Goal: Task Accomplishment & Management: Manage account settings

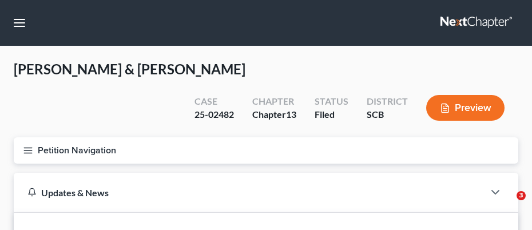
select select "2"
select select "1"
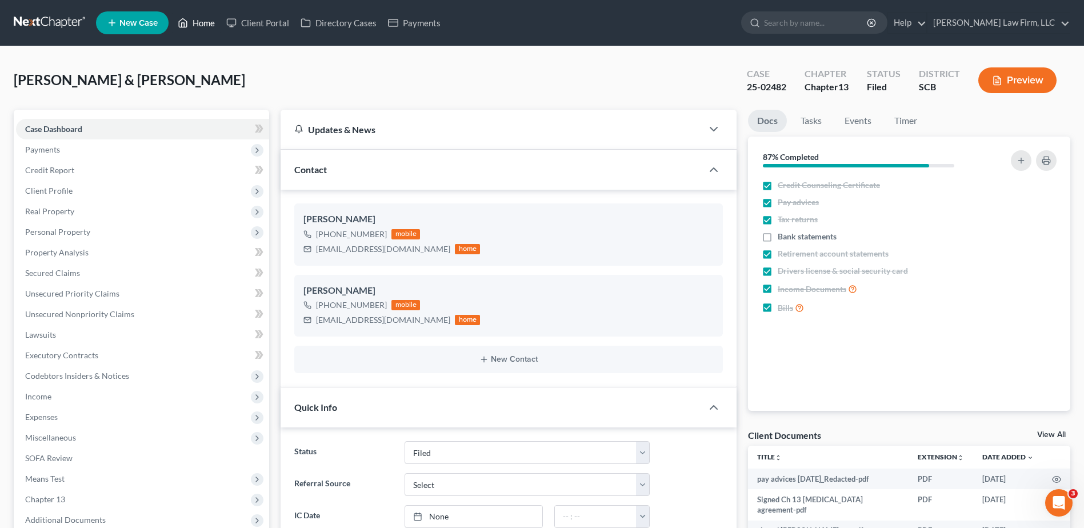
click at [195, 23] on link "Home" at bounding box center [196, 23] width 49 height 21
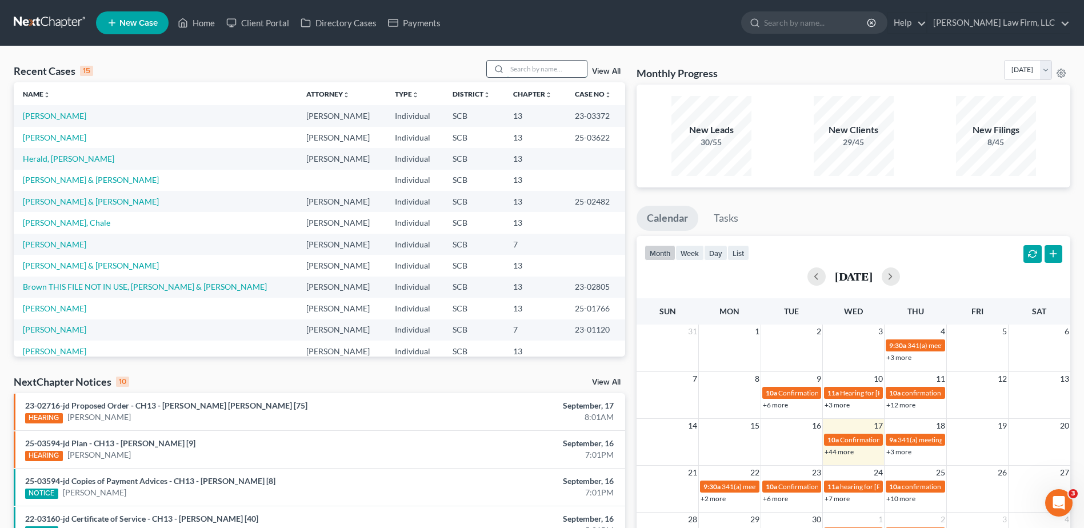
click at [531, 70] on input "search" at bounding box center [547, 69] width 80 height 17
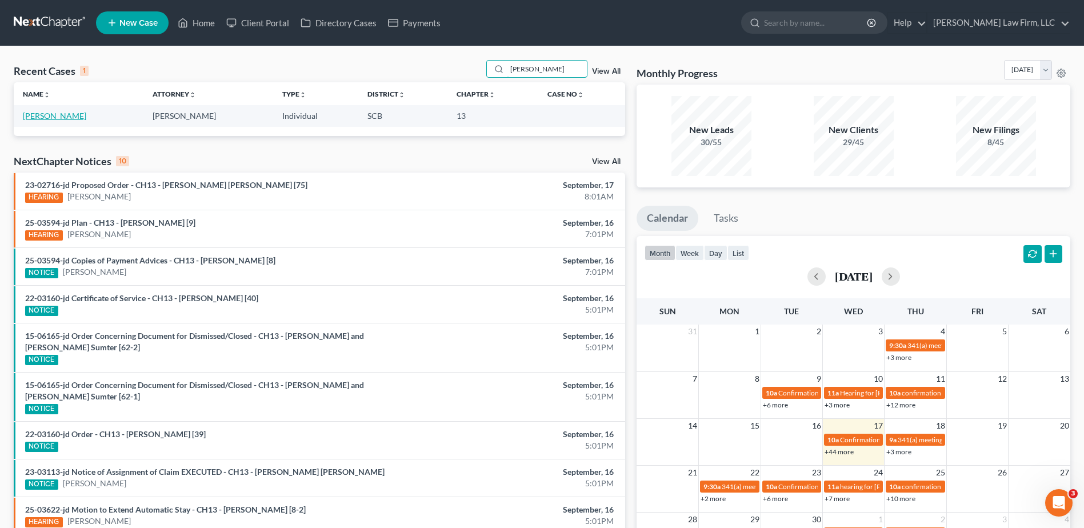
type input "bernhardt"
click at [80, 115] on link "[PERSON_NAME]" at bounding box center [54, 116] width 63 height 10
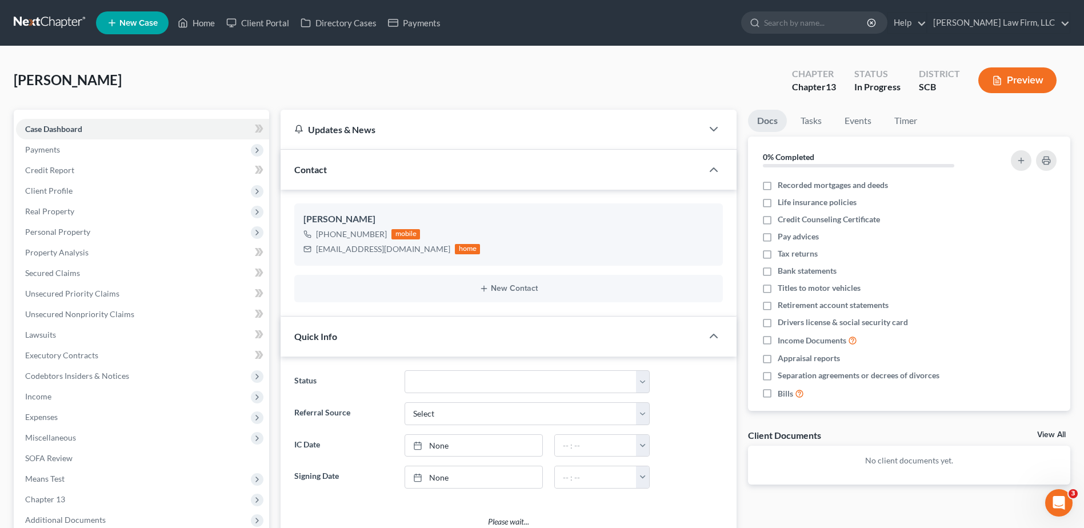
select select "0"
click at [95, 209] on span "Real Property" at bounding box center [142, 211] width 253 height 21
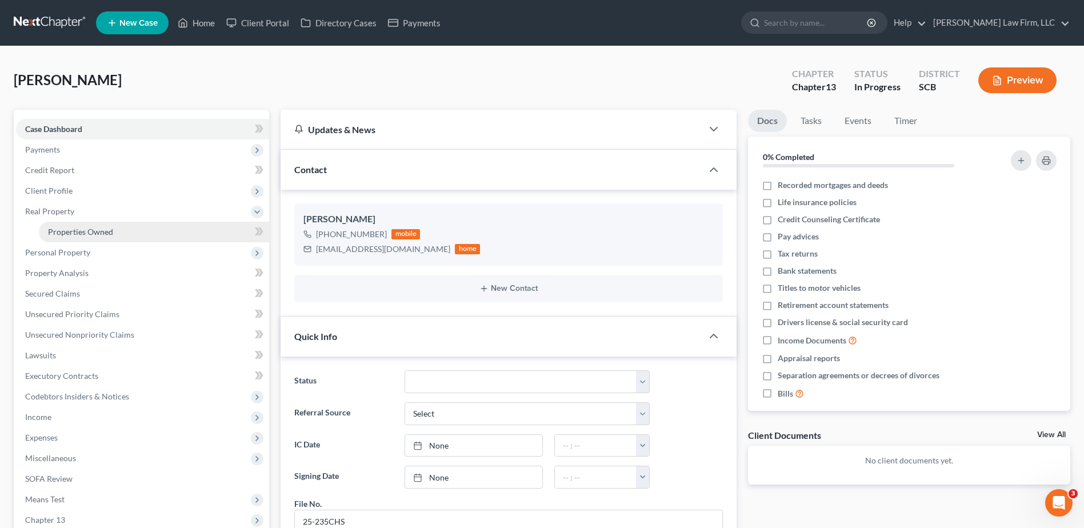
click at [93, 229] on span "Properties Owned" at bounding box center [80, 232] width 65 height 10
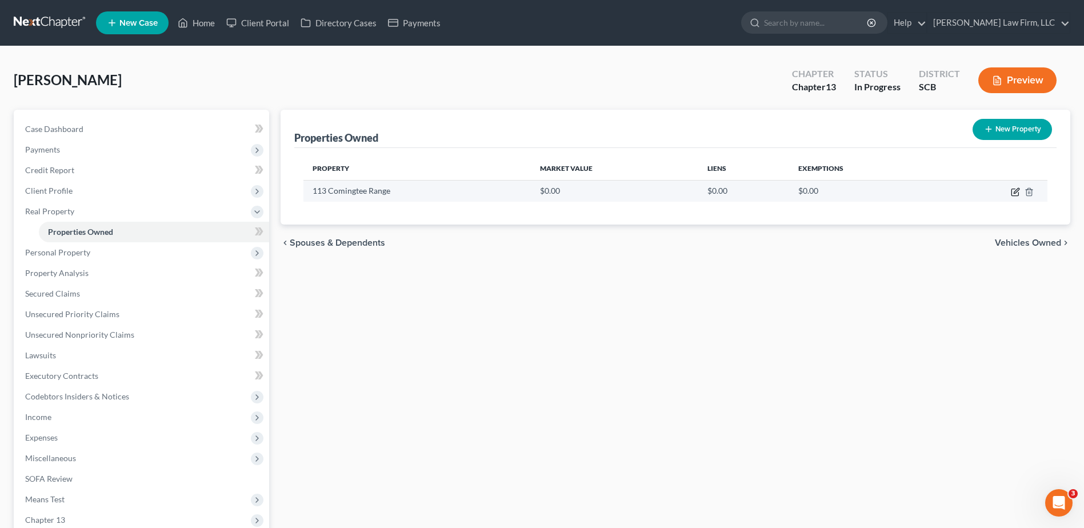
click at [531, 193] on icon "button" at bounding box center [1015, 191] width 9 height 9
select select "42"
select select "3"
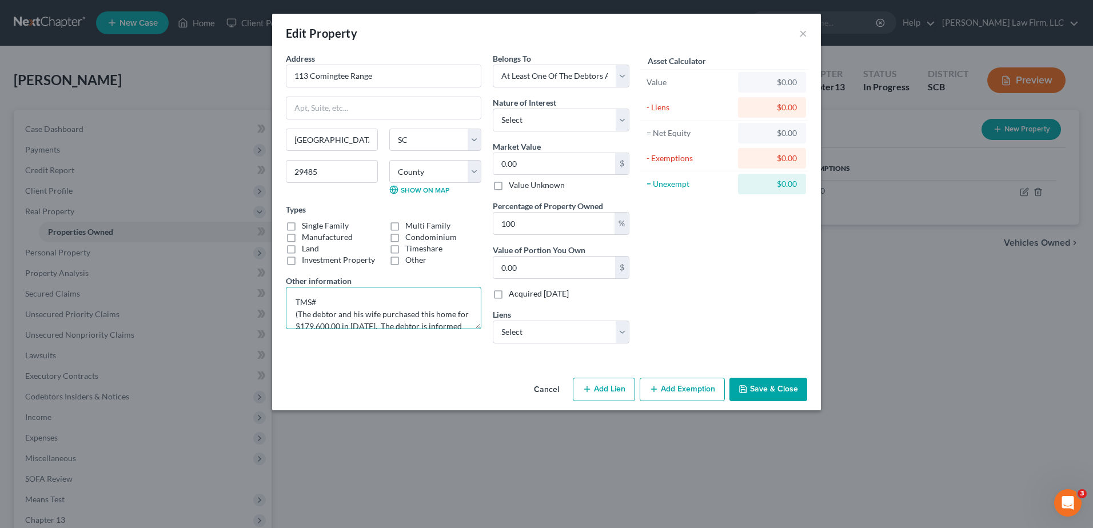
click at [312, 229] on textarea "TMS# (The debtor and his wife purchased this home for $179,600.00 in 2014. The …" at bounding box center [383, 308] width 195 height 42
click at [323, 229] on textarea "TMS # (The debtor and his wife purchased this home for $179,600.00 in 2014. The…" at bounding box center [383, 308] width 195 height 42
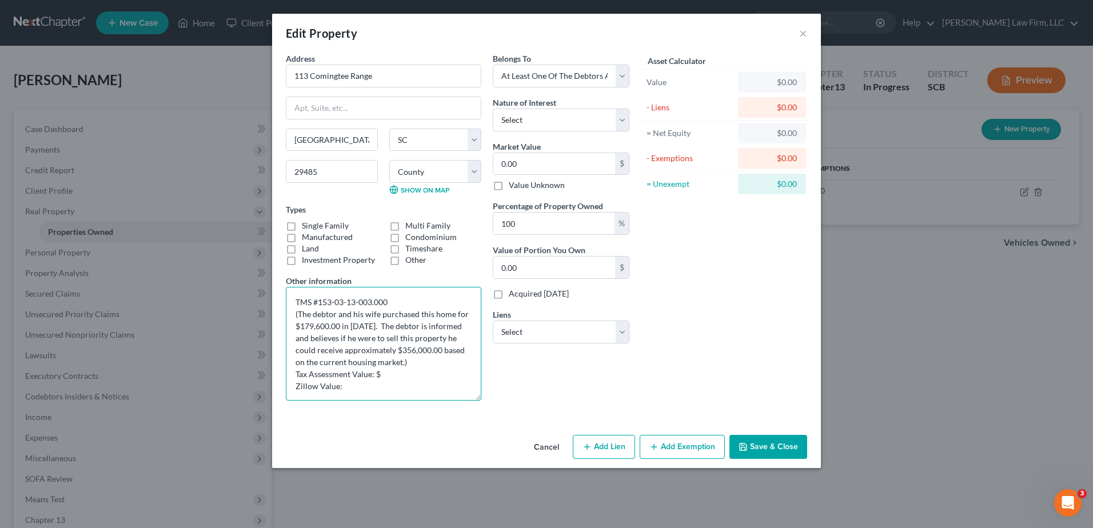
drag, startPoint x: 478, startPoint y: 326, endPoint x: 482, endPoint y: 398, distance: 71.6
click at [482, 229] on div "Address * 113 Comingtee Range Summerville State AL AK AR AZ CA CO CT DE DC FL G…" at bounding box center [383, 231] width 207 height 357
type textarea "TMS #153-03-13-003.000 (The debtor and his wife purchased this home for $179,60…"
click at [531, 125] on select "Select Fee Simple Joint Tenant Life Estate Equitable Interest Future Interest T…" at bounding box center [561, 120] width 137 height 23
select select "1"
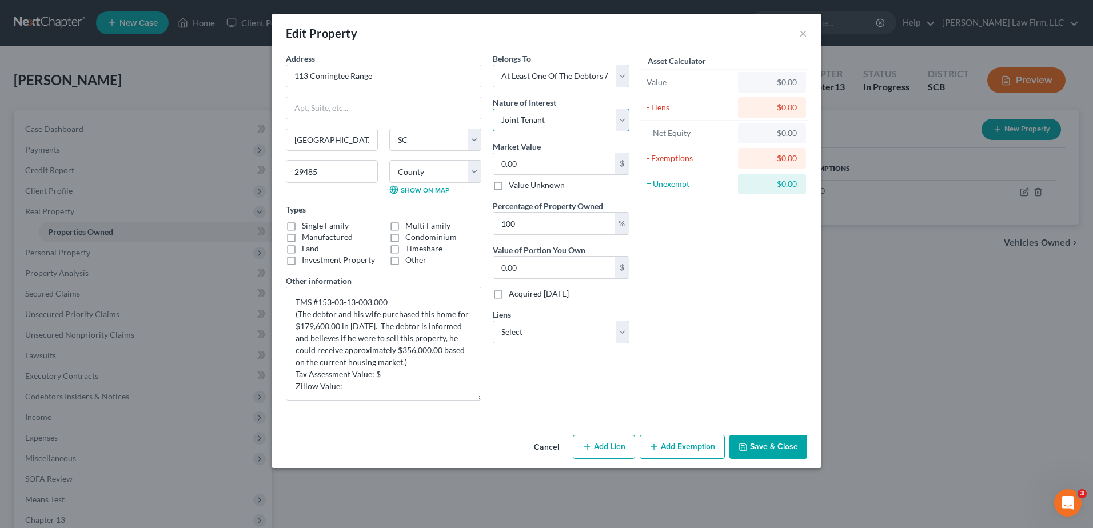
click at [493, 109] on select "Select Fee Simple Joint Tenant Life Estate Equitable Interest Future Interest T…" at bounding box center [561, 120] width 137 height 23
click at [330, 229] on textarea "TMS #153-03-13-003.000 (The debtor and his wife purchased this home for $179,60…" at bounding box center [383, 344] width 195 height 114
click at [386, 229] on textarea "TMS #153-03-13-003.000 (The debtor and his wife purchased this home for $179,40…" at bounding box center [383, 344] width 195 height 114
click at [349, 229] on textarea "TMS #153-03-13-003.000 (The debtor and his wife purchased this home for $179,40…" at bounding box center [383, 344] width 195 height 114
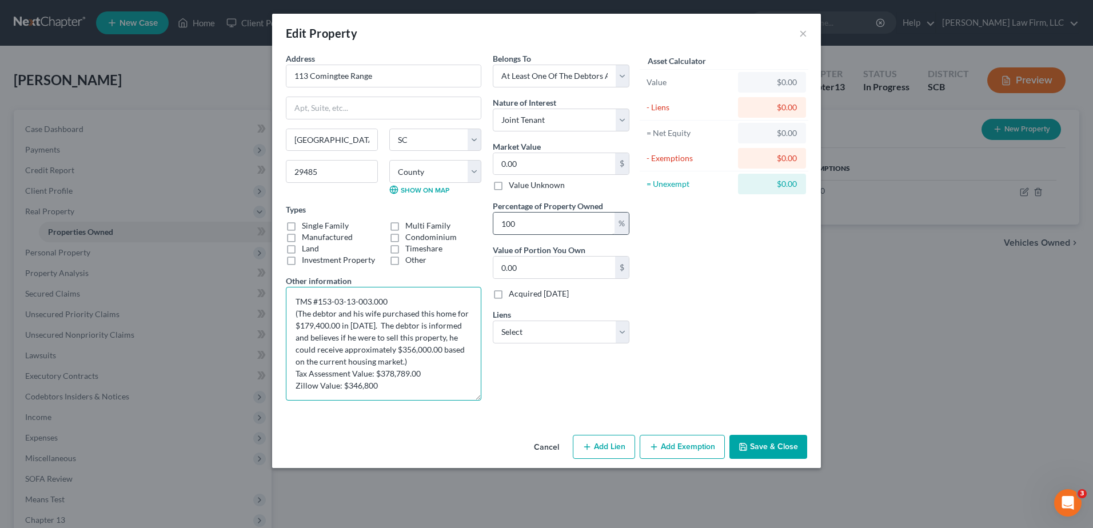
type textarea "TMS #153-03-13-003.000 (The debtor and his wife purchased this home for $179,40…"
click at [531, 226] on input "100" at bounding box center [553, 224] width 121 height 22
type input "10"
type input "0"
type input "1"
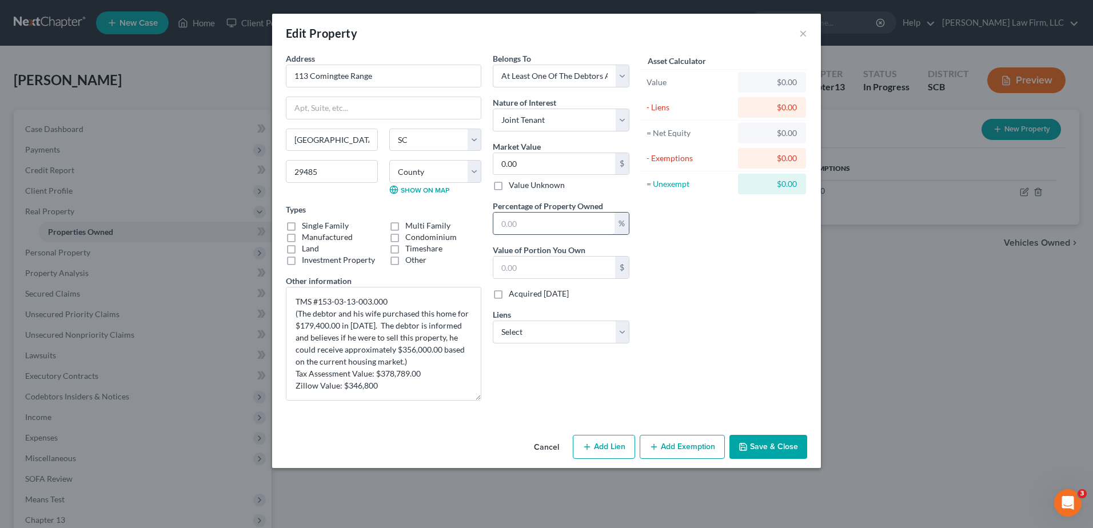
type input "5"
type input "0"
type input "50"
click at [531, 162] on input "0.00" at bounding box center [554, 164] width 122 height 22
type input "3"
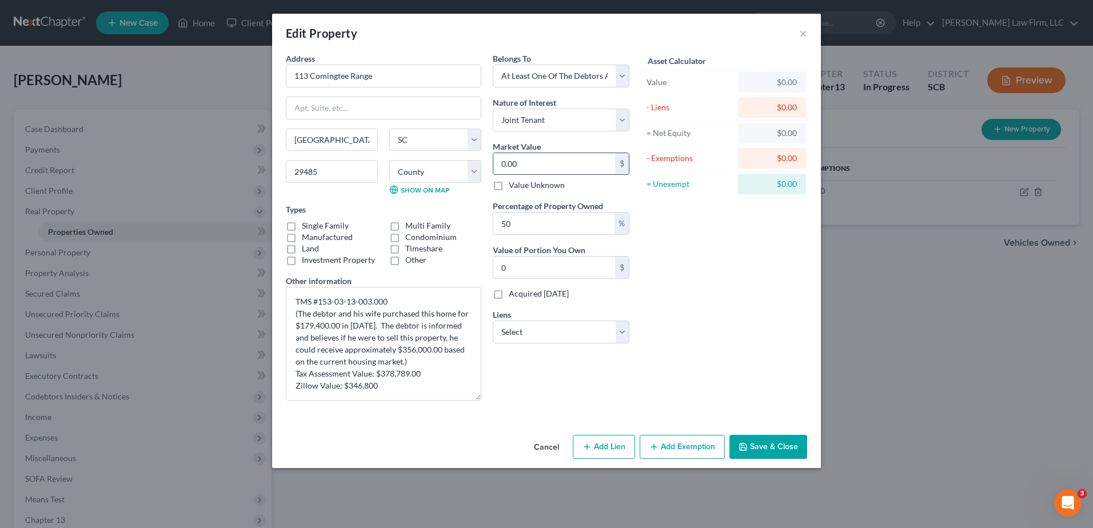
type input "1.50"
type input "35"
type input "17.50"
type input "356"
type input "178.00"
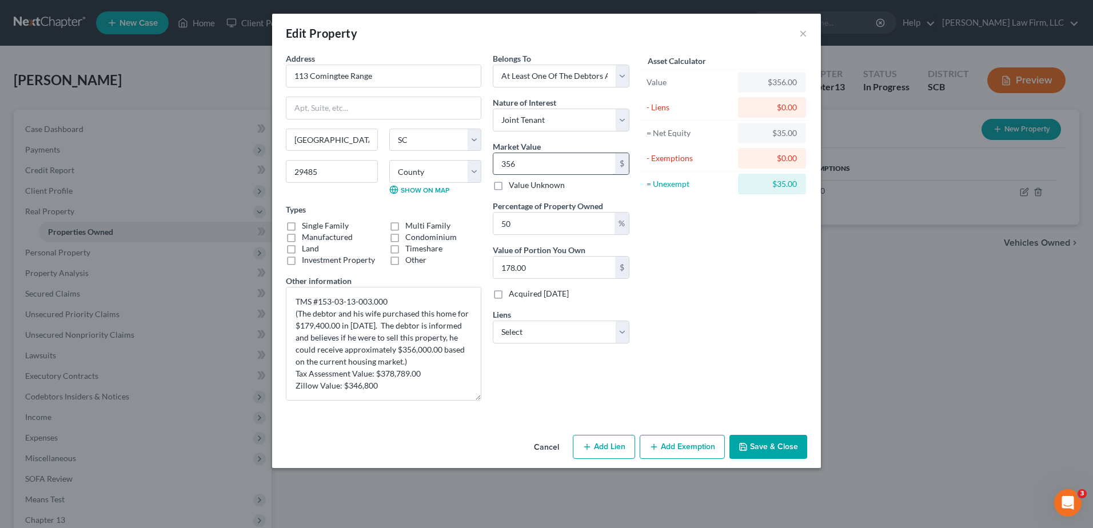
type input "3560"
type input "1,780.00"
type input "3,5600"
type input "17,800.00"
type input "35,6000"
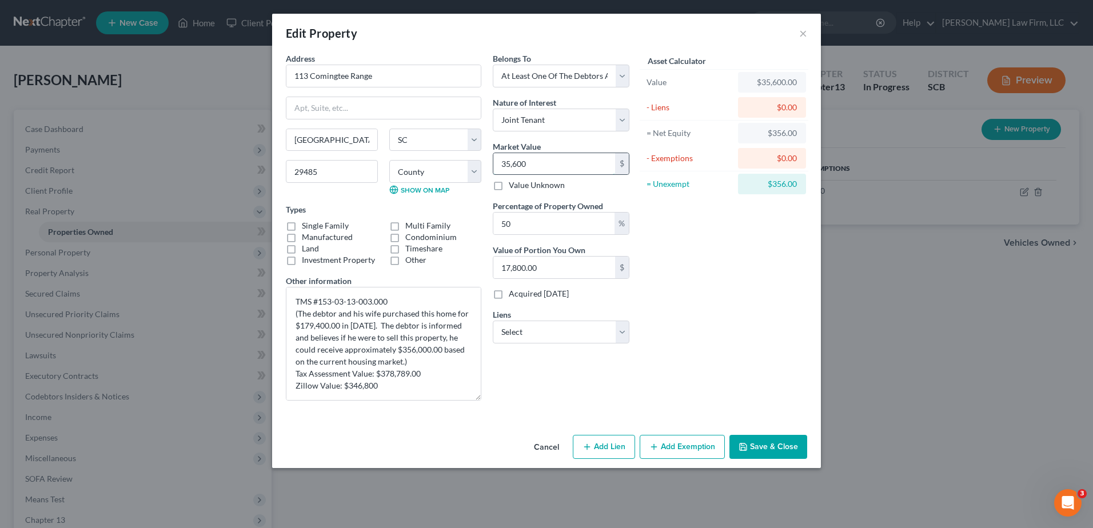
type input "178,000.00"
type input "356,000"
click at [531, 229] on div "Asset Calculator Value $356,000.00 - Liens $0.00 = Net Equity $35,600.00 - Exem…" at bounding box center [724, 231] width 178 height 357
click at [531, 229] on select "Select Nr/Sms/Cal - $212,929.00 Ally Fincl - $10,832.00" at bounding box center [561, 332] width 137 height 23
select select "0"
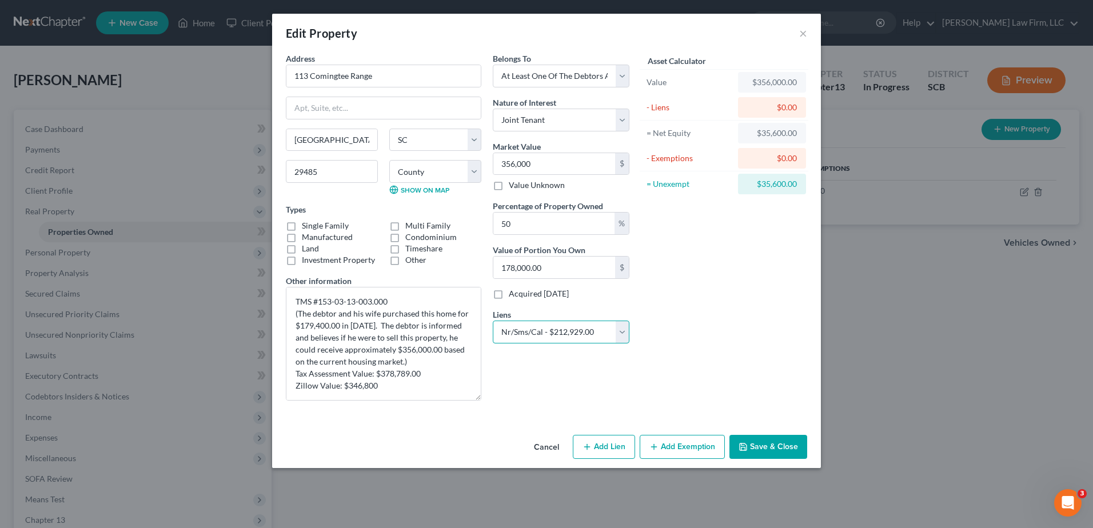
click at [493, 229] on select "Select Nr/Sms/Cal - $212,929.00 Ally Fincl - $10,832.00" at bounding box center [561, 332] width 137 height 23
select select
select select "39"
select select "0"
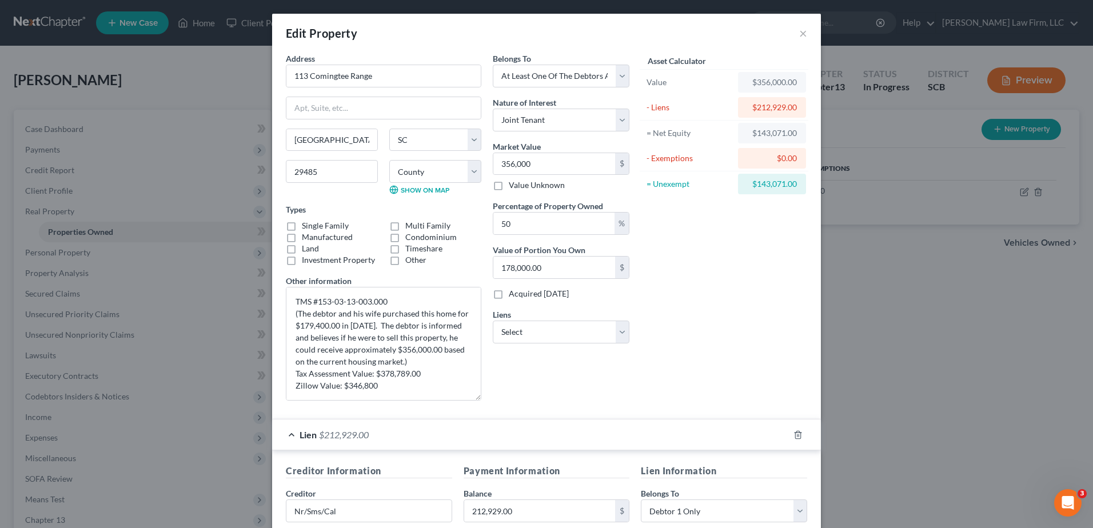
click at [531, 229] on div "Lien $212,929.00" at bounding box center [530, 435] width 517 height 30
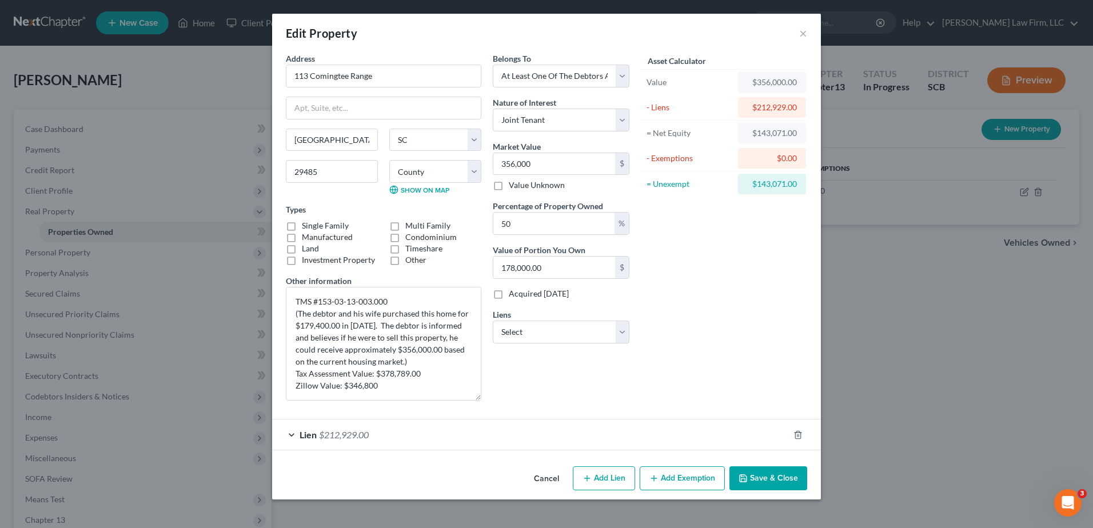
click at [531, 229] on button "Save & Close" at bounding box center [768, 478] width 78 height 24
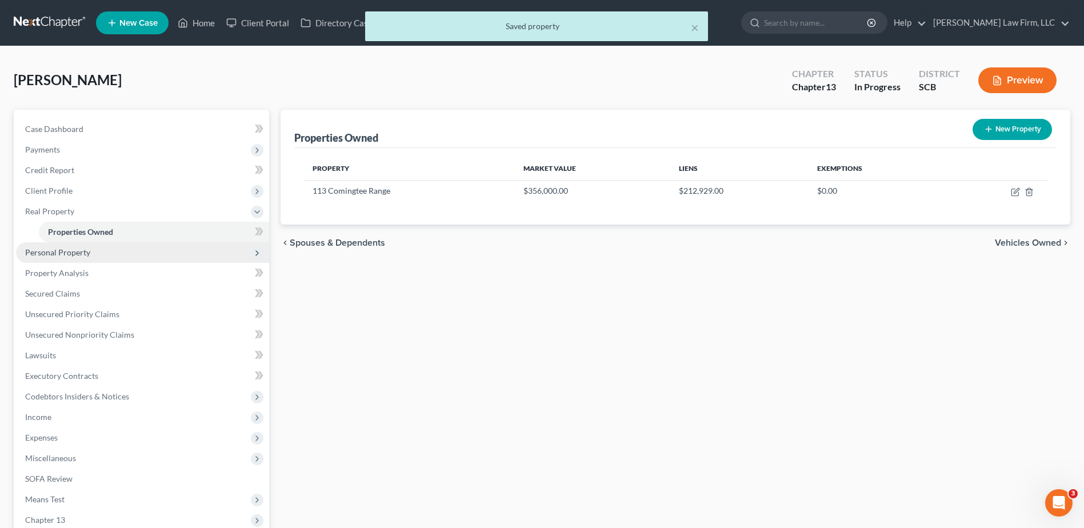
click at [111, 229] on span "Personal Property" at bounding box center [142, 252] width 253 height 21
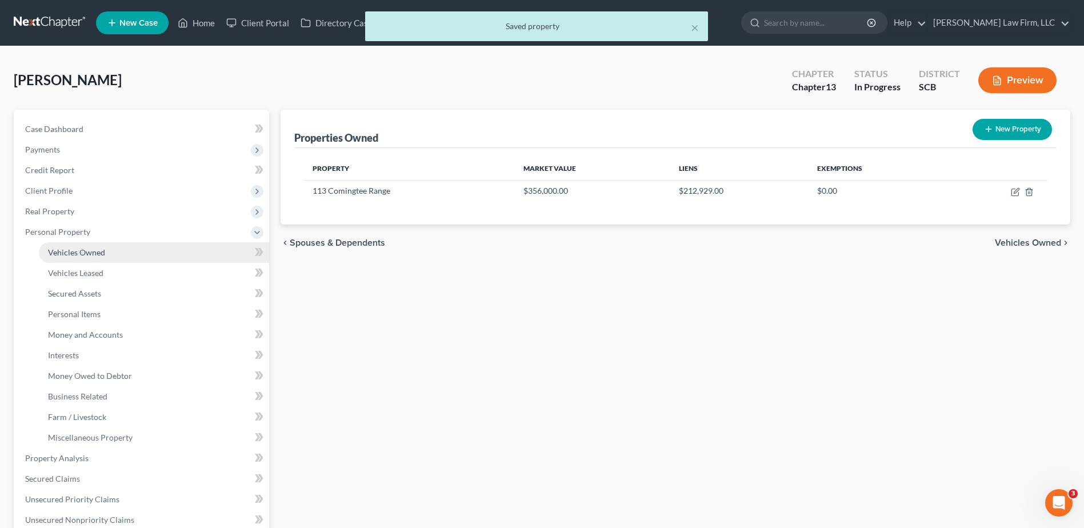
click at [111, 229] on link "Vehicles Owned" at bounding box center [154, 252] width 230 height 21
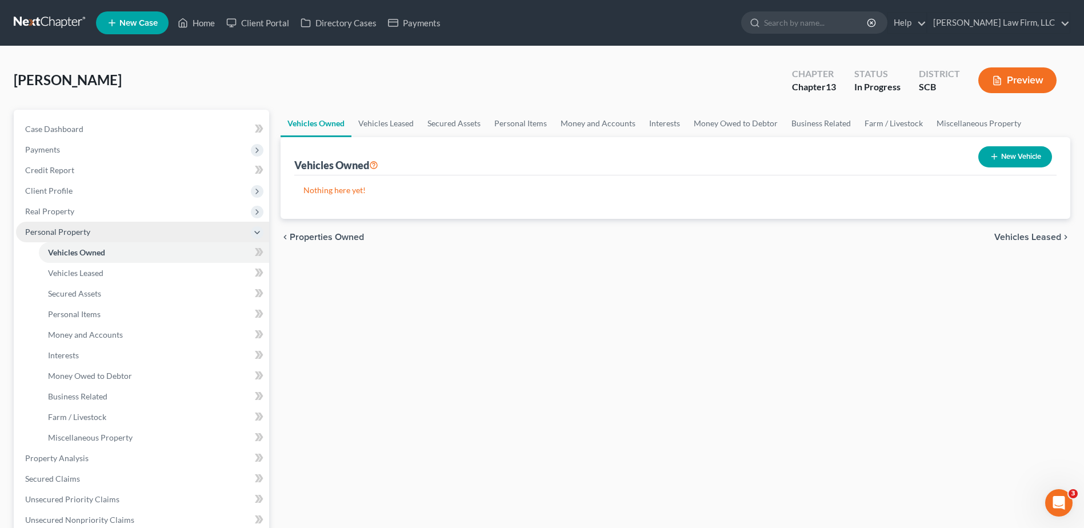
click at [113, 226] on span "Personal Property" at bounding box center [142, 232] width 253 height 21
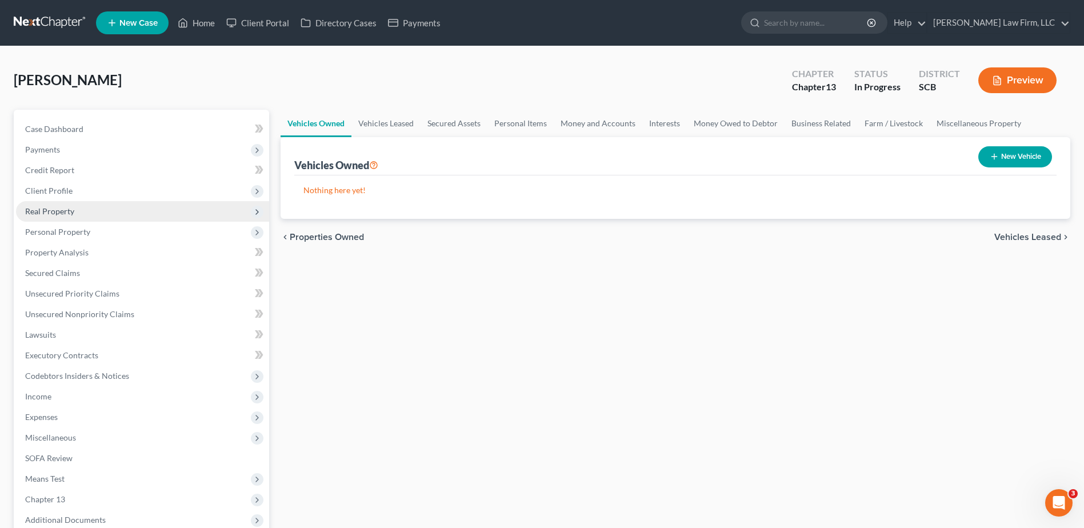
click at [114, 205] on span "Real Property" at bounding box center [142, 211] width 253 height 21
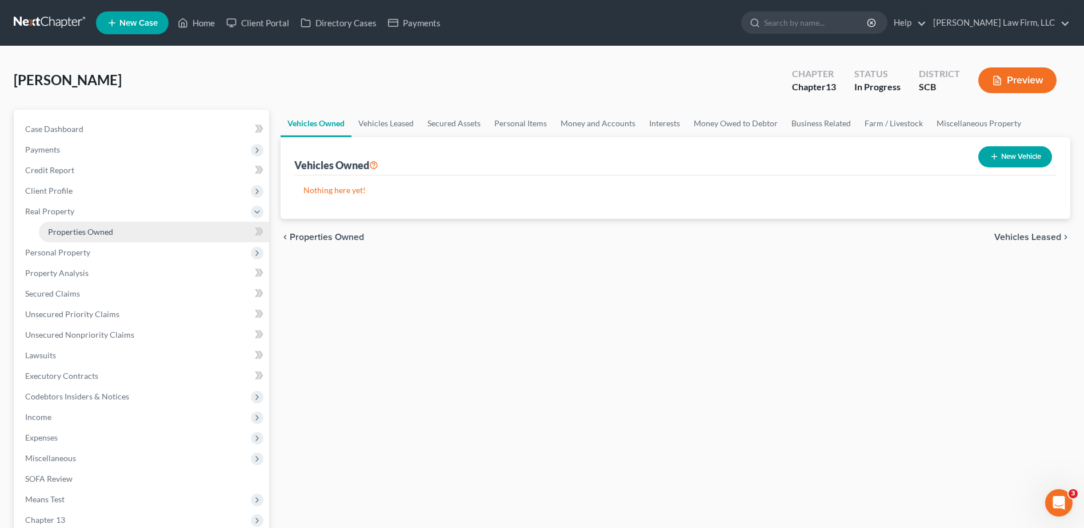
click at [111, 224] on link "Properties Owned" at bounding box center [154, 232] width 230 height 21
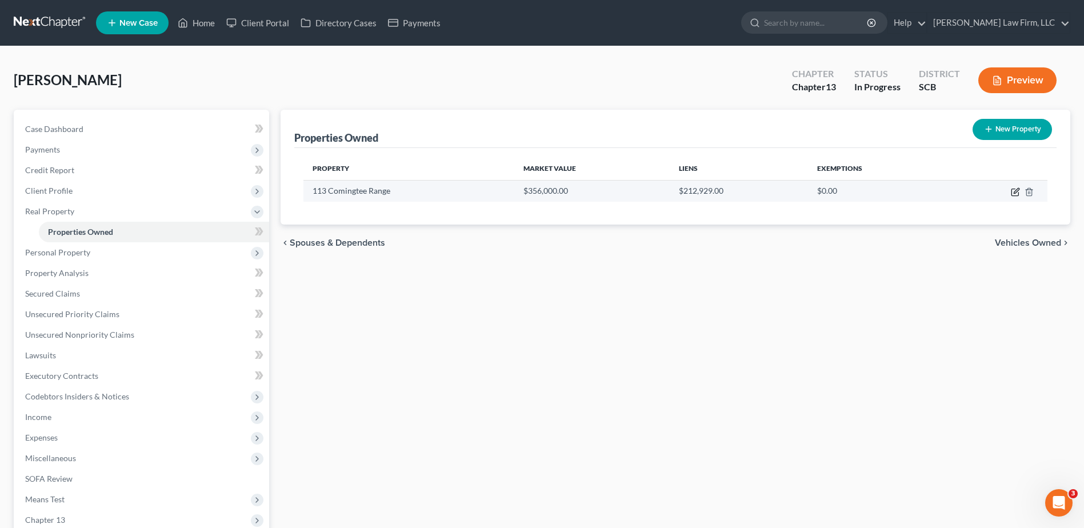
click at [531, 192] on icon "button" at bounding box center [1015, 191] width 9 height 9
select select "42"
select select "17"
select select "3"
select select "1"
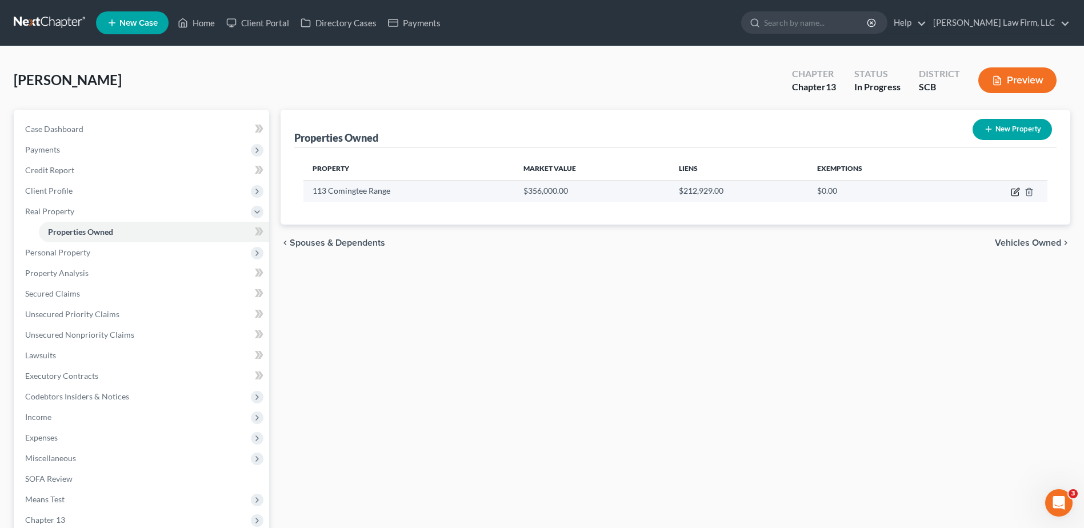
select select "39"
select select "0"
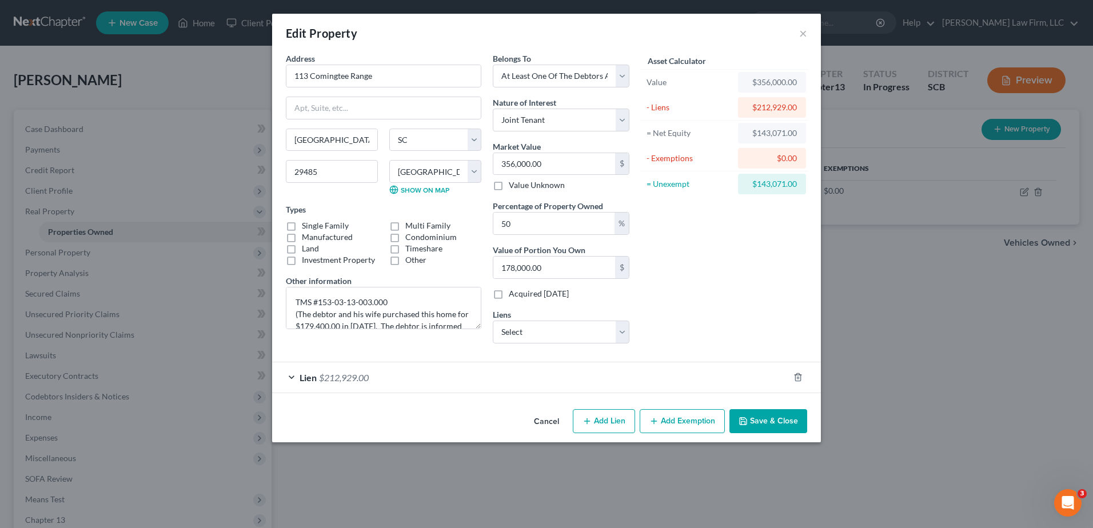
click at [470, 229] on div "Lien $212,929.00" at bounding box center [530, 377] width 517 height 30
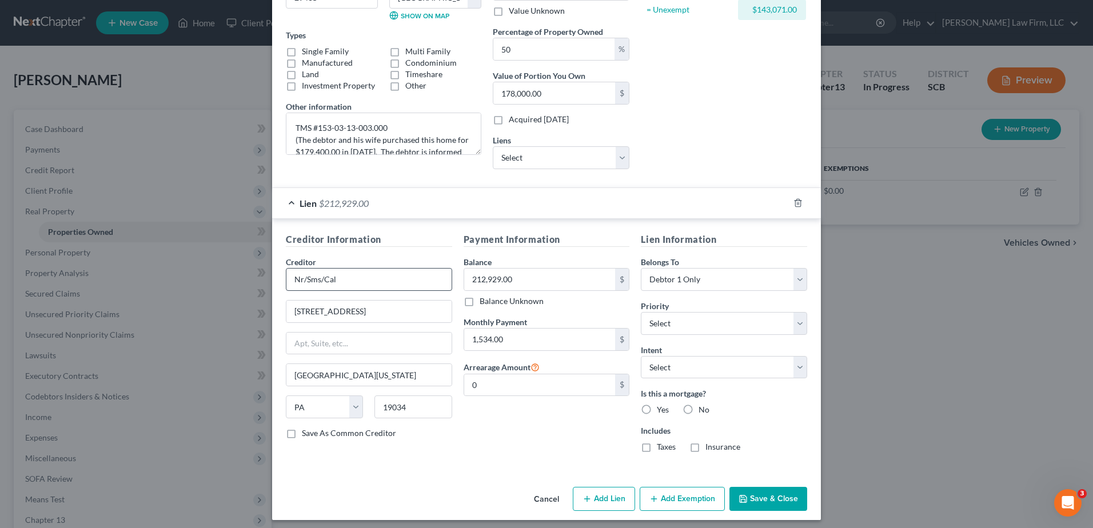
scroll to position [180, 0]
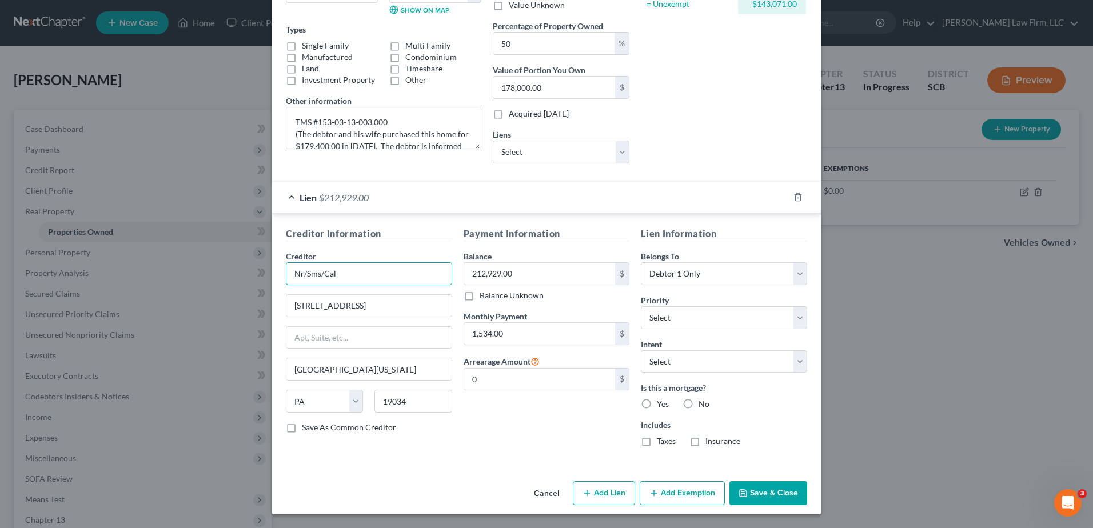
click at [352, 229] on input "Nr/Sms/Cal" at bounding box center [369, 273] width 166 height 23
click at [309, 229] on input "New Rez" at bounding box center [369, 273] width 166 height 23
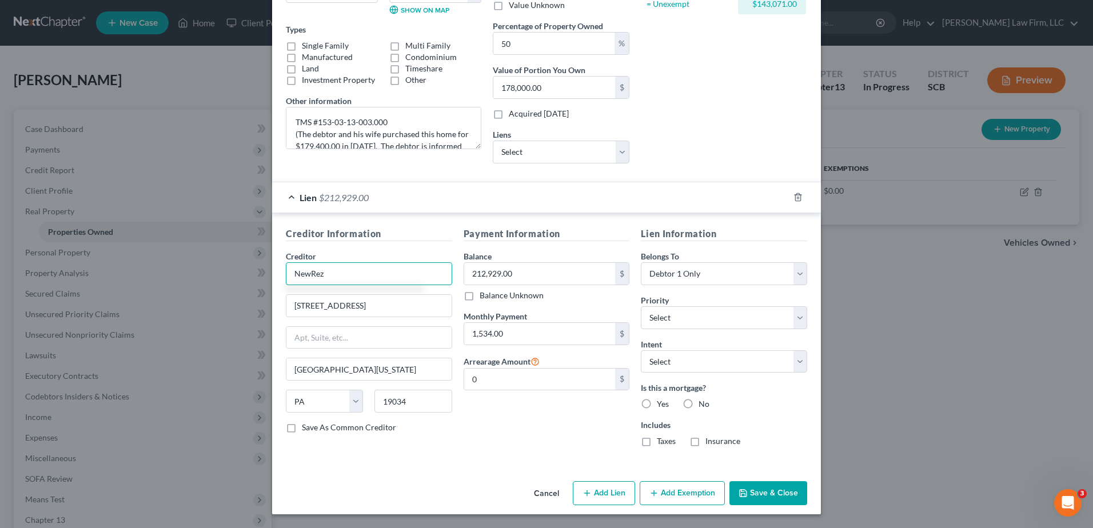
click at [321, 229] on input "NewRez" at bounding box center [369, 273] width 166 height 23
click at [338, 229] on div "NewRez, LLC d/b/a Shellpoint Mortgage Servicing" at bounding box center [372, 299] width 154 height 23
type input "NewRez, LLC d/b/a Shellpoint Mortgage Servicing"
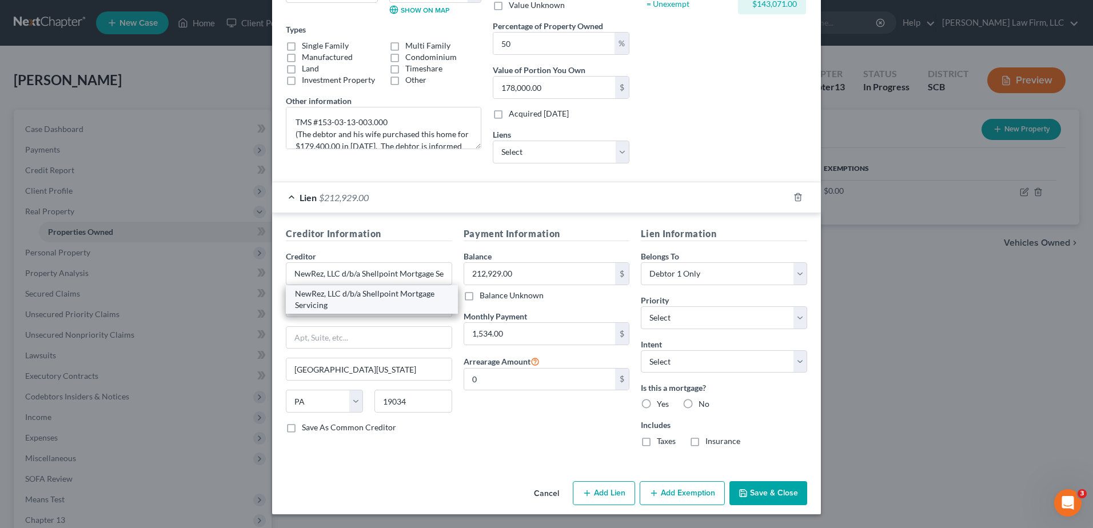
type input "P.O. Box 10826"
type input "Greenville"
select select "42"
type input "29603"
click at [526, 229] on input "212,929.00" at bounding box center [539, 274] width 151 height 22
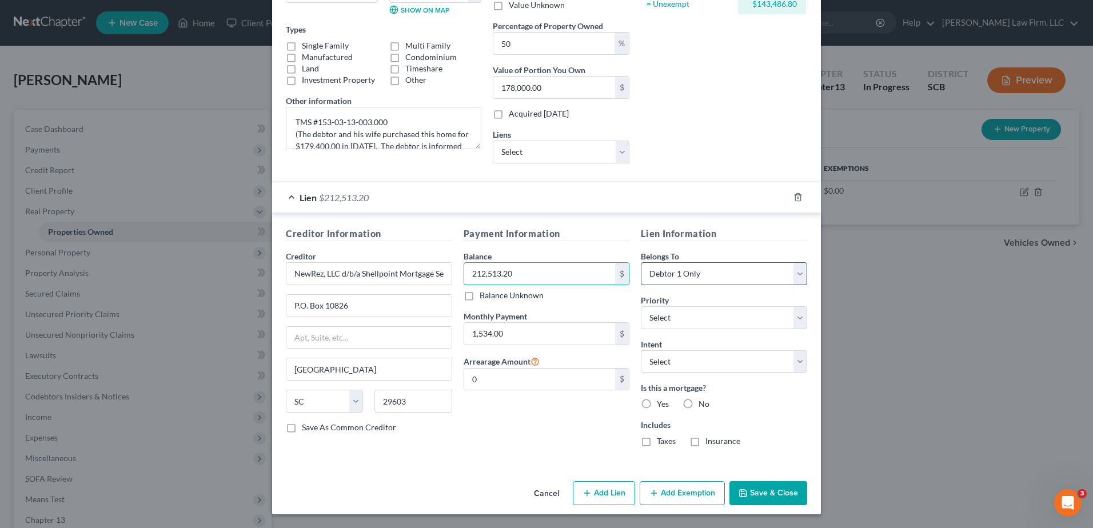
type input "212,513.20"
click at [531, 229] on select "Select Debtor 1 Only Debtor 2 Only Debtor 1 And Debtor 2 Only At Least One Of T…" at bounding box center [724, 273] width 166 height 23
select select "3"
click at [531, 229] on select "Select Debtor 1 Only Debtor 2 Only Debtor 1 And Debtor 2 Only At Least One Of T…" at bounding box center [724, 273] width 166 height 23
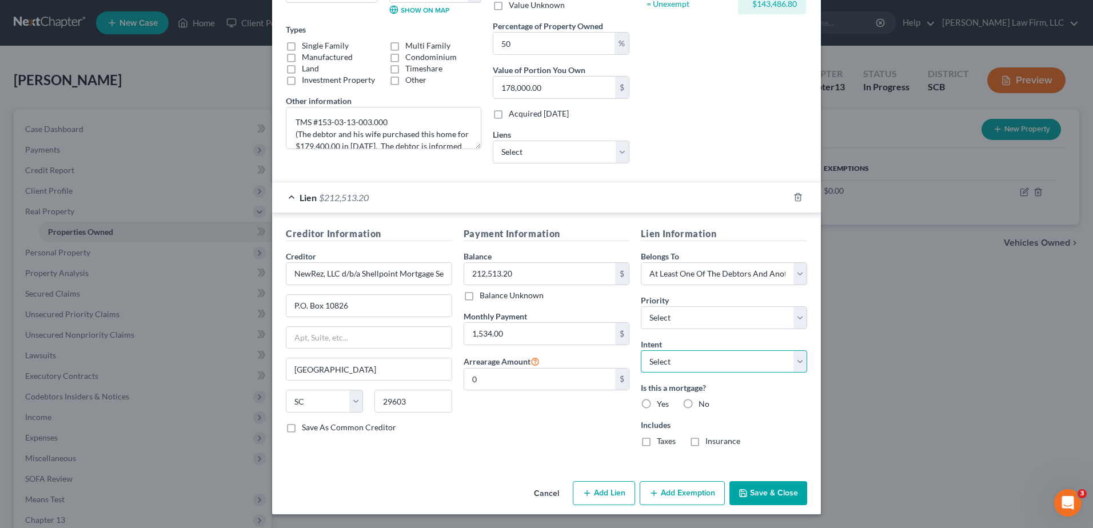
click at [531, 229] on select "Select Surrender Redeem Reaffirm Avoid Other" at bounding box center [724, 361] width 166 height 23
select select "4"
click at [531, 229] on select "Select Surrender Redeem Reaffirm Avoid Other" at bounding box center [724, 361] width 166 height 23
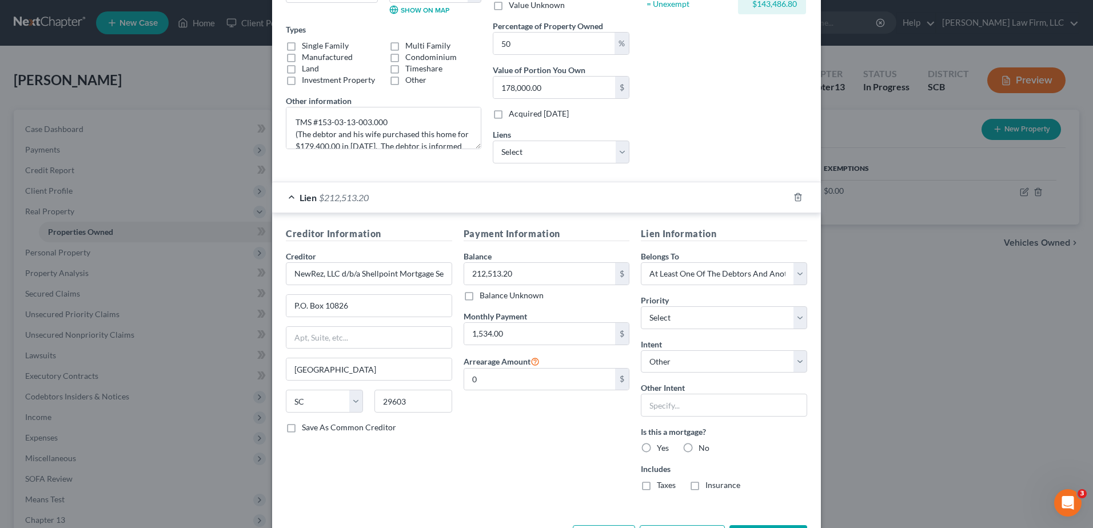
click at [531, 229] on label "Yes" at bounding box center [663, 447] width 12 height 11
click at [531, 229] on input "Yes" at bounding box center [664, 445] width 7 height 7
radio input "true"
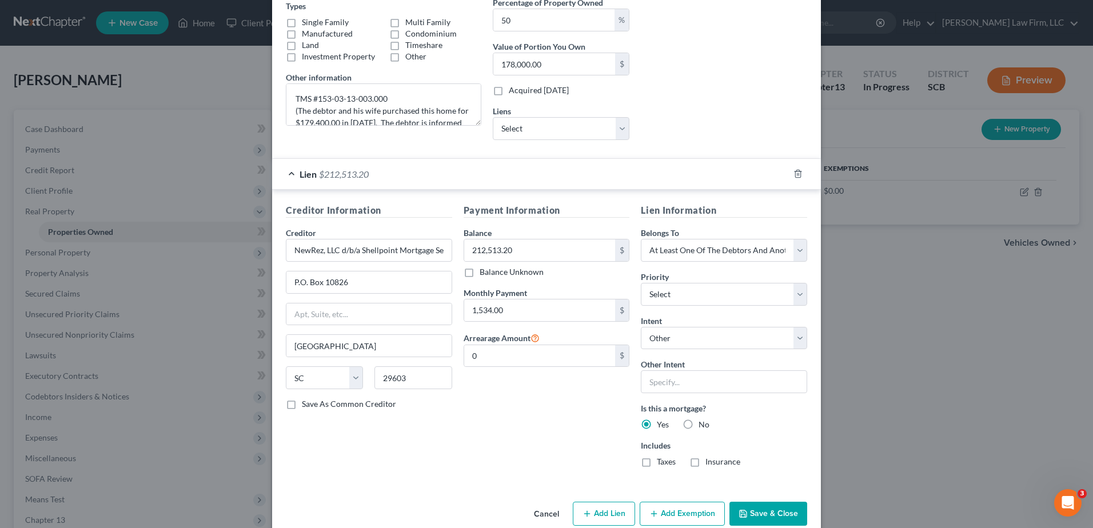
scroll to position [224, 0]
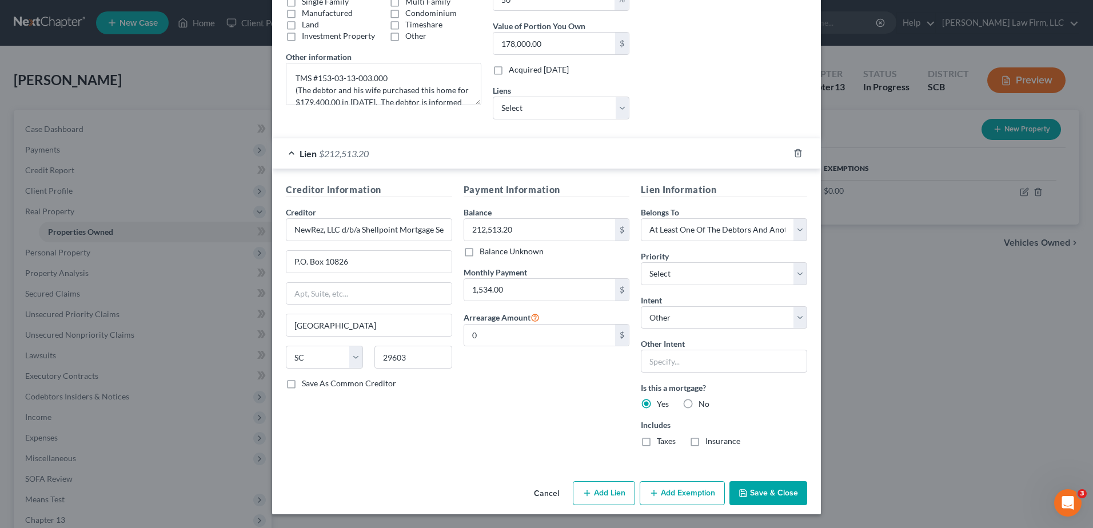
click at [531, 229] on label "Taxes" at bounding box center [666, 441] width 19 height 11
click at [531, 229] on input "Taxes" at bounding box center [664, 439] width 7 height 7
checkbox input "true"
click at [531, 229] on label "Insurance" at bounding box center [722, 441] width 35 height 11
click at [531, 229] on input "Insurance" at bounding box center [713, 439] width 7 height 7
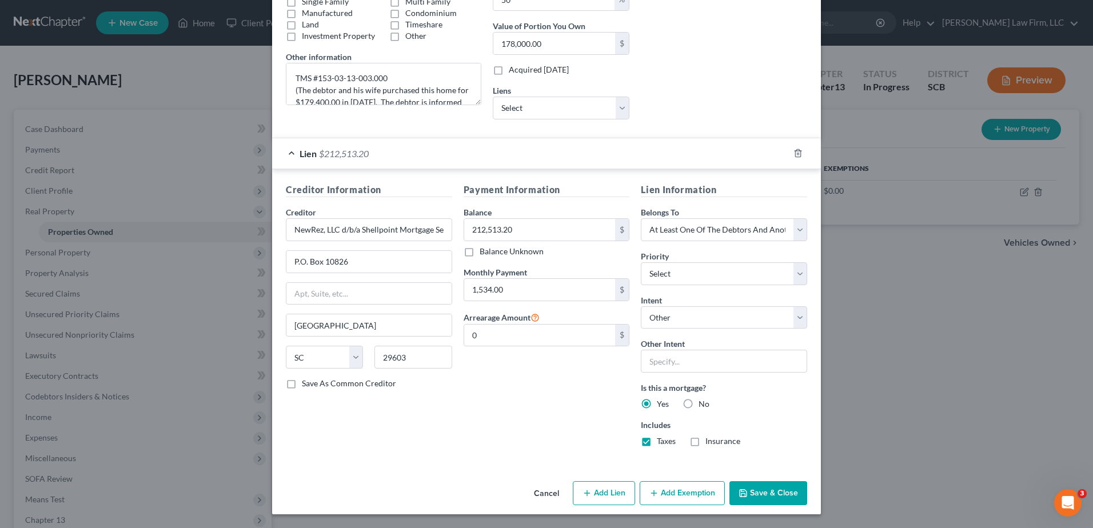
checkbox input "true"
click at [531, 229] on button "Add Exemption" at bounding box center [682, 493] width 85 height 24
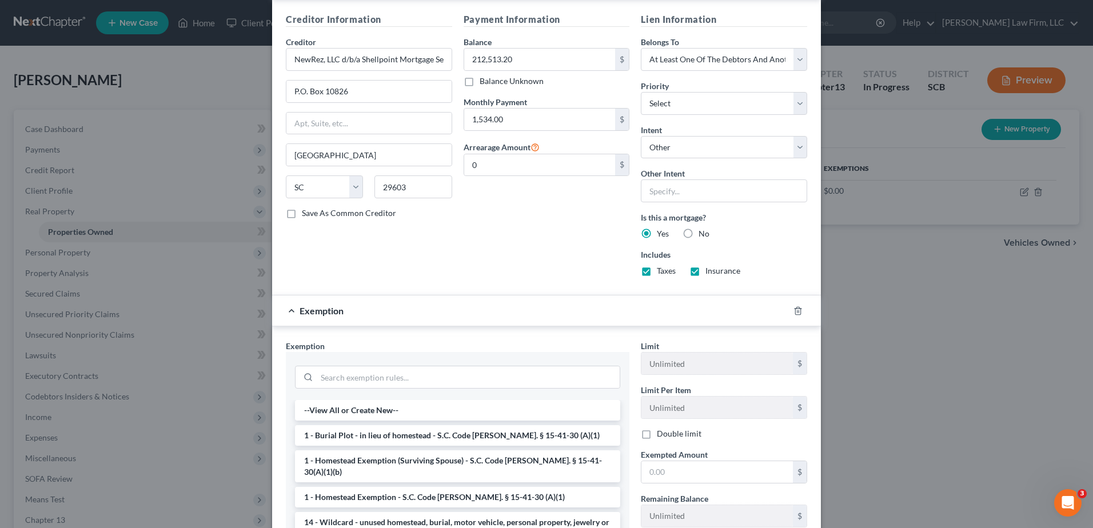
scroll to position [396, 0]
click at [391, 229] on input "search" at bounding box center [468, 376] width 303 height 22
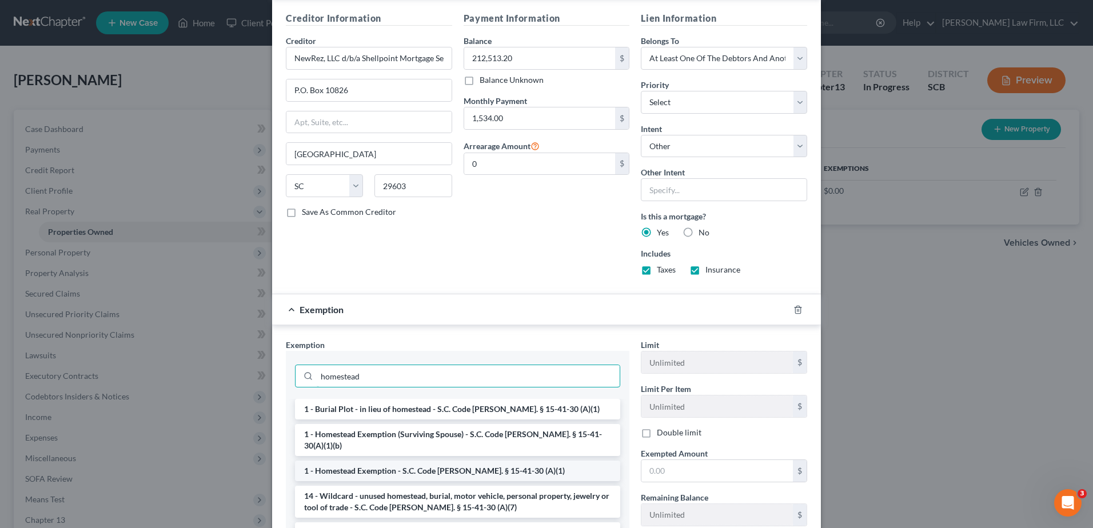
type input "homestead"
click at [384, 229] on li "1 - Homestead Exemption - S.C. Code Ann. § 15-41-30 (A)(1)" at bounding box center [457, 471] width 325 height 21
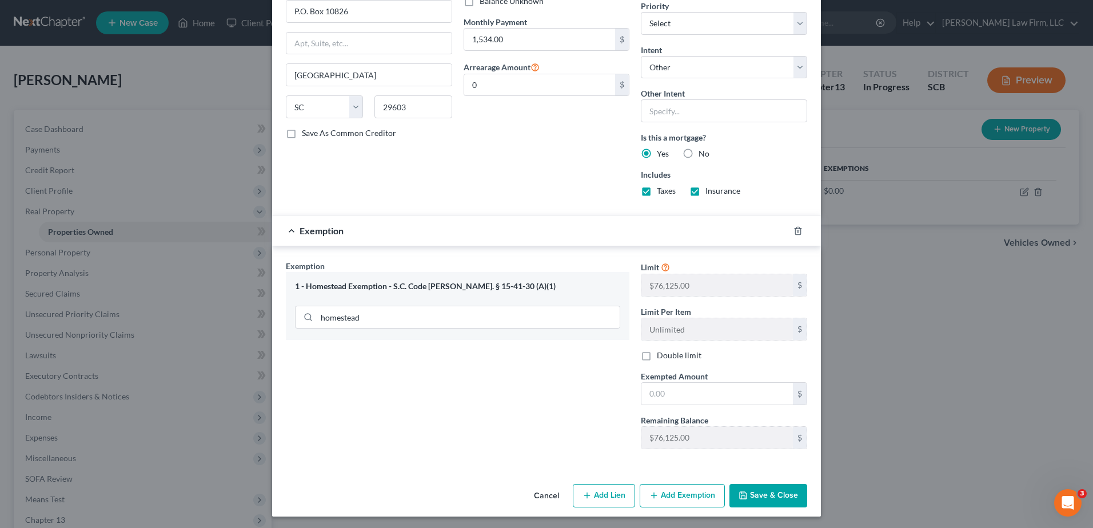
scroll to position [477, 0]
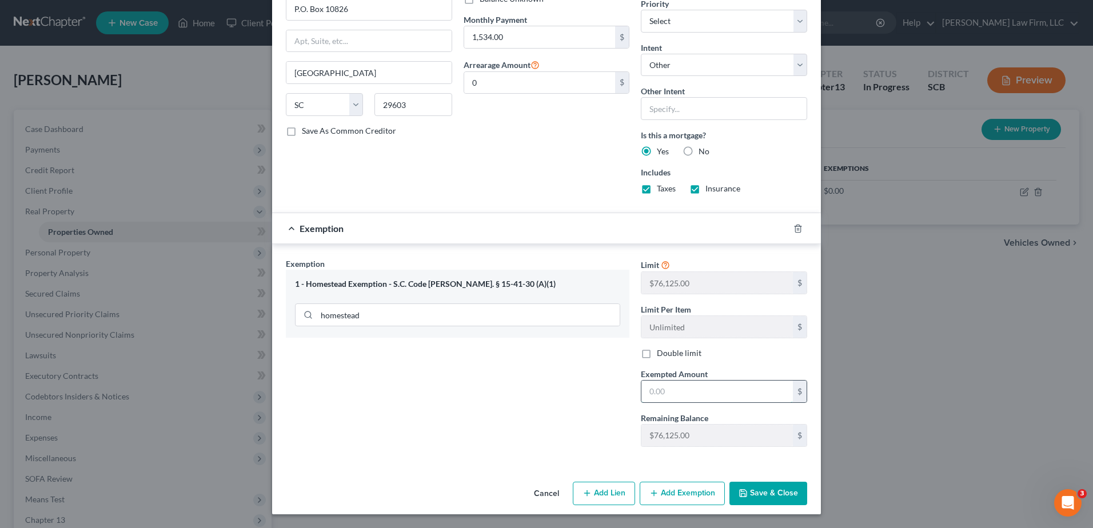
click at [531, 229] on input "text" at bounding box center [716, 392] width 151 height 22
type input "76,125.00"
click at [531, 229] on div "Exemption Set must be selected for CA. Exemption * 1 - Homestead Exemption - S.…" at bounding box center [457, 357] width 355 height 198
click at [472, 227] on div "Exemption $76,125.00" at bounding box center [530, 228] width 517 height 30
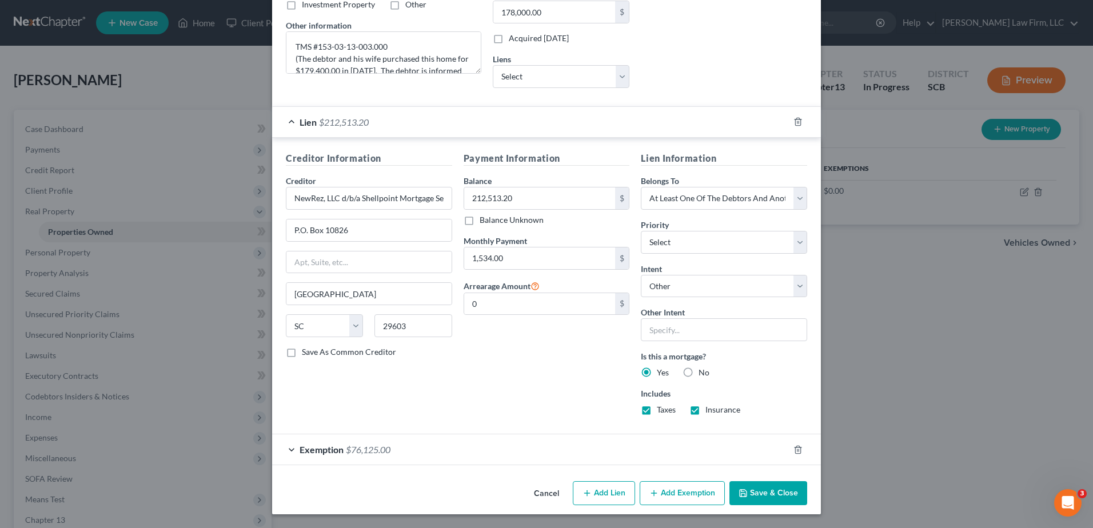
scroll to position [256, 0]
click at [436, 121] on div "Lien $212,513.20" at bounding box center [530, 122] width 517 height 30
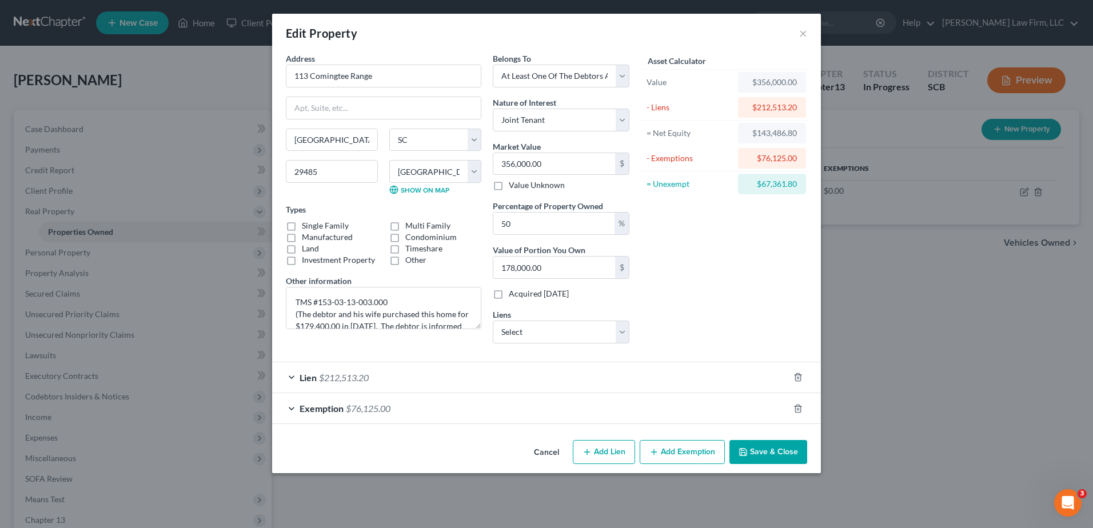
scroll to position [0, 0]
click at [531, 229] on button "Save & Close" at bounding box center [768, 452] width 78 height 24
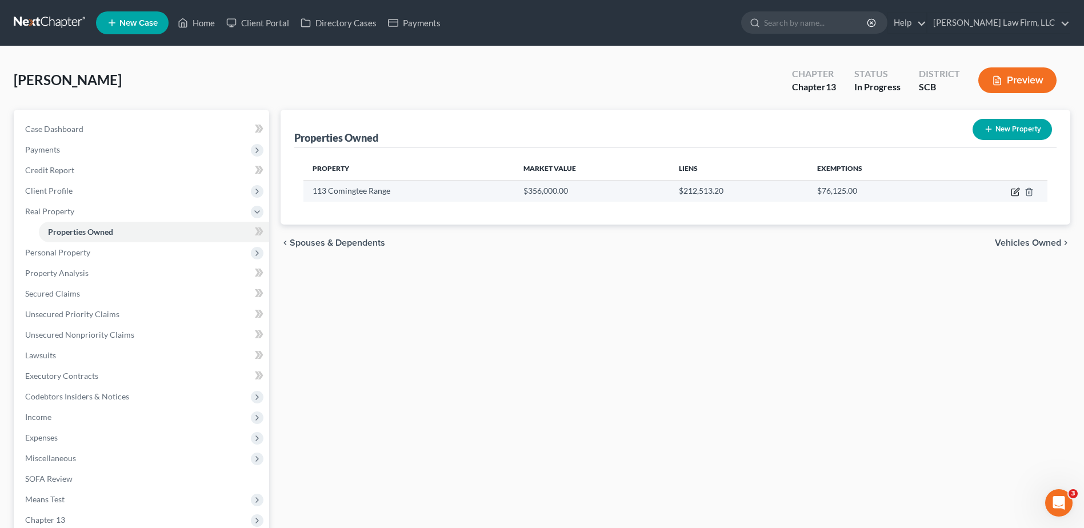
click at [531, 192] on icon "button" at bounding box center [1015, 191] width 9 height 9
select select "42"
select select "17"
select select "3"
select select "1"
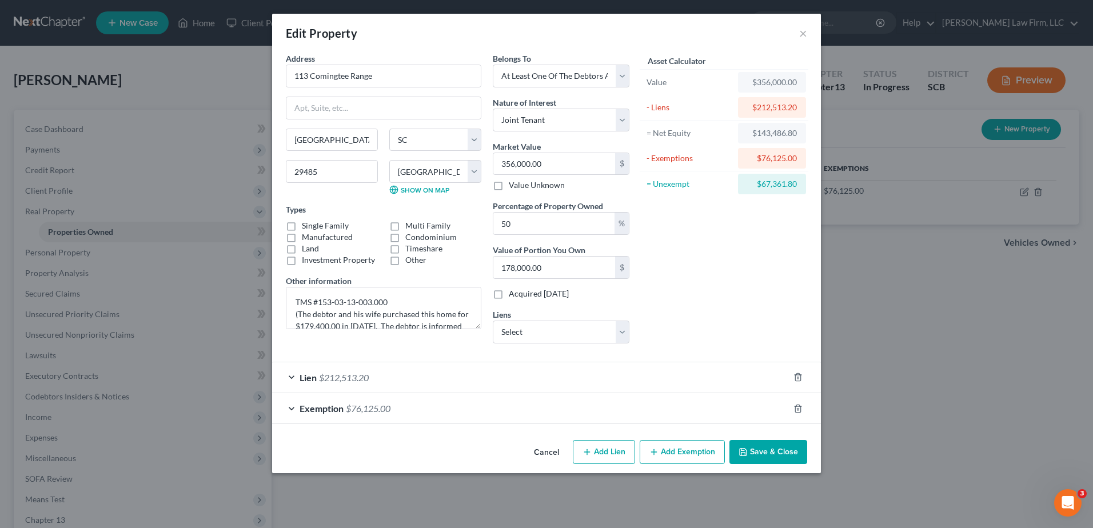
click at [531, 229] on button "Save & Close" at bounding box center [768, 452] width 78 height 24
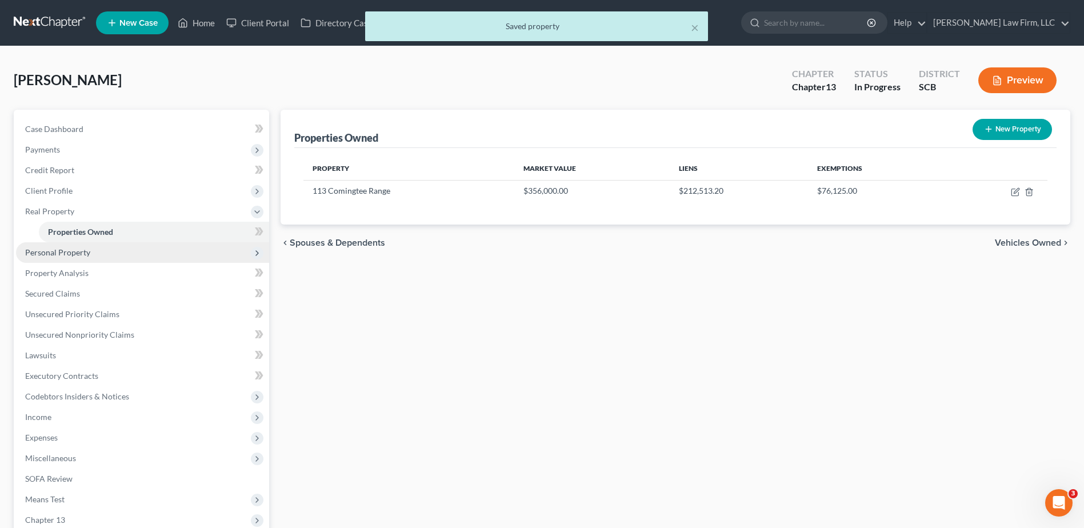
click at [105, 229] on span "Personal Property" at bounding box center [142, 252] width 253 height 21
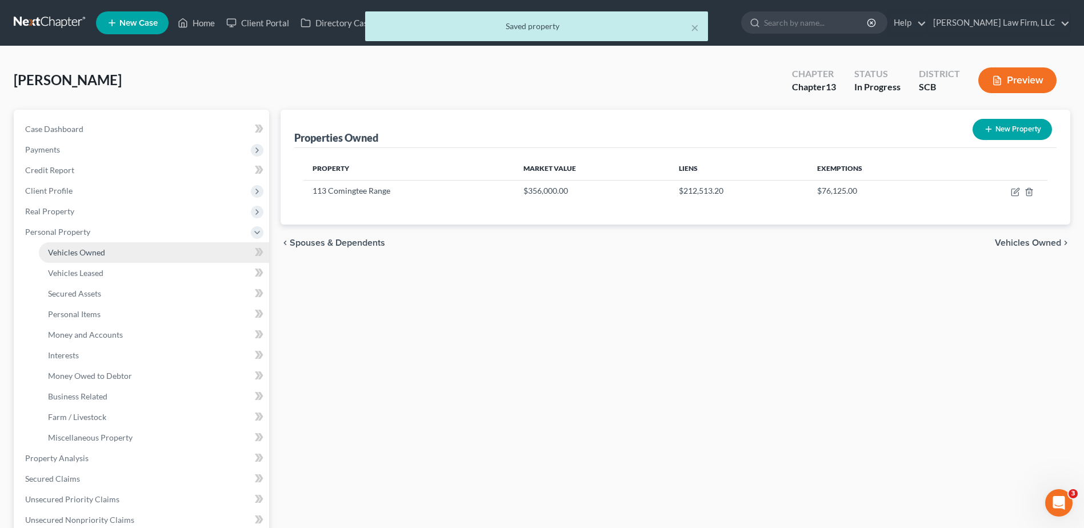
click at [107, 229] on link "Vehicles Owned" at bounding box center [154, 252] width 230 height 21
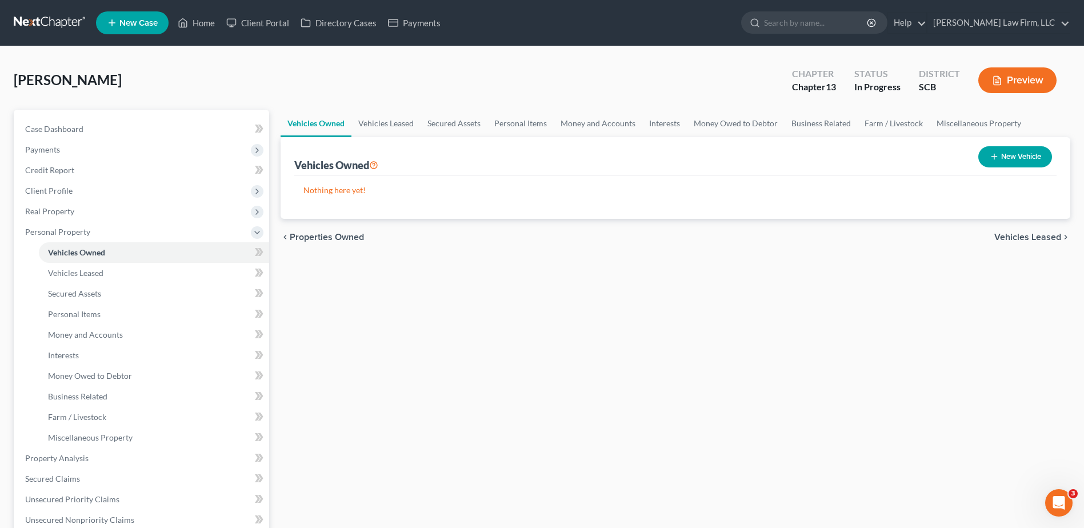
click at [531, 155] on button "New Vehicle" at bounding box center [1016, 156] width 74 height 21
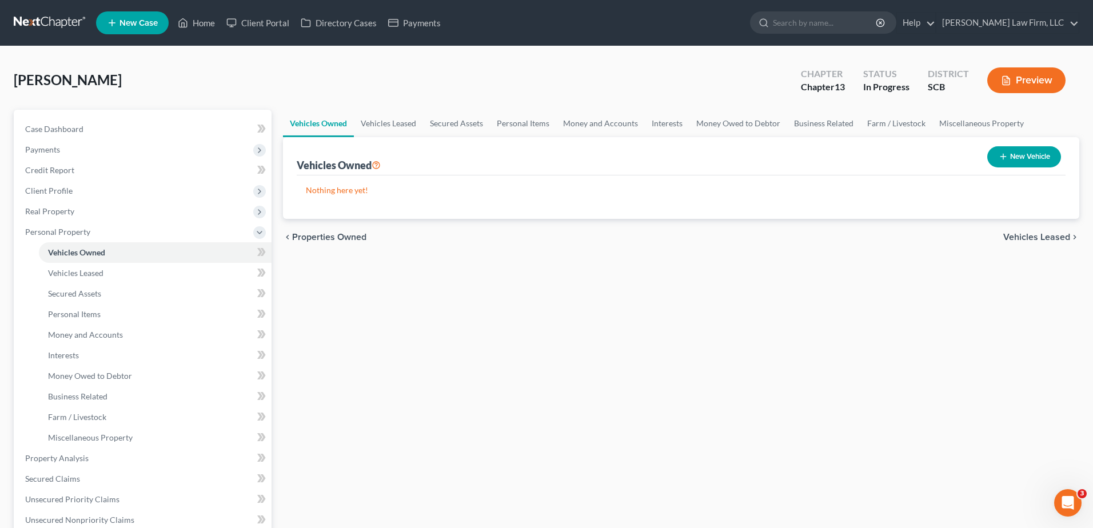
select select "0"
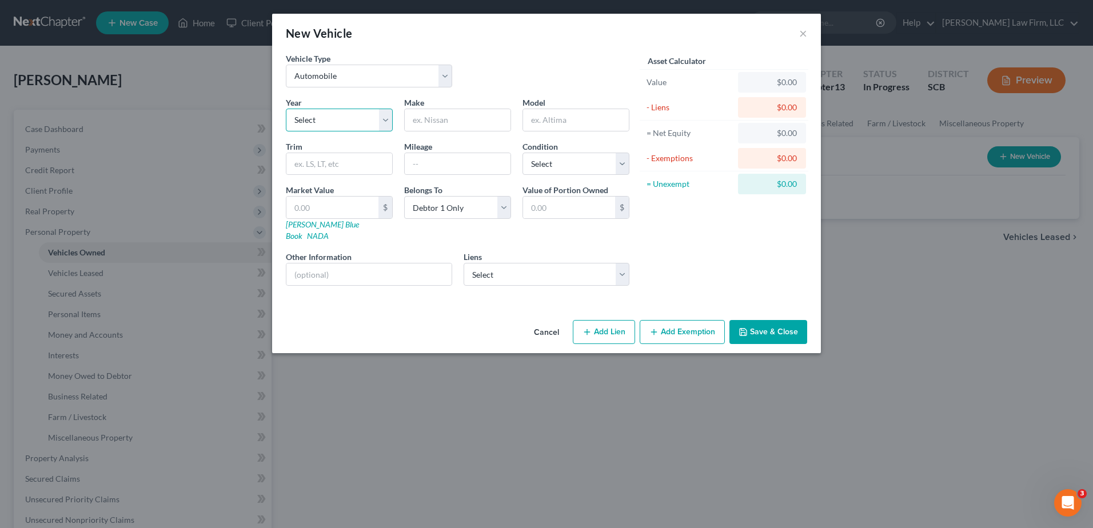
click at [341, 121] on select "Select 2026 2025 2024 2023 2022 2021 2020 2019 2018 2017 2016 2015 2014 2013 20…" at bounding box center [339, 120] width 107 height 23
select select "7"
click at [286, 109] on select "Select 2026 2025 2024 2023 2022 2021 2020 2019 2018 2017 2016 2015 2014 2013 20…" at bounding box center [339, 120] width 107 height 23
click at [440, 117] on input "text" at bounding box center [458, 120] width 106 height 22
type input "Chevrolet"
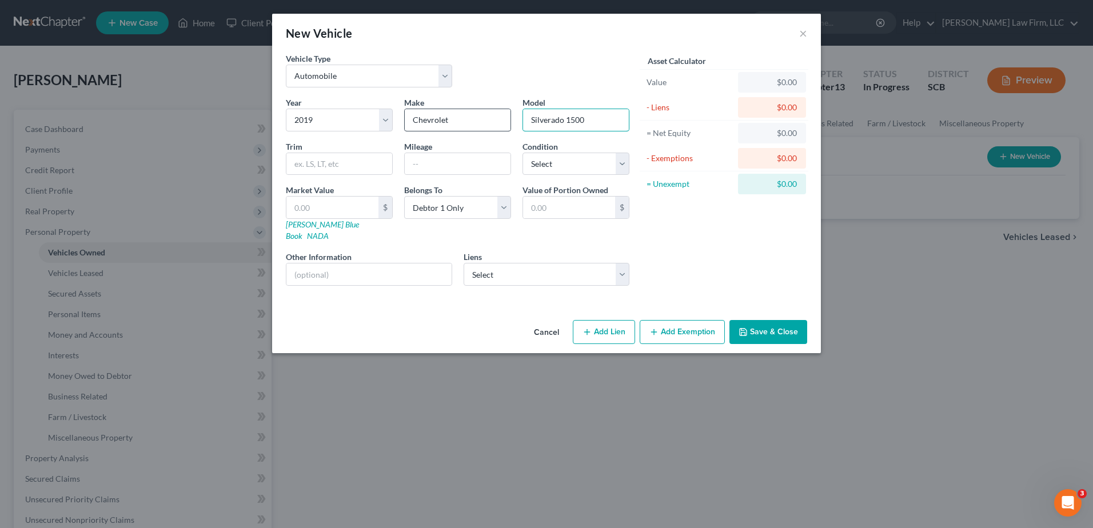
type input "Silverado 1500"
click at [370, 229] on input "text" at bounding box center [368, 275] width 165 height 22
type input "VIN: 3GCUYDED4KG305335"
click at [512, 229] on select "Select Ally Fincl - $10,832.00" at bounding box center [547, 274] width 166 height 23
select select "24"
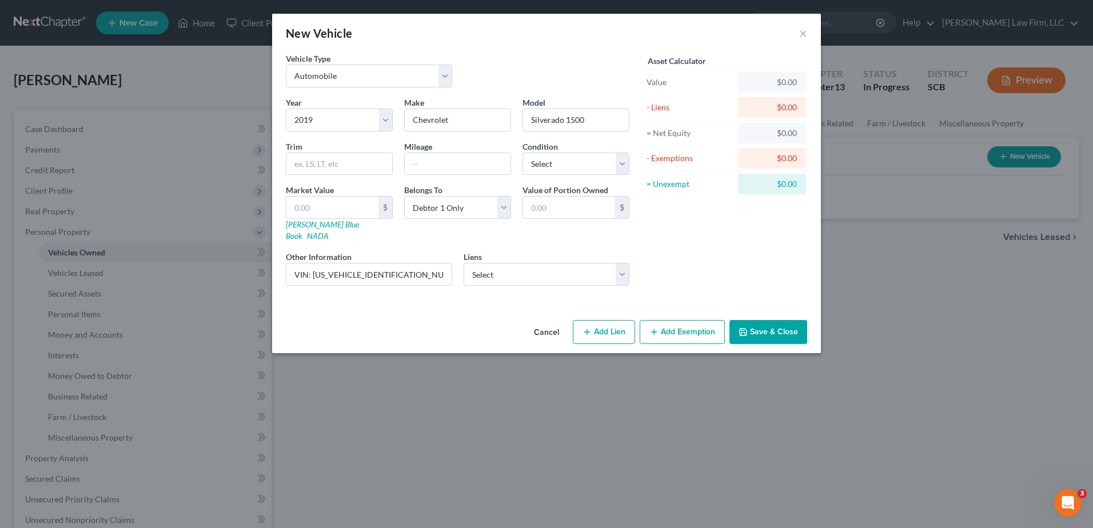
select select "0"
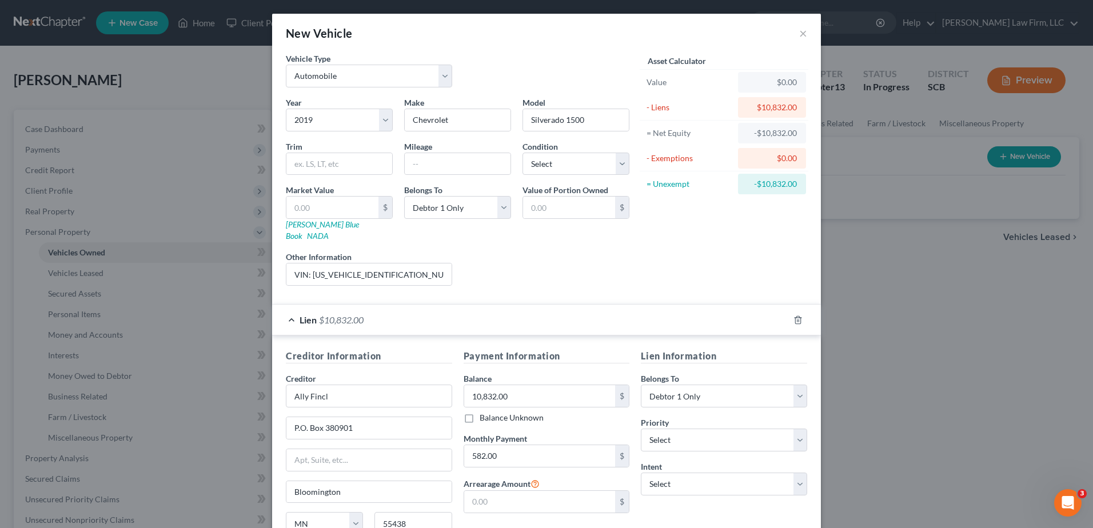
click at [491, 229] on div "Lien $10,832.00" at bounding box center [530, 320] width 517 height 30
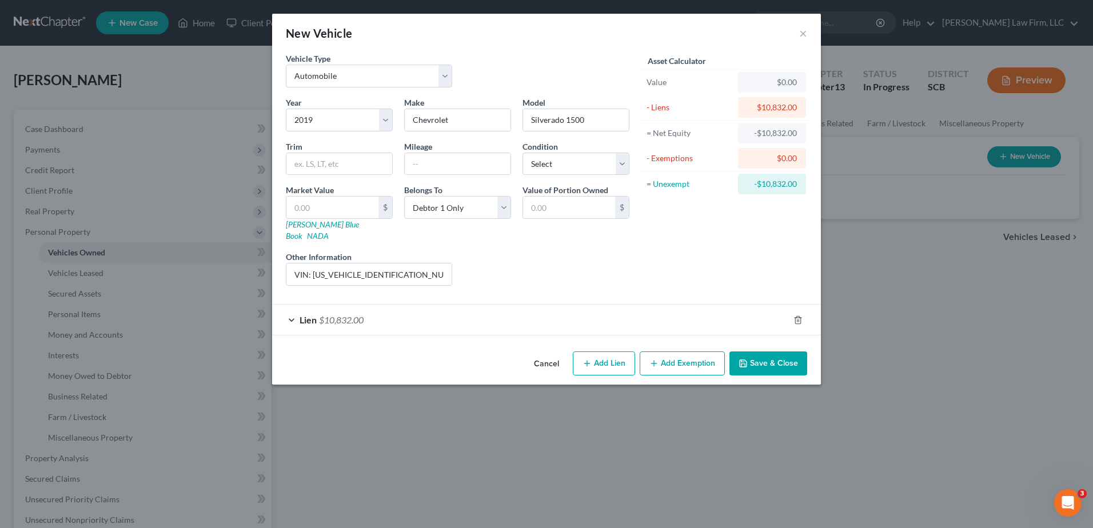
click at [531, 229] on button "Add Exemption" at bounding box center [682, 364] width 85 height 24
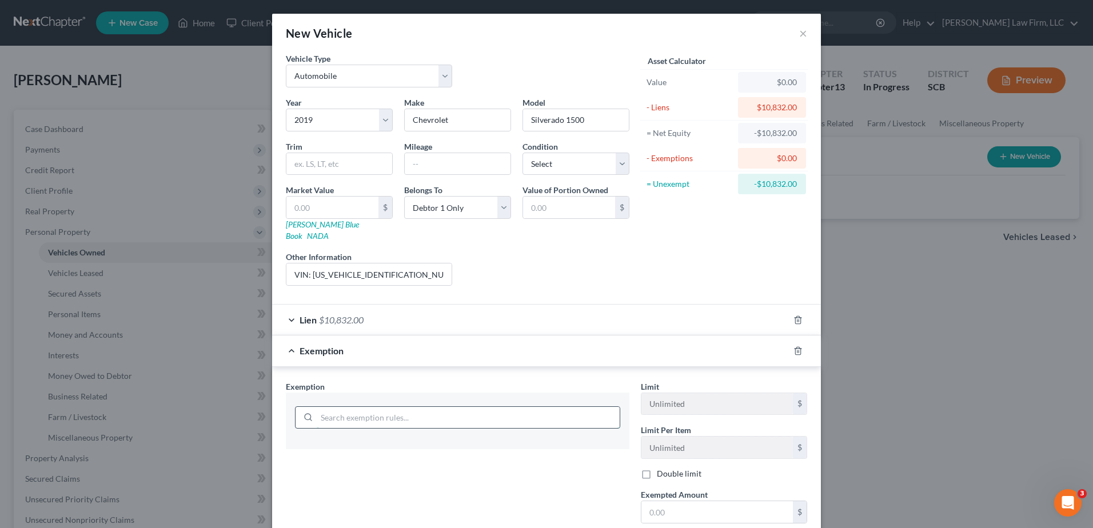
click at [470, 229] on input "search" at bounding box center [468, 418] width 303 height 22
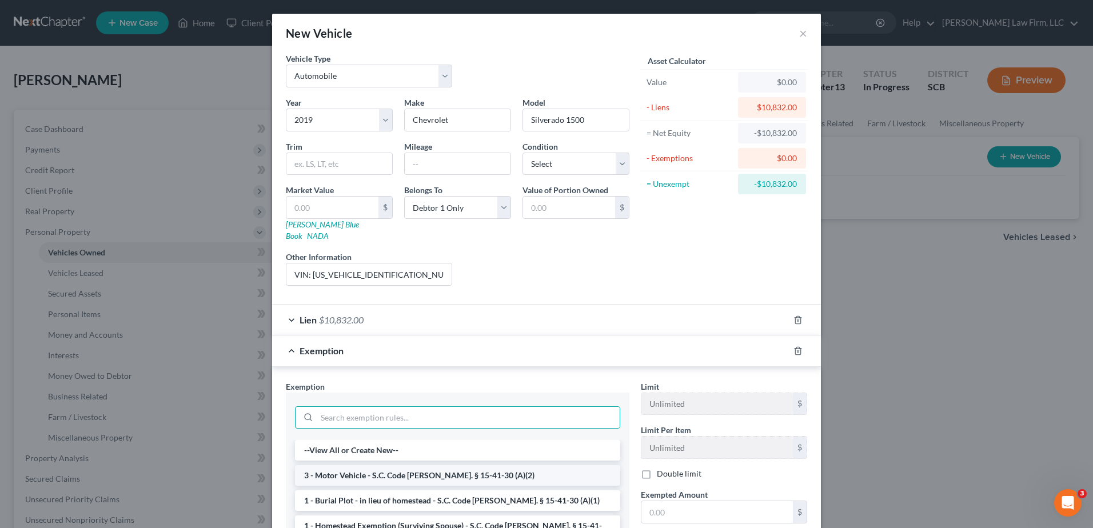
click at [429, 229] on li "3 - Motor Vehicle - S.C. Code Ann. § 15-41-30 (A)(2)" at bounding box center [457, 475] width 325 height 21
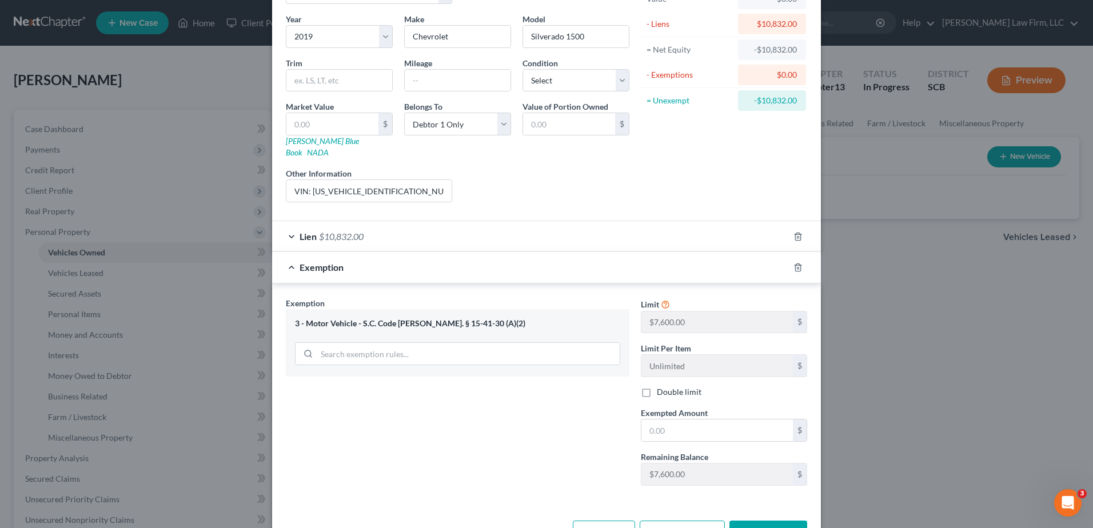
scroll to position [111, 0]
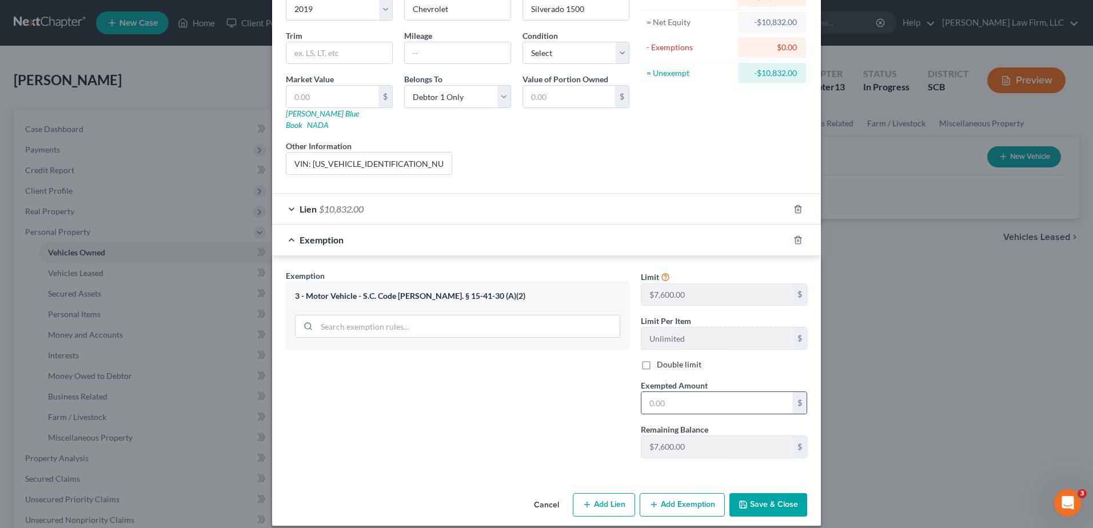
click at [531, 229] on input "text" at bounding box center [716, 403] width 151 height 22
type input "7,600.00"
click at [528, 229] on div "Exemption $7,600.00" at bounding box center [530, 240] width 517 height 30
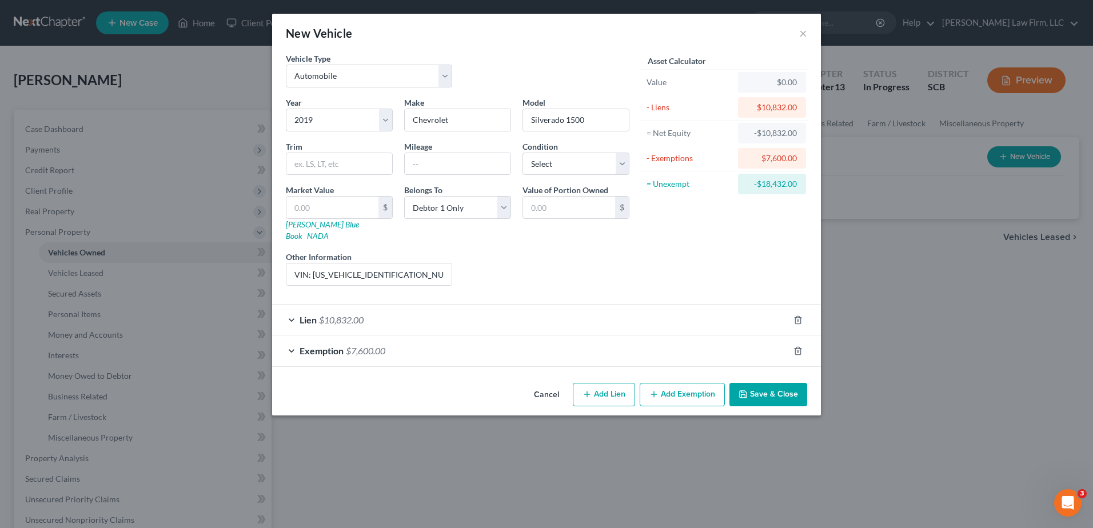
scroll to position [0, 0]
click at [531, 229] on button "Save & Close" at bounding box center [768, 395] width 78 height 24
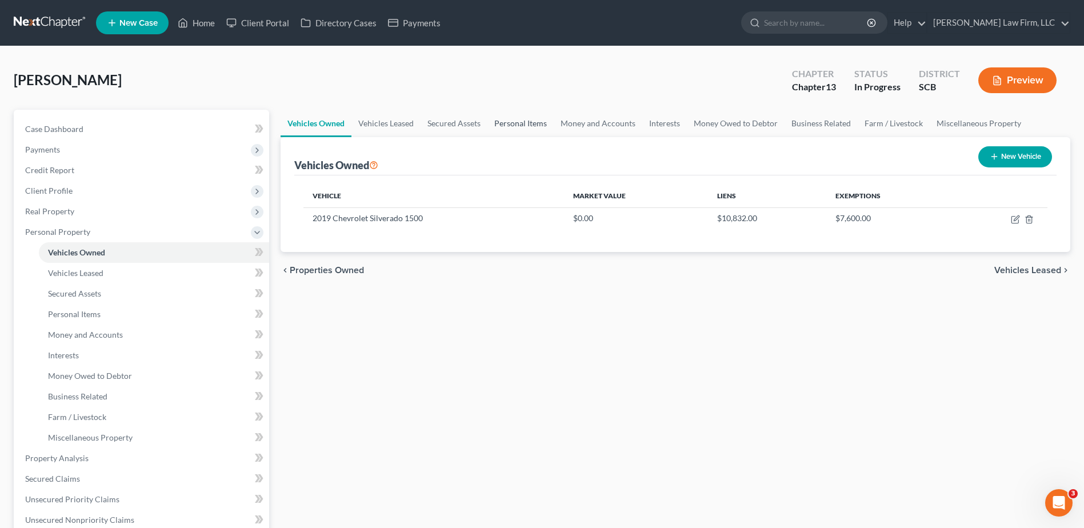
click at [520, 125] on link "Personal Items" at bounding box center [521, 123] width 66 height 27
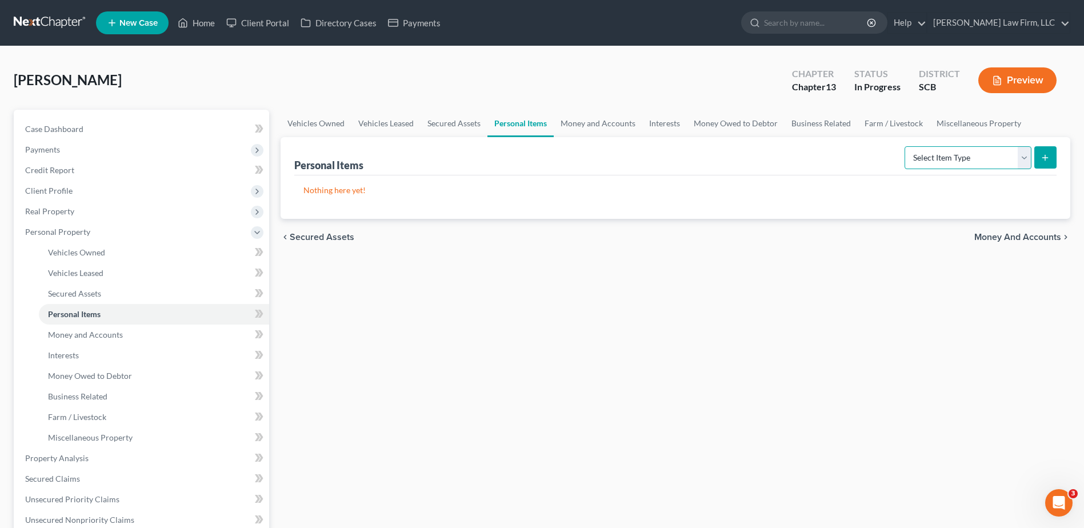
click at [531, 158] on select "Select Item Type Clothing Collectibles Of Value Electronics Firearms Household …" at bounding box center [968, 157] width 127 height 23
select select "clothing"
click at [531, 146] on select "Select Item Type Clothing Collectibles Of Value Electronics Firearms Household …" at bounding box center [968, 157] width 127 height 23
click at [531, 155] on icon "submit" at bounding box center [1045, 157] width 9 height 9
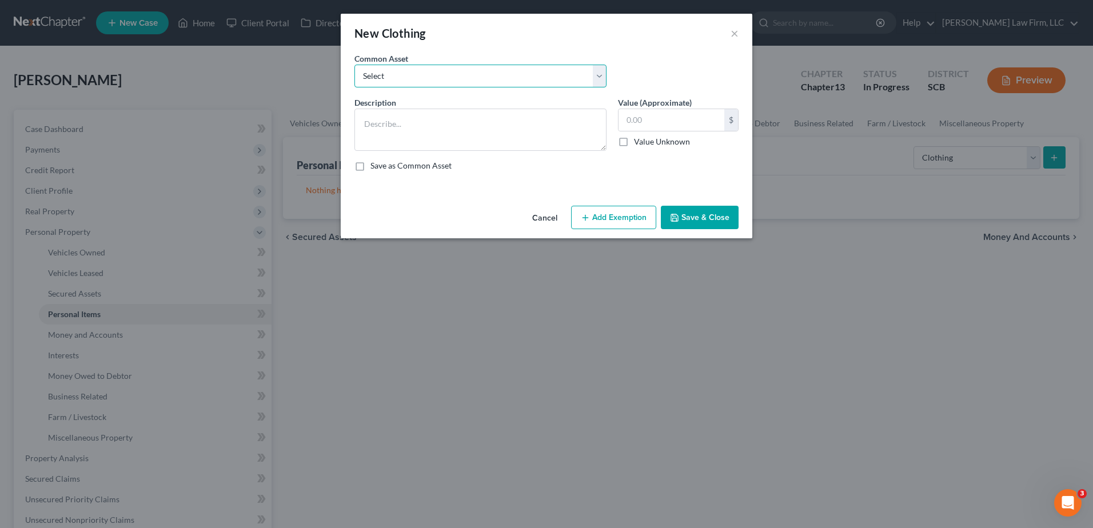
click at [402, 82] on select "Select Clothing and Personal Items Clothing and Personal Items Personal Items C…" at bounding box center [480, 76] width 252 height 23
select select "2"
click at [354, 65] on select "Select Clothing and Personal Items Clothing and Personal Items Personal Items C…" at bounding box center [480, 76] width 252 height 23
type textarea "Personal Items Clothing"
click at [531, 124] on input "200.00" at bounding box center [671, 120] width 106 height 22
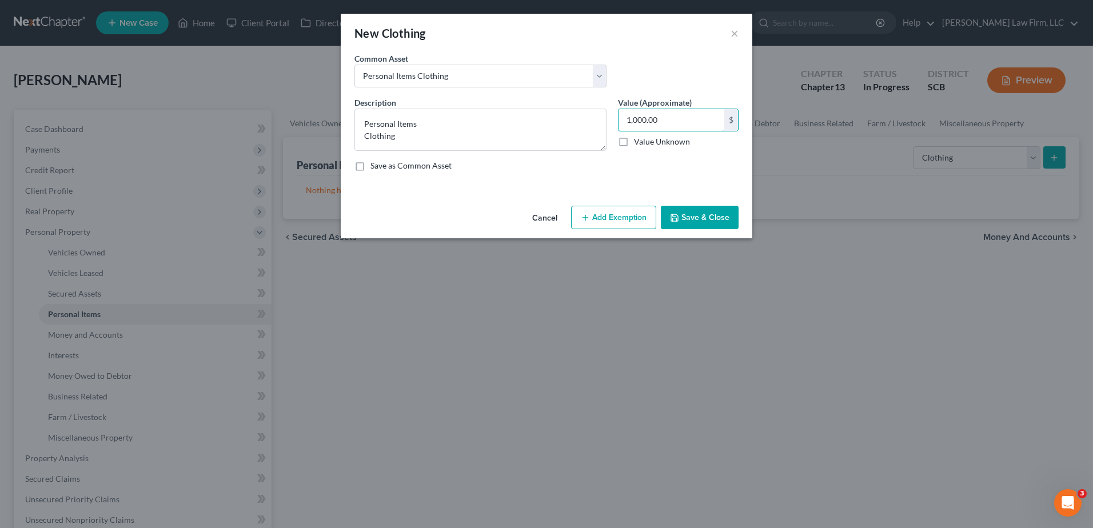
type input "1,000.00"
click at [531, 221] on button "Add Exemption" at bounding box center [613, 218] width 85 height 24
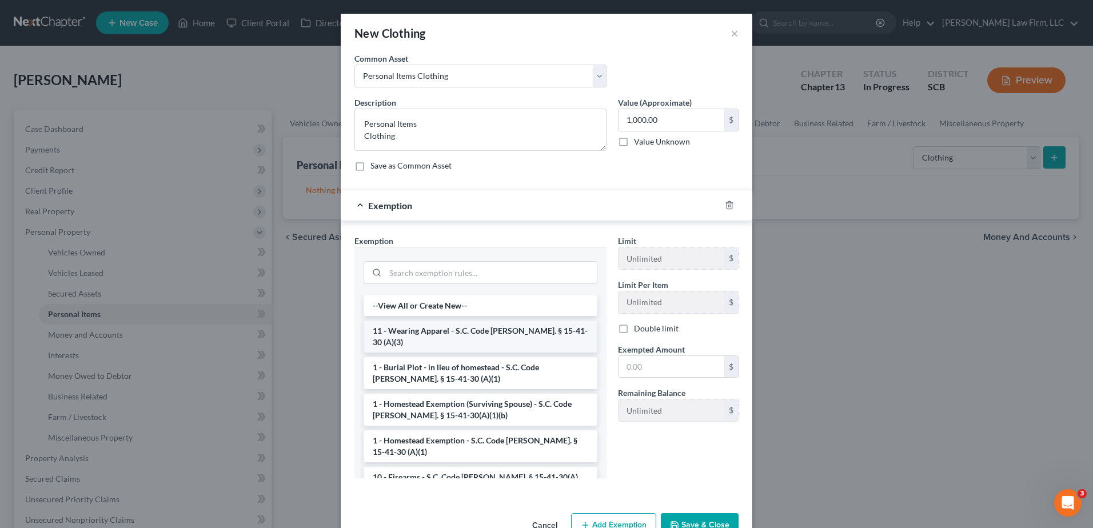
click at [494, 229] on li "11 - Wearing Apparel - S.C. Code Ann. § 15-41-30 (A)(3)" at bounding box center [481, 337] width 234 height 32
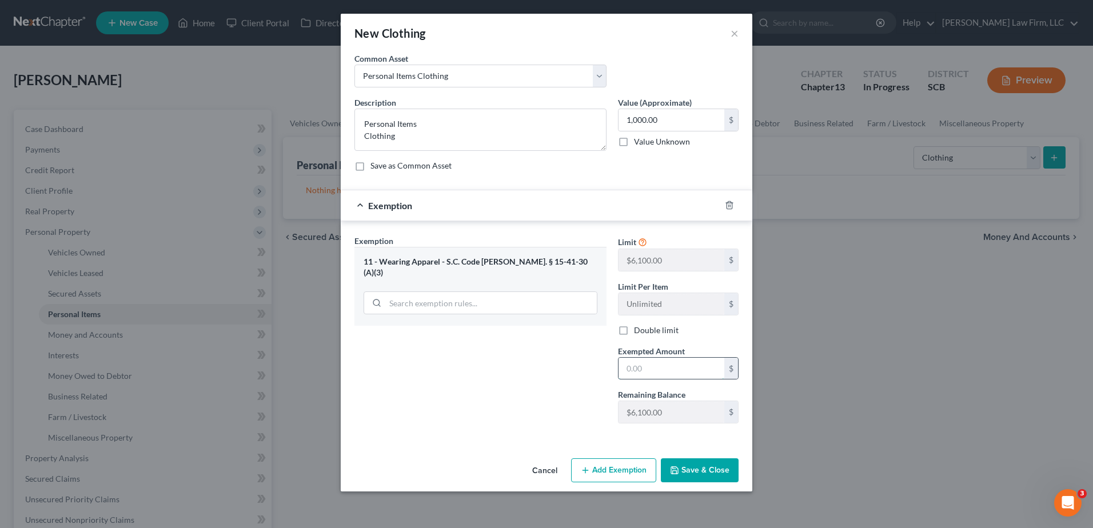
click at [531, 229] on input "text" at bounding box center [671, 369] width 106 height 22
type input "1,000.00"
click at [531, 213] on div "Exemption $1,000.00" at bounding box center [531, 205] width 380 height 30
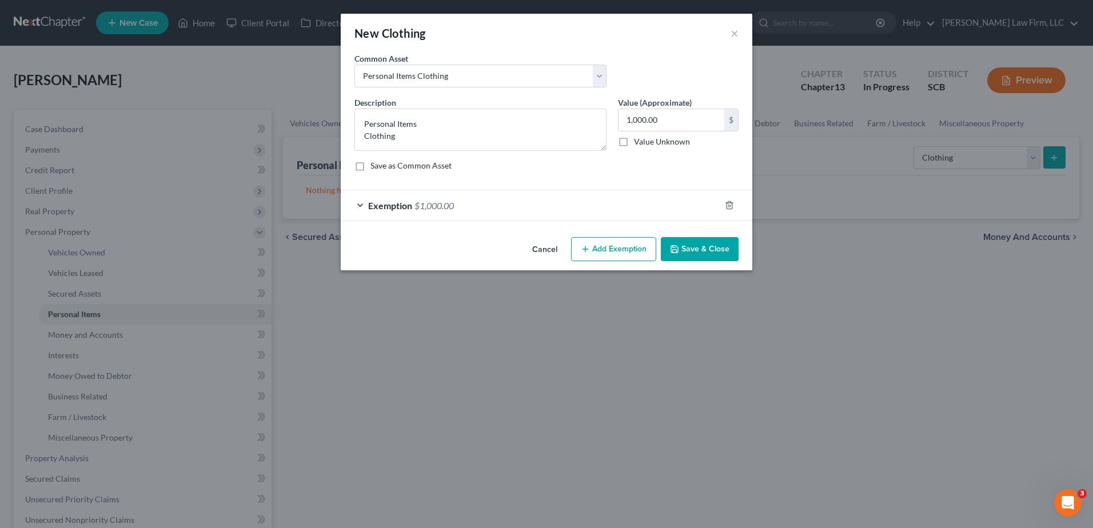
click at [531, 229] on button "Save & Close" at bounding box center [700, 249] width 78 height 24
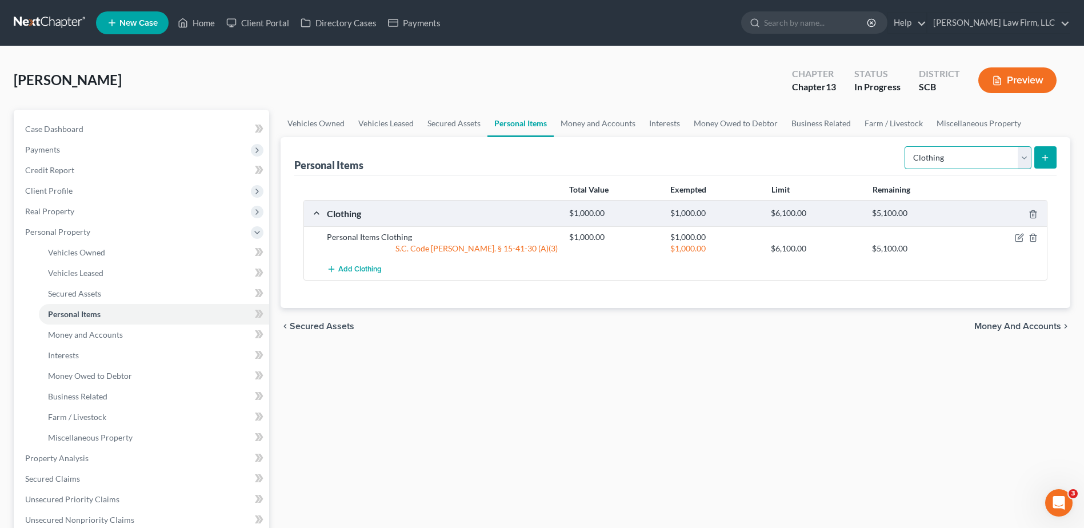
click at [531, 163] on select "Select Item Type Clothing Collectibles Of Value Electronics Firearms Household …" at bounding box center [968, 157] width 127 height 23
select select "household_goods"
click at [531, 146] on select "Select Item Type Clothing Collectibles Of Value Electronics Firearms Household …" at bounding box center [968, 157] width 127 height 23
click at [531, 160] on icon "submit" at bounding box center [1045, 157] width 9 height 9
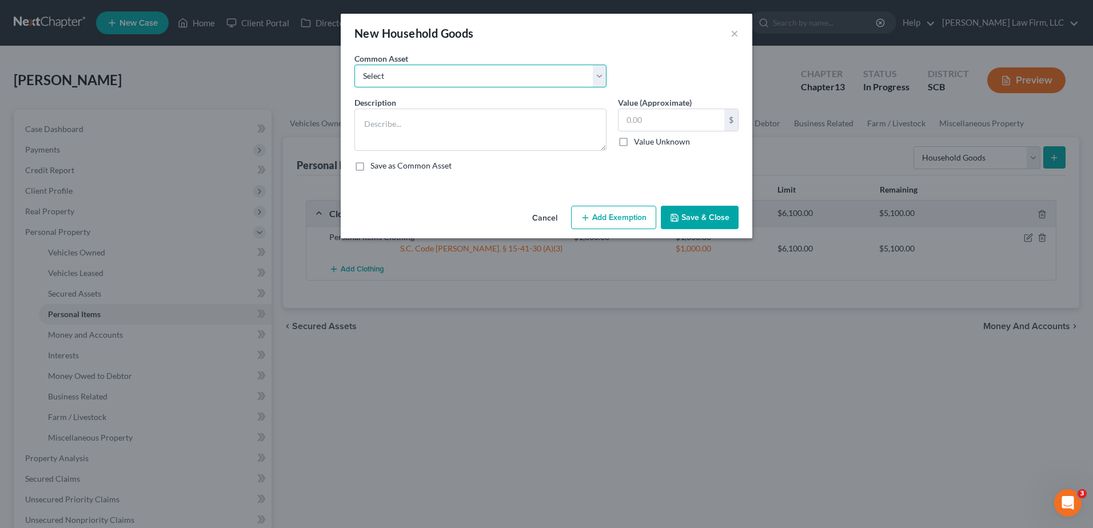
click at [436, 77] on select "Select Kitchenware Stove Refrigerator Washing Machine Dryer Living Room Furnitu…" at bounding box center [480, 76] width 252 height 23
select select "0"
click at [354, 65] on select "Select Kitchenware Stove Refrigerator Washing Machine Dryer Living Room Furnitu…" at bounding box center [480, 76] width 252 height 23
type textarea "Kitchenware Stove Refrigerator Washing Machine Dryer Living Room Furniture Bedr…"
type input "1,660.00"
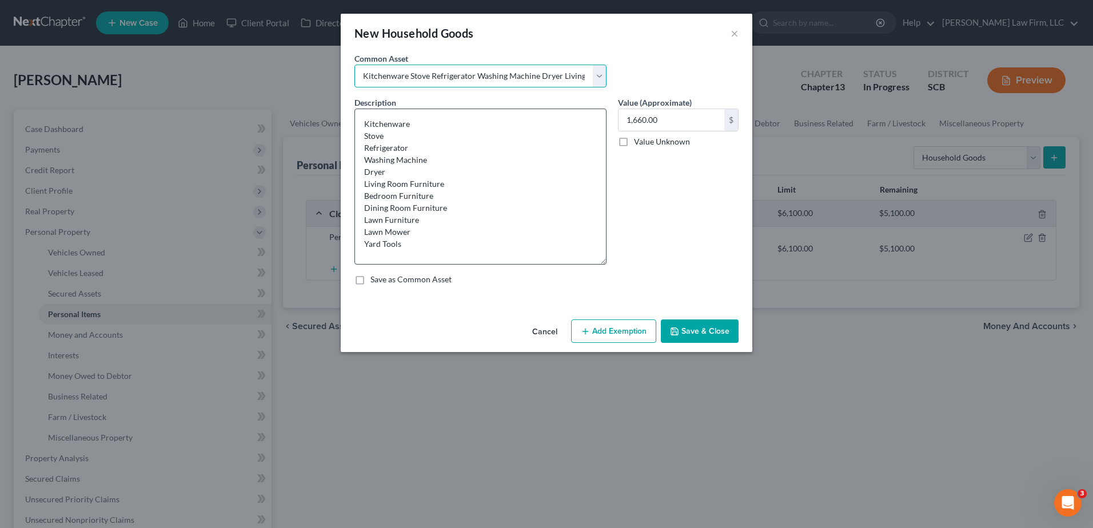
drag, startPoint x: 603, startPoint y: 149, endPoint x: 601, endPoint y: 263, distance: 113.8
click at [531, 229] on textarea "Kitchenware Stove Refrigerator Washing Machine Dryer Living Room Furniture Bedr…" at bounding box center [480, 187] width 252 height 156
click at [531, 124] on input "1,660.00" at bounding box center [671, 120] width 106 height 22
type input "5,200.00"
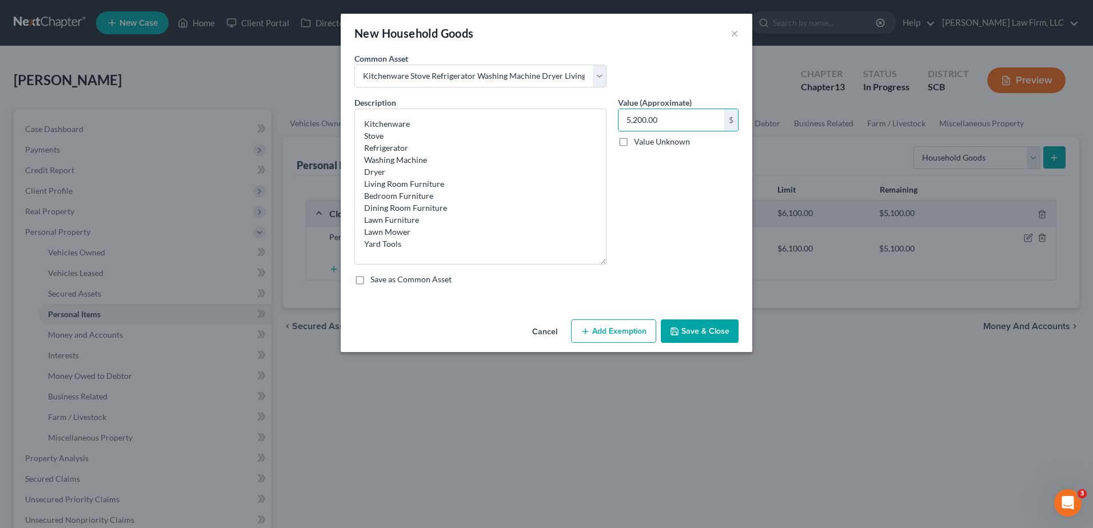
click at [531, 229] on button "Add Exemption" at bounding box center [613, 332] width 85 height 24
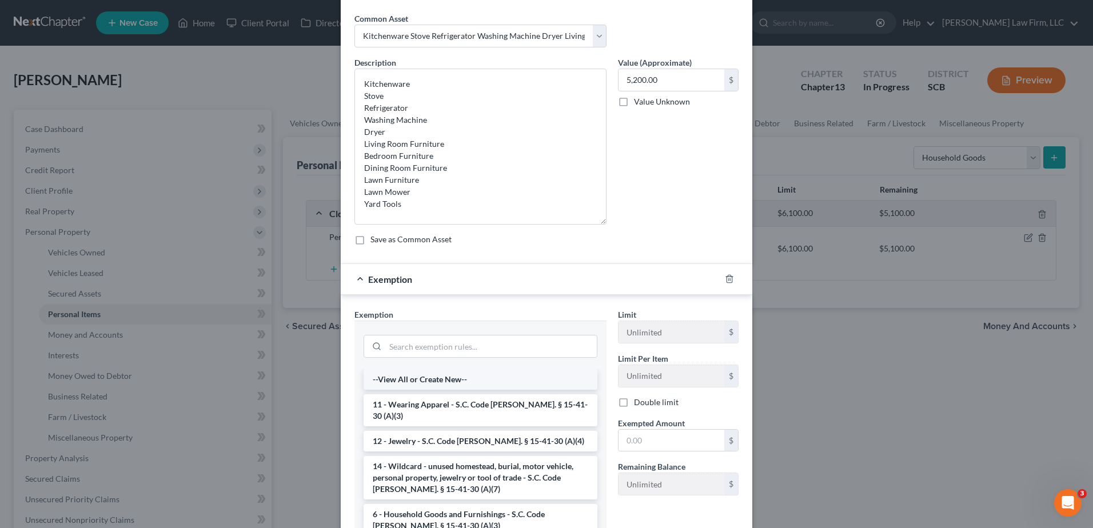
scroll to position [114, 0]
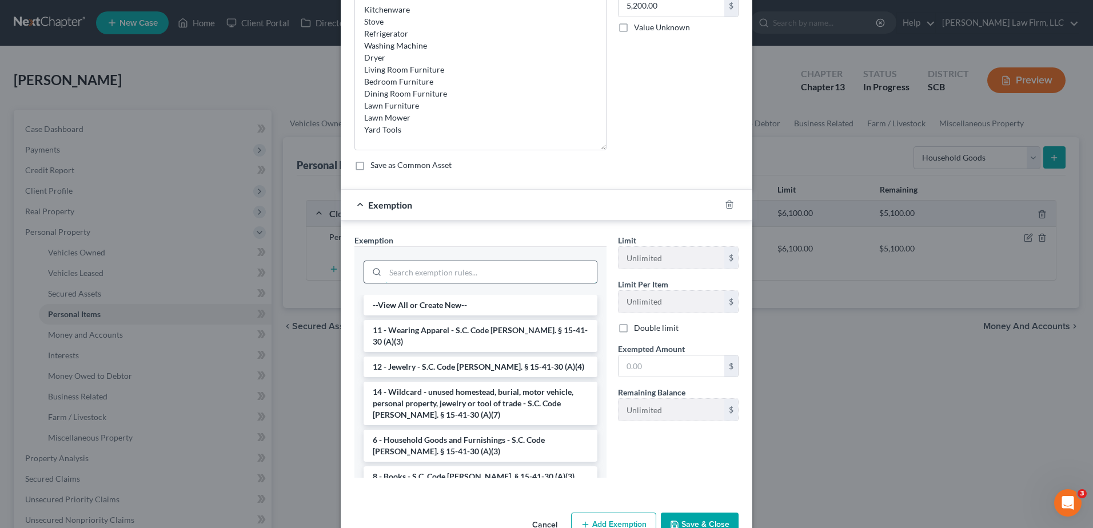
click at [519, 229] on input "search" at bounding box center [490, 272] width 211 height 22
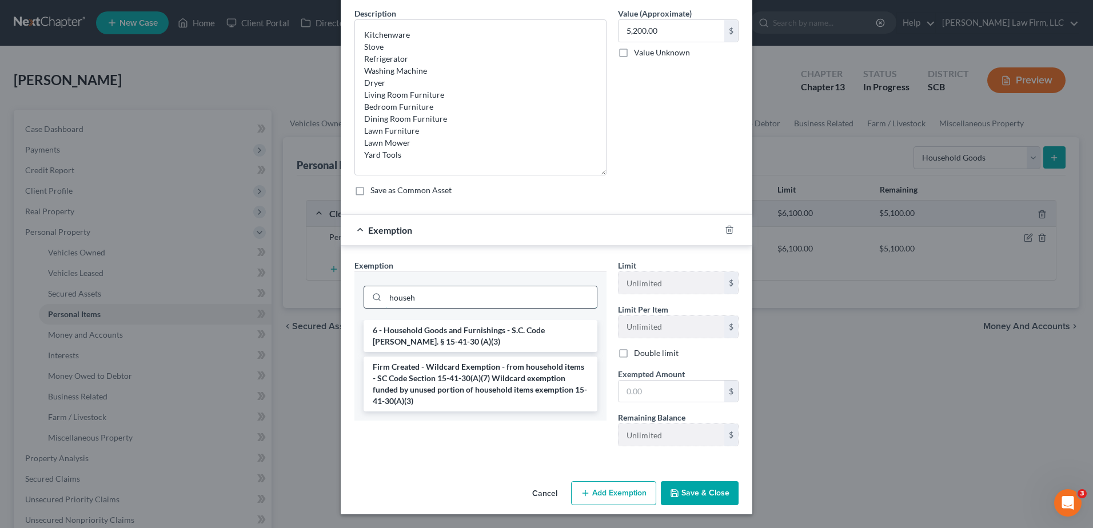
scroll to position [89, 0]
type input "household"
click at [504, 229] on li "6 - Household Goods and Furnishings - S.C. Code Ann. § 15-41-30 (A)(3)" at bounding box center [481, 336] width 234 height 32
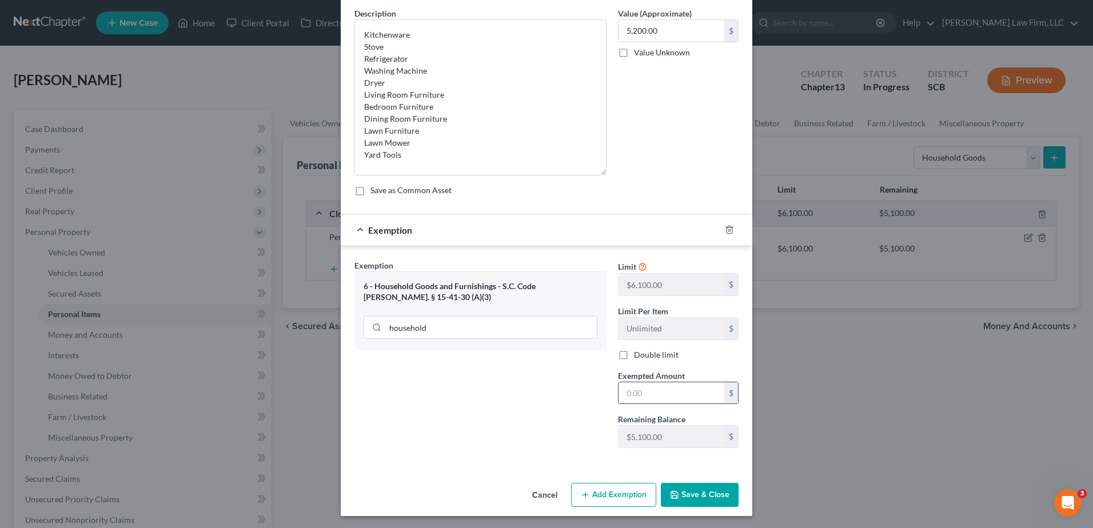
click at [531, 229] on input "text" at bounding box center [671, 393] width 106 height 22
type input "5,100.00"
click at [478, 225] on div "Exemption $5,100.00" at bounding box center [531, 230] width 380 height 30
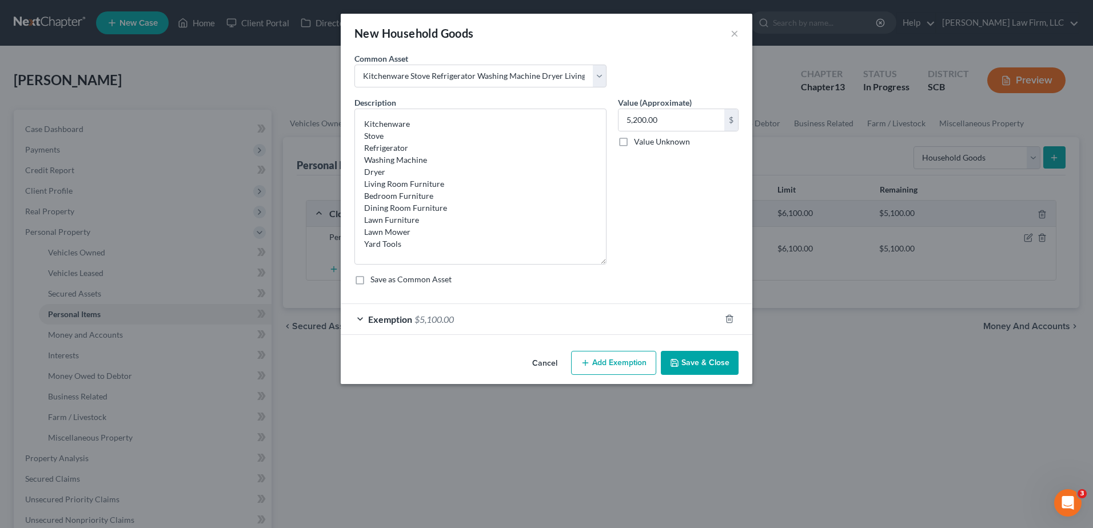
scroll to position [0, 0]
click at [531, 229] on button "Save & Close" at bounding box center [700, 363] width 78 height 24
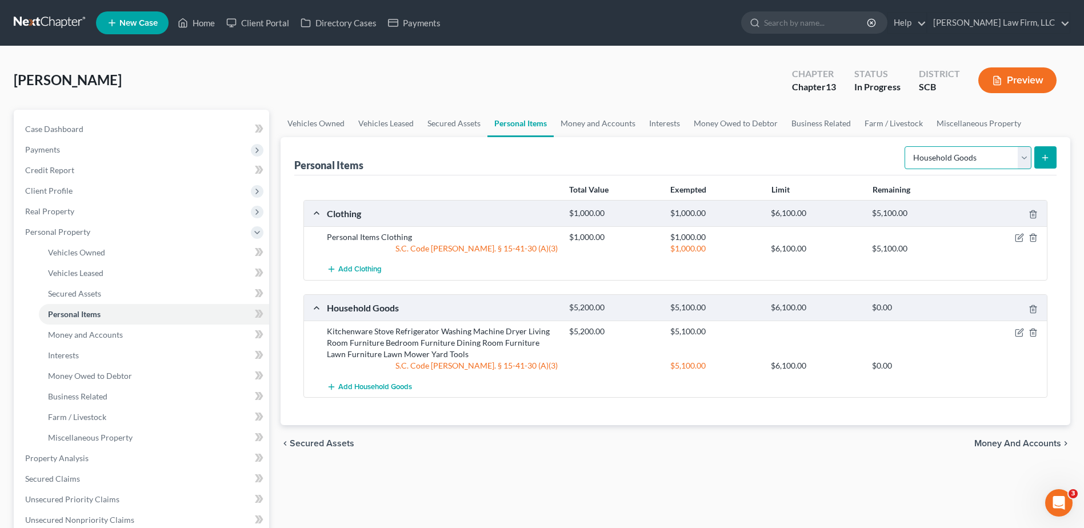
click at [531, 160] on select "Select Item Type Clothing Collectibles Of Value Electronics Firearms Household …" at bounding box center [968, 157] width 127 height 23
select select "electronics"
click at [531, 146] on select "Select Item Type Clothing Collectibles Of Value Electronics Firearms Household …" at bounding box center [968, 157] width 127 height 23
click at [531, 154] on icon "submit" at bounding box center [1045, 157] width 9 height 9
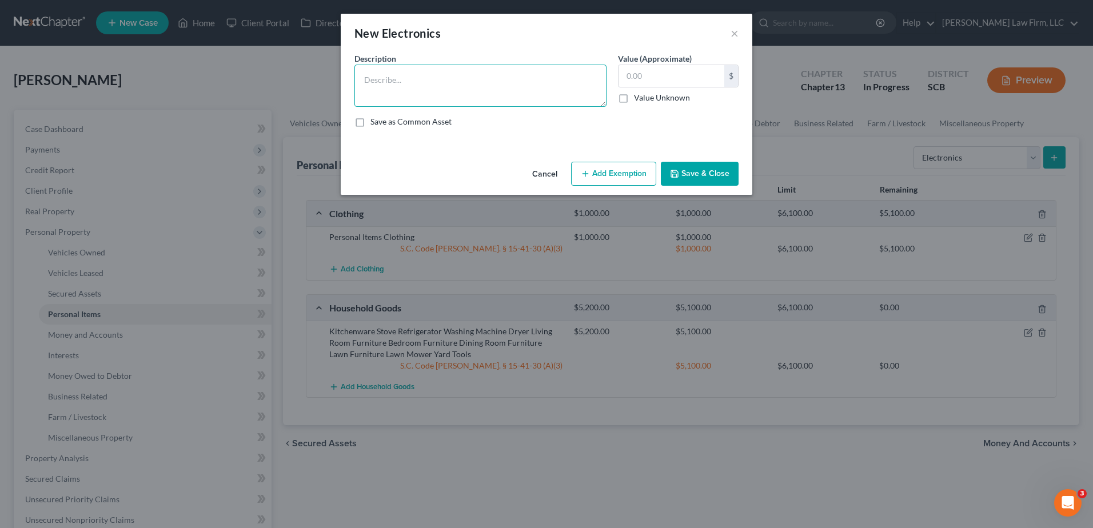
click at [509, 70] on textarea at bounding box center [480, 86] width 252 height 42
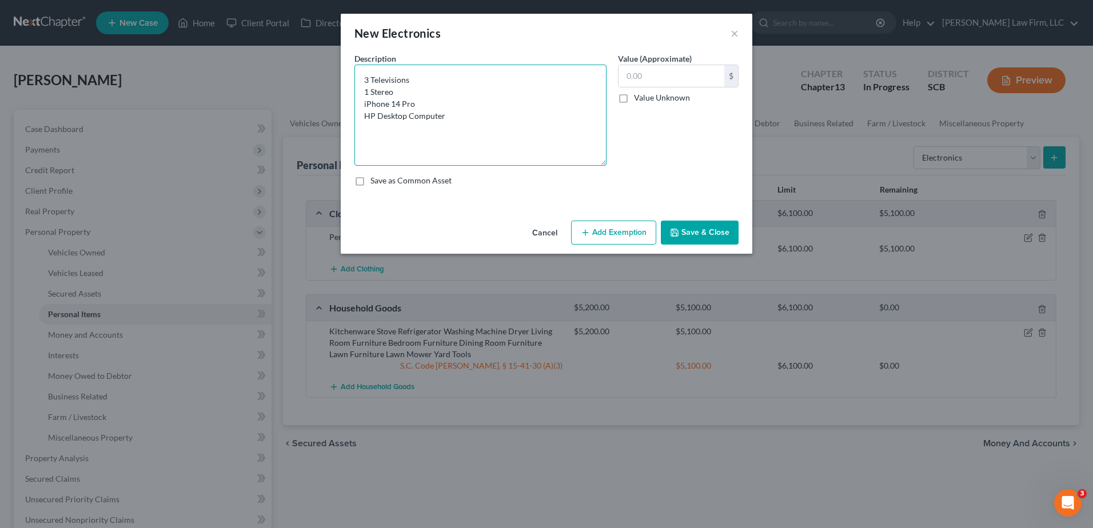
drag, startPoint x: 604, startPoint y: 103, endPoint x: 603, endPoint y: 162, distance: 58.9
click at [531, 162] on textarea "3 Televisions 1 Stereo iPhone 14 Pro HP Desktop Computer" at bounding box center [480, 115] width 252 height 101
type textarea "3 Televisions 1 Stereo iPhone 14 Pro HP Desktop Computer"
click at [531, 82] on input "text" at bounding box center [671, 76] width 106 height 22
type input "1,179.00"
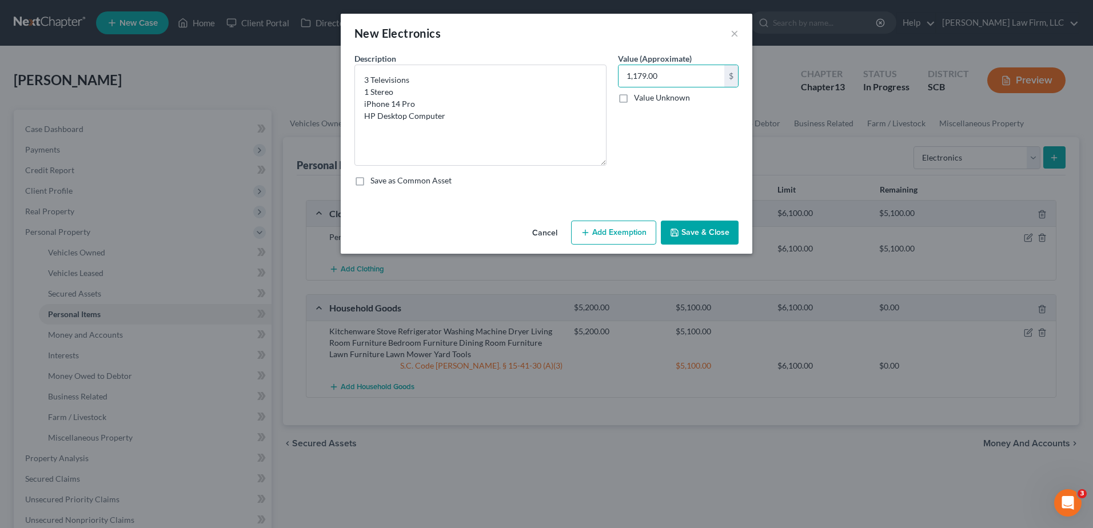
click at [531, 226] on button "Save & Close" at bounding box center [700, 233] width 78 height 24
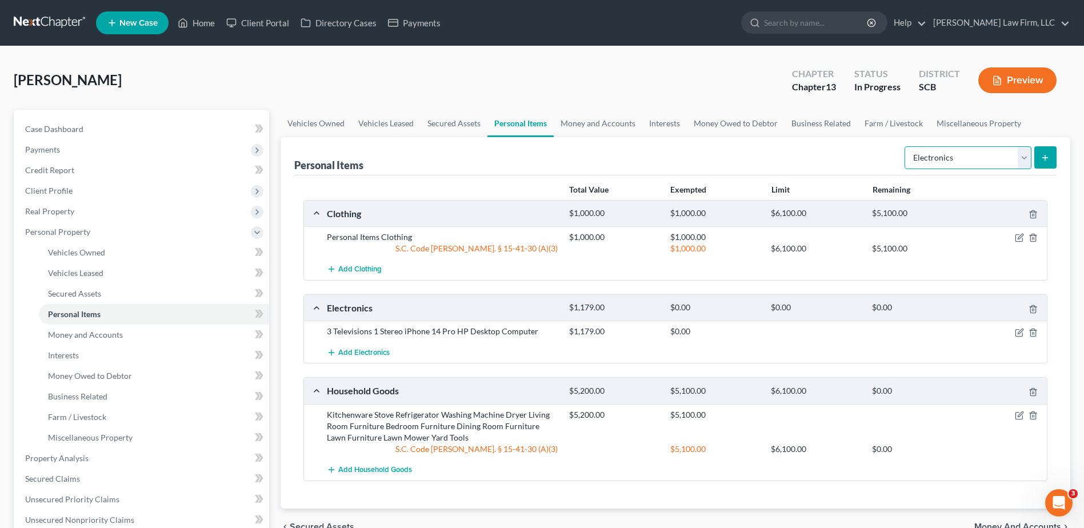
click at [531, 159] on select "Select Item Type Clothing Collectibles Of Value Electronics Firearms Household …" at bounding box center [968, 157] width 127 height 23
select select "pets"
click at [531, 146] on select "Select Item Type Clothing Collectibles Of Value Electronics Firearms Household …" at bounding box center [968, 157] width 127 height 23
click at [531, 158] on icon "submit" at bounding box center [1045, 157] width 9 height 9
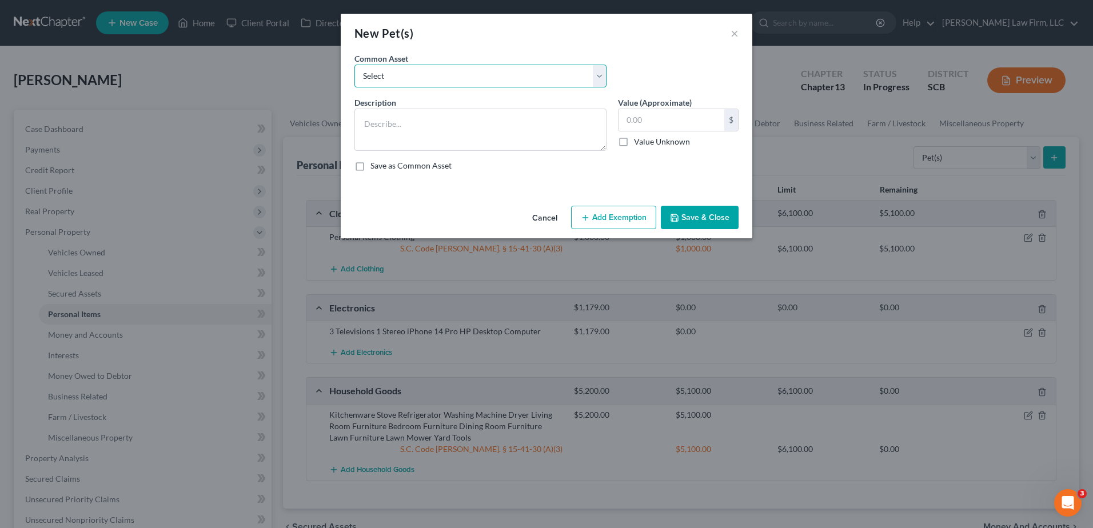
click at [397, 71] on select "Select Dog Cat" at bounding box center [480, 76] width 252 height 23
select select "0"
click at [354, 65] on select "Select Dog Cat" at bounding box center [480, 76] width 252 height 23
type textarea "Dog"
type input "50.00"
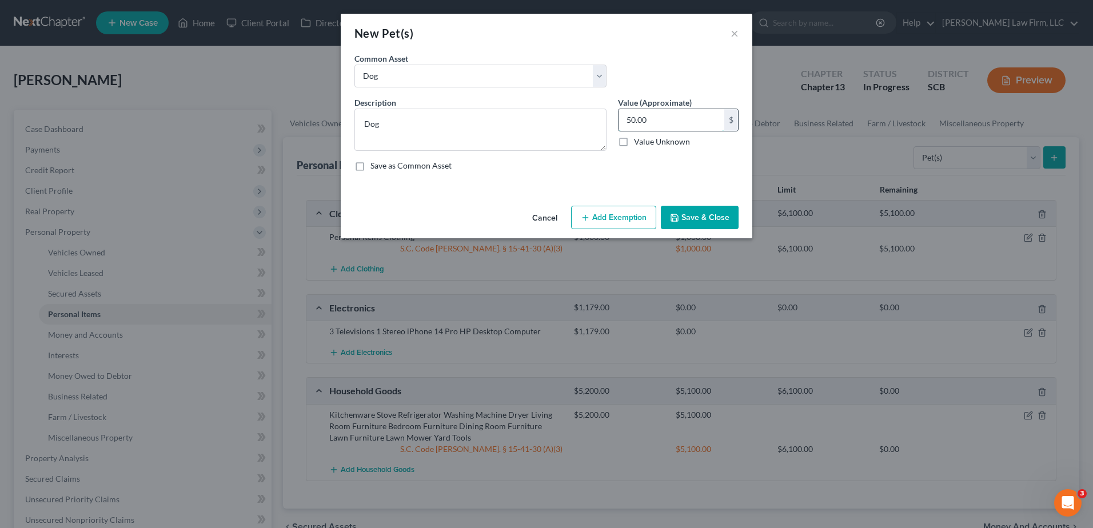
click at [531, 123] on input "50.00" at bounding box center [671, 120] width 106 height 22
click at [531, 179] on div "Description * Dog Value (Approximate) 50.00 $ Value Unknown Balance Undetermine…" at bounding box center [547, 139] width 396 height 84
click at [531, 214] on button "Save & Close" at bounding box center [700, 218] width 78 height 24
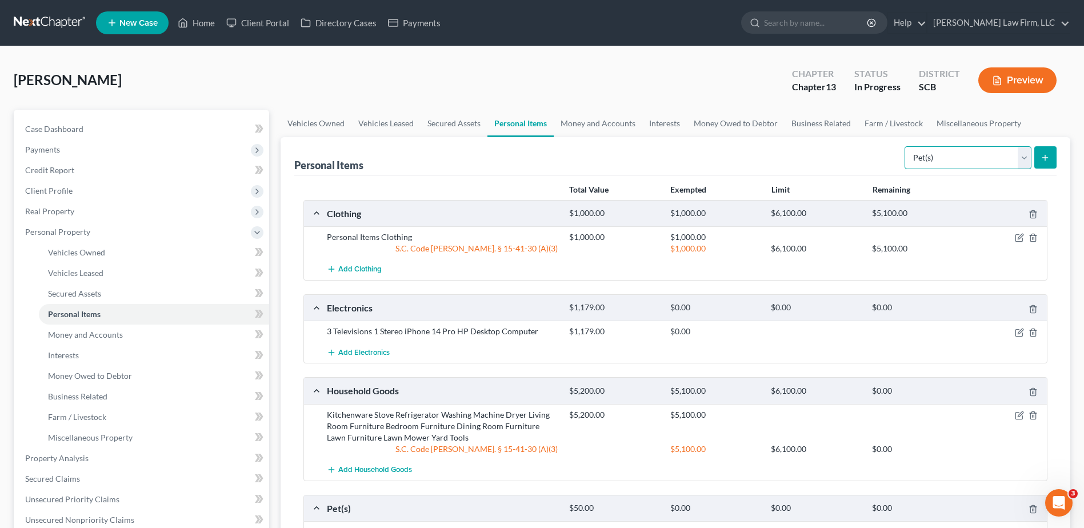
click at [531, 154] on select "Select Item Type Clothing Collectibles Of Value Electronics Firearms Household …" at bounding box center [968, 157] width 127 height 23
select select "jewelry"
click at [531, 146] on select "Select Item Type Clothing Collectibles Of Value Electronics Firearms Household …" at bounding box center [968, 157] width 127 height 23
click at [531, 158] on icon "submit" at bounding box center [1045, 157] width 9 height 9
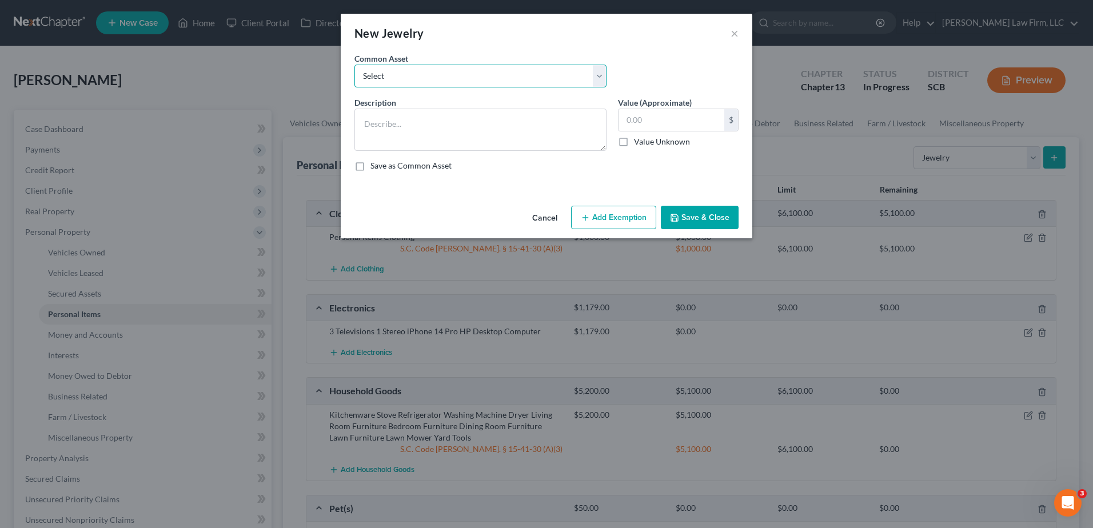
click at [449, 85] on select "Select Costume Jewelry The debtor does not own any jewelry. (Mr.) Wedding Band …" at bounding box center [480, 76] width 252 height 23
select select "2"
click at [354, 65] on select "Select Costume Jewelry The debtor does not own any jewelry. (Mr.) Wedding Band …" at bounding box center [480, 76] width 252 height 23
type textarea "(Mr.) Wedding Band ($50)"
click at [457, 128] on textarea "(Mr.) Wedding Band ($50)" at bounding box center [480, 130] width 252 height 42
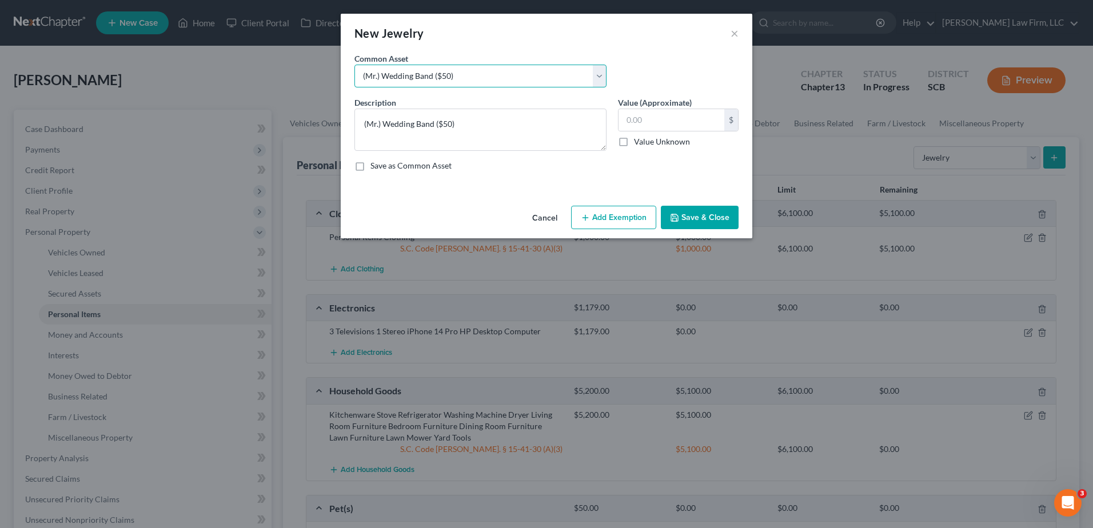
click at [525, 75] on select "Select Costume Jewelry The debtor does not own any jewelry. (Mr.) Wedding Band …" at bounding box center [480, 76] width 252 height 23
select select
click at [354, 65] on select "Select Costume Jewelry The debtor does not own any jewelry. (Mr.) Wedding Band …" at bounding box center [480, 76] width 252 height 23
click at [473, 122] on textarea at bounding box center [480, 130] width 252 height 42
type textarea "Wedding Band"
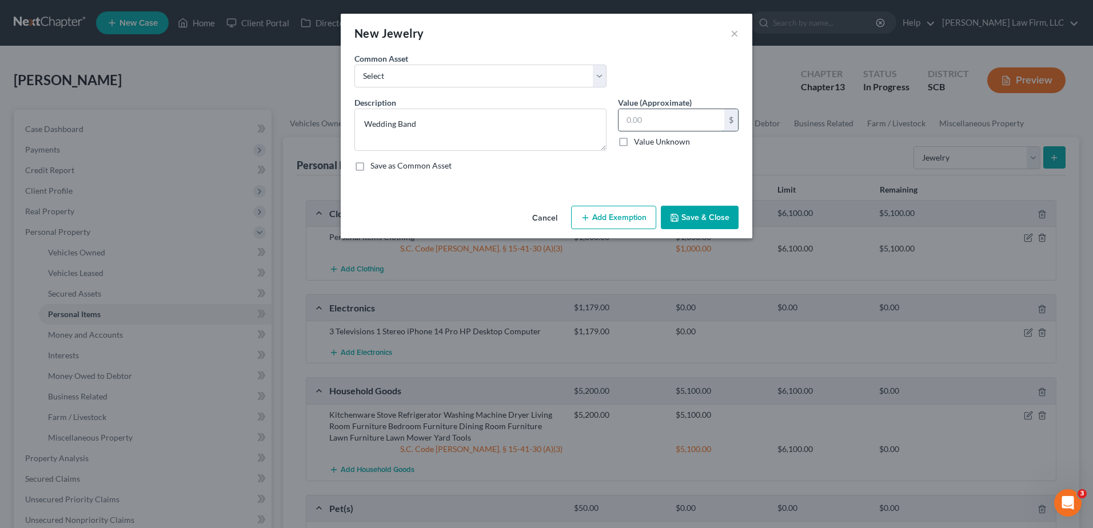
click at [531, 118] on input "text" at bounding box center [671, 120] width 106 height 22
type input "200.00"
click at [531, 217] on button "Add Exemption" at bounding box center [613, 218] width 85 height 24
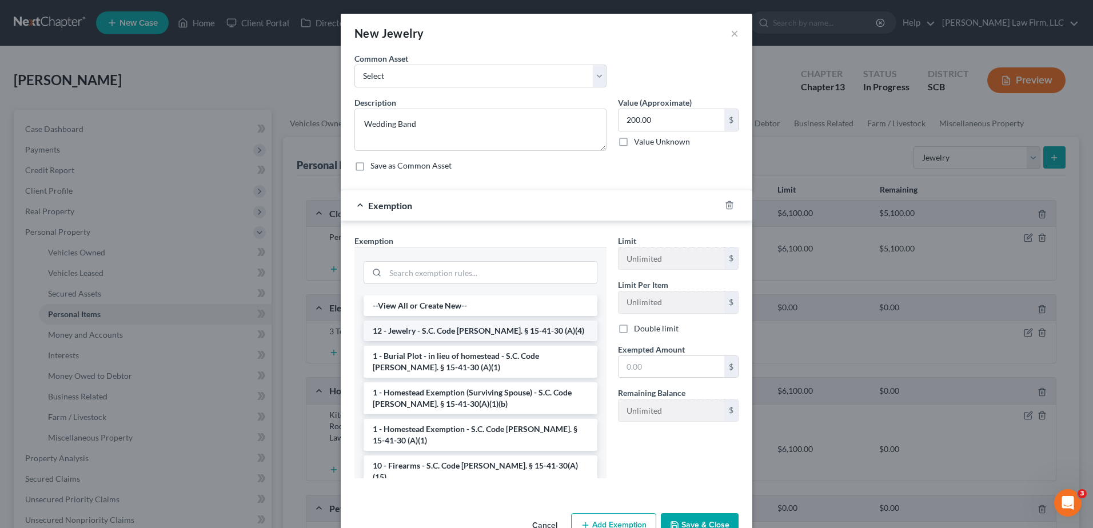
click at [496, 229] on li "12 - Jewelry - S.C. Code Ann. § 15-41-30 (A)(4)" at bounding box center [481, 331] width 234 height 21
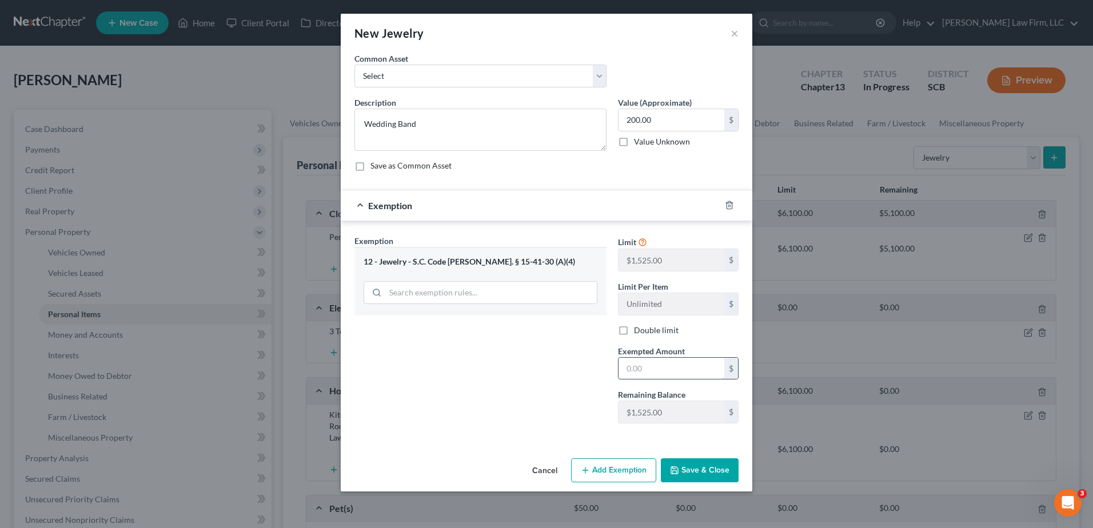
click at [531, 229] on input "text" at bounding box center [671, 369] width 106 height 22
type input "200.00"
click at [531, 229] on button "Save & Close" at bounding box center [700, 470] width 78 height 24
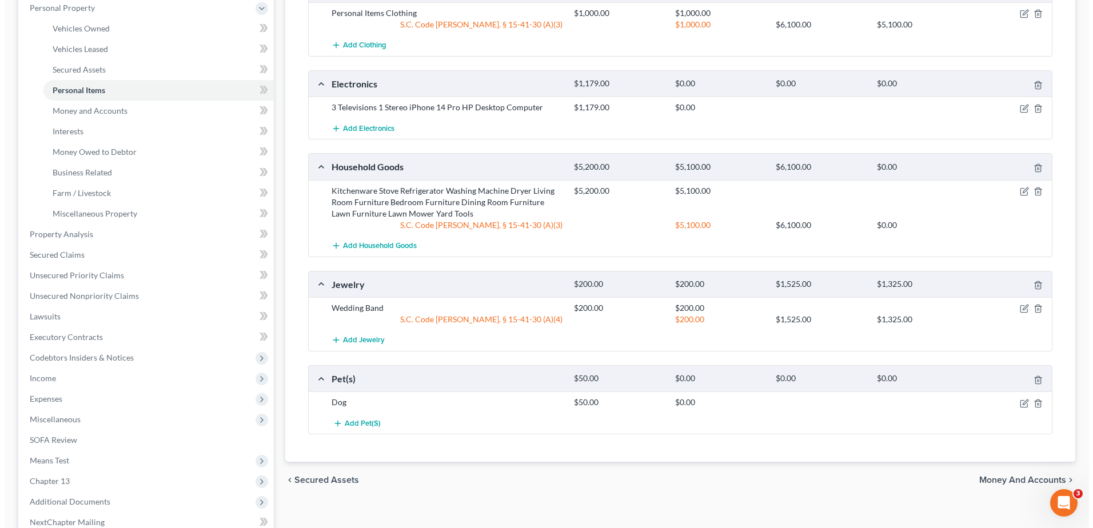
scroll to position [229, 0]
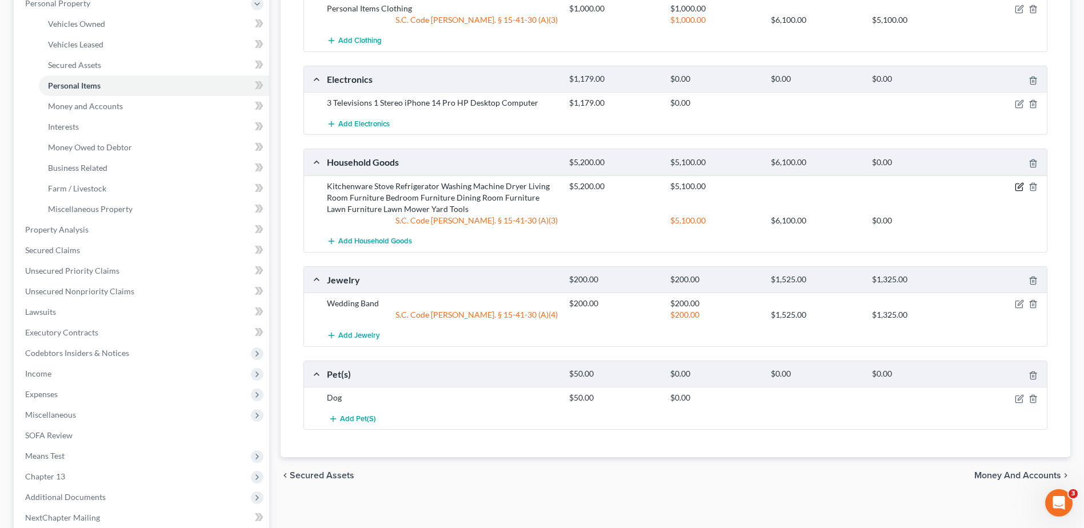
click at [531, 187] on icon "button" at bounding box center [1019, 186] width 9 height 9
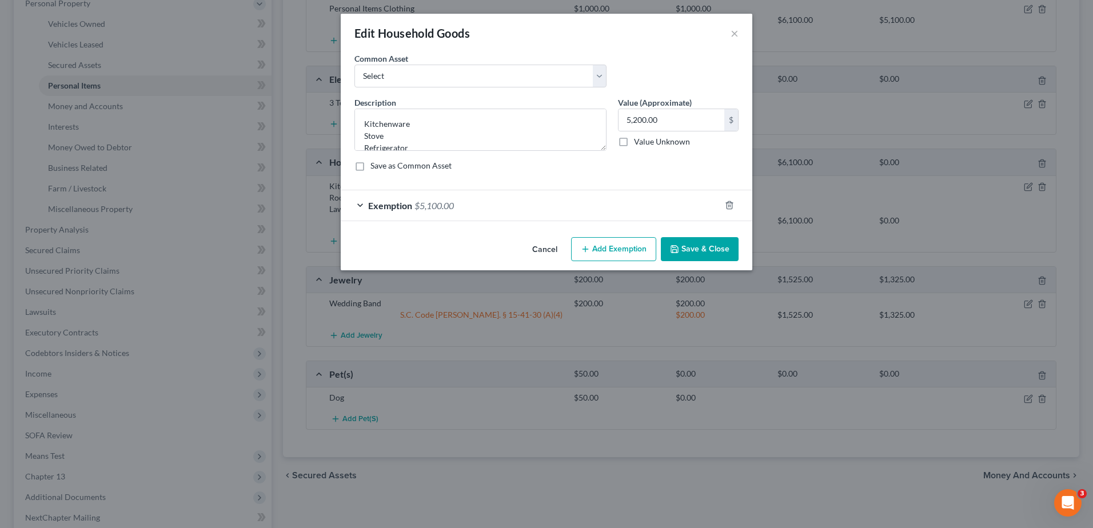
click at [531, 199] on div "Exemption $5,100.00" at bounding box center [531, 205] width 380 height 30
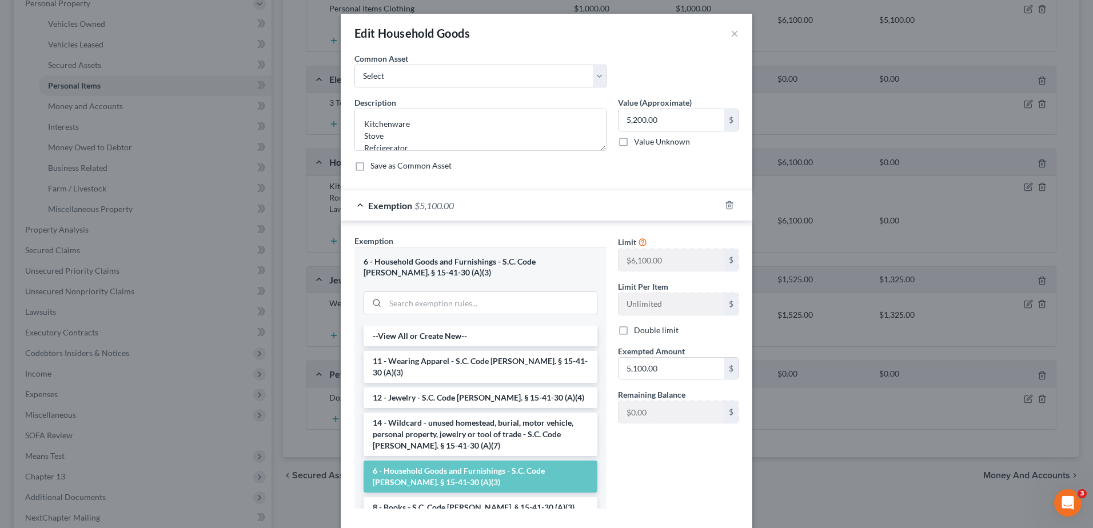
click at [531, 207] on div "Exemption $5,100.00" at bounding box center [531, 205] width 380 height 30
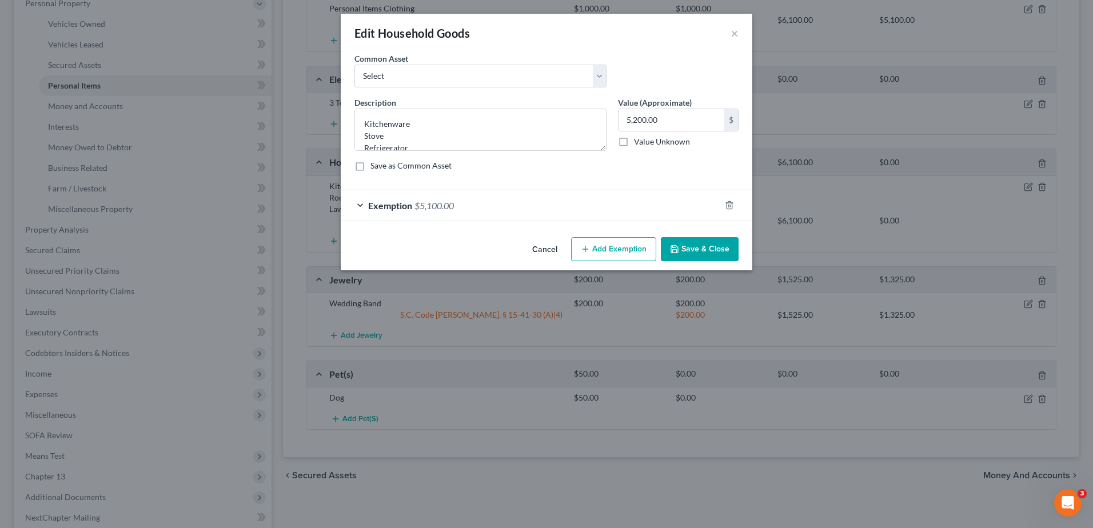
click at [531, 229] on button "Add Exemption" at bounding box center [613, 249] width 85 height 24
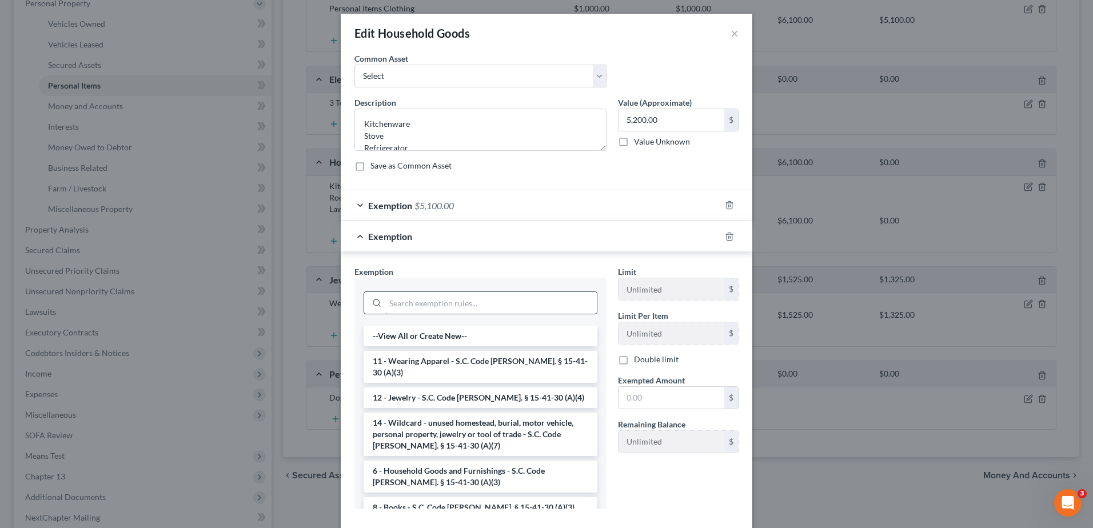
click at [457, 229] on input "search" at bounding box center [490, 303] width 211 height 22
click at [393, 229] on li "12 - Jewelry - S.C. Code Ann. § 15-41-30 (A)(4)" at bounding box center [481, 398] width 234 height 21
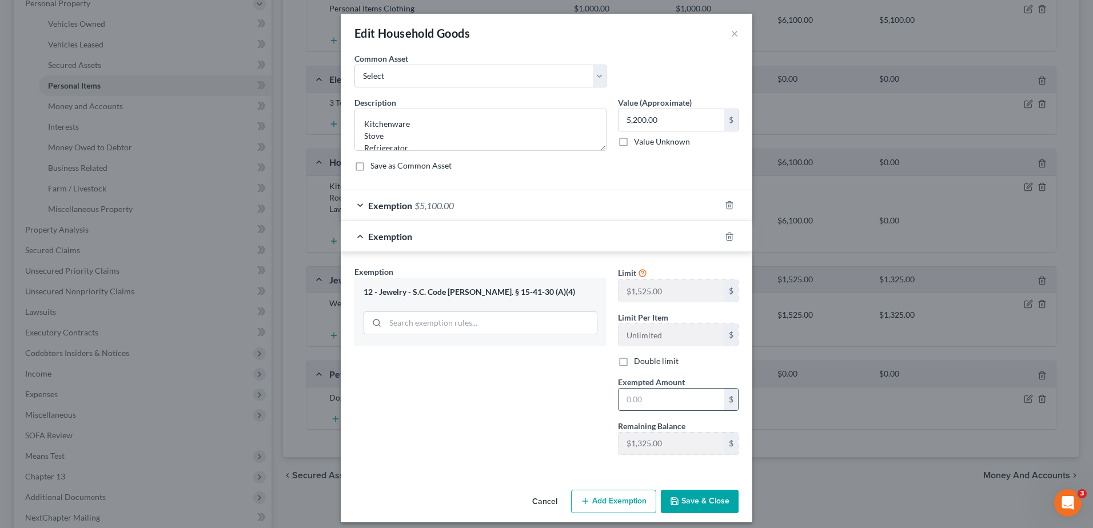
click at [531, 229] on input "text" at bounding box center [671, 400] width 106 height 22
type input "100.00"
click at [531, 229] on button "Save & Close" at bounding box center [700, 502] width 78 height 24
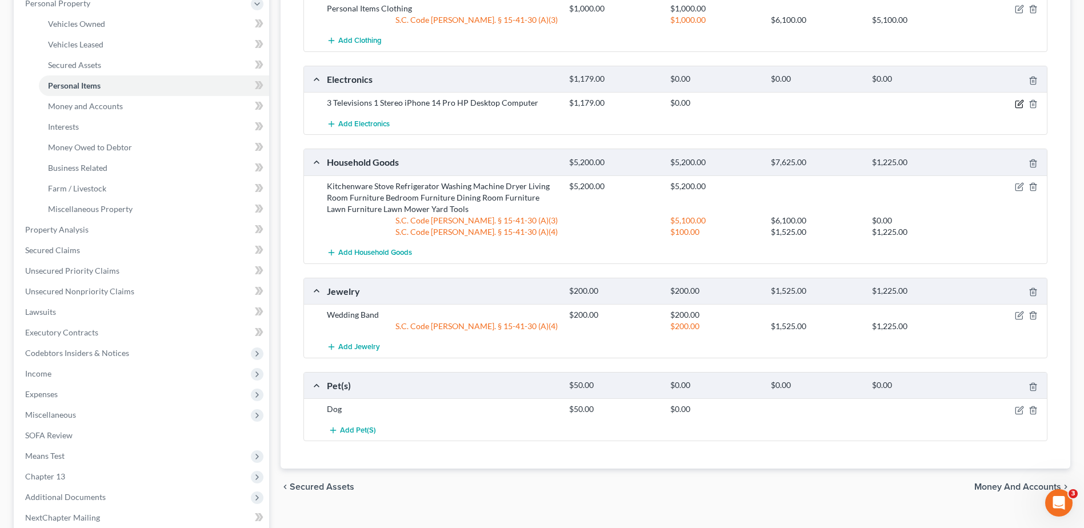
click at [531, 106] on icon "button" at bounding box center [1019, 103] width 9 height 9
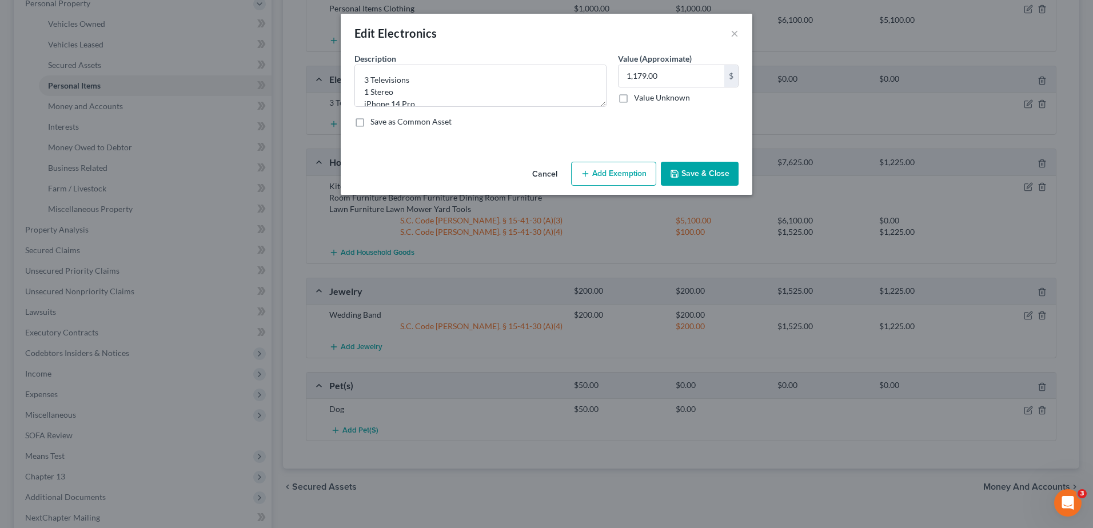
click at [531, 168] on button "Add Exemption" at bounding box center [613, 174] width 85 height 24
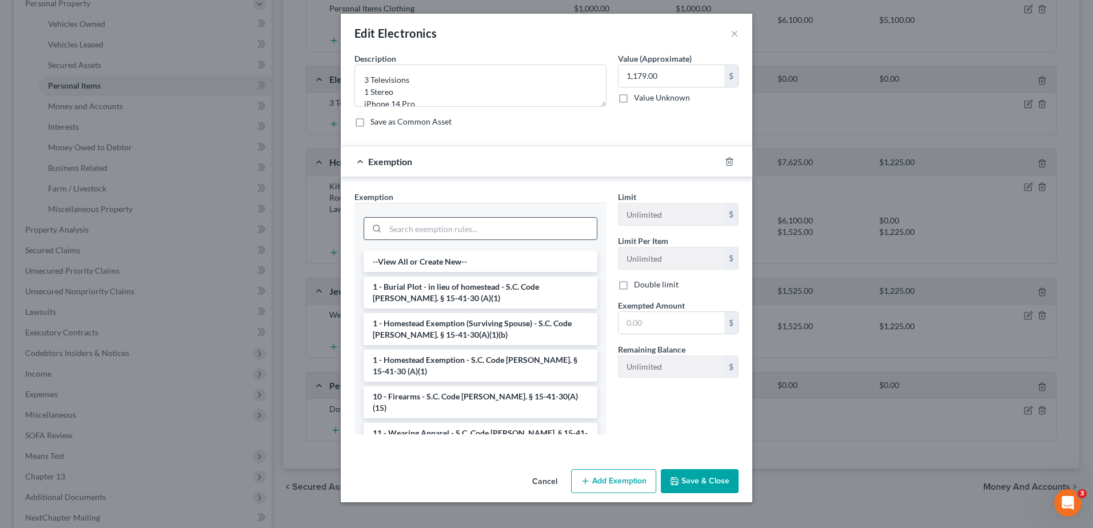
click at [509, 226] on input "search" at bounding box center [490, 229] width 211 height 22
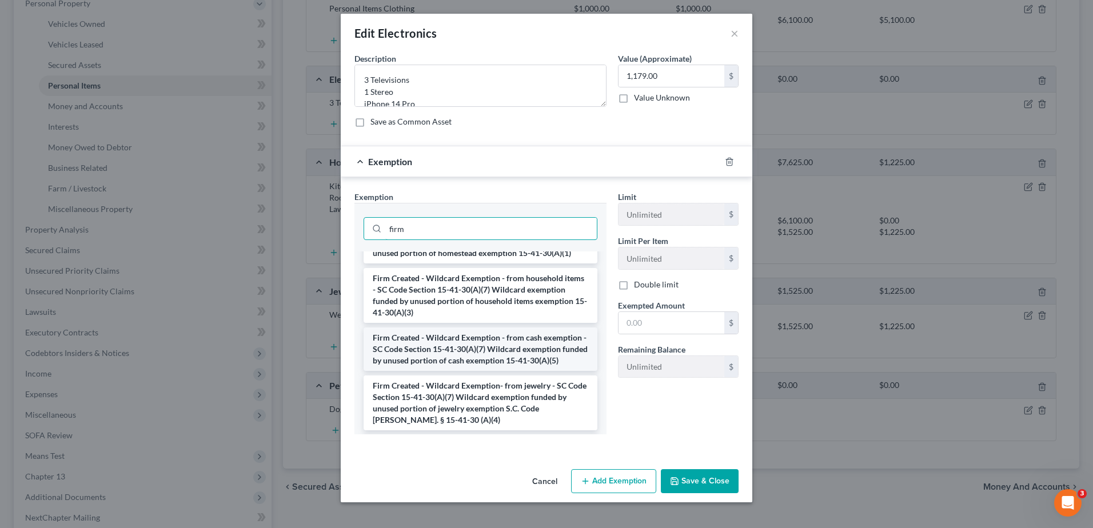
scroll to position [57, 0]
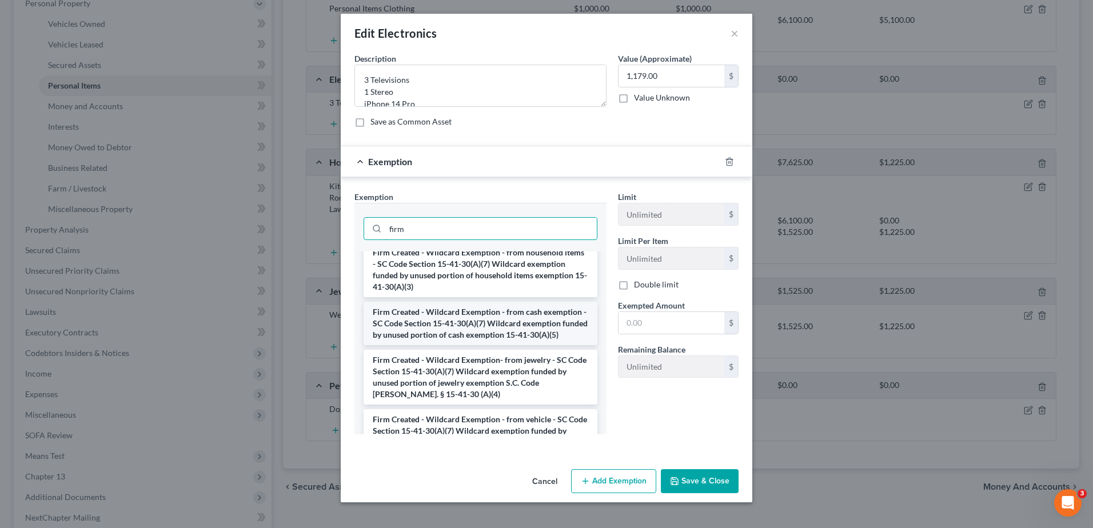
type input "firm"
click at [512, 229] on li "Firm Created - Wildcard Exemption- from jewelry - SC Code Section 15-41-30(A)(7…" at bounding box center [481, 377] width 234 height 55
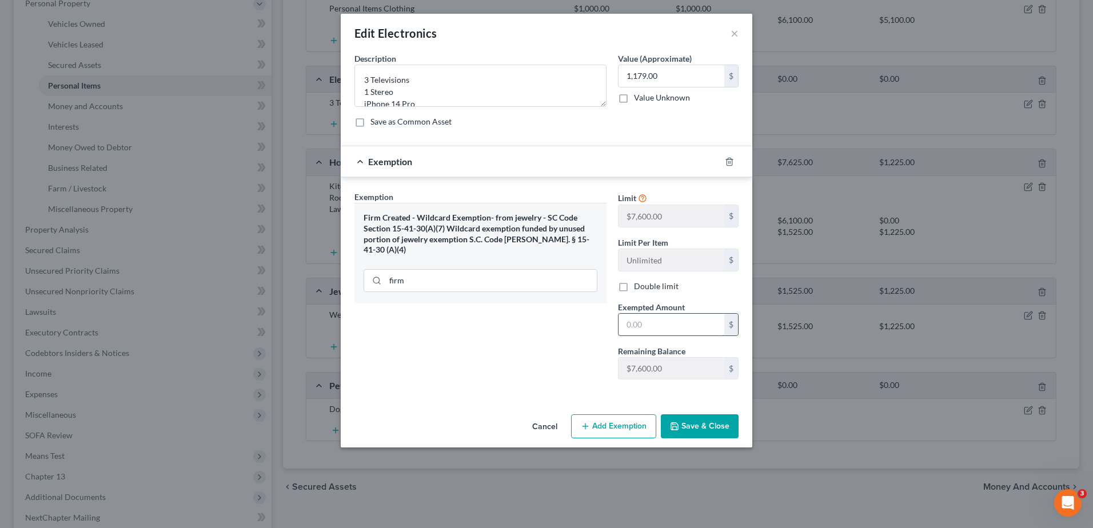
click at [531, 229] on input "text" at bounding box center [671, 325] width 106 height 22
type input "1,179.00"
click at [531, 229] on button "Save & Close" at bounding box center [700, 426] width 78 height 24
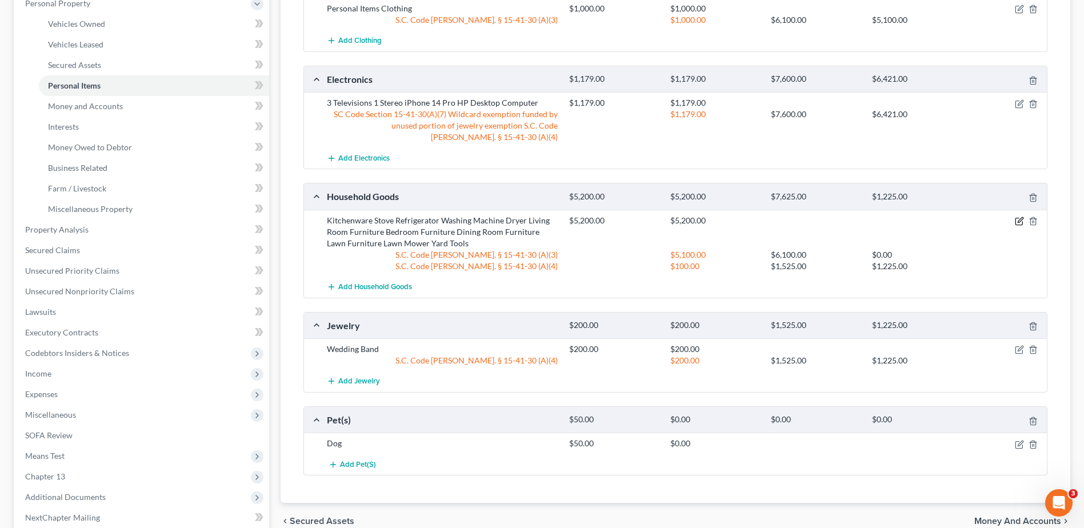
click at [531, 220] on icon "button" at bounding box center [1020, 219] width 5 height 5
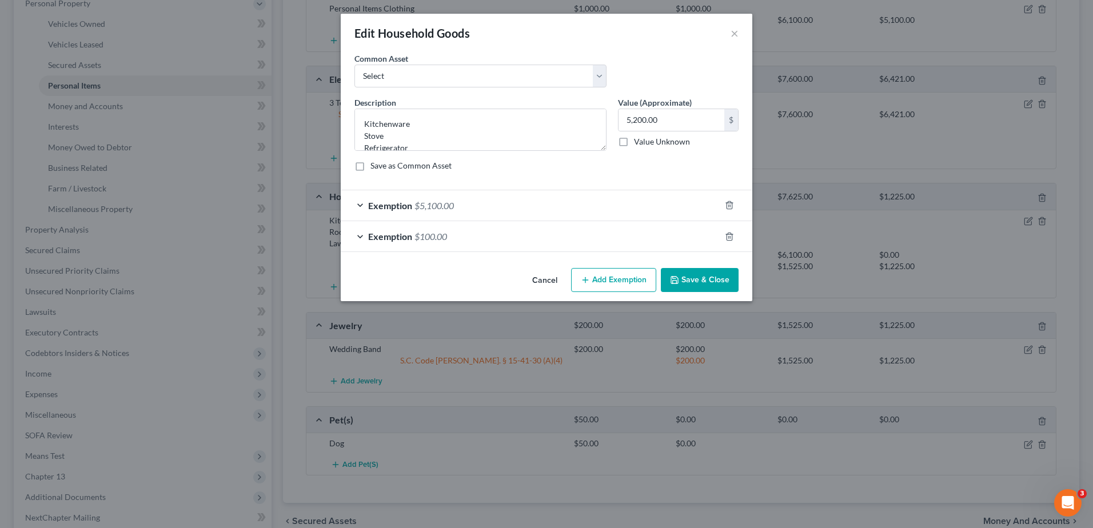
click at [520, 229] on div "Exemption $100.00" at bounding box center [531, 236] width 380 height 30
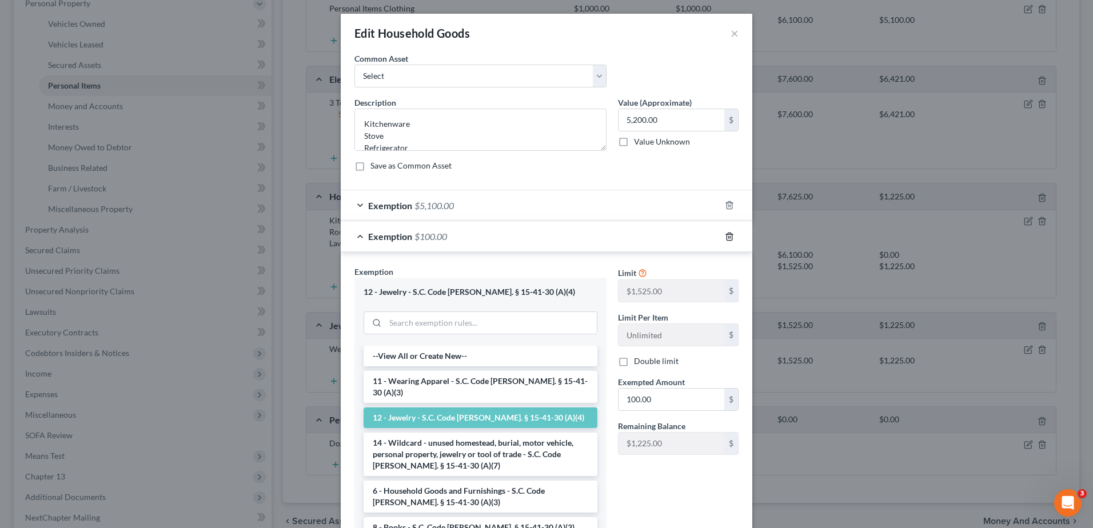
click at [531, 229] on icon "button" at bounding box center [729, 236] width 9 height 9
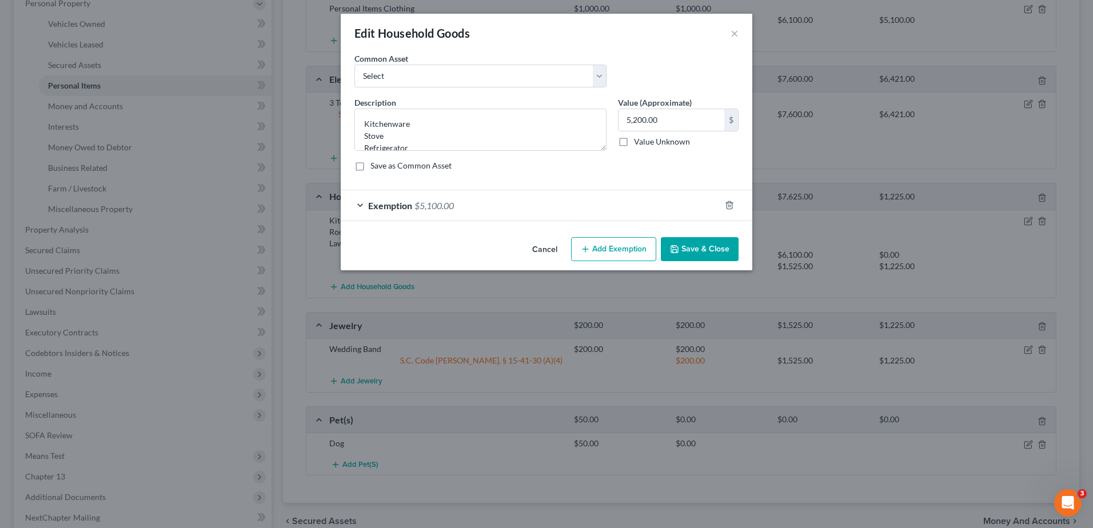
click at [531, 229] on button "Add Exemption" at bounding box center [613, 249] width 85 height 24
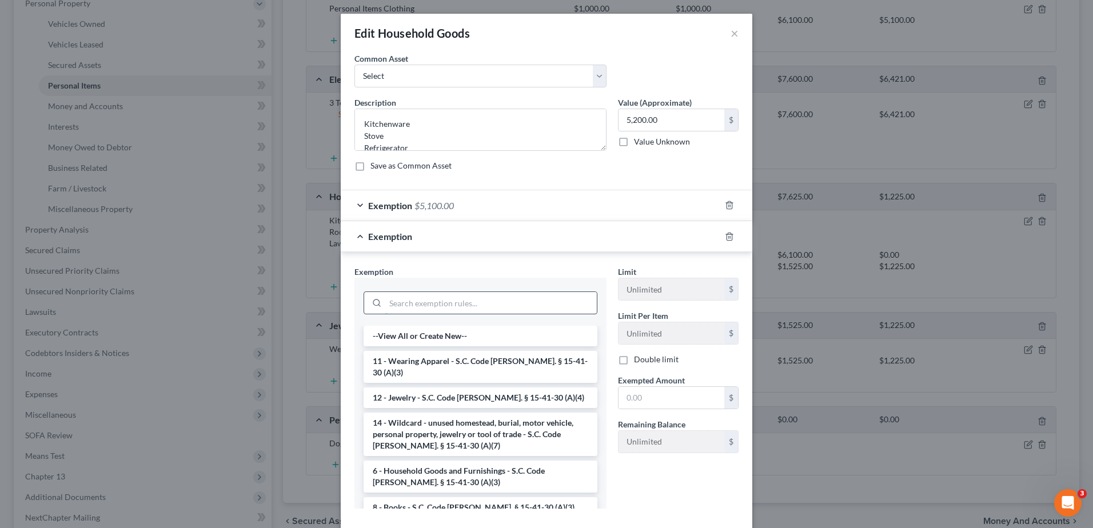
click at [444, 229] on input "search" at bounding box center [490, 303] width 211 height 22
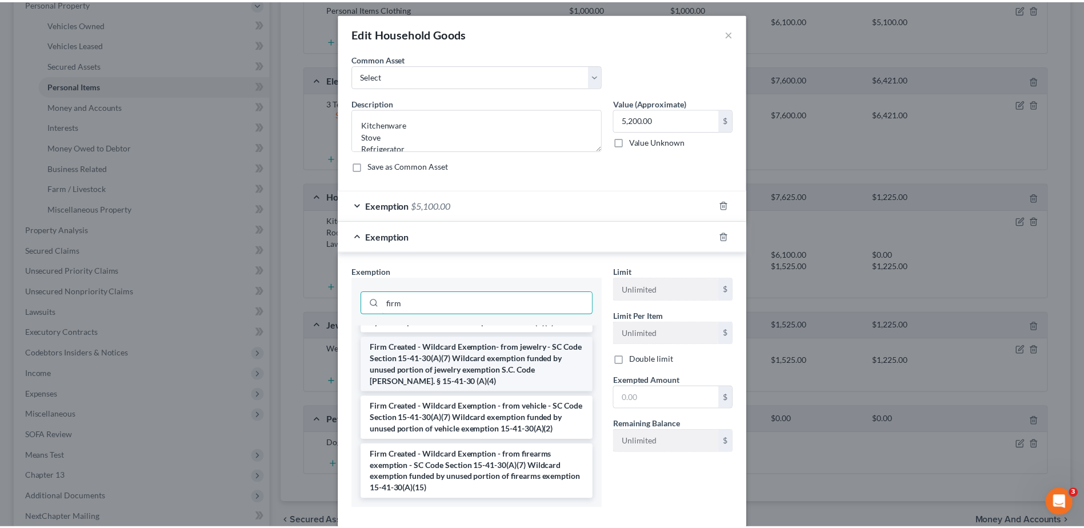
scroll to position [167, 0]
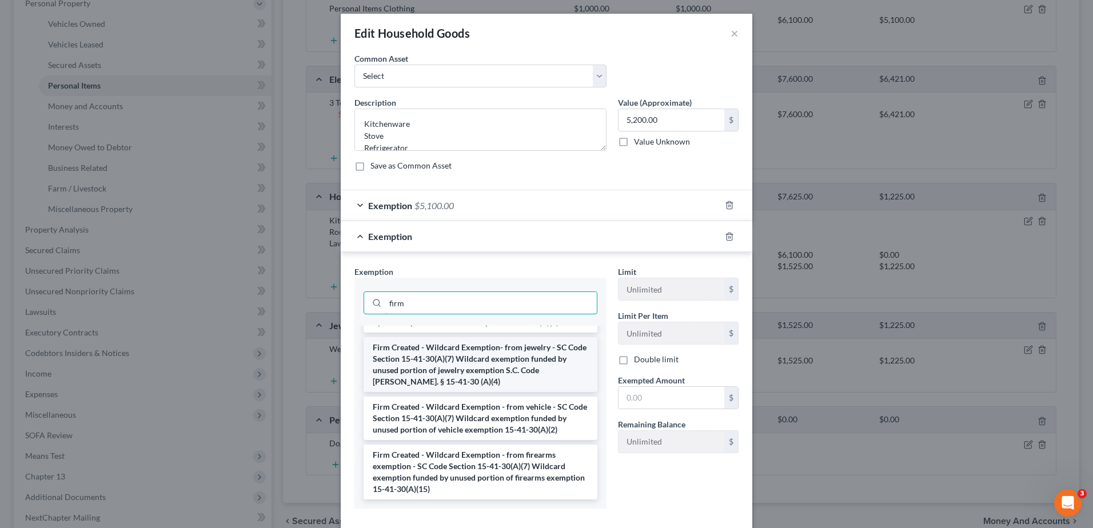
type input "firm"
click at [526, 229] on li "Firm Created - Wildcard Exemption- from jewelry - SC Code Section 15-41-30(A)(7…" at bounding box center [481, 364] width 234 height 55
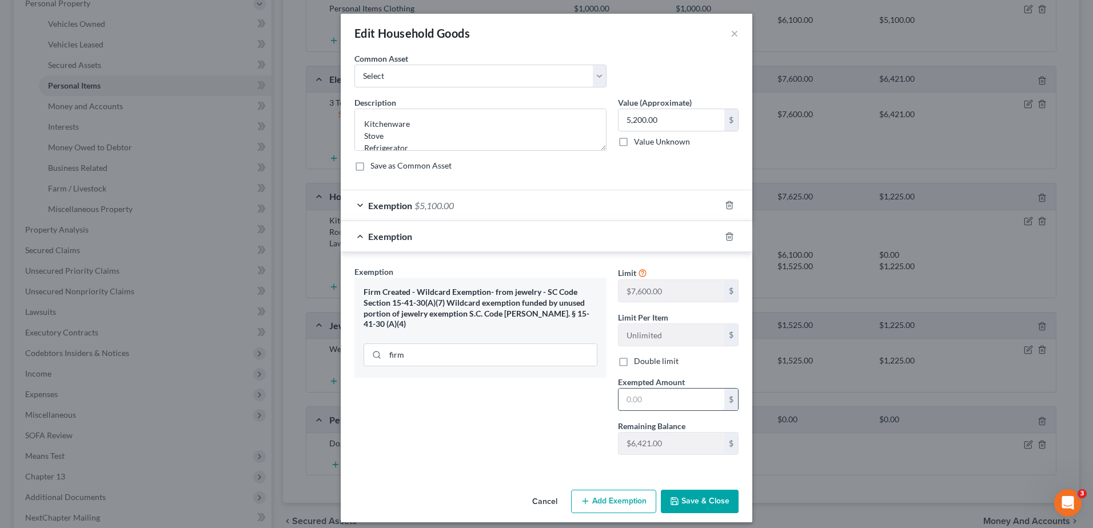
click at [531, 229] on input "text" at bounding box center [671, 400] width 106 height 22
type input "100.00"
click at [531, 229] on button "Save & Close" at bounding box center [700, 502] width 78 height 24
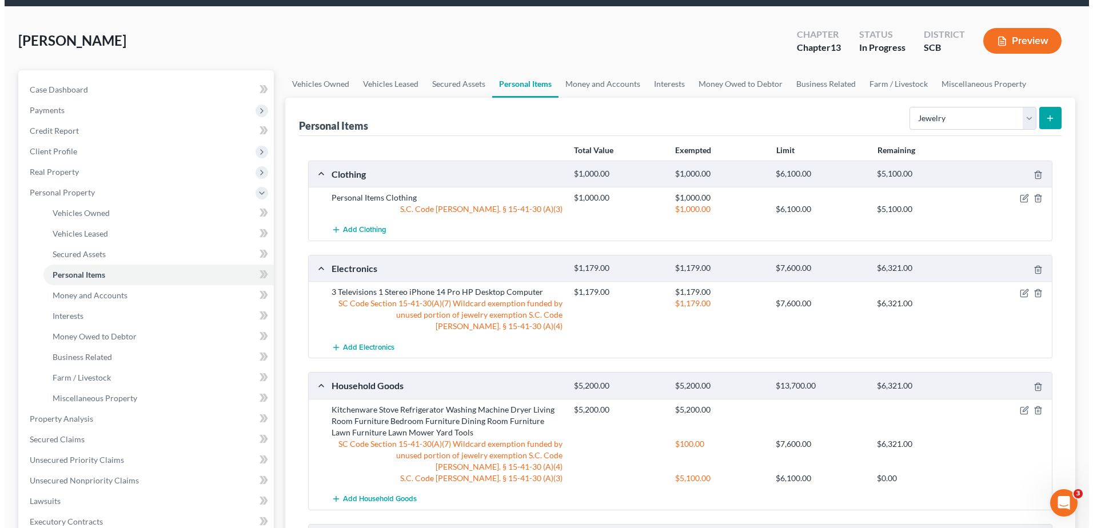
scroll to position [0, 0]
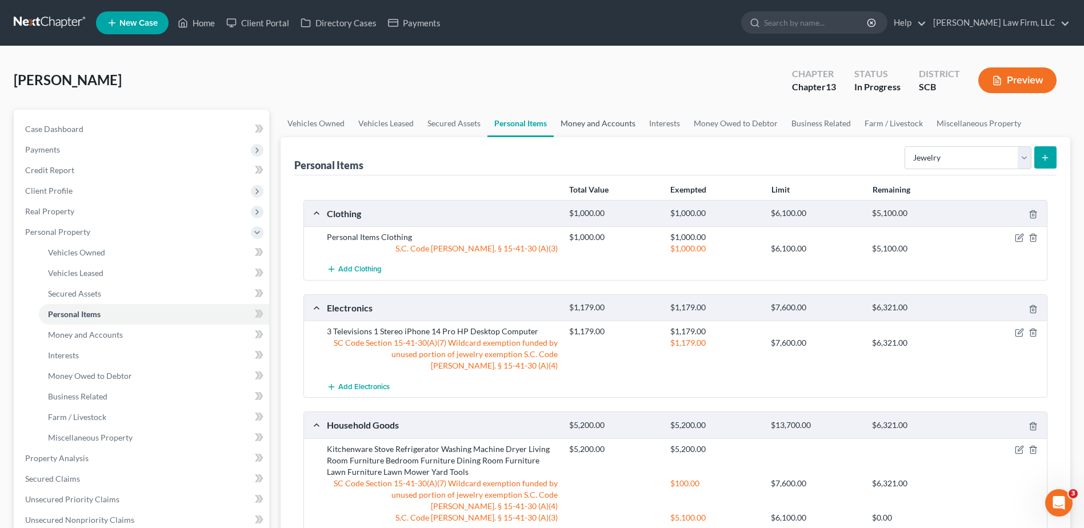
click at [531, 117] on link "Money and Accounts" at bounding box center [598, 123] width 89 height 27
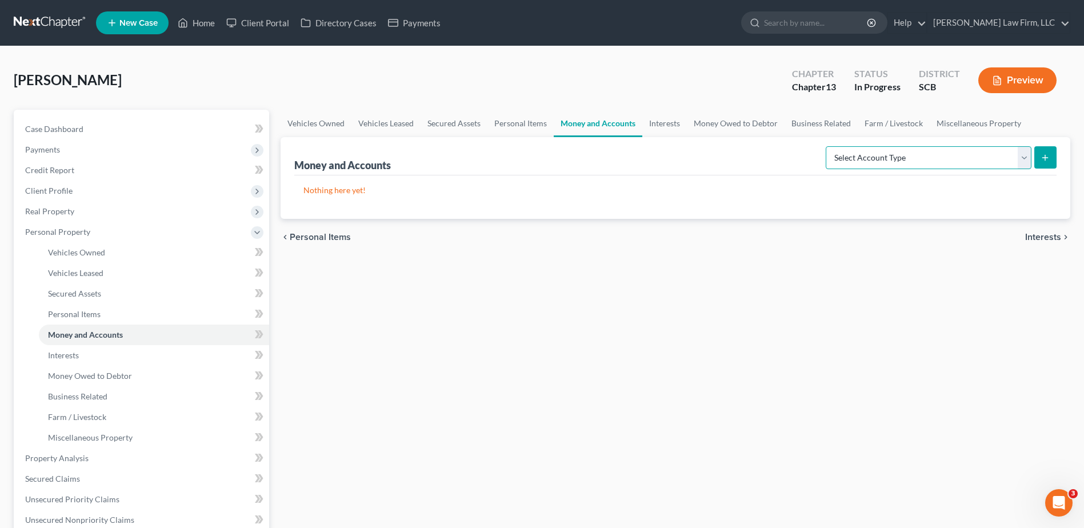
click at [531, 151] on select "Select Account Type Brokerage Cash on Hand Certificates of Deposit Checking Acc…" at bounding box center [929, 157] width 206 height 23
select select "checking"
click at [531, 146] on select "Select Account Type Brokerage Cash on Hand Certificates of Deposit Checking Acc…" at bounding box center [929, 157] width 206 height 23
click at [531, 160] on button "submit" at bounding box center [1046, 157] width 22 height 22
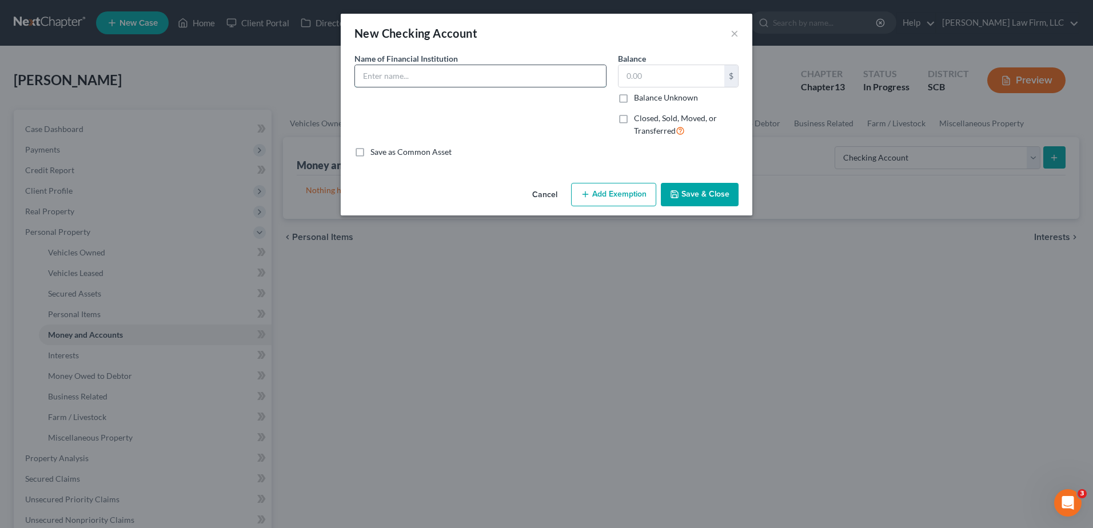
click at [506, 75] on input "text" at bounding box center [480, 76] width 251 height 22
click at [531, 33] on div "New Checking Account ×" at bounding box center [547, 33] width 412 height 39
click at [531, 34] on button "×" at bounding box center [735, 33] width 8 height 14
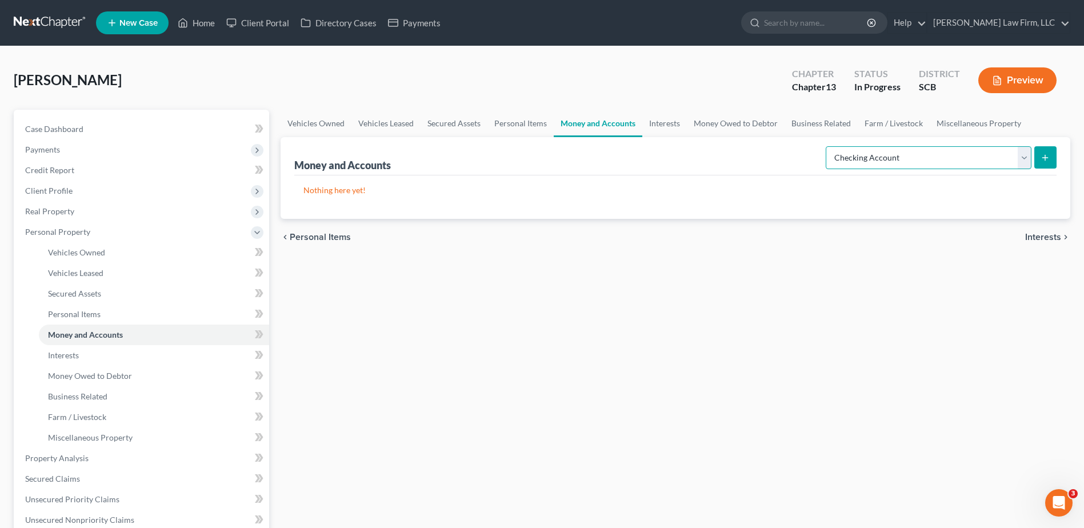
click at [531, 162] on select "Select Account Type Brokerage Cash on Hand Certificates of Deposit Checking Acc…" at bounding box center [929, 157] width 206 height 23
click at [531, 146] on select "Select Account Type Brokerage Cash on Hand Certificates of Deposit Checking Acc…" at bounding box center [929, 157] width 206 height 23
click at [531, 160] on icon "submit" at bounding box center [1045, 157] width 9 height 9
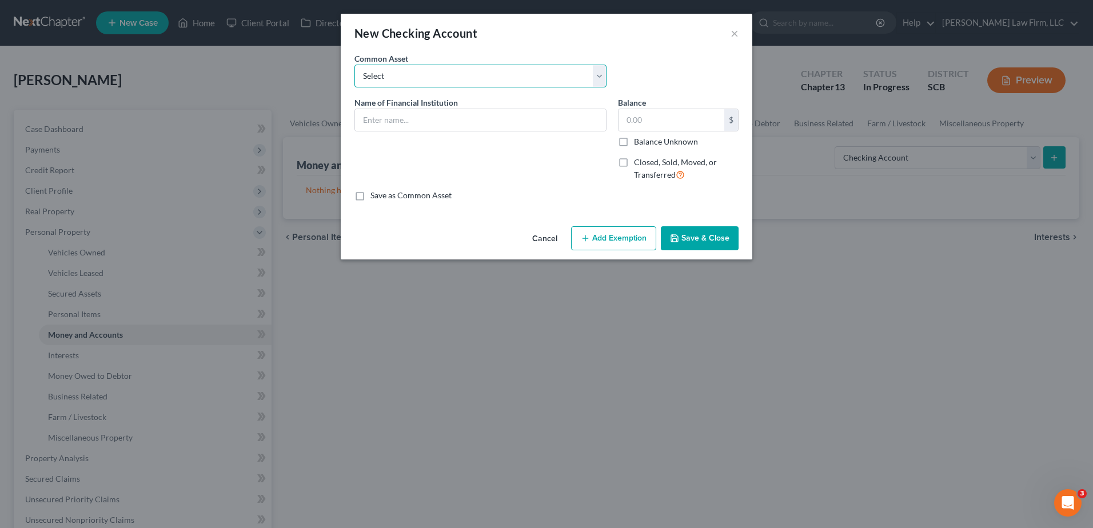
click at [531, 73] on select "Select First Citizens Bank Nucor FCU Acct# South Carolina Federal Credit Union …" at bounding box center [480, 76] width 252 height 23
select select "28"
click at [354, 65] on select "Select First Citizens Bank Nucor FCU Acct# South Carolina Federal Credit Union …" at bounding box center [480, 76] width 252 height 23
click at [492, 126] on input "Bank of America Acct #:" at bounding box center [480, 120] width 251 height 22
click at [447, 122] on input "Bank of America Acct #:4533" at bounding box center [480, 120] width 251 height 22
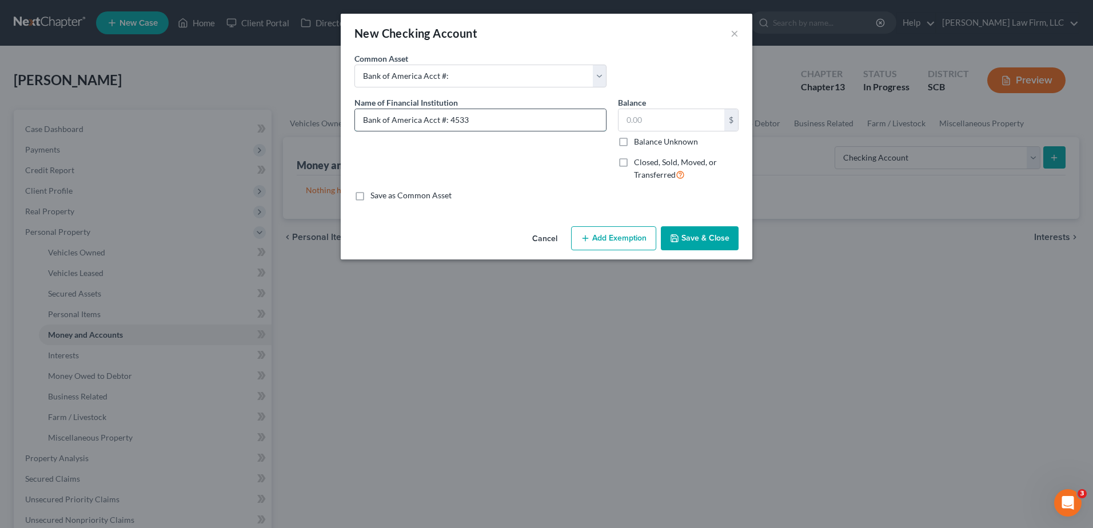
click at [531, 120] on input "Bank of America Acct #: 4533" at bounding box center [480, 120] width 251 height 22
click at [531, 118] on input "Bank of America Acct #: 4533" at bounding box center [480, 120] width 251 height 22
type input "Bank of America Acct #: 4533 (This account currently has a negative balance of …"
click at [531, 229] on button "Save & Close" at bounding box center [700, 238] width 78 height 24
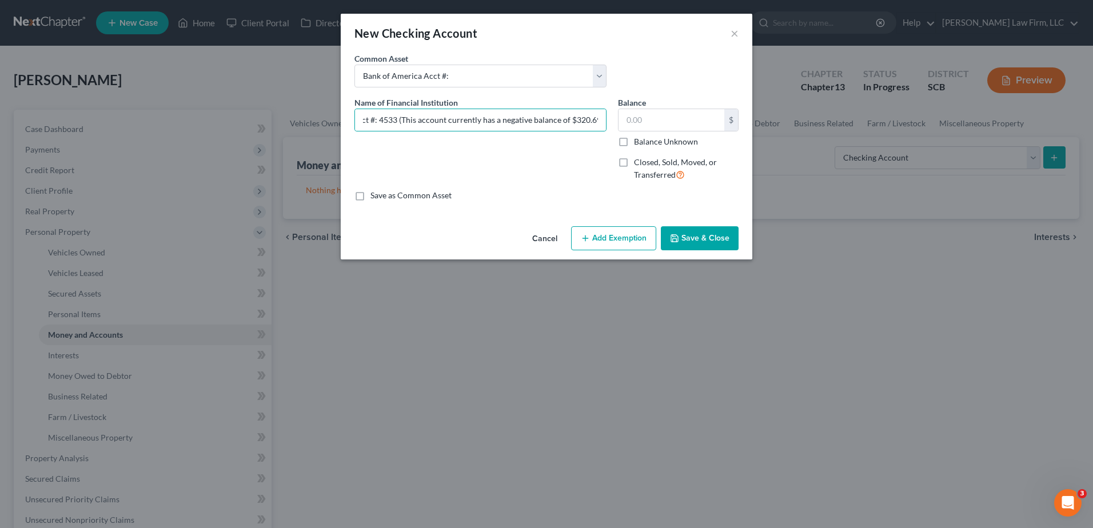
scroll to position [0, 0]
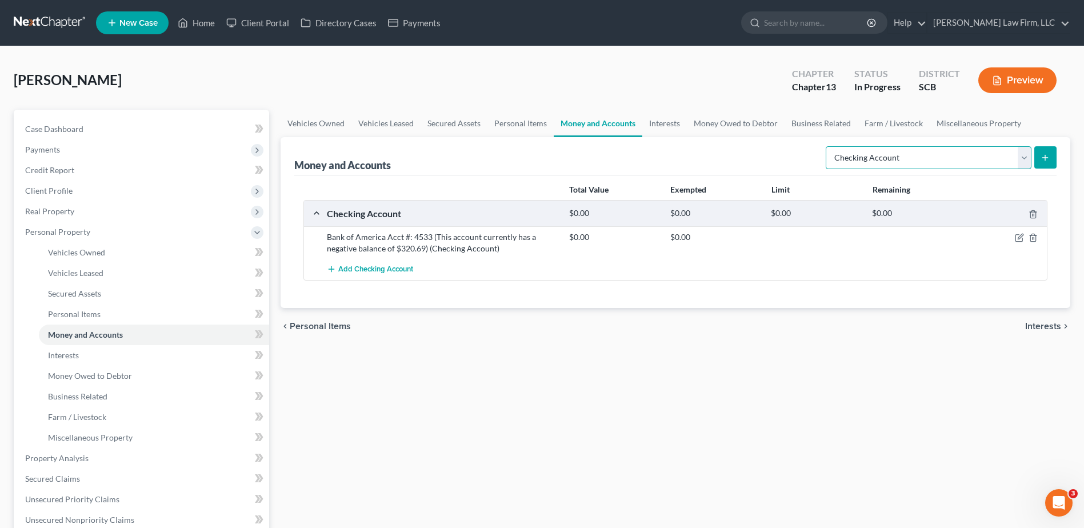
click at [531, 154] on select "Select Account Type Brokerage Cash on Hand Certificates of Deposit Checking Acc…" at bounding box center [929, 157] width 206 height 23
select select "savings"
click at [531, 146] on select "Select Account Type Brokerage Cash on Hand Certificates of Deposit Checking Acc…" at bounding box center [929, 157] width 206 height 23
click at [531, 155] on icon "submit" at bounding box center [1045, 157] width 9 height 9
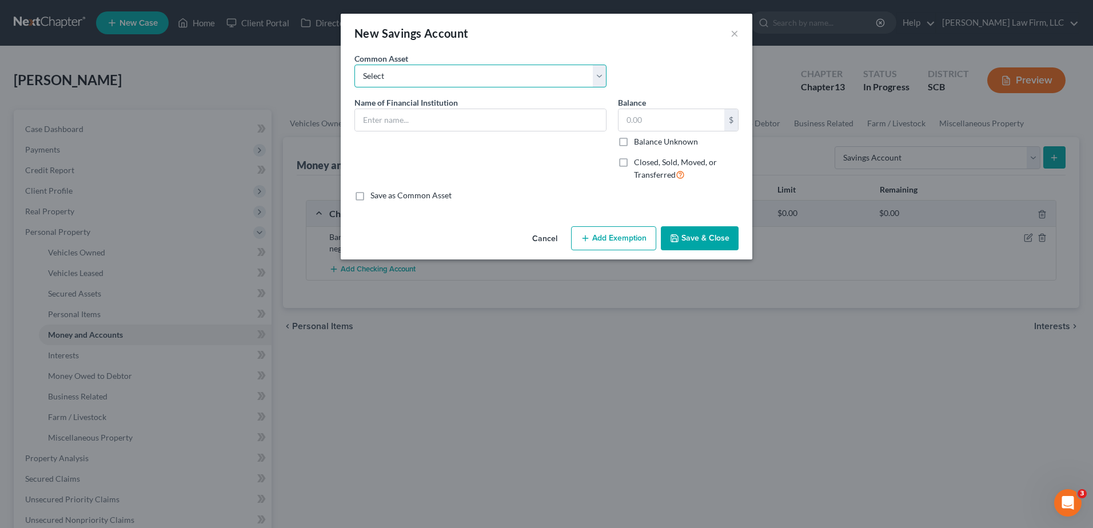
click at [495, 73] on select "Select SoFi Acct# REV Federal Credit Union Acct: # ABNB Federal Credit Union Ac…" at bounding box center [480, 76] width 252 height 23
select select "8"
click at [354, 65] on select "Select SoFi Acct# REV Federal Credit Union Acct: # ABNB Federal Credit Union Ac…" at bounding box center [480, 76] width 252 height 23
type input "Bank of America Acct: #"
type input "5.00"
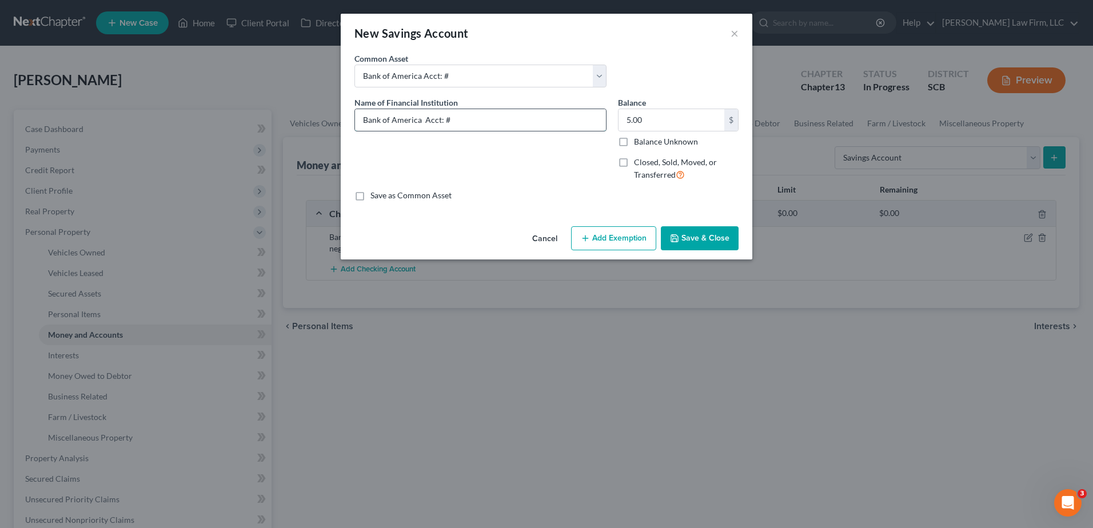
click at [472, 115] on input "Bank of America Acct: #" at bounding box center [480, 120] width 251 height 22
click at [531, 126] on input "Bank of America Acct: #" at bounding box center [480, 120] width 251 height 22
type input "Bank of America Acct: #2784"
click at [531, 119] on input "5.00" at bounding box center [671, 120] width 106 height 22
click at [510, 121] on input "Bank of America Acct: #2784" at bounding box center [480, 120] width 251 height 22
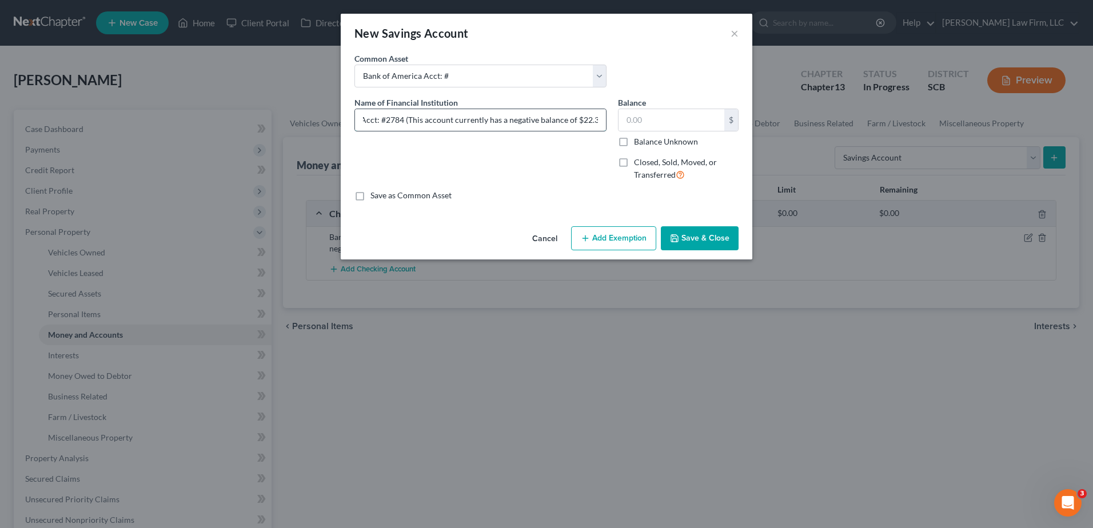
scroll to position [0, 67]
click at [449, 119] on input "Bank of America Acct: #2784 (This account currently has a negative balance of $…" at bounding box center [480, 120] width 251 height 22
type input "Bank of America Acct: #2784 (This account is held solely by the debtor and curr…"
click at [531, 229] on button "Save & Close" at bounding box center [700, 238] width 78 height 24
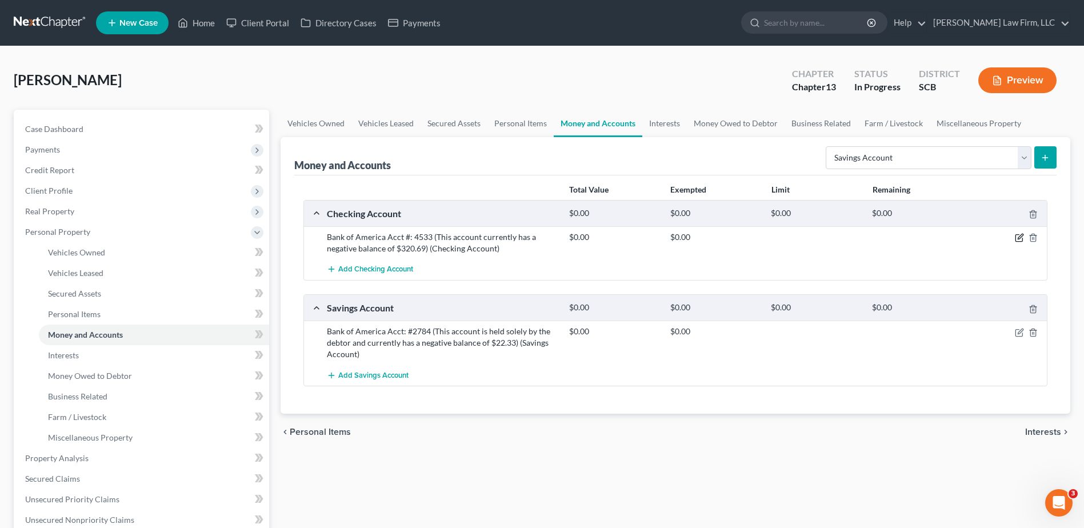
click at [531, 229] on icon "button" at bounding box center [1019, 237] width 9 height 9
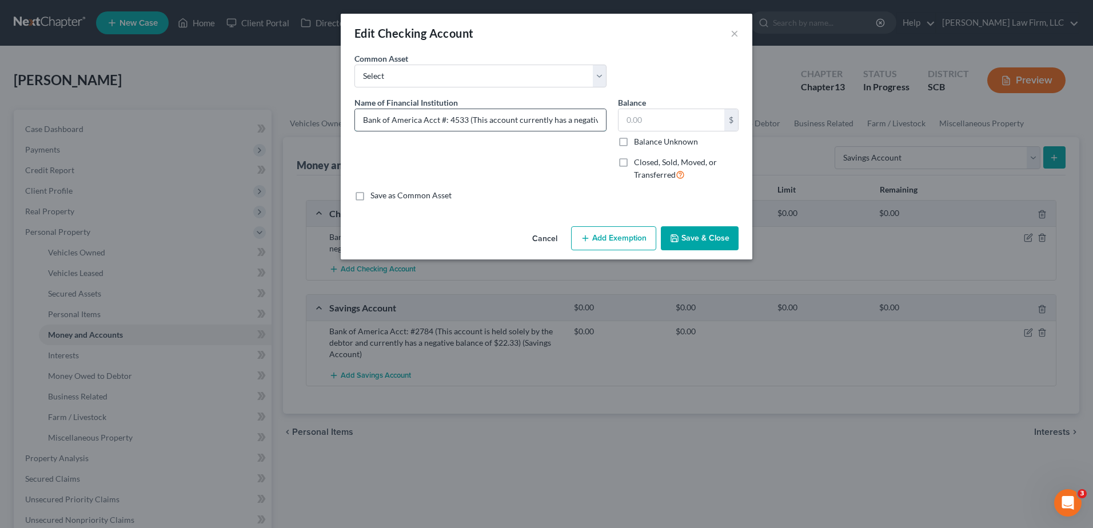
click at [512, 119] on input "Bank of America Acct #: 4533 (This account currently has a negative balance of …" at bounding box center [480, 120] width 251 height 22
type input "Bank of America Acct #: 4533 (This account is held solely by the debtor and cur…"
click at [531, 229] on button "Save & Close" at bounding box center [700, 238] width 78 height 24
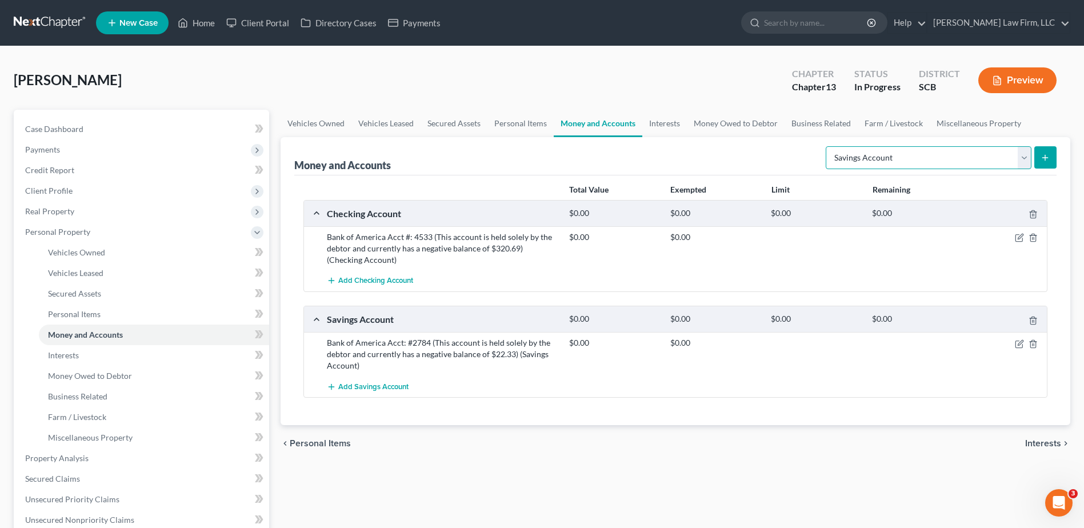
click at [531, 158] on select "Select Account Type Brokerage Cash on Hand Certificates of Deposit Checking Acc…" at bounding box center [929, 157] width 206 height 23
click at [531, 160] on div "Money and Accounts Select Account Type Brokerage Cash on Hand Certificates of D…" at bounding box center [675, 156] width 763 height 38
click at [375, 229] on button "Add Checking Account" at bounding box center [370, 280] width 86 height 21
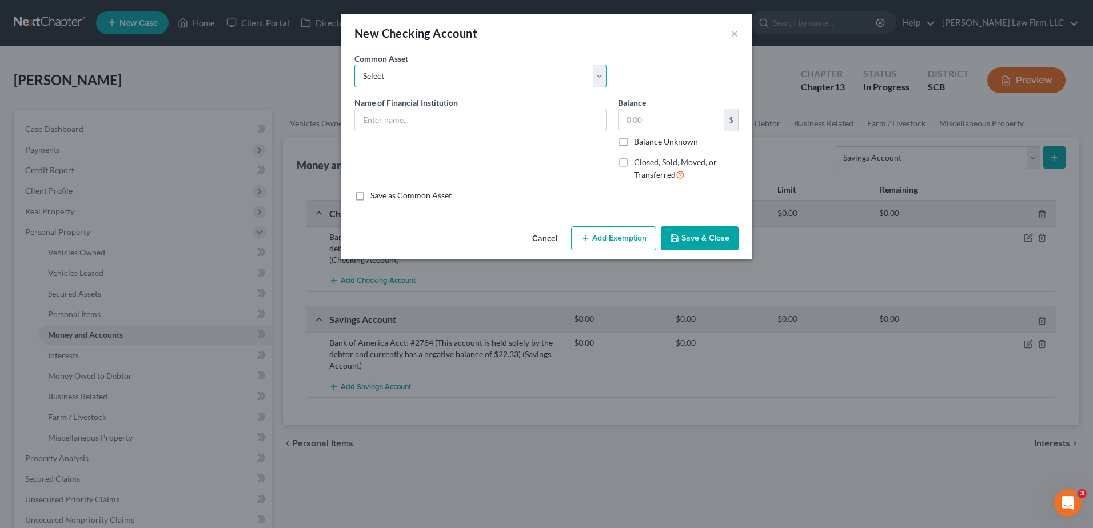
click at [490, 79] on select "Select First Citizens Bank Nucor FCU Acct# South Carolina Federal Credit Union …" at bounding box center [480, 76] width 252 height 23
select select "25"
click at [354, 65] on select "Select First Citizens Bank Nucor FCU Acct# South Carolina Federal Credit Union …" at bounding box center [480, 76] width 252 height 23
type input "Wells Fargo Acct# 1335"
type input "35.24"
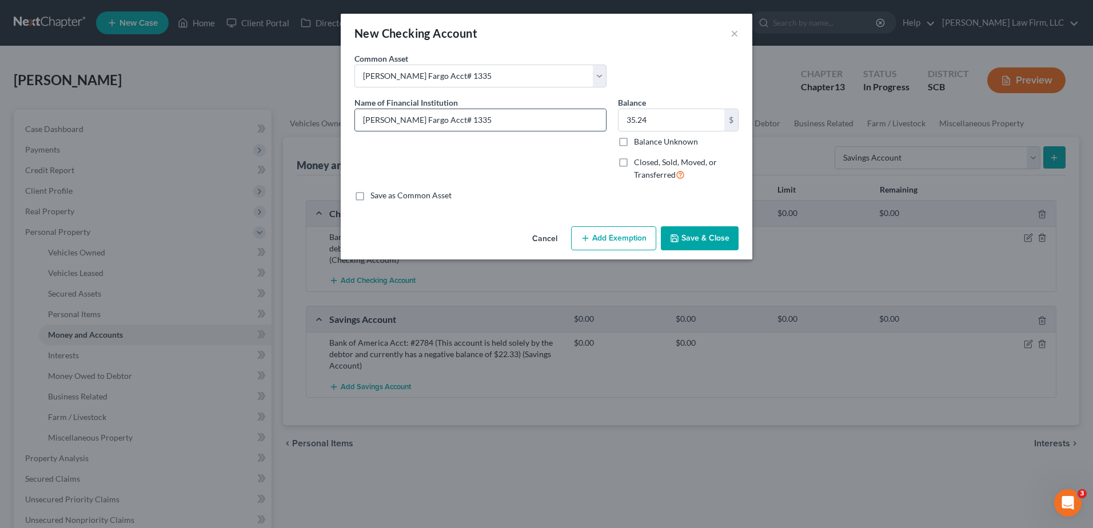
click at [457, 122] on input "Wells Fargo Acct# 1335" at bounding box center [480, 120] width 251 height 22
type input "Wells Fargo Acct: #2741 (This account is held jointly by the debtor and his wif…"
click at [531, 121] on input "35.24" at bounding box center [671, 120] width 106 height 22
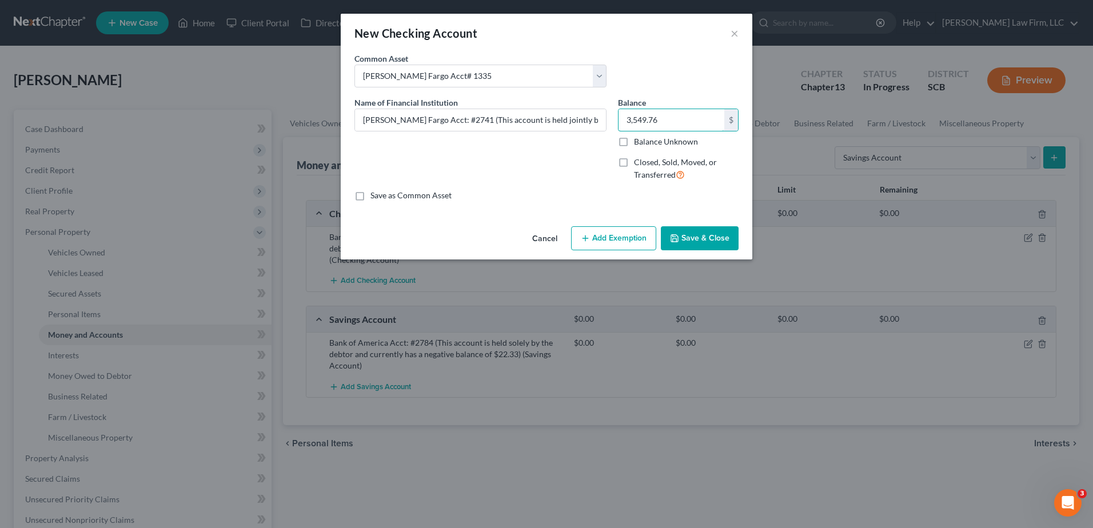
type input "3,549.76"
click at [531, 229] on button "Save & Close" at bounding box center [700, 238] width 78 height 24
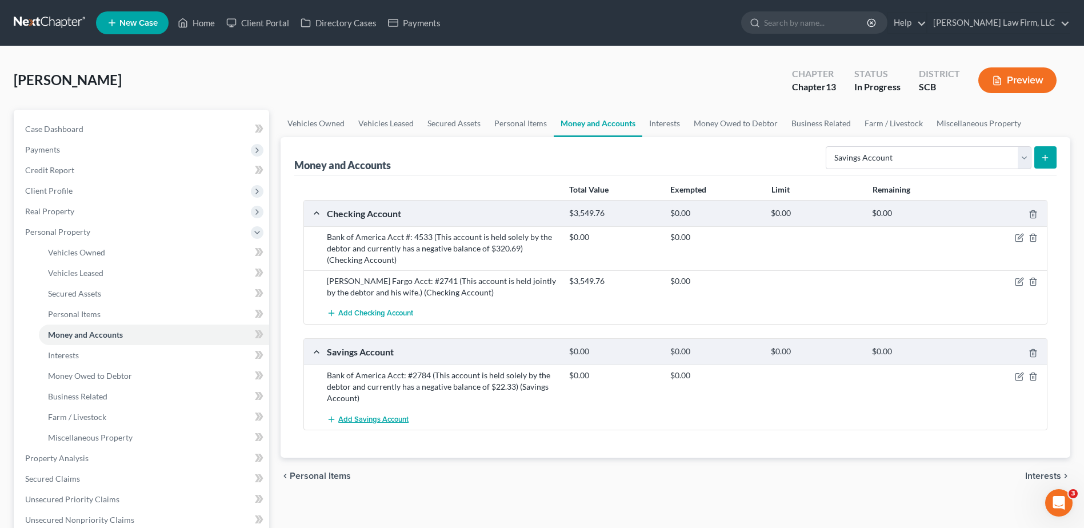
click at [357, 229] on span "Add Savings Account" at bounding box center [373, 419] width 70 height 9
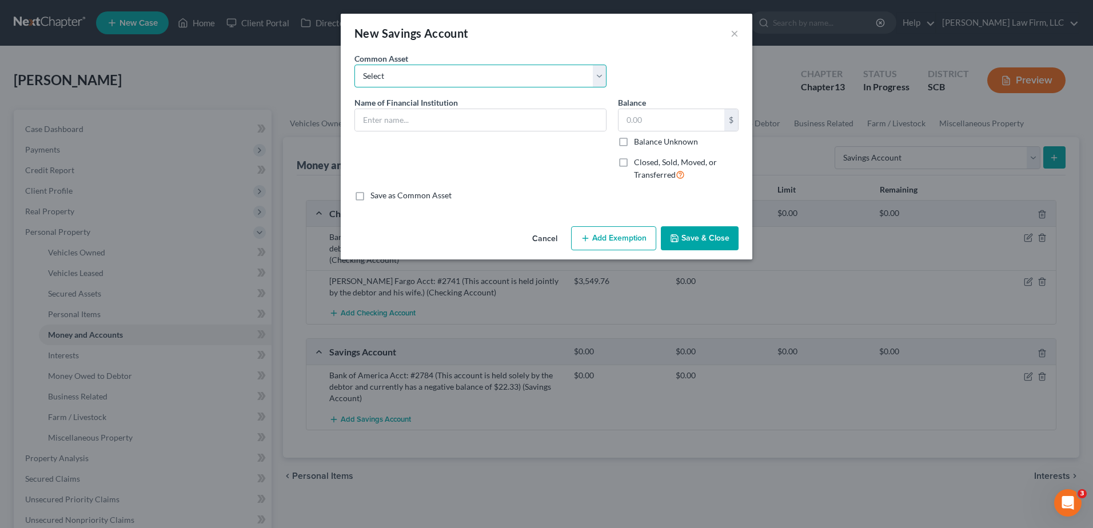
click at [452, 83] on select "Select SoFi Acct# REV Federal Credit Union Acct: # ABNB Federal Credit Union Ac…" at bounding box center [480, 76] width 252 height 23
select select "22"
click at [354, 65] on select "Select SoFi Acct# REV Federal Credit Union Acct: # ABNB Federal Credit Union Ac…" at bounding box center [480, 76] width 252 height 23
click at [422, 118] on input "Wells Fargo Acct#" at bounding box center [480, 120] width 251 height 22
click at [436, 124] on input "Wells Fargo Acct: #" at bounding box center [480, 120] width 251 height 22
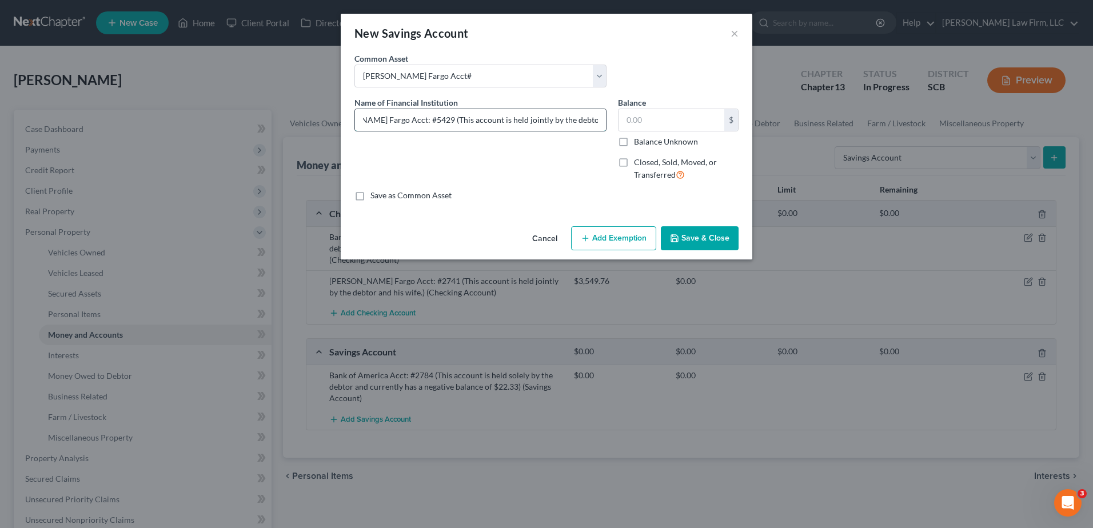
scroll to position [0, 42]
type input "Wells Fargo Acct: #5429 (This account is held jointly by the debtor and his wif…"
click at [531, 117] on input "text" at bounding box center [671, 120] width 106 height 22
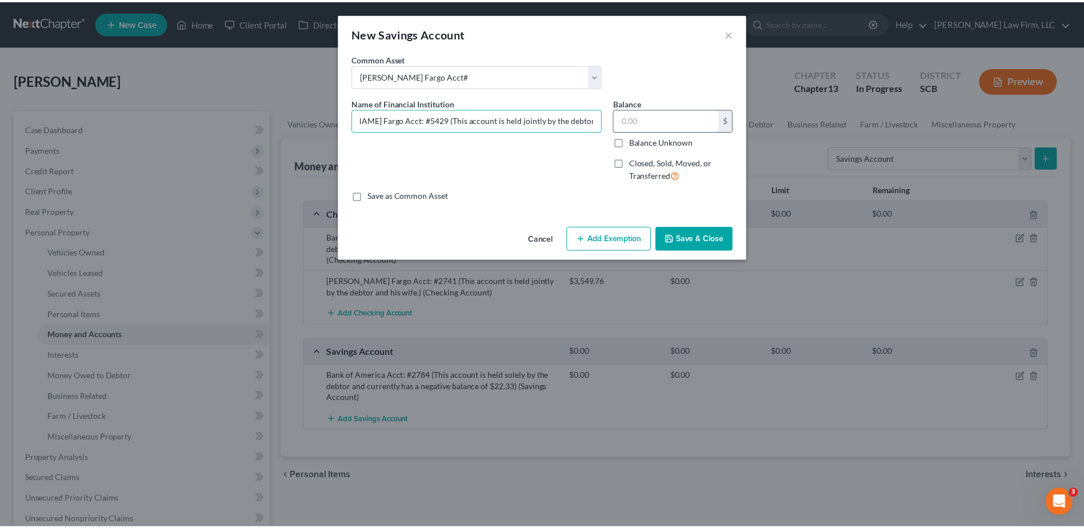
scroll to position [0, 0]
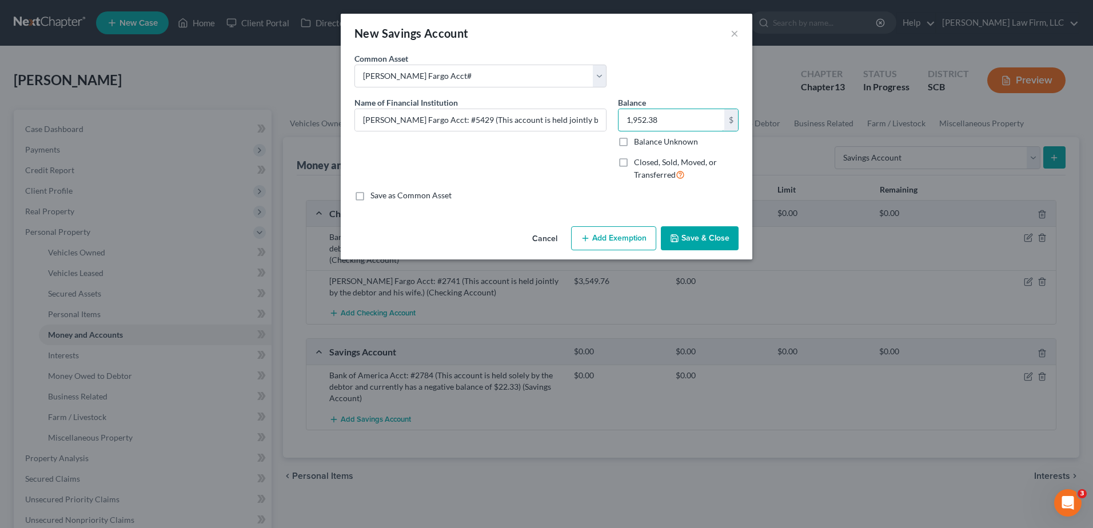
type input "1,952.38"
click at [531, 229] on button "Save & Close" at bounding box center [700, 238] width 78 height 24
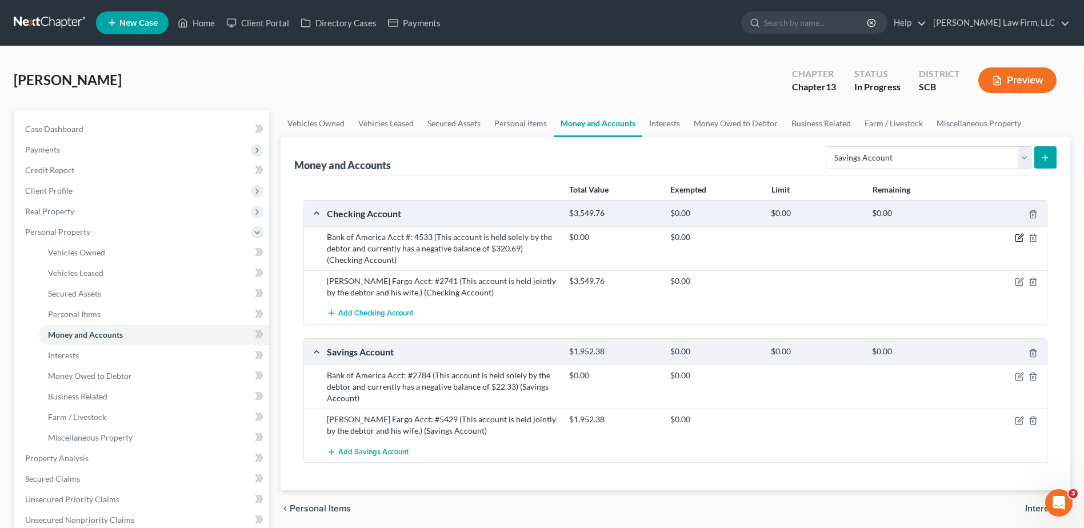
click at [531, 229] on icon "button" at bounding box center [1019, 237] width 9 height 9
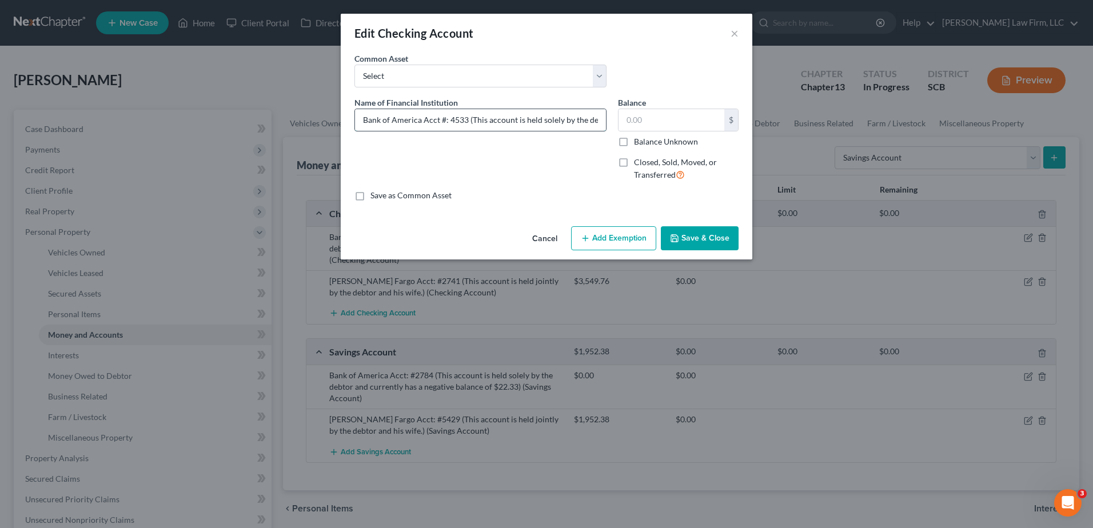
click at [446, 124] on input "Bank of America Acct #: 4533 (This account is held solely by the debtor and cur…" at bounding box center [480, 120] width 251 height 22
type input "Bank of America Acct: # 4533 (This account is held solely by the debtor and cur…"
click at [531, 229] on button "Save & Close" at bounding box center [700, 238] width 78 height 24
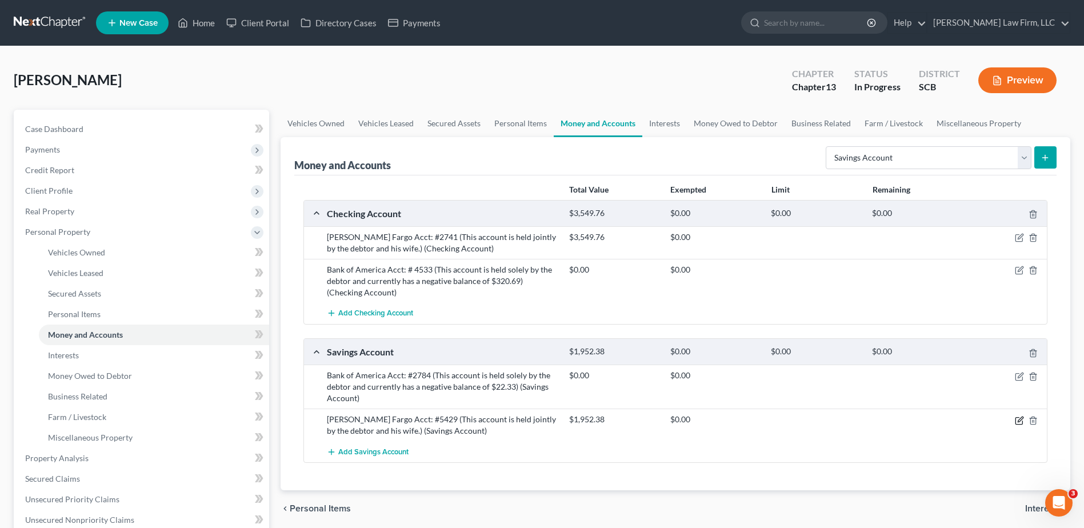
click at [531, 229] on icon "button" at bounding box center [1019, 420] width 9 height 9
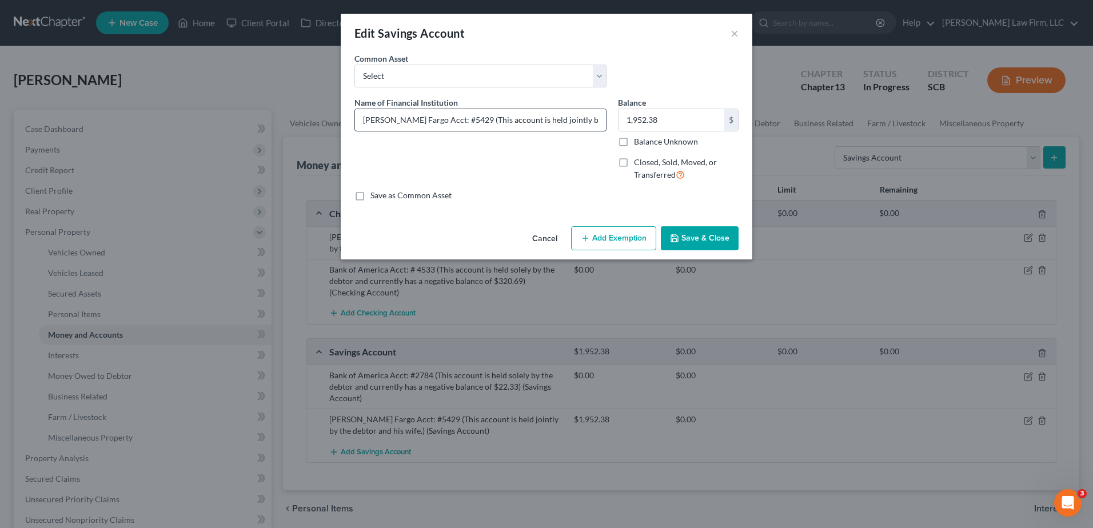
click at [531, 122] on input "Wells Fargo Acct: #5429 (This account is held jointly by the debtor and his wif…" at bounding box center [480, 120] width 251 height 22
click at [502, 119] on input "Wells Fargo Acct: #5429 (This account is held jointly by the debtor and his wif…" at bounding box center [480, 120] width 251 height 22
click at [531, 163] on label "Closed, Sold, Moved, or Transferred" at bounding box center [686, 169] width 105 height 25
click at [531, 163] on input "Closed, Sold, Moved, or Transferred" at bounding box center [641, 160] width 7 height 7
checkbox input "true"
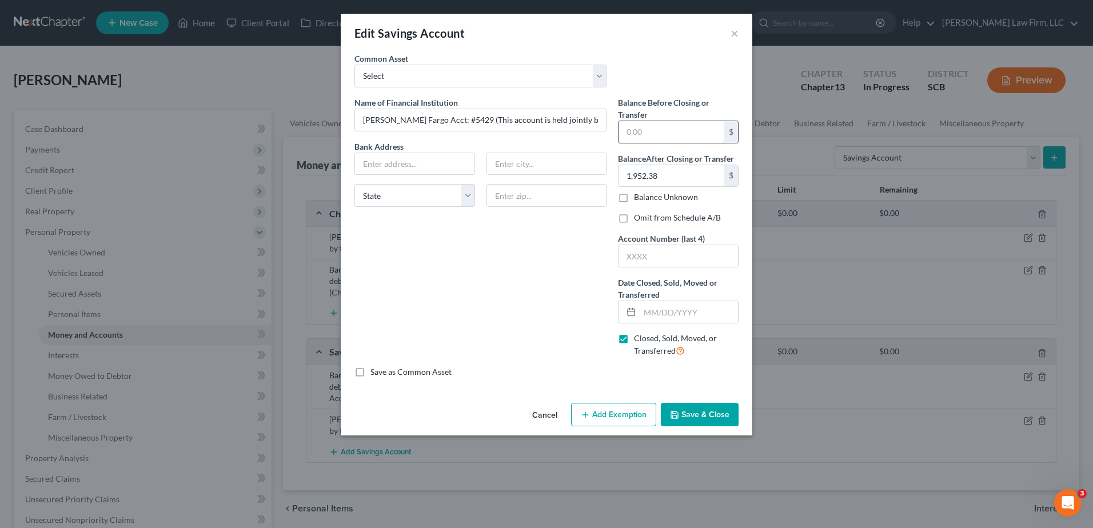
click at [531, 138] on input "text" at bounding box center [671, 132] width 106 height 22
type input "1,952.38"
click at [531, 229] on label "Closed, Sold, Moved, or Transferred" at bounding box center [686, 345] width 105 height 25
click at [531, 229] on input "Closed, Sold, Moved, or Transferred" at bounding box center [641, 336] width 7 height 7
checkbox input "false"
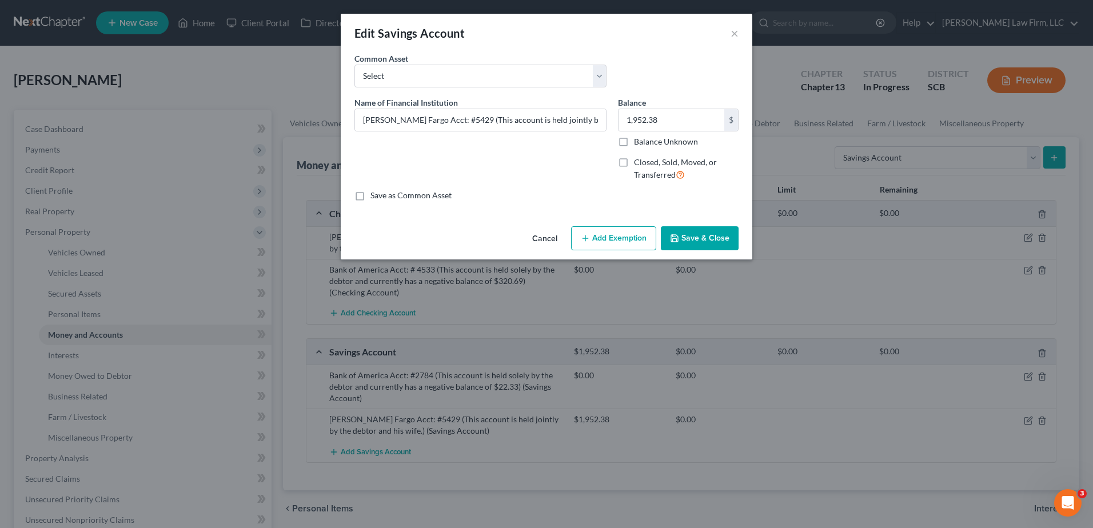
click at [531, 229] on button "Cancel" at bounding box center [544, 238] width 43 height 23
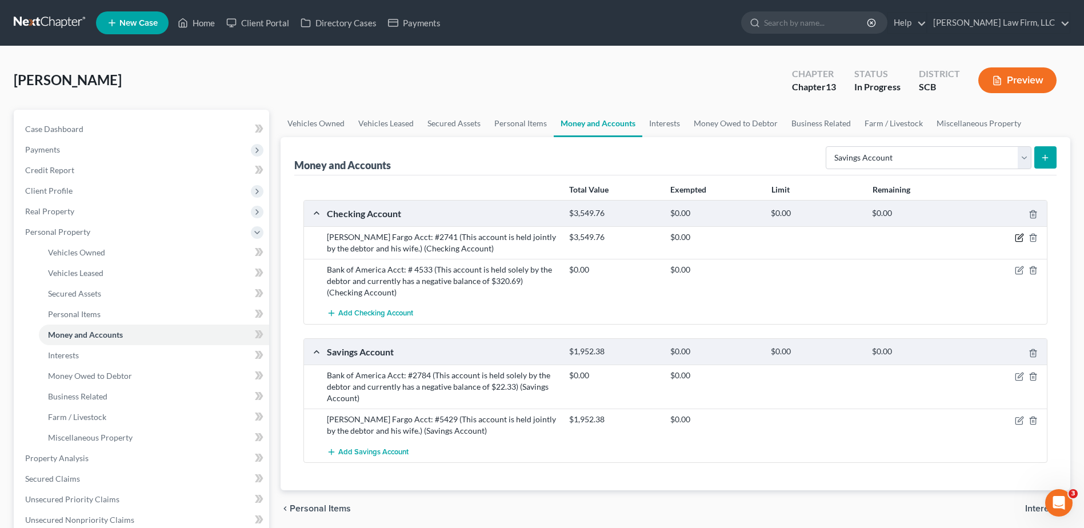
click at [531, 229] on icon "button" at bounding box center [1019, 238] width 7 height 7
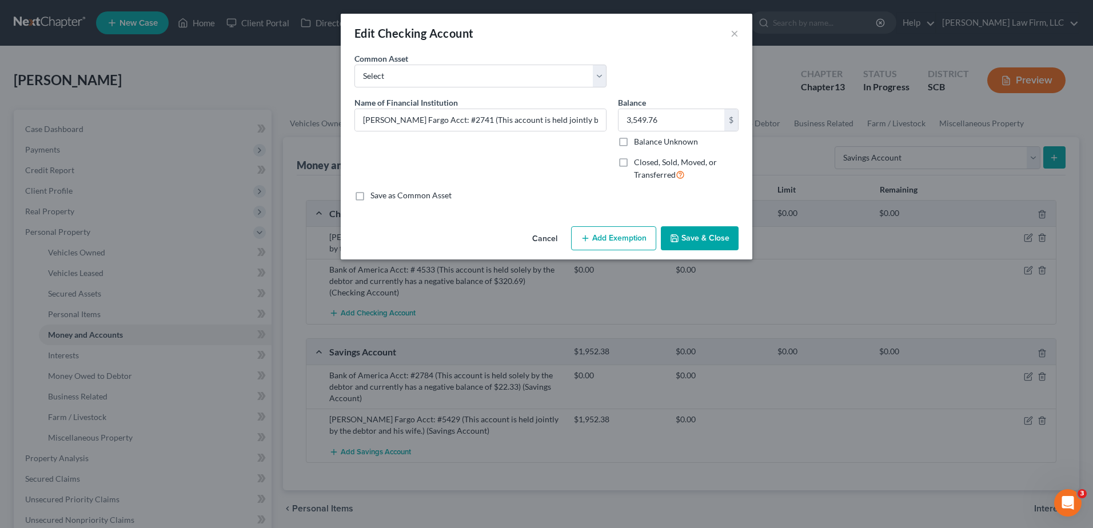
click at [531, 163] on span "Closed, Sold, Moved, or Transferred" at bounding box center [675, 168] width 83 height 22
click at [531, 163] on input "Closed, Sold, Moved, or Transferred" at bounding box center [641, 160] width 7 height 7
checkbox input "true"
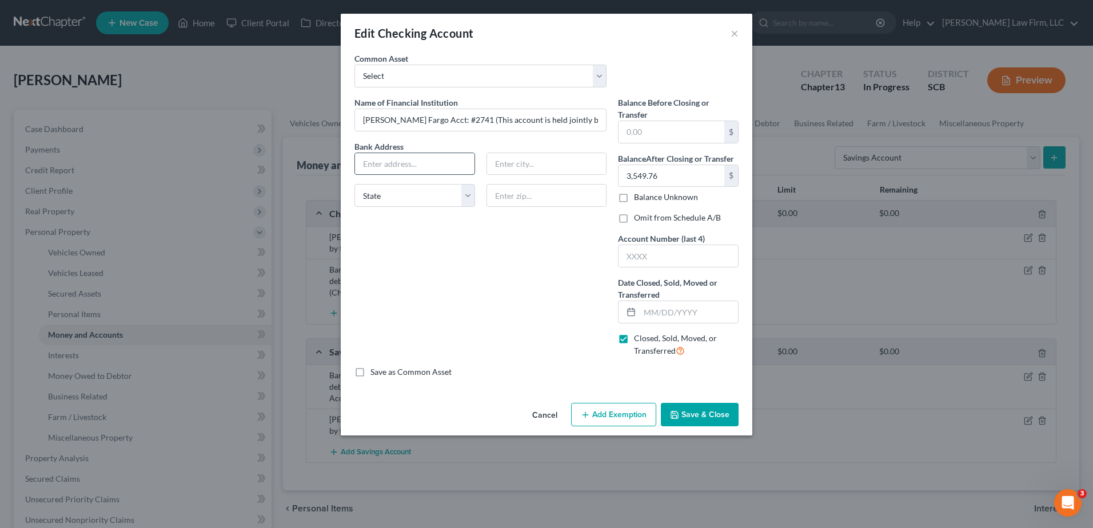
click at [454, 165] on input "text" at bounding box center [414, 164] width 119 height 22
click at [531, 133] on input "text" at bounding box center [671, 132] width 106 height 22
type input "3,549.76"
click at [531, 229] on button "Save & Close" at bounding box center [700, 415] width 78 height 24
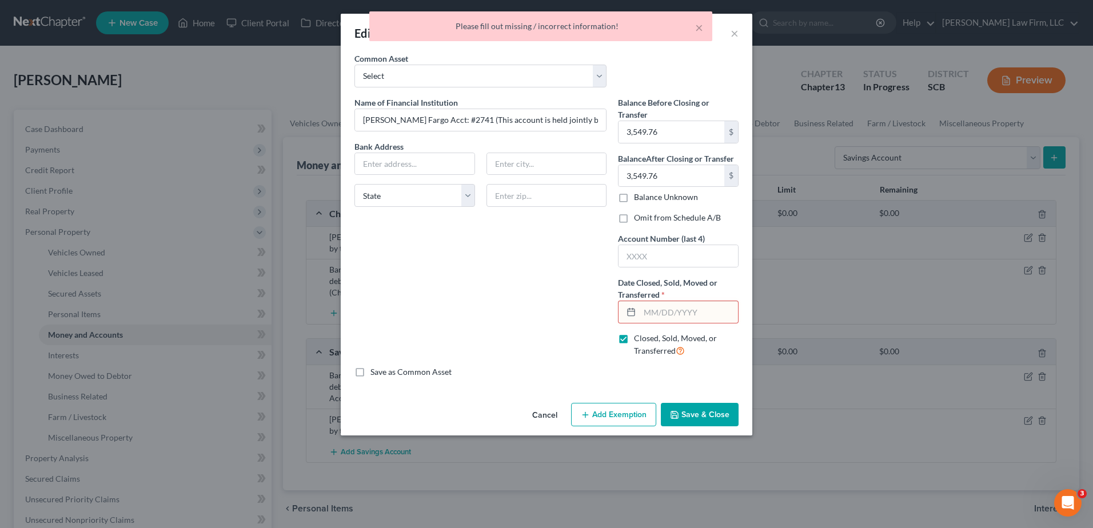
click at [531, 229] on input "text" at bounding box center [689, 312] width 98 height 22
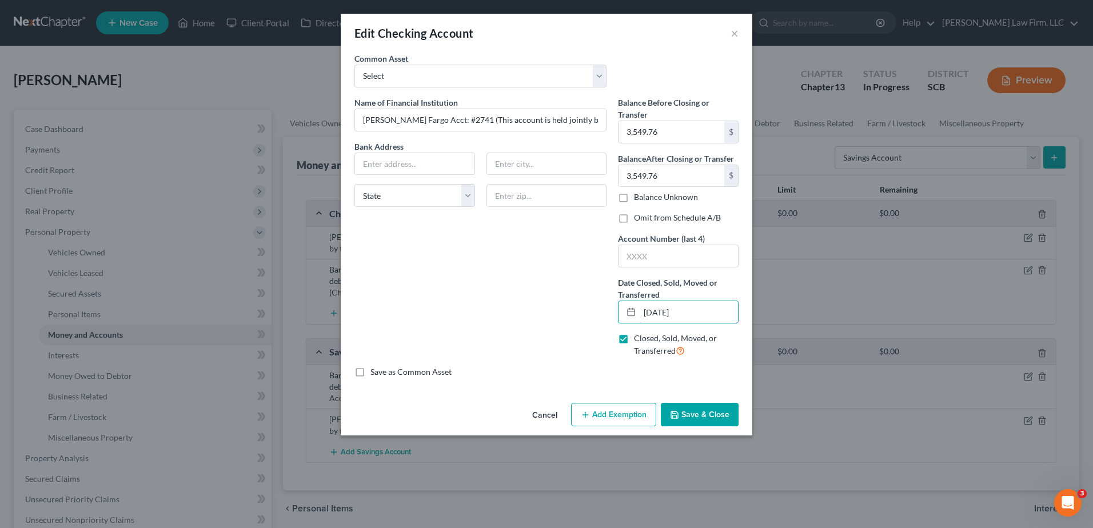
type input "09/04/2025"
click at [531, 229] on button "Save & Close" at bounding box center [700, 415] width 78 height 24
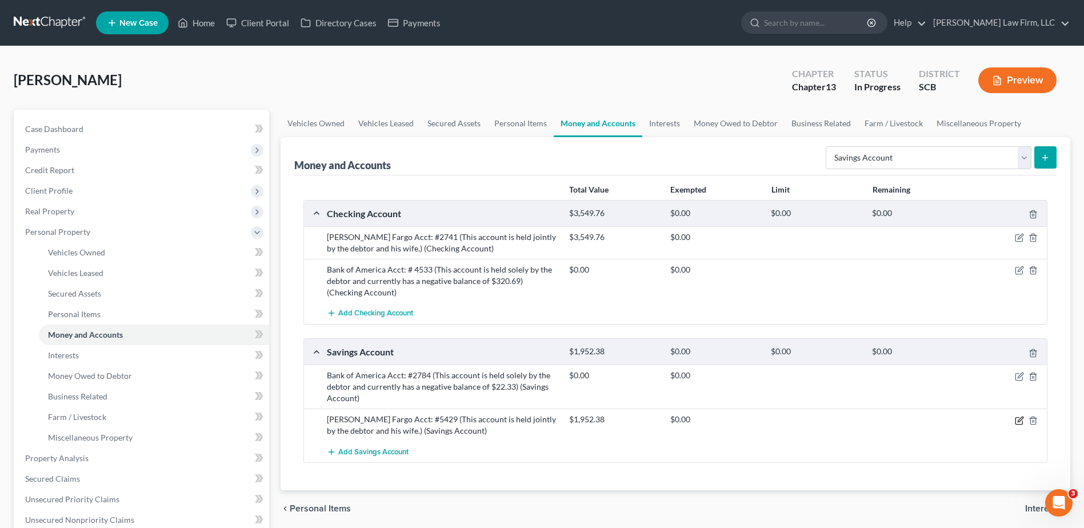
click at [531, 229] on icon "button" at bounding box center [1020, 419] width 5 height 5
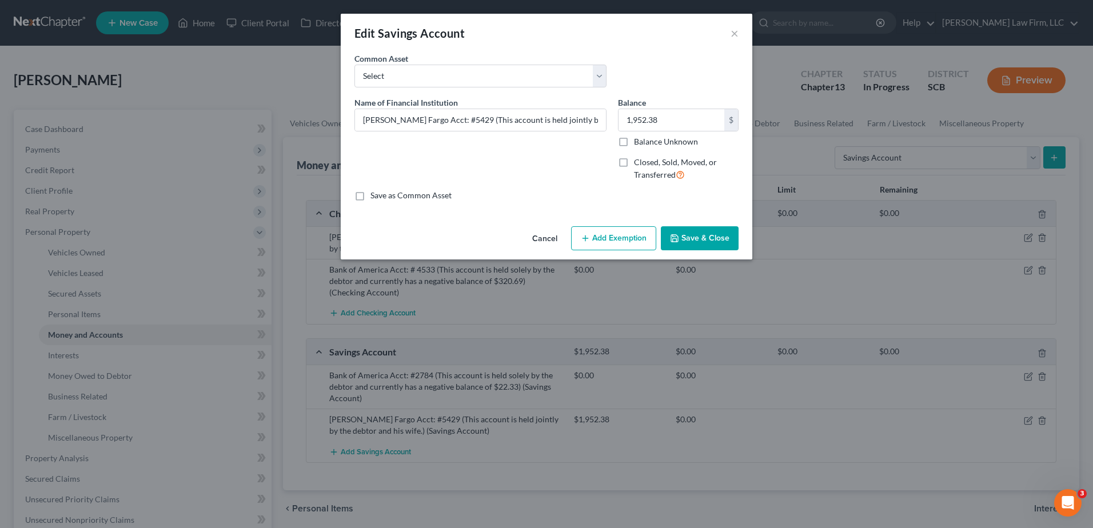
click at [531, 163] on label "Closed, Sold, Moved, or Transferred" at bounding box center [686, 169] width 105 height 25
click at [531, 163] on input "Closed, Sold, Moved, or Transferred" at bounding box center [641, 160] width 7 height 7
checkbox input "true"
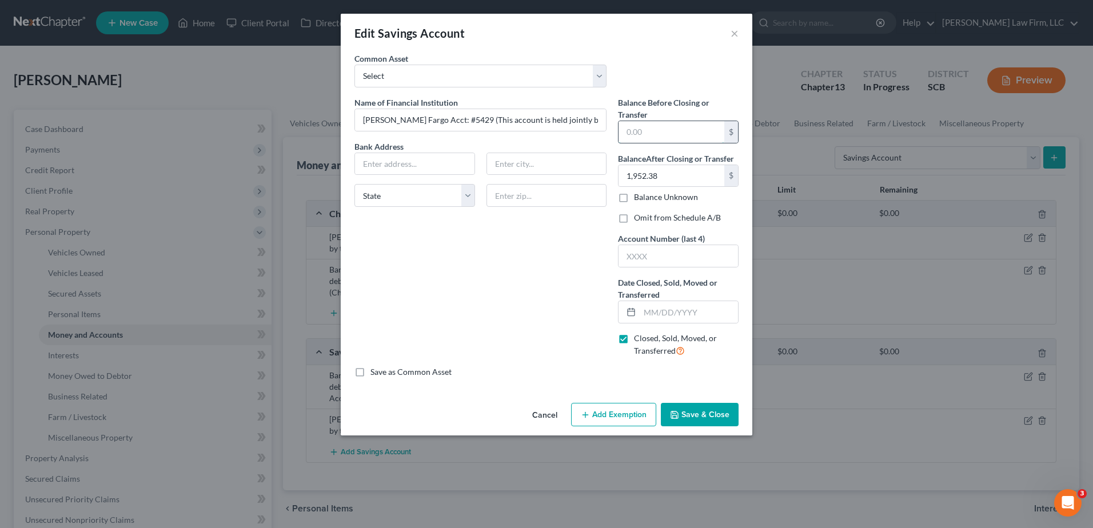
click at [531, 129] on input "text" at bounding box center [671, 132] width 106 height 22
type input "1,952.38"
click at [531, 229] on input "text" at bounding box center [689, 312] width 98 height 22
type input "09/04/2025"
click at [531, 229] on input "text" at bounding box center [677, 256] width 119 height 22
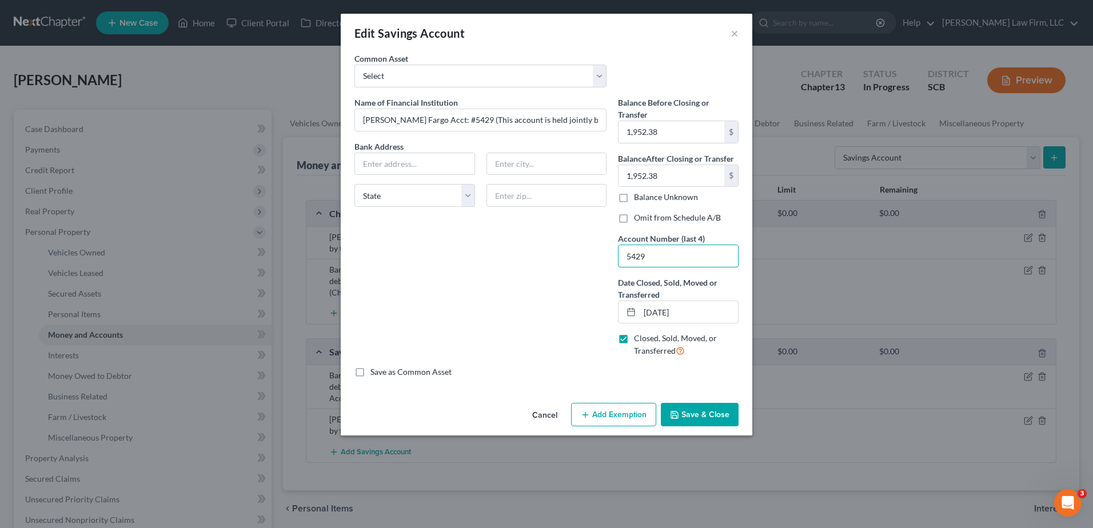
type input "5429"
click at [531, 229] on div "Name of Financial Institution * Wells Fargo Acct: #5429 (This account is held j…" at bounding box center [481, 232] width 264 height 270
click at [531, 229] on button "Save & Close" at bounding box center [700, 415] width 78 height 24
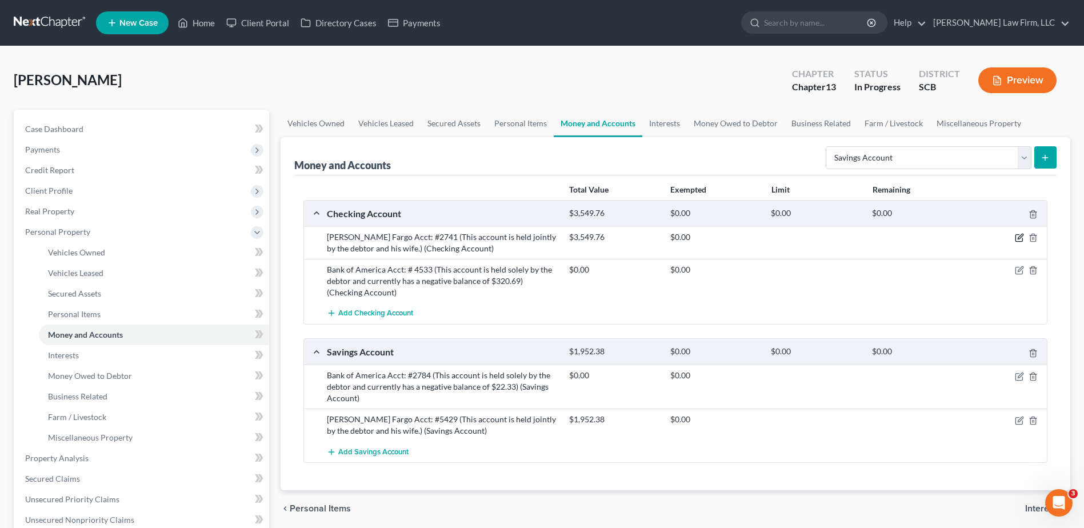
click at [531, 229] on icon "button" at bounding box center [1020, 236] width 5 height 5
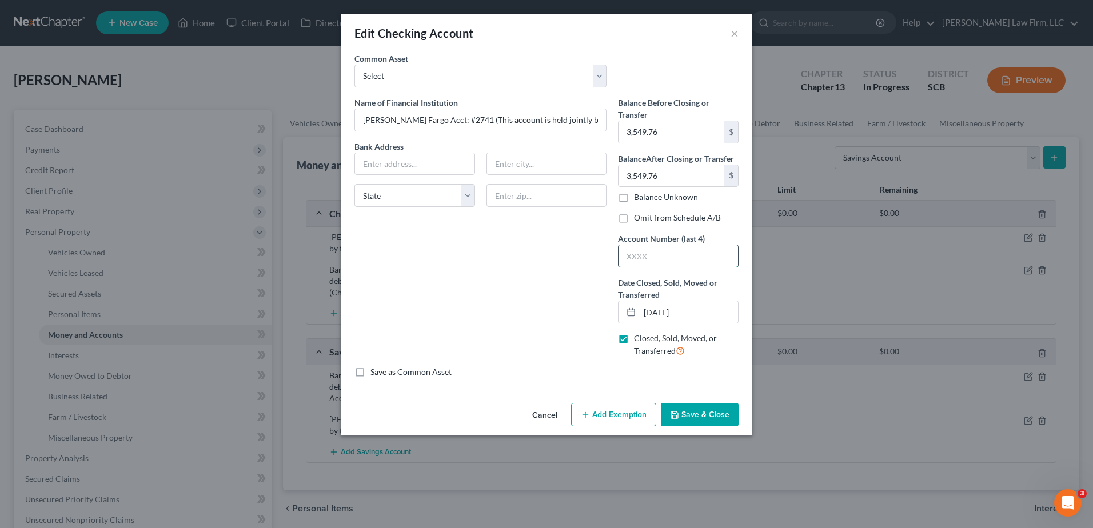
click at [531, 229] on input "text" at bounding box center [677, 256] width 119 height 22
type input "2741"
click at [531, 229] on button "Save & Close" at bounding box center [700, 415] width 78 height 24
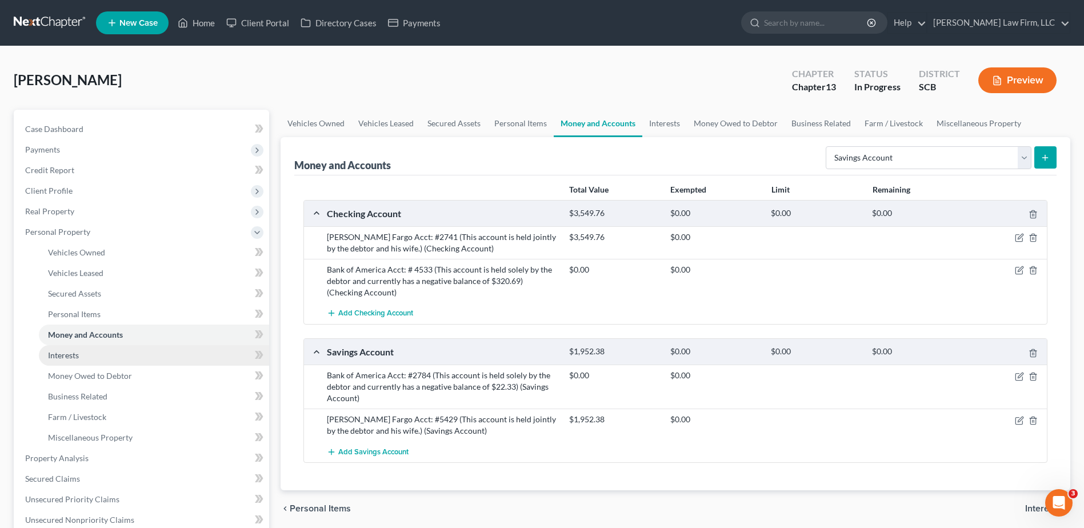
click at [89, 229] on link "Interests" at bounding box center [154, 355] width 230 height 21
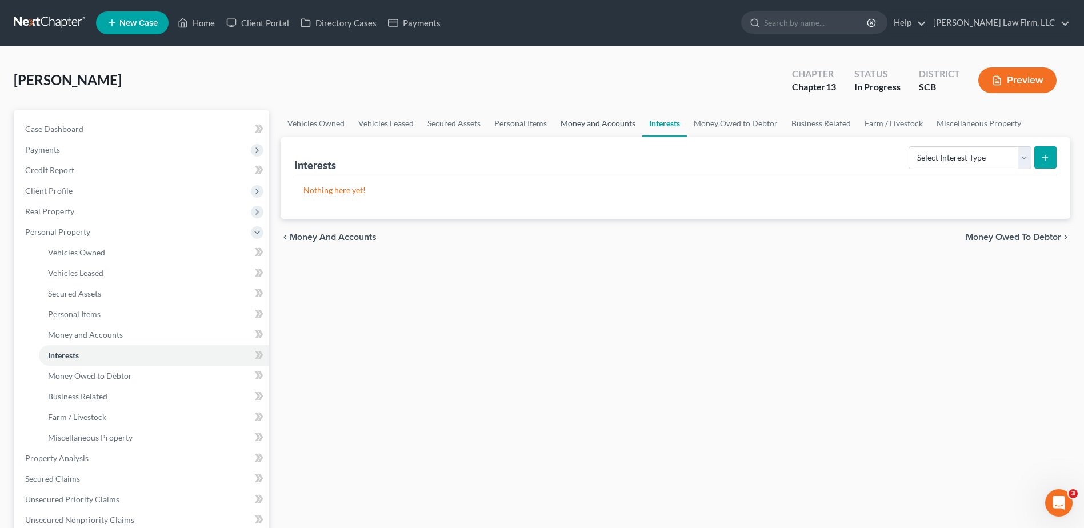
click at [531, 120] on link "Money and Accounts" at bounding box center [598, 123] width 89 height 27
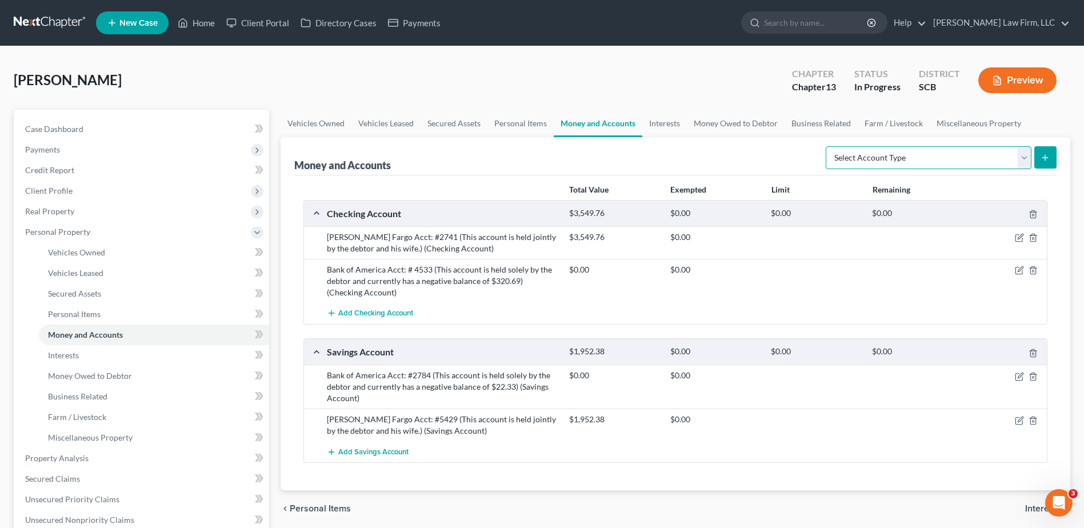
click at [531, 157] on select "Select Account Type Brokerage Cash on Hand Certificates of Deposit Checking Acc…" at bounding box center [929, 157] width 206 height 23
select select "cash_on_hand"
click at [531, 146] on select "Select Account Type Brokerage Cash on Hand Certificates of Deposit Checking Acc…" at bounding box center [929, 157] width 206 height 23
click at [531, 157] on icon "submit" at bounding box center [1045, 157] width 9 height 9
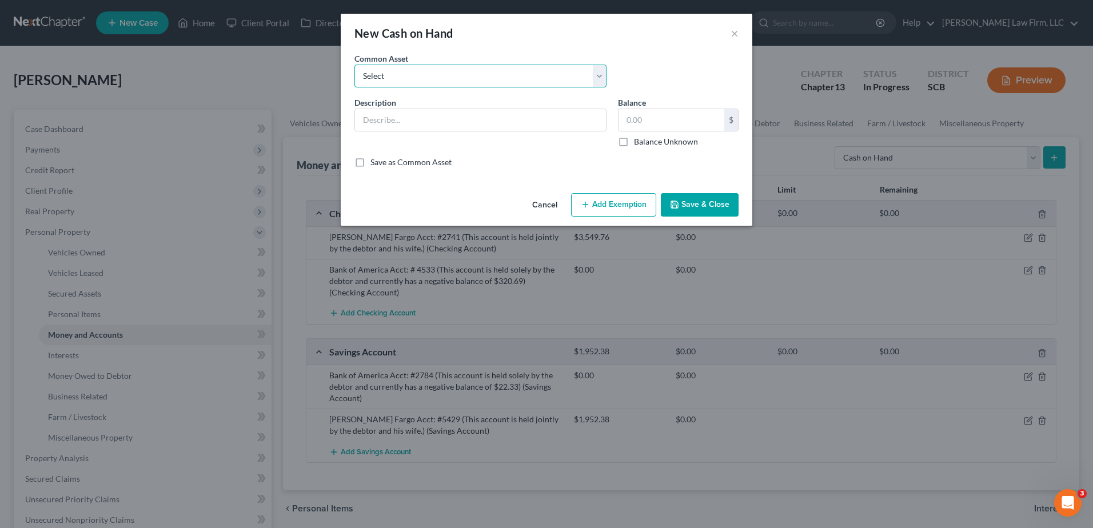
click at [477, 79] on select "Select The joint debtor does not carry cash The debtor does not carry cash. (Mr…" at bounding box center [480, 76] width 252 height 23
select select "5"
click at [354, 65] on select "Select The joint debtor does not carry cash The debtor does not carry cash. (Mr…" at bounding box center [480, 76] width 252 height 23
type input "Cash"
click at [531, 119] on input "400.00" at bounding box center [671, 120] width 106 height 22
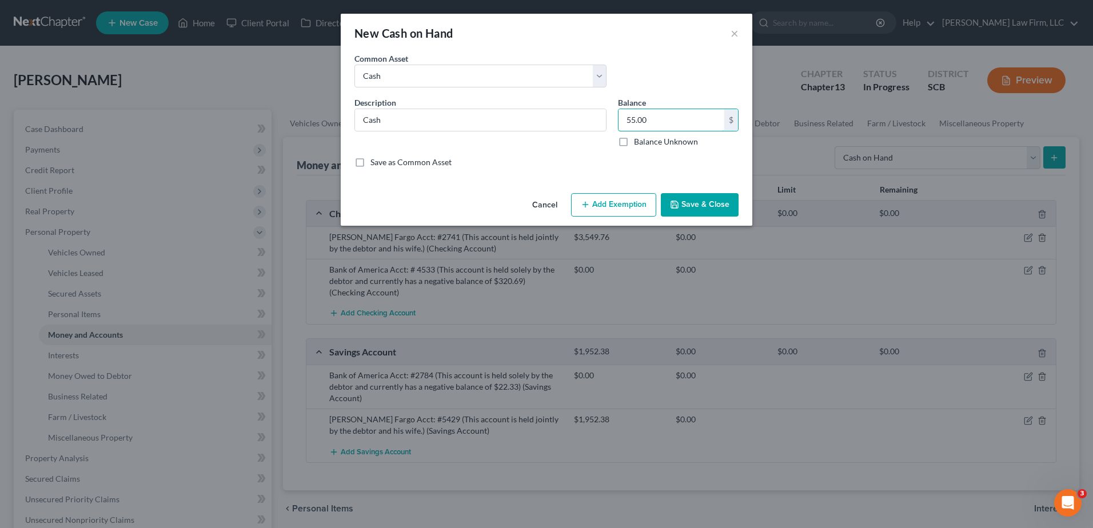
type input "55.00"
click at [531, 205] on button "Save & Close" at bounding box center [700, 205] width 78 height 24
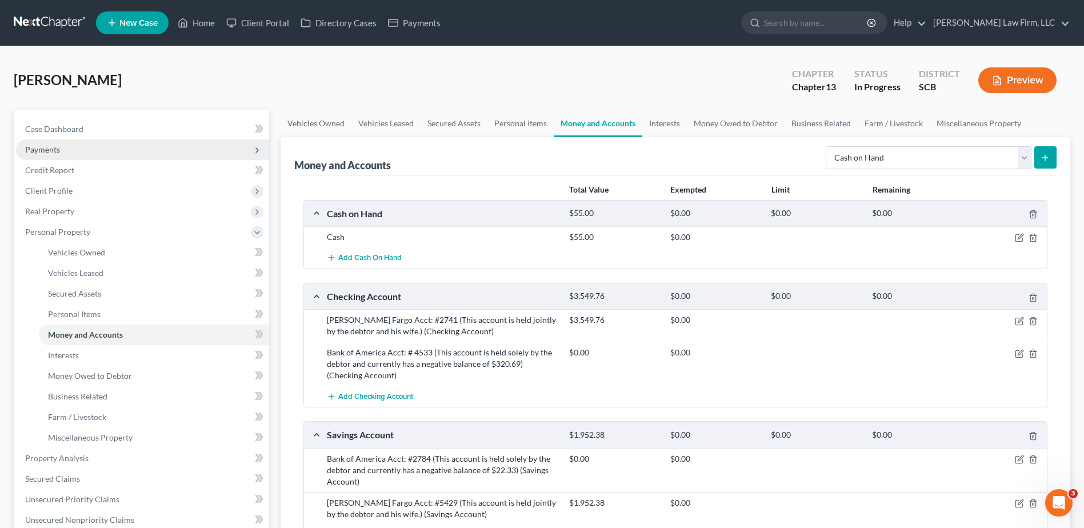
click at [30, 149] on span "Payments" at bounding box center [42, 150] width 35 height 10
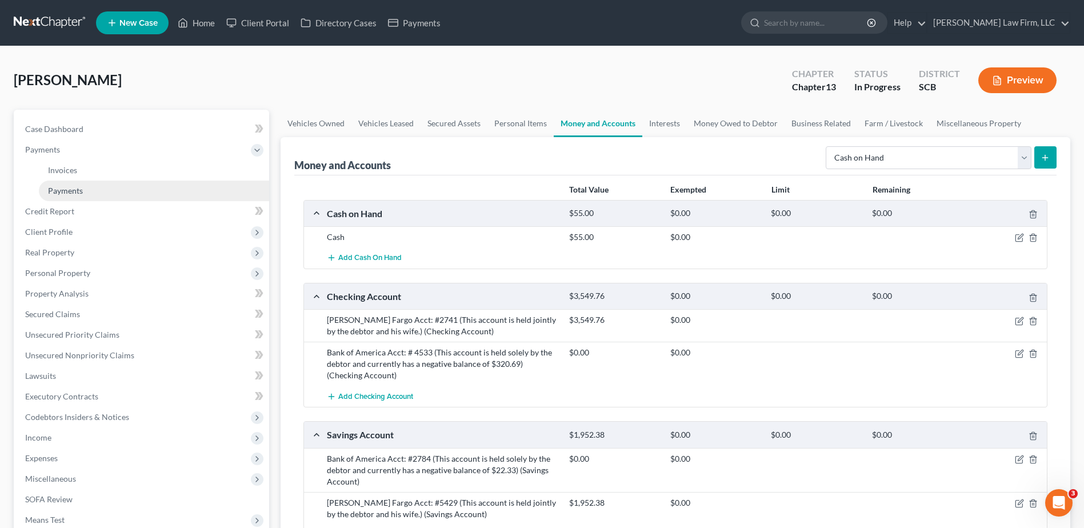
click at [93, 193] on link "Payments" at bounding box center [154, 191] width 230 height 21
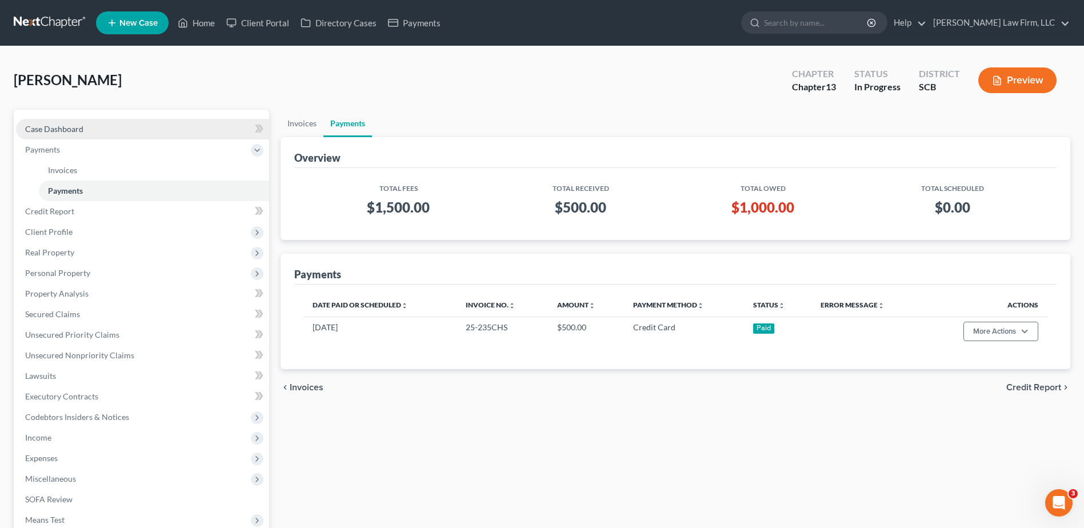
click at [74, 133] on span "Case Dashboard" at bounding box center [54, 129] width 58 height 10
select select "0"
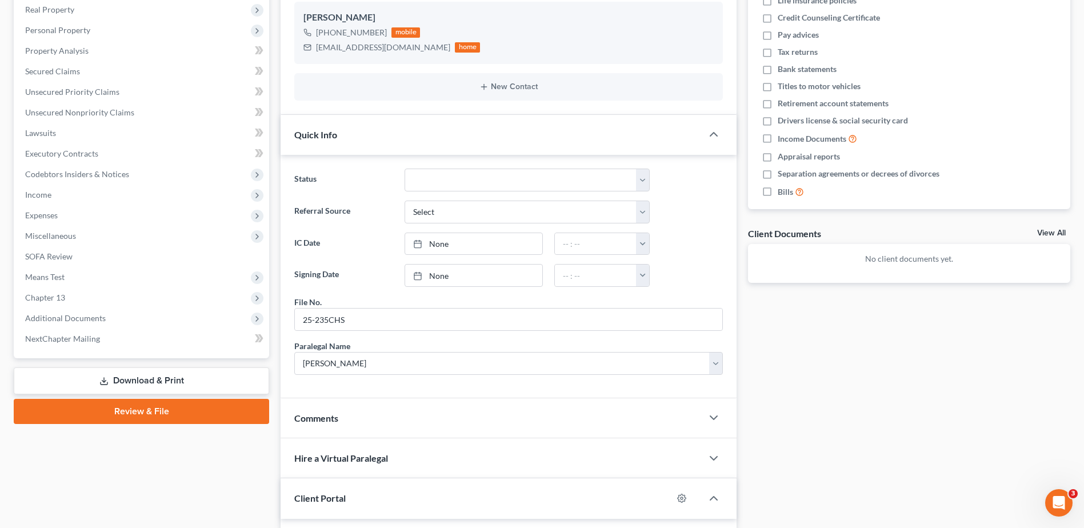
scroll to position [348, 0]
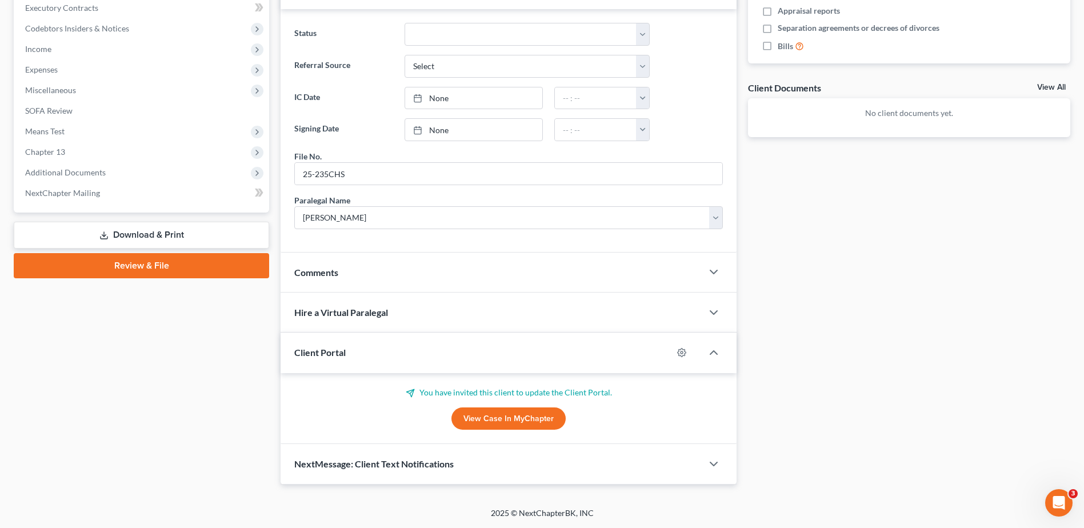
click at [429, 229] on div "Comments" at bounding box center [492, 272] width 422 height 39
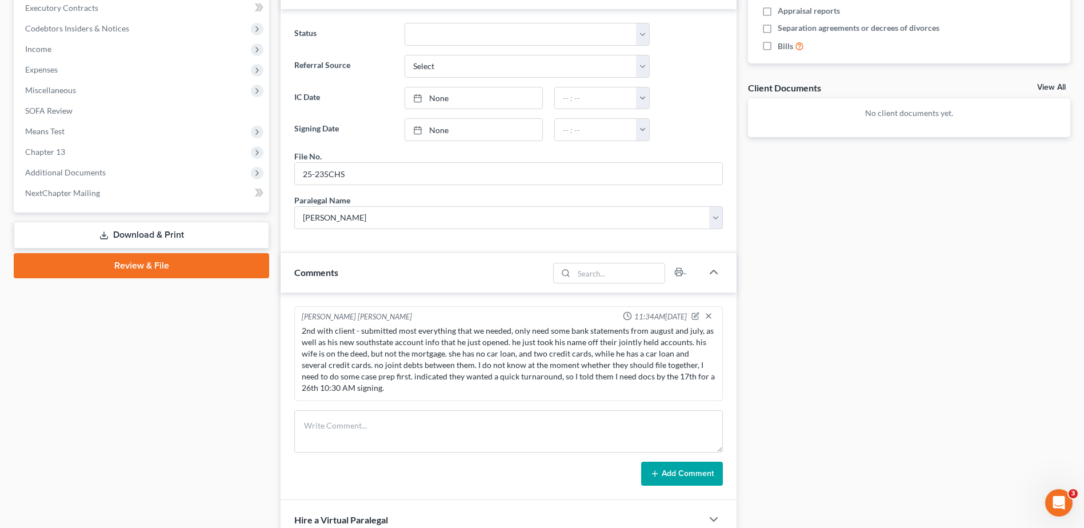
click at [429, 229] on div "Comments" at bounding box center [415, 272] width 268 height 39
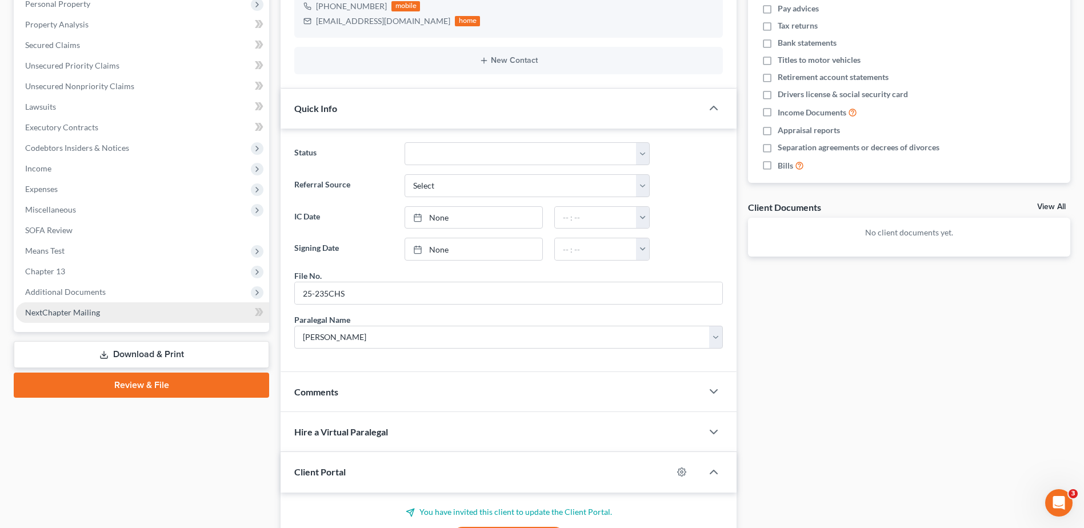
scroll to position [5, 0]
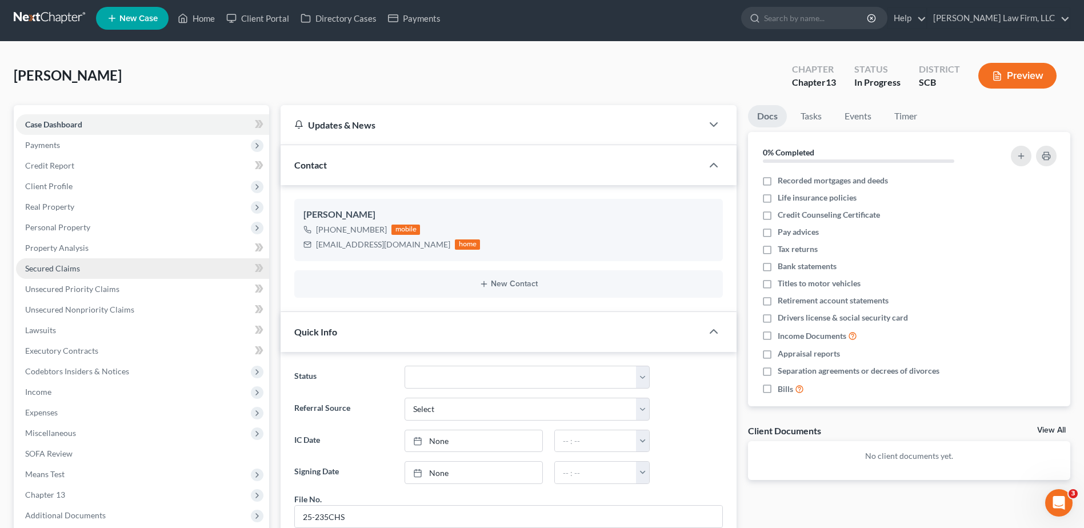
click at [84, 229] on link "Secured Claims" at bounding box center [142, 268] width 253 height 21
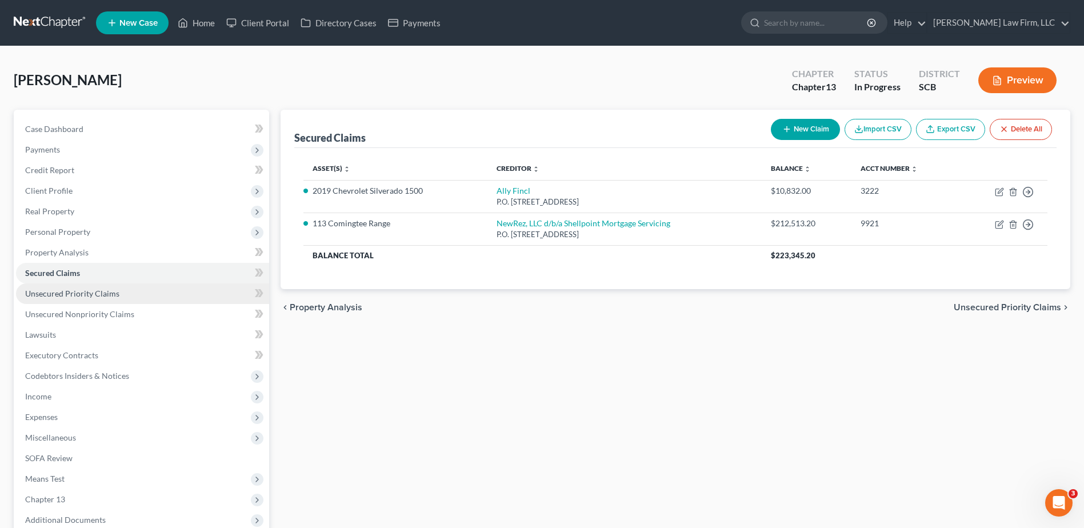
click at [105, 229] on link "Unsecured Priority Claims" at bounding box center [142, 294] width 253 height 21
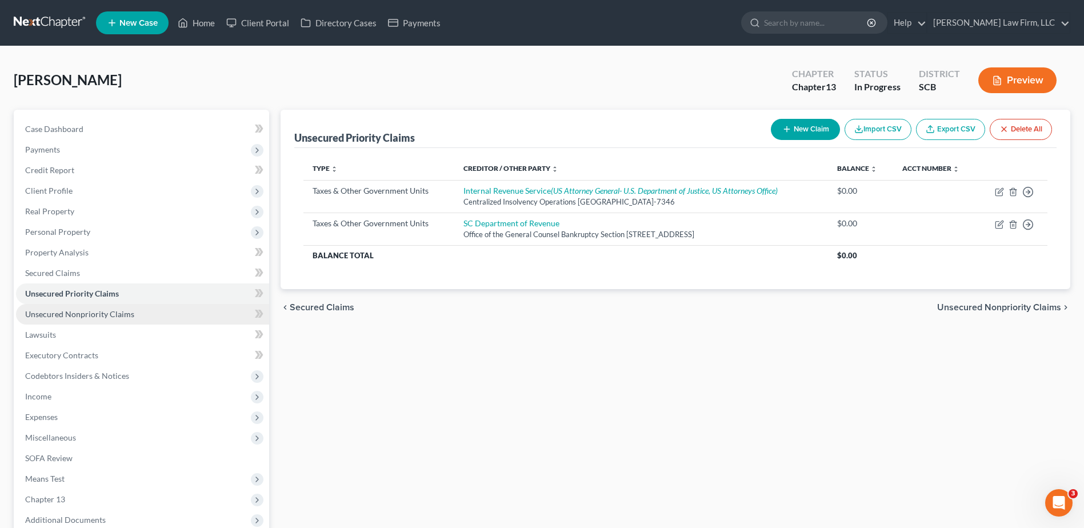
click at [106, 229] on span "Unsecured Nonpriority Claims" at bounding box center [79, 314] width 109 height 10
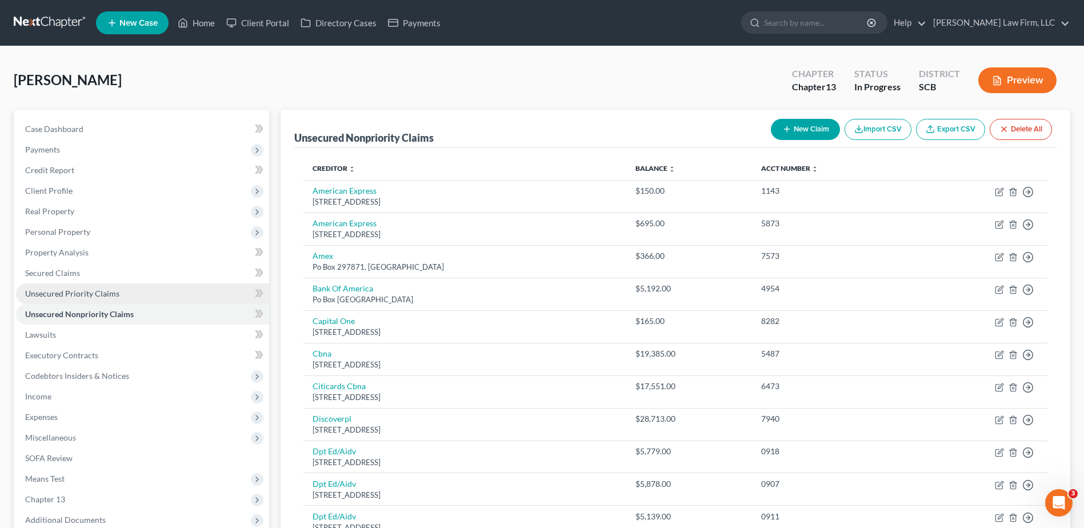
click at [110, 229] on span "Unsecured Priority Claims" at bounding box center [72, 294] width 94 height 10
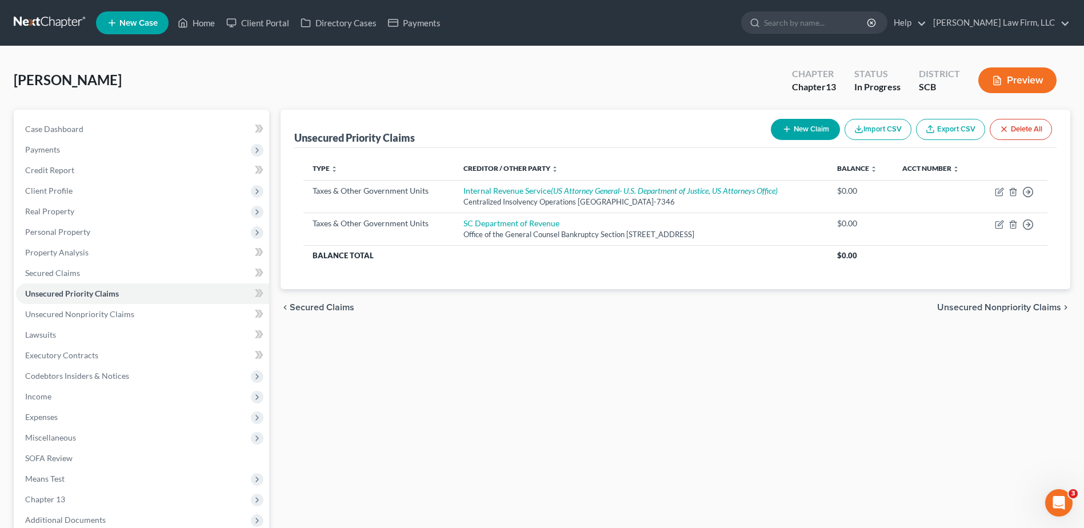
click at [531, 132] on button "New Claim" at bounding box center [805, 129] width 69 height 21
select select "0"
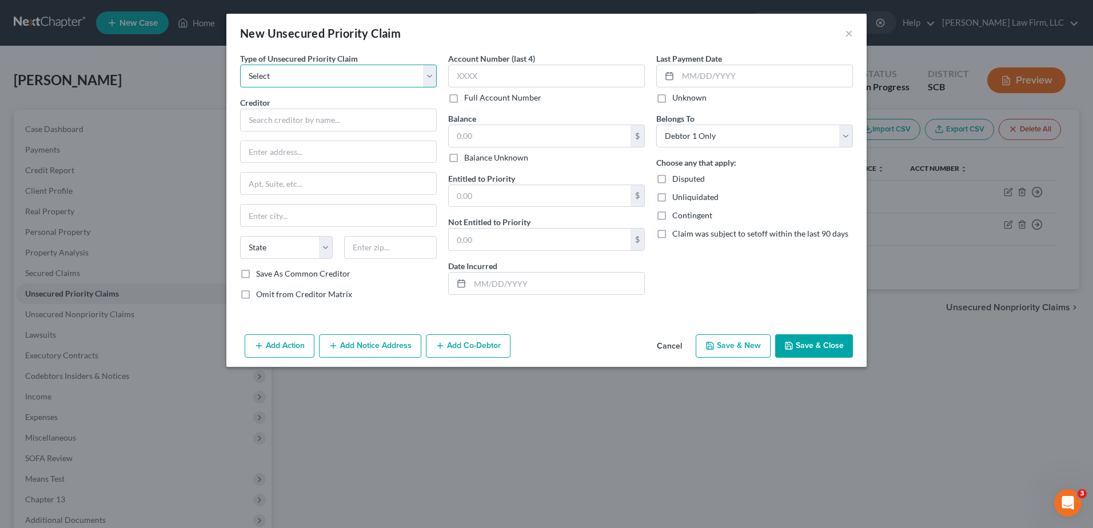
click at [377, 82] on select "Select Taxes & Other Government Units Domestic Support Obligations Extensions o…" at bounding box center [338, 76] width 197 height 23
select select "0"
click at [240, 65] on select "Select Taxes & Other Government Units Domestic Support Obligations Extensions o…" at bounding box center [338, 76] width 197 height 23
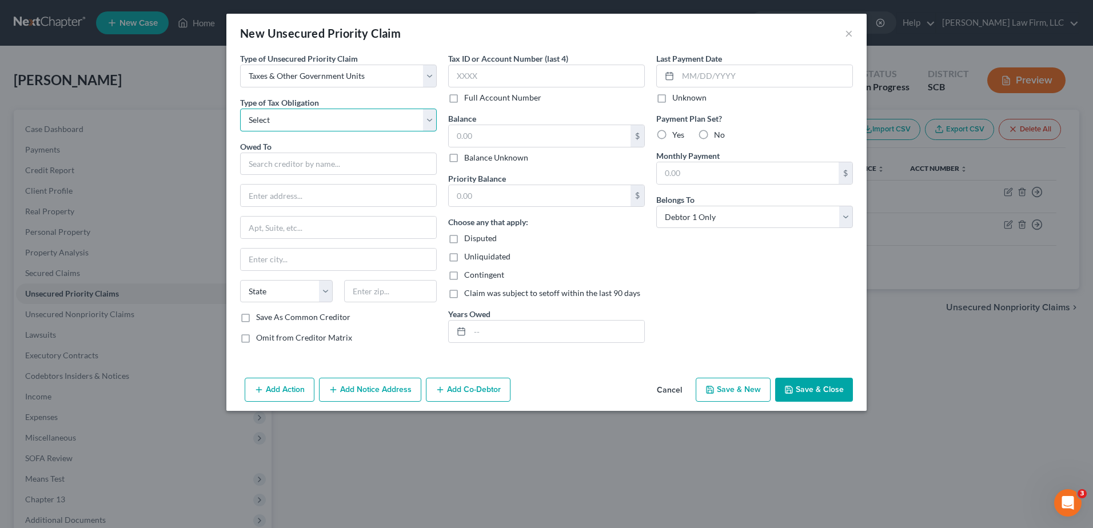
click at [344, 124] on select "Select Federal City State Franchise Tax Board Other" at bounding box center [338, 120] width 197 height 23
select select "4"
click at [240, 109] on select "Select Federal City State Franchise Tax Board Other" at bounding box center [338, 120] width 197 height 23
click at [313, 159] on input "text" at bounding box center [338, 164] width 197 height 23
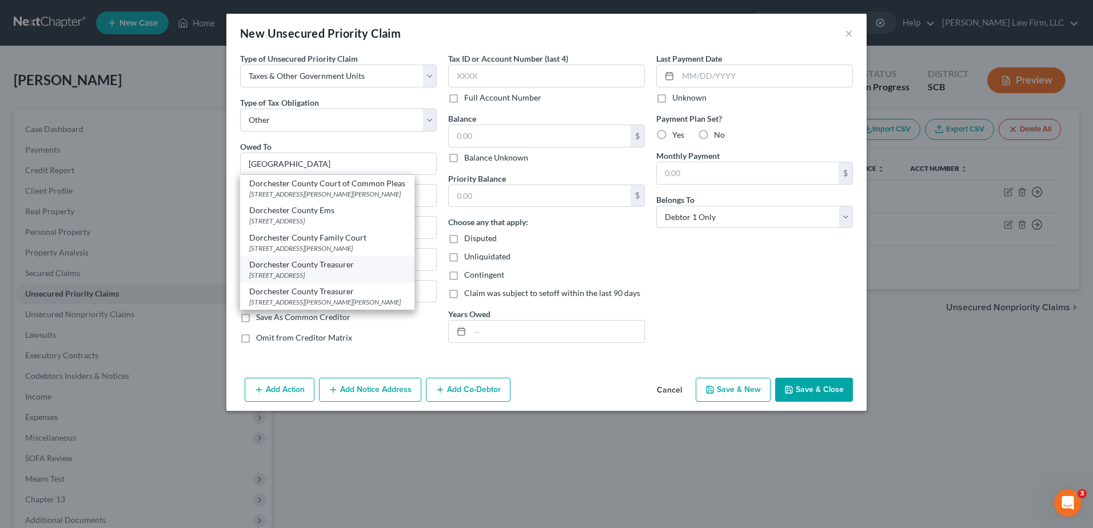
click at [396, 229] on div "500 North Main Street, Summerville, SC 29483" at bounding box center [327, 275] width 156 height 10
type input "Dorchester County Treasurer"
type input "500 North Main Street"
type input "Summerville"
select select "42"
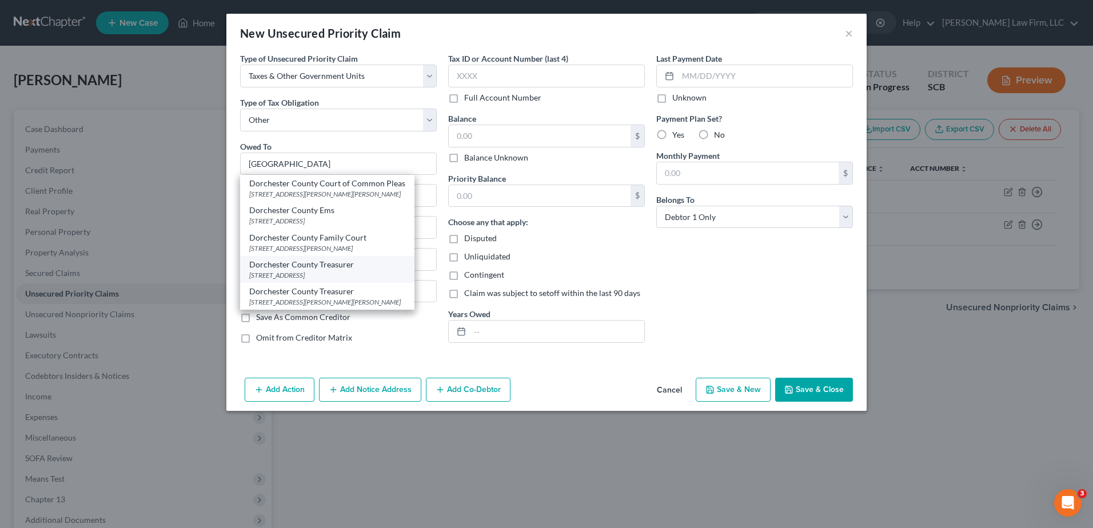
type input "29483"
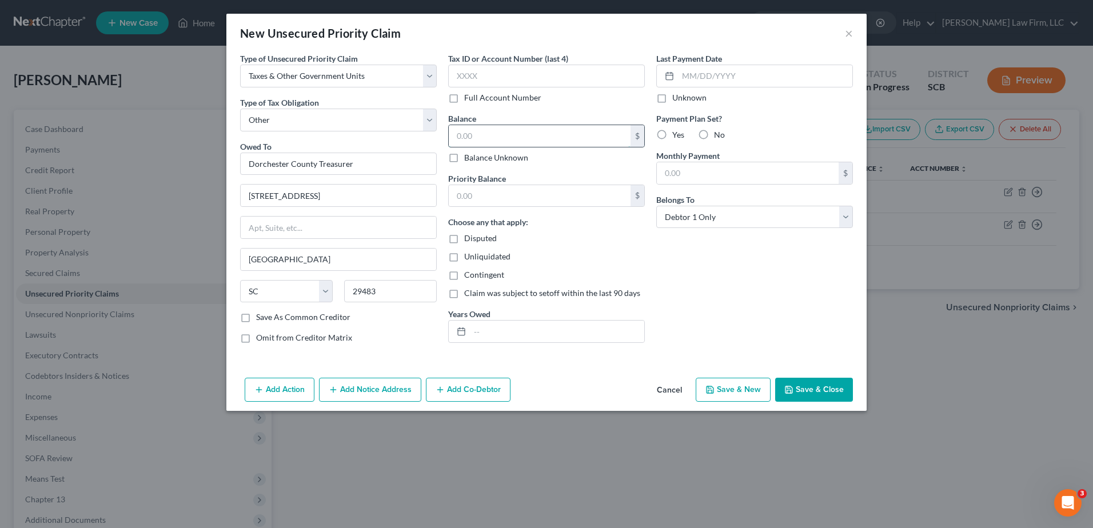
click at [514, 138] on input "text" at bounding box center [540, 136] width 182 height 22
type input "0.00"
click at [513, 199] on input "text" at bounding box center [540, 196] width 182 height 22
type input "0.00"
click at [512, 229] on input "text" at bounding box center [557, 332] width 174 height 22
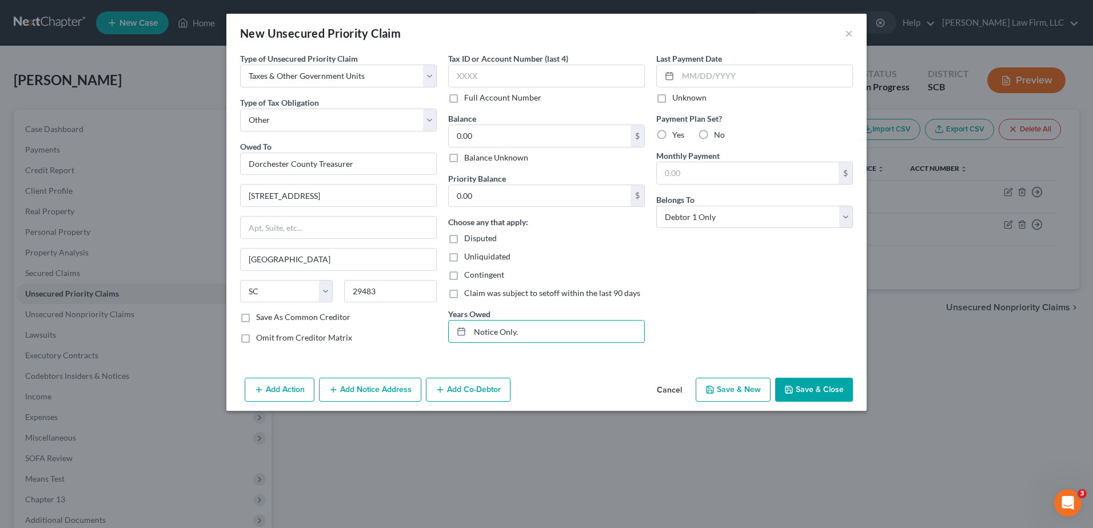
type input "Notice Only."
click at [531, 229] on button "Save & Close" at bounding box center [814, 390] width 78 height 24
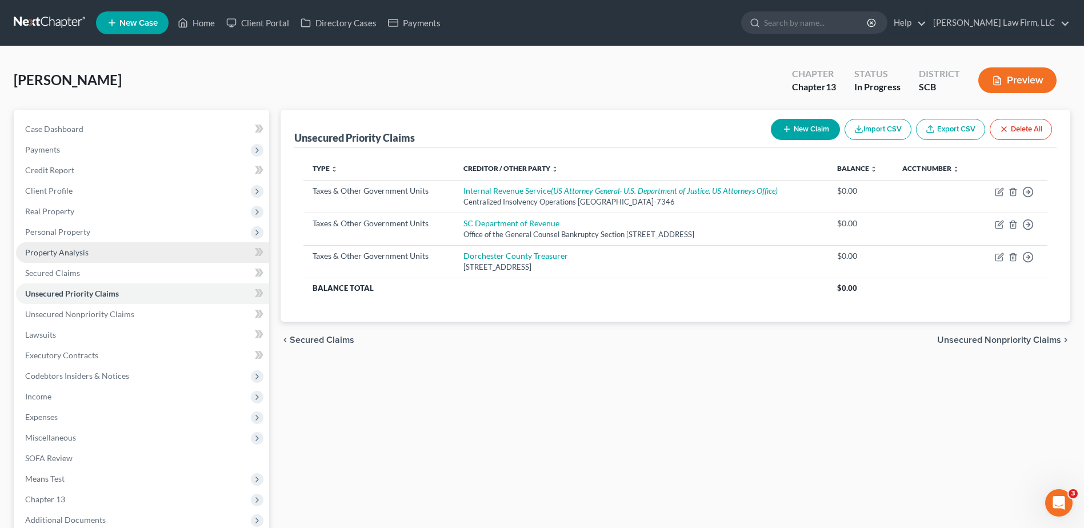
click at [74, 229] on span "Property Analysis" at bounding box center [56, 253] width 63 height 10
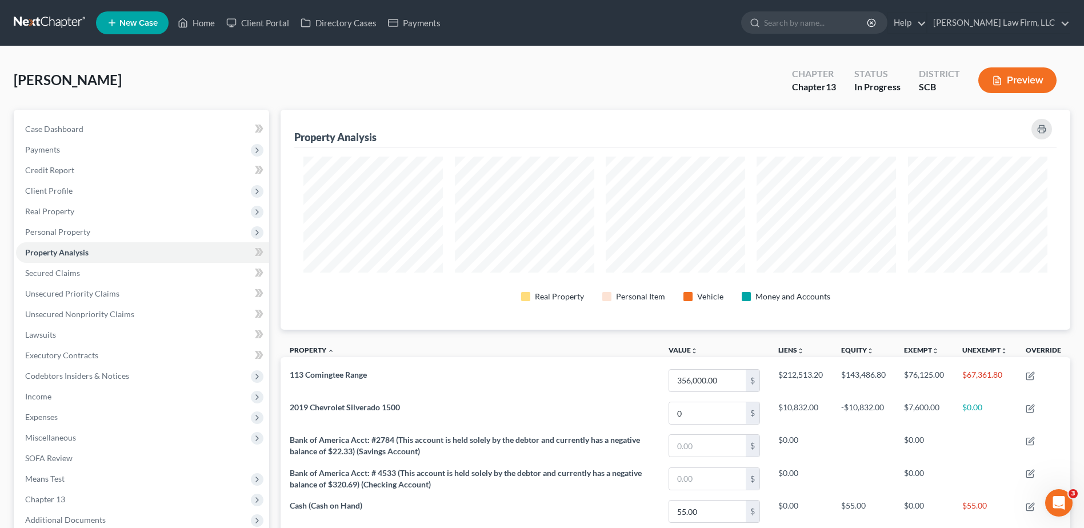
scroll to position [220, 790]
click at [61, 229] on span "Personal Property" at bounding box center [57, 232] width 65 height 10
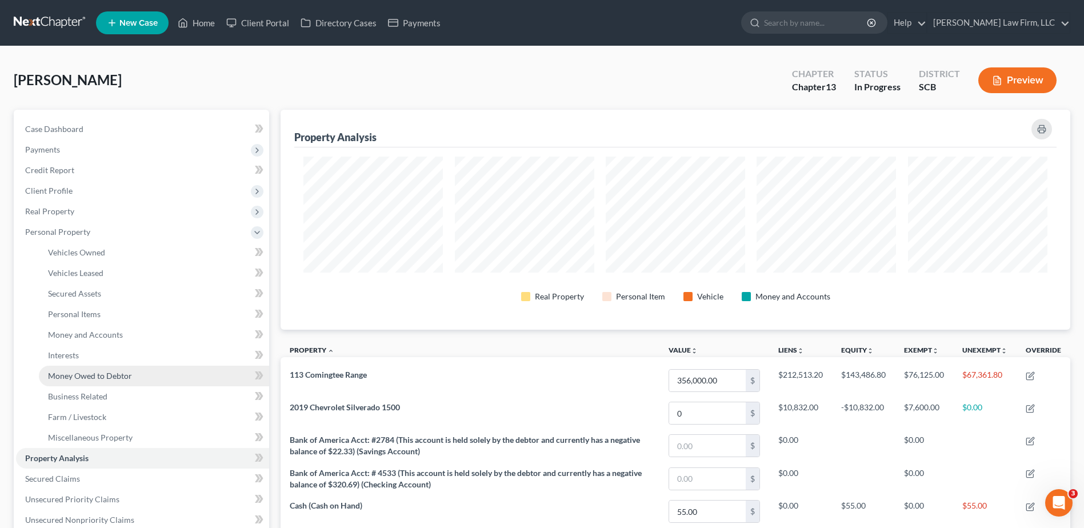
click at [80, 229] on span "Money Owed to Debtor" at bounding box center [90, 376] width 84 height 10
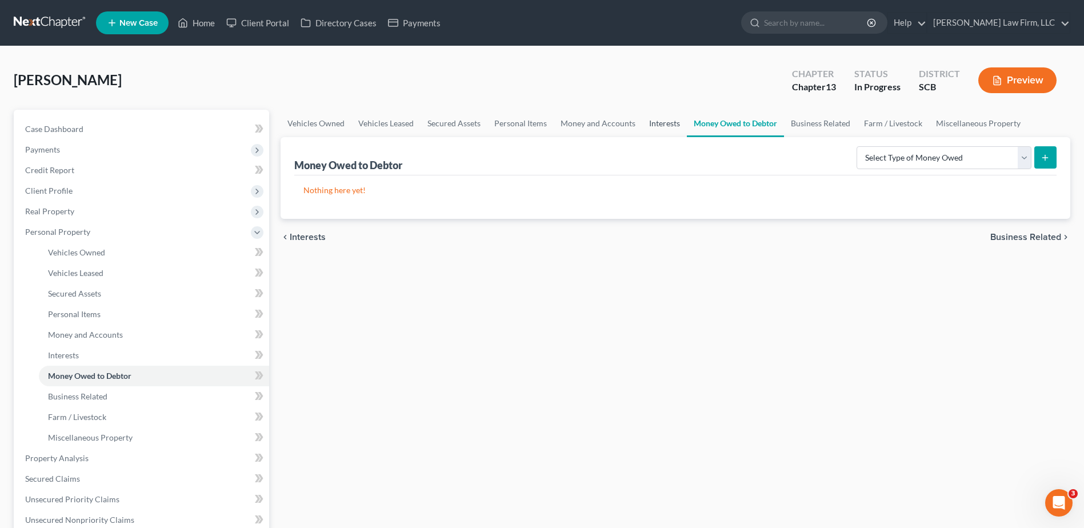
click at [531, 129] on link "Interests" at bounding box center [664, 123] width 45 height 27
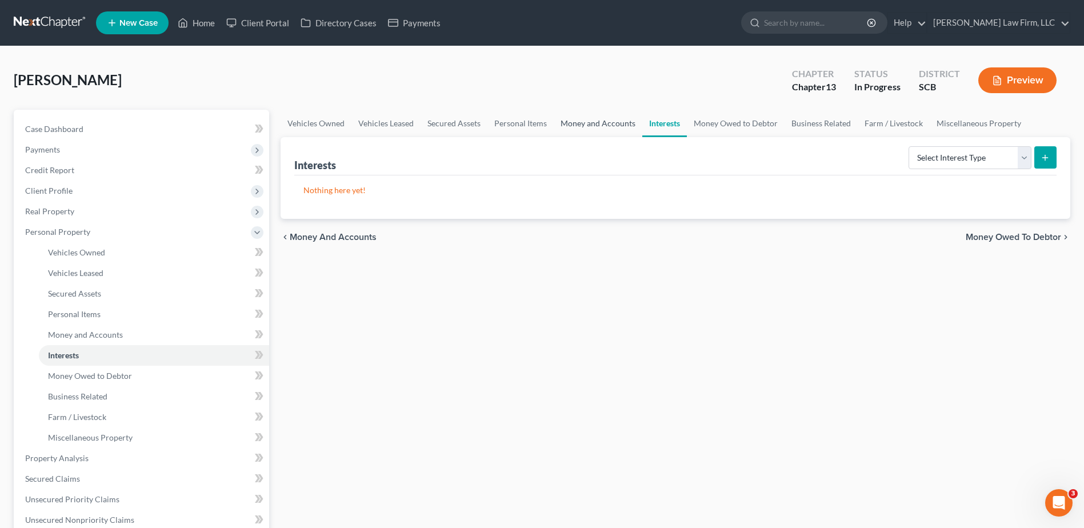
click at [531, 121] on link "Money and Accounts" at bounding box center [598, 123] width 89 height 27
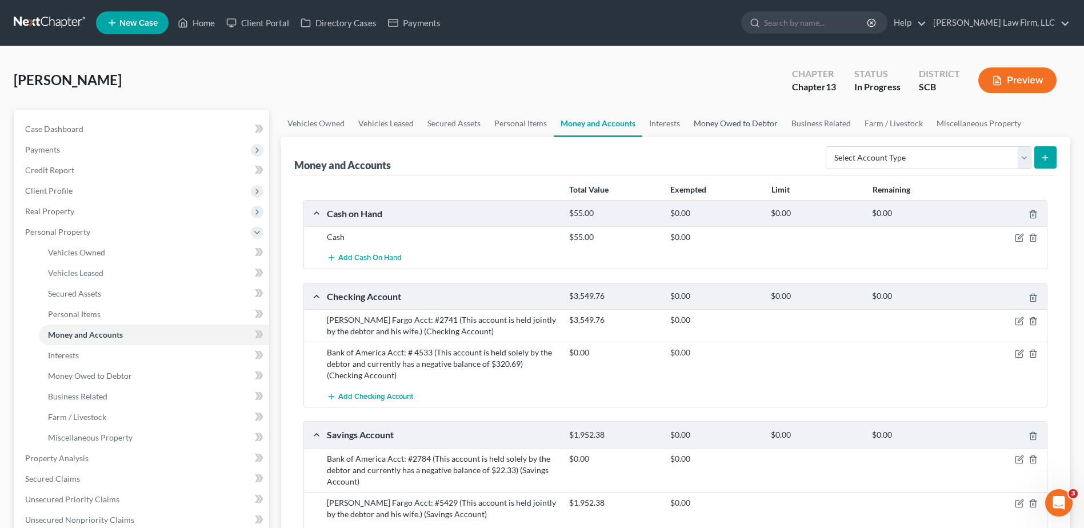
click at [531, 133] on link "Money Owed to Debtor" at bounding box center [736, 123] width 98 height 27
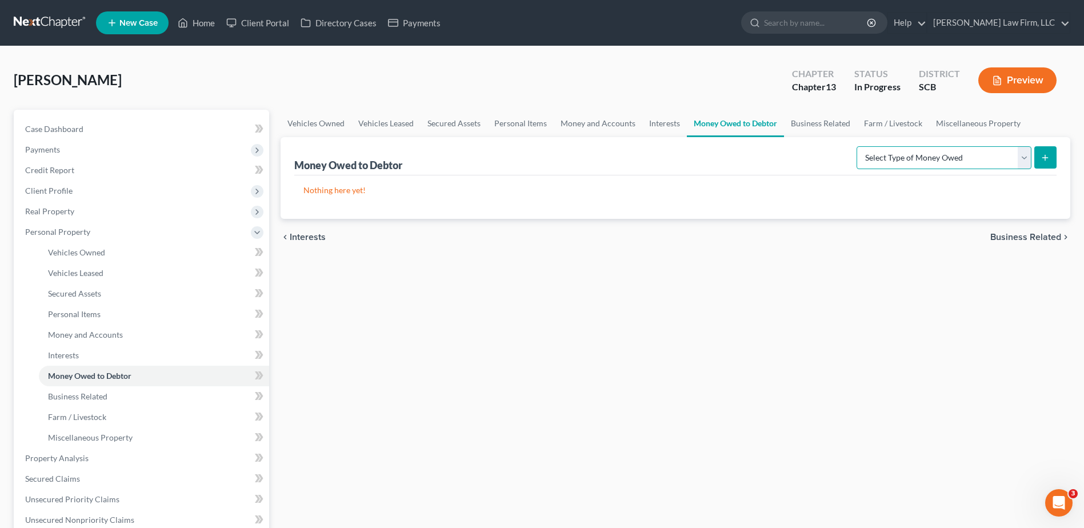
click at [531, 162] on select "Select Type of Money Owed Accounts Receivable Alimony Child Support Claims Agai…" at bounding box center [944, 157] width 175 height 23
select select "expected_tax_refund"
click at [531, 146] on select "Select Type of Money Owed Accounts Receivable Alimony Child Support Claims Agai…" at bounding box center [944, 157] width 175 height 23
click at [531, 158] on button "submit" at bounding box center [1046, 157] width 22 height 22
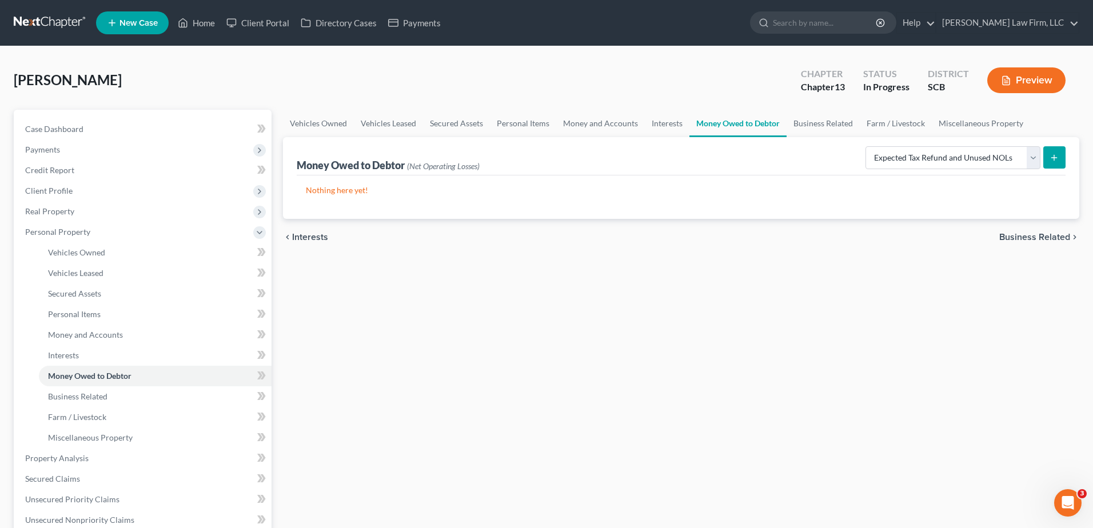
select select "0"
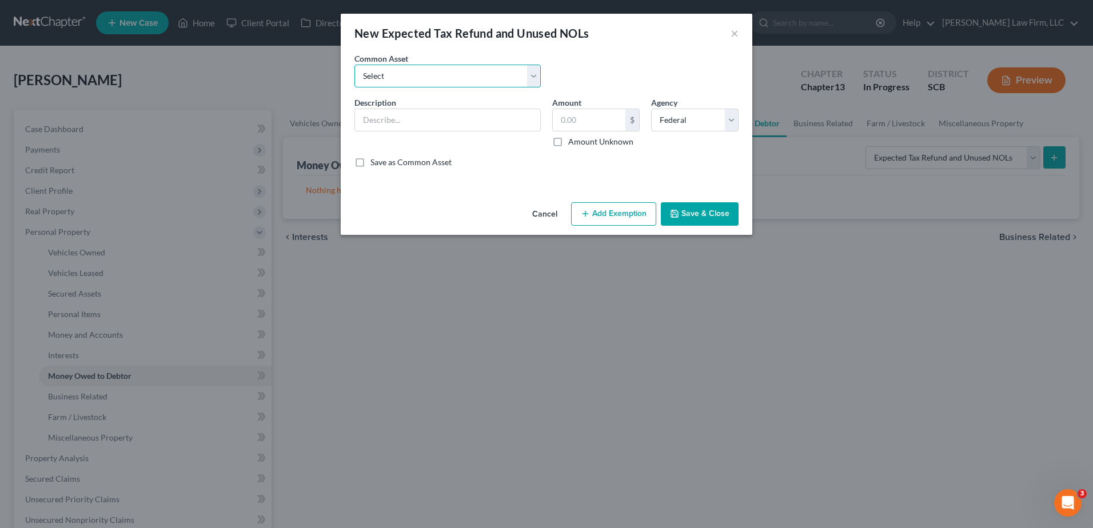
click at [492, 74] on select "Select 2024 Anticipated Federal and State Tax Refunds (This amount is based on …" at bounding box center [447, 76] width 186 height 23
select select "5"
click at [354, 65] on select "Select 2024 Anticipated Federal and State Tax Refunds (This amount is based on …" at bounding box center [447, 76] width 186 height 23
click at [495, 119] on input "The debtor received his 2024 Federal and State Tax refunds prepetition in the a…" at bounding box center [447, 120] width 185 height 22
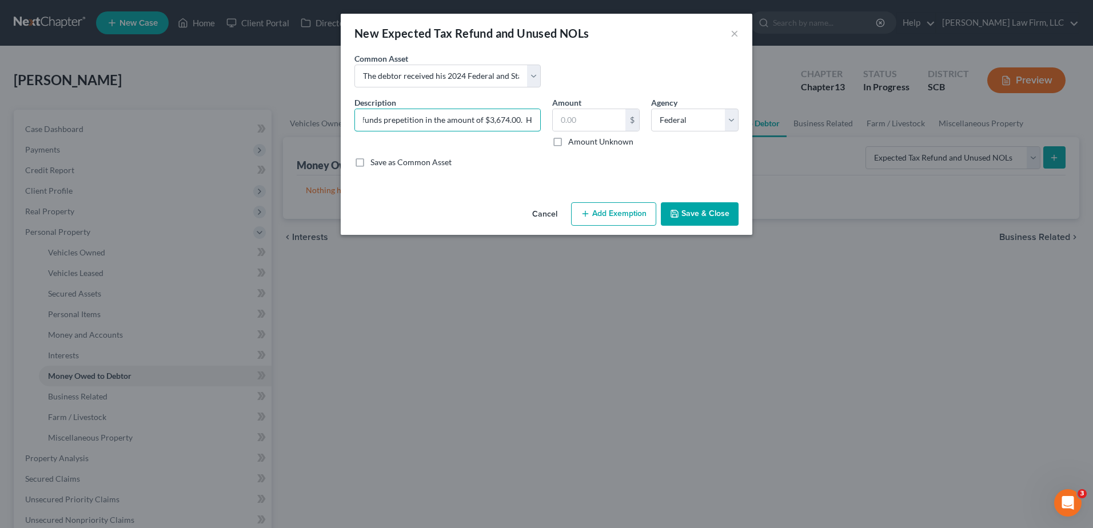
type input "The debtor received his 2024 Federal and State Tax refunds prepetition in the a…"
click at [531, 216] on icon "button" at bounding box center [674, 213] width 9 height 9
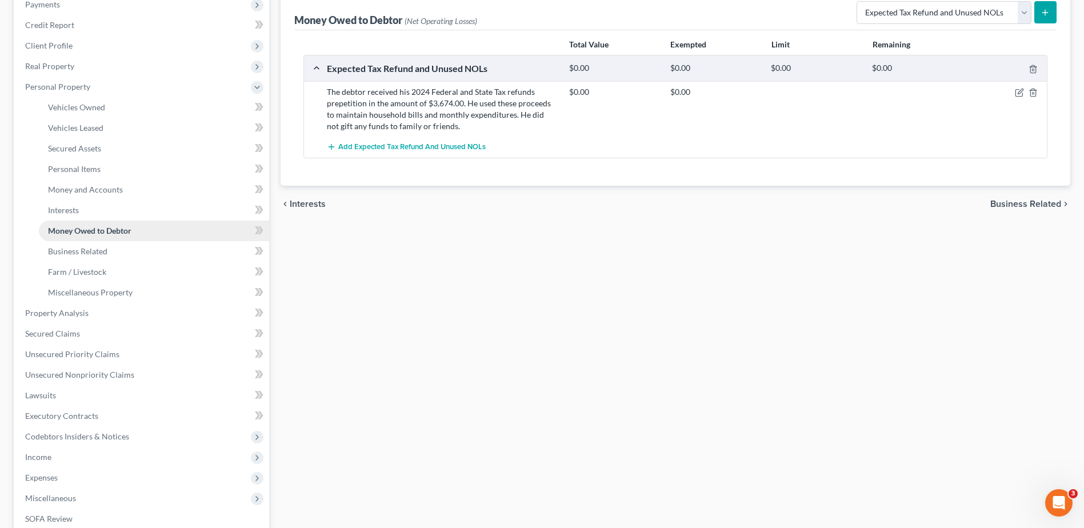
scroll to position [171, 0]
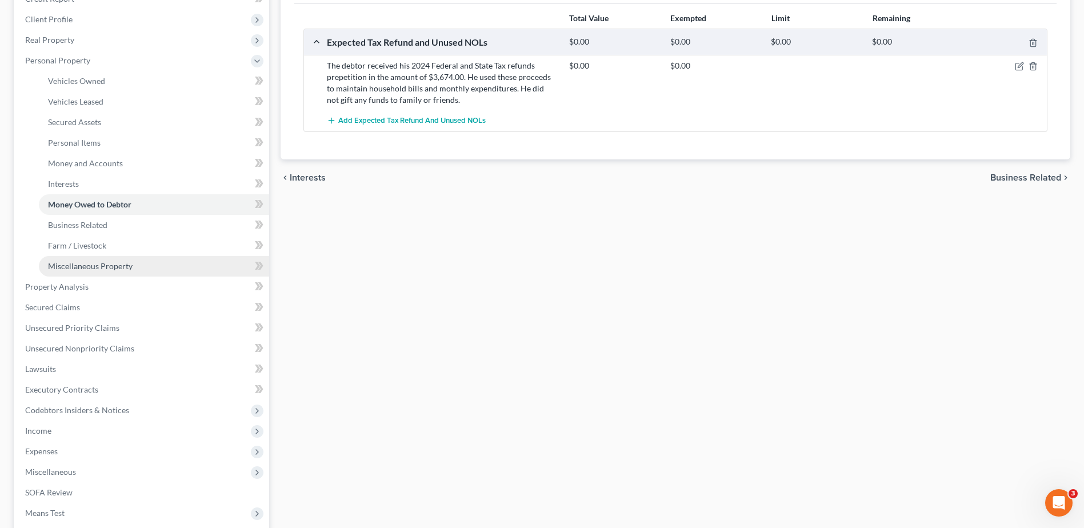
click at [94, 229] on span "Miscellaneous Property" at bounding box center [90, 266] width 85 height 10
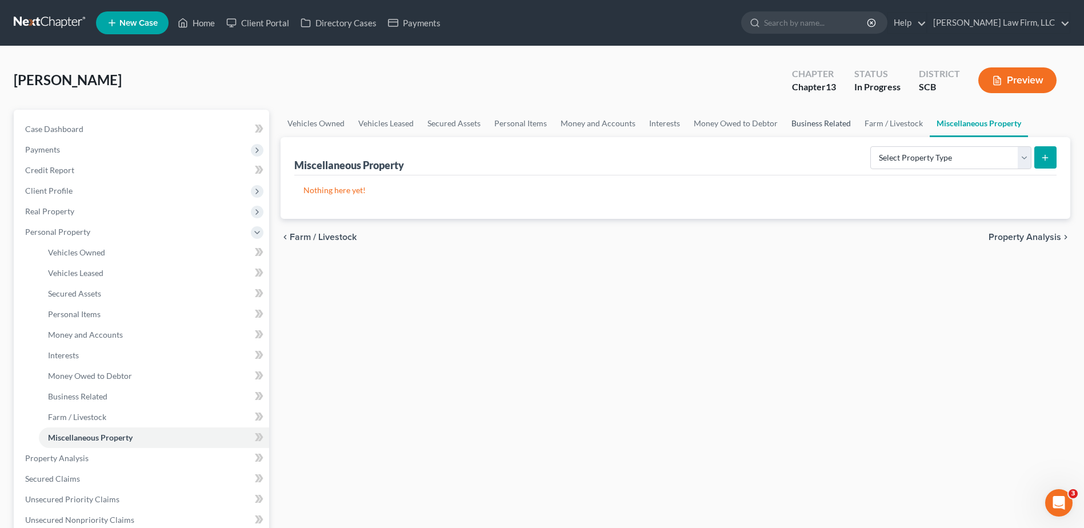
click at [531, 128] on link "Business Related" at bounding box center [821, 123] width 73 height 27
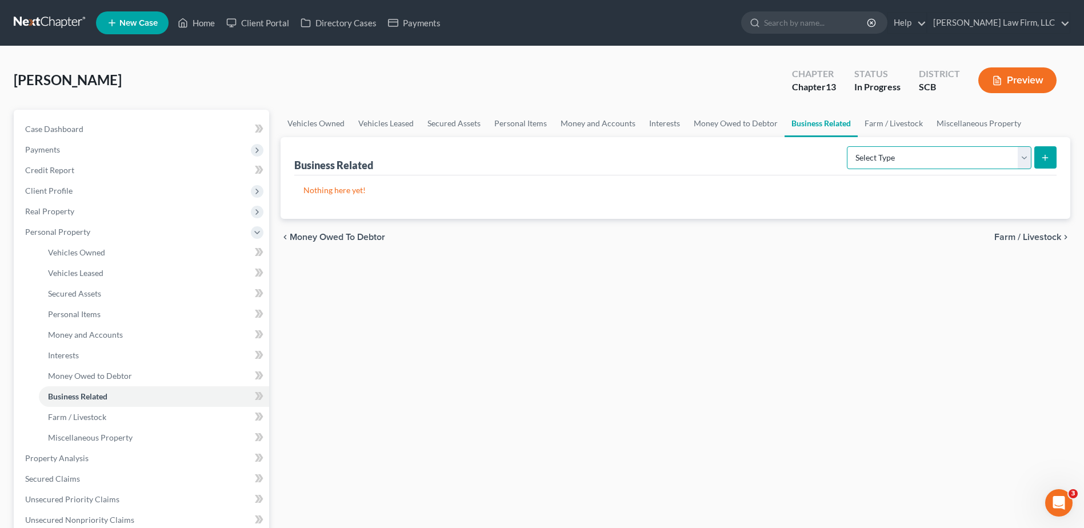
click at [531, 154] on select "Select Type Customer Lists Franchises Inventory Licenses Machinery Office Equip…" at bounding box center [939, 157] width 185 height 23
select select "other_business_related_property_not_listed"
click at [531, 146] on select "Select Type Customer Lists Franchises Inventory Licenses Machinery Office Equip…" at bounding box center [939, 157] width 185 height 23
click at [531, 158] on icon "submit" at bounding box center [1045, 157] width 9 height 9
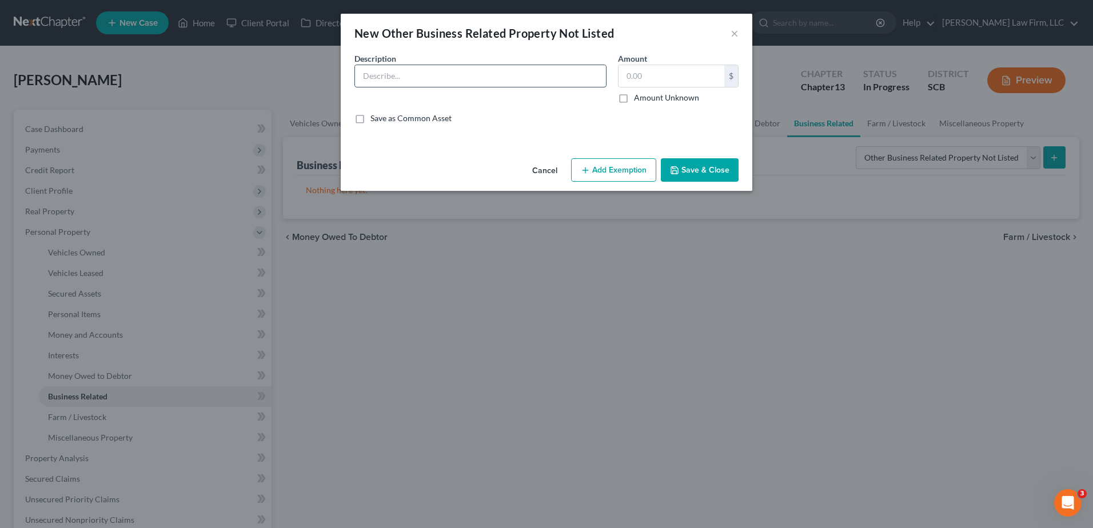
click at [493, 71] on input "text" at bounding box center [480, 76] width 251 height 22
type input "Michael Bernhardt Painting"
click at [531, 165] on button "Cancel" at bounding box center [544, 170] width 43 height 23
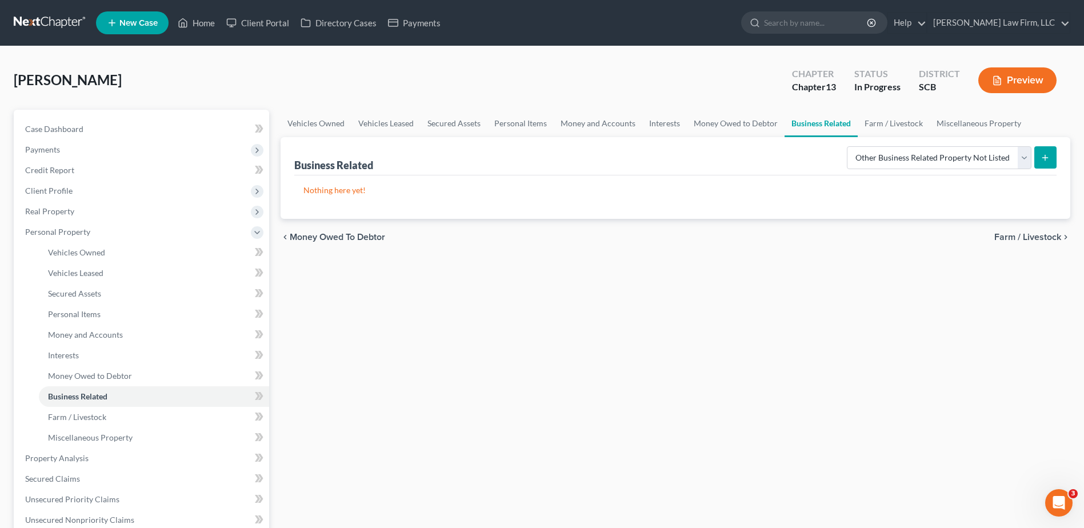
click at [531, 110] on ul "Vehicles Owned Vehicles Leased Secured Assets Personal Items Money and Accounts…" at bounding box center [676, 123] width 790 height 27
click at [531, 120] on link "Miscellaneous Property" at bounding box center [979, 123] width 98 height 27
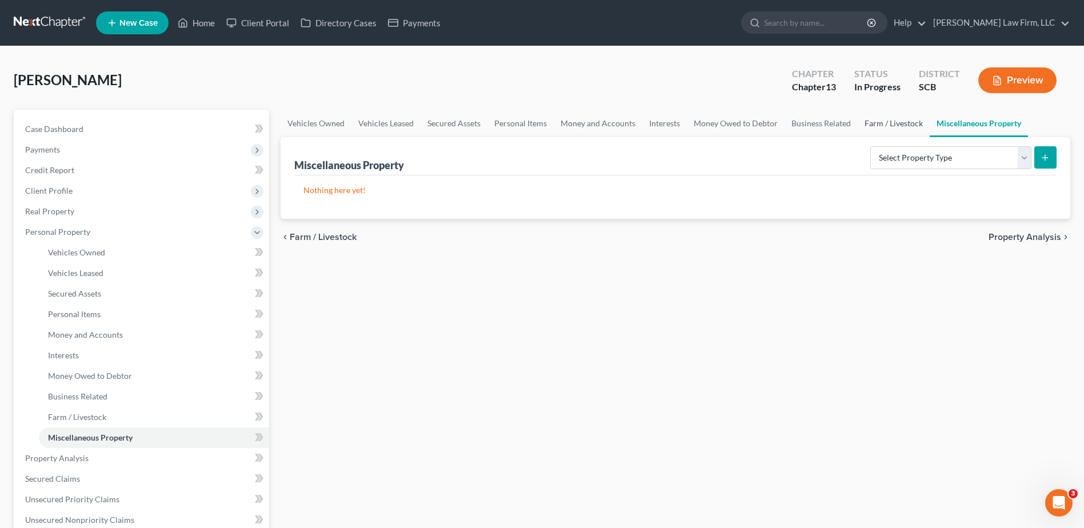
click at [531, 123] on link "Farm / Livestock" at bounding box center [894, 123] width 72 height 27
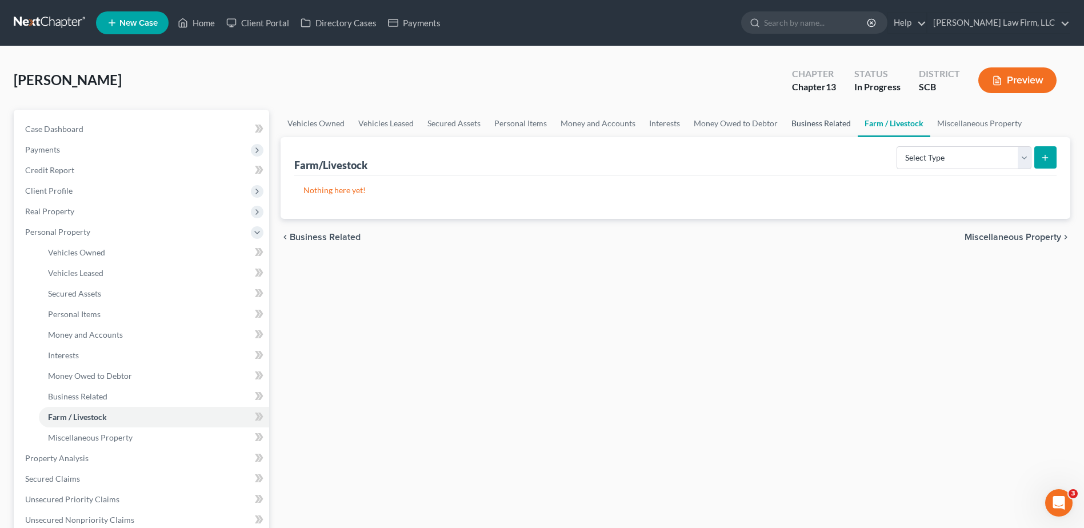
click at [531, 123] on link "Business Related" at bounding box center [821, 123] width 73 height 27
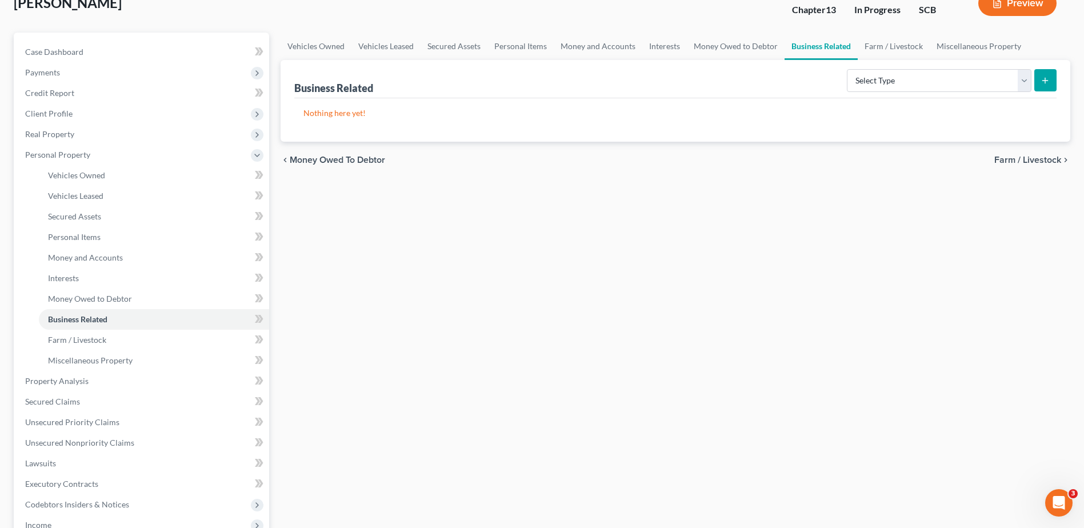
scroll to position [57, 0]
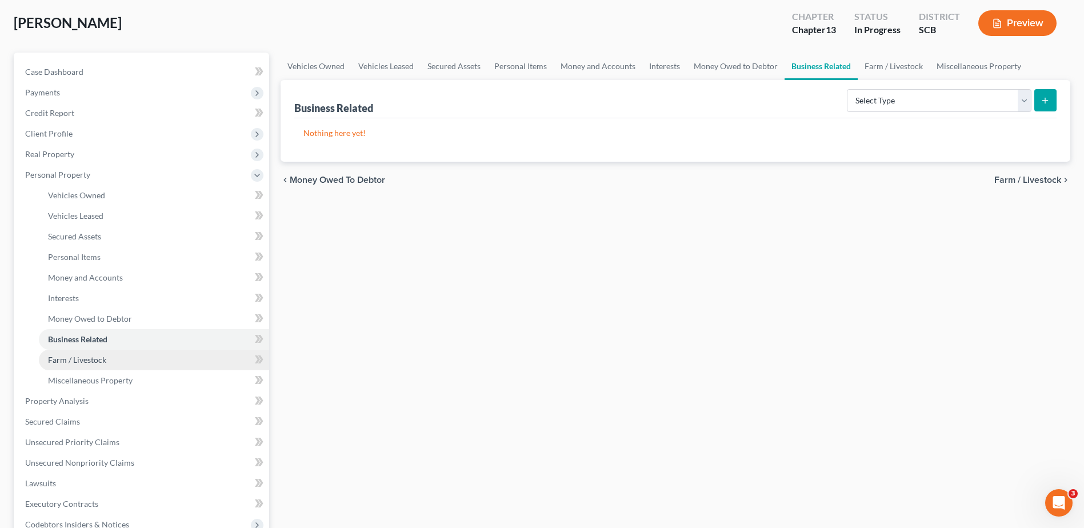
click at [88, 229] on span "Farm / Livestock" at bounding box center [77, 360] width 58 height 10
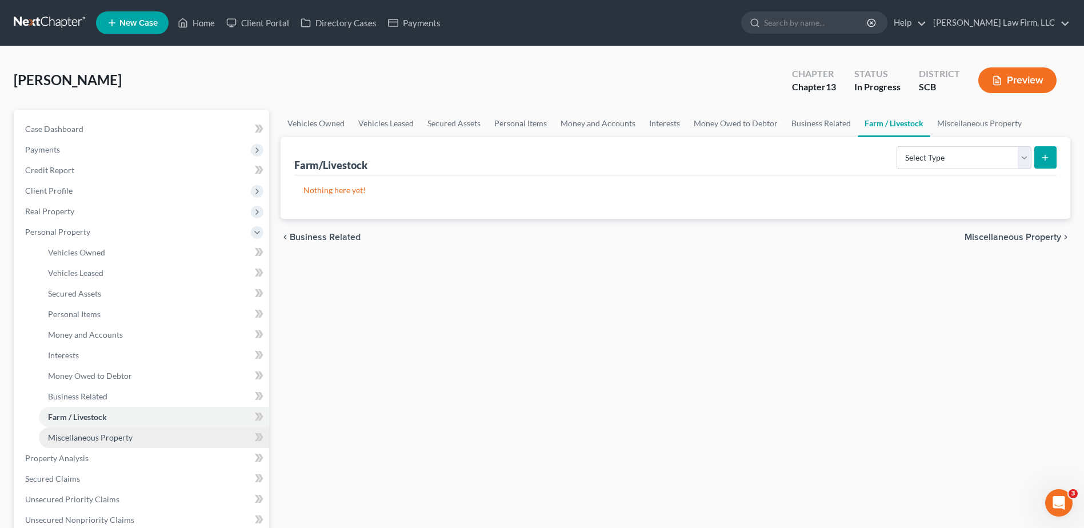
click at [96, 229] on link "Miscellaneous Property" at bounding box center [154, 438] width 230 height 21
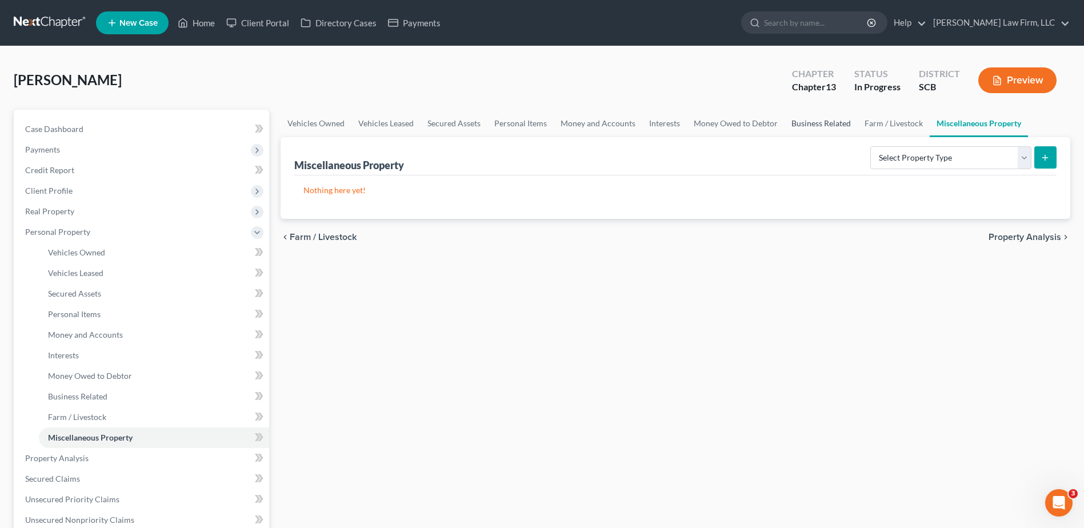
click at [531, 121] on link "Business Related" at bounding box center [821, 123] width 73 height 27
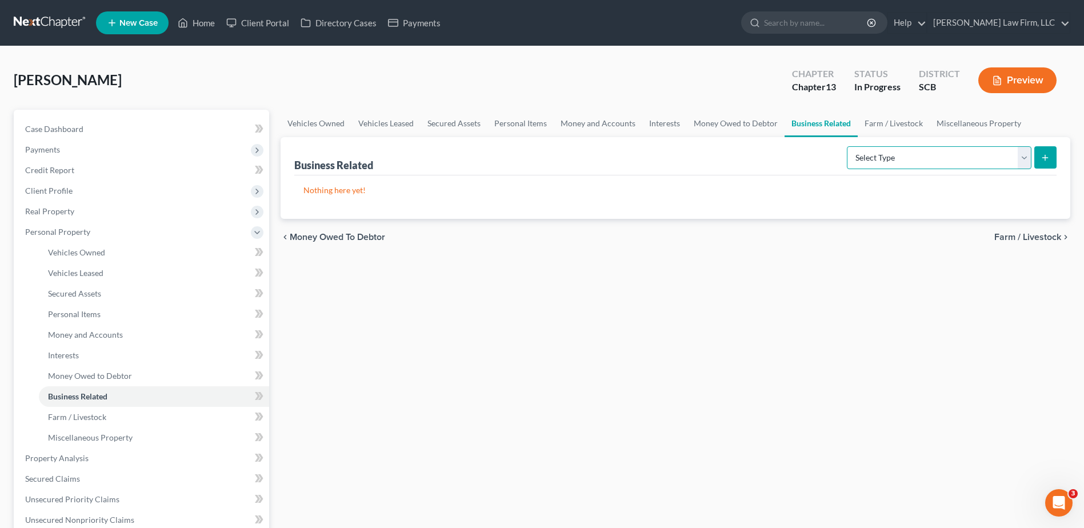
click at [531, 160] on select "Select Type Customer Lists Franchises Inventory Licenses Machinery Office Equip…" at bounding box center [939, 157] width 185 height 23
select select "office_equipment"
click at [531, 146] on select "Select Type Customer Lists Franchises Inventory Licenses Machinery Office Equip…" at bounding box center [939, 157] width 185 height 23
click at [531, 157] on icon "submit" at bounding box center [1045, 157] width 9 height 9
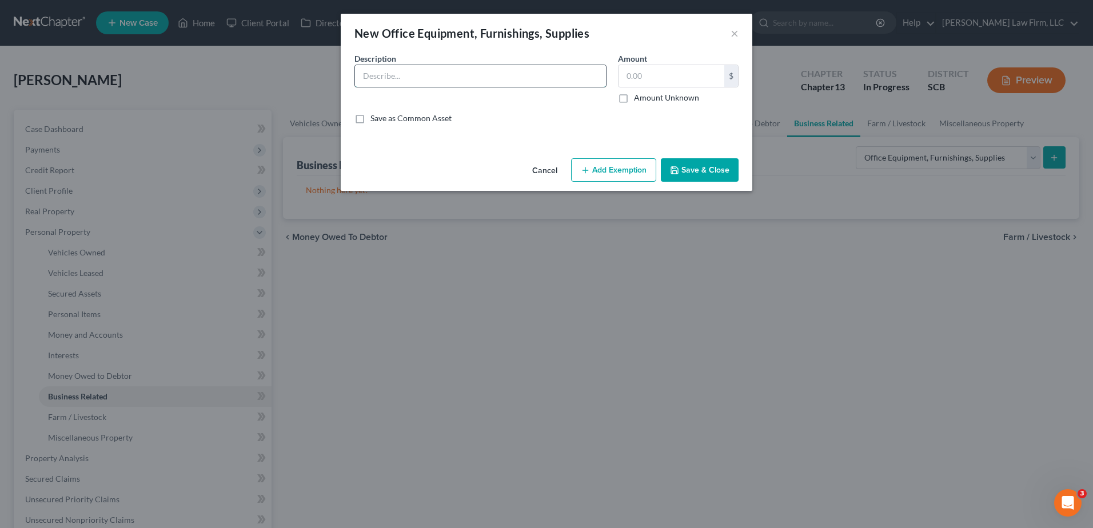
click at [523, 68] on input "text" at bounding box center [480, 76] width 251 height 22
type input "Michael Bernhardt Painting"
click at [531, 35] on div "New Office Equipment, Furnishings, Supplies ×" at bounding box center [547, 33] width 412 height 39
click at [531, 35] on button "×" at bounding box center [735, 33] width 8 height 14
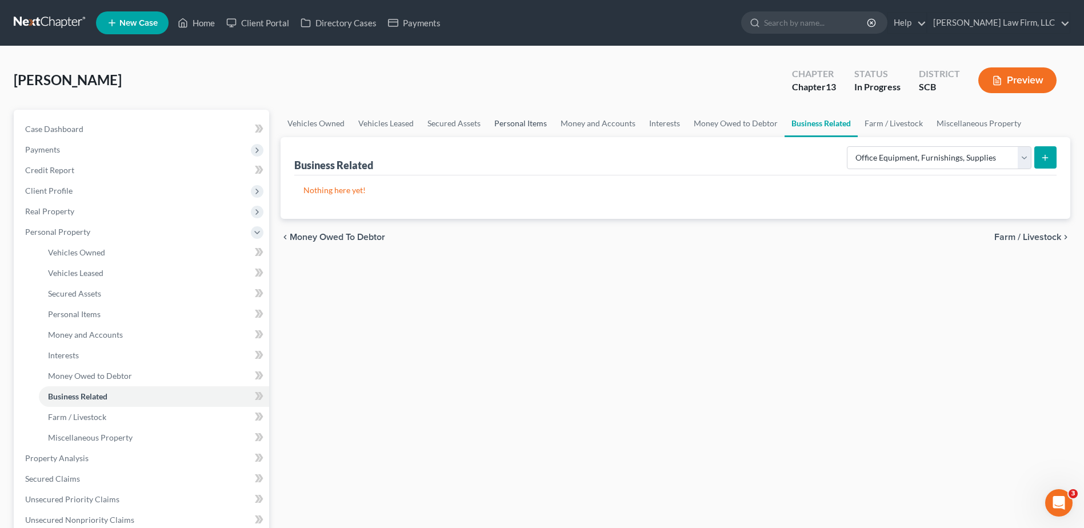
click at [531, 124] on link "Personal Items" at bounding box center [521, 123] width 66 height 27
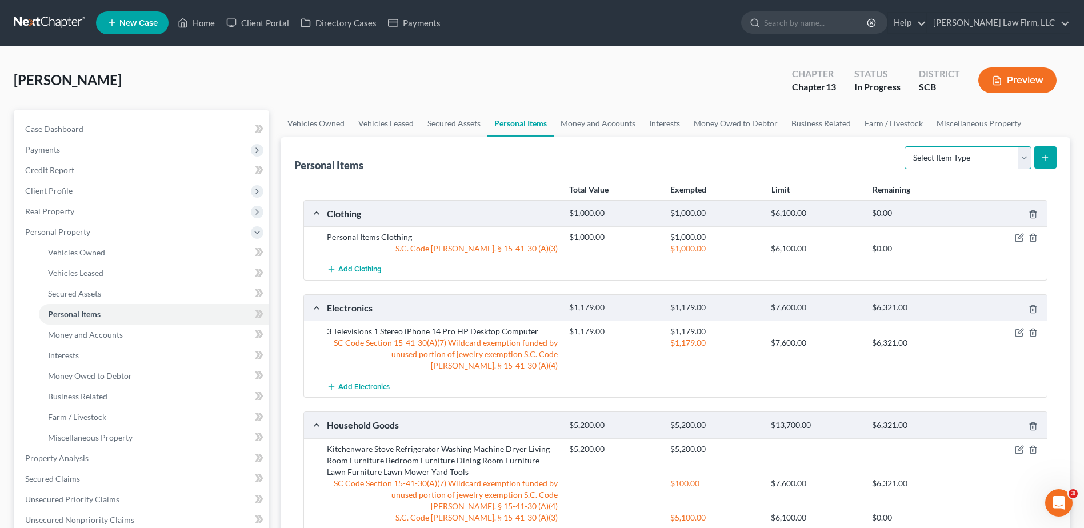
click at [531, 160] on select "Select Item Type Clothing Collectibles Of Value Electronics Firearms Household …" at bounding box center [968, 157] width 127 height 23
drag, startPoint x: 789, startPoint y: 119, endPoint x: 795, endPoint y: 122, distance: 5.9
click at [531, 119] on link "Business Related" at bounding box center [821, 123] width 73 height 27
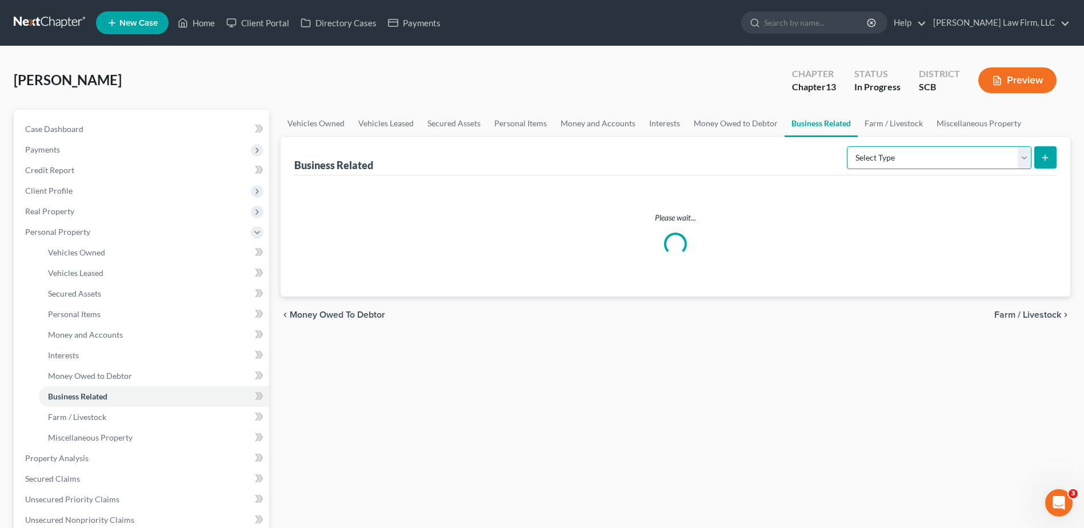
click at [531, 151] on select "Select Type Customer Lists Franchises Inventory Licenses Machinery Office Equip…" at bounding box center [939, 157] width 185 height 23
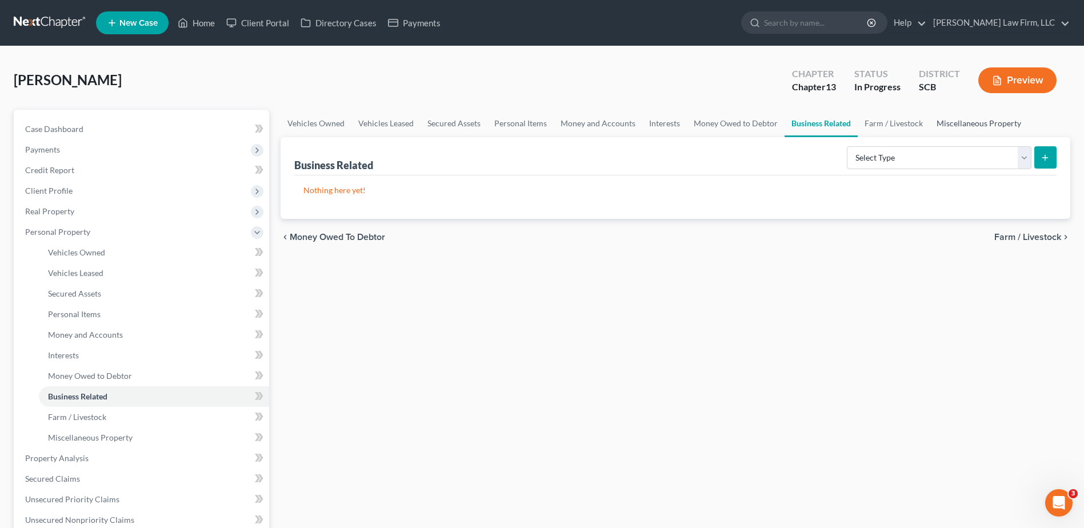
click at [531, 125] on link "Miscellaneous Property" at bounding box center [979, 123] width 98 height 27
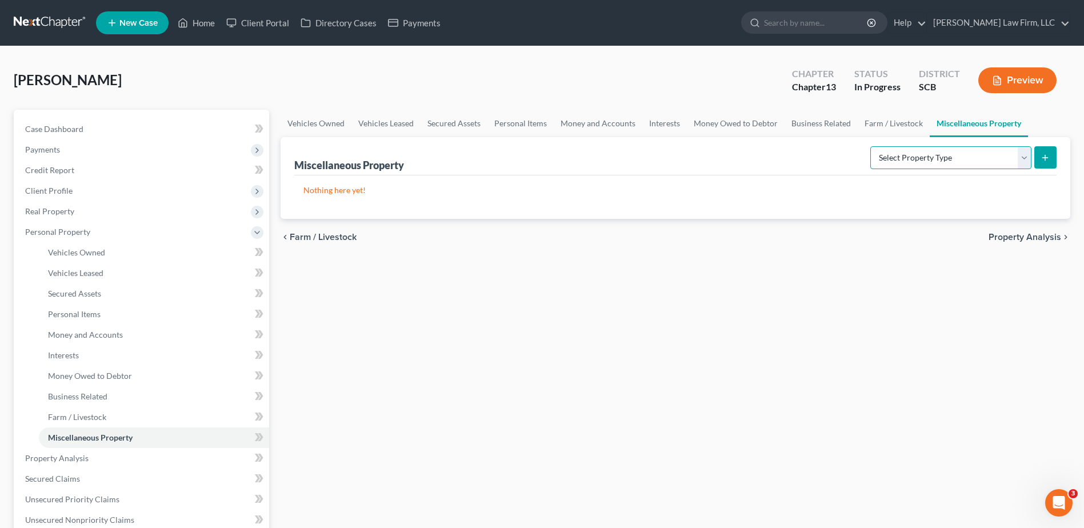
click at [531, 155] on select "Select Property Type Assigned for Creditor Benefit Within 1 Year Holding for An…" at bounding box center [951, 157] width 161 height 23
select select "not_yet_listed"
click at [531, 146] on select "Select Property Type Assigned for Creditor Benefit Within 1 Year Holding for An…" at bounding box center [951, 157] width 161 height 23
click at [531, 157] on button "submit" at bounding box center [1046, 157] width 22 height 22
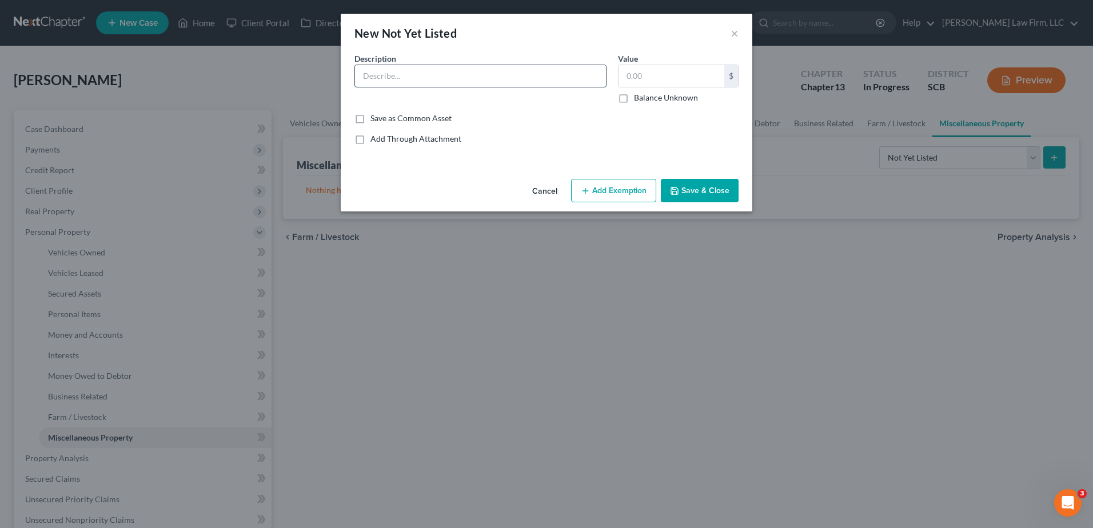
click at [468, 71] on input "text" at bounding box center [480, 76] width 251 height 22
type input "M"
type input "Paint Brushes"
click at [531, 82] on input "text" at bounding box center [671, 76] width 106 height 22
type input "20.00"
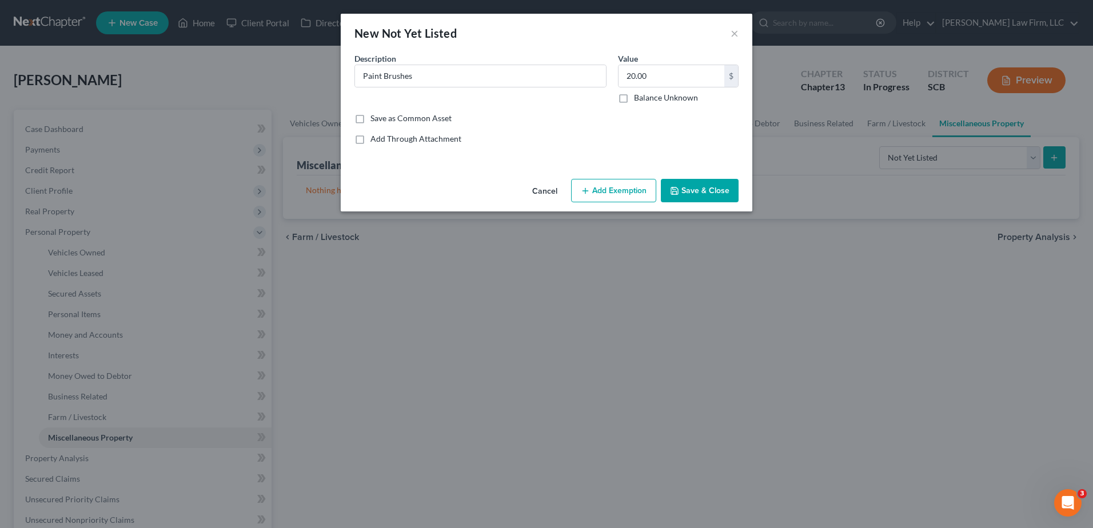
click at [531, 196] on button "Add Exemption" at bounding box center [613, 191] width 85 height 24
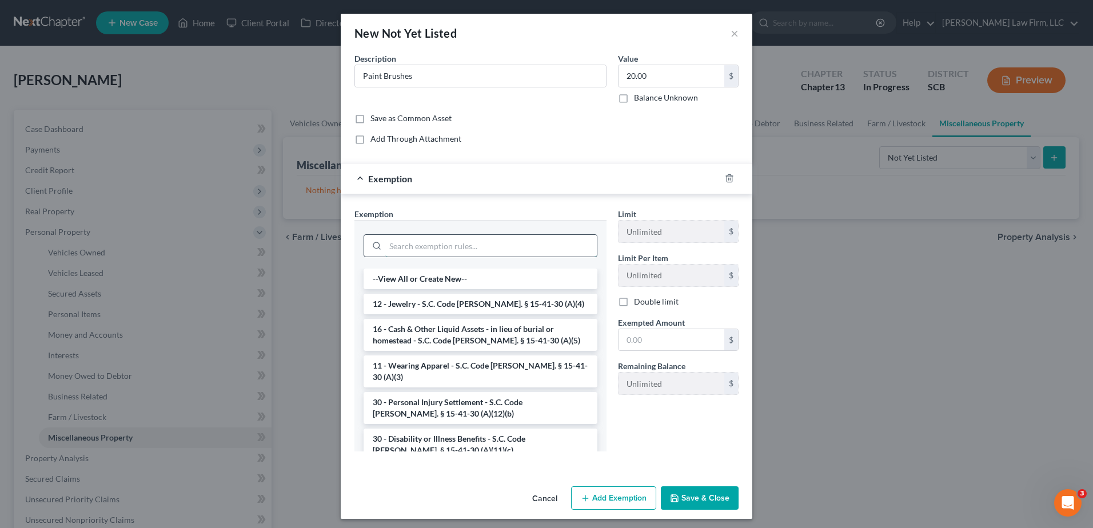
click at [473, 229] on input "search" at bounding box center [490, 246] width 211 height 22
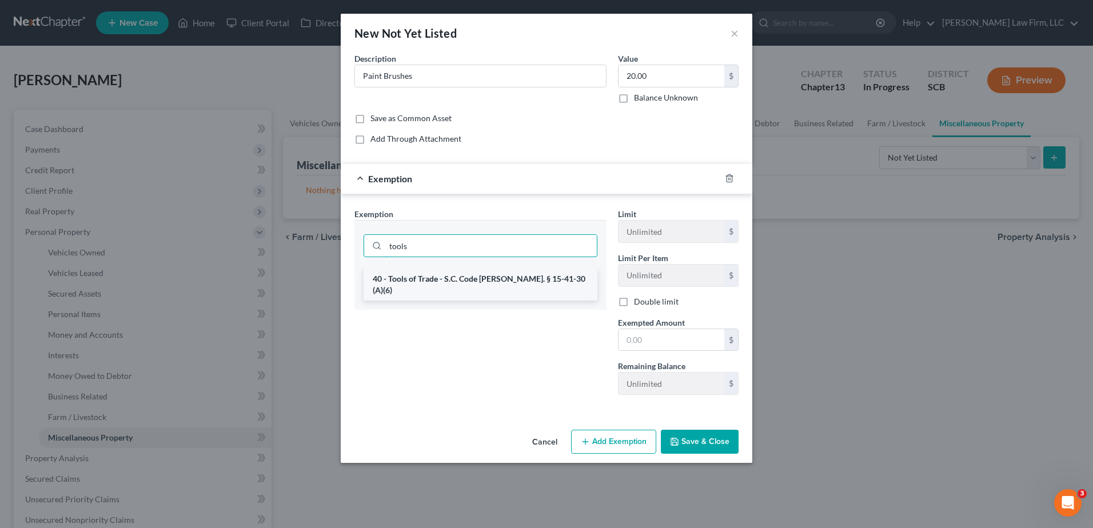
type input "tools"
click at [494, 229] on li "40 - Tools of Trade - S.C. Code Ann. § 15-41-30 (A)(6)" at bounding box center [481, 285] width 234 height 32
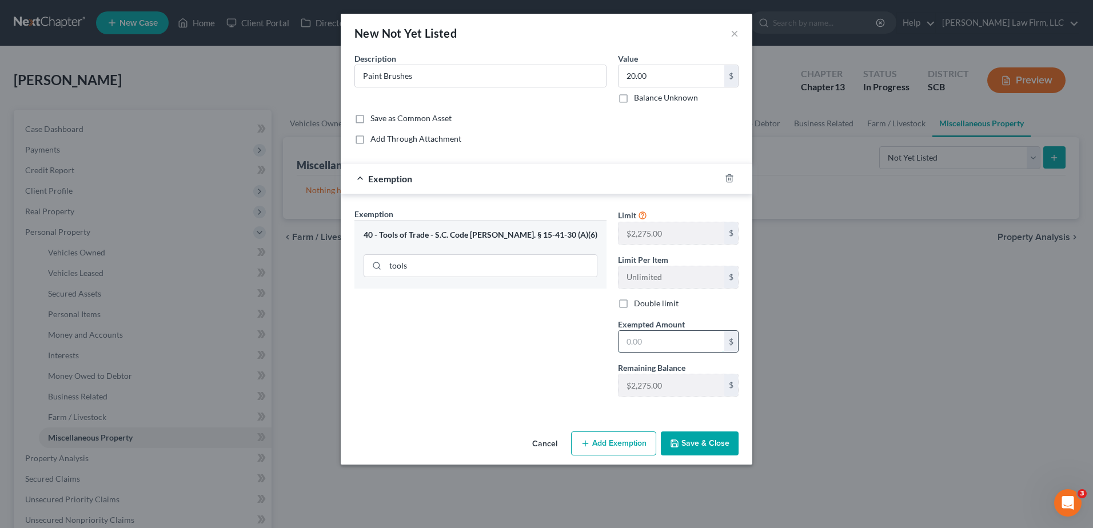
click at [531, 229] on input "text" at bounding box center [671, 342] width 106 height 22
type input "20.00"
click at [524, 182] on div "Exemption $20.00" at bounding box center [531, 178] width 380 height 30
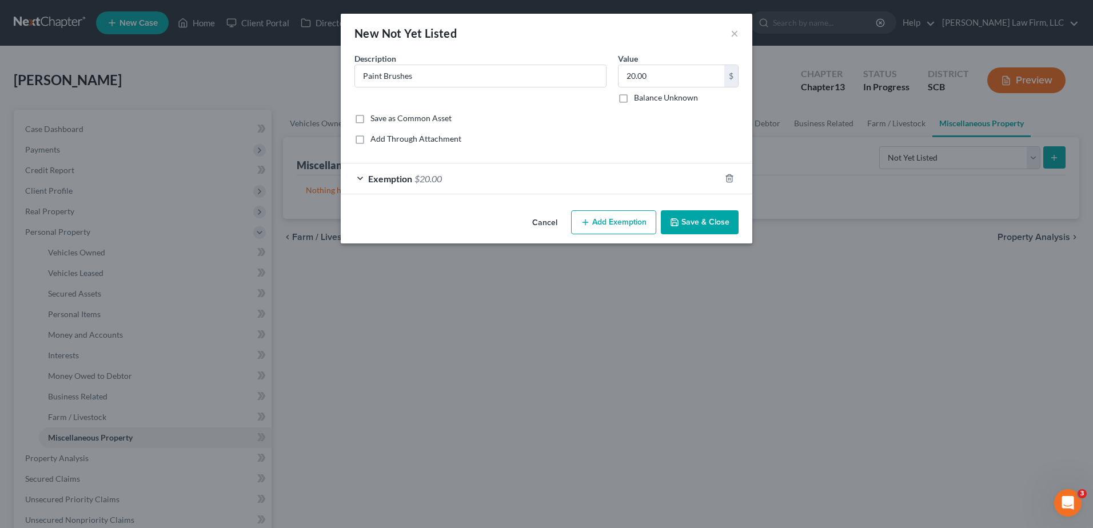
click at [531, 225] on button "Save & Close" at bounding box center [700, 222] width 78 height 24
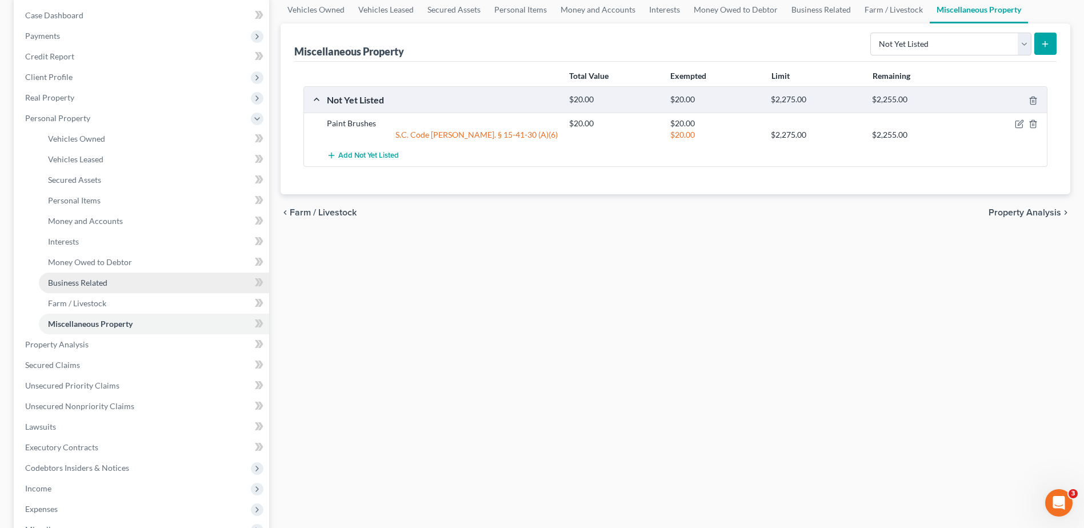
scroll to position [114, 0]
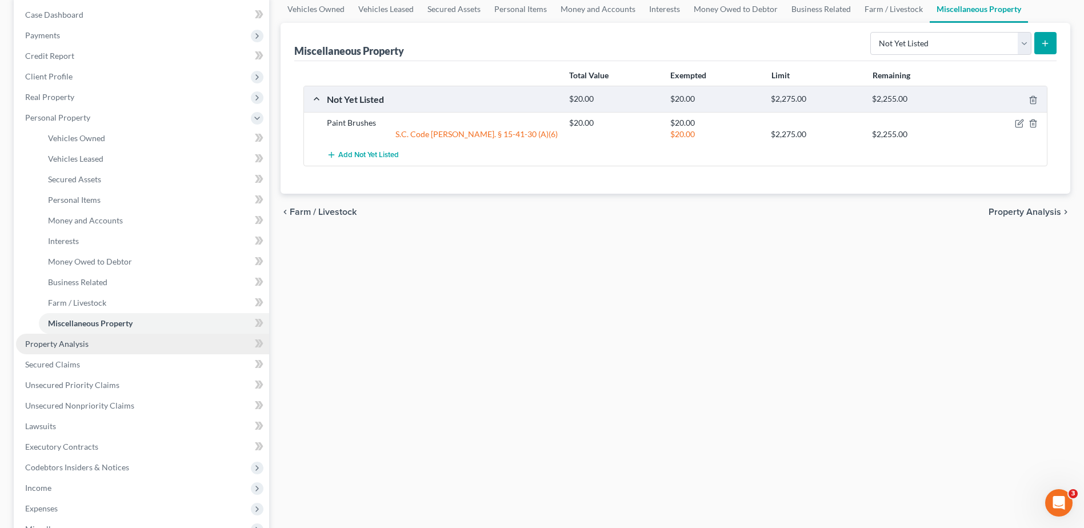
click at [109, 229] on link "Property Analysis" at bounding box center [142, 344] width 253 height 21
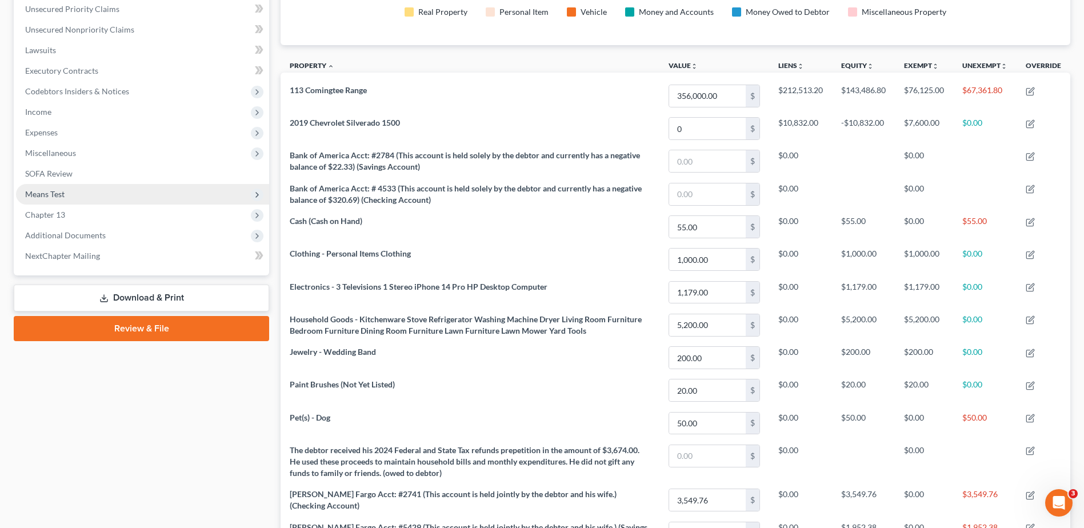
scroll to position [18, 0]
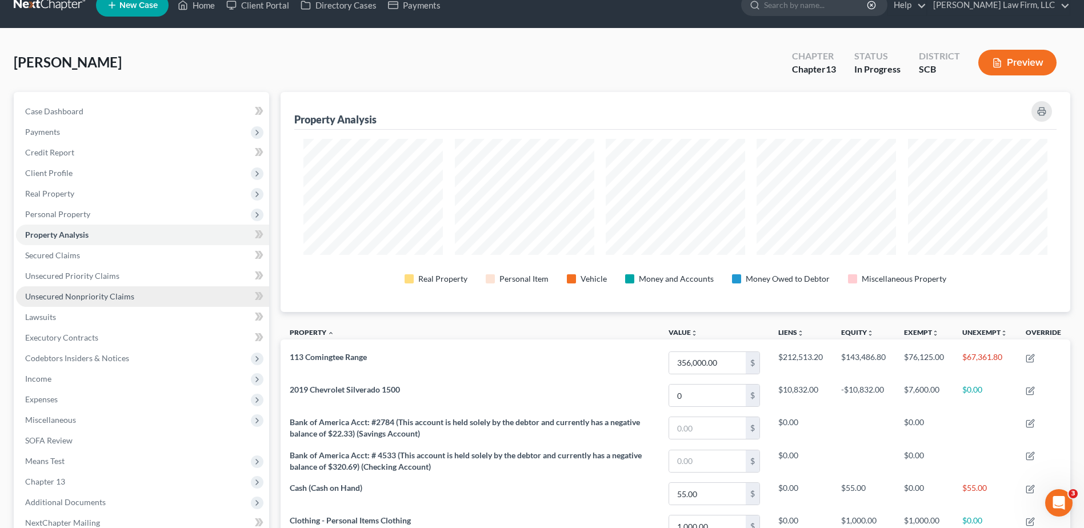
click at [89, 229] on link "Unsecured Nonpriority Claims" at bounding box center [142, 296] width 253 height 21
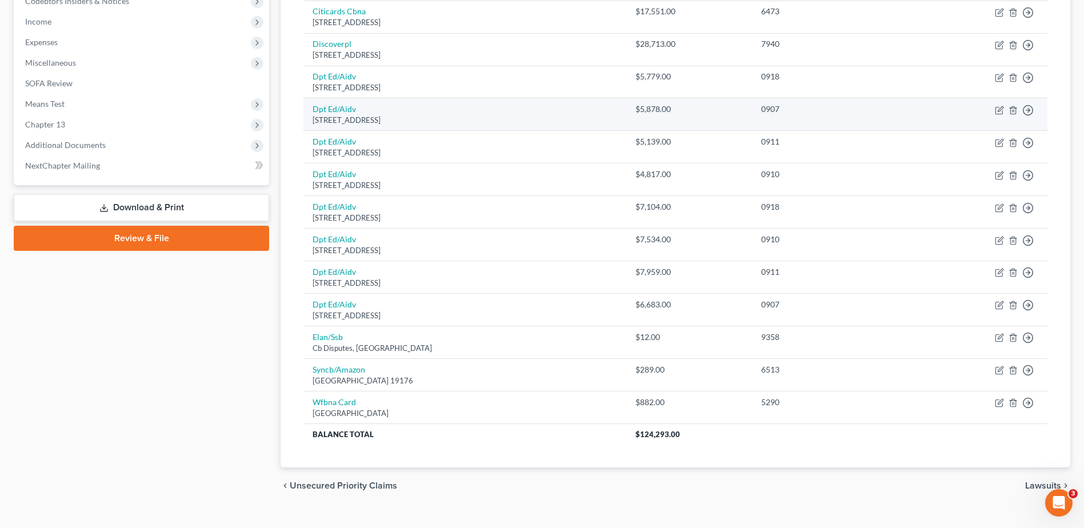
scroll to position [109, 0]
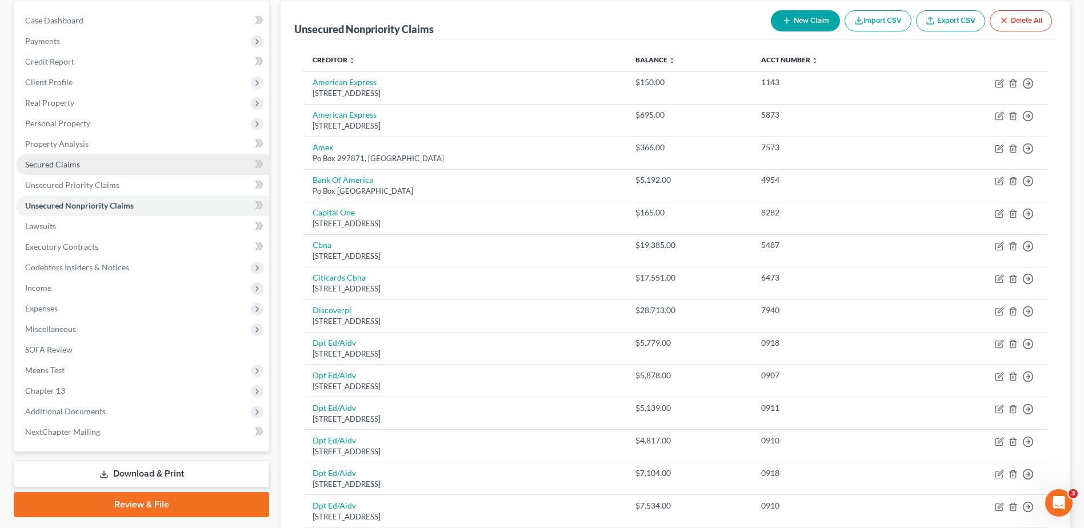
click at [119, 159] on link "Secured Claims" at bounding box center [142, 164] width 253 height 21
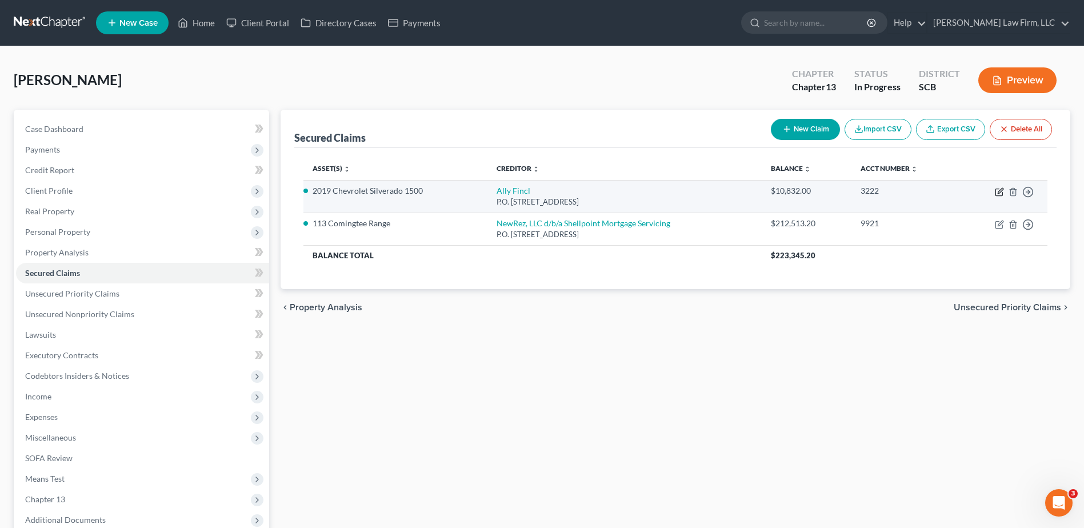
click at [531, 188] on icon "button" at bounding box center [999, 191] width 9 height 9
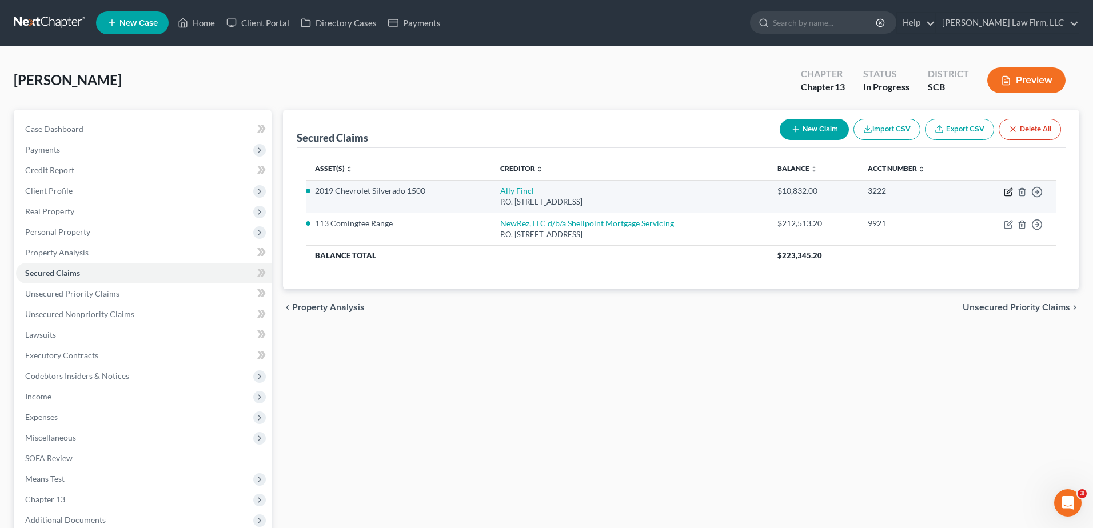
select select "24"
select select "0"
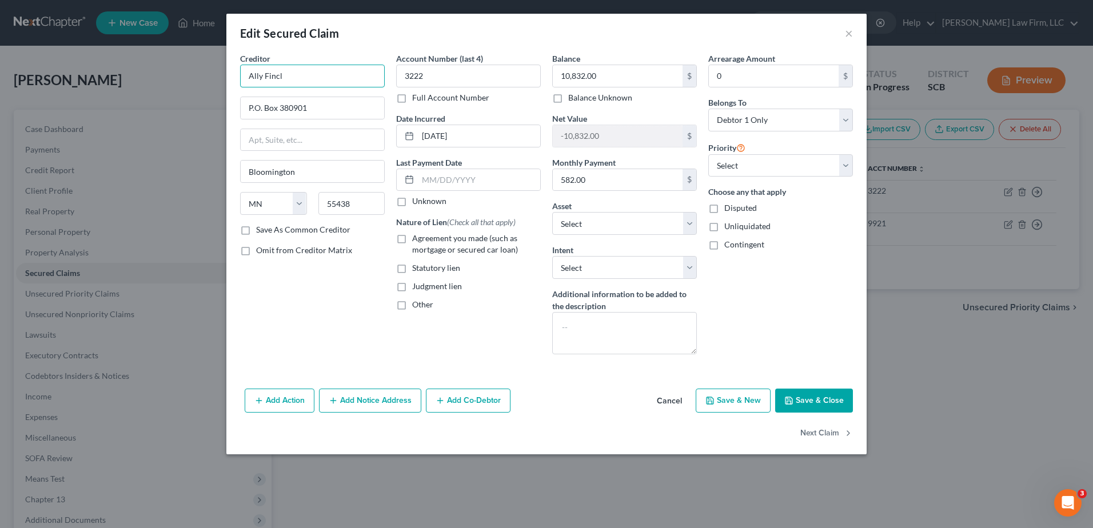
click at [321, 76] on input "Ally Fincl" at bounding box center [312, 76] width 145 height 23
click at [311, 97] on div "Ally Financial" at bounding box center [308, 95] width 119 height 11
type input "Ally Financial"
type input "PO Box 380901"
type input "Minneapolis"
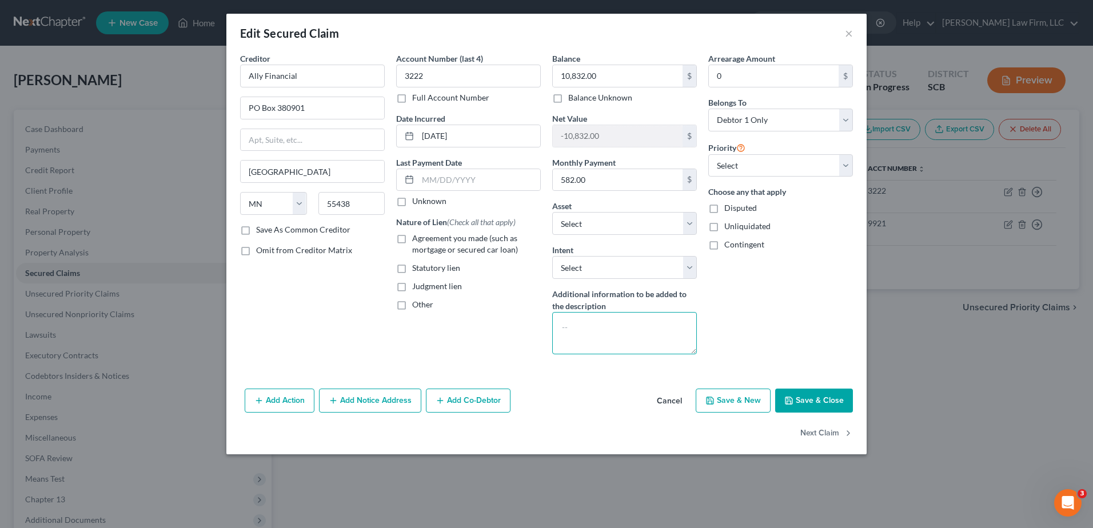
click at [531, 229] on textarea at bounding box center [624, 333] width 145 height 42
type textarea "(Contract Rate: 8.09%)"
click at [412, 229] on label "Agreement you made (such as mortgage or secured car loan)" at bounding box center [476, 244] width 129 height 23
click at [417, 229] on input "Agreement you made (such as mortgage or secured car loan)" at bounding box center [420, 236] width 7 height 7
checkbox input "true"
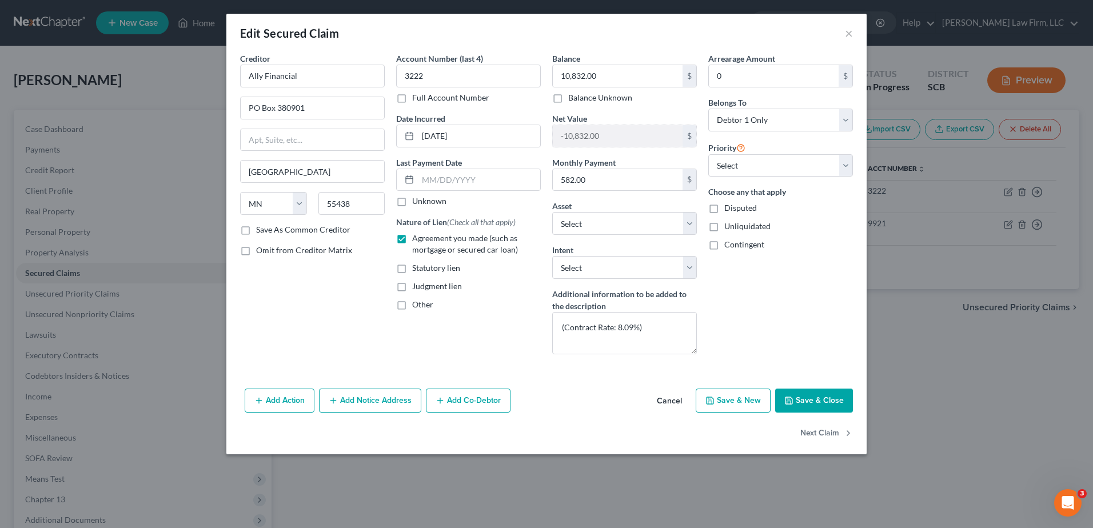
click at [412, 229] on label "Other" at bounding box center [422, 304] width 21 height 11
click at [417, 229] on input "Other" at bounding box center [420, 302] width 7 height 7
checkbox input "true"
click at [424, 229] on input "text" at bounding box center [468, 331] width 143 height 22
type input "PMSI>910"
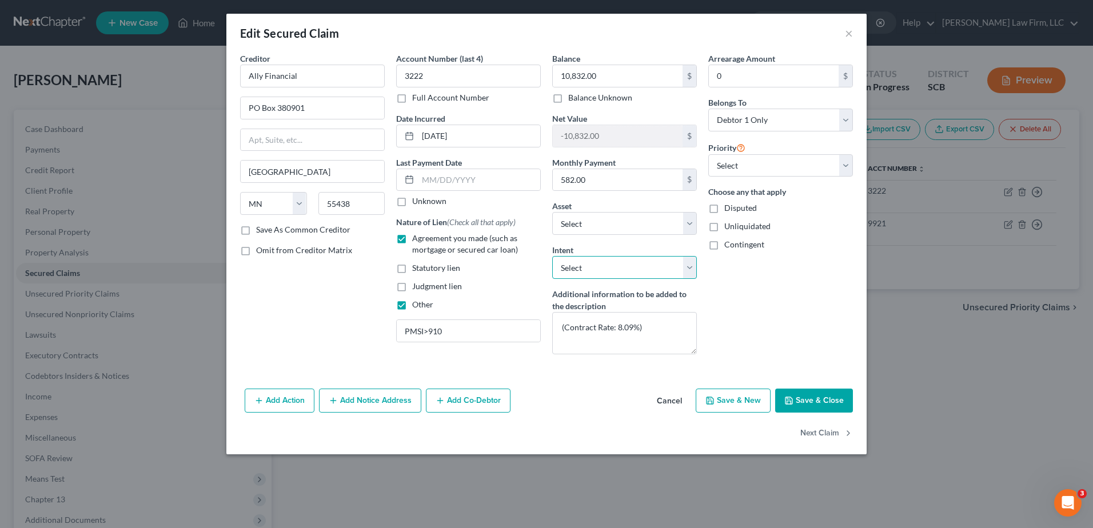
click at [531, 229] on select "Select Surrender Redeem Reaffirm Avoid Other" at bounding box center [624, 267] width 145 height 23
click at [531, 229] on div "Arrearage Amount 0 $ Belongs To * Select Debtor 1 Only Debtor 2 Only Debtor 1 A…" at bounding box center [780, 208] width 156 height 311
click at [480, 175] on input "text" at bounding box center [479, 180] width 122 height 22
click at [341, 229] on div "Creditor * Ally Financial PO Box 380901 Minneapolis State AL AK AR AZ CA CO CT …" at bounding box center [312, 208] width 156 height 311
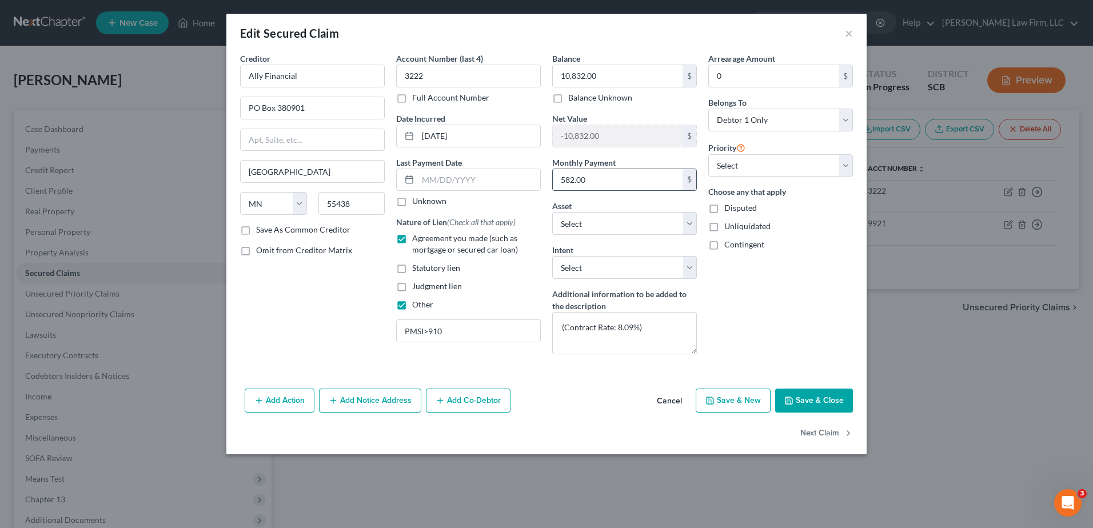
click at [531, 190] on input "582.00" at bounding box center [618, 180] width 130 height 22
type input "0.00"
click at [468, 183] on input "text" at bounding box center [479, 180] width 122 height 22
click at [438, 78] on input "3222" at bounding box center [468, 76] width 145 height 23
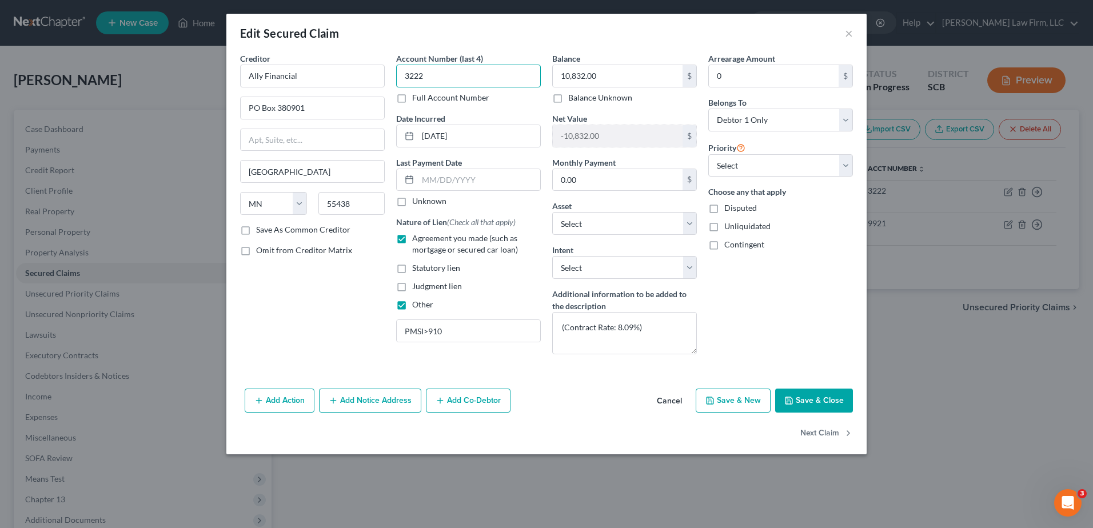
click at [438, 78] on input "3222" at bounding box center [468, 76] width 145 height 23
type input "2"
type input "3222"
click at [436, 182] on input "text" at bounding box center [479, 180] width 122 height 22
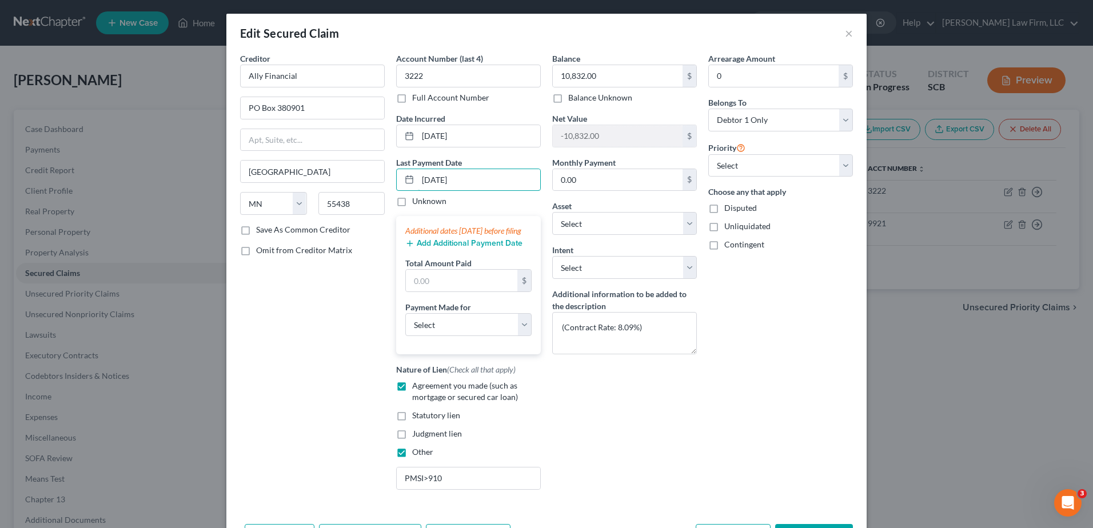
type input "08/27/2025"
click at [454, 229] on button "Add Additional Payment Date" at bounding box center [463, 243] width 117 height 9
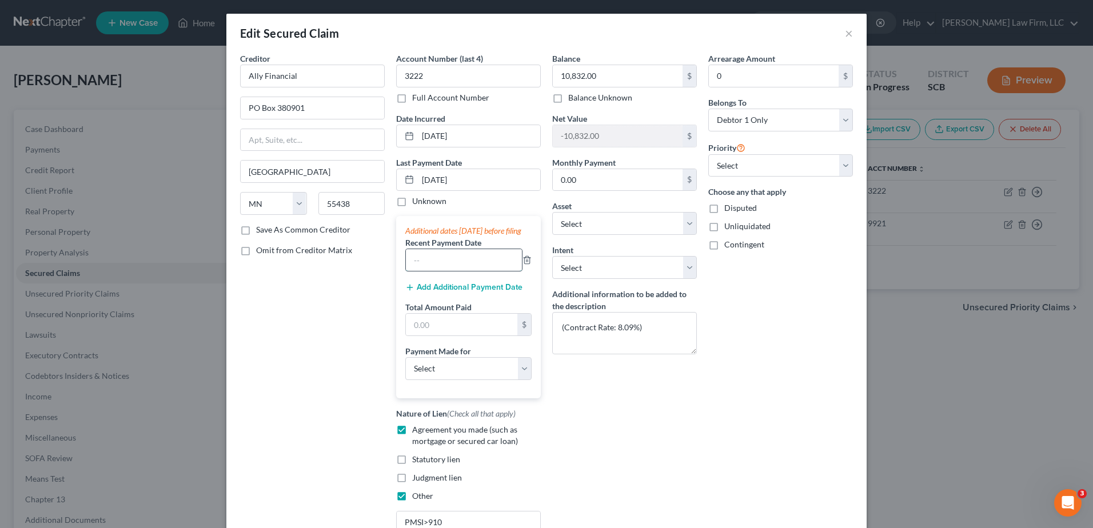
click at [453, 229] on input "text" at bounding box center [464, 260] width 116 height 22
type input "07/27/2025"
click at [469, 229] on button "Add Additional Payment Date" at bounding box center [463, 287] width 117 height 9
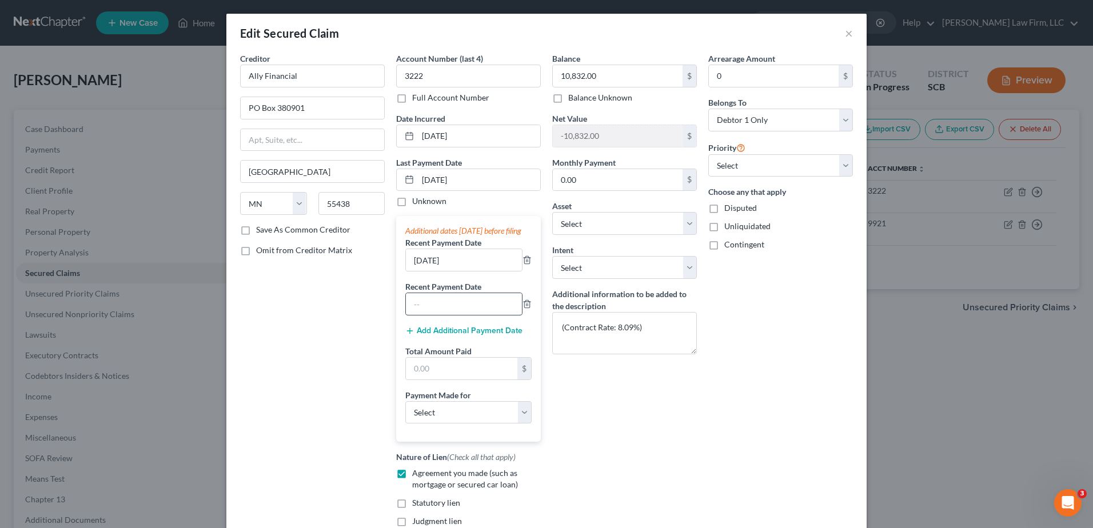
click at [468, 229] on input "text" at bounding box center [464, 304] width 116 height 22
type input "06/27/2025"
click at [450, 229] on input "text" at bounding box center [461, 369] width 111 height 22
type input "1,747.44"
click at [429, 229] on select "Select Car Credit Card Loan Repayment Mortgage Other Suppliers Or Vendors" at bounding box center [468, 412] width 126 height 23
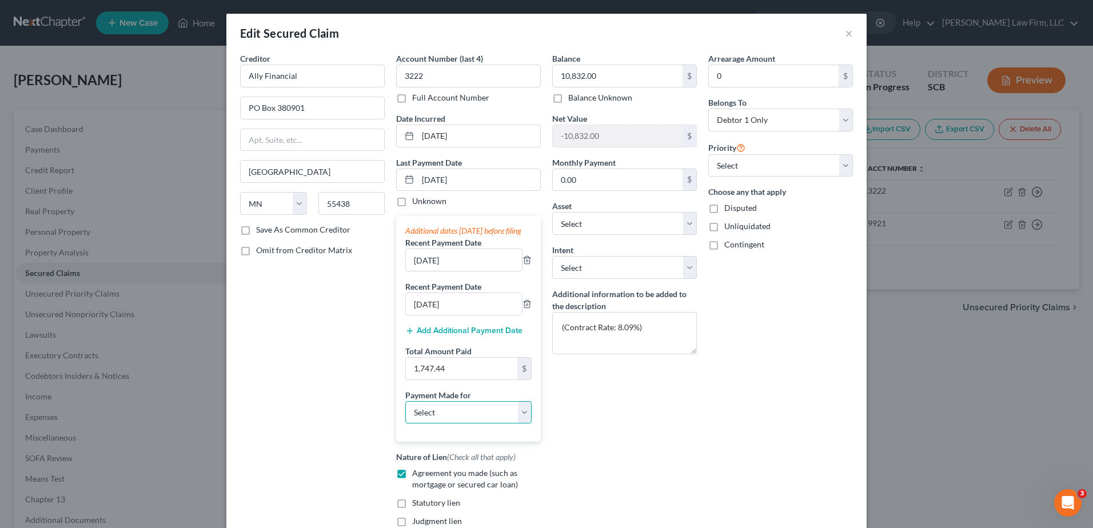
select select "0"
click at [405, 229] on select "Select Car Credit Card Loan Repayment Mortgage Other Suppliers Or Vendors" at bounding box center [468, 412] width 126 height 23
click at [531, 229] on div "Balance 10,832.00 $ Balance Unknown Balance Undetermined 10,832.00 $ Balance Un…" at bounding box center [624, 320] width 156 height 534
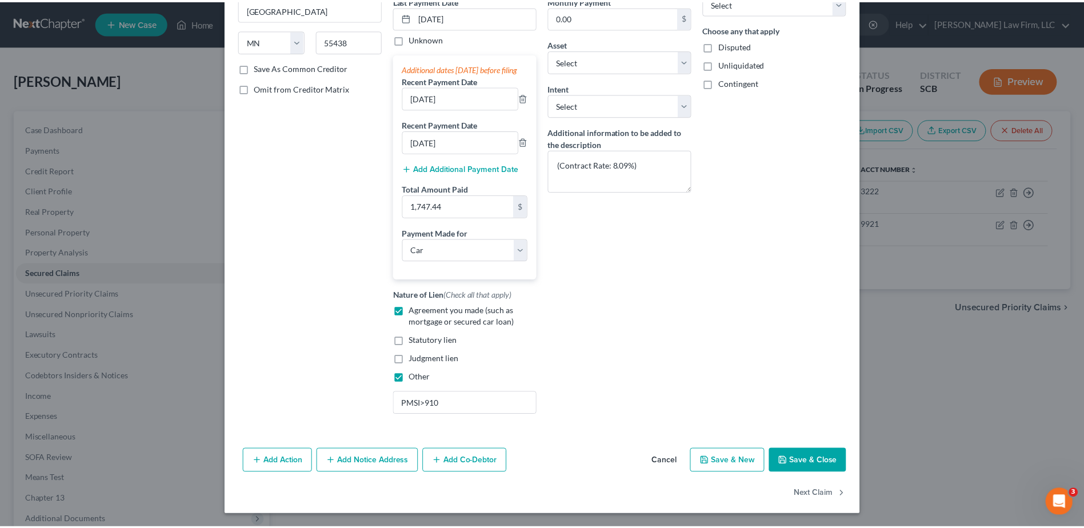
scroll to position [174, 0]
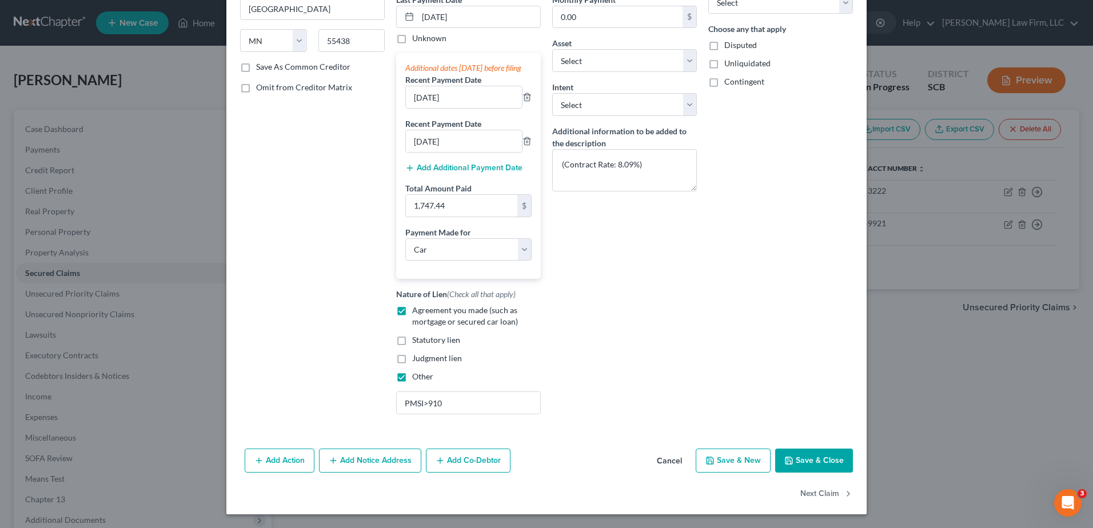
click at [531, 229] on button "Save & Close" at bounding box center [814, 461] width 78 height 24
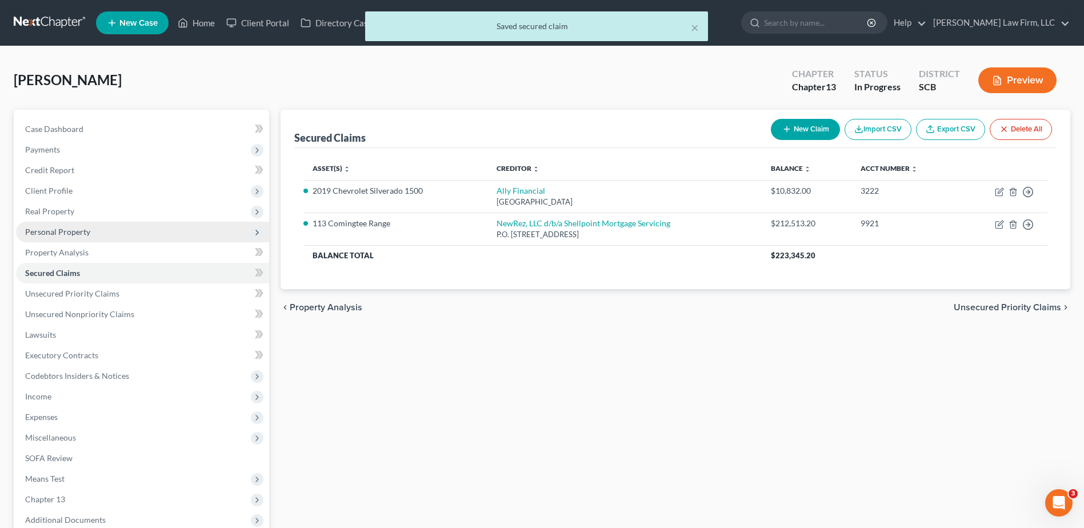
click at [63, 229] on span "Personal Property" at bounding box center [57, 232] width 65 height 10
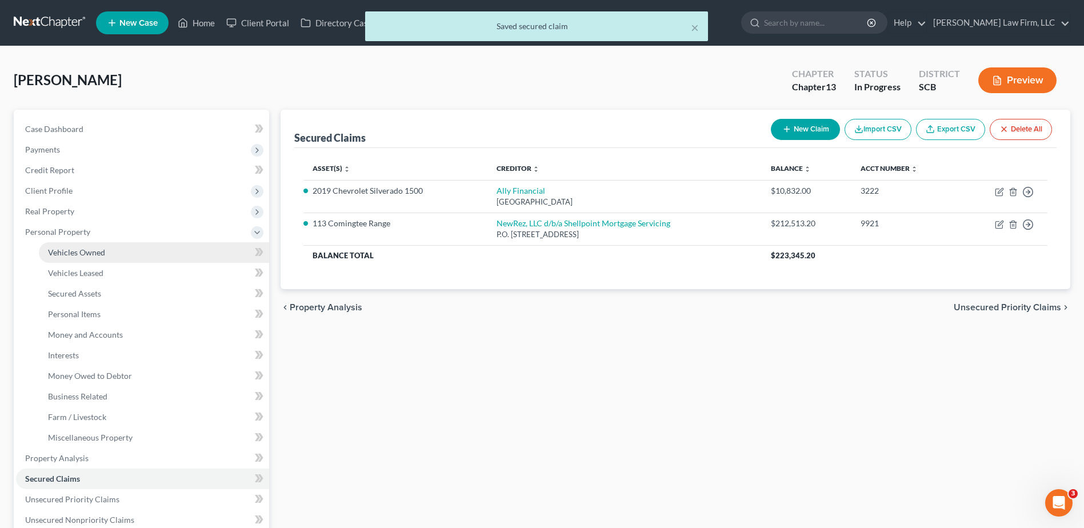
click at [76, 229] on span "Vehicles Owned" at bounding box center [76, 253] width 57 height 10
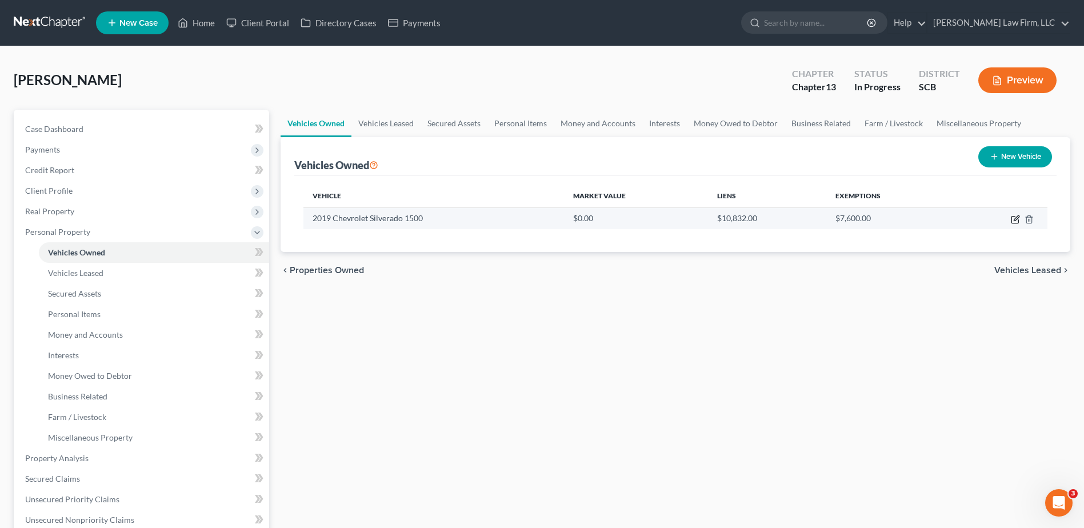
click at [531, 217] on icon "button" at bounding box center [1015, 219] width 9 height 9
select select "0"
select select "7"
select select "0"
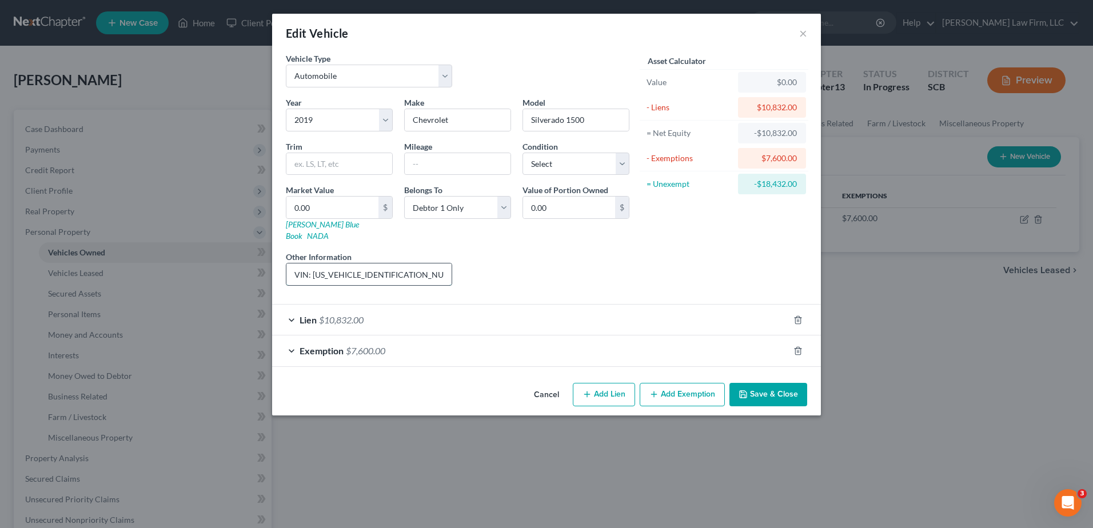
drag, startPoint x: 398, startPoint y: 264, endPoint x: 313, endPoint y: 269, distance: 85.3
click at [313, 229] on input "VIN: 3GCUYDED4KG305335" at bounding box center [368, 275] width 165 height 22
click at [424, 229] on input "VIN: 3GCUYDED4KG305335" at bounding box center [368, 275] width 165 height 22
click at [500, 229] on div "Liens Select" at bounding box center [547, 268] width 178 height 35
click at [356, 198] on input "0.00" at bounding box center [332, 208] width 92 height 22
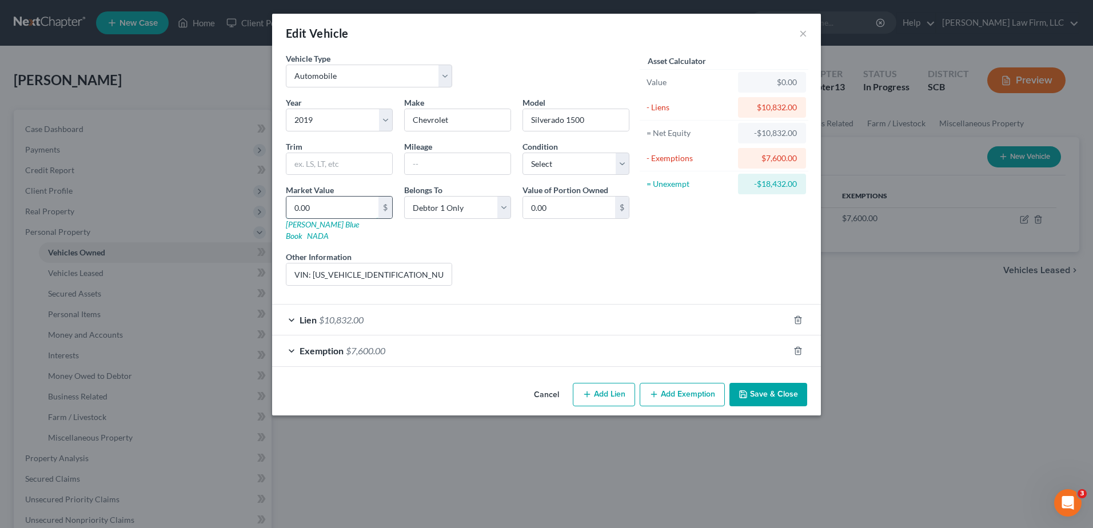
type input "3"
type input "3.00"
type input "30"
type input "30.00"
type input "302"
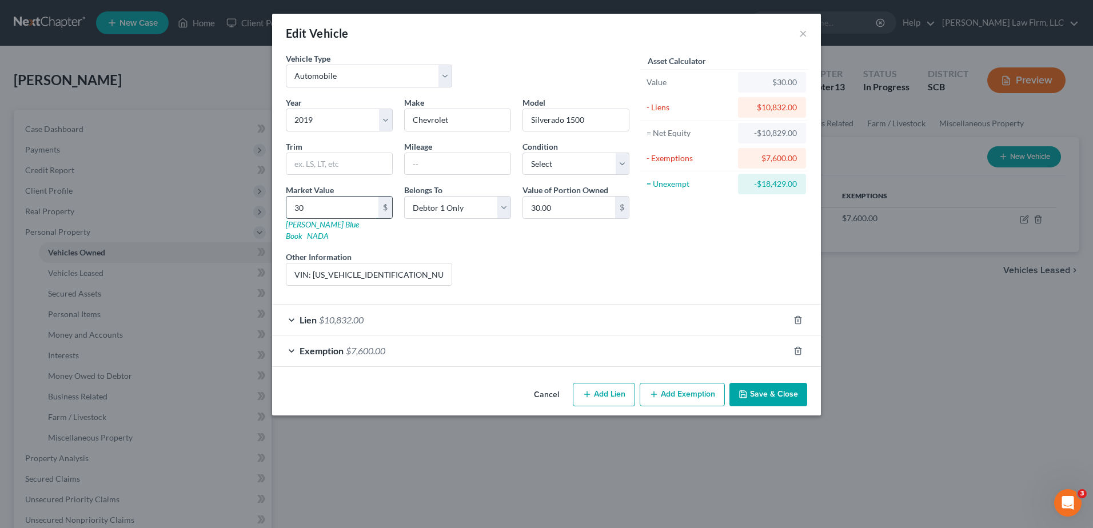
type input "302.00"
type input "3022"
type input "3,022.00"
type input "3,0225"
type input "30,225.00"
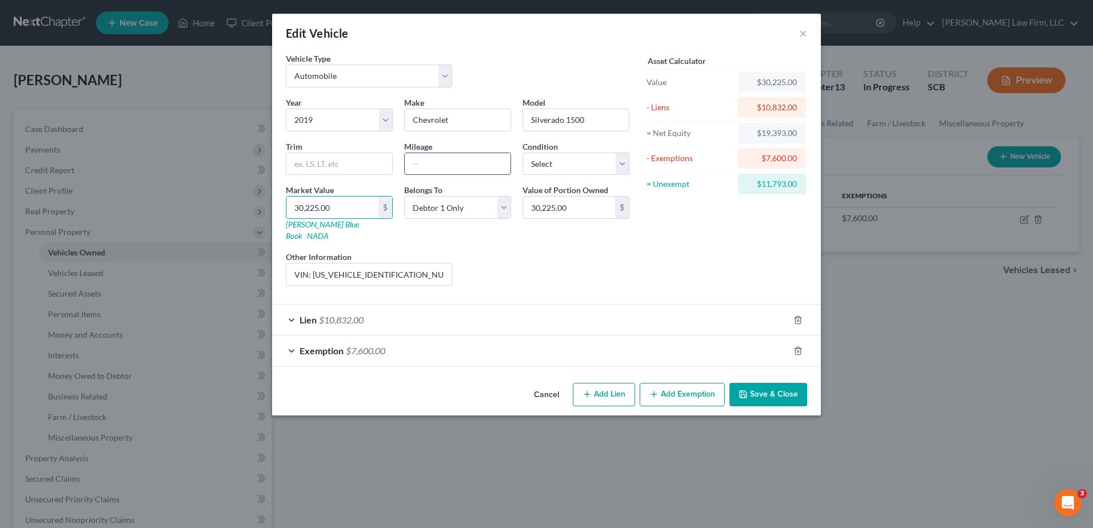
type input "30,225.00"
click at [480, 171] on input "text" at bounding box center [458, 164] width 106 height 22
type input "96,024"
click at [531, 163] on select "Select Excellent Very Good Good Fair Poor" at bounding box center [575, 164] width 107 height 23
select select "2"
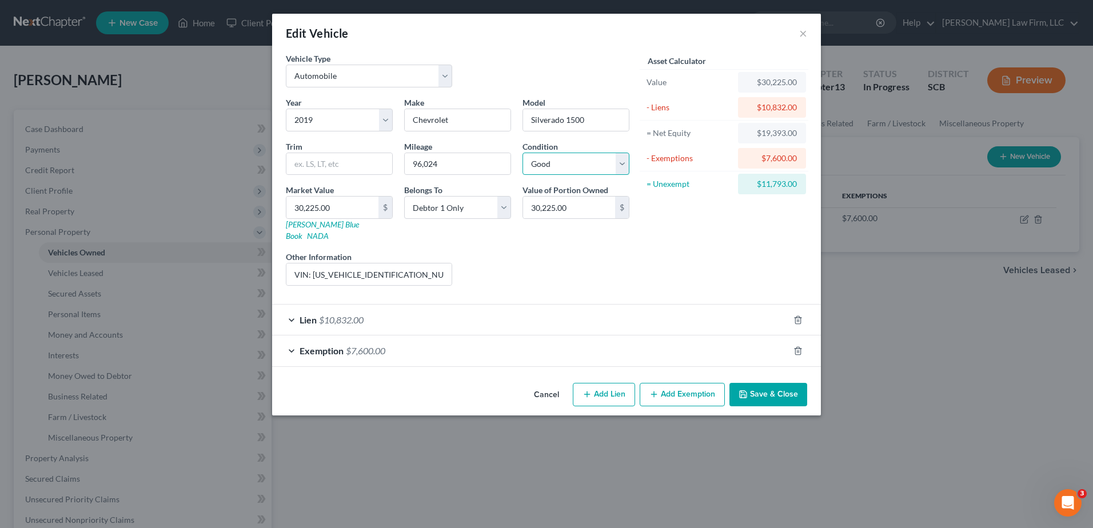
click at [522, 153] on select "Select Excellent Very Good Good Fair Poor" at bounding box center [575, 164] width 107 height 23
click at [531, 229] on button "Save & Close" at bounding box center [768, 395] width 78 height 24
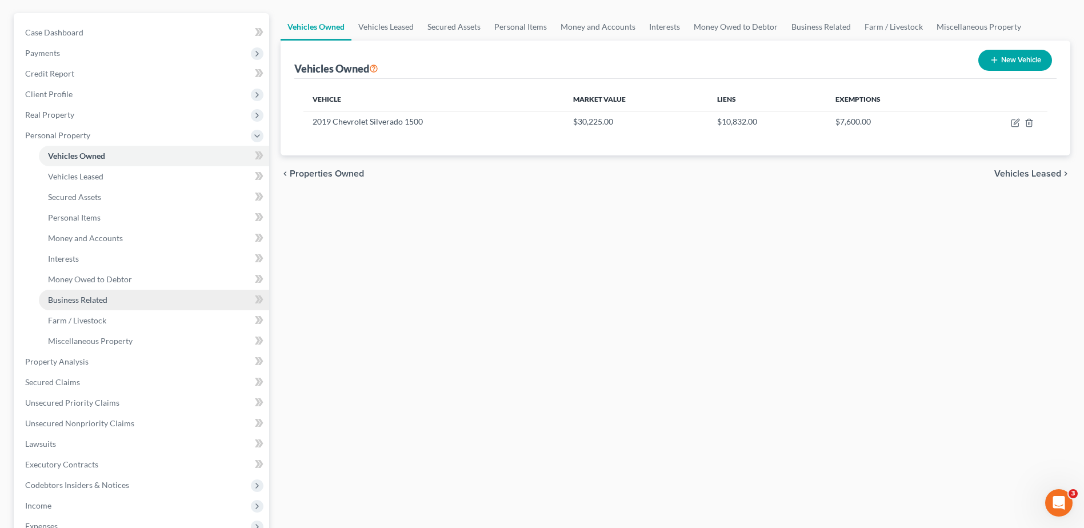
scroll to position [114, 0]
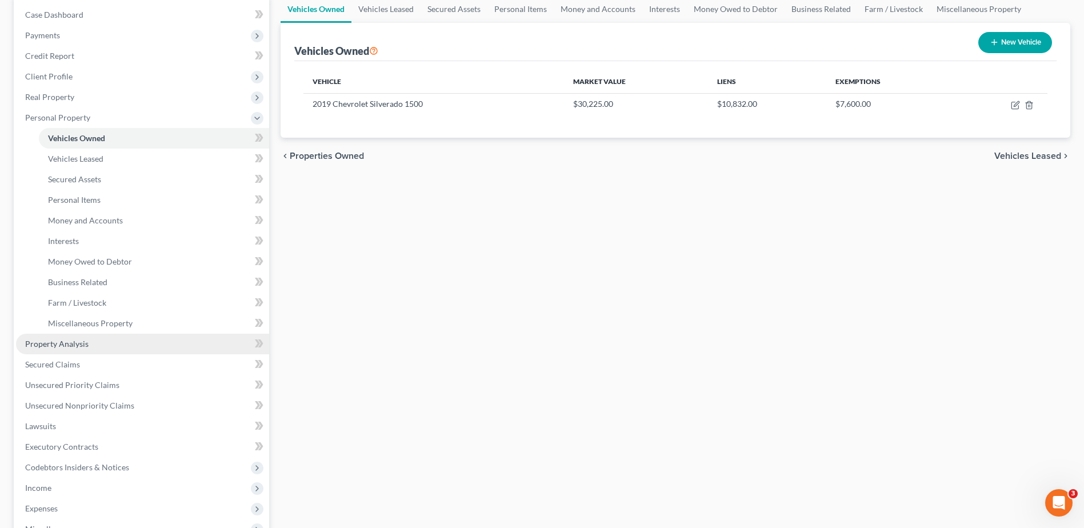
click at [74, 229] on link "Property Analysis" at bounding box center [142, 344] width 253 height 21
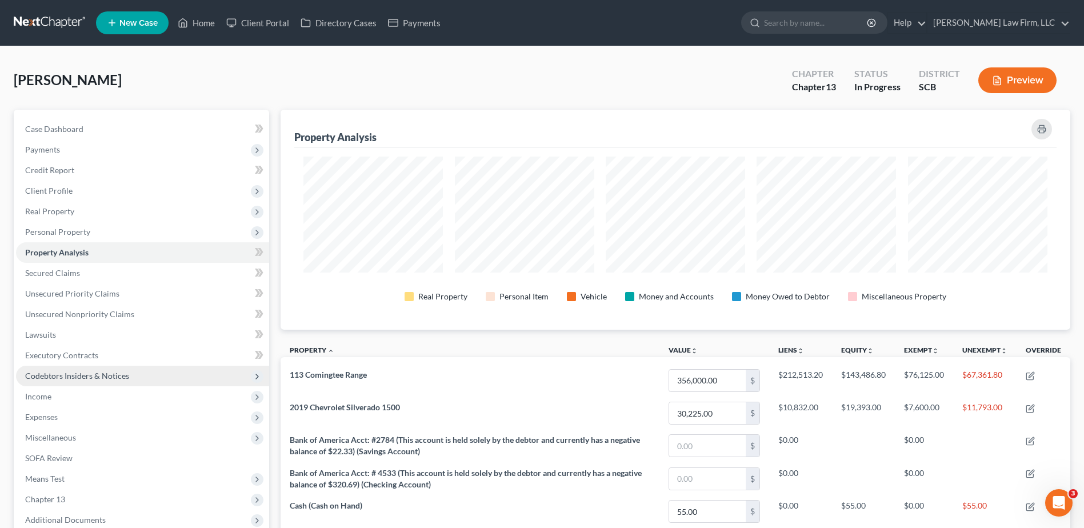
click at [79, 229] on span "Codebtors Insiders & Notices" at bounding box center [142, 376] width 253 height 21
click at [75, 229] on span "Codebtors" at bounding box center [67, 397] width 38 height 10
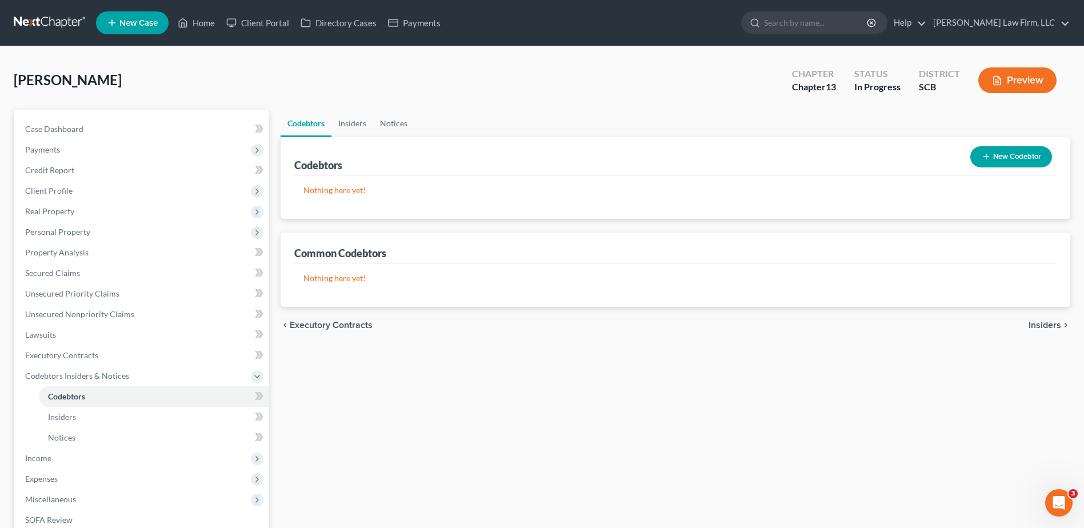
click at [531, 153] on icon "button" at bounding box center [986, 156] width 9 height 9
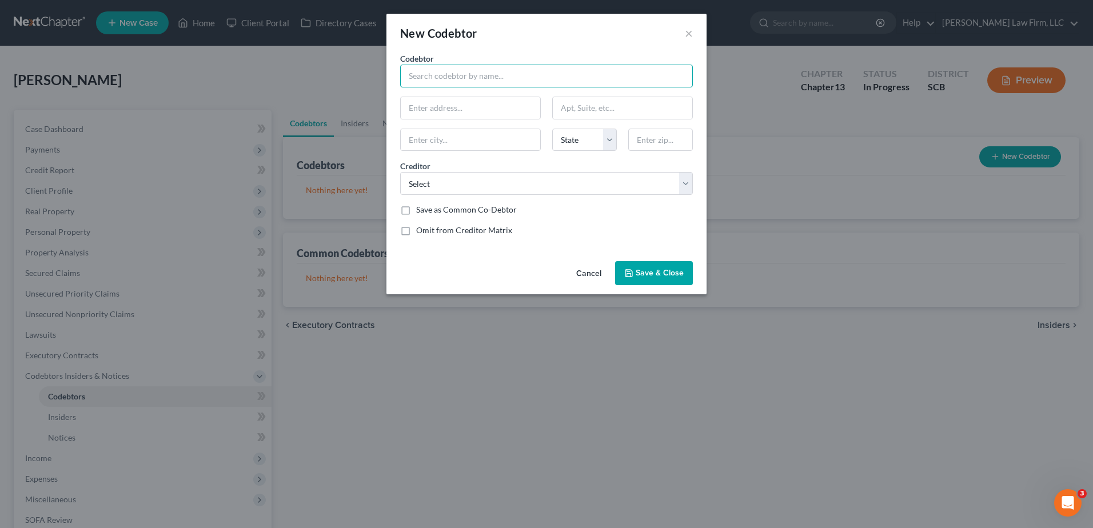
click at [510, 77] on input "text" at bounding box center [546, 76] width 293 height 23
type input "Danielle Marie Bernhardt"
type input "114 Comingtee Range"
type input "Summerville"
select select "42"
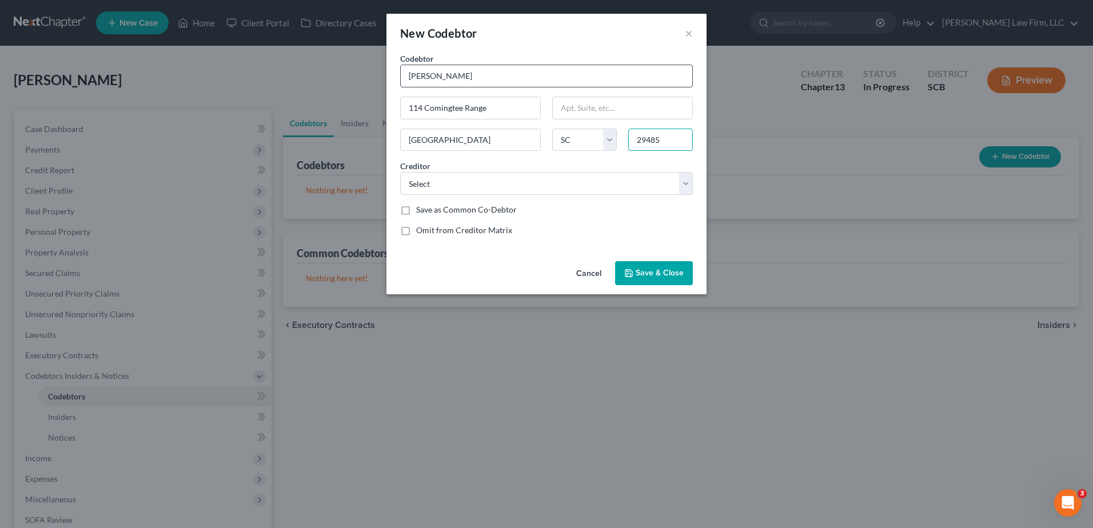
type input "29485"
click at [468, 188] on select "Select Discoverpl Cbna Citicards Cbna Ally Financial Dpt Ed/Aidv Dpt Ed/Aidv Dp…" at bounding box center [546, 183] width 293 height 23
select select "22"
click at [400, 172] on select "Select Discoverpl Cbna Citicards Cbna Ally Financial Dpt Ed/Aidv Dpt Ed/Aidv Dp…" at bounding box center [546, 183] width 293 height 23
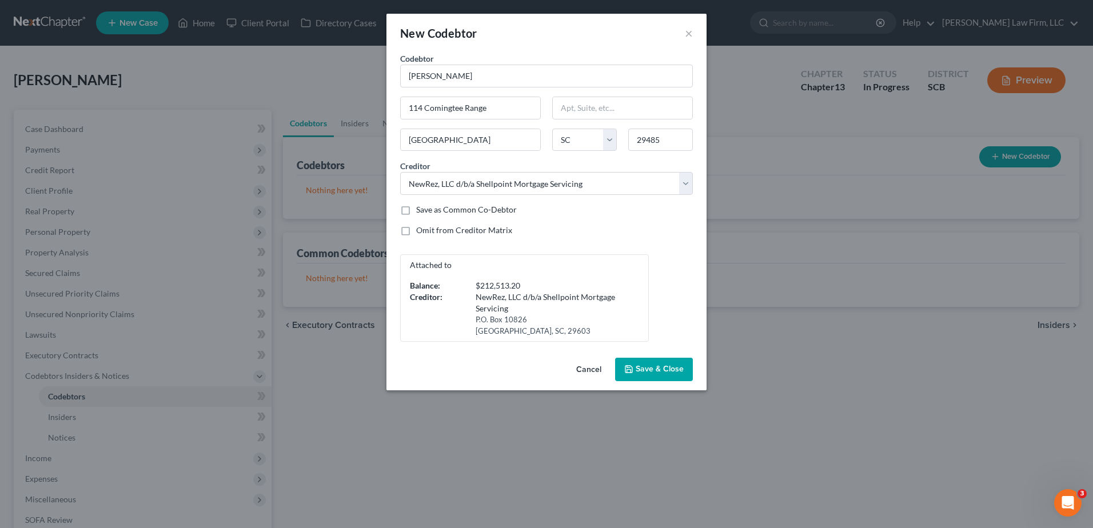
click at [531, 229] on span "Save & Close" at bounding box center [660, 370] width 48 height 10
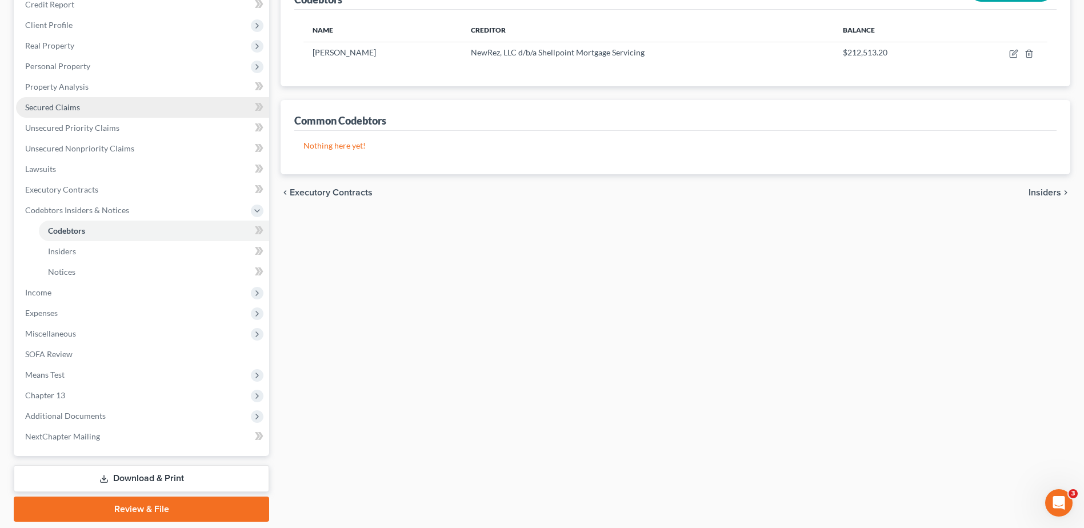
scroll to position [171, 0]
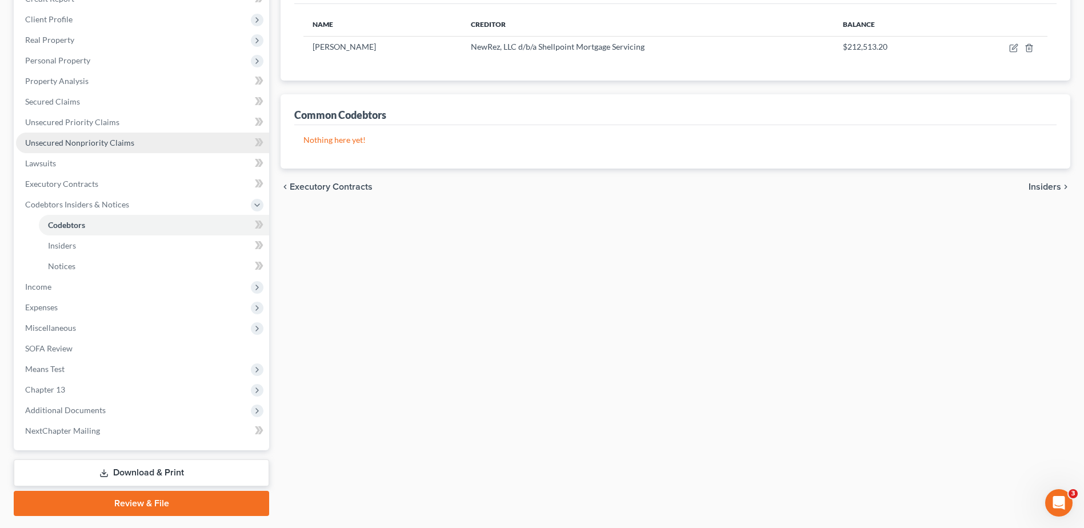
click at [95, 142] on span "Unsecured Nonpriority Claims" at bounding box center [79, 143] width 109 height 10
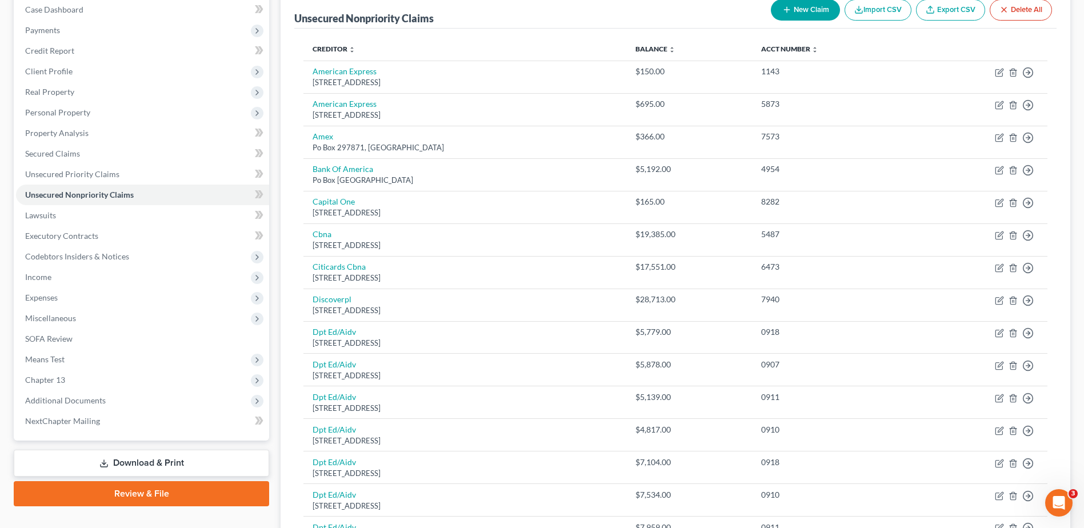
scroll to position [114, 0]
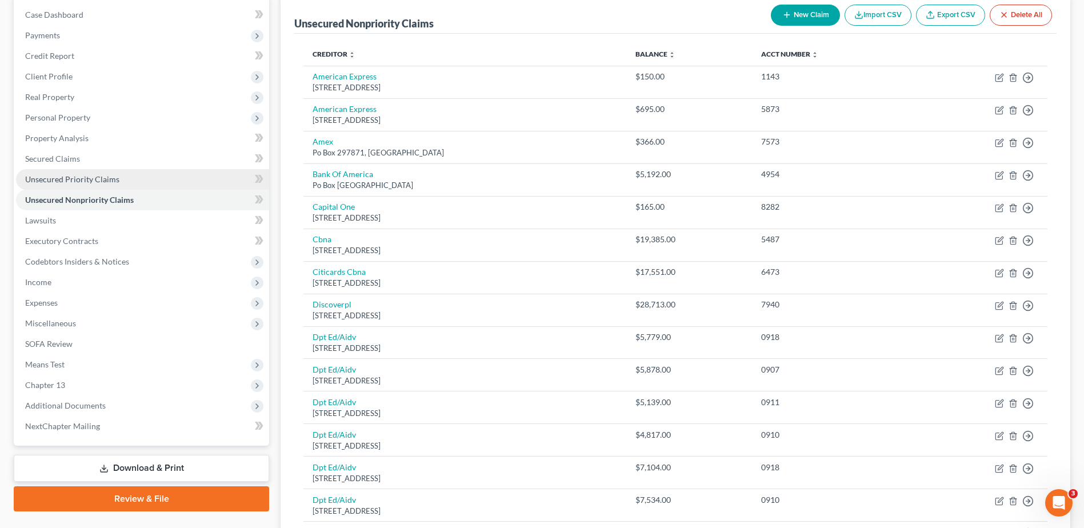
click at [145, 183] on link "Unsecured Priority Claims" at bounding box center [142, 179] width 253 height 21
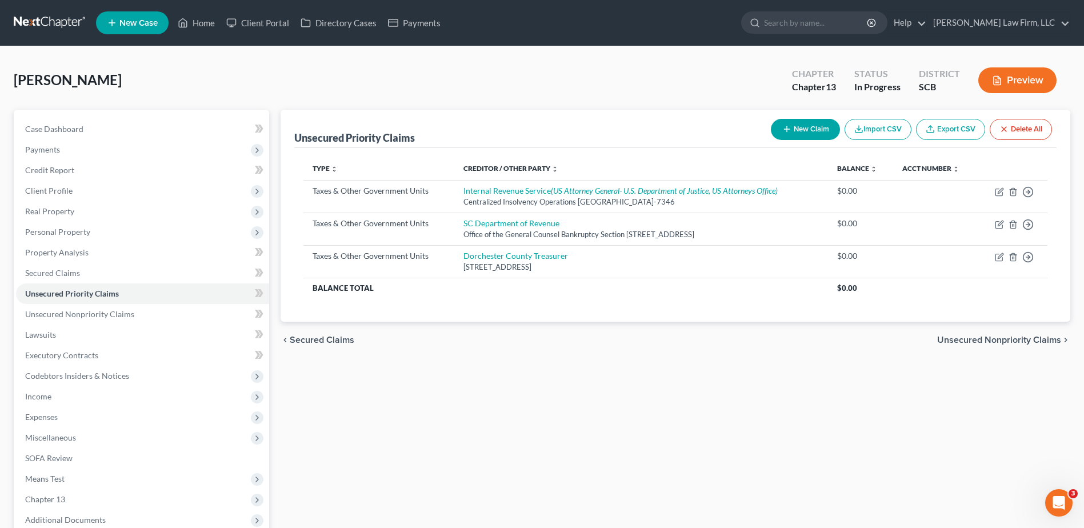
click at [531, 128] on button "New Claim" at bounding box center [805, 129] width 69 height 21
select select "0"
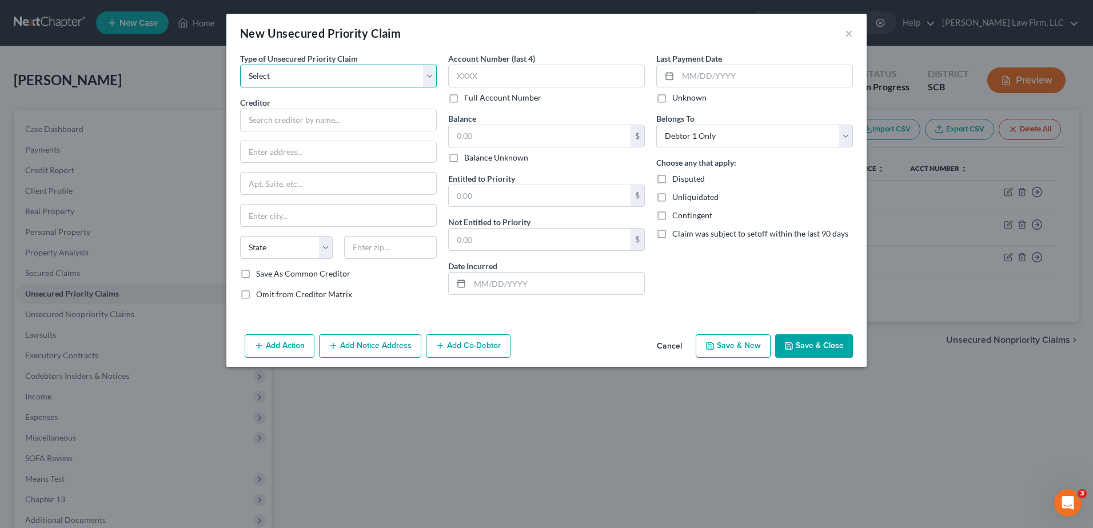
click at [394, 79] on select "Select Taxes & Other Government Units Domestic Support Obligations Extensions o…" at bounding box center [338, 76] width 197 height 23
select select "9"
click at [240, 65] on select "Select Taxes & Other Government Units Domestic Support Obligations Extensions o…" at bounding box center [338, 76] width 197 height 23
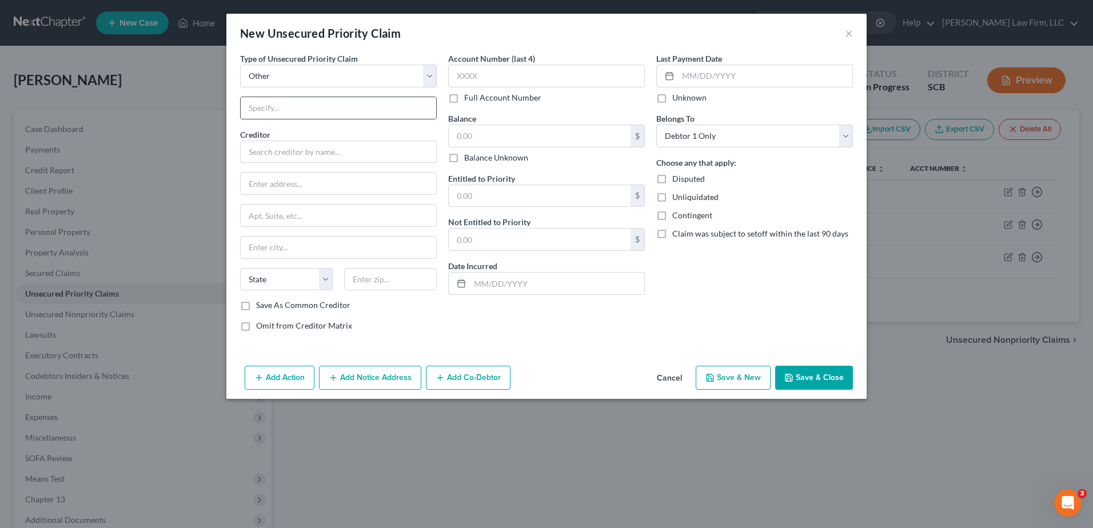
click at [321, 114] on input "text" at bounding box center [338, 108] width 195 height 22
type input "Attorney Fees"
click at [320, 154] on input "text" at bounding box center [338, 152] width 197 height 23
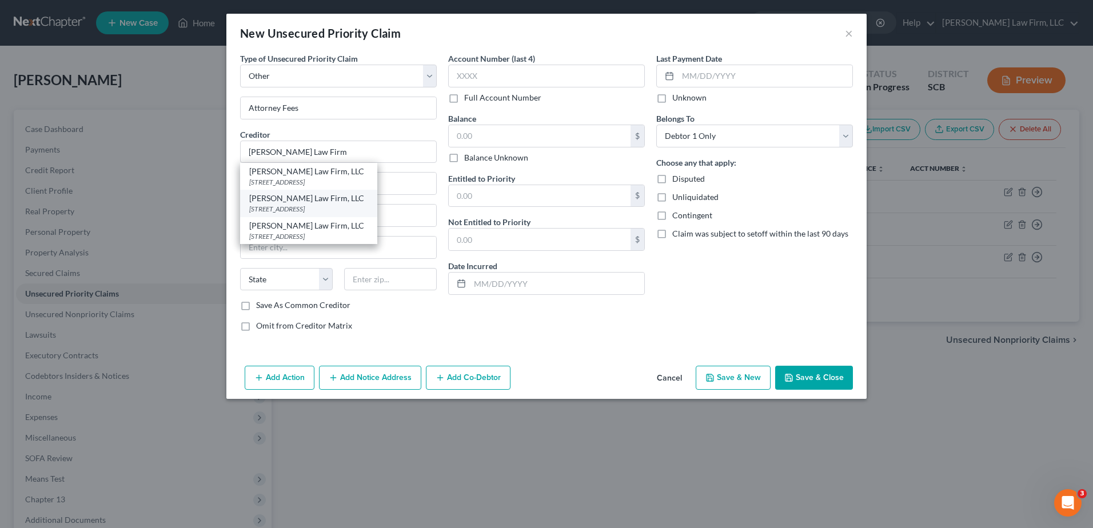
click at [310, 203] on div "[PERSON_NAME] Law Firm, LLC" at bounding box center [308, 198] width 119 height 11
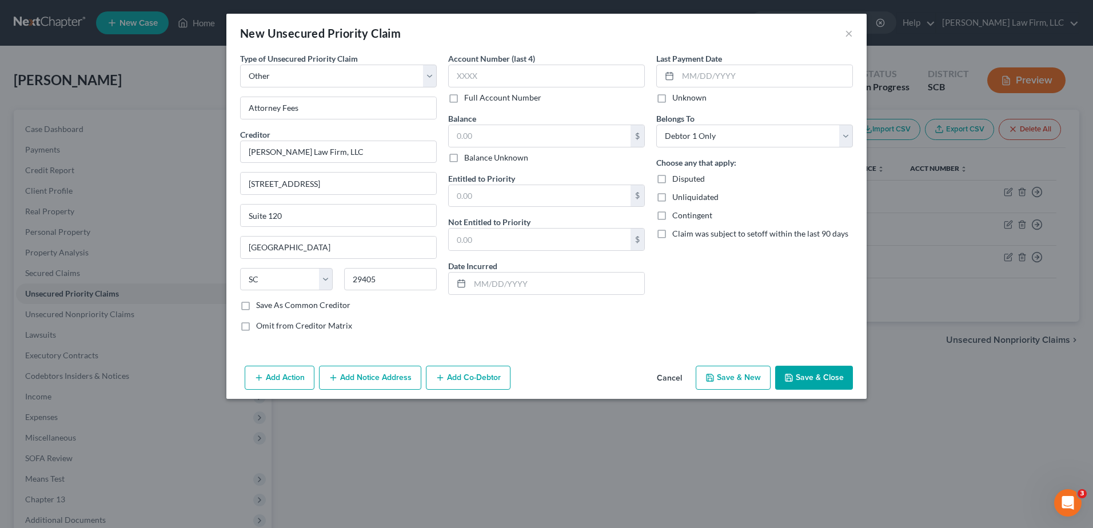
click at [265, 229] on span "Omit from Creditor Matrix" at bounding box center [304, 326] width 96 height 10
click at [265, 229] on input "Omit from Creditor Matrix" at bounding box center [264, 323] width 7 height 7
click at [531, 139] on input "text" at bounding box center [540, 136] width 182 height 22
click at [526, 140] on input "text" at bounding box center [540, 136] width 182 height 22
click at [522, 197] on input "text" at bounding box center [540, 196] width 182 height 22
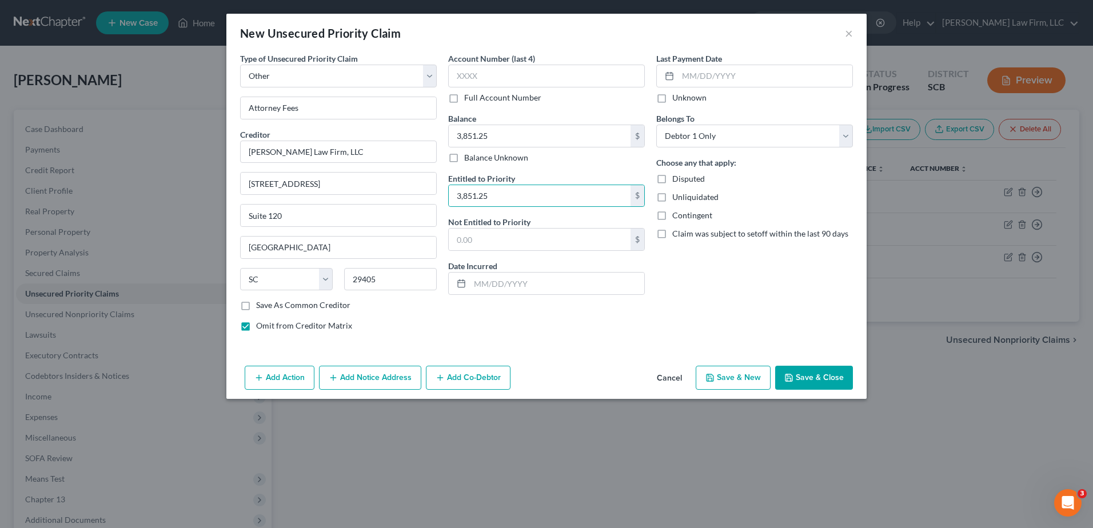
click at [531, 229] on div "Last Payment Date Unknown Belongs To * Select Debtor 1 Only Debtor 2 Only Debto…" at bounding box center [754, 197] width 208 height 288
click at [531, 229] on button "Save & Close" at bounding box center [814, 378] width 78 height 24
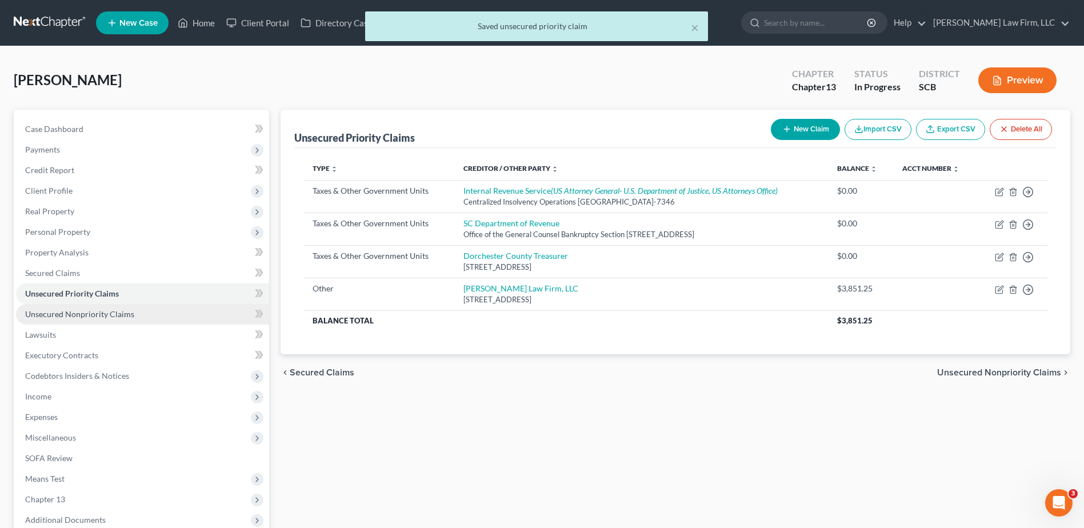
click at [114, 229] on link "Unsecured Nonpriority Claims" at bounding box center [142, 314] width 253 height 21
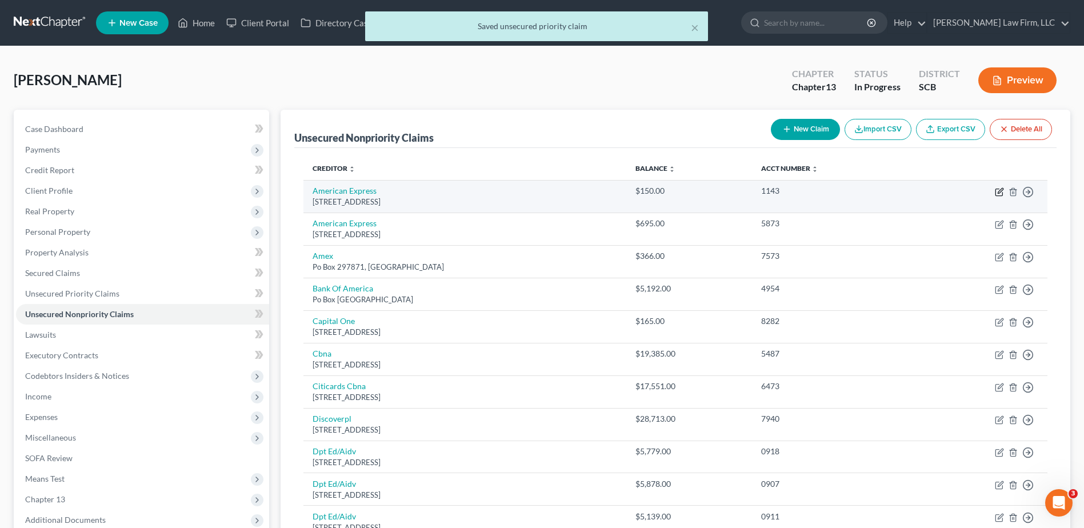
click at [531, 190] on icon "button" at bounding box center [999, 192] width 7 height 7
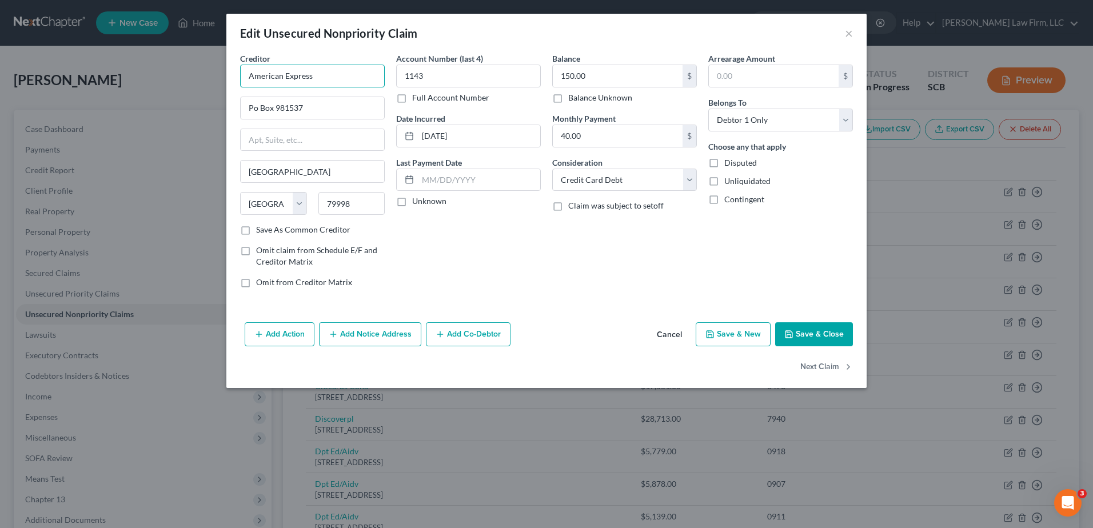
click at [362, 76] on input "American Express" at bounding box center [312, 76] width 145 height 23
click at [342, 102] on div "PO Box 981540, El Paso, TX 79998" at bounding box center [308, 107] width 119 height 10
click at [531, 129] on input "40.00" at bounding box center [618, 136] width 130 height 22
click at [531, 229] on button "Save & Close" at bounding box center [814, 334] width 78 height 24
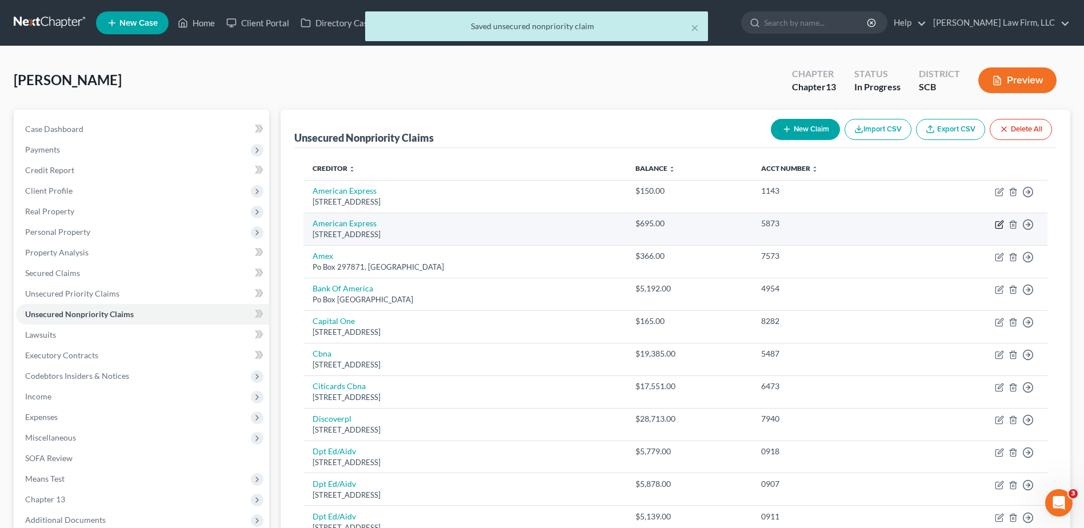
click at [531, 226] on icon "button" at bounding box center [999, 224] width 9 height 9
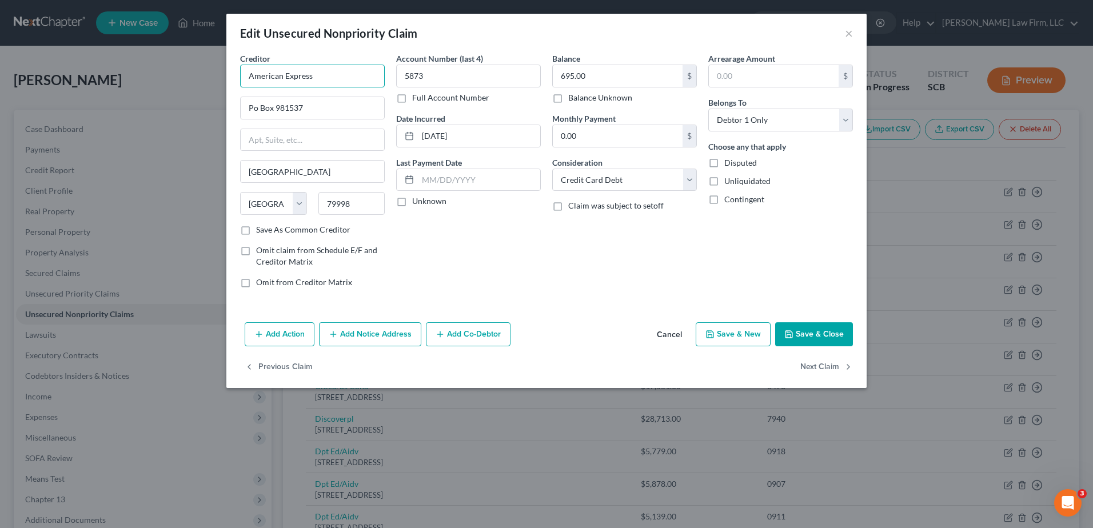
click at [319, 75] on input "American Express" at bounding box center [312, 76] width 145 height 23
click at [316, 103] on div "PO Box 981540, El Paso, TX 79998" at bounding box center [308, 107] width 119 height 10
click at [531, 229] on button "Save & Close" at bounding box center [814, 334] width 78 height 24
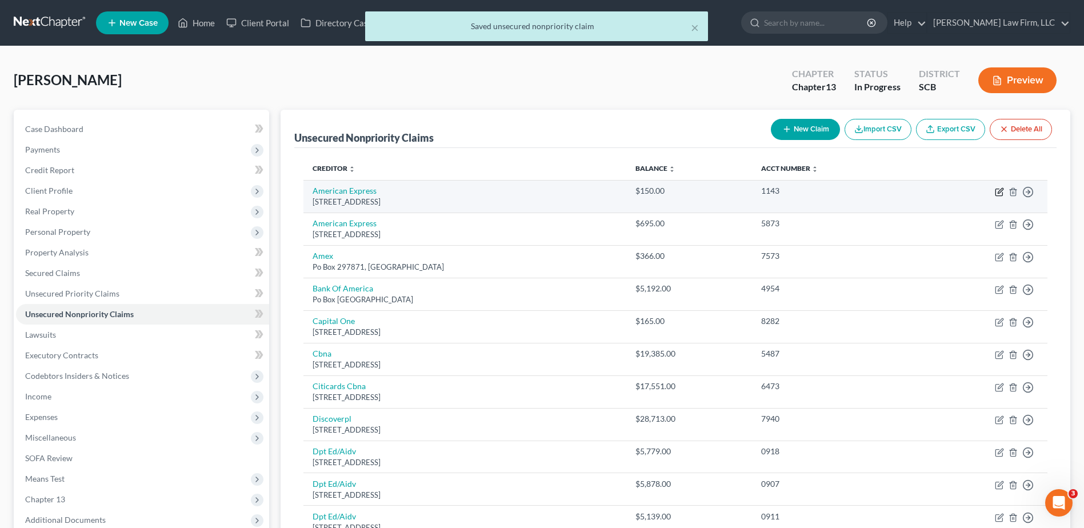
click at [531, 192] on icon "button" at bounding box center [999, 191] width 9 height 9
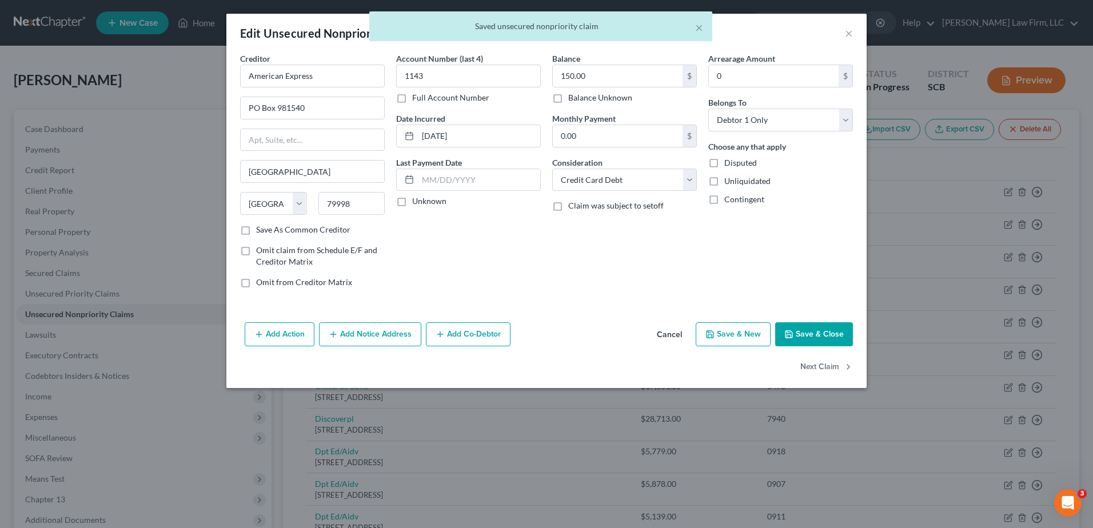
click at [531, 229] on button "Save & Close" at bounding box center [814, 334] width 78 height 24
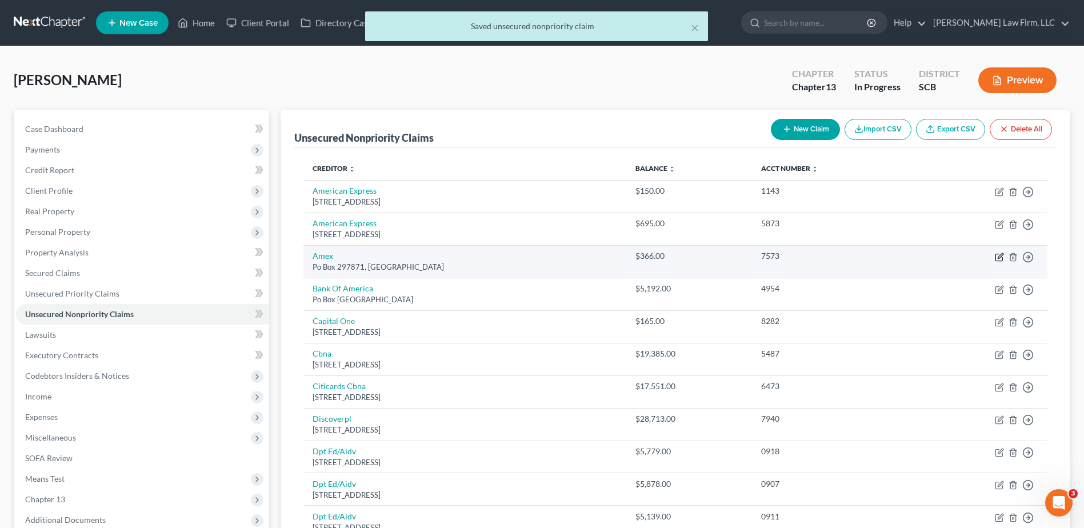
click at [531, 229] on icon "button" at bounding box center [999, 257] width 9 height 9
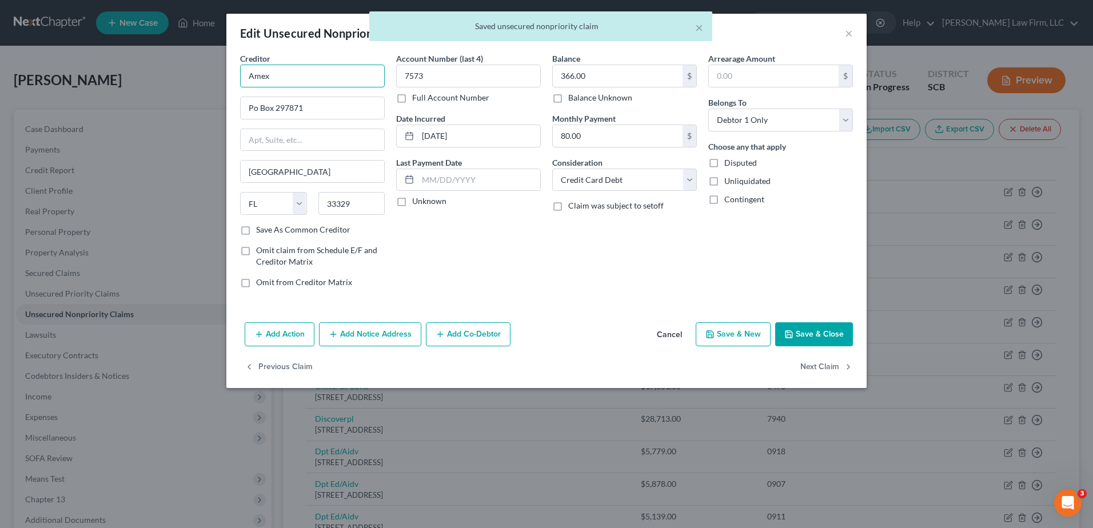
click at [297, 79] on input "Amex" at bounding box center [312, 76] width 145 height 23
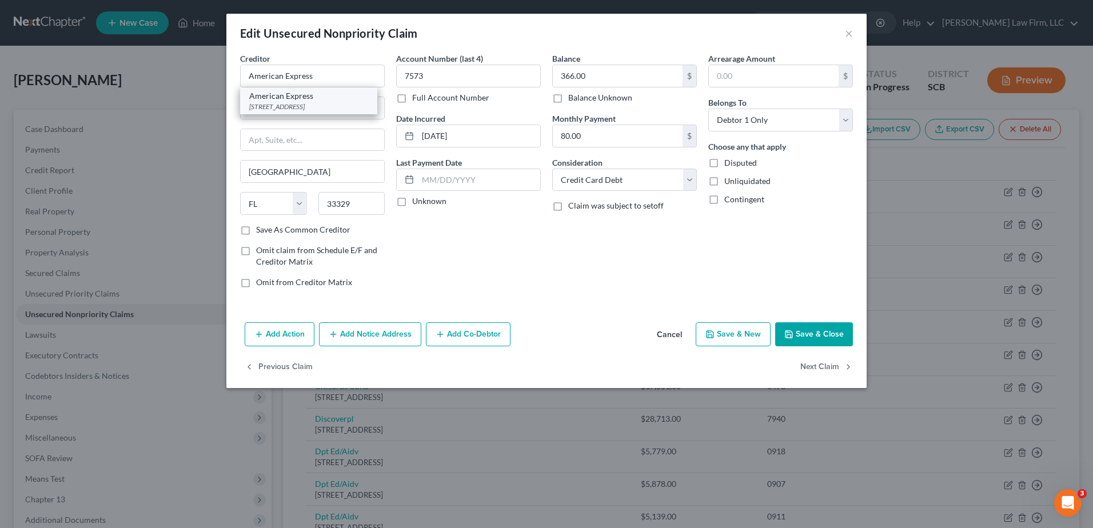
click at [304, 102] on div "PO Box 981540, El Paso, TX 79998" at bounding box center [308, 107] width 119 height 10
click at [531, 134] on input "80.00" at bounding box center [618, 136] width 130 height 22
click at [531, 229] on button "Save & Close" at bounding box center [814, 334] width 78 height 24
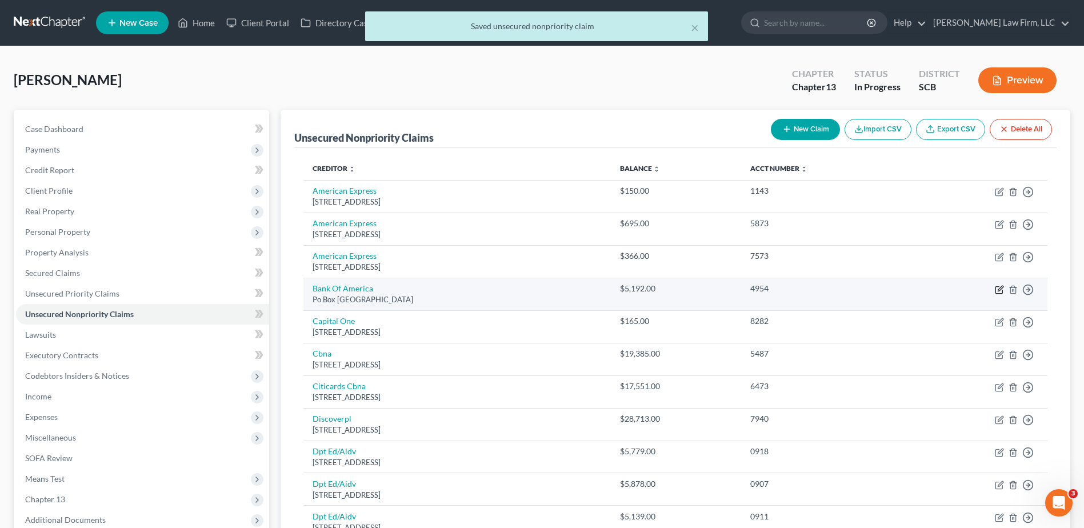
click at [531, 229] on icon "button" at bounding box center [999, 289] width 7 height 7
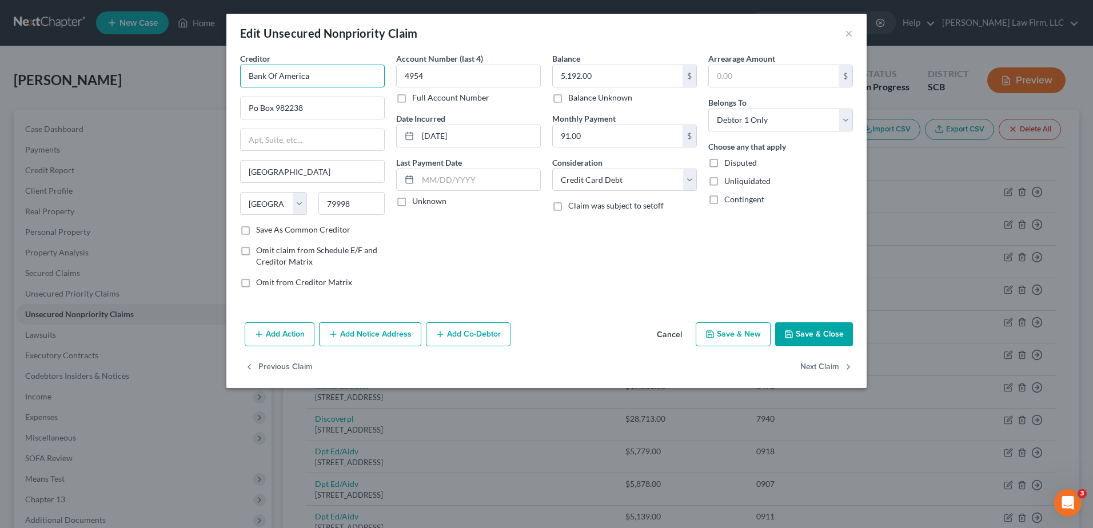
click at [371, 83] on input "Bank Of America" at bounding box center [312, 76] width 145 height 23
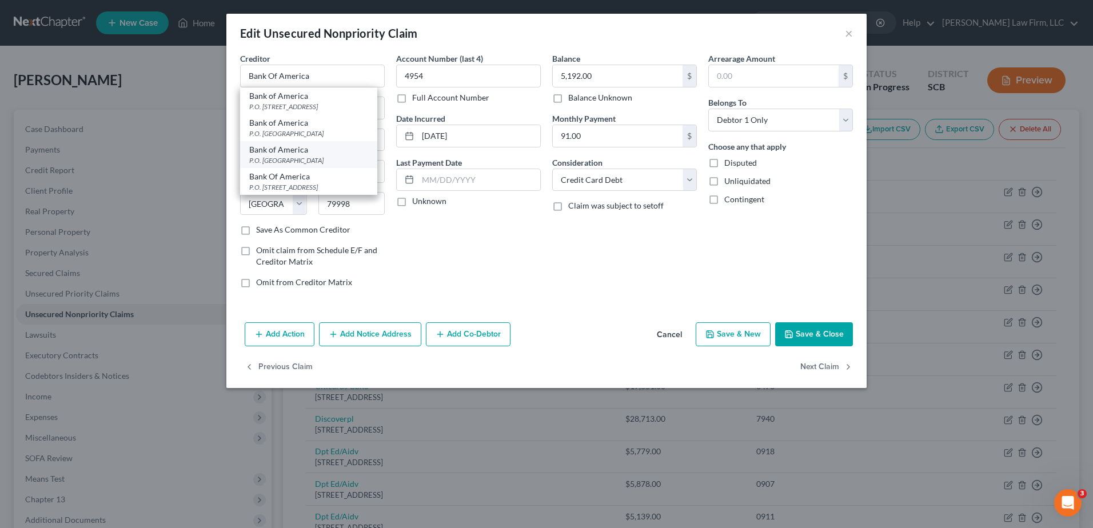
click at [353, 153] on div "Bank of America" at bounding box center [308, 149] width 119 height 11
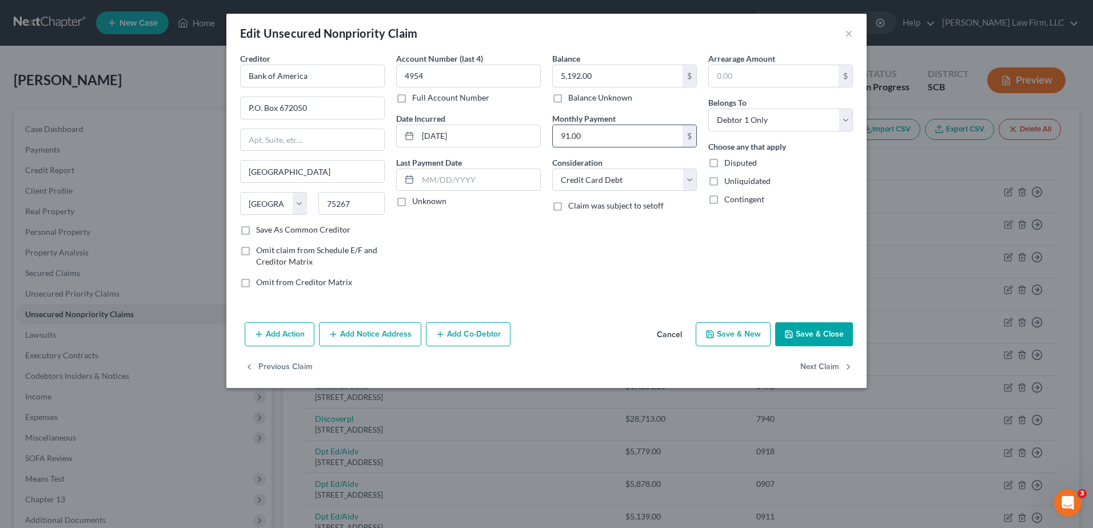
click at [531, 135] on input "91.00" at bounding box center [618, 136] width 130 height 22
click at [531, 229] on button "Save & Close" at bounding box center [814, 334] width 78 height 24
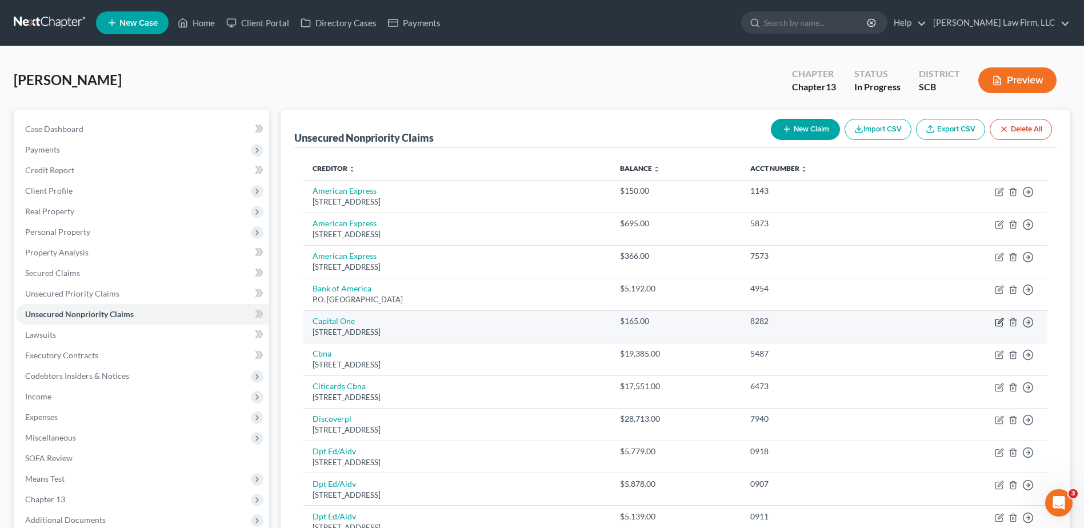
click at [531, 229] on icon "button" at bounding box center [999, 322] width 7 height 7
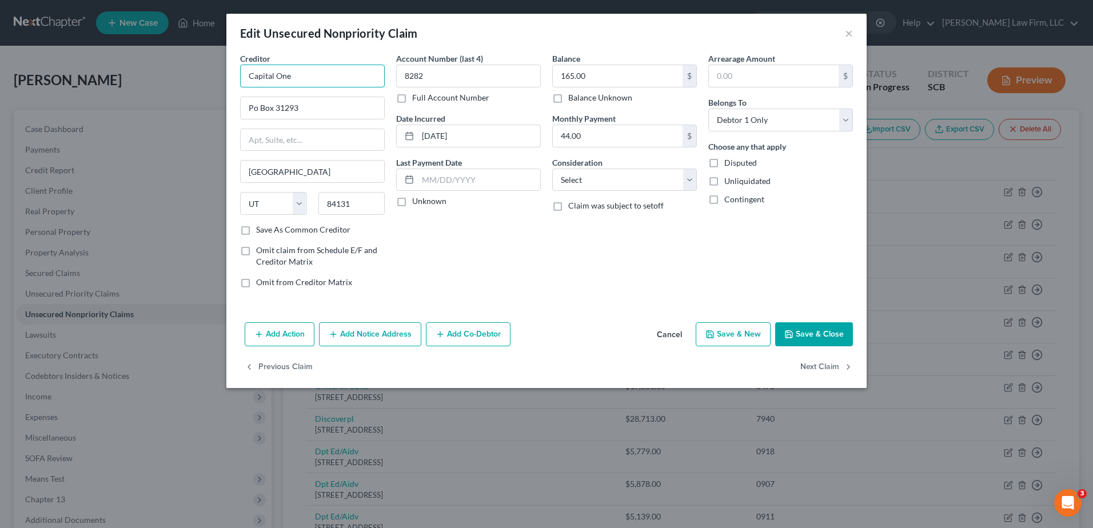
click at [305, 74] on input "Capital One" at bounding box center [312, 76] width 145 height 23
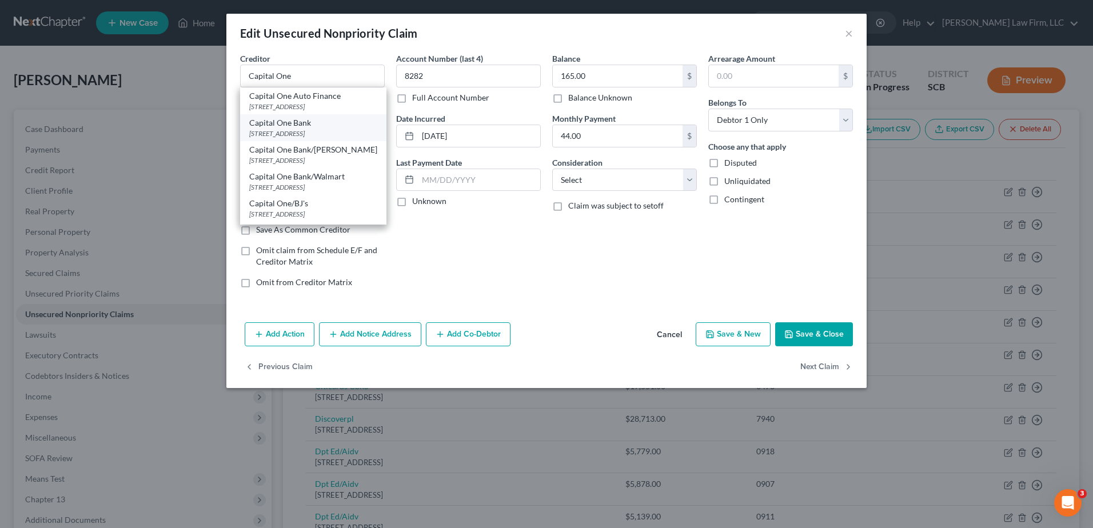
click at [344, 131] on div "PO Box 30285, Salt Lake City, UT 84130" at bounding box center [313, 134] width 128 height 10
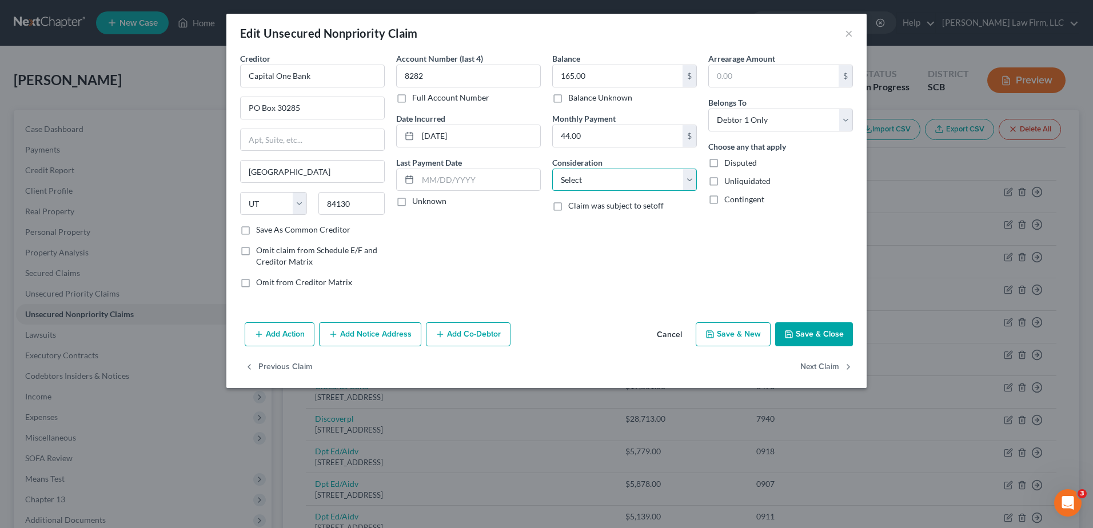
click at [531, 177] on select "Select Cable / Satellite Services Collection Agency Credit Card Debt Debt Couns…" at bounding box center [624, 180] width 145 height 23
click at [531, 169] on select "Select Cable / Satellite Services Collection Agency Credit Card Debt Debt Couns…" at bounding box center [624, 180] width 145 height 23
click at [531, 137] on input "44.00" at bounding box center [618, 136] width 130 height 22
click at [531, 229] on button "Save & Close" at bounding box center [814, 334] width 78 height 24
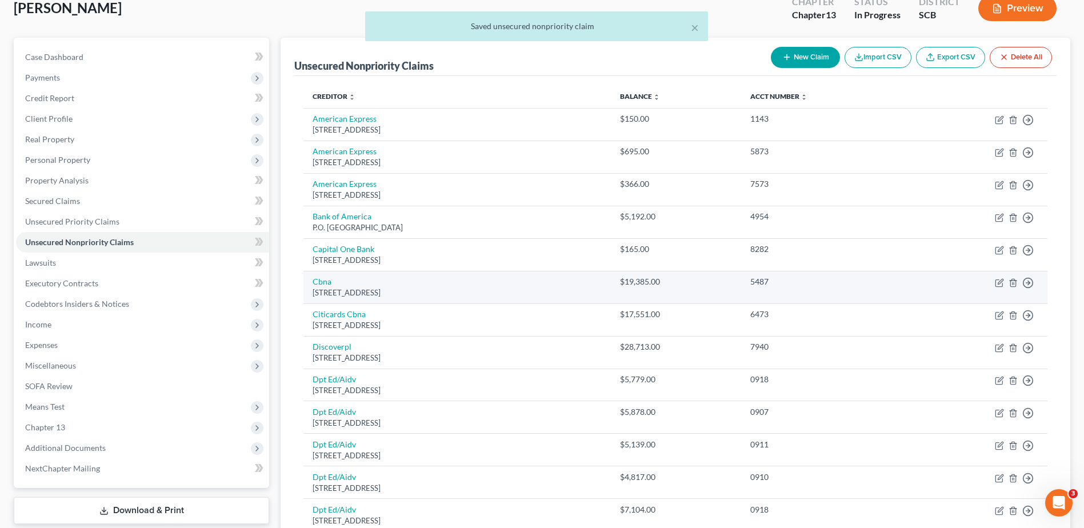
scroll to position [114, 0]
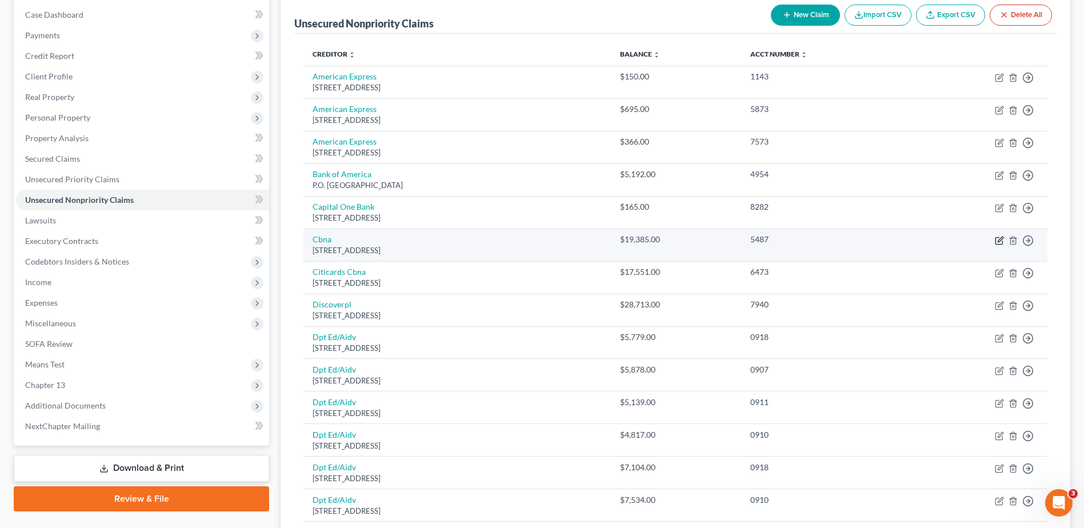
click at [531, 229] on icon "button" at bounding box center [999, 240] width 7 height 7
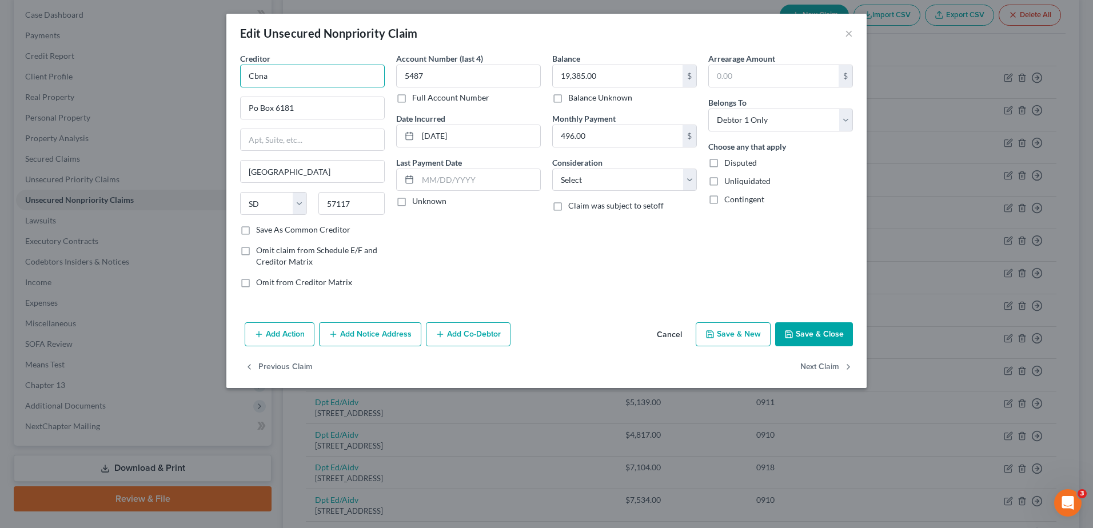
click at [310, 71] on input "Cbna" at bounding box center [312, 76] width 145 height 23
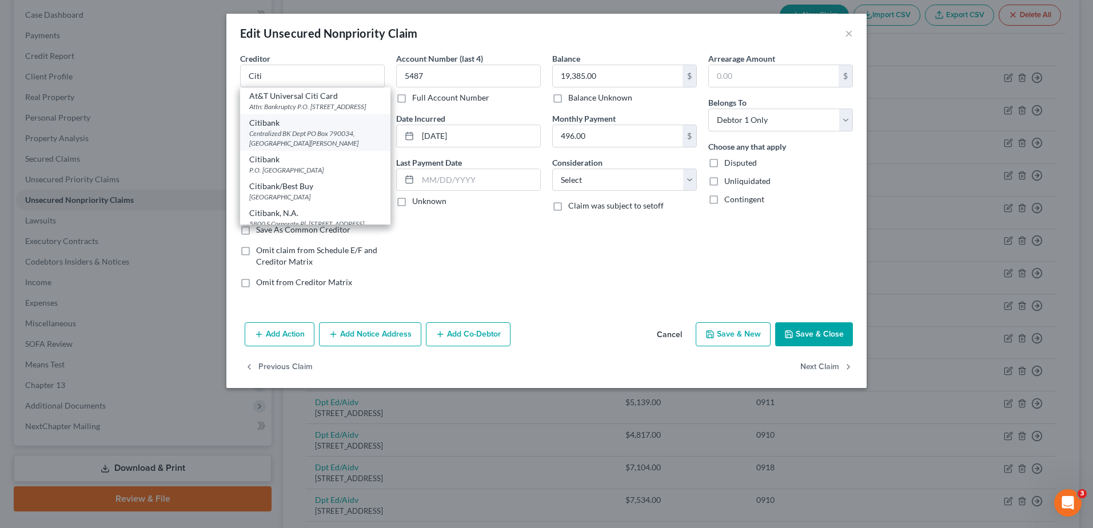
click at [324, 148] on div "Centralized BK Dept PO Box 790034, St. Louis, MO 63719" at bounding box center [315, 138] width 132 height 19
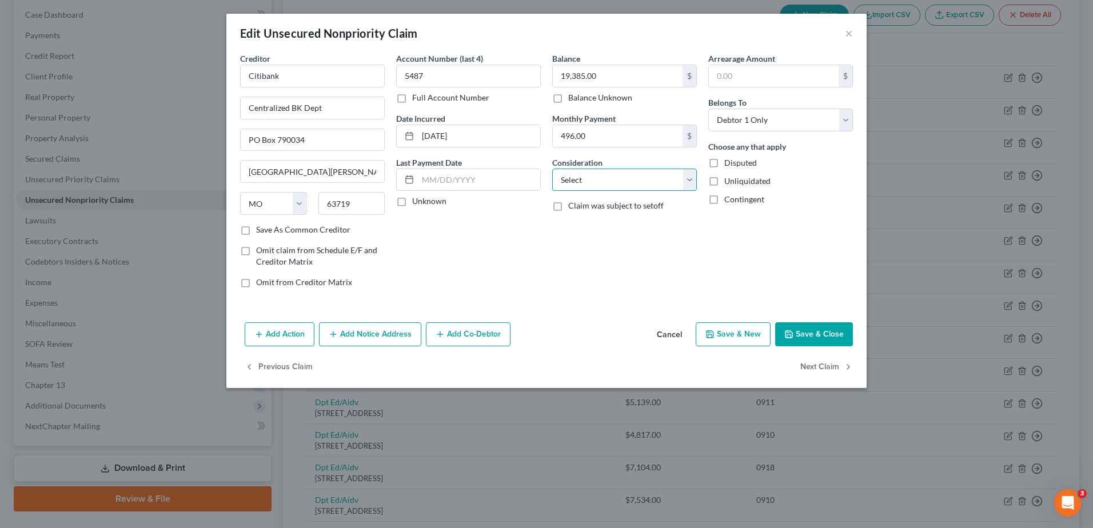
click at [531, 176] on select "Select Cable / Satellite Services Collection Agency Credit Card Debt Debt Couns…" at bounding box center [624, 180] width 145 height 23
click at [531, 169] on select "Select Cable / Satellite Services Collection Agency Credit Card Debt Debt Couns…" at bounding box center [624, 180] width 145 height 23
click at [531, 177] on select "Select Cable / Satellite Services Collection Agency Credit Card Debt Debt Couns…" at bounding box center [624, 180] width 145 height 23
click at [531, 169] on select "Select Cable / Satellite Services Collection Agency Credit Card Debt Debt Couns…" at bounding box center [624, 180] width 145 height 23
click at [531, 131] on input "496.00" at bounding box center [618, 136] width 130 height 22
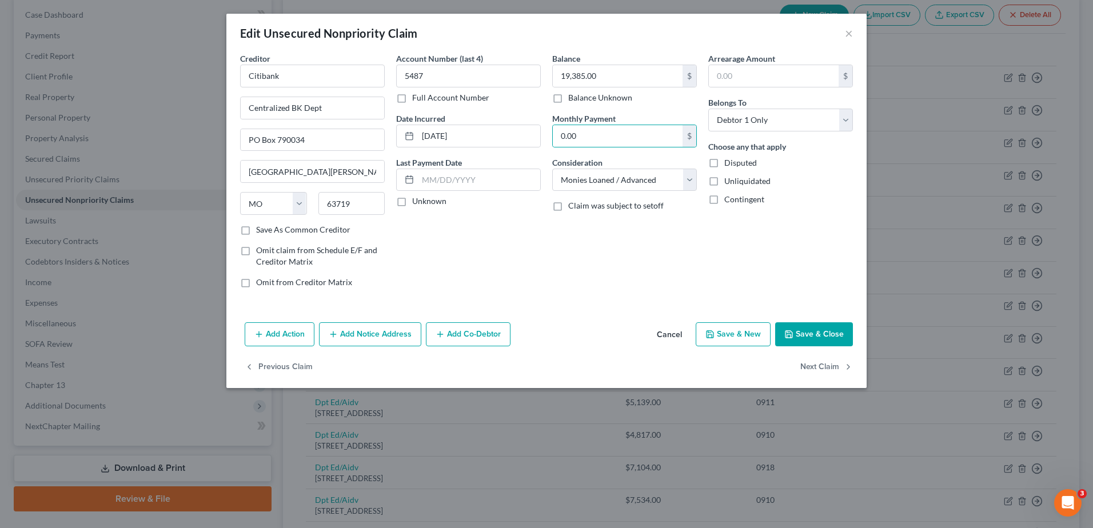
click at [531, 229] on div "Balance 19,385.00 $ Balance Unknown Balance Undetermined 19,385.00 $ Balance Un…" at bounding box center [624, 175] width 156 height 245
click at [531, 229] on button "Save & Close" at bounding box center [814, 334] width 78 height 24
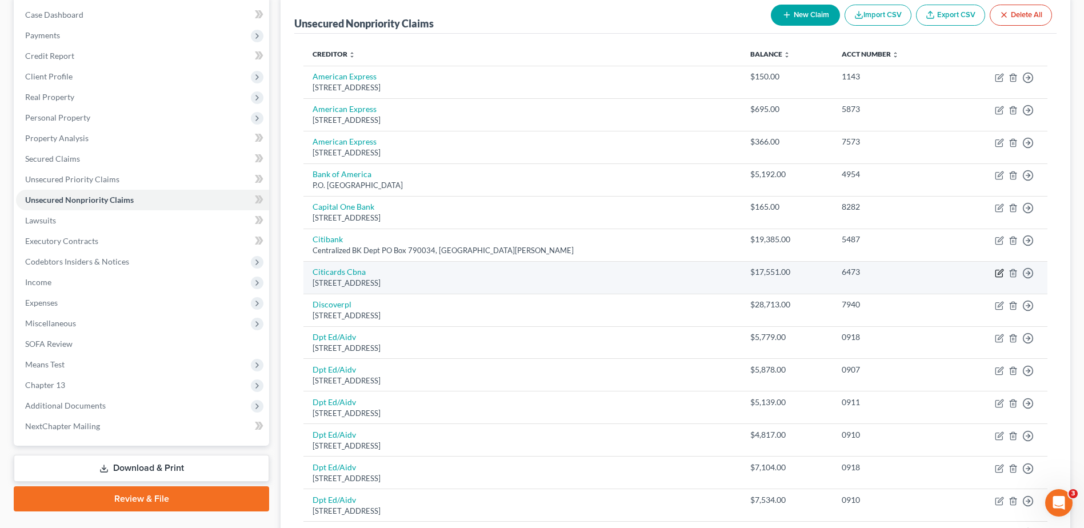
click at [531, 229] on icon "button" at bounding box center [999, 273] width 7 height 7
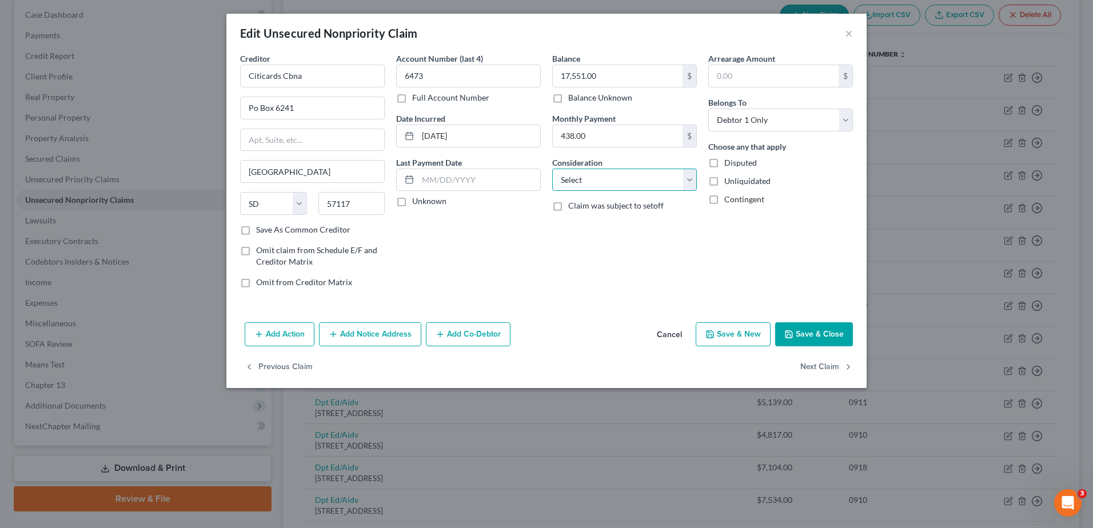
click at [531, 177] on select "Select Cable / Satellite Services Collection Agency Credit Card Debt Debt Couns…" at bounding box center [624, 180] width 145 height 23
click at [531, 169] on select "Select Cable / Satellite Services Collection Agency Credit Card Debt Debt Couns…" at bounding box center [624, 180] width 145 height 23
click at [531, 141] on input "438.00" at bounding box center [618, 136] width 130 height 22
click at [531, 229] on button "Save & Close" at bounding box center [814, 334] width 78 height 24
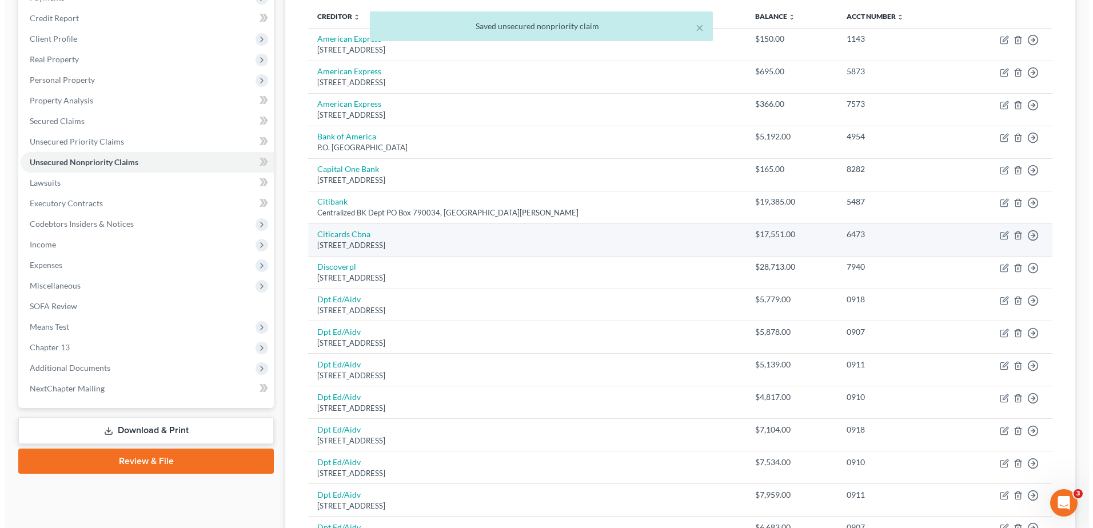
scroll to position [171, 0]
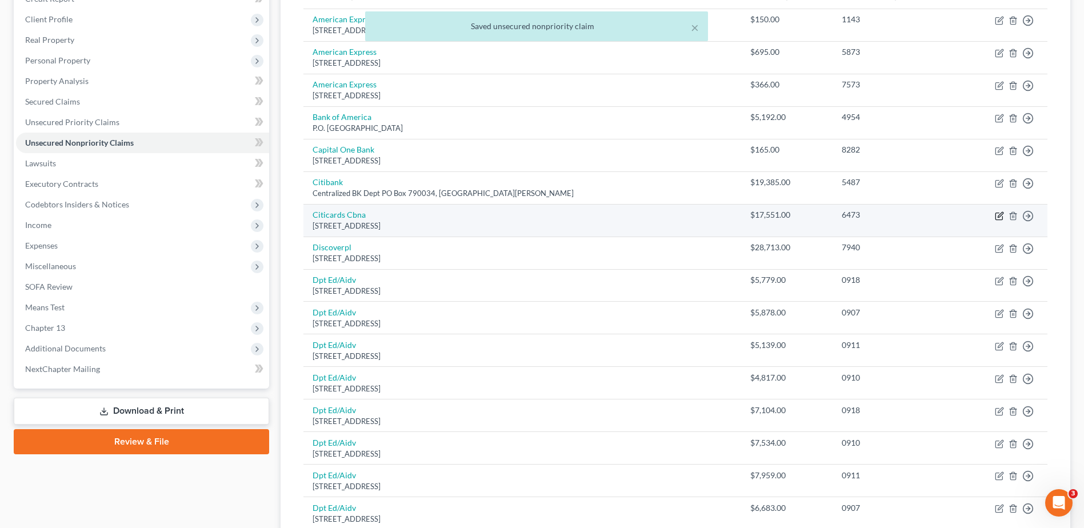
click at [531, 216] on icon "button" at bounding box center [999, 215] width 9 height 9
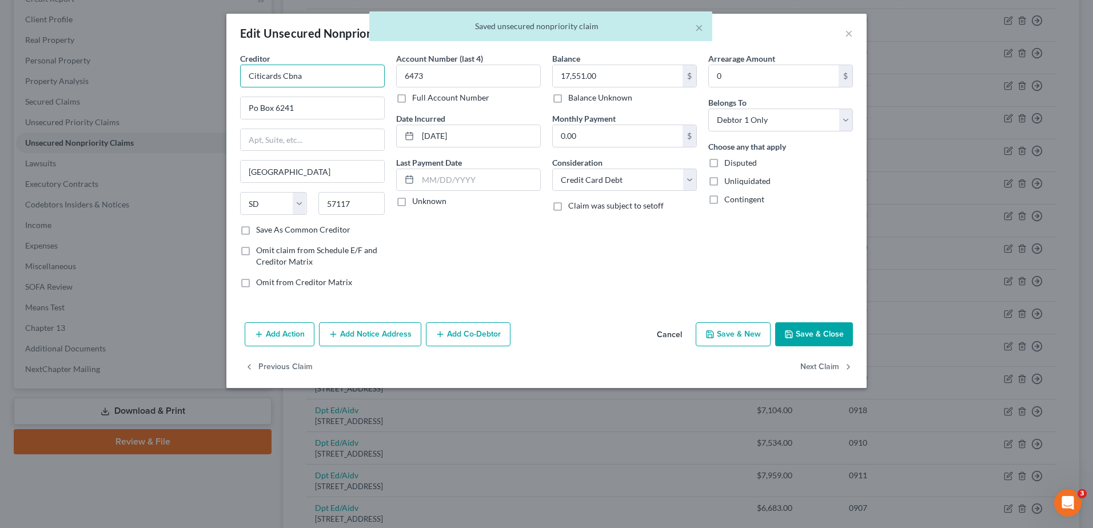
click at [311, 69] on input "Citicards Cbna" at bounding box center [312, 76] width 145 height 23
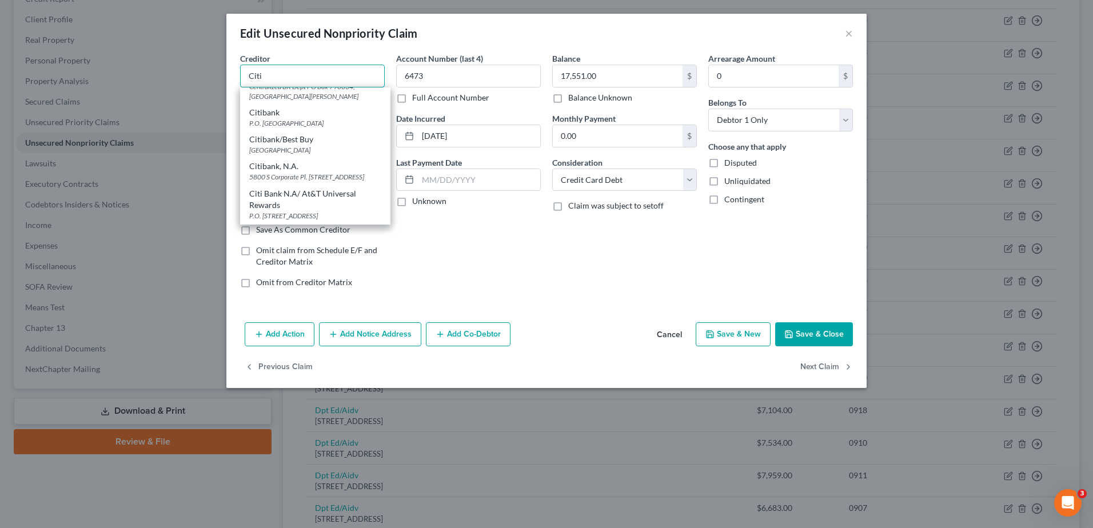
scroll to position [0, 0]
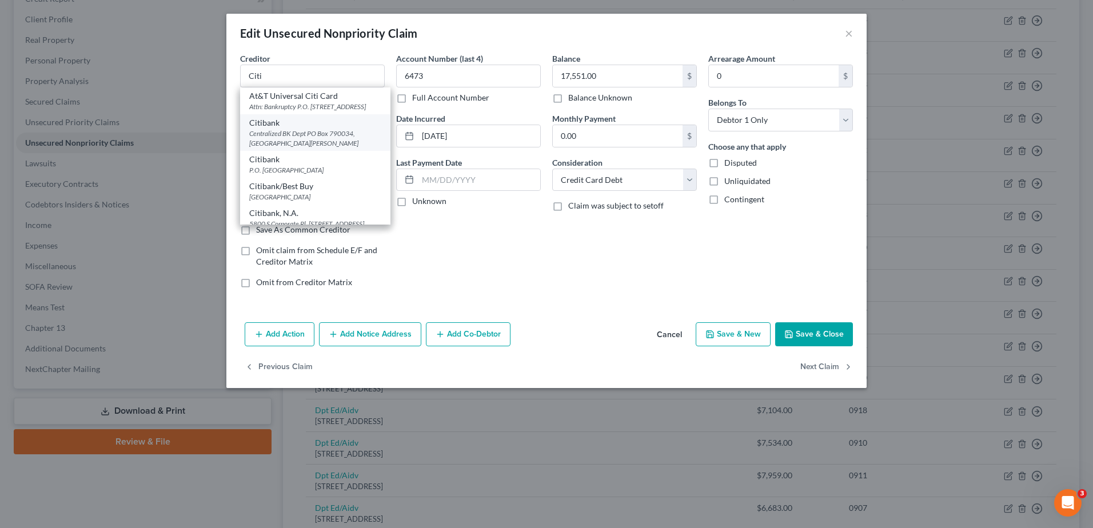
click at [347, 148] on div "Centralized BK Dept PO Box 790034, St. Louis, MO 63719" at bounding box center [315, 138] width 132 height 19
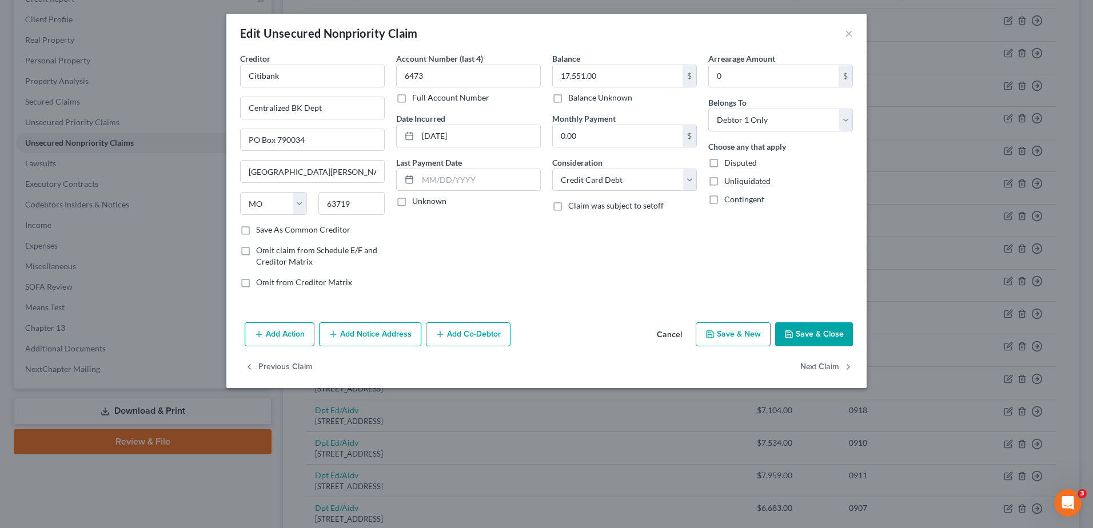
click at [531, 229] on button "Save & Close" at bounding box center [814, 334] width 78 height 24
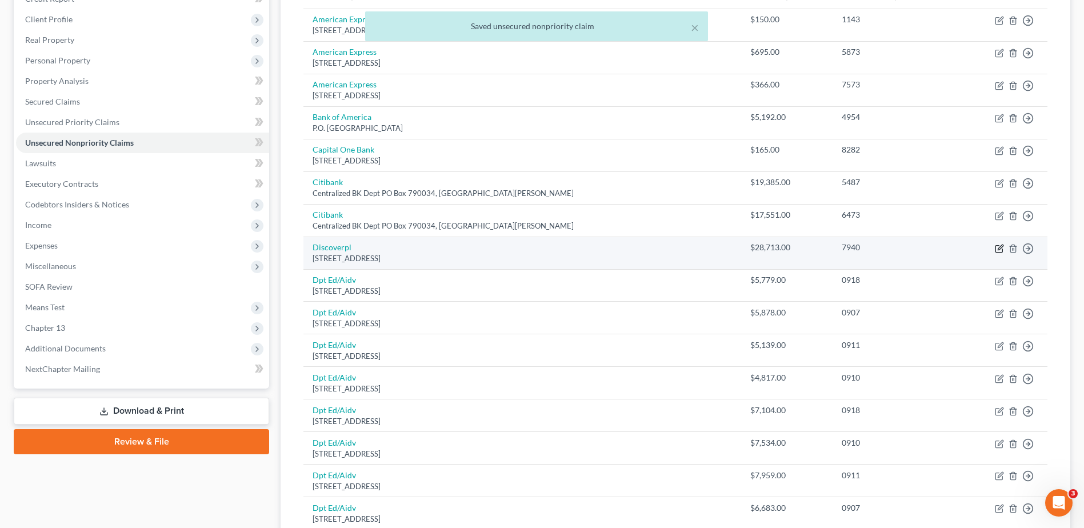
click at [531, 229] on icon "button" at bounding box center [999, 248] width 7 height 7
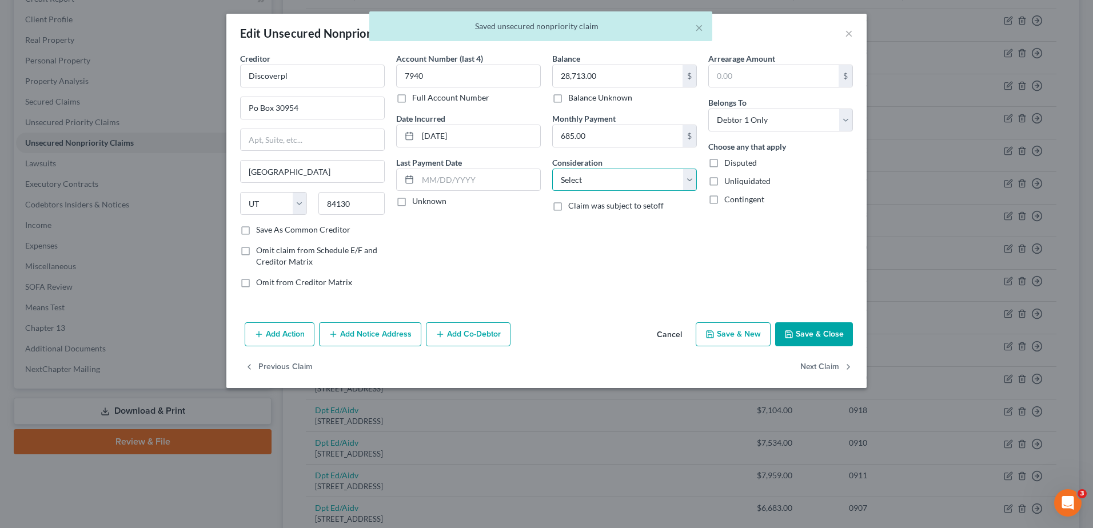
click at [531, 178] on select "Select Cable / Satellite Services Collection Agency Credit Card Debt Debt Couns…" at bounding box center [624, 180] width 145 height 23
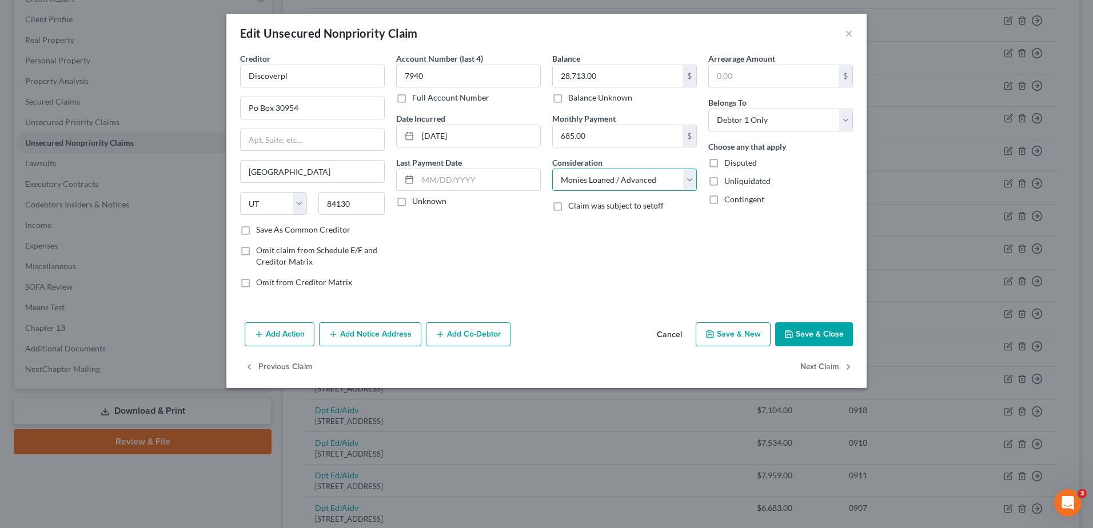
click at [531, 169] on select "Select Cable / Satellite Services Collection Agency Credit Card Debt Debt Couns…" at bounding box center [624, 180] width 145 height 23
click at [303, 80] on input "Discoverpl" at bounding box center [312, 76] width 145 height 23
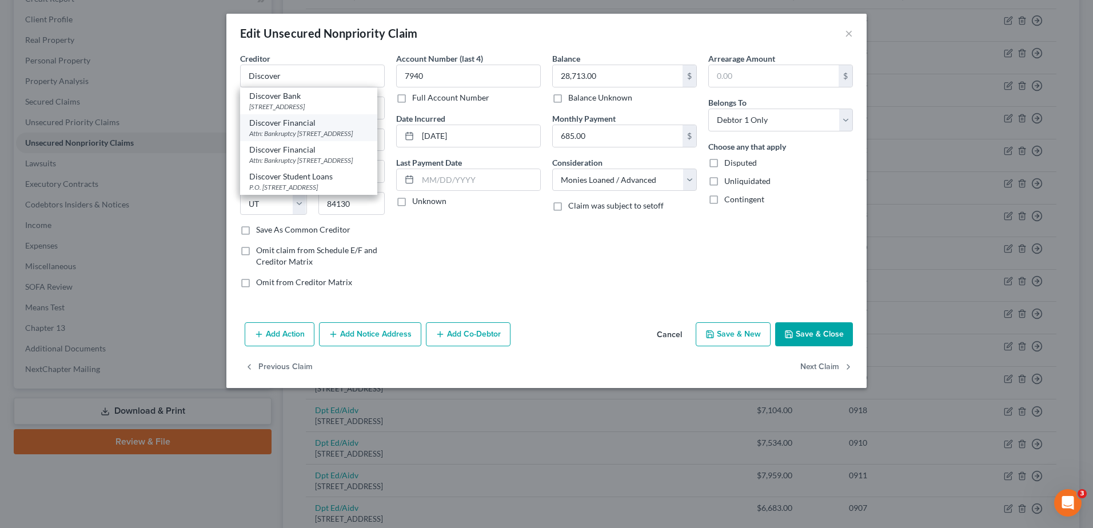
click at [356, 134] on div "Attn: Bankruptcy PO Box 3025, New Albany, OH 43054" at bounding box center [308, 134] width 119 height 10
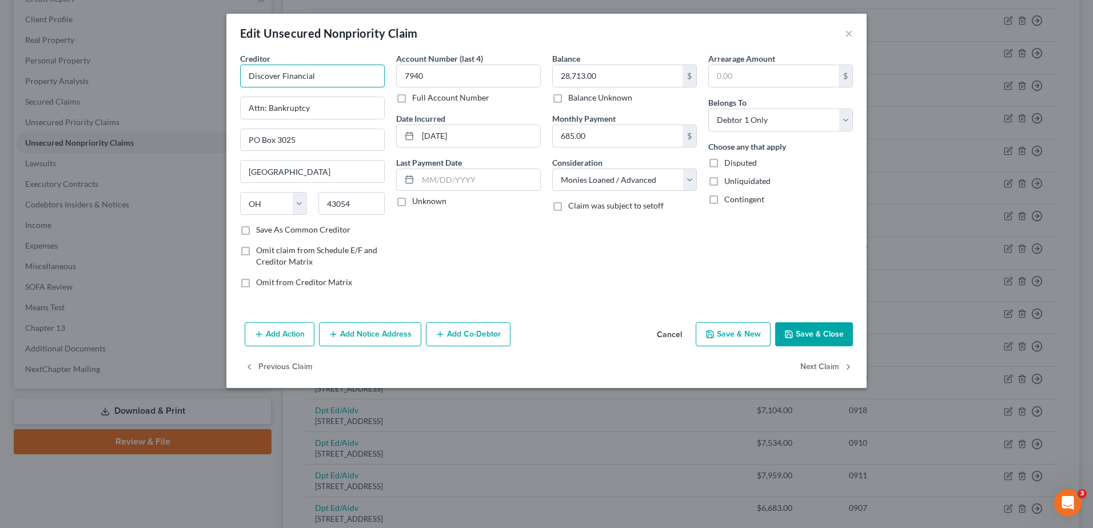
click at [329, 75] on input "Discover Financial" at bounding box center [312, 76] width 145 height 23
click at [335, 138] on div "Attn: Bankruptcy PO Box 30943, Salt Lake City, UT 84130" at bounding box center [308, 134] width 119 height 10
click at [531, 133] on input "685.00" at bounding box center [618, 136] width 130 height 22
click at [531, 229] on button "Save & Close" at bounding box center [814, 334] width 78 height 24
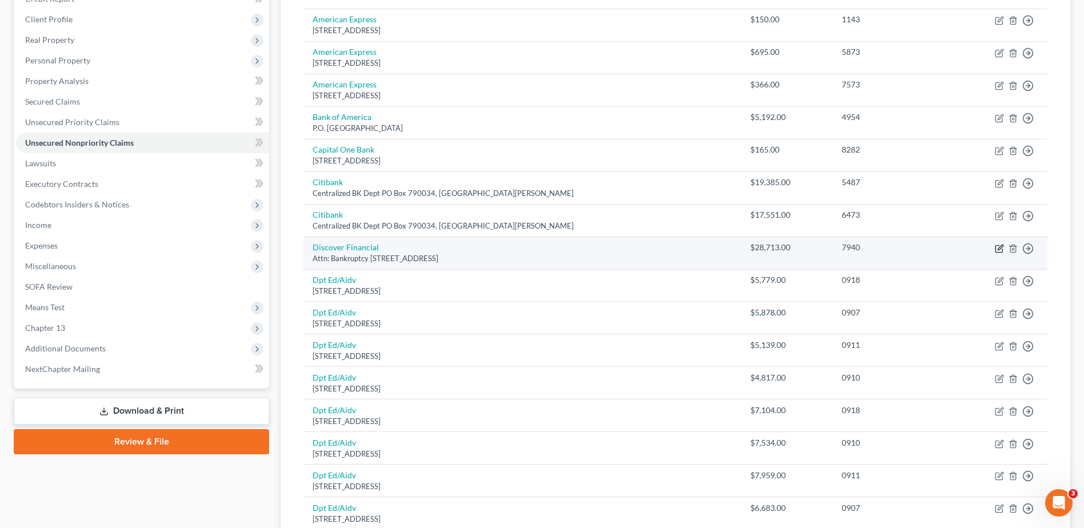
click at [531, 229] on icon "button" at bounding box center [1000, 247] width 5 height 5
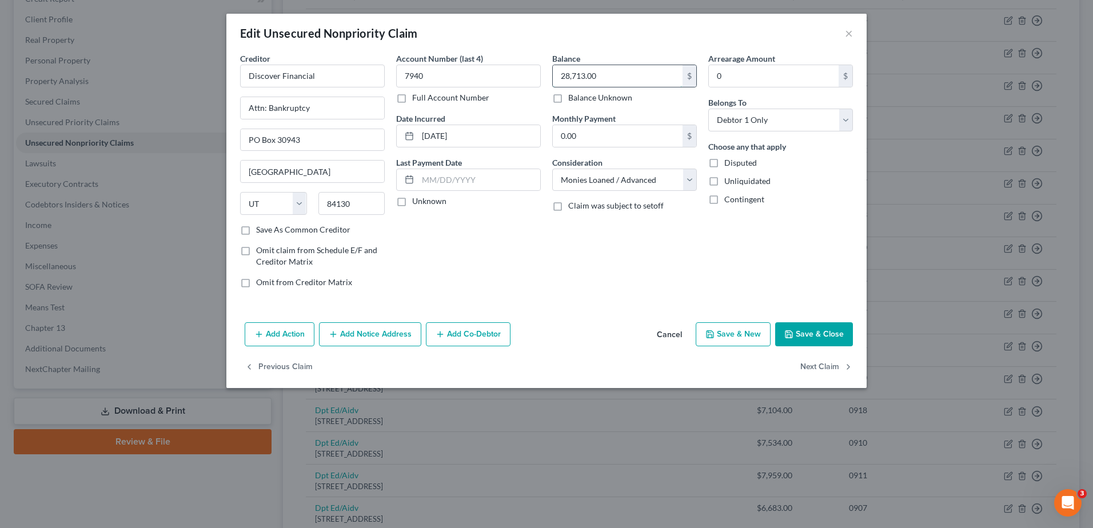
click at [531, 74] on input "28,713.00" at bounding box center [618, 76] width 130 height 22
click at [531, 229] on button "Save & Close" at bounding box center [814, 334] width 78 height 24
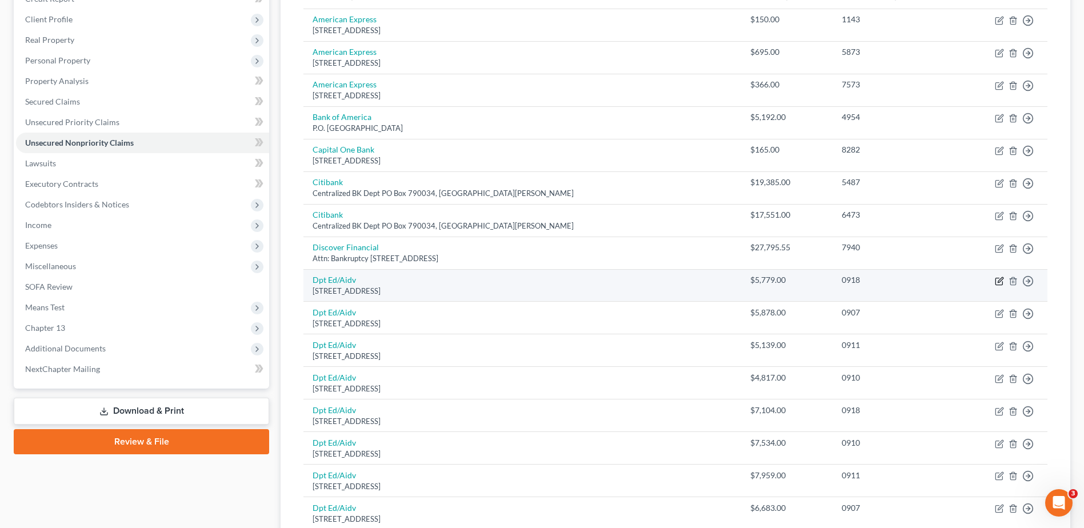
click at [531, 229] on icon "button" at bounding box center [999, 281] width 9 height 9
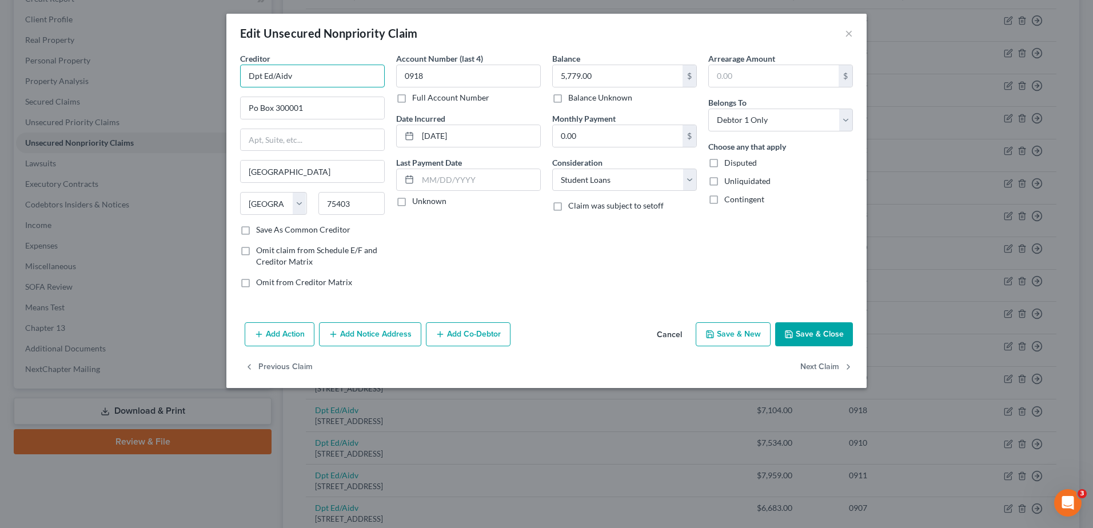
click at [345, 77] on input "Dpt Ed/Aidv" at bounding box center [312, 76] width 145 height 23
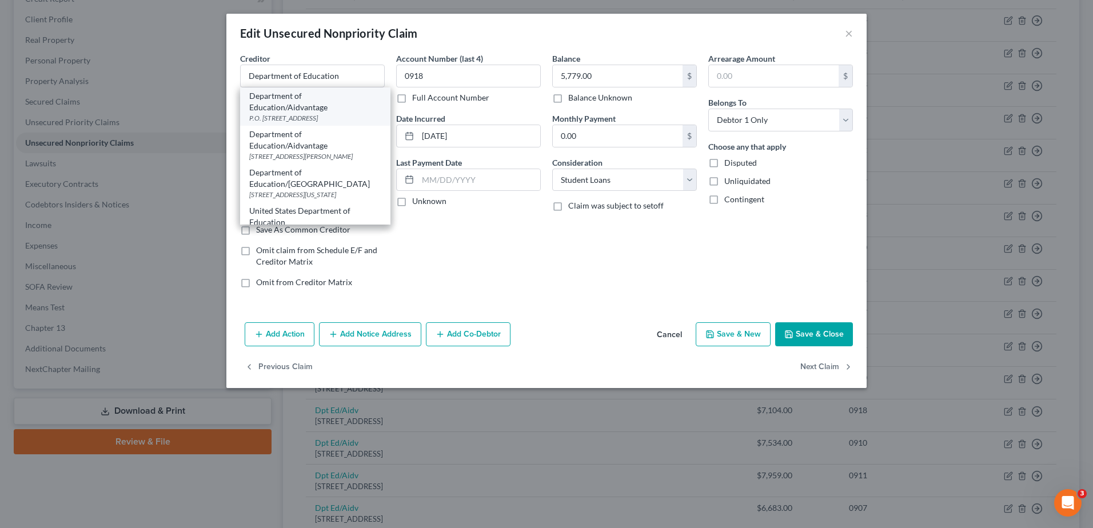
click at [351, 106] on div "Department of Education/Aidvantage" at bounding box center [315, 101] width 132 height 23
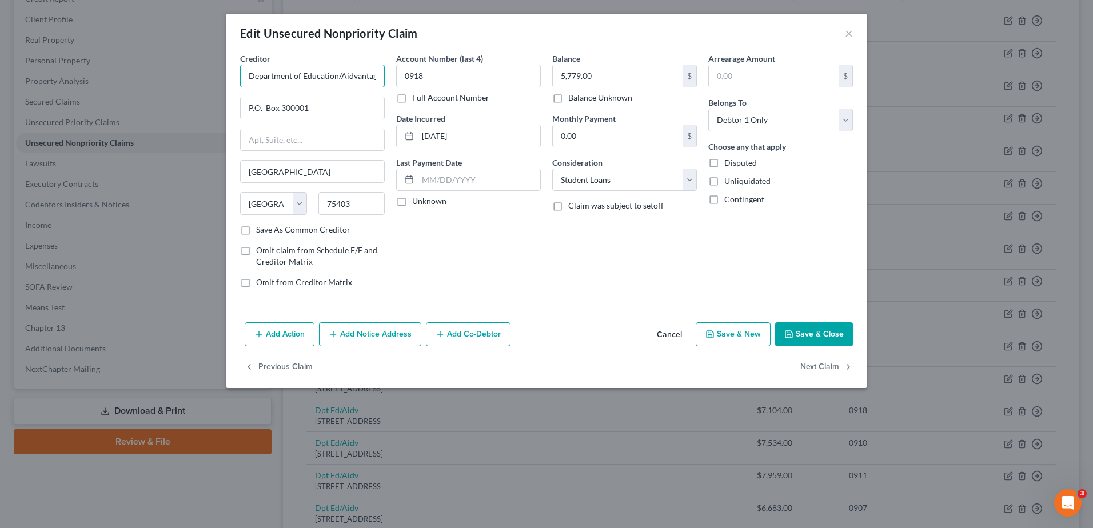
click at [363, 74] on input "Department of Education/Aidvantage" at bounding box center [312, 76] width 145 height 23
click at [373, 75] on input "Department of Education/Aidvantage" at bounding box center [312, 76] width 145 height 23
click at [376, 78] on input "Department of Education/Aidvantage" at bounding box center [312, 76] width 145 height 23
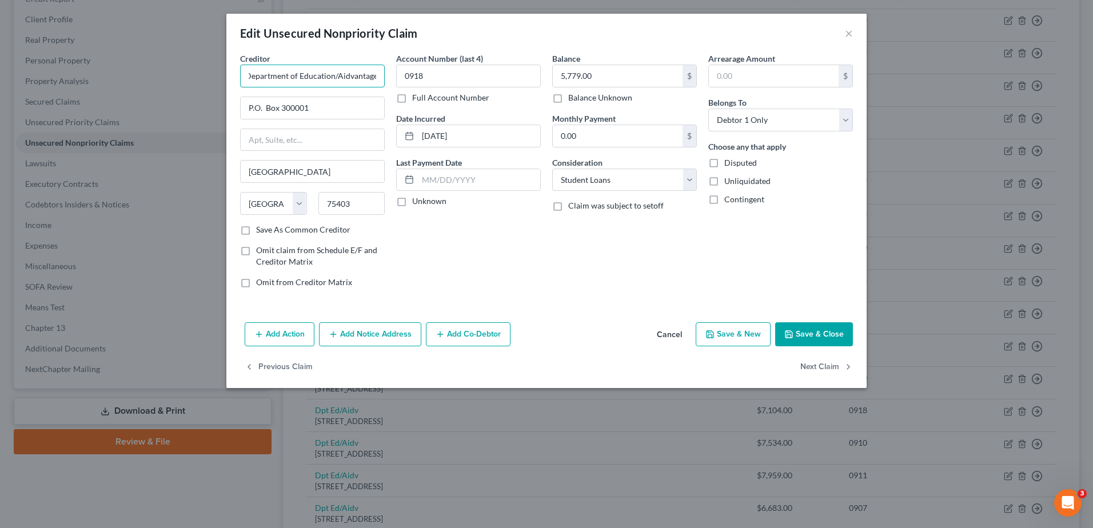
scroll to position [0, 5]
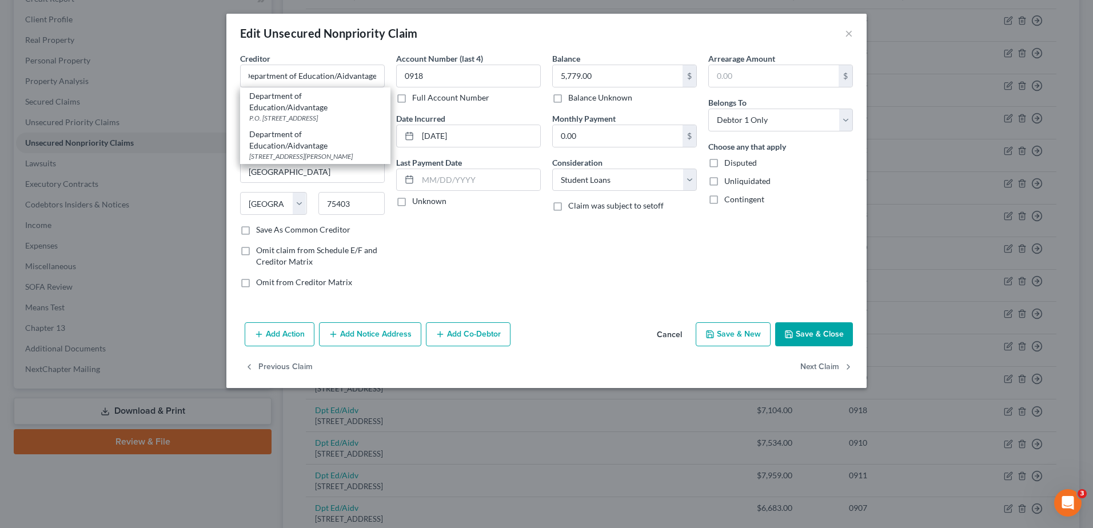
click at [354, 44] on div "Edit Unsecured Nonpriority Claim ×" at bounding box center [546, 33] width 640 height 39
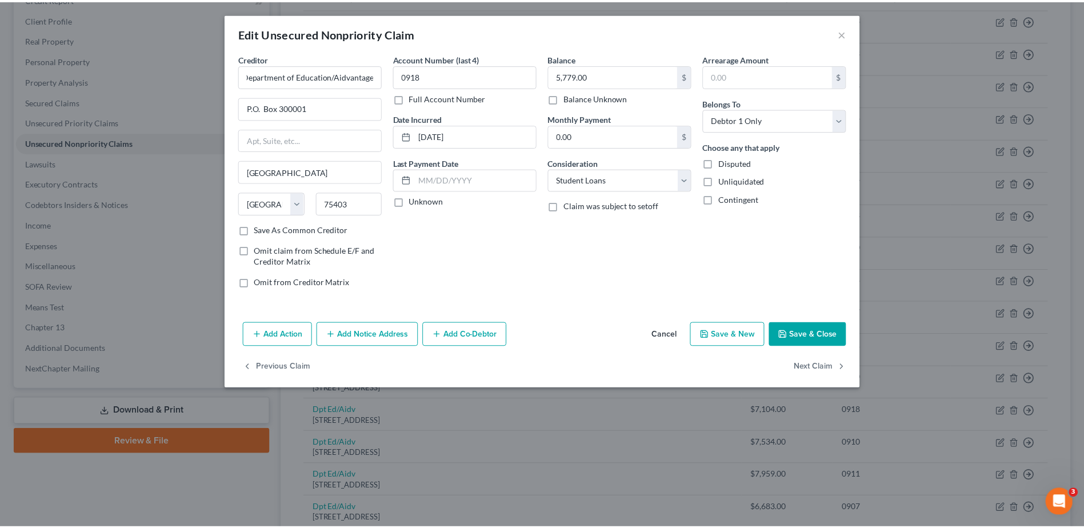
scroll to position [0, 0]
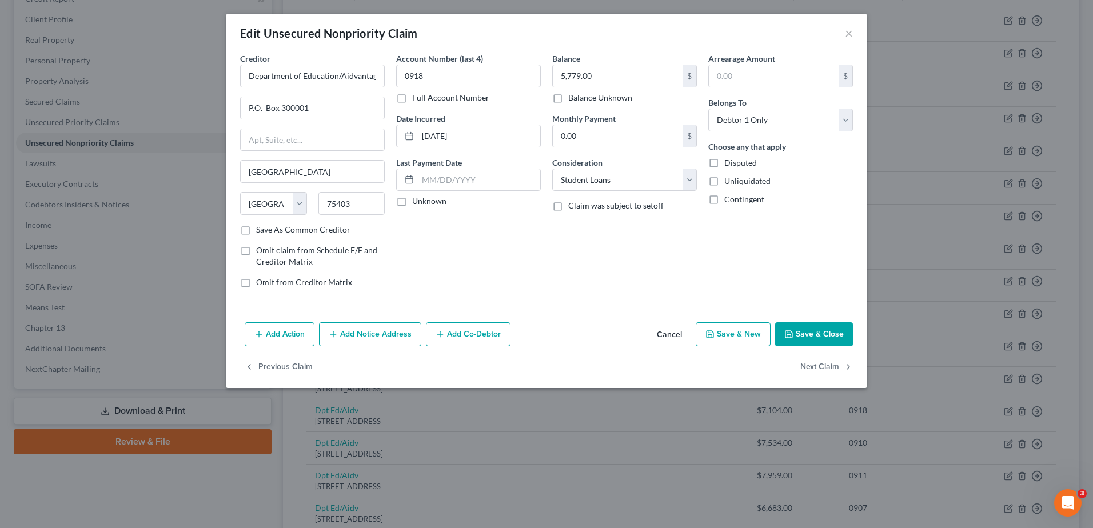
click at [531, 229] on button "Save & Close" at bounding box center [814, 334] width 78 height 24
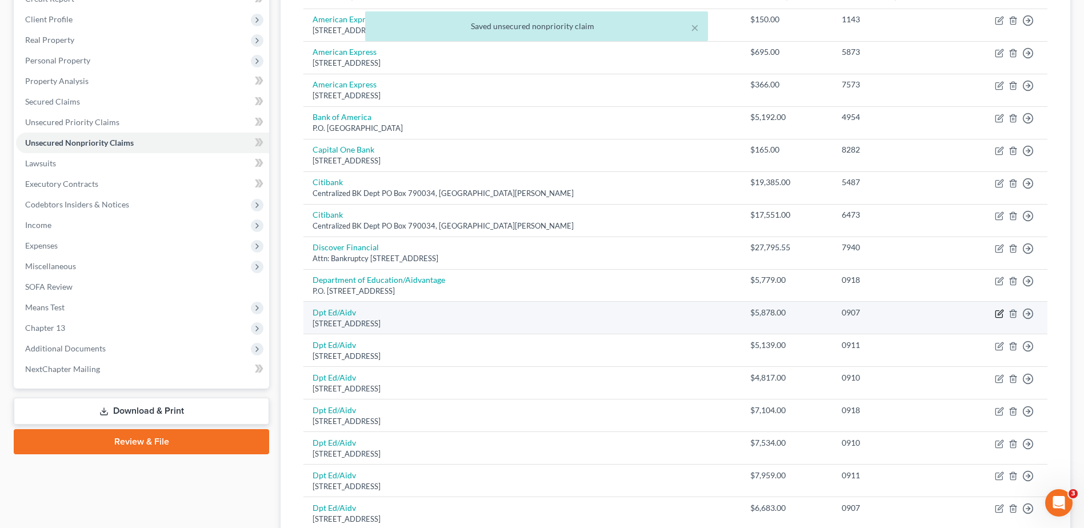
click at [531, 229] on icon "button" at bounding box center [999, 313] width 9 height 9
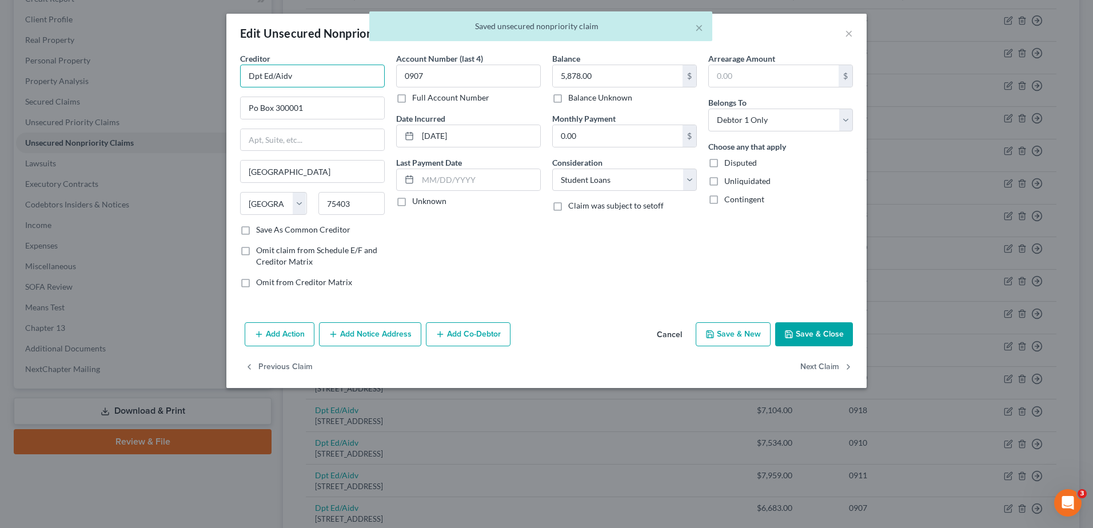
click at [345, 75] on input "Dpt Ed/Aidv" at bounding box center [312, 76] width 145 height 23
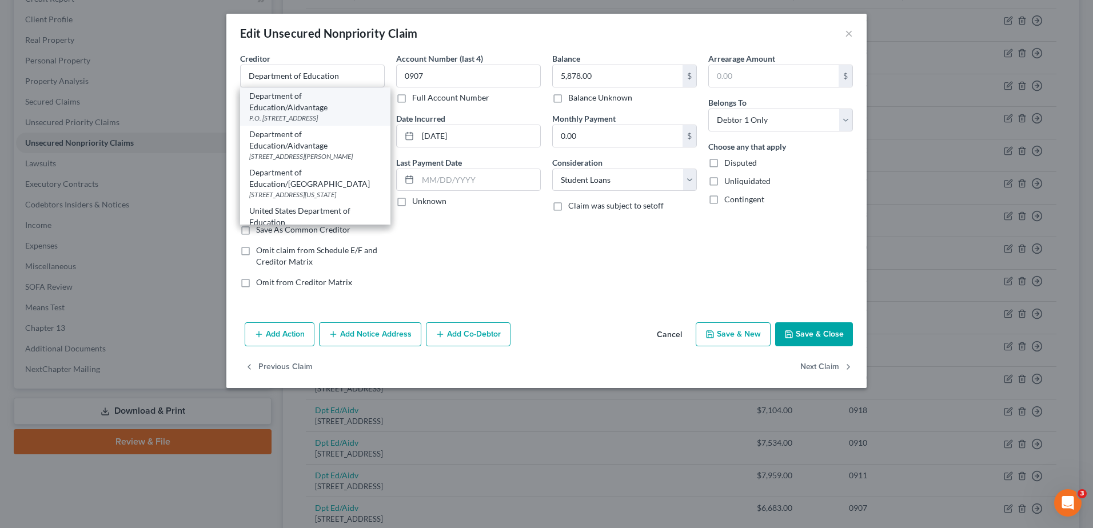
click at [346, 112] on div "Department of Education/Aidvantage" at bounding box center [315, 101] width 132 height 23
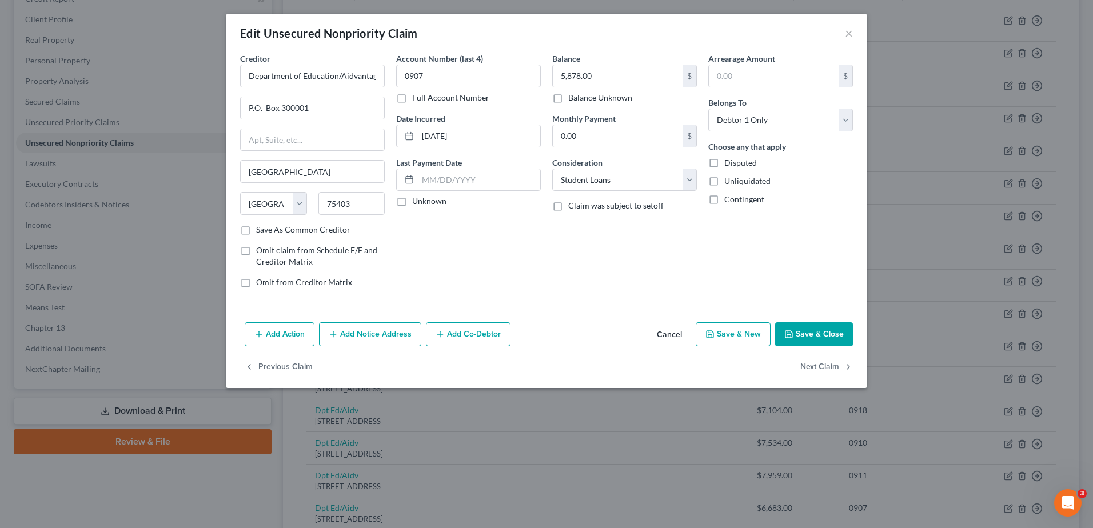
click at [531, 229] on button "Save & Close" at bounding box center [814, 334] width 78 height 24
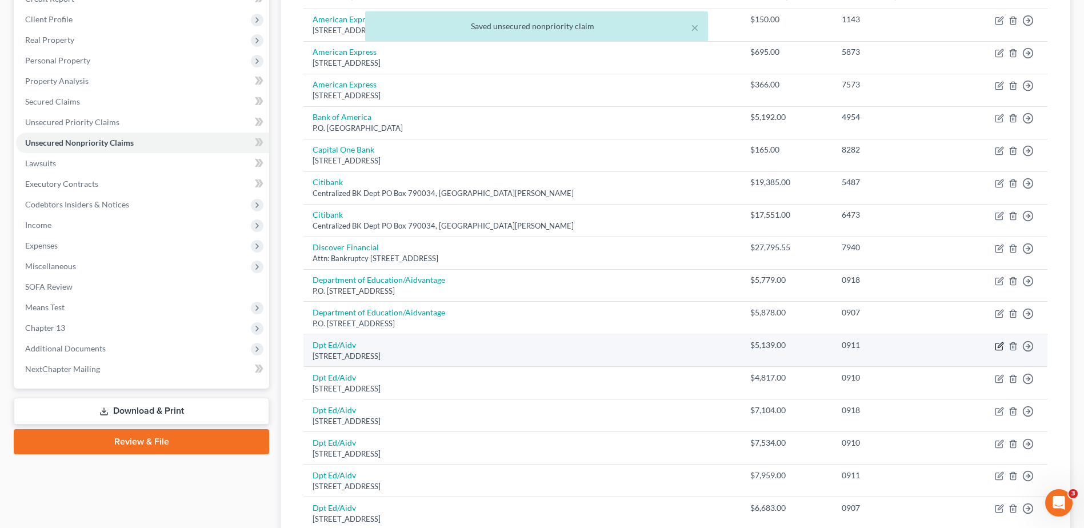
click at [531, 229] on icon "button" at bounding box center [999, 346] width 7 height 7
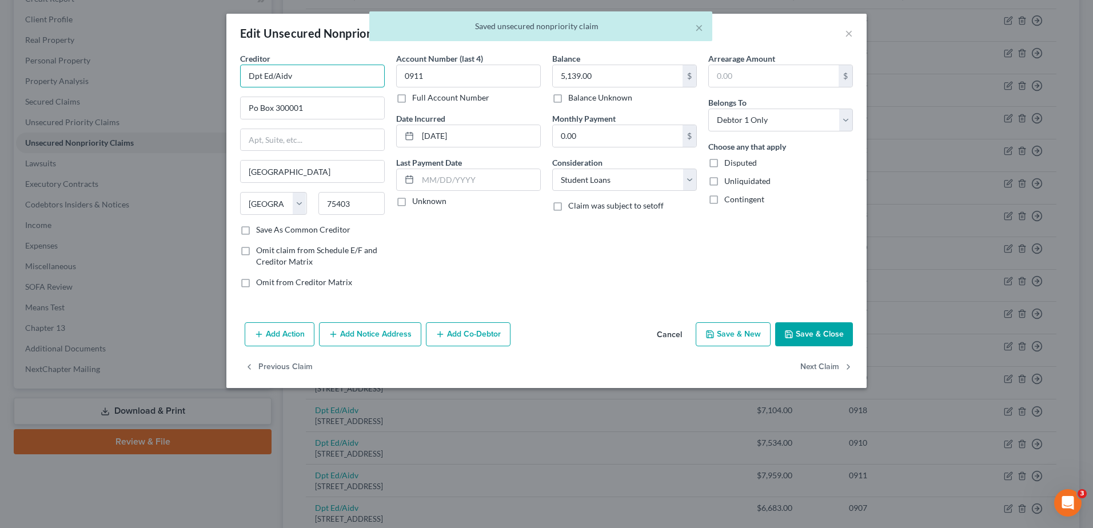
click at [322, 67] on input "Dpt Ed/Aidv" at bounding box center [312, 76] width 145 height 23
click at [322, 69] on input "Dpt Ed/Aidv" at bounding box center [312, 76] width 145 height 23
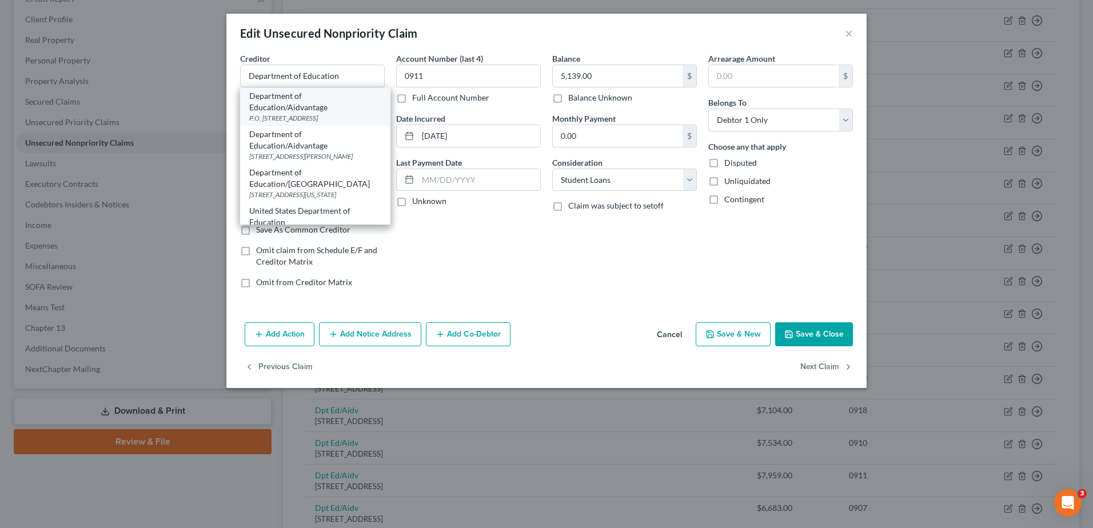
click at [305, 99] on div "Department of Education/Aidvantage" at bounding box center [315, 101] width 132 height 23
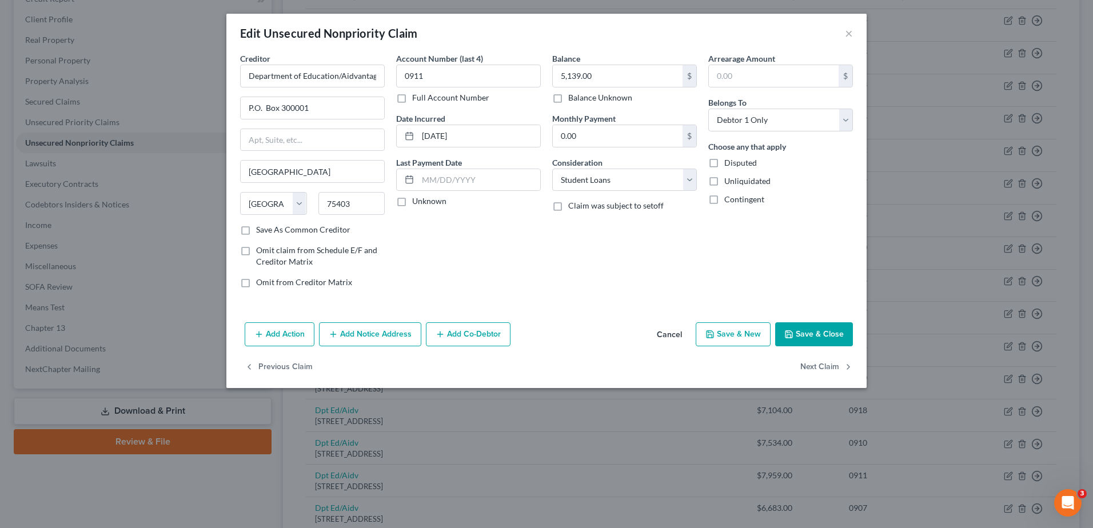
click at [531, 229] on button "Save & Close" at bounding box center [814, 334] width 78 height 24
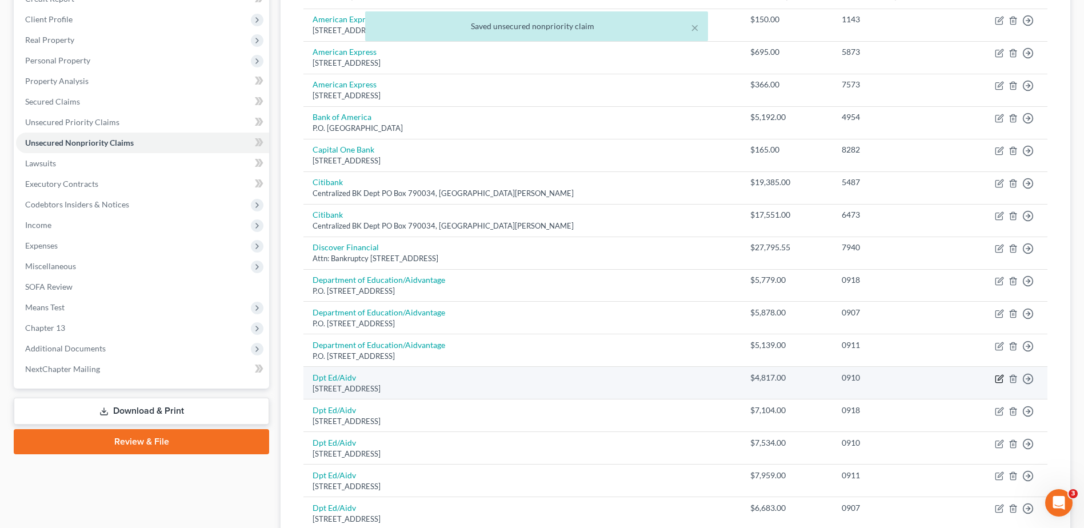
click at [531, 229] on icon "button" at bounding box center [999, 378] width 9 height 9
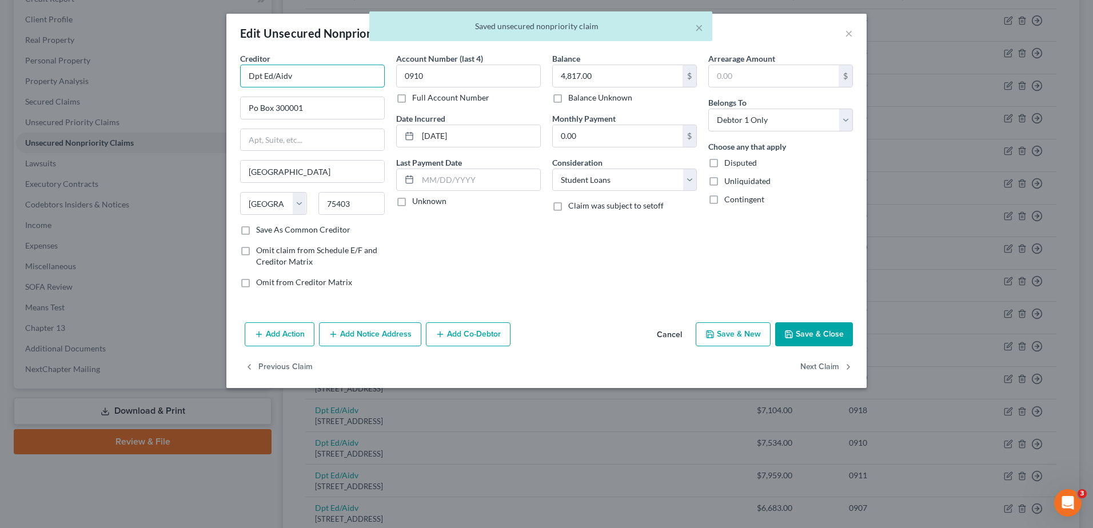
click at [340, 74] on input "Dpt Ed/Aidv" at bounding box center [312, 76] width 145 height 23
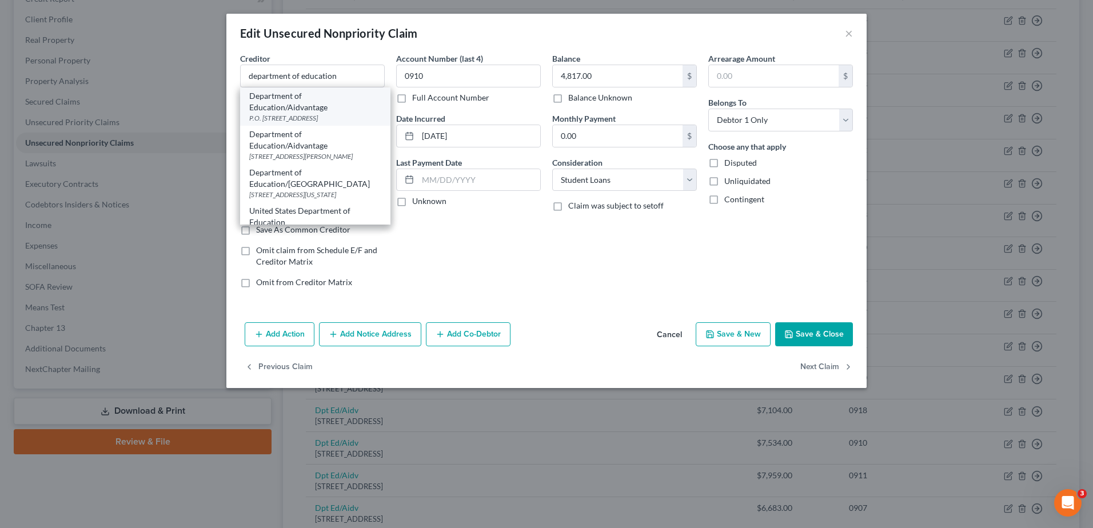
click at [321, 112] on div "Department of Education/Aidvantage" at bounding box center [315, 101] width 132 height 23
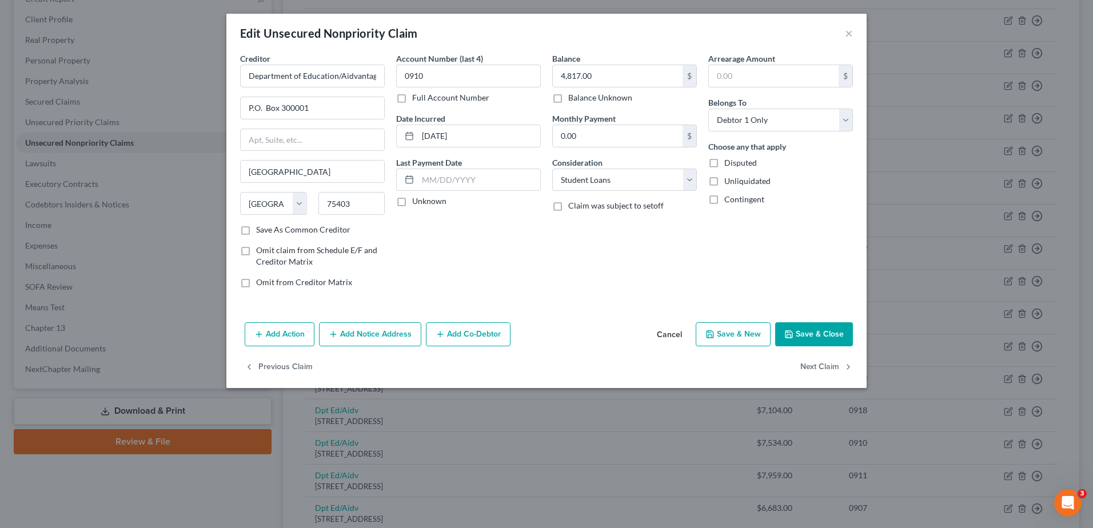
click at [531, 229] on button "Save & Close" at bounding box center [814, 334] width 78 height 24
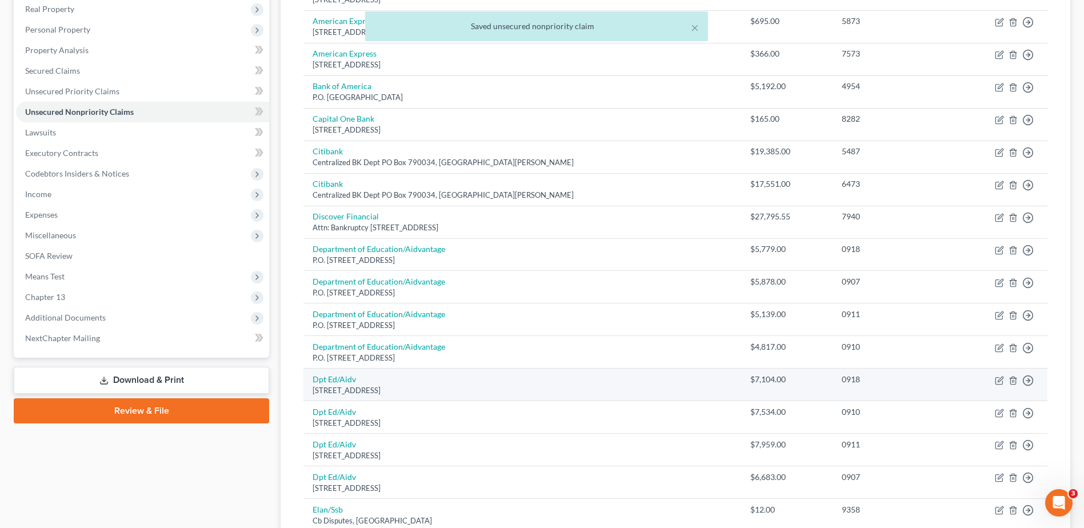
scroll to position [229, 0]
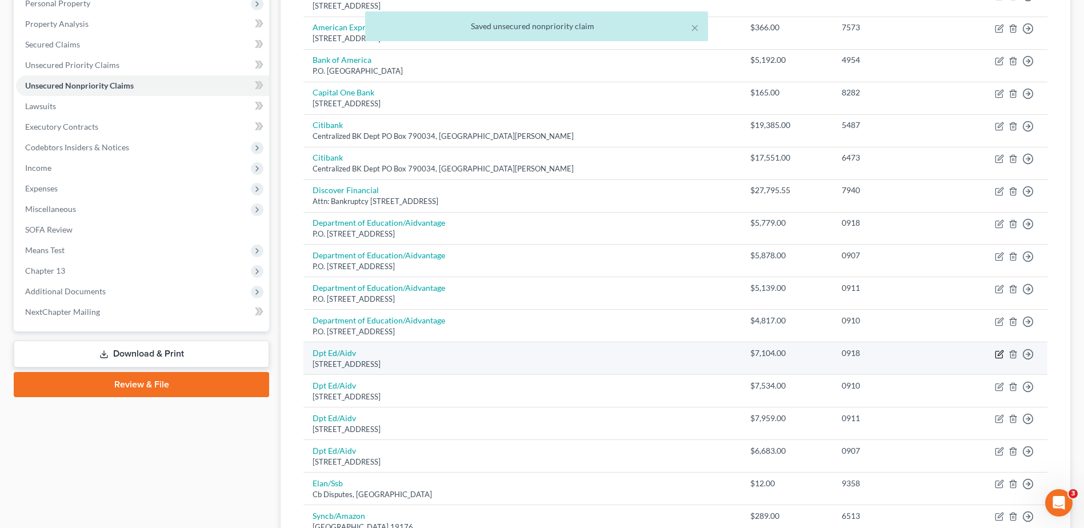
click at [531, 229] on icon "button" at bounding box center [1000, 352] width 5 height 5
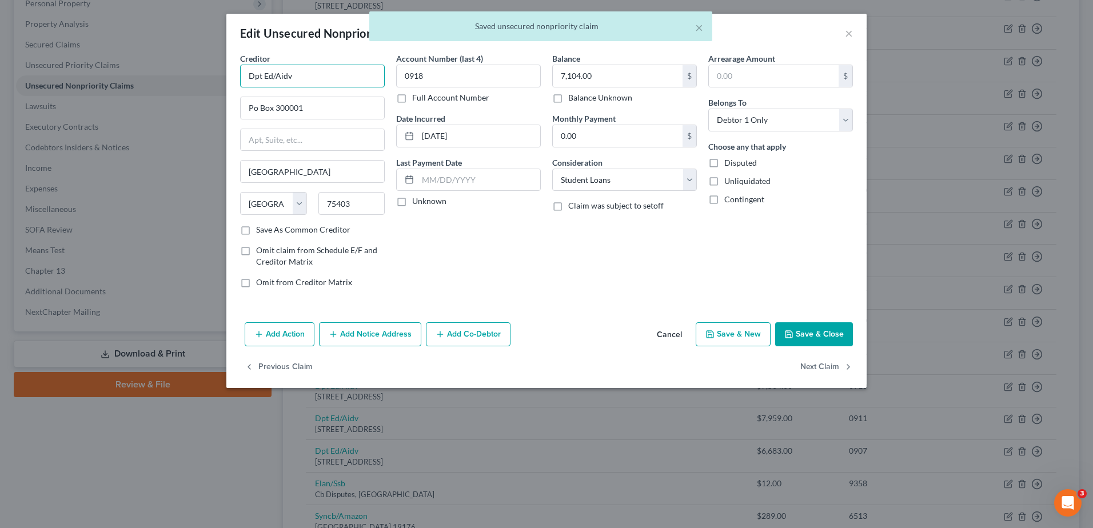
click at [308, 77] on input "Dpt Ed/Aidv" at bounding box center [312, 76] width 145 height 23
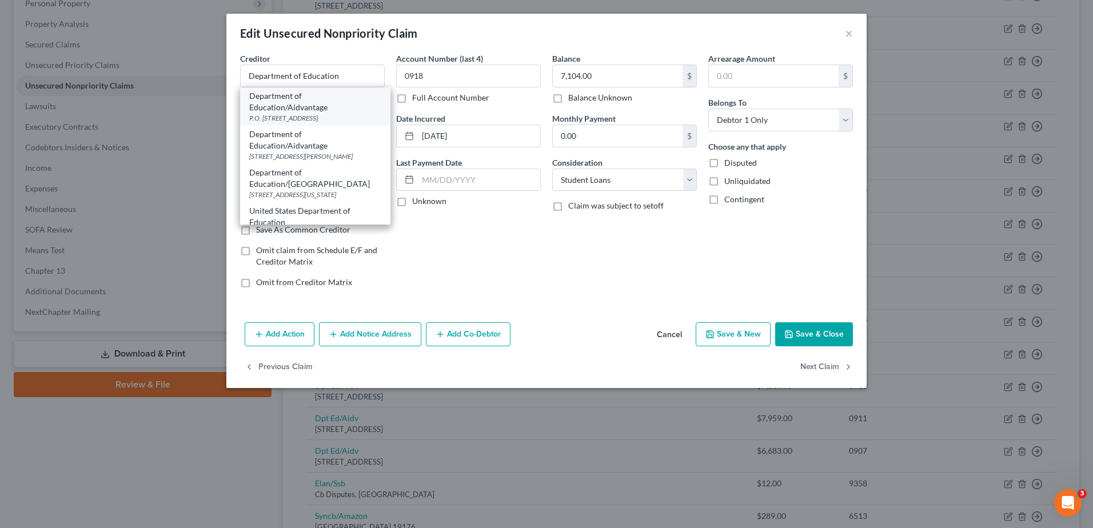
click at [326, 114] on div "P.O. Box 300001, Greenville, TX 75403" at bounding box center [315, 118] width 132 height 10
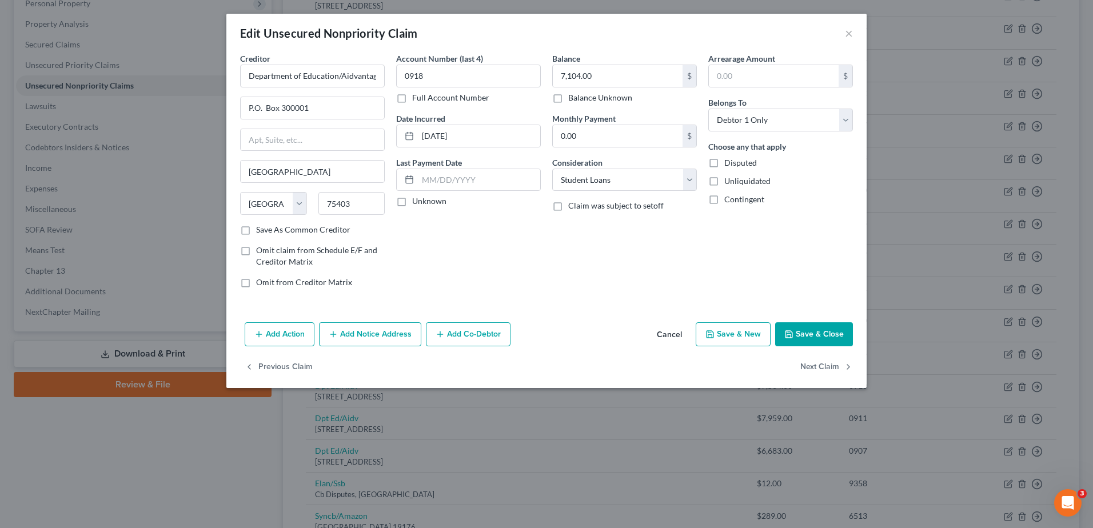
click at [531, 229] on button "Save & Close" at bounding box center [814, 334] width 78 height 24
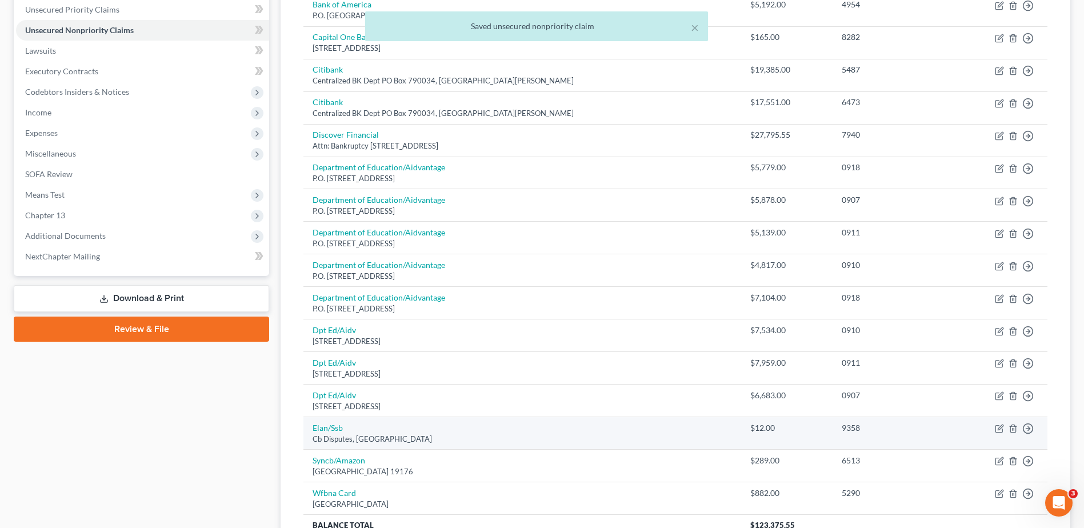
scroll to position [343, 0]
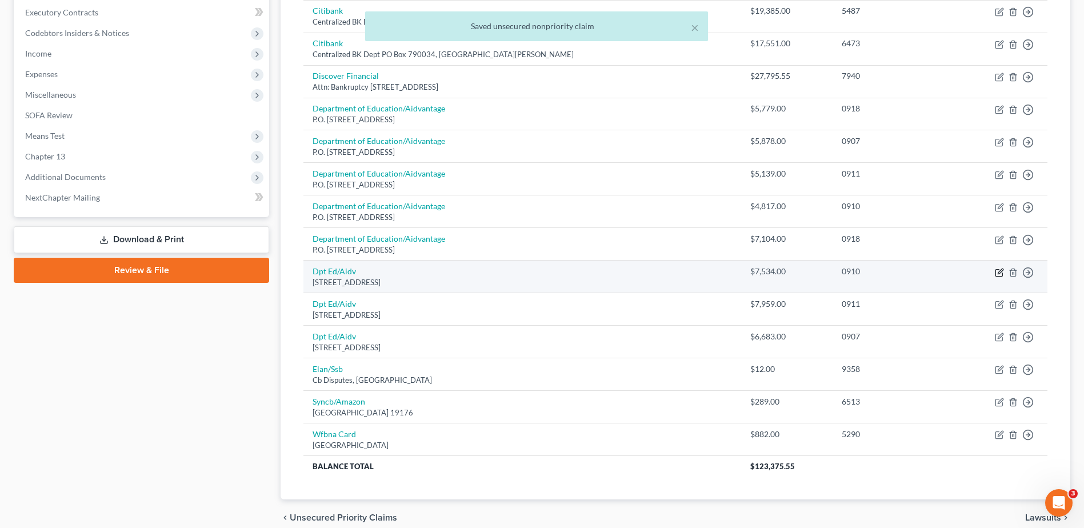
click at [531, 229] on icon "button" at bounding box center [999, 272] width 7 height 7
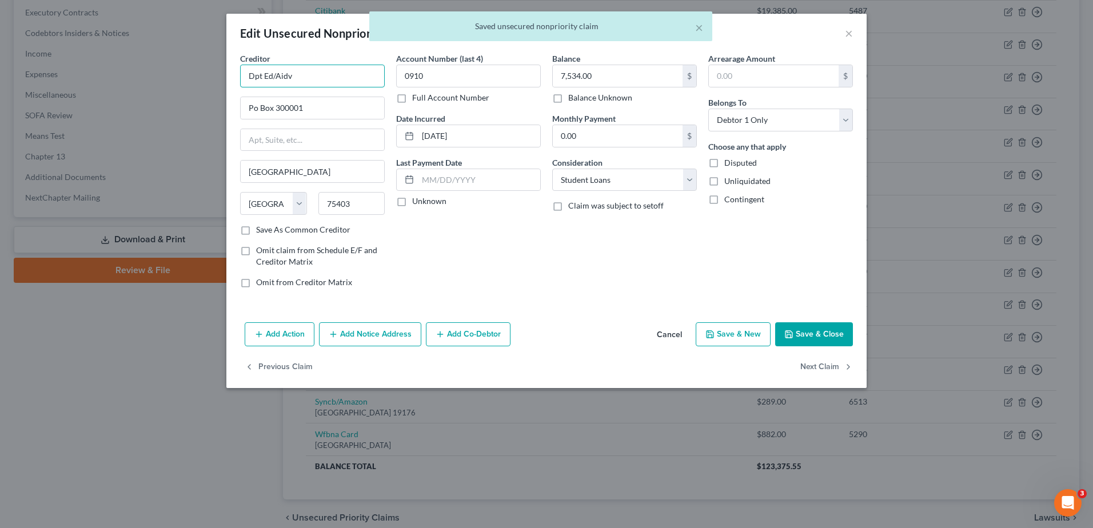
click at [304, 70] on input "Dpt Ed/Aidv" at bounding box center [312, 76] width 145 height 23
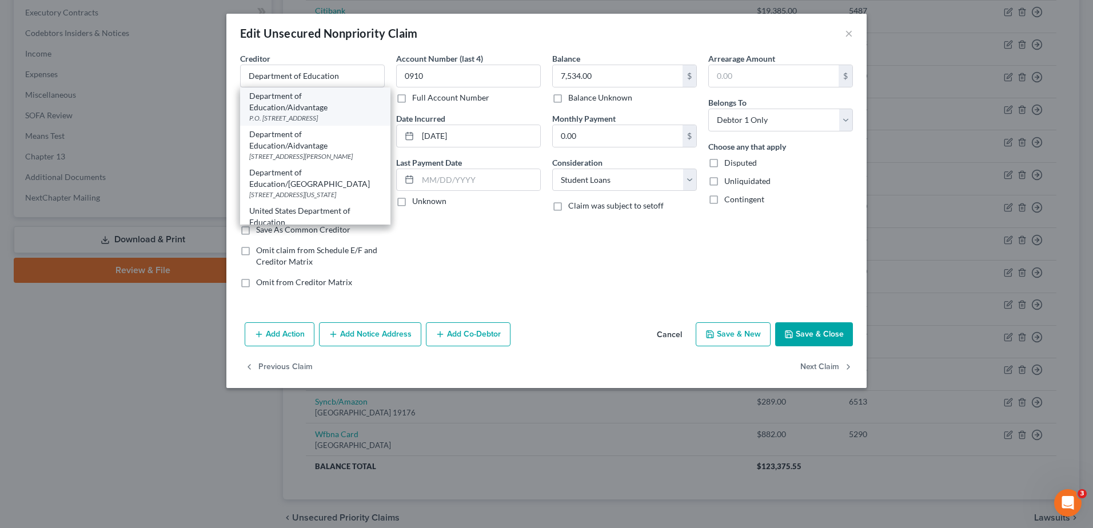
click at [289, 114] on div "P.O. Box 300001, Greenville, TX 75403" at bounding box center [315, 118] width 132 height 10
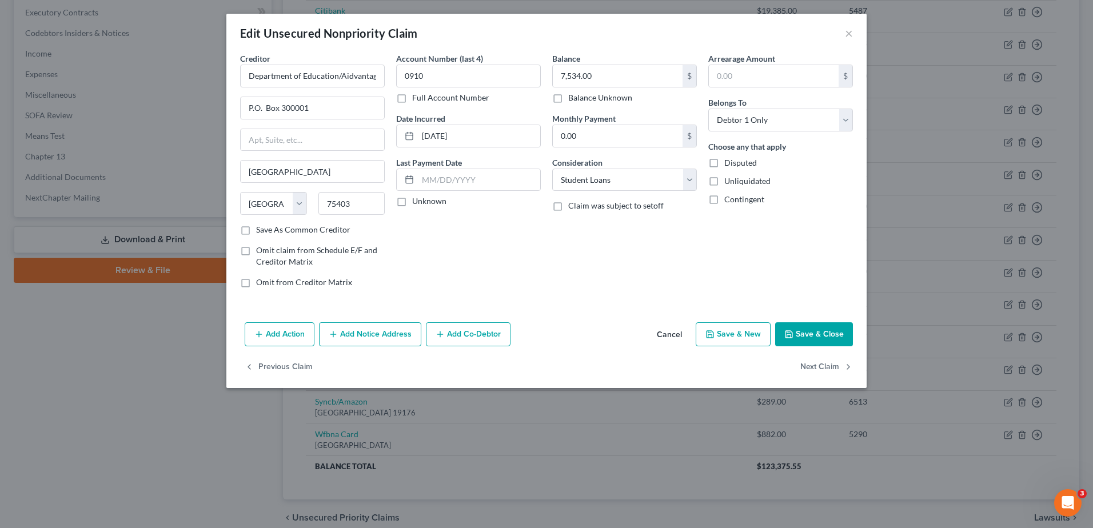
click at [531, 229] on button "Save & Close" at bounding box center [814, 334] width 78 height 24
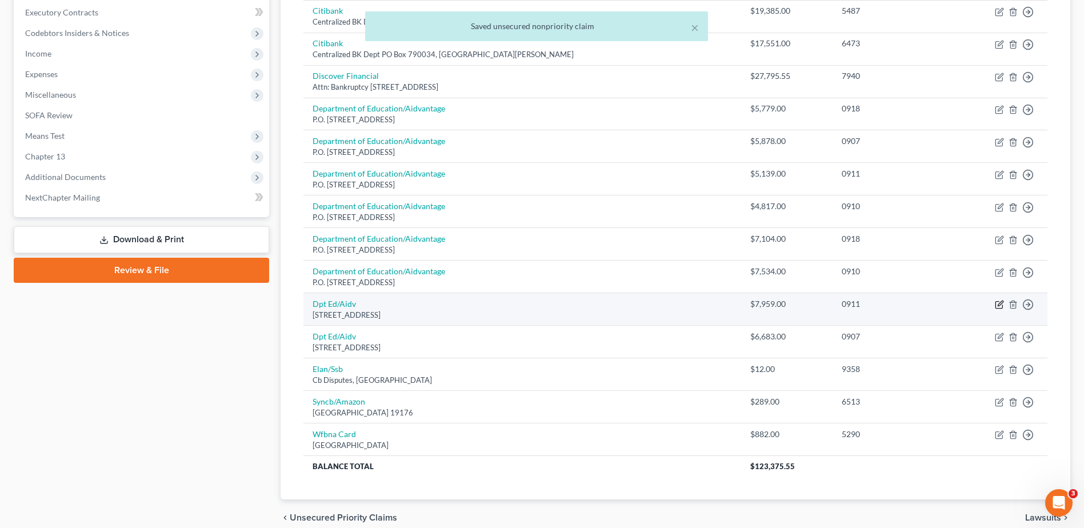
click at [531, 229] on icon "button" at bounding box center [1000, 303] width 5 height 5
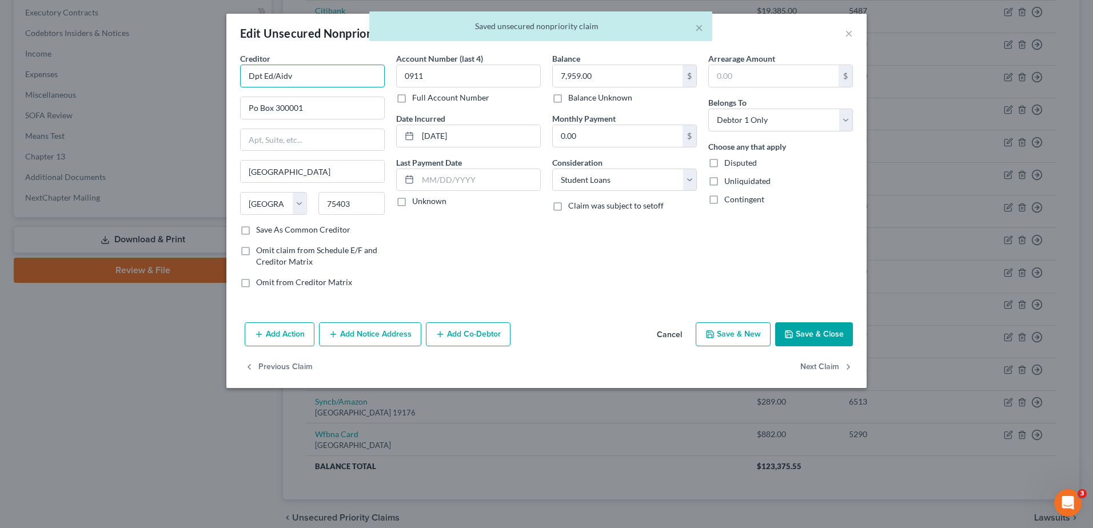
click at [353, 78] on input "Dpt Ed/Aidv" at bounding box center [312, 76] width 145 height 23
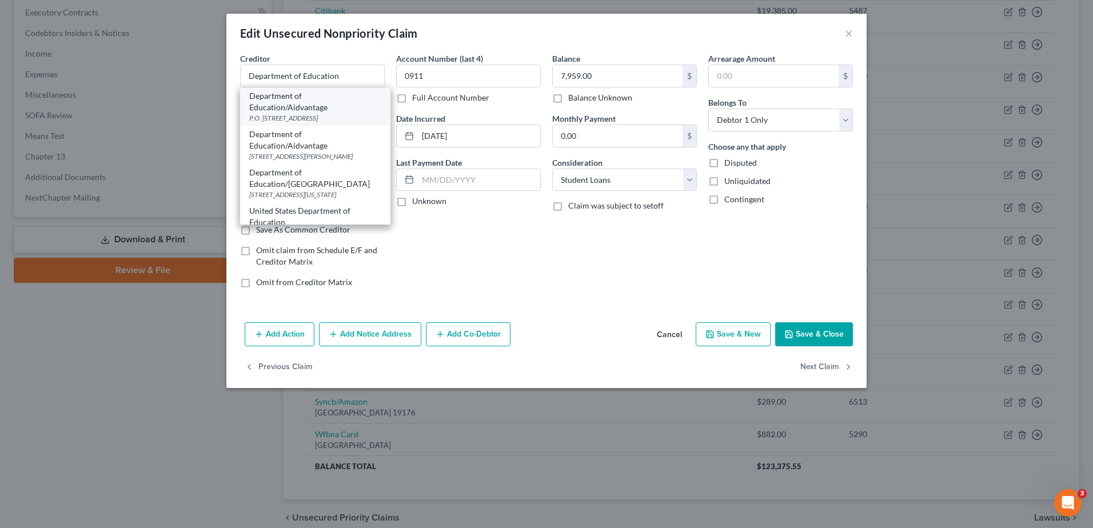
click at [347, 105] on div "Department of Education/Aidvantage" at bounding box center [315, 101] width 132 height 23
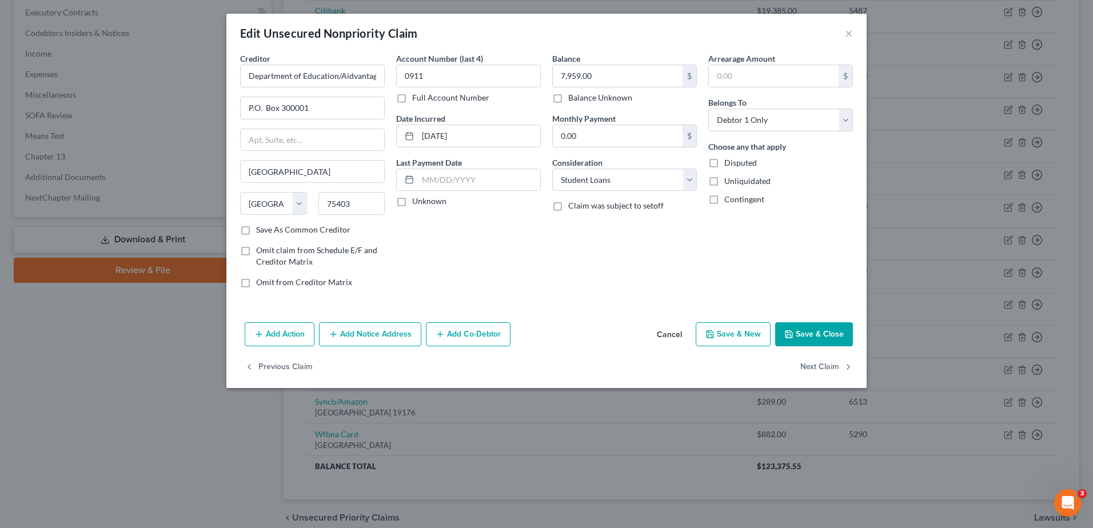
click at [531, 229] on button "Save & Close" at bounding box center [814, 334] width 78 height 24
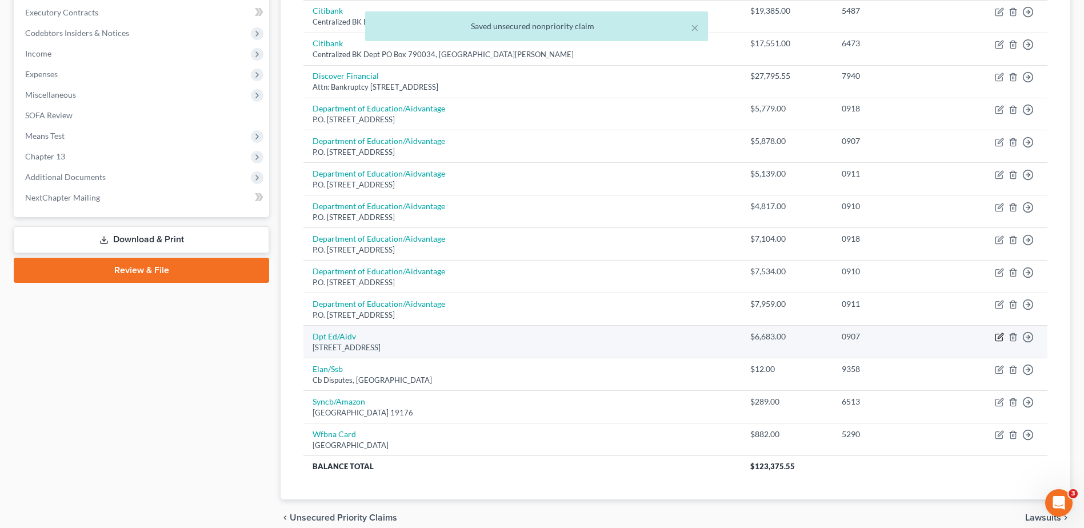
click at [531, 229] on icon "button" at bounding box center [1000, 336] width 5 height 5
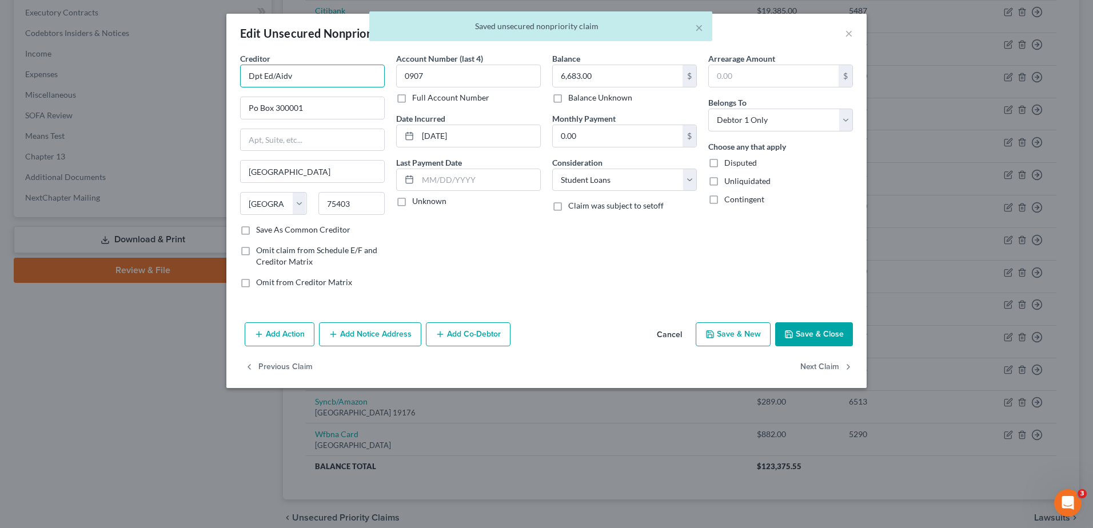
click at [305, 77] on input "Dpt Ed/Aidv" at bounding box center [312, 76] width 145 height 23
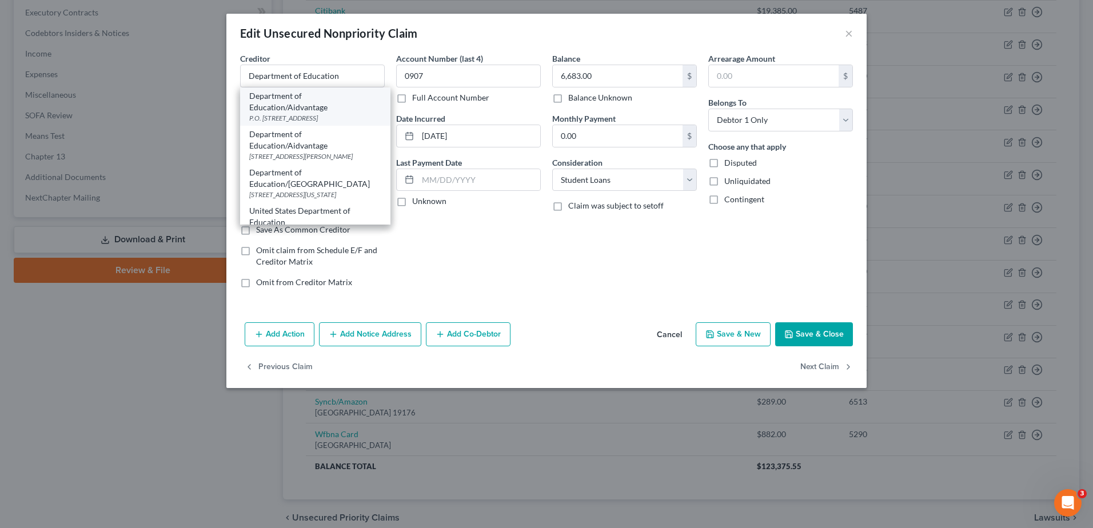
click at [337, 119] on div "P.O. Box 300001, Greenville, TX 75403" at bounding box center [315, 118] width 132 height 10
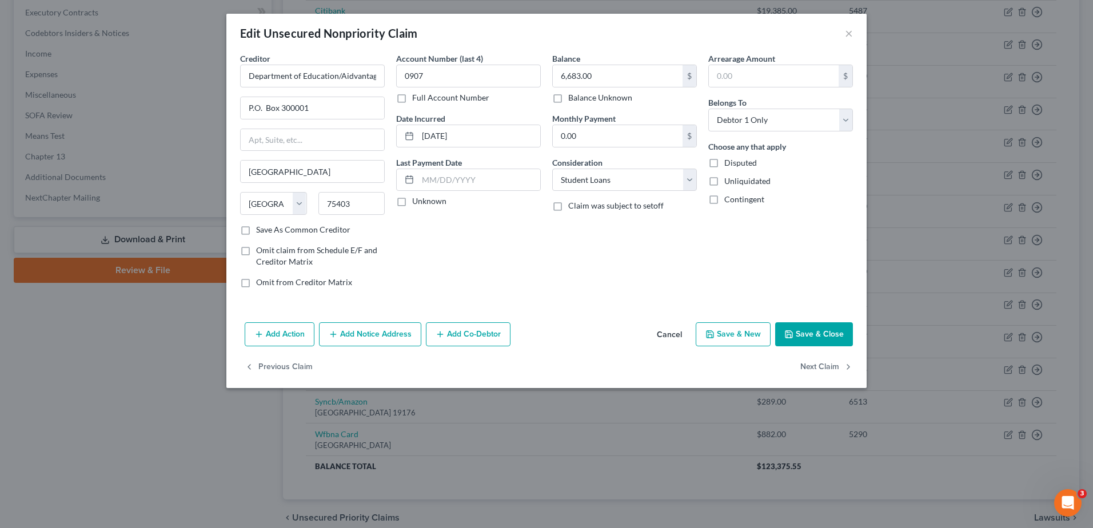
click at [531, 229] on button "Save & Close" at bounding box center [814, 334] width 78 height 24
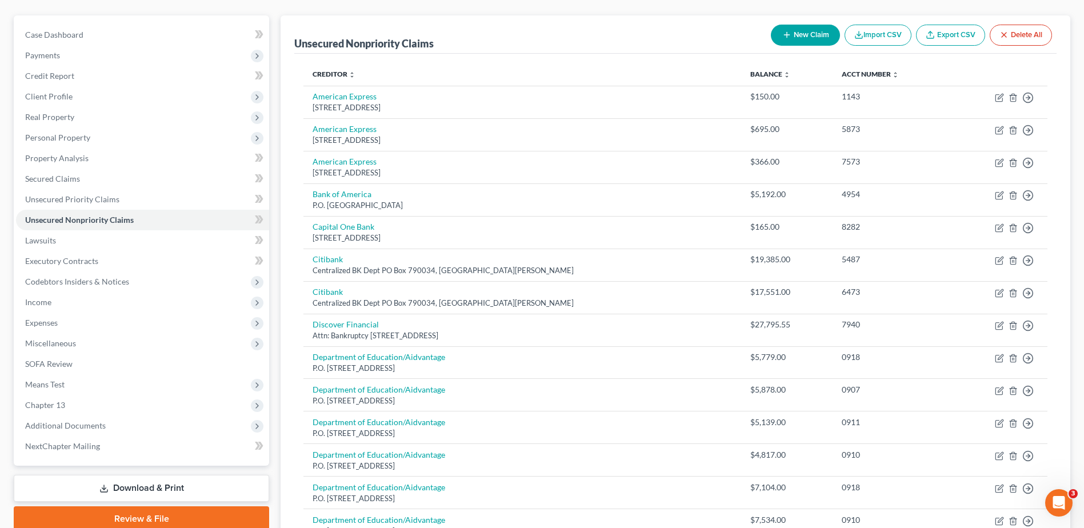
scroll to position [57, 0]
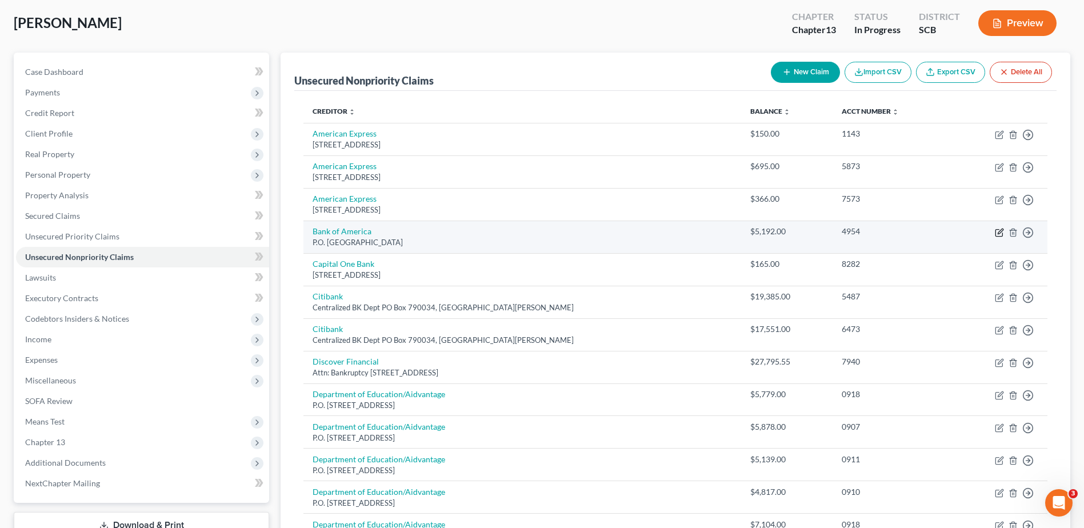
click at [531, 229] on icon "button" at bounding box center [1000, 231] width 5 height 5
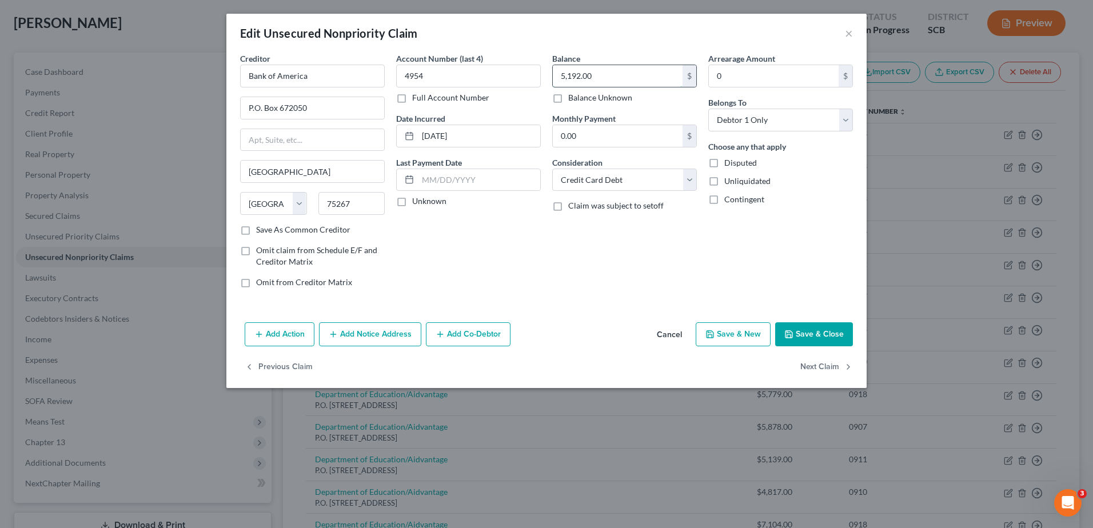
click at [531, 79] on input "5,192.00" at bounding box center [618, 76] width 130 height 22
click at [531, 229] on button "Save & Close" at bounding box center [814, 334] width 78 height 24
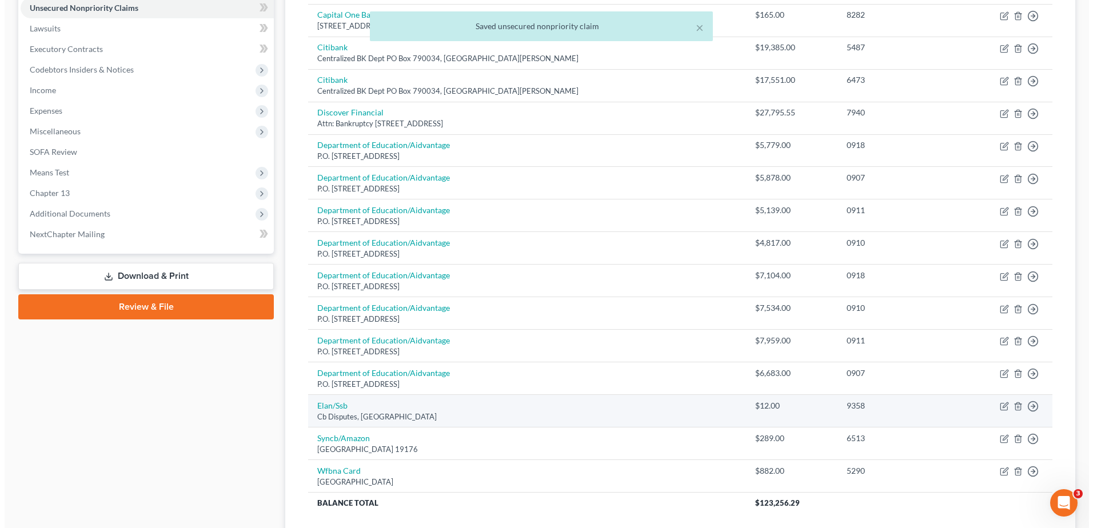
scroll to position [394, 0]
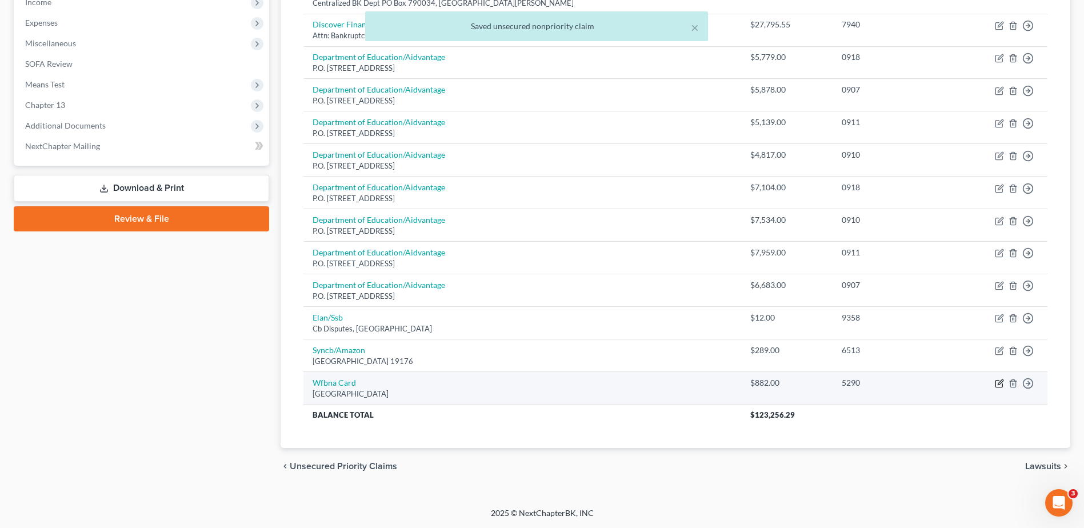
click at [531, 229] on icon "button" at bounding box center [999, 383] width 9 height 9
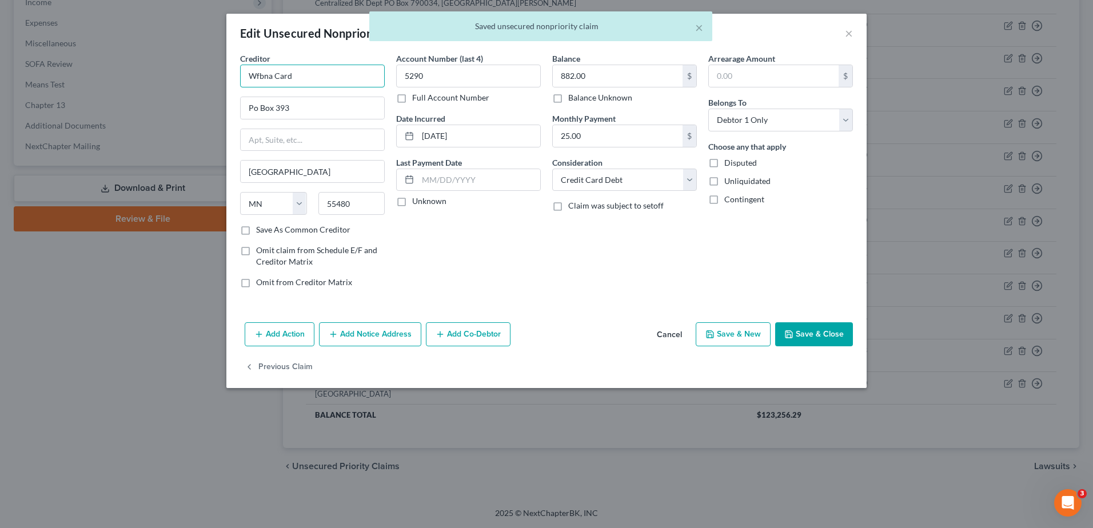
click at [294, 78] on input "Wfbna Card" at bounding box center [312, 76] width 145 height 23
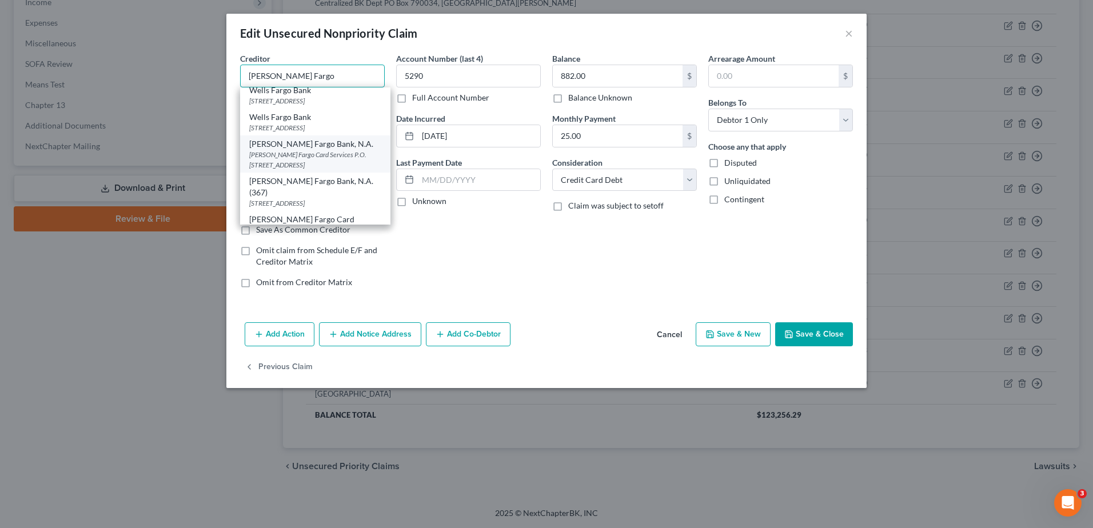
scroll to position [19, 0]
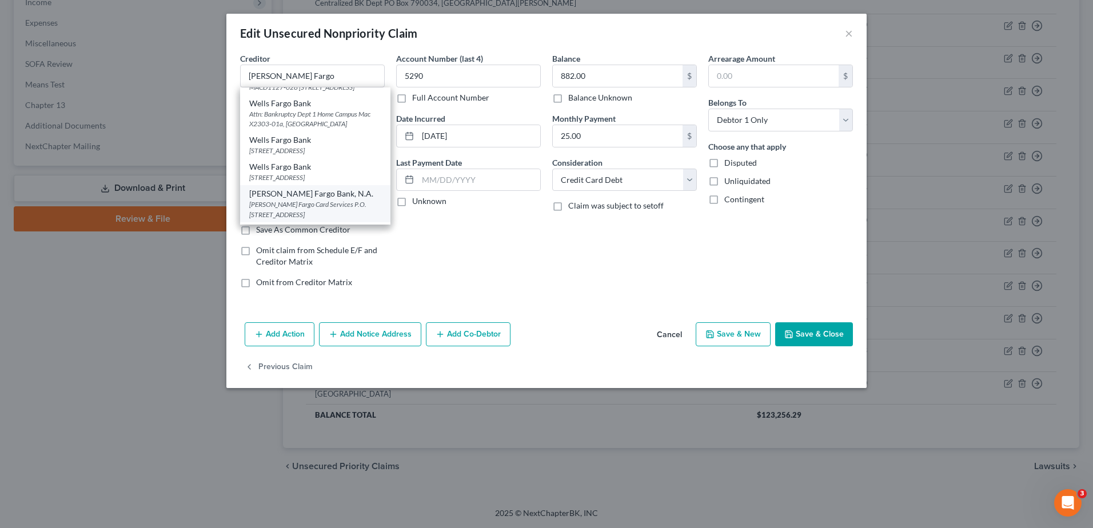
click at [357, 129] on div "Attn: Bankruptcy Dept 1 Home Campus Mac X2303-01a, Des Moines, IA 50328" at bounding box center [315, 118] width 132 height 19
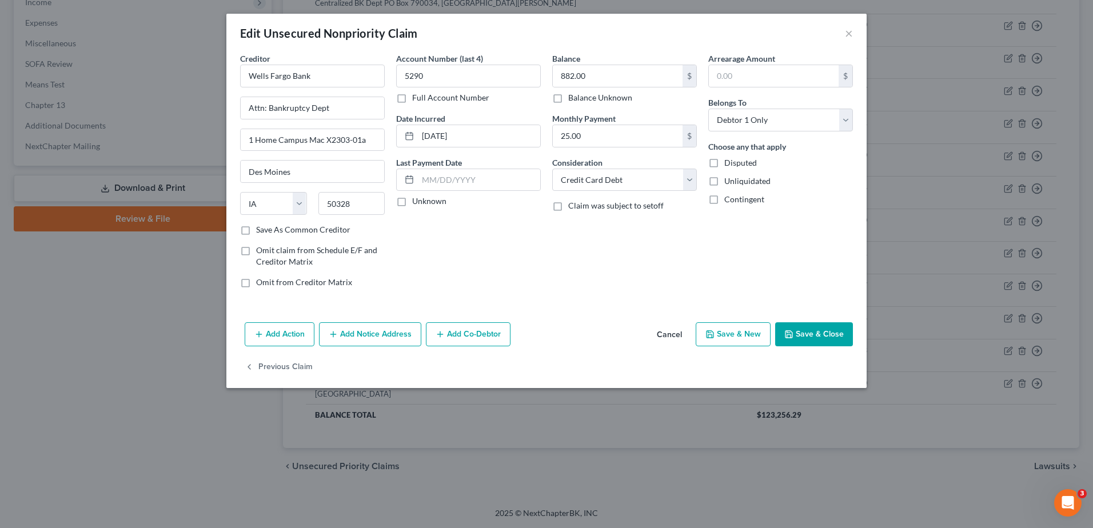
scroll to position [0, 0]
click at [531, 138] on input "25.00" at bounding box center [618, 136] width 130 height 22
click at [531, 229] on button "Save & Close" at bounding box center [814, 334] width 78 height 24
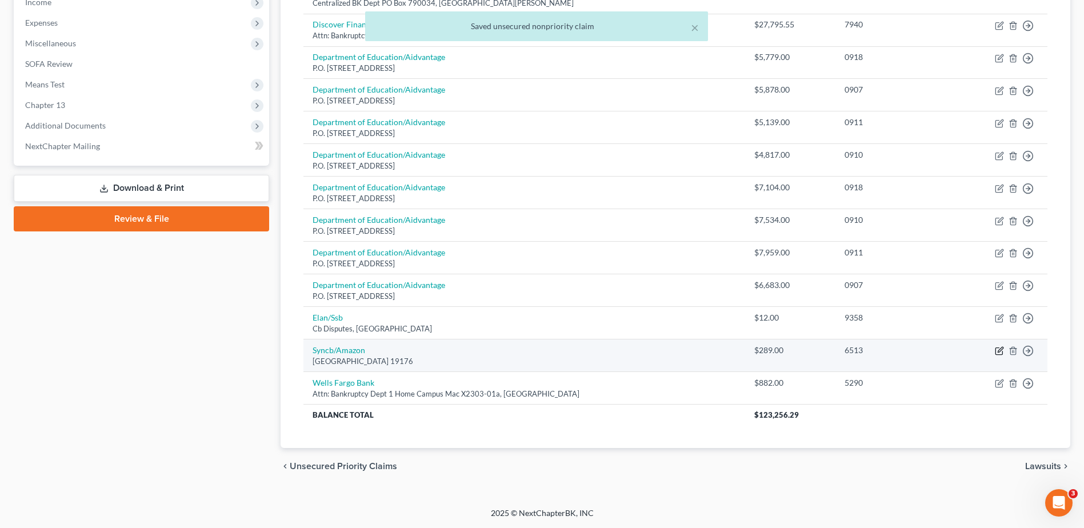
click at [531, 229] on icon "button" at bounding box center [999, 350] width 9 height 9
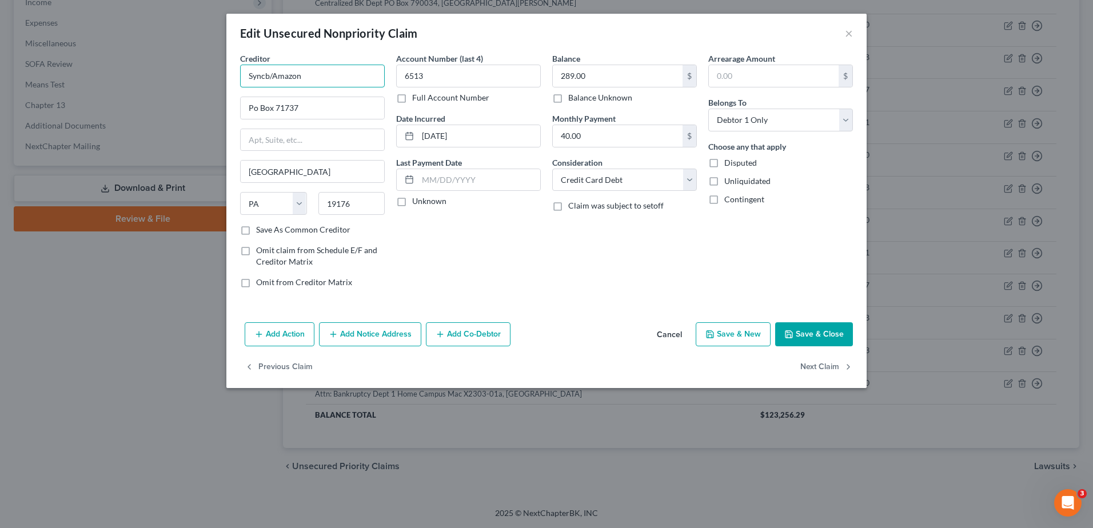
click at [330, 70] on input "Syncb/Amazon" at bounding box center [312, 76] width 145 height 23
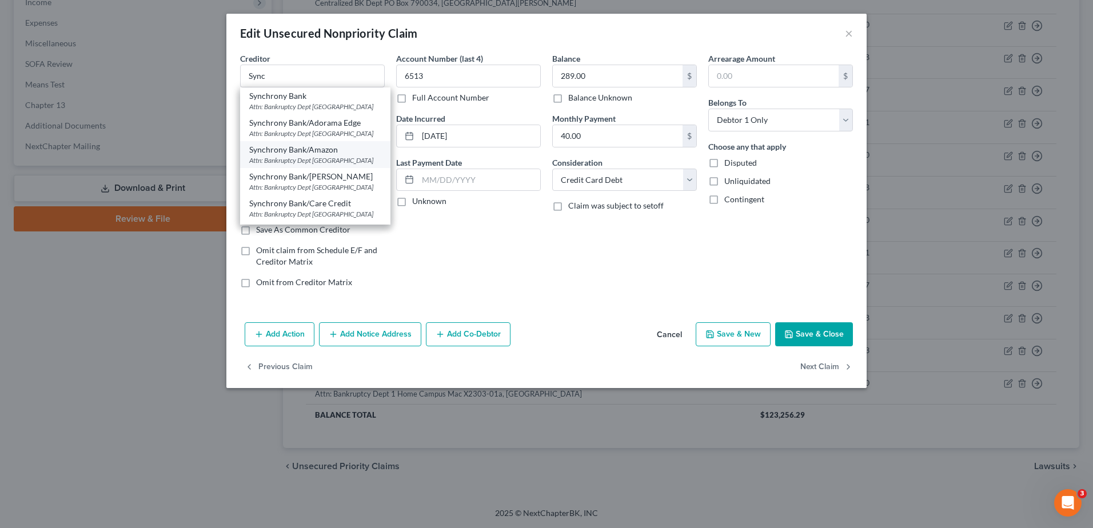
click at [344, 165] on div "Attn: Bankruptcy Dept Po Box 71783, Philadelphia, PA 19176" at bounding box center [315, 160] width 132 height 10
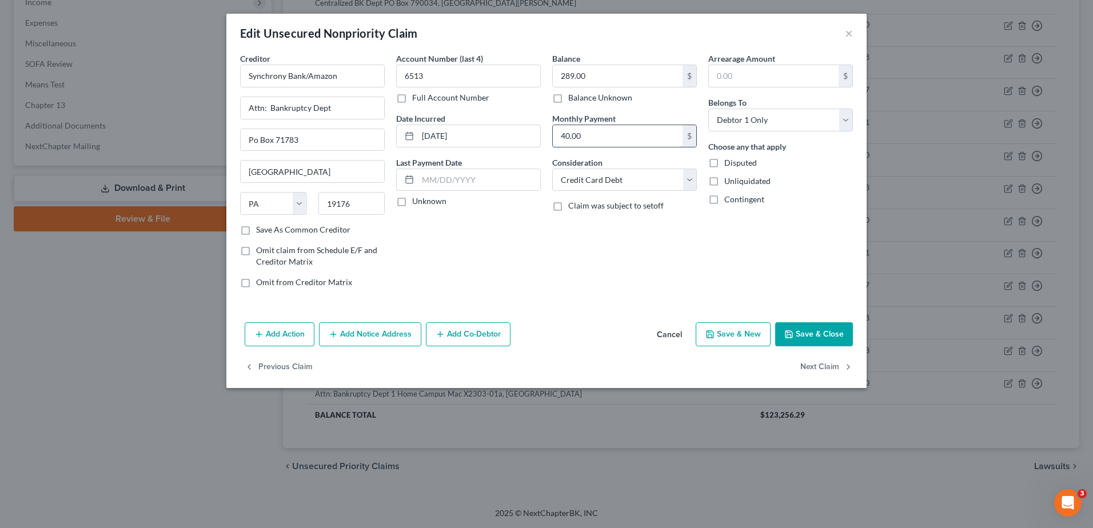
click at [531, 134] on input "40.00" at bounding box center [618, 136] width 130 height 22
click at [531, 229] on button "Save & Close" at bounding box center [814, 334] width 78 height 24
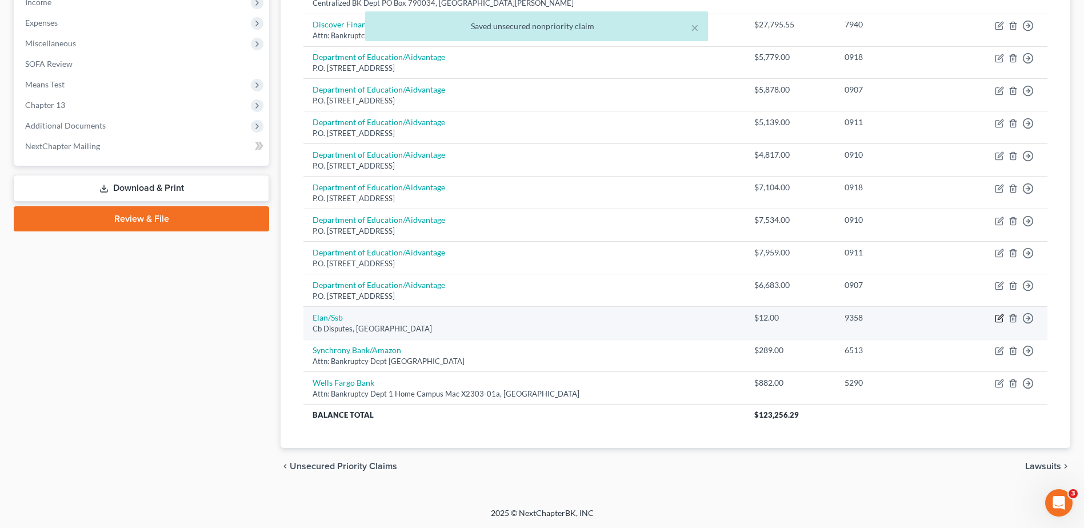
click at [531, 229] on icon "button" at bounding box center [999, 318] width 9 height 9
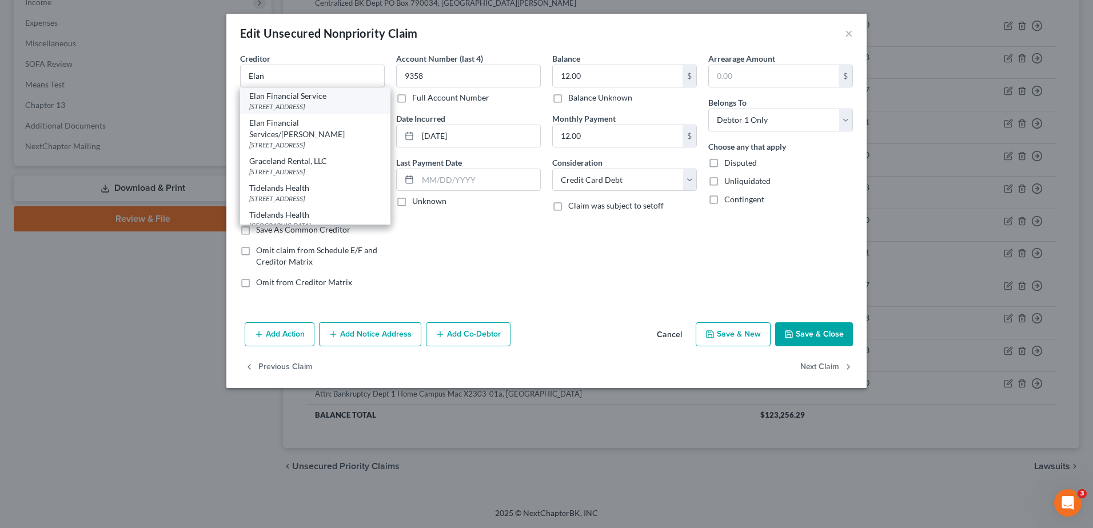
click at [335, 109] on div "PO Box 108, Saint Louis, MO 63166" at bounding box center [315, 107] width 132 height 10
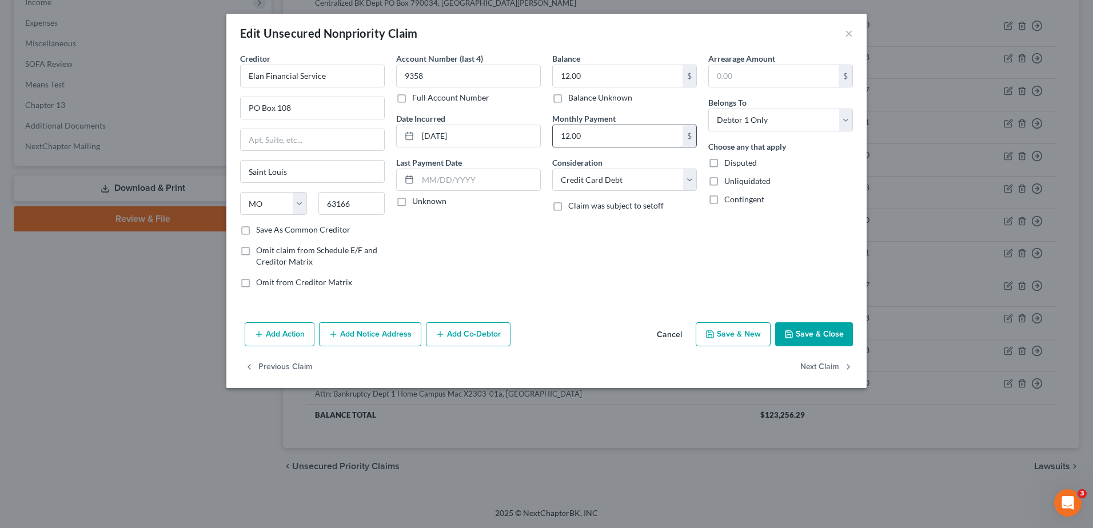
click at [531, 135] on input "12.00" at bounding box center [618, 136] width 130 height 22
click at [531, 229] on button "Save & Close" at bounding box center [814, 334] width 78 height 24
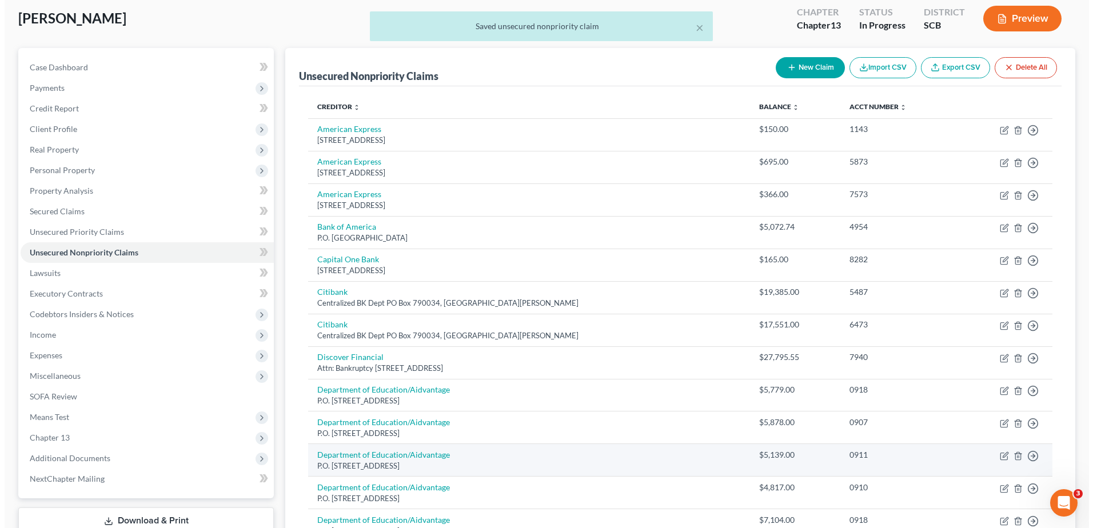
scroll to position [51, 0]
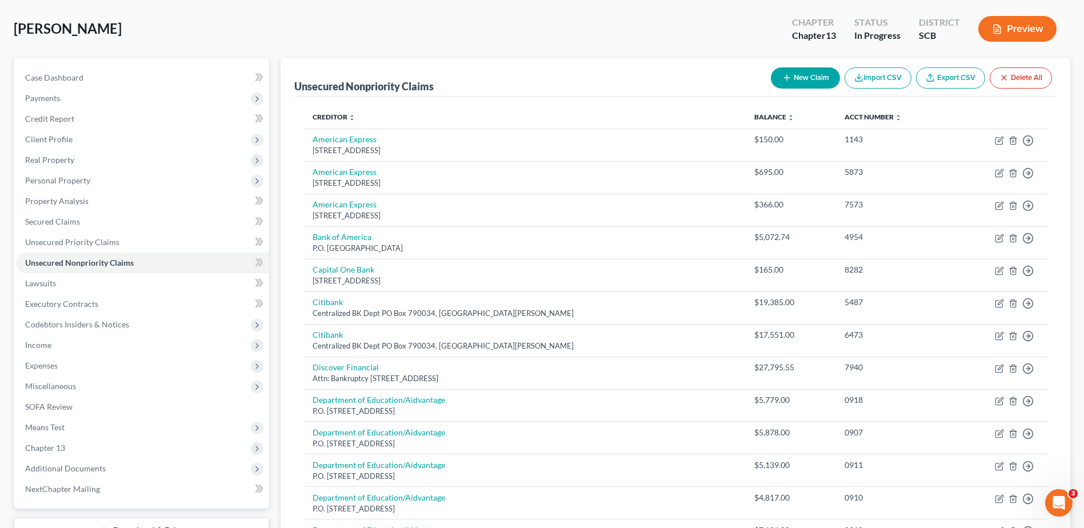
click at [531, 74] on button "New Claim" at bounding box center [805, 77] width 69 height 21
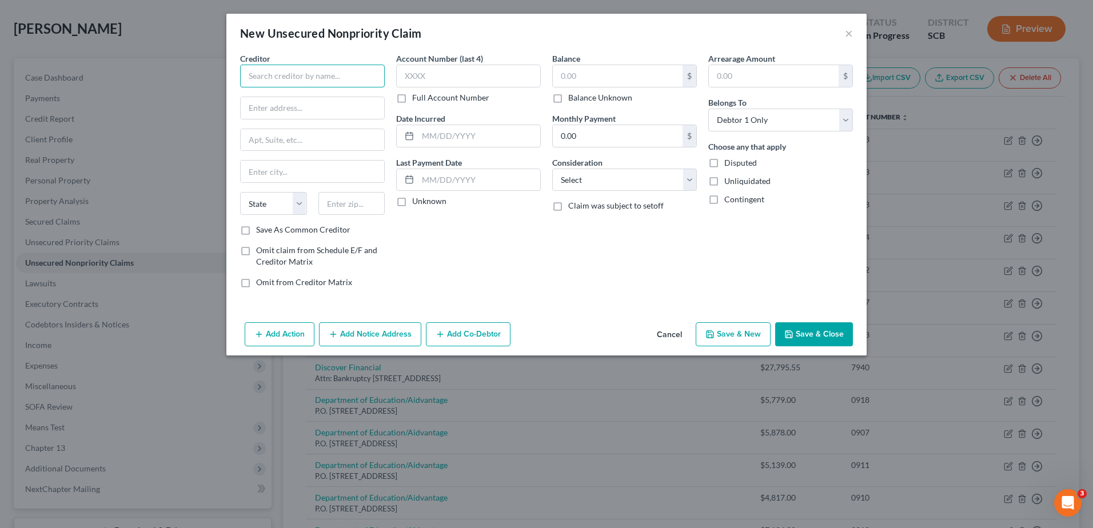
click at [326, 82] on input "text" at bounding box center [312, 76] width 145 height 23
click at [326, 84] on input "Pinnacle Bank" at bounding box center [312, 76] width 145 height 23
click at [429, 81] on input "text" at bounding box center [468, 76] width 145 height 23
click at [431, 133] on input "text" at bounding box center [479, 136] width 122 height 22
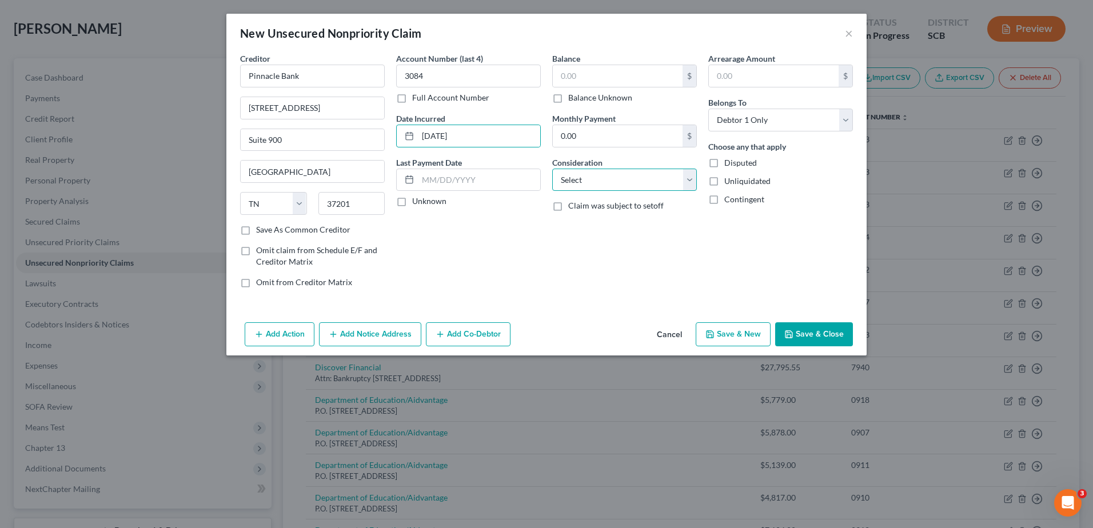
click at [531, 181] on select "Select Cable / Satellite Services Collection Agency Credit Card Debt Debt Couns…" at bounding box center [624, 180] width 145 height 23
click at [531, 169] on select "Select Cable / Satellite Services Collection Agency Credit Card Debt Debt Couns…" at bounding box center [624, 180] width 145 height 23
click at [531, 86] on input "text" at bounding box center [618, 76] width 130 height 22
click at [531, 83] on input "text" at bounding box center [618, 76] width 130 height 22
click at [531, 177] on select "Select Cable / Satellite Services Collection Agency Credit Card Debt Debt Couns…" at bounding box center [624, 180] width 145 height 23
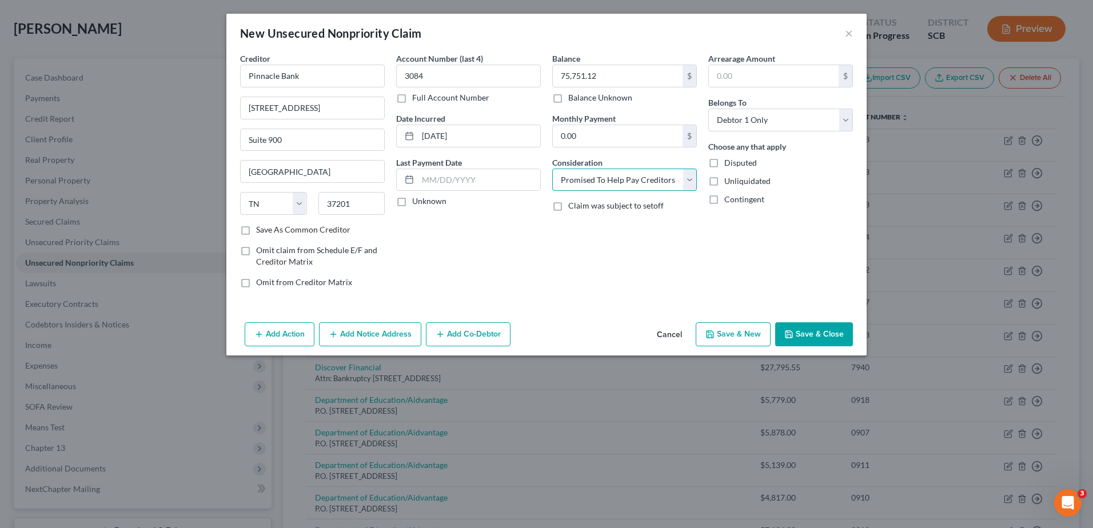
click at [531, 169] on select "Select Cable / Satellite Services Collection Agency Credit Card Debt Debt Couns…" at bounding box center [624, 180] width 145 height 23
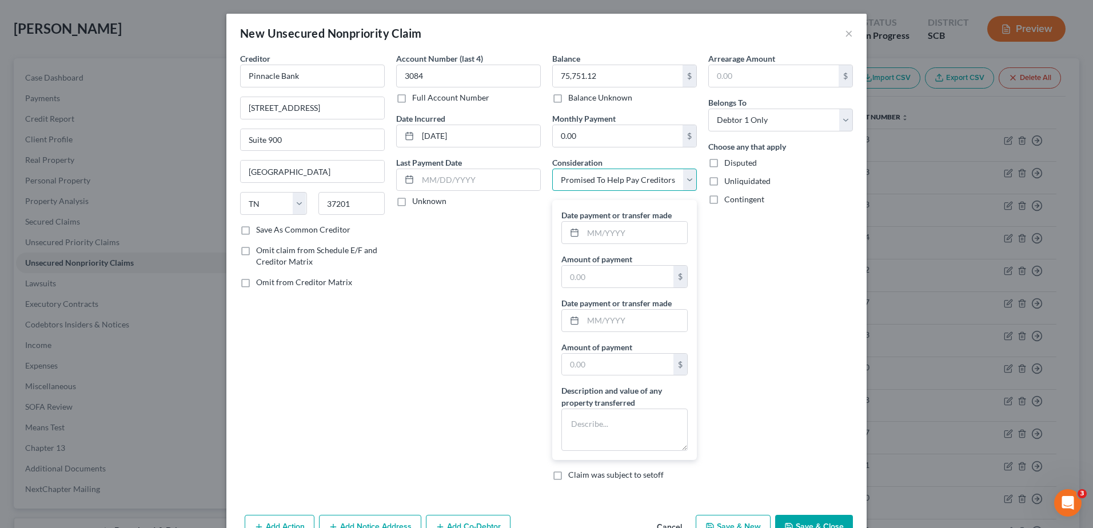
scroll to position [34, 0]
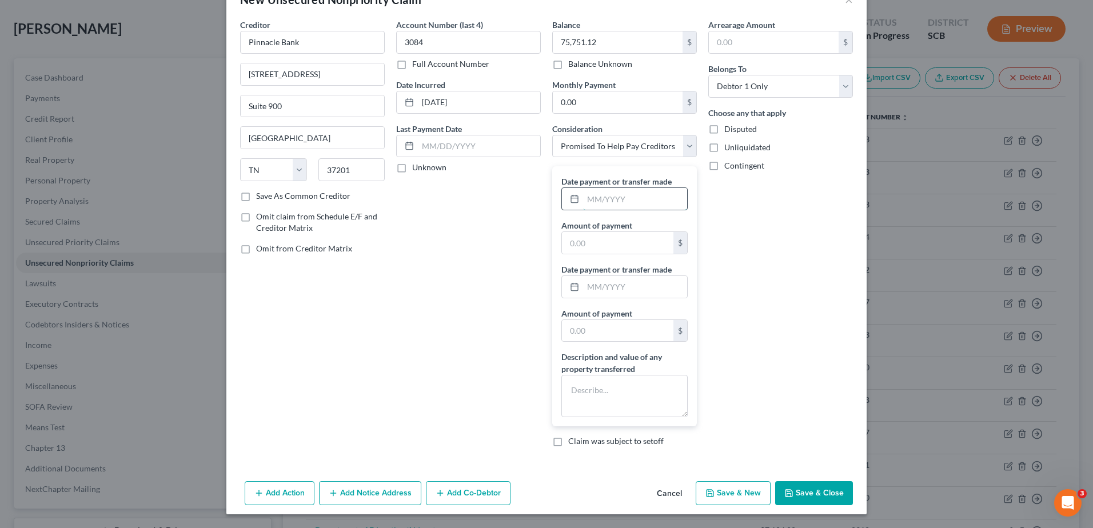
click at [531, 197] on input "text" at bounding box center [635, 199] width 104 height 22
click at [531, 229] on input "text" at bounding box center [617, 243] width 111 height 22
click at [531, 229] on input "text" at bounding box center [635, 287] width 104 height 22
click at [531, 153] on select "Select Cable / Satellite Services Collection Agency Credit Card Debt Debt Couns…" at bounding box center [624, 146] width 145 height 23
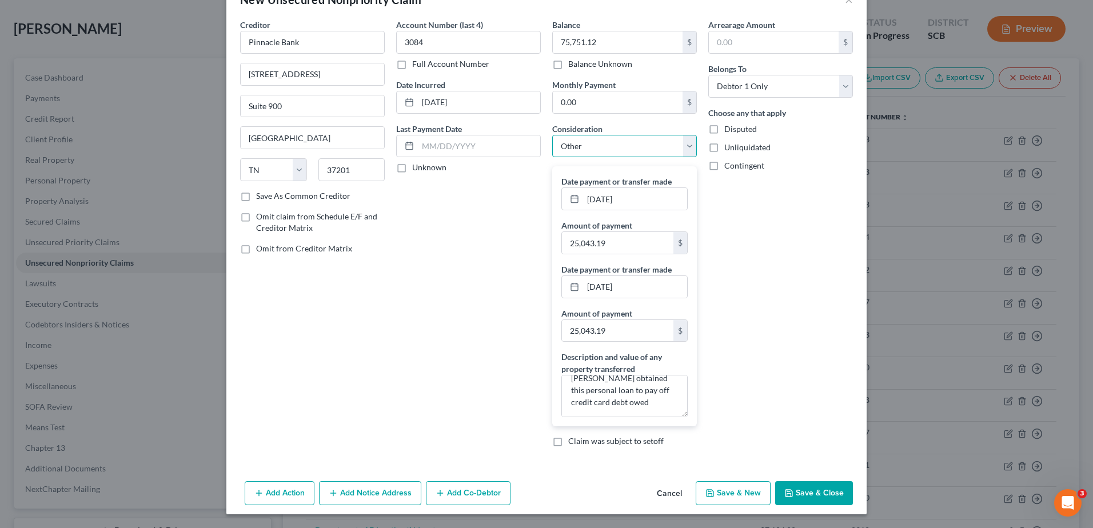
click at [531, 158] on select "Select Cable / Satellite Services Collection Agency Credit Card Debt Debt Couns…" at bounding box center [624, 146] width 145 height 23
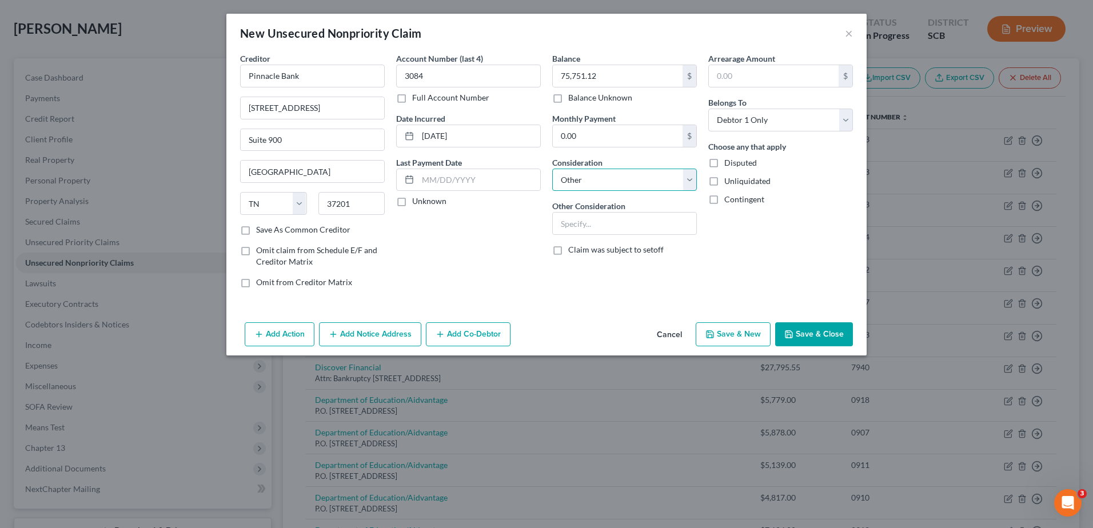
scroll to position [0, 0]
click at [531, 221] on input "text" at bounding box center [624, 224] width 143 height 22
click at [531, 187] on select "Select Cable / Satellite Services Collection Agency Credit Card Debt Debt Couns…" at bounding box center [624, 180] width 145 height 23
click at [531, 169] on select "Select Cable / Satellite Services Collection Agency Credit Card Debt Debt Couns…" at bounding box center [624, 180] width 145 height 23
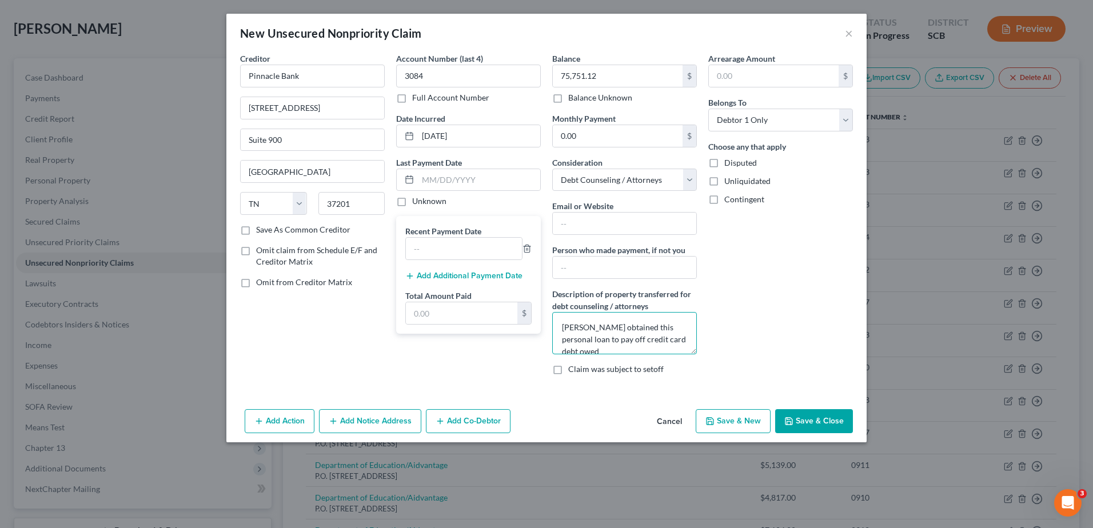
click at [531, 229] on textarea "Debtor obtained this personal loan to pay off credit card debt owed" at bounding box center [624, 333] width 145 height 42
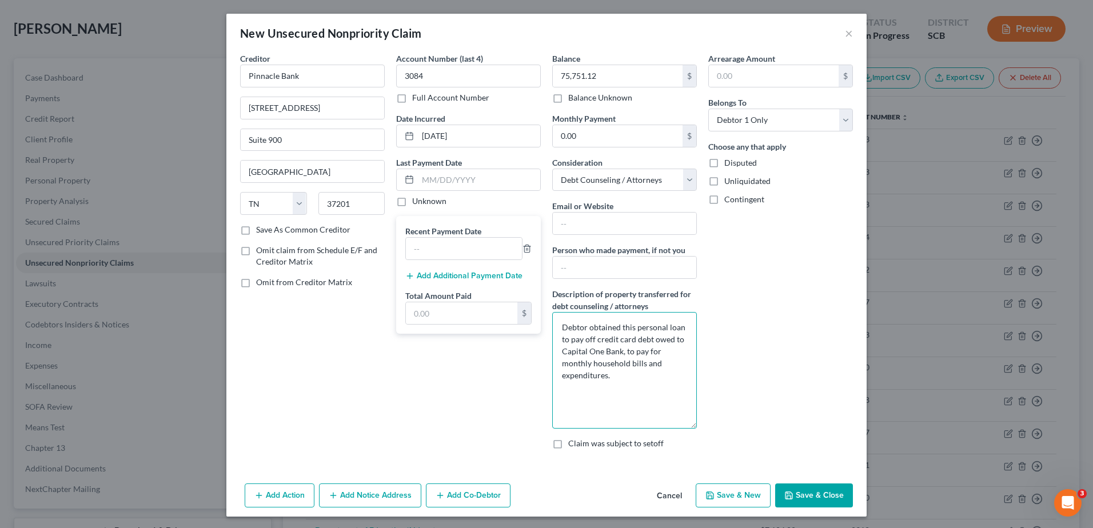
drag, startPoint x: 694, startPoint y: 352, endPoint x: 706, endPoint y: 427, distance: 75.9
click at [531, 229] on div "Creditor * Pinnacle Bank 150 3rd Avenue South Suite 900 Nashville State AL AK A…" at bounding box center [546, 256] width 624 height 406
click at [531, 229] on textarea "Debtor obtained this personal loan to pay off credit card debt owed to Capital …" at bounding box center [624, 370] width 145 height 117
click at [531, 175] on select "Select Cable / Satellite Services Collection Agency Credit Card Debt Debt Couns…" at bounding box center [624, 180] width 145 height 23
click at [531, 169] on select "Select Cable / Satellite Services Collection Agency Credit Card Debt Debt Couns…" at bounding box center [624, 180] width 145 height 23
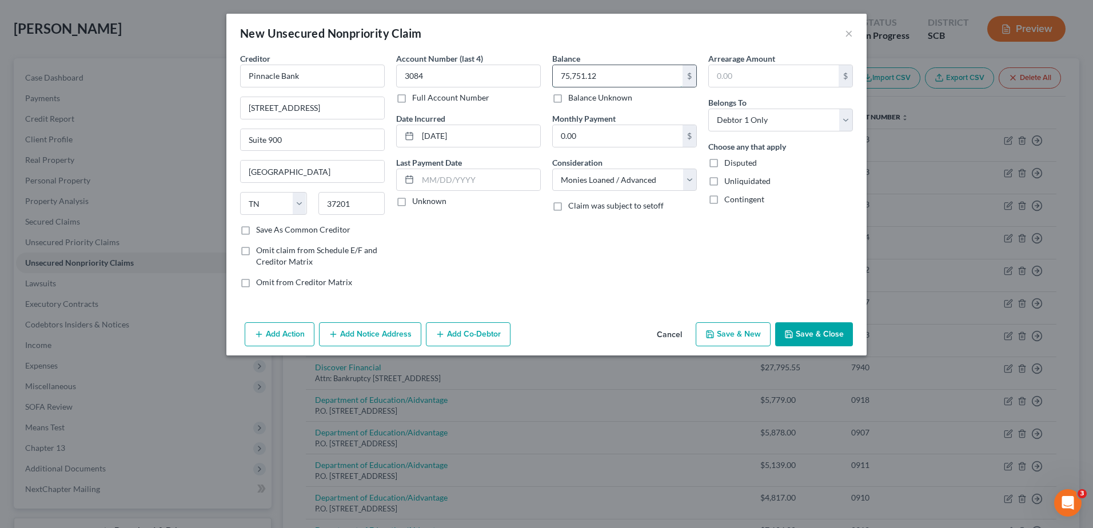
click at [531, 81] on input "75,751.12" at bounding box center [618, 76] width 130 height 22
click at [531, 49] on div "New Unsecured Nonpriority Claim ×" at bounding box center [546, 33] width 640 height 39
click at [531, 229] on button "Save & Close" at bounding box center [814, 334] width 78 height 24
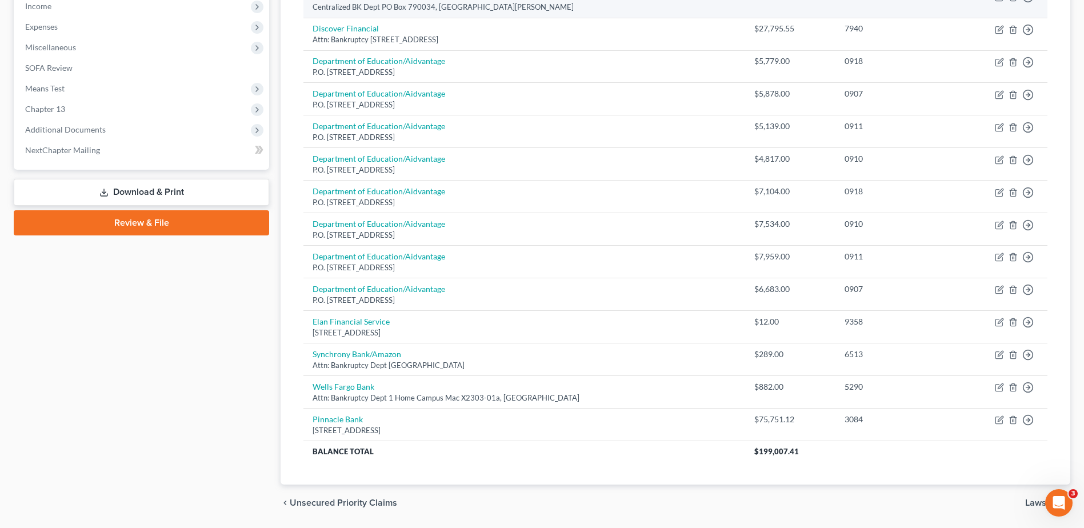
scroll to position [394, 0]
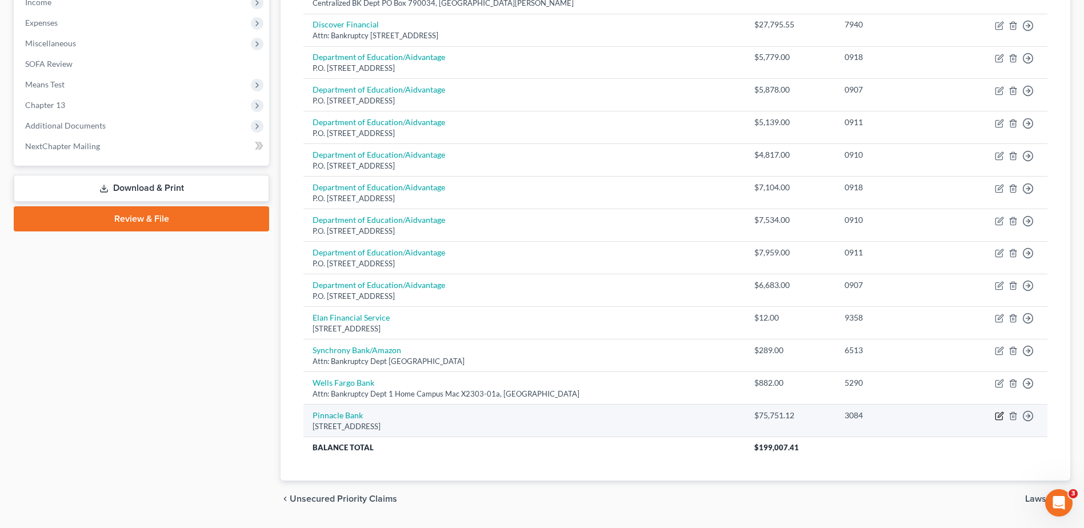
click at [531, 229] on icon "button" at bounding box center [999, 416] width 9 height 9
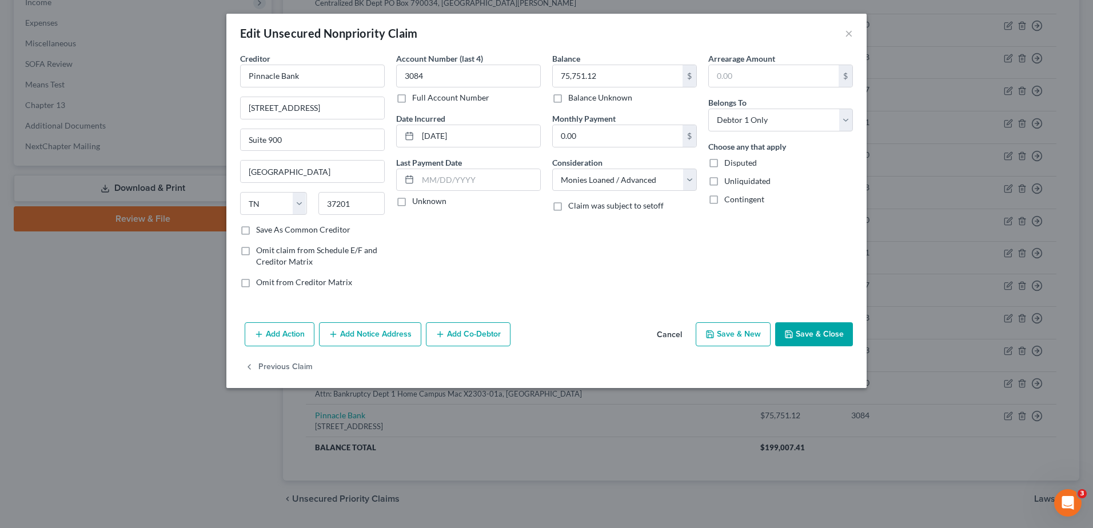
click at [397, 229] on button "Add Notice Address" at bounding box center [370, 334] width 102 height 24
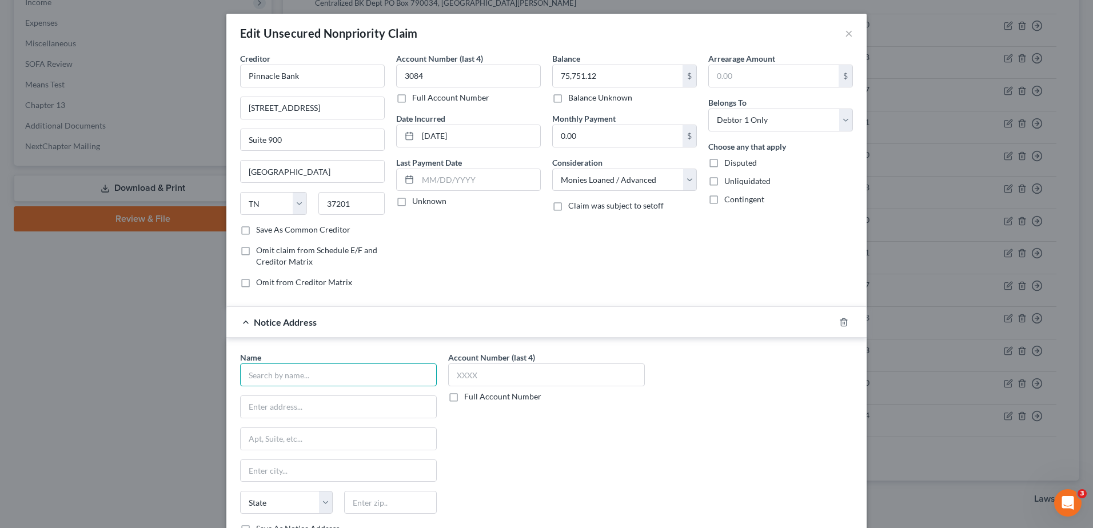
click at [379, 229] on input "text" at bounding box center [338, 375] width 197 height 23
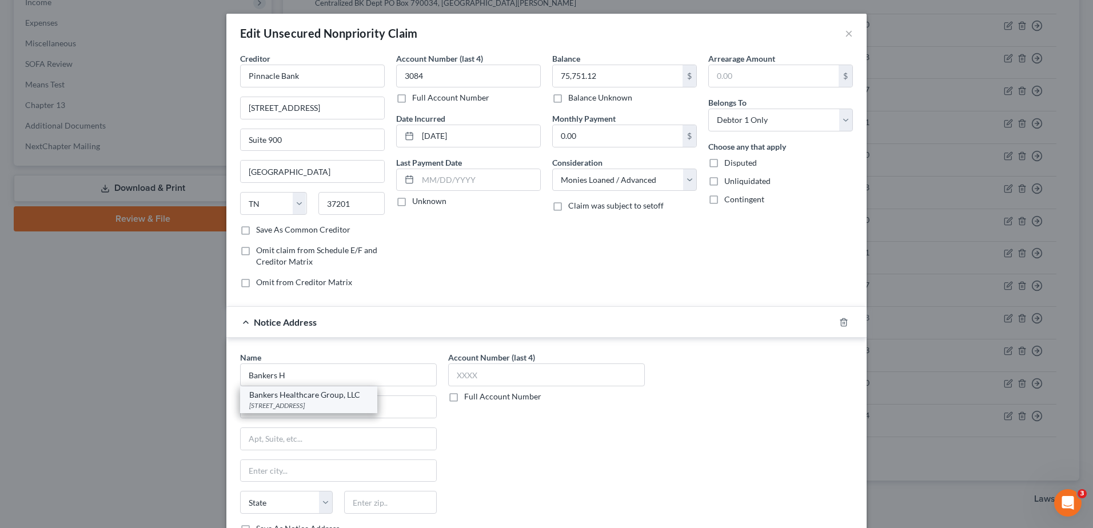
click at [353, 229] on div "201 East Las Olas Boulevard Suite 1110, Fort Lauderdale, FL 33301" at bounding box center [308, 406] width 119 height 10
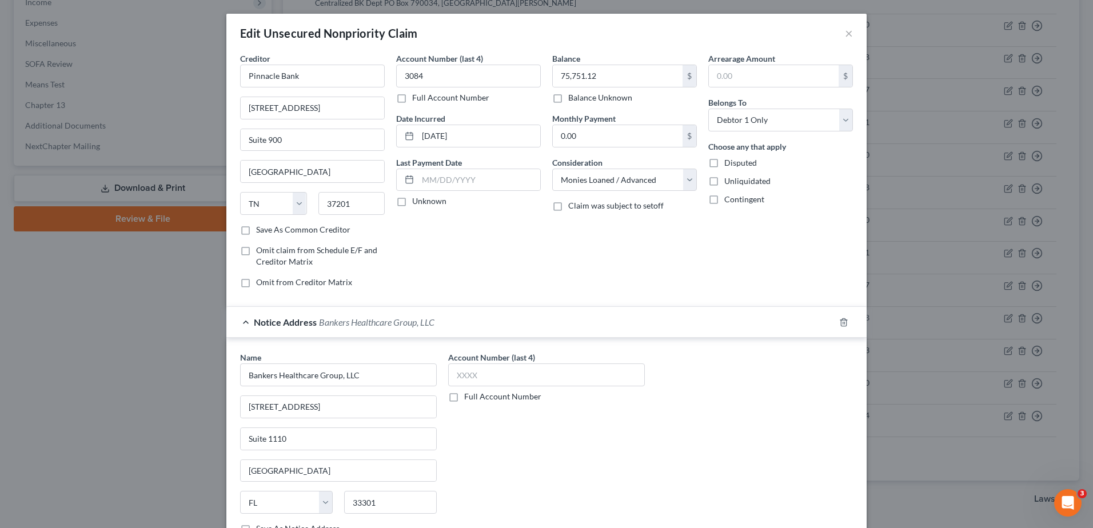
click at [426, 229] on div "Notice Address Bankers Healthcare Group, LLC" at bounding box center [530, 322] width 608 height 30
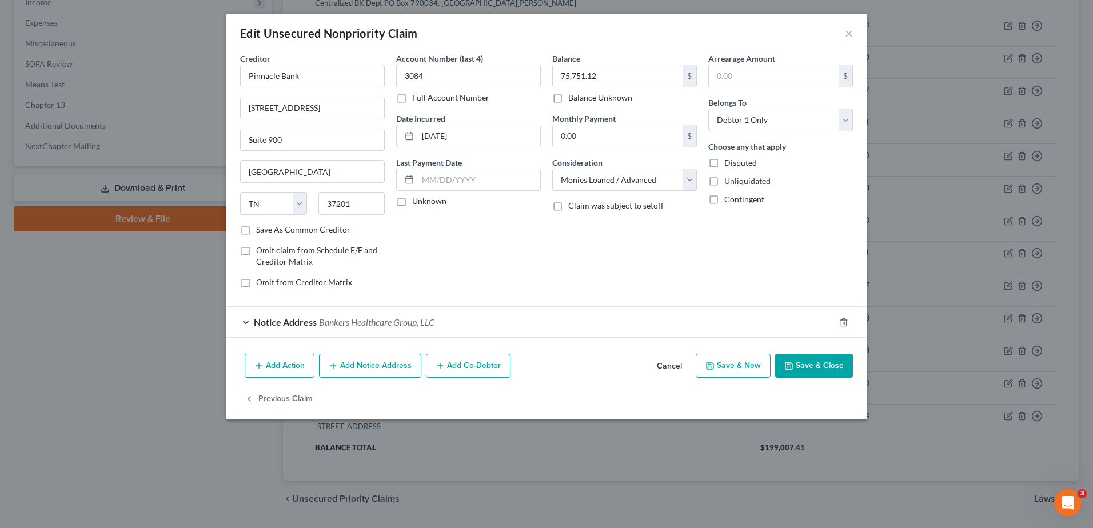
click at [531, 229] on button "Save & Close" at bounding box center [814, 366] width 78 height 24
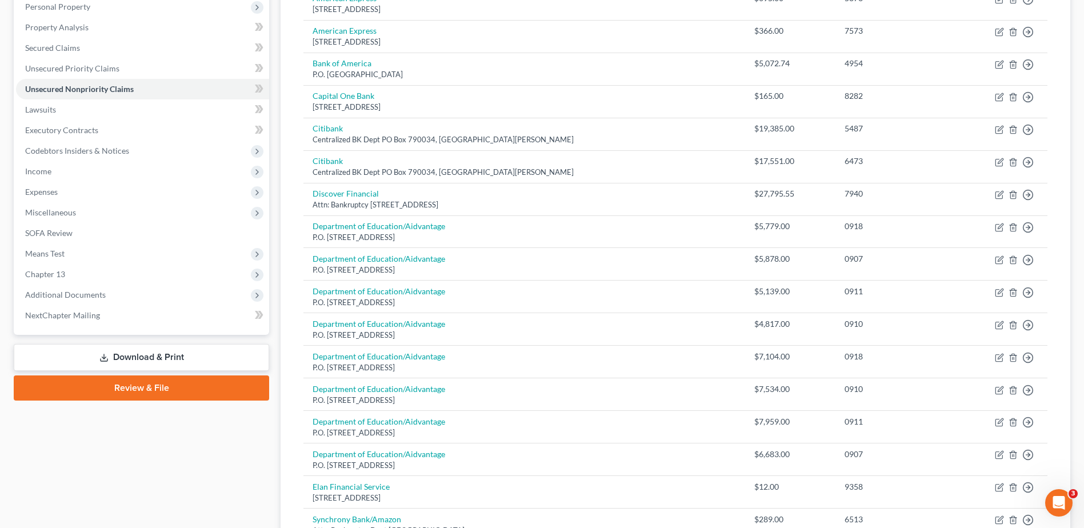
scroll to position [223, 0]
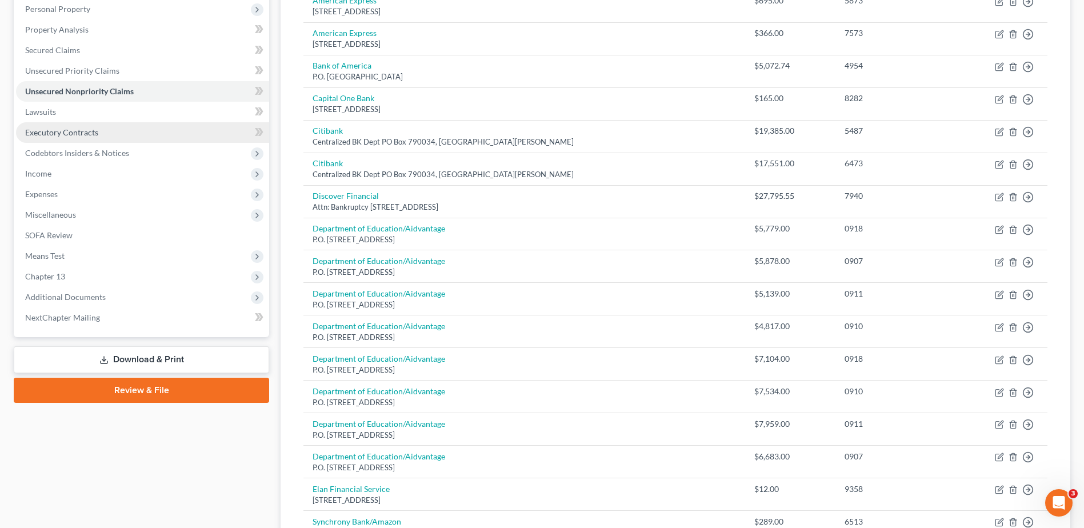
click at [65, 130] on span "Executory Contracts" at bounding box center [61, 132] width 73 height 10
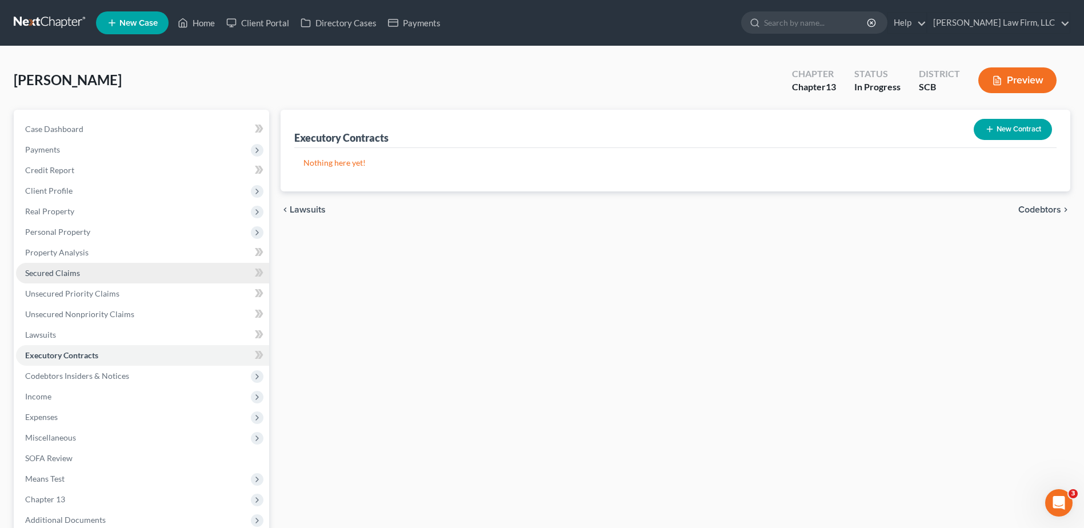
click at [77, 229] on span "Secured Claims" at bounding box center [52, 273] width 55 height 10
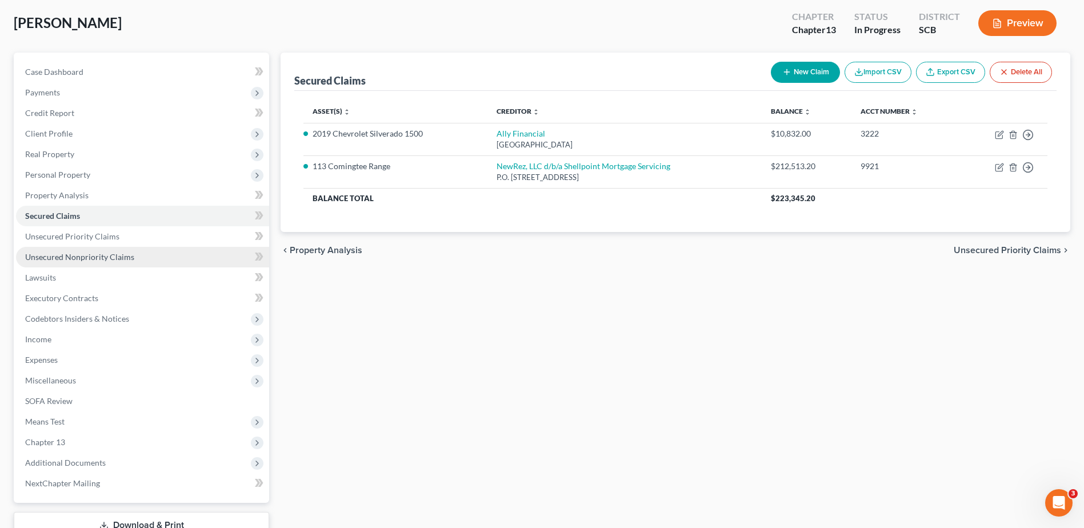
click at [81, 229] on span "Unsecured Nonpriority Claims" at bounding box center [79, 257] width 109 height 10
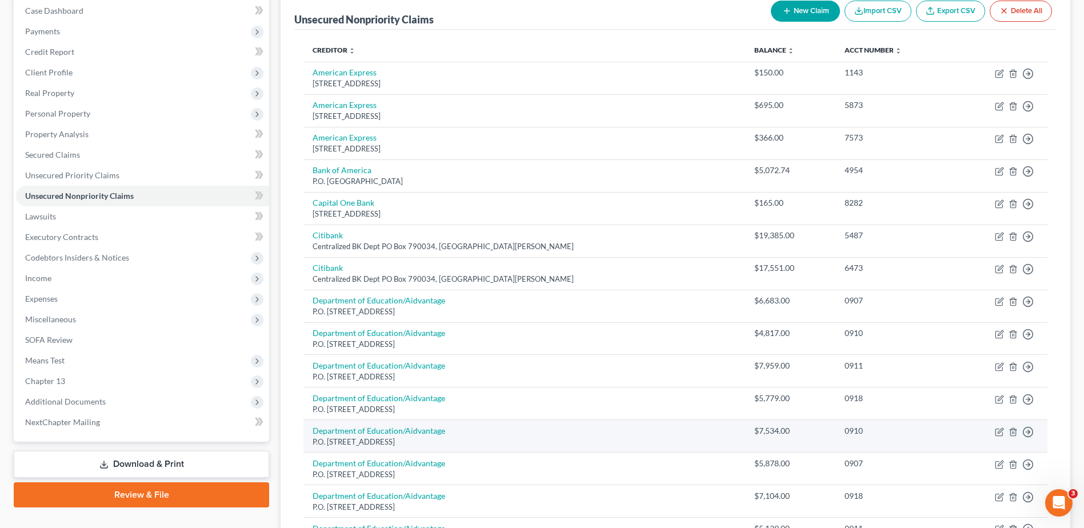
scroll to position [57, 0]
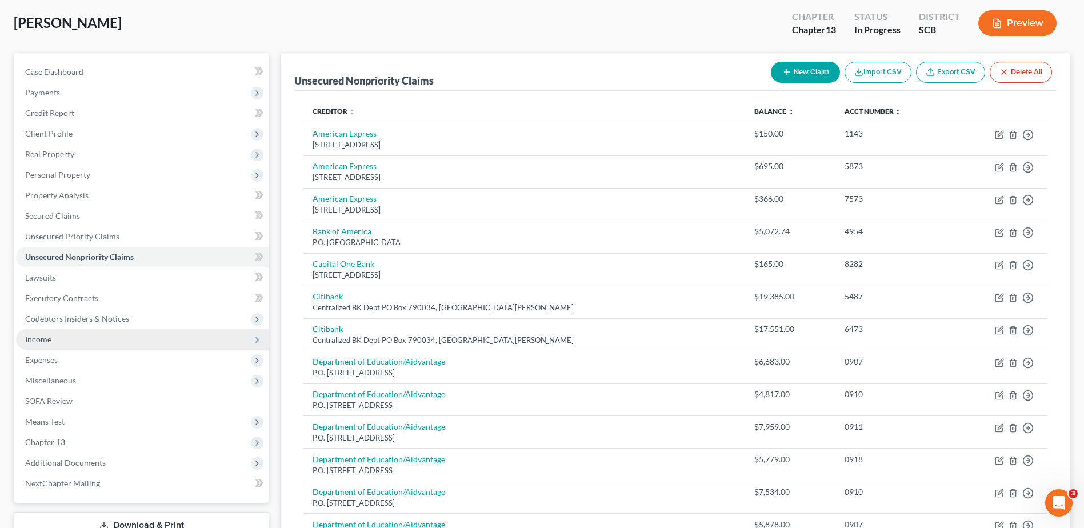
click at [69, 229] on span "Income" at bounding box center [142, 339] width 253 height 21
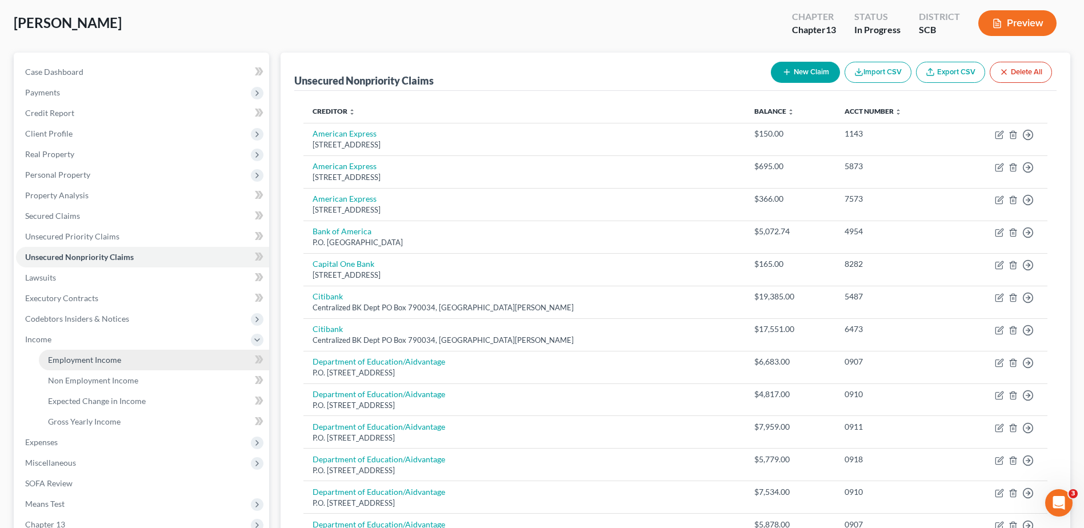
click at [75, 229] on span "Employment Income" at bounding box center [84, 360] width 73 height 10
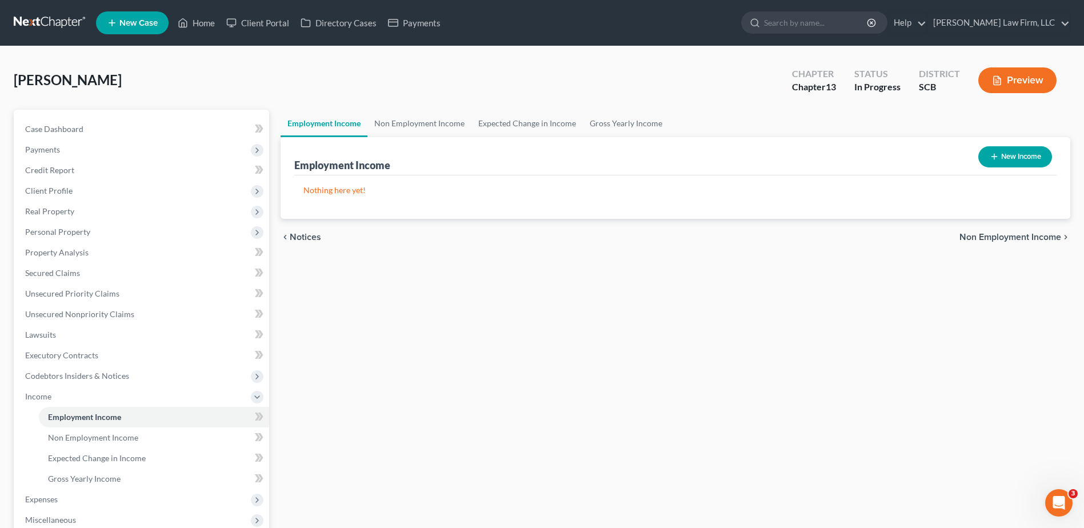
click at [531, 157] on button "New Income" at bounding box center [1016, 156] width 74 height 21
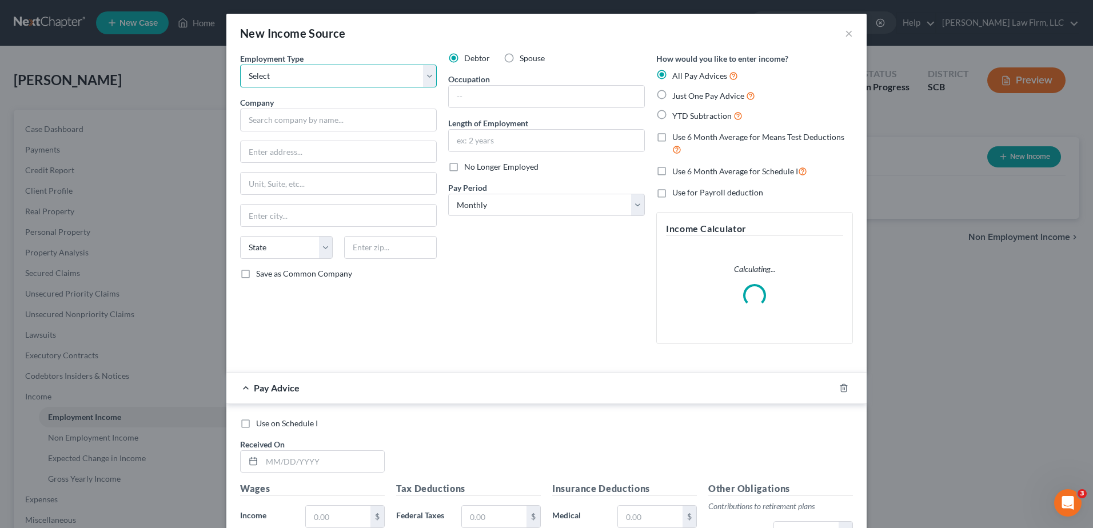
click at [338, 73] on select "Select Full or Part Time Employment Self Employment" at bounding box center [338, 76] width 197 height 23
click at [240, 65] on select "Select Full or Part Time Employment Self Employment" at bounding box center [338, 76] width 197 height 23
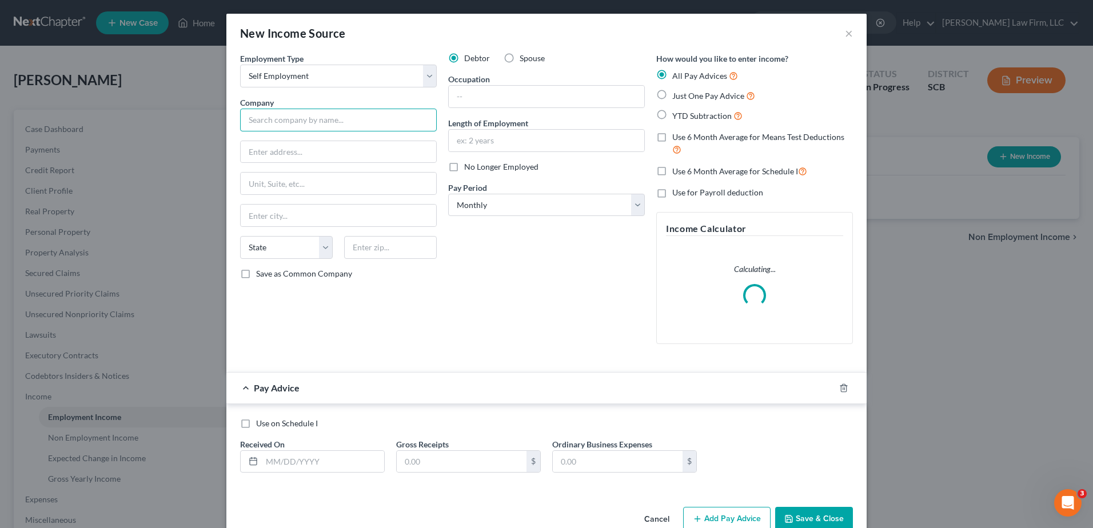
click at [328, 120] on input "text" at bounding box center [338, 120] width 197 height 23
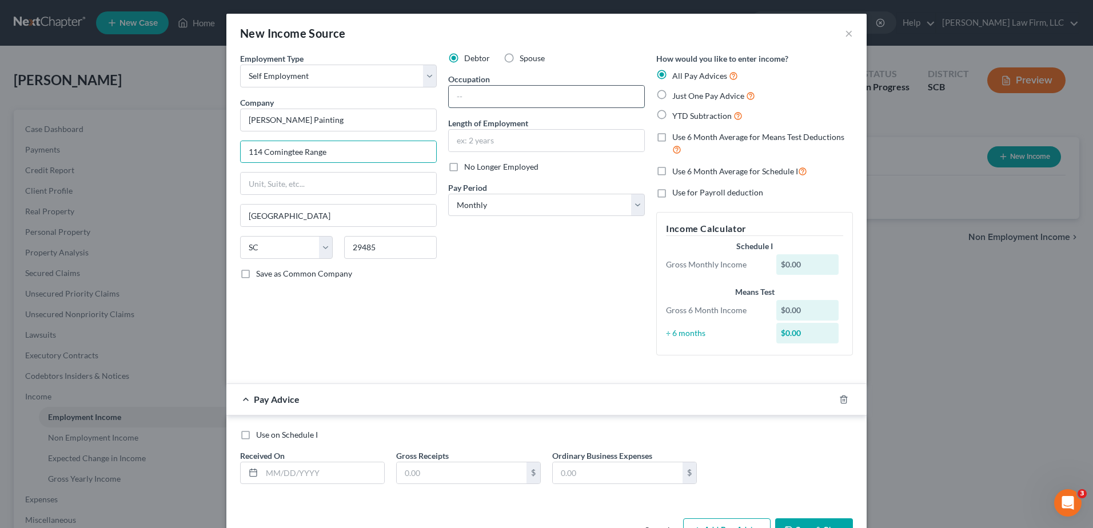
click at [478, 98] on input "text" at bounding box center [546, 97] width 195 height 22
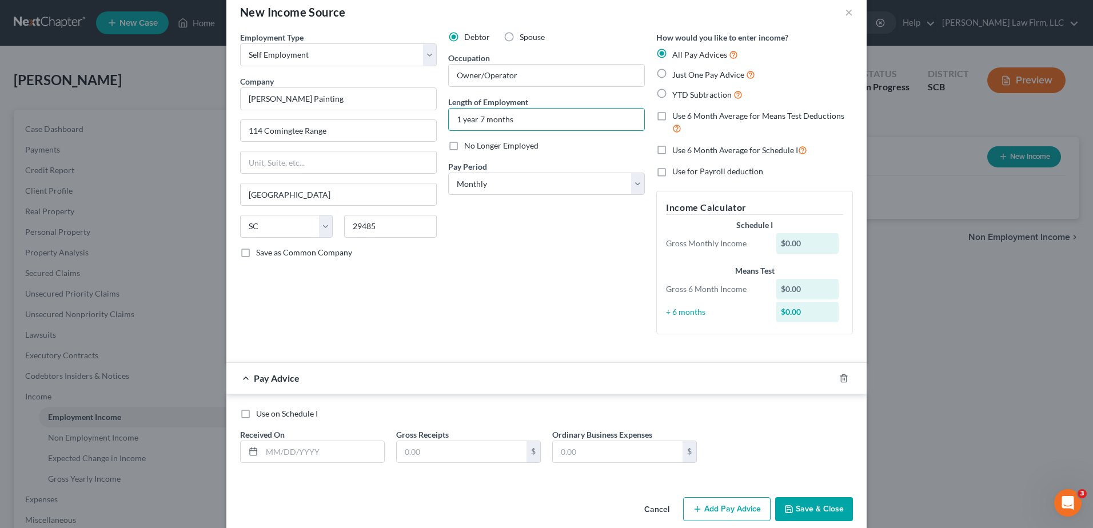
scroll to position [37, 0]
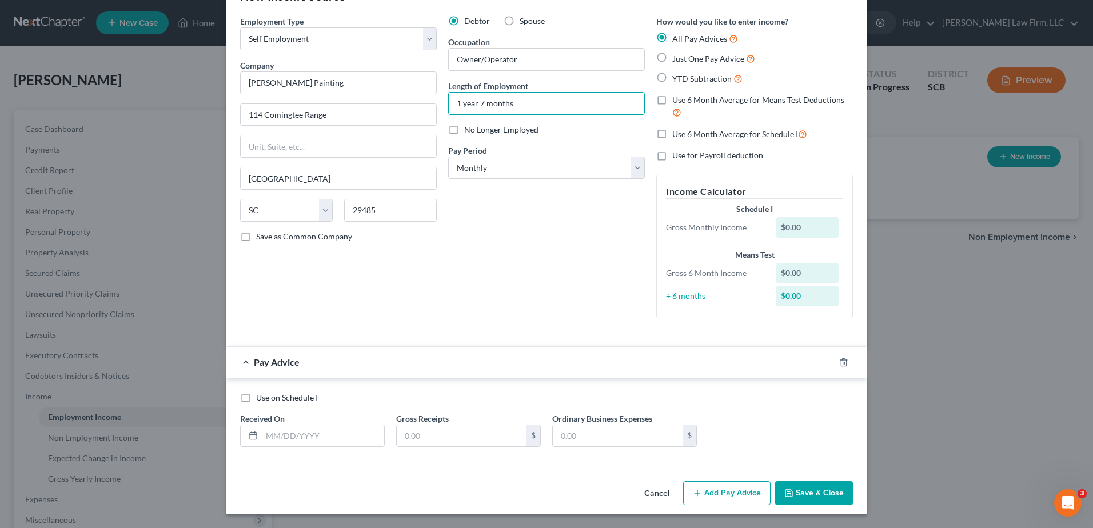
click at [531, 60] on label "Just One Pay Advice" at bounding box center [713, 58] width 83 height 13
click at [531, 59] on input "Just One Pay Advice" at bounding box center [680, 55] width 7 height 7
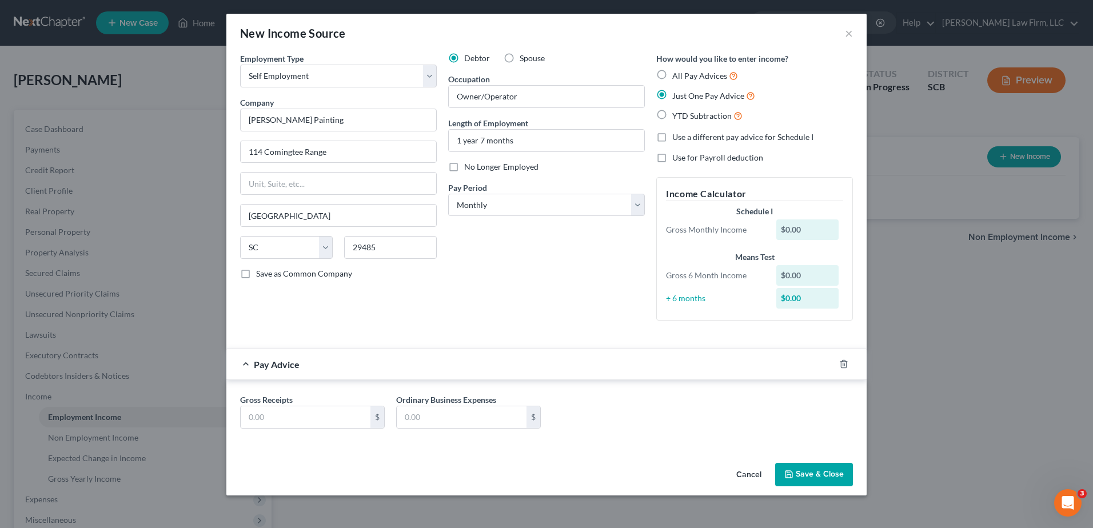
scroll to position [0, 0]
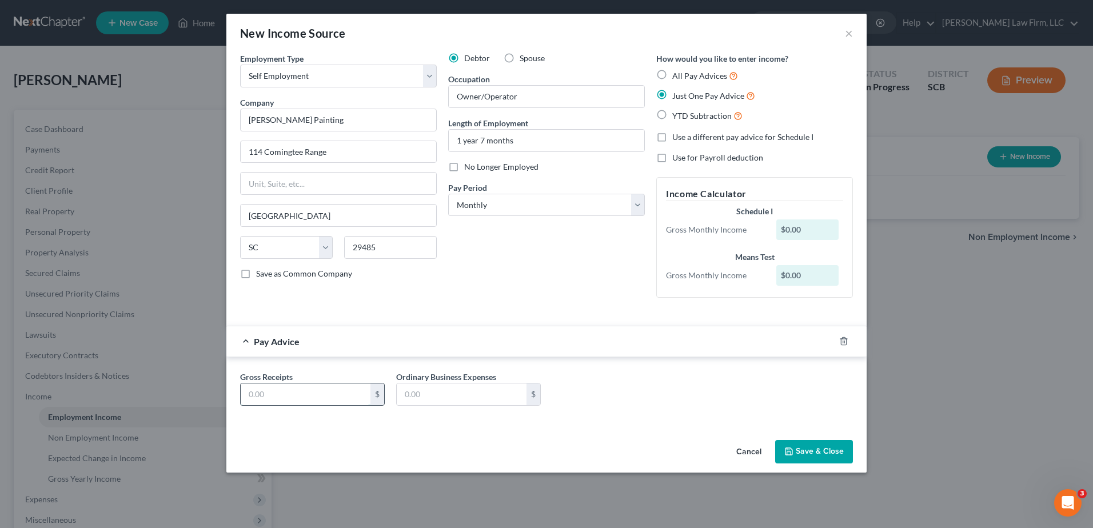
click at [337, 229] on input "text" at bounding box center [306, 395] width 130 height 22
click at [285, 229] on input "2,908" at bounding box center [306, 395] width 130 height 22
click at [418, 229] on input "text" at bounding box center [462, 395] width 130 height 22
click at [381, 229] on div "Pay Advice $2,908.33" at bounding box center [530, 341] width 608 height 30
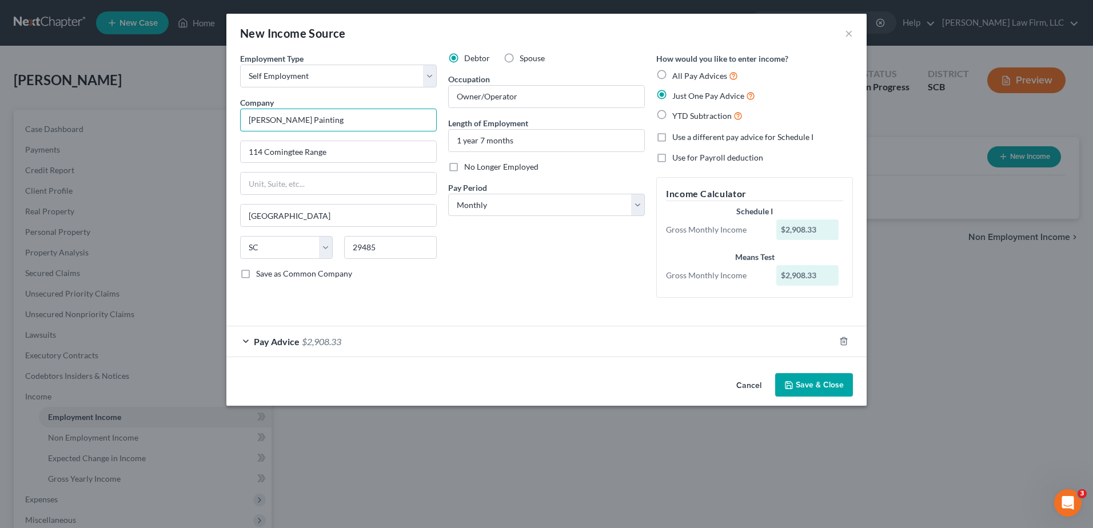
click at [358, 123] on input "Michael Bernhardt Painting" at bounding box center [338, 120] width 197 height 23
click at [531, 229] on button "Save & Close" at bounding box center [814, 385] width 78 height 24
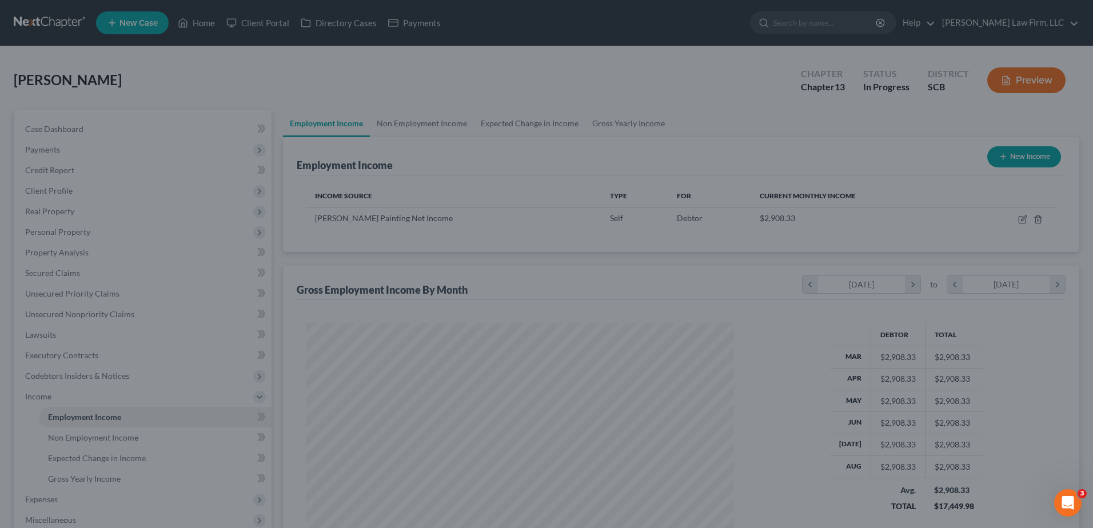
scroll to position [212, 447]
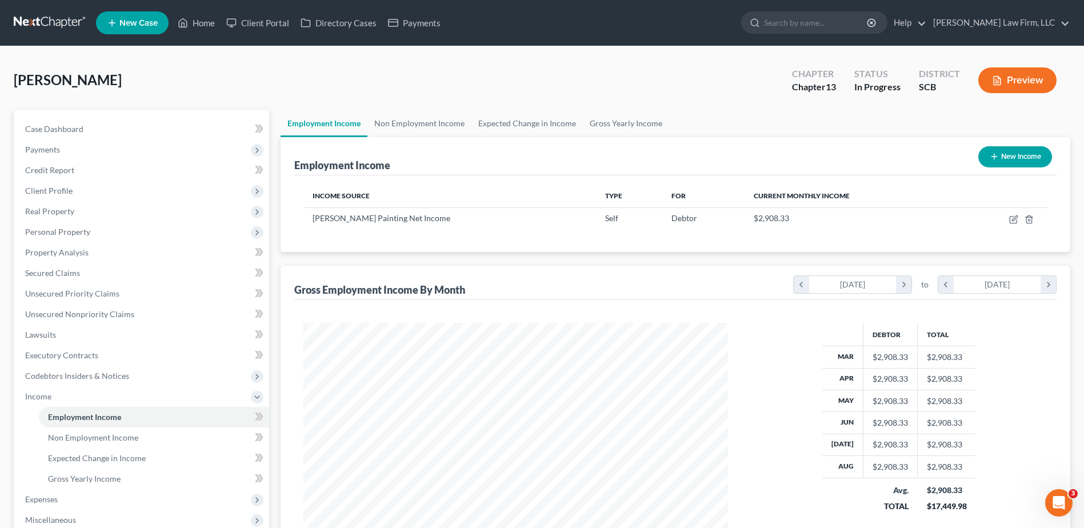
click at [531, 162] on button "New Income" at bounding box center [1016, 156] width 74 height 21
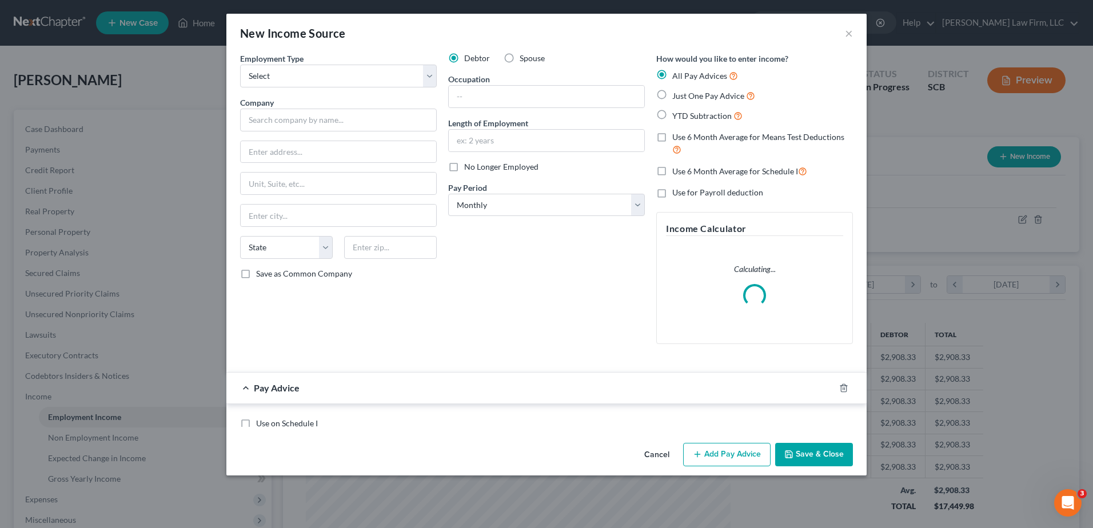
scroll to position [214, 452]
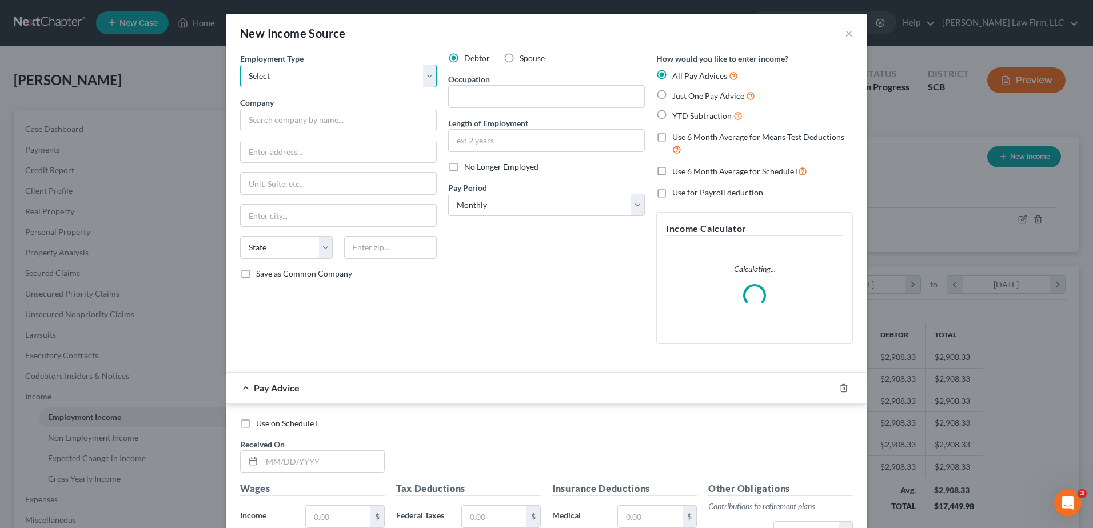
click at [344, 69] on select "Select Full or Part Time Employment Self Employment" at bounding box center [338, 76] width 197 height 23
click at [240, 65] on select "Select Full or Part Time Employment Self Employment" at bounding box center [338, 76] width 197 height 23
click at [520, 57] on label "Spouse" at bounding box center [532, 58] width 25 height 11
click at [524, 57] on input "Spouse" at bounding box center [527, 56] width 7 height 7
click at [368, 113] on input "text" at bounding box center [338, 120] width 197 height 23
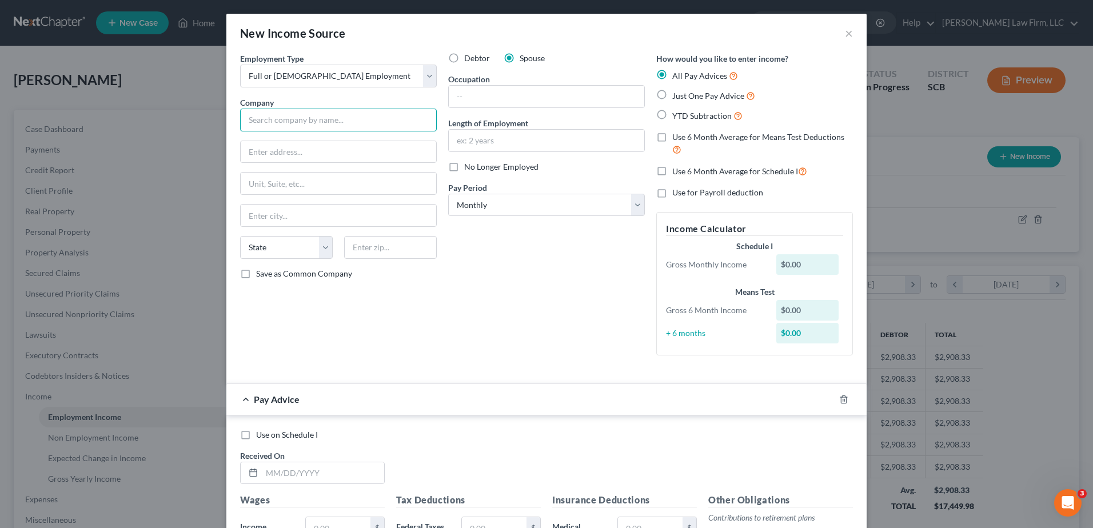
click at [361, 126] on input "text" at bounding box center [338, 120] width 197 height 23
drag, startPoint x: 328, startPoint y: 217, endPoint x: 282, endPoint y: 220, distance: 45.8
click at [282, 220] on input "Charleston, SC 29406" at bounding box center [338, 216] width 195 height 22
click at [473, 94] on input "text" at bounding box center [546, 97] width 195 height 22
click at [497, 131] on input "text" at bounding box center [546, 141] width 195 height 22
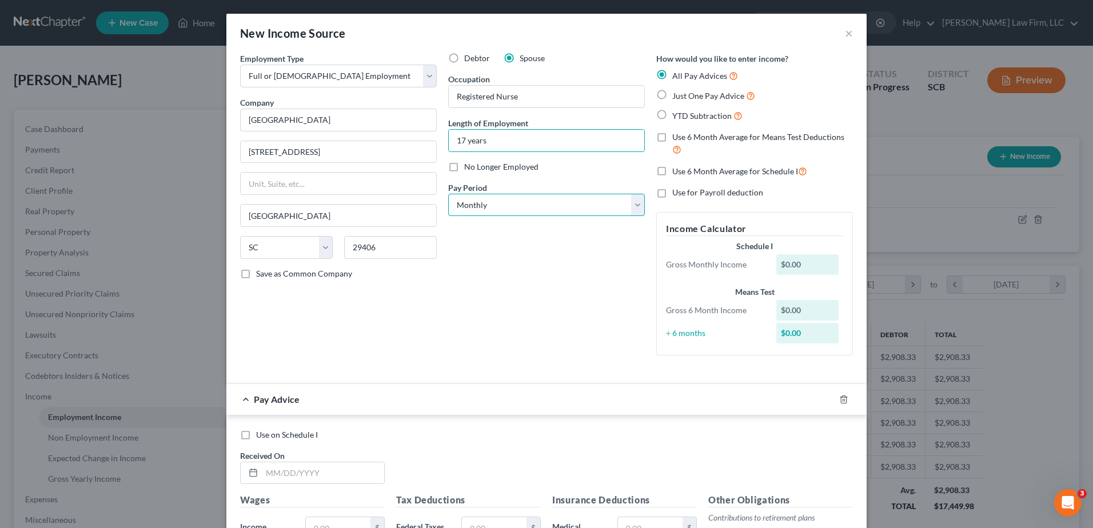
click at [498, 199] on select "Select Monthly Twice Monthly Every Other Week Weekly" at bounding box center [546, 205] width 197 height 23
click at [448, 194] on select "Select Monthly Twice Monthly Every Other Week Weekly" at bounding box center [546, 205] width 197 height 23
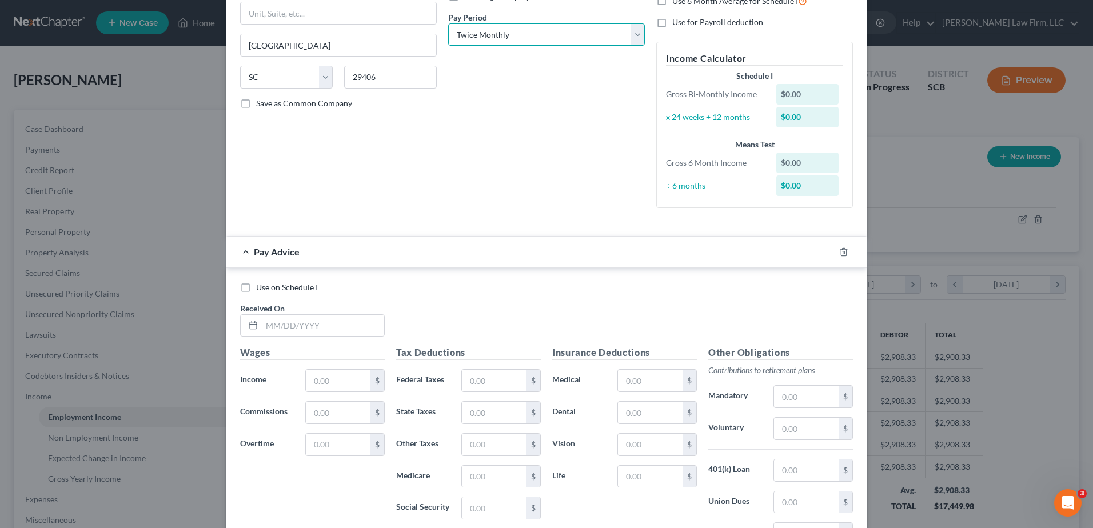
scroll to position [171, 0]
click at [345, 229] on input "text" at bounding box center [323, 325] width 122 height 22
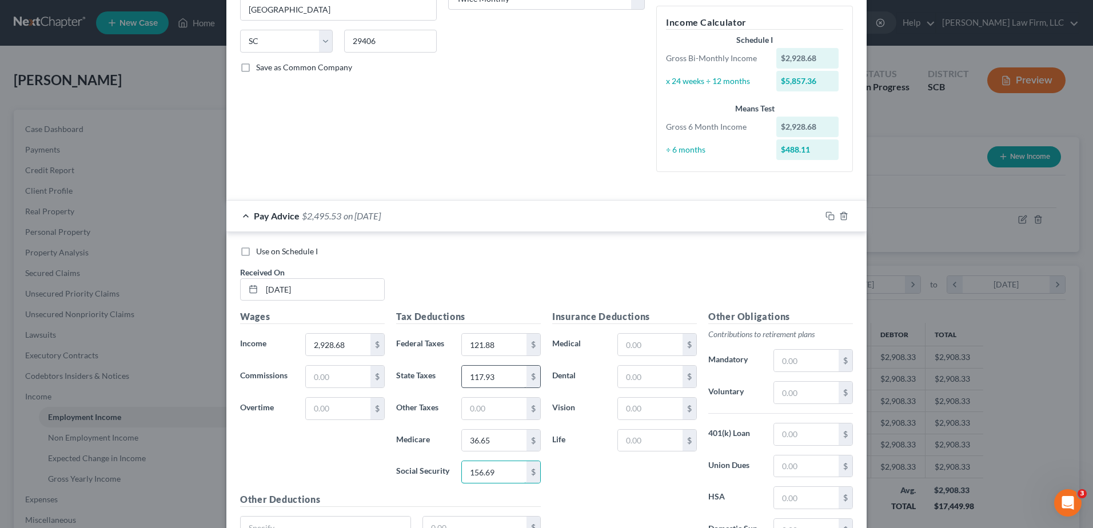
scroll to position [317, 0]
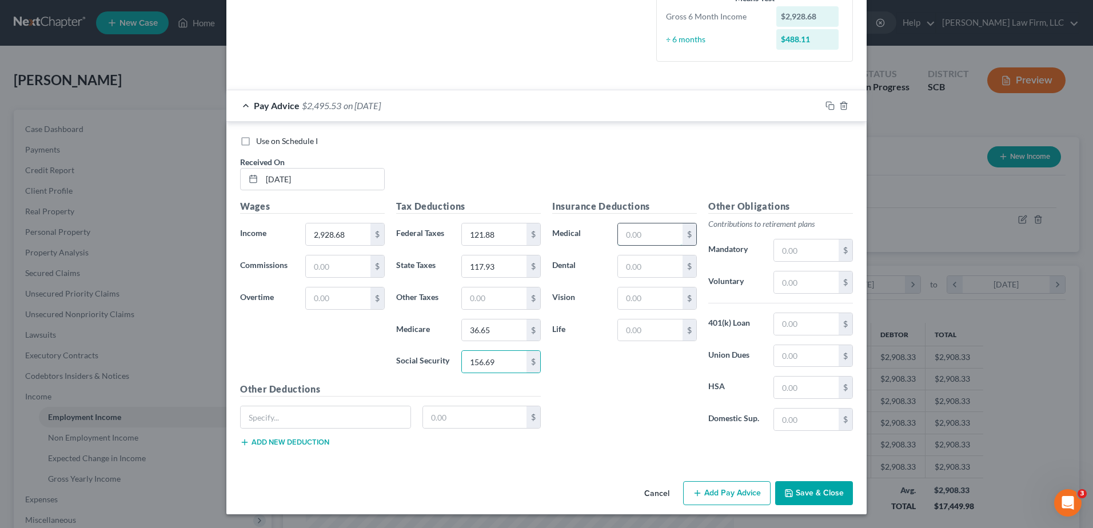
click at [531, 229] on input "text" at bounding box center [650, 234] width 65 height 22
click at [531, 229] on input "271.20" at bounding box center [650, 234] width 65 height 22
click at [531, 229] on input "text" at bounding box center [806, 388] width 65 height 22
click at [531, 229] on div "Insurance Deductions Medical 278.58 $ Dental 76.87 $ Vision 7.54 $ Life 27.30 $" at bounding box center [624, 319] width 156 height 241
click at [531, 229] on input "text" at bounding box center [806, 283] width 65 height 22
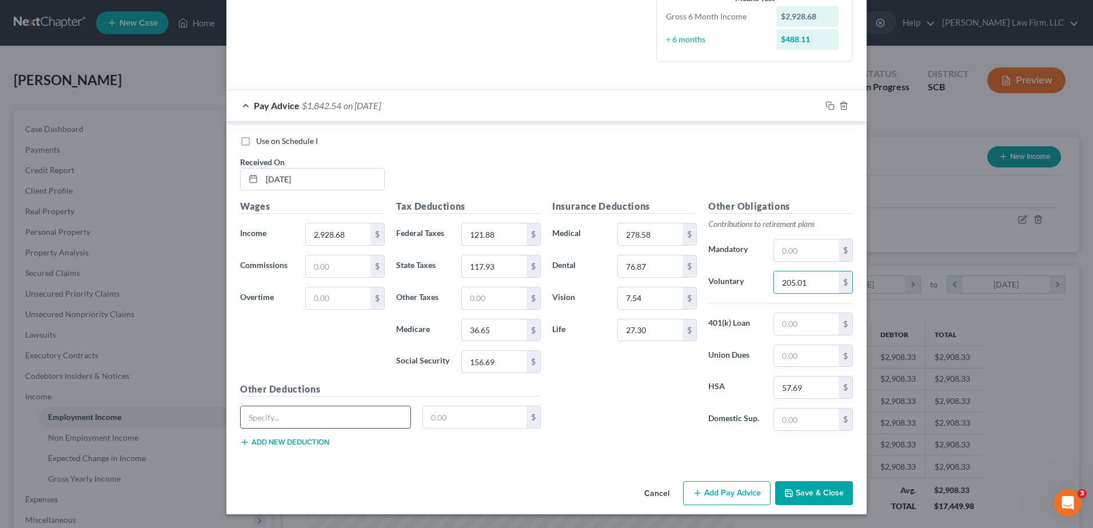
click at [320, 229] on input "text" at bounding box center [326, 417] width 170 height 22
click at [289, 229] on button "Add new deduction" at bounding box center [284, 442] width 89 height 9
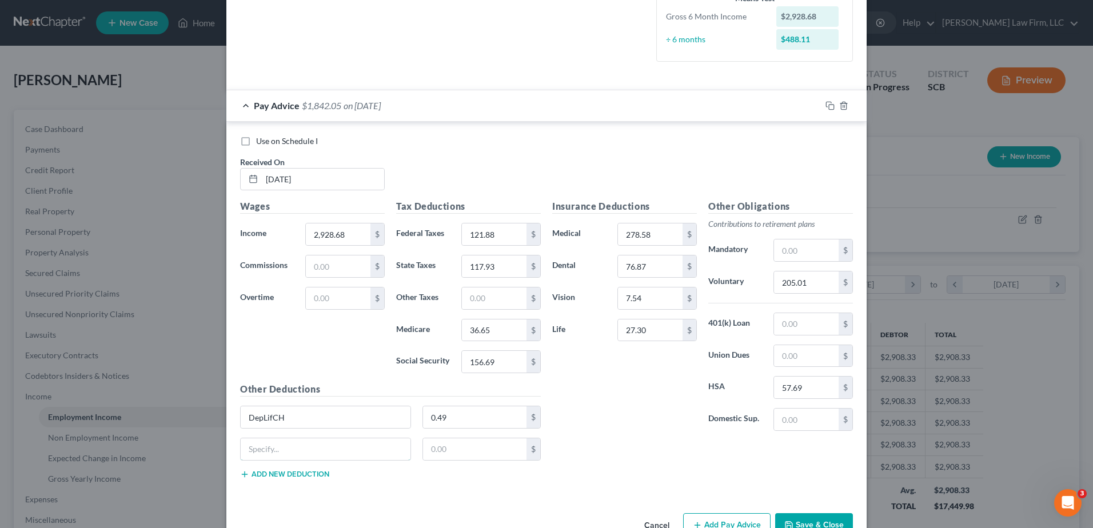
click at [289, 229] on input "text" at bounding box center [326, 449] width 170 height 22
click at [292, 229] on button "Add new deduction" at bounding box center [284, 474] width 89 height 9
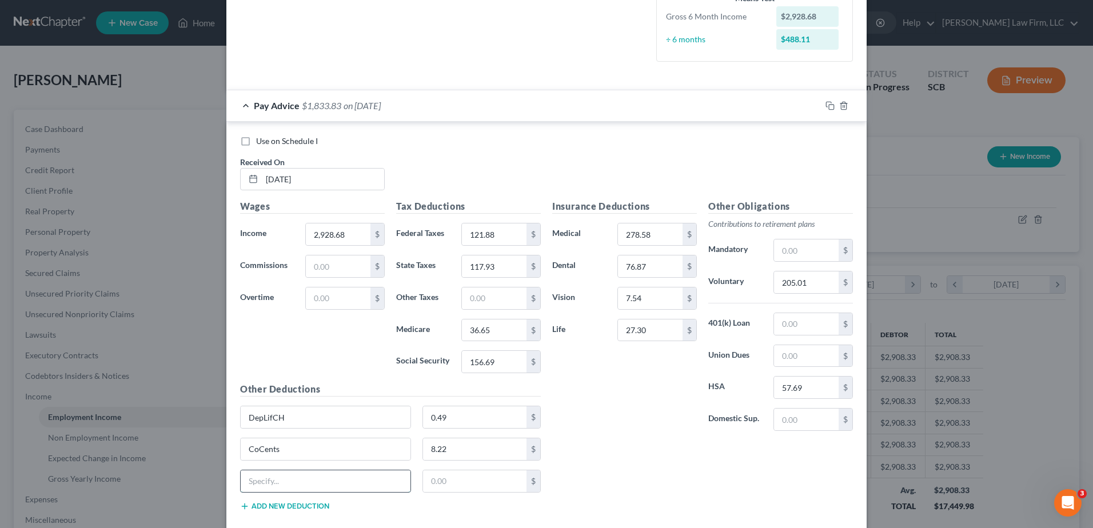
click at [292, 229] on input "text" at bounding box center [326, 481] width 170 height 22
click at [531, 105] on rect "button" at bounding box center [831, 107] width 5 height 5
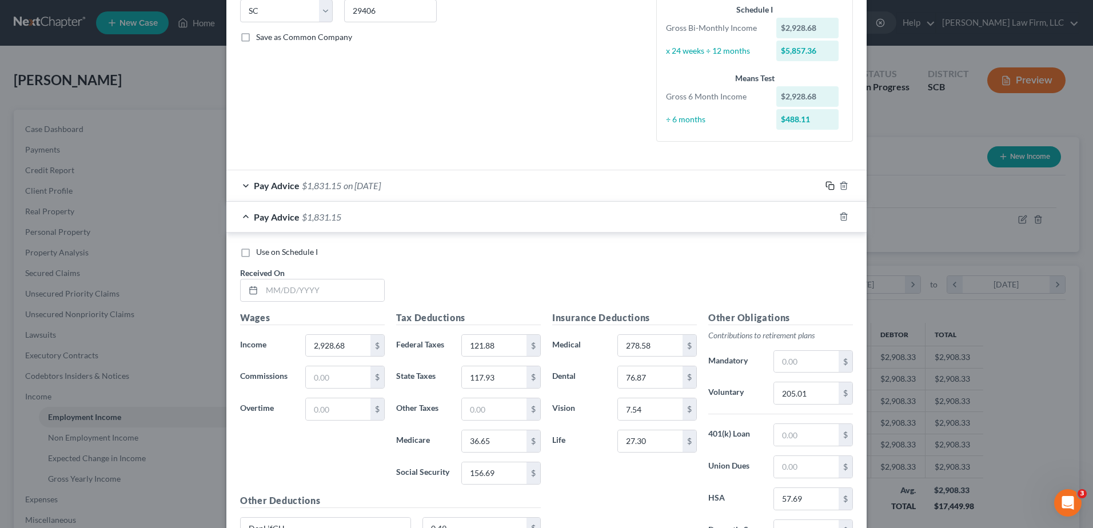
scroll to position [31, 0]
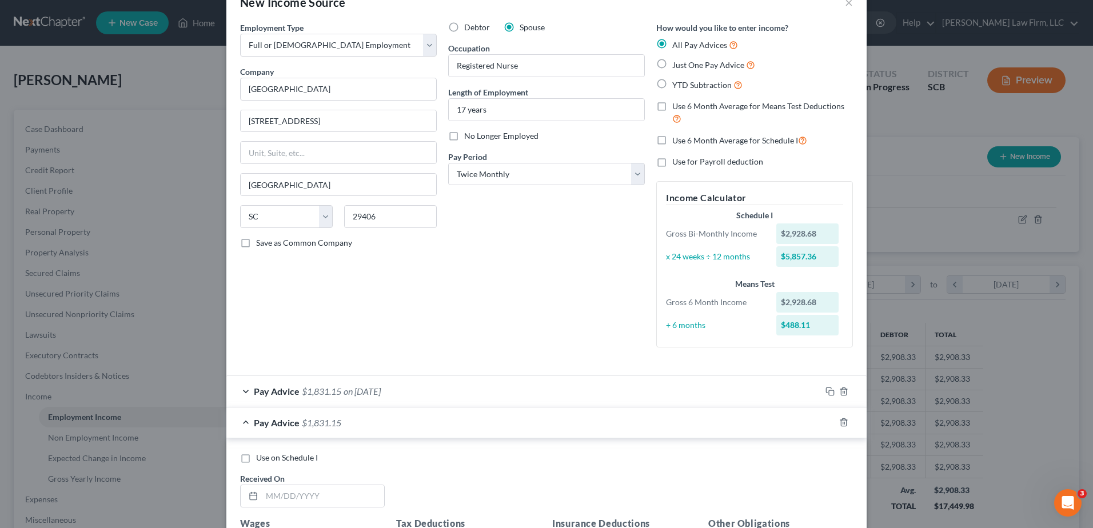
click at [531, 106] on label "Use 6 Month Average for Means Test Deductions" at bounding box center [762, 113] width 181 height 25
click at [531, 106] on input "Use 6 Month Average for Means Test Deductions" at bounding box center [680, 104] width 7 height 7
click at [531, 139] on label "Use 6 Month Average for Schedule I" at bounding box center [739, 140] width 135 height 13
click at [531, 139] on input "Use 6 Month Average for Schedule I" at bounding box center [680, 137] width 7 height 7
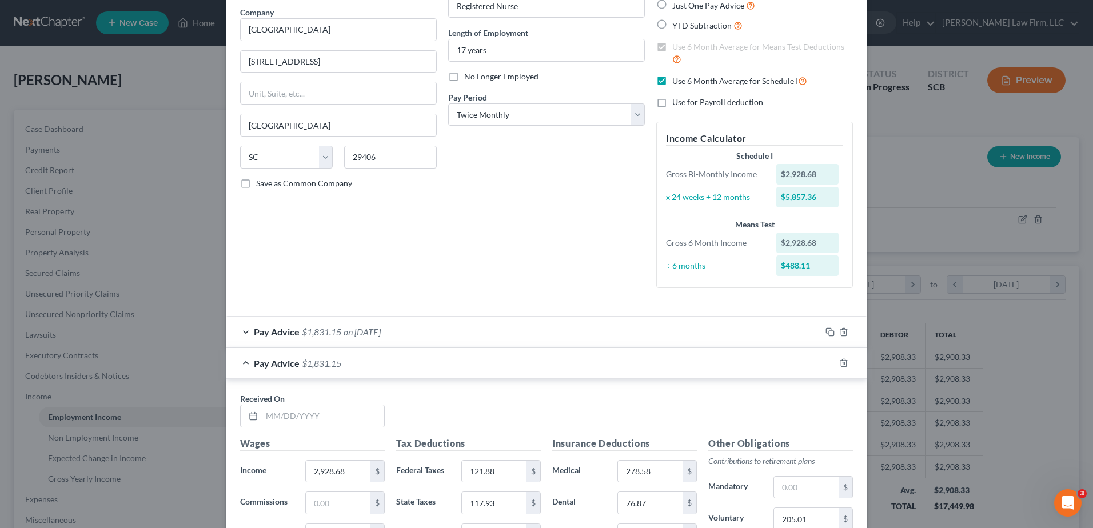
scroll to position [260, 0]
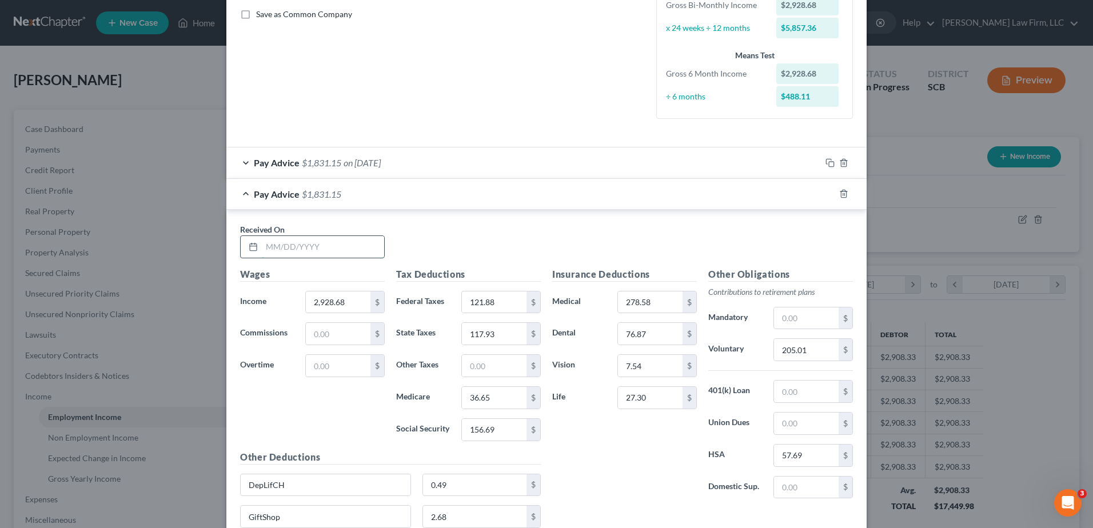
click at [321, 229] on input "text" at bounding box center [323, 247] width 122 height 22
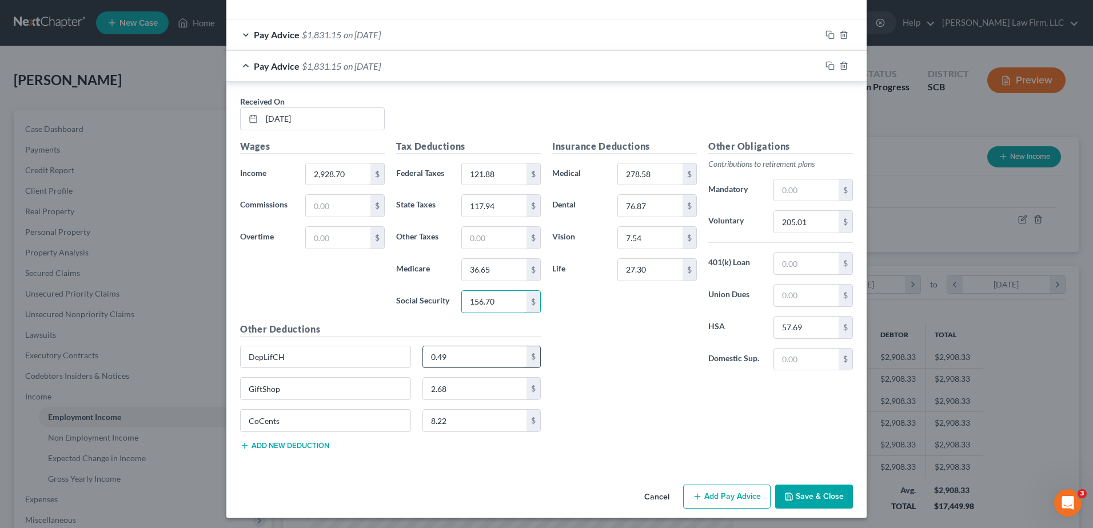
scroll to position [391, 0]
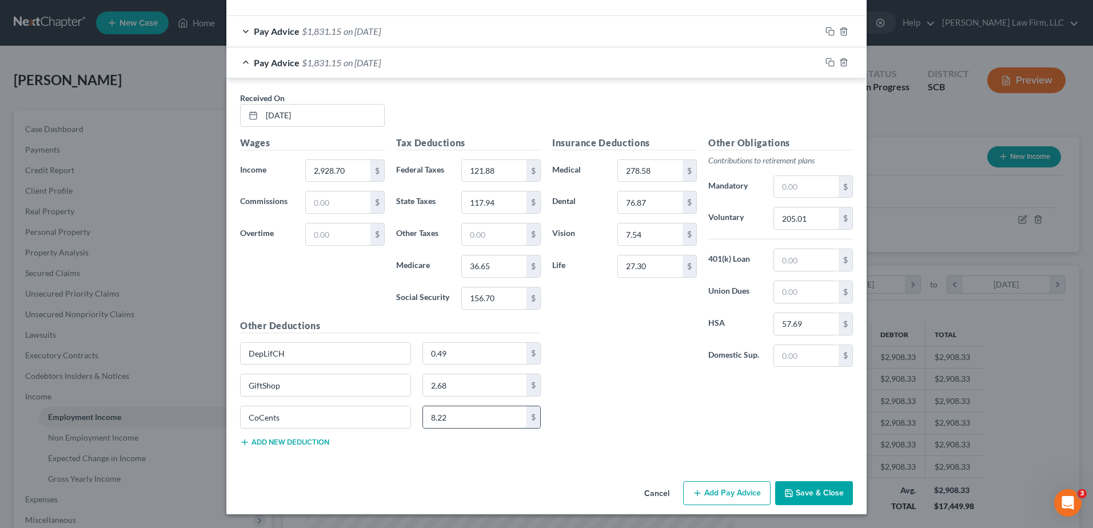
click at [448, 229] on input "8.22" at bounding box center [475, 417] width 104 height 22
click at [452, 229] on input "2.68" at bounding box center [475, 385] width 104 height 22
click at [531, 217] on input "205.01" at bounding box center [806, 218] width 65 height 22
click at [531, 229] on div "Insurance Deductions Medical 278.58 $ Dental 76.87 $ Vision 7.54 $ Life 27.30 $" at bounding box center [624, 256] width 156 height 241
click at [531, 59] on icon "button" at bounding box center [829, 62] width 9 height 9
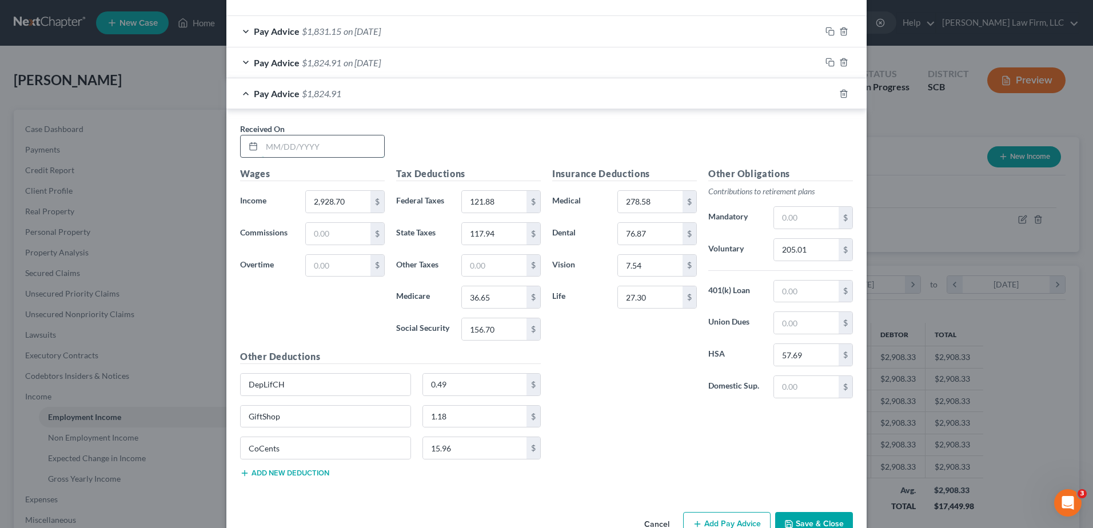
click at [288, 142] on input "text" at bounding box center [323, 146] width 122 height 22
click at [506, 229] on input "117.94" at bounding box center [494, 234] width 65 height 22
click at [505, 229] on input "156.70" at bounding box center [494, 329] width 65 height 22
click at [496, 229] on input "36.65" at bounding box center [494, 297] width 65 height 22
click at [500, 229] on input "1.18" at bounding box center [475, 417] width 104 height 22
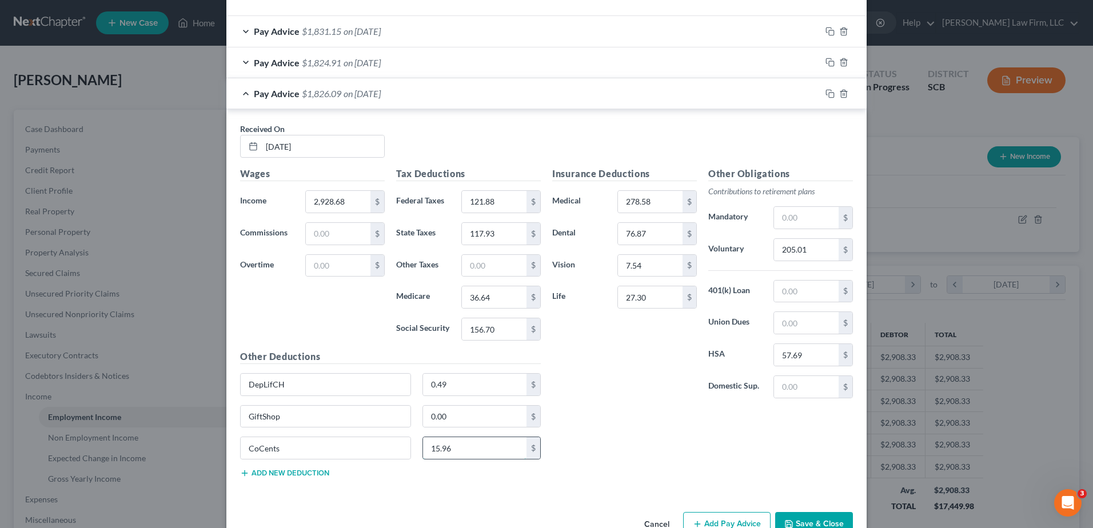
click at [476, 229] on input "15.96" at bounding box center [475, 448] width 104 height 22
click at [531, 96] on icon "button" at bounding box center [829, 93] width 9 height 9
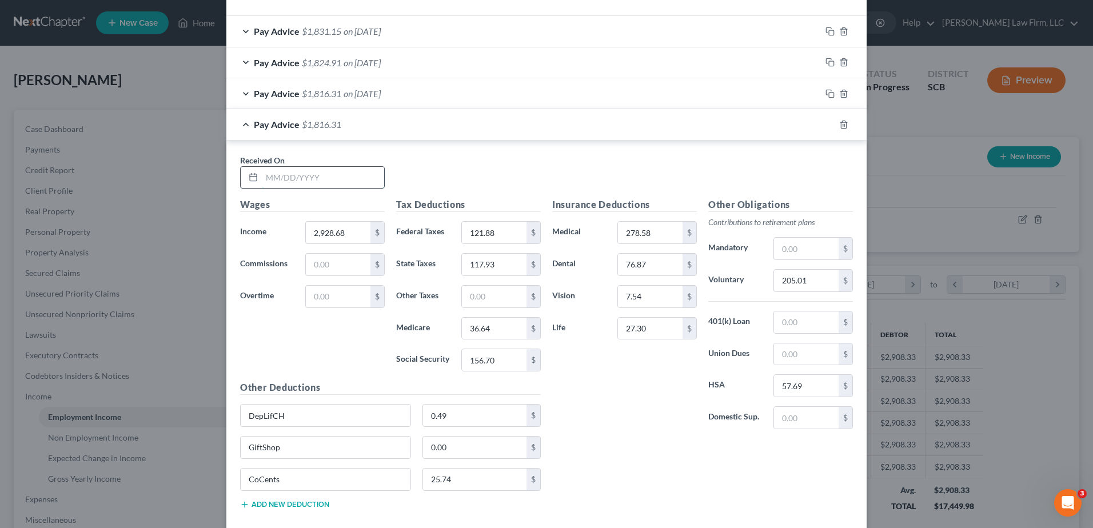
click at [291, 177] on input "text" at bounding box center [323, 178] width 122 height 22
click at [531, 229] on div "Insurance Deductions Medical 278.58 $ Dental 76.87 $ Vision 7.54 $ Life 27.30 $" at bounding box center [624, 318] width 156 height 241
click at [531, 229] on input "205.01" at bounding box center [806, 281] width 65 height 22
click at [531, 229] on div "Insurance Deductions Medical 278.58 $ Dental 76.87 $ Vision 7.54 $ Life 27.30 $" at bounding box center [624, 318] width 156 height 241
click at [531, 229] on input "278.58" at bounding box center [650, 233] width 65 height 22
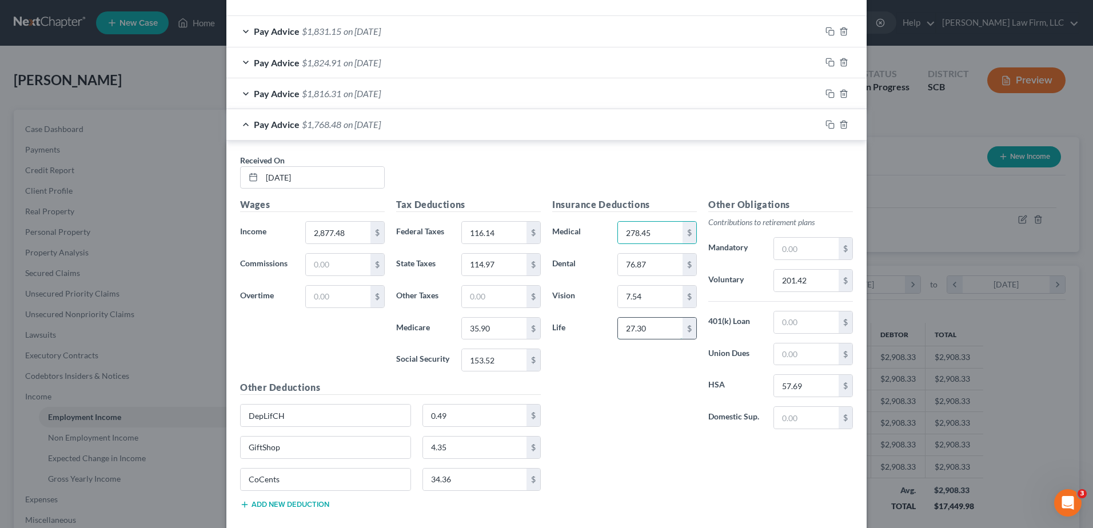
click at [531, 229] on input "27.30" at bounding box center [650, 329] width 65 height 22
click at [531, 127] on rect "button" at bounding box center [831, 125] width 5 height 5
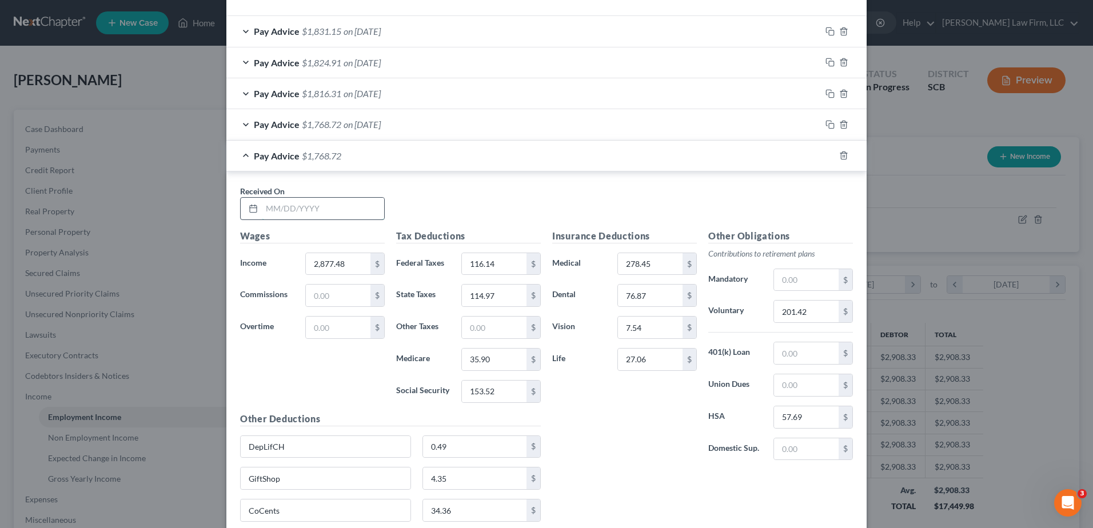
click at [317, 203] on input "text" at bounding box center [323, 209] width 122 height 22
click at [340, 229] on input "2,877.48" at bounding box center [338, 264] width 65 height 22
click at [500, 229] on input "116.14" at bounding box center [494, 264] width 65 height 22
click at [497, 229] on input "114.97" at bounding box center [494, 296] width 65 height 22
click at [531, 229] on input "201.42" at bounding box center [806, 312] width 65 height 22
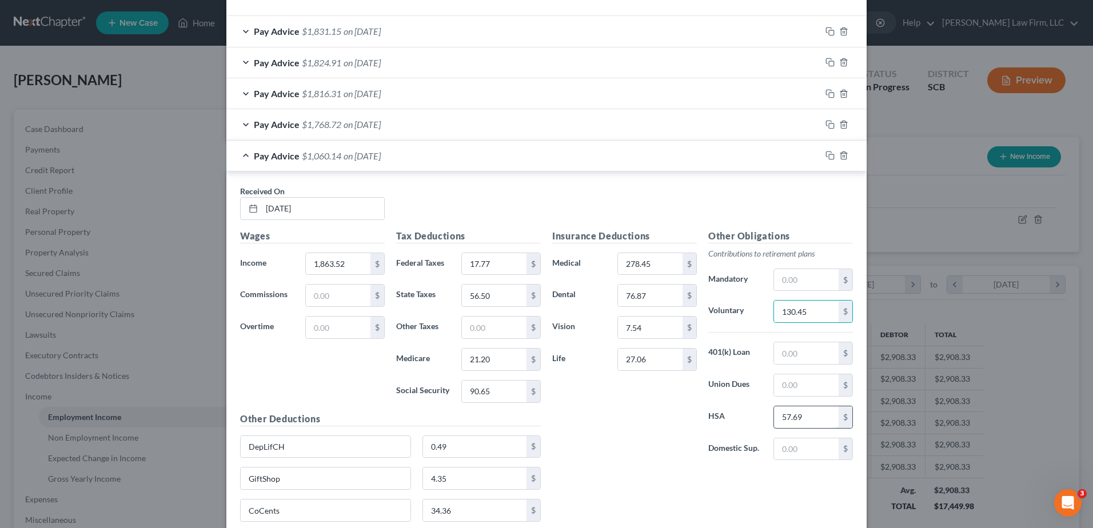
click at [531, 229] on input "57.69" at bounding box center [806, 417] width 65 height 22
click at [531, 229] on div "Insurance Deductions Medical 278.45 $ Dental 76.87 $ Vision 7.54 $ Life 27.06 $" at bounding box center [624, 349] width 156 height 241
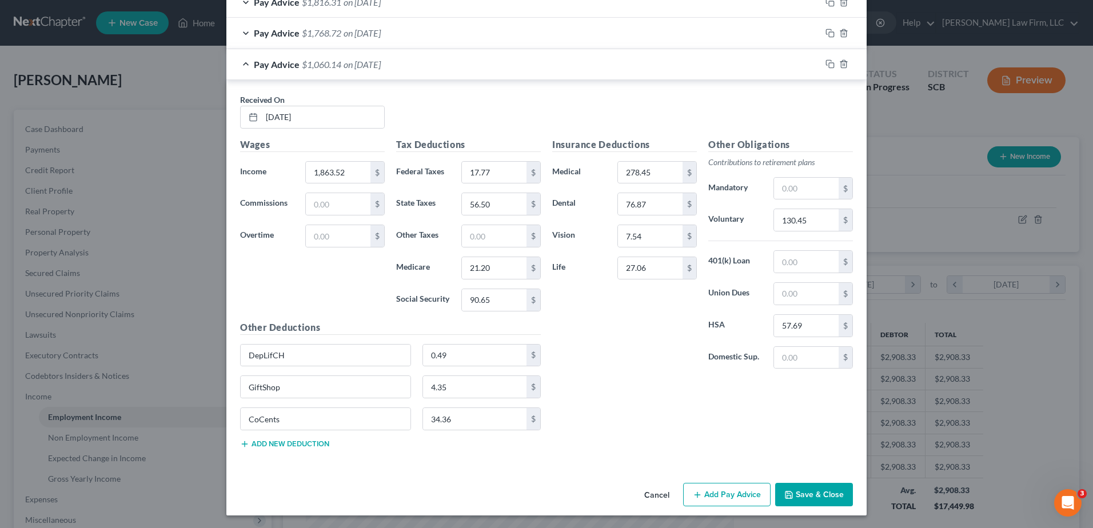
scroll to position [484, 0]
click at [459, 229] on input "34.36" at bounding box center [475, 418] width 104 height 22
click at [453, 229] on input "4.35" at bounding box center [475, 386] width 104 height 22
click at [472, 229] on input "0.49" at bounding box center [475, 355] width 104 height 22
click at [531, 229] on div "Insurance Deductions Medical 278.45 $ Dental 76.87 $ Vision 7.54 $ Life 27.06 $" at bounding box center [624, 257] width 156 height 241
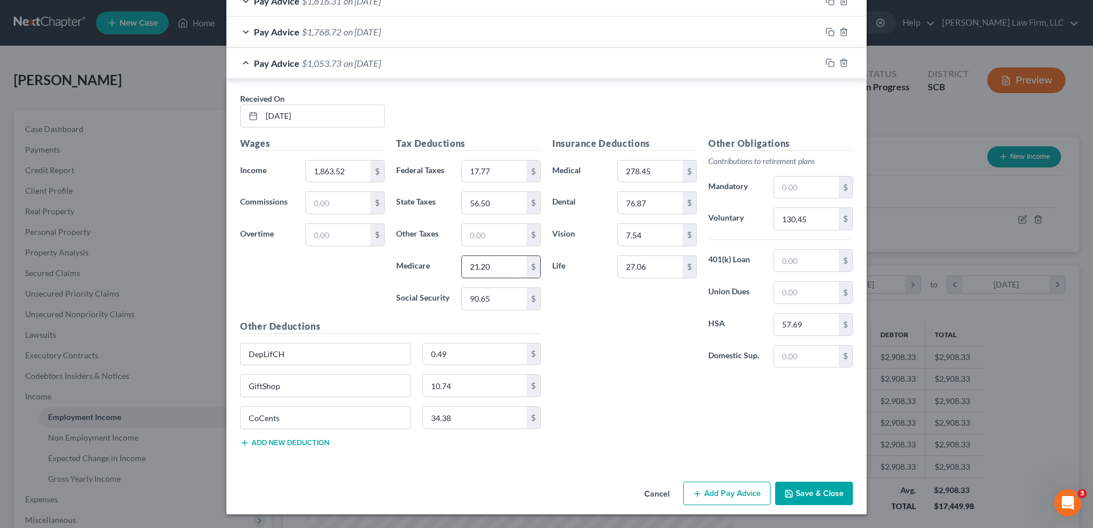
click at [504, 229] on input "21.20" at bounding box center [494, 267] width 65 height 22
click at [531, 229] on div "Insurance Deductions Medical 278.45 $ Dental 76.87 $ Vision 7.54 $ Life 27.06 $" at bounding box center [624, 257] width 156 height 241
click at [496, 229] on input "34.38" at bounding box center [475, 418] width 104 height 22
click at [531, 63] on icon "button" at bounding box center [829, 62] width 9 height 9
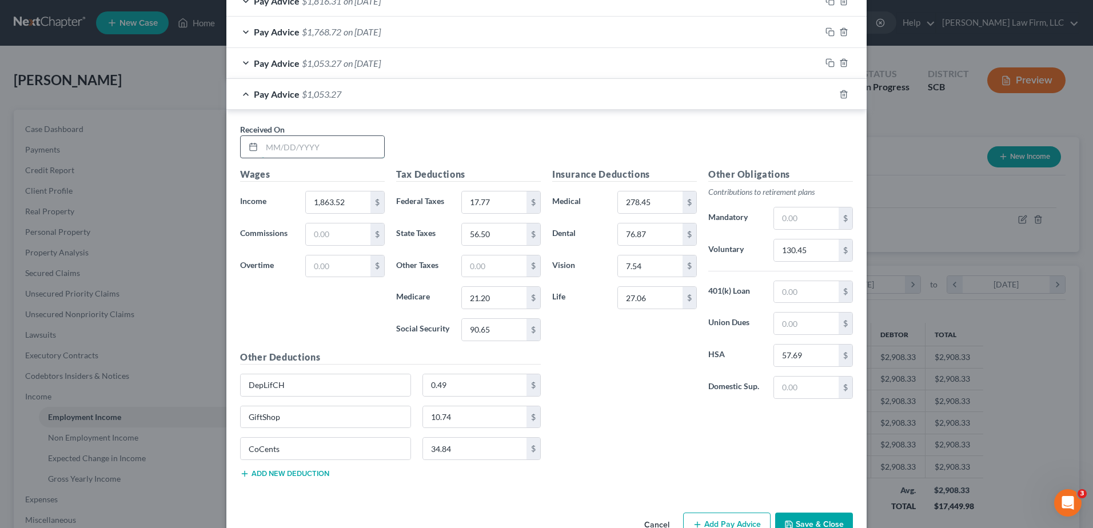
click at [354, 142] on input "text" at bounding box center [323, 147] width 122 height 22
click at [334, 202] on input "1,863.52" at bounding box center [338, 202] width 65 height 22
click at [517, 205] on input "17.77" at bounding box center [494, 202] width 65 height 22
click at [512, 229] on input "56.50" at bounding box center [494, 234] width 65 height 22
click at [503, 229] on input "21.20" at bounding box center [494, 298] width 65 height 22
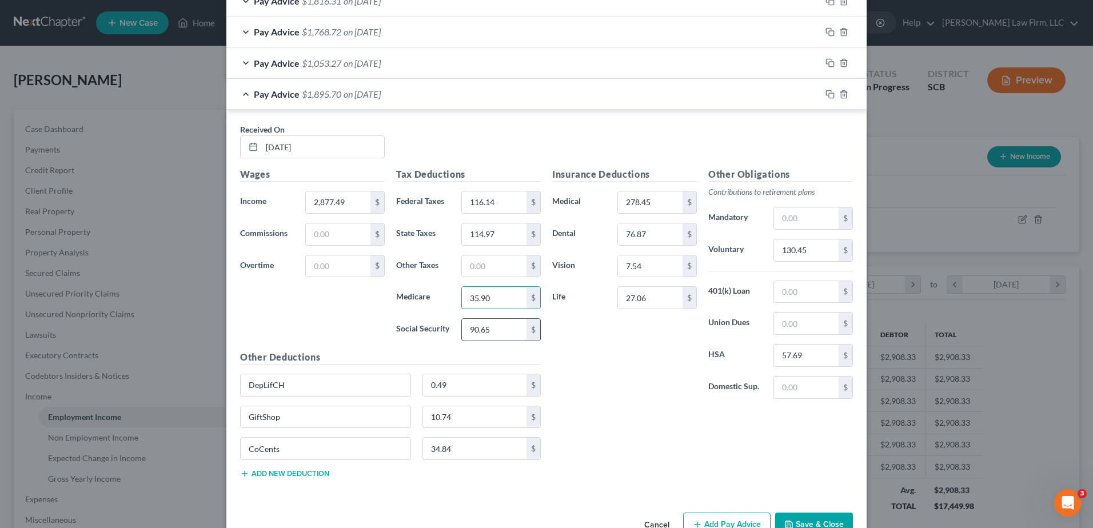
click at [508, 229] on input "90.65" at bounding box center [494, 330] width 65 height 22
click at [463, 229] on input "10.74" at bounding box center [475, 417] width 104 height 22
click at [470, 229] on input "34.84" at bounding box center [475, 449] width 104 height 22
click at [531, 229] on div "Insurance Deductions Medical 278.45 $ Dental 76.87 $ Vision 7.54 $ Life 27.06 $" at bounding box center [624, 287] width 156 height 241
click at [531, 229] on input "130.45" at bounding box center [806, 250] width 65 height 22
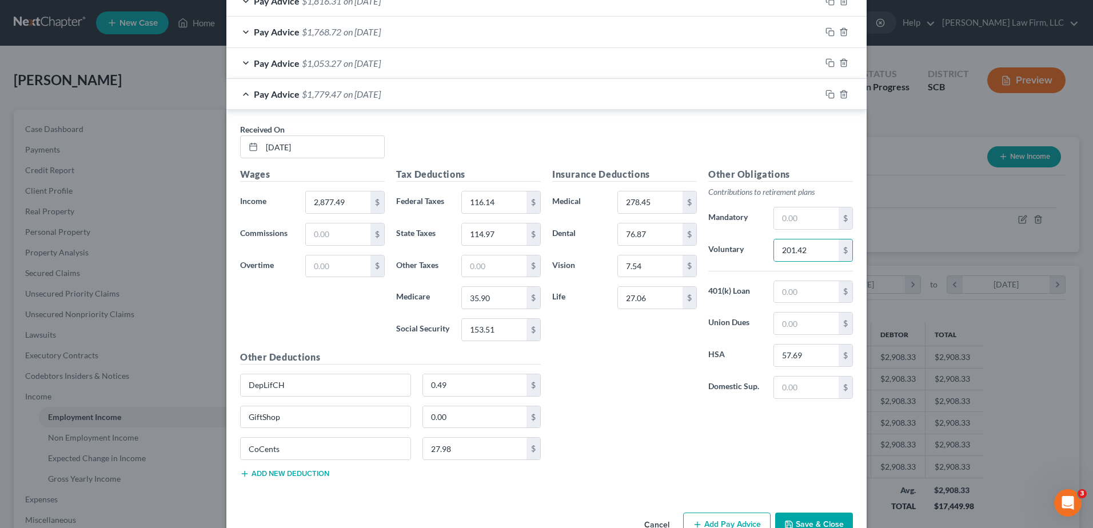
click at [531, 229] on div "Insurance Deductions Medical 278.45 $ Dental 76.87 $ Vision 7.54 $ Life 27.06 $" at bounding box center [624, 287] width 156 height 241
click at [531, 93] on icon "button" at bounding box center [828, 92] width 5 height 5
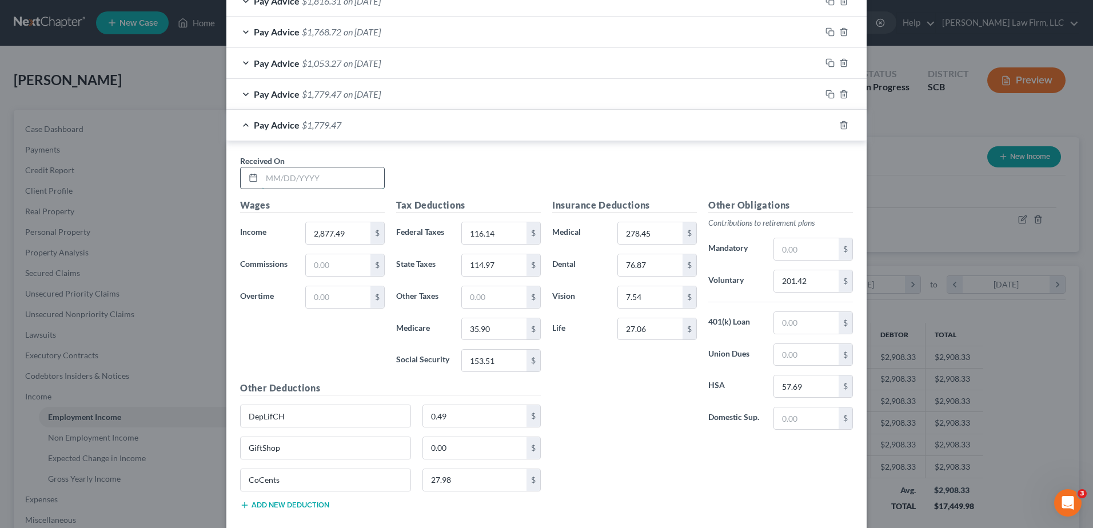
click at [299, 172] on input "text" at bounding box center [323, 178] width 122 height 22
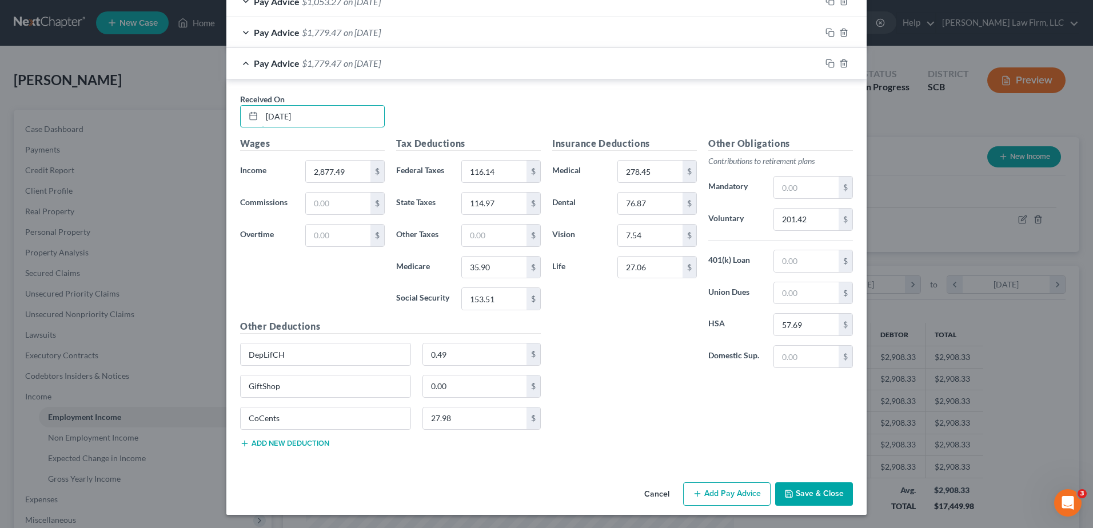
scroll to position [546, 0]
click at [484, 229] on input "27.98" at bounding box center [475, 418] width 104 height 22
click at [531, 61] on icon "button" at bounding box center [829, 62] width 9 height 9
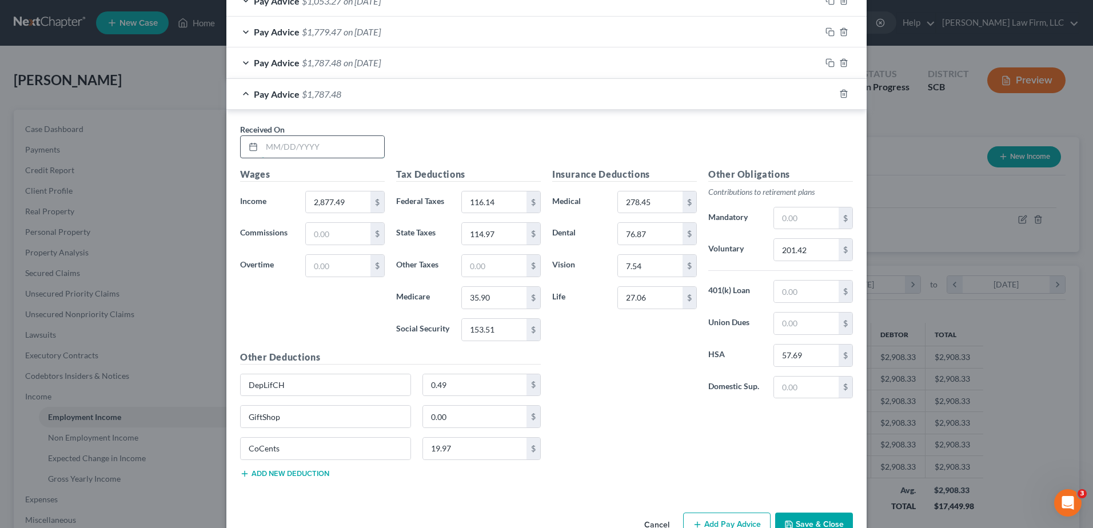
click at [338, 151] on input "text" at bounding box center [323, 147] width 122 height 22
click at [355, 202] on input "2,877.49" at bounding box center [338, 202] width 65 height 22
click at [502, 229] on input "153.51" at bounding box center [494, 330] width 65 height 22
click at [485, 229] on input "35.90" at bounding box center [494, 298] width 65 height 22
click at [487, 229] on input "114.97" at bounding box center [494, 234] width 65 height 22
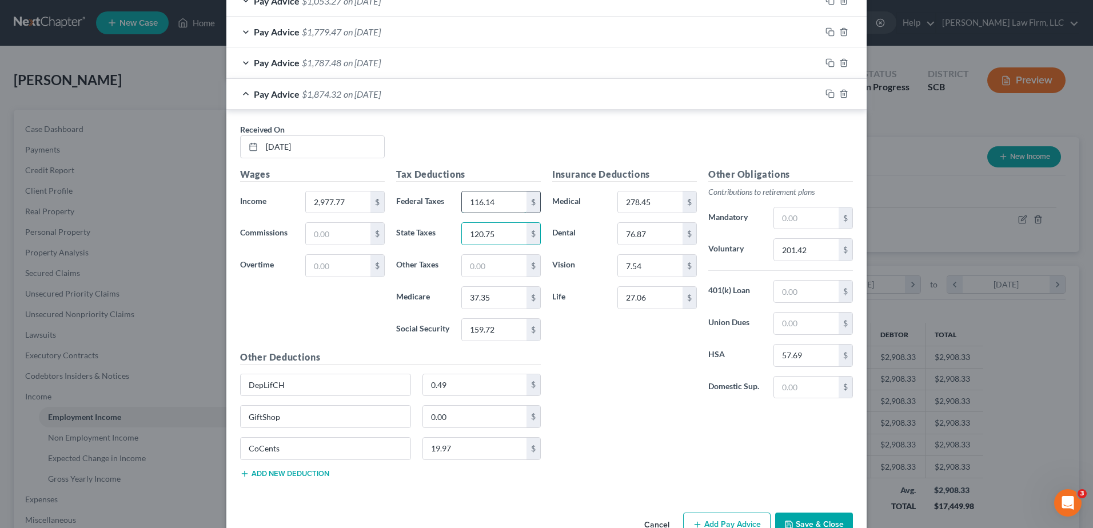
click at [496, 209] on input "116.14" at bounding box center [494, 202] width 65 height 22
click at [531, 142] on div "Received On * 05/16/2025" at bounding box center [546, 145] width 624 height 44
click at [531, 229] on input "201.42" at bounding box center [806, 250] width 65 height 22
click at [473, 229] on input "19.97" at bounding box center [475, 449] width 104 height 22
click at [531, 93] on icon "button" at bounding box center [829, 93] width 9 height 9
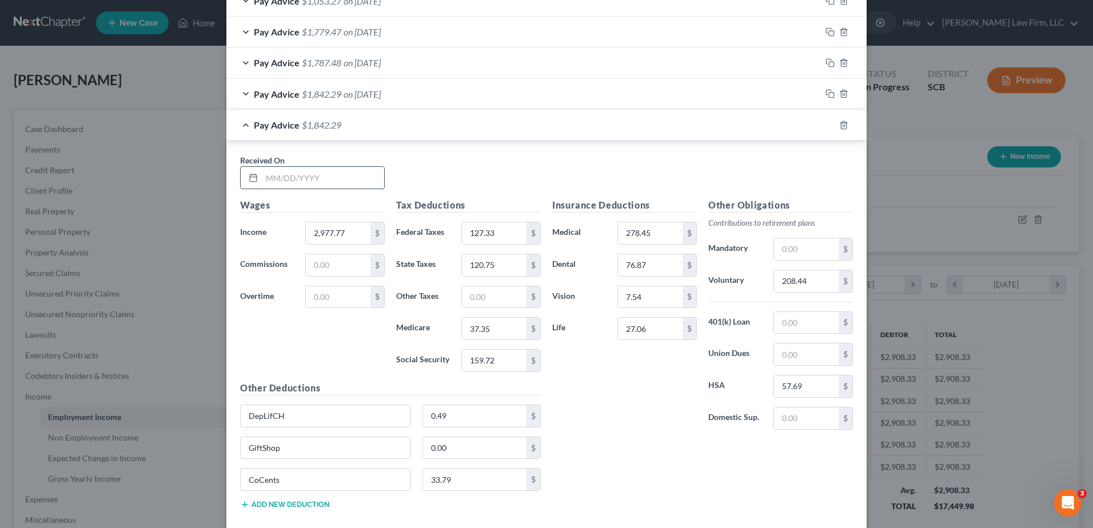
click at [327, 181] on input "text" at bounding box center [323, 178] width 122 height 22
click at [519, 170] on div "Received On * 05/02/2025" at bounding box center [546, 176] width 624 height 44
click at [337, 229] on input "2,977.77" at bounding box center [338, 233] width 65 height 22
click at [494, 229] on input "159.72" at bounding box center [494, 361] width 65 height 22
click at [492, 229] on input "37.35" at bounding box center [494, 329] width 65 height 22
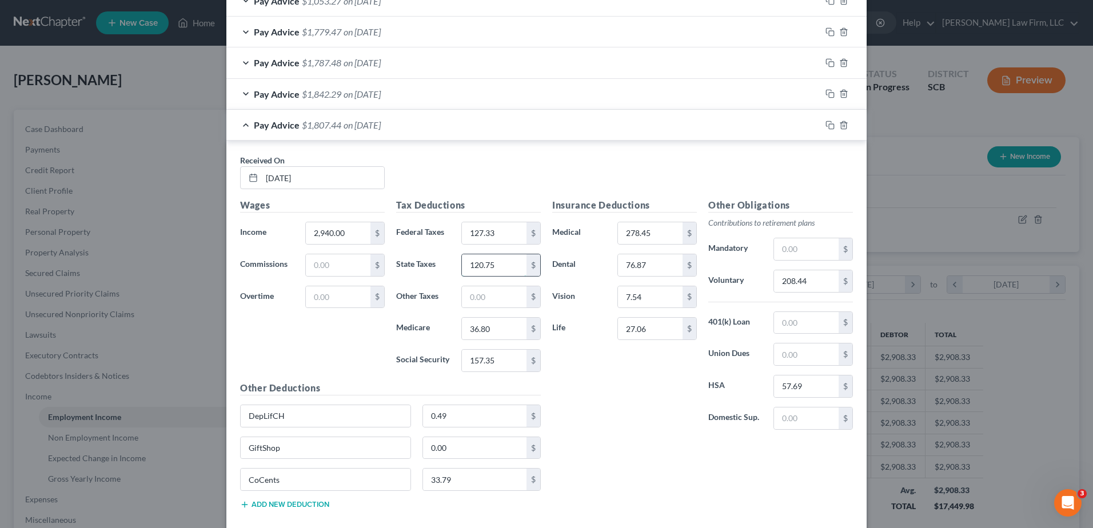
click at [475, 229] on input "120.75" at bounding box center [494, 265] width 65 height 22
click at [484, 229] on input "127.33" at bounding box center [494, 233] width 65 height 22
click at [531, 229] on input "208.44" at bounding box center [806, 281] width 65 height 22
click at [460, 229] on input "33.79" at bounding box center [475, 480] width 104 height 22
click at [531, 229] on div "Insurance Deductions Medical 278.45 $ Dental 76.87 $ Vision 7.54 $ Life 27.06 $…" at bounding box center [702, 358] width 312 height 320
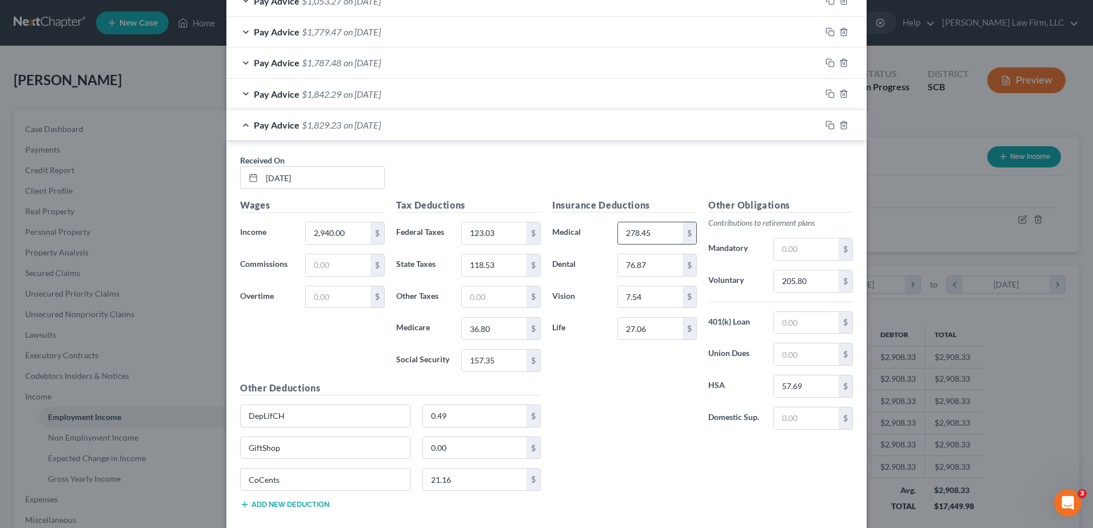
click at [531, 229] on input "278.45" at bounding box center [650, 233] width 65 height 22
click at [482, 161] on div "Received On * 05/02/2025" at bounding box center [546, 176] width 624 height 44
click at [531, 229] on input "27.06" at bounding box center [650, 329] width 65 height 22
click at [531, 126] on icon "button" at bounding box center [829, 125] width 9 height 9
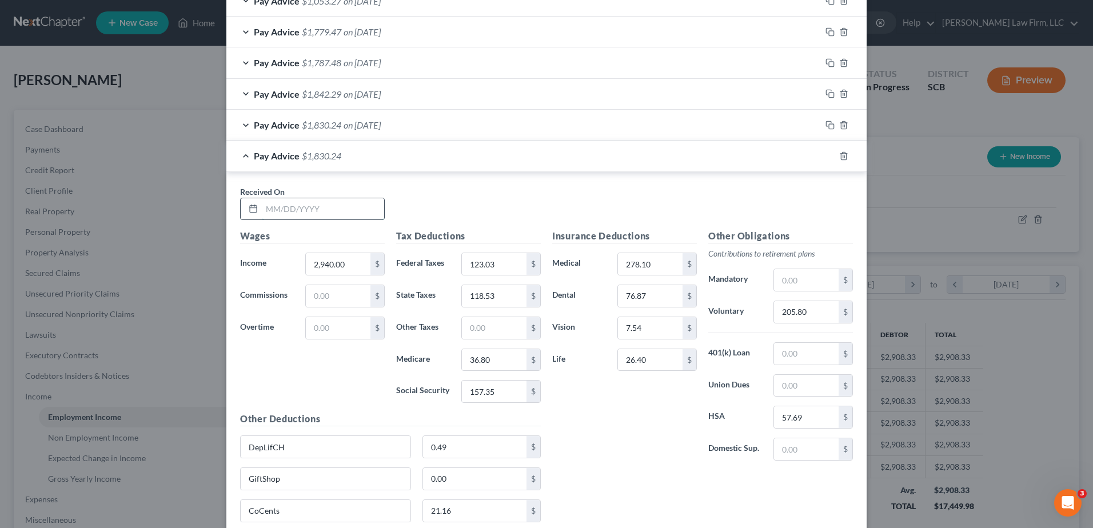
click at [309, 215] on input "text" at bounding box center [323, 209] width 122 height 22
click at [338, 229] on input "2,940.00" at bounding box center [338, 264] width 65 height 22
click at [504, 229] on input "123.03" at bounding box center [494, 264] width 65 height 22
click at [501, 229] on input "118.53" at bounding box center [494, 296] width 65 height 22
click at [492, 229] on input "36.80" at bounding box center [494, 360] width 65 height 22
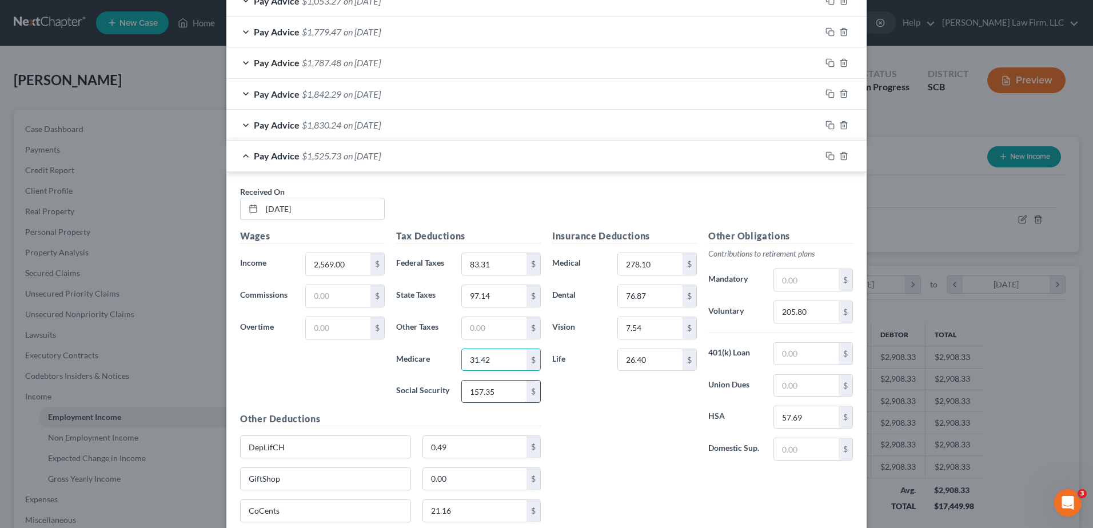
click at [499, 229] on input "157.35" at bounding box center [494, 392] width 65 height 22
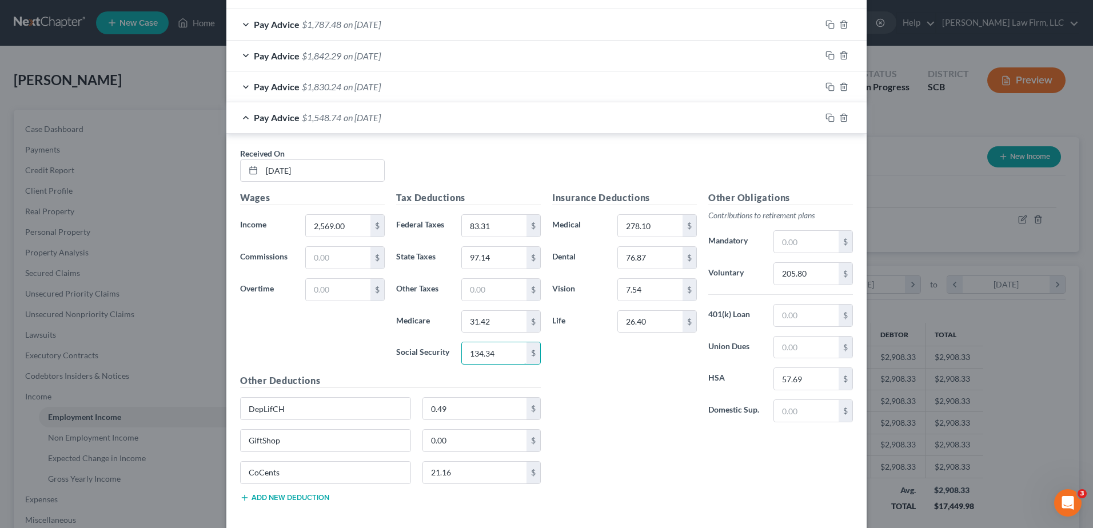
scroll to position [603, 0]
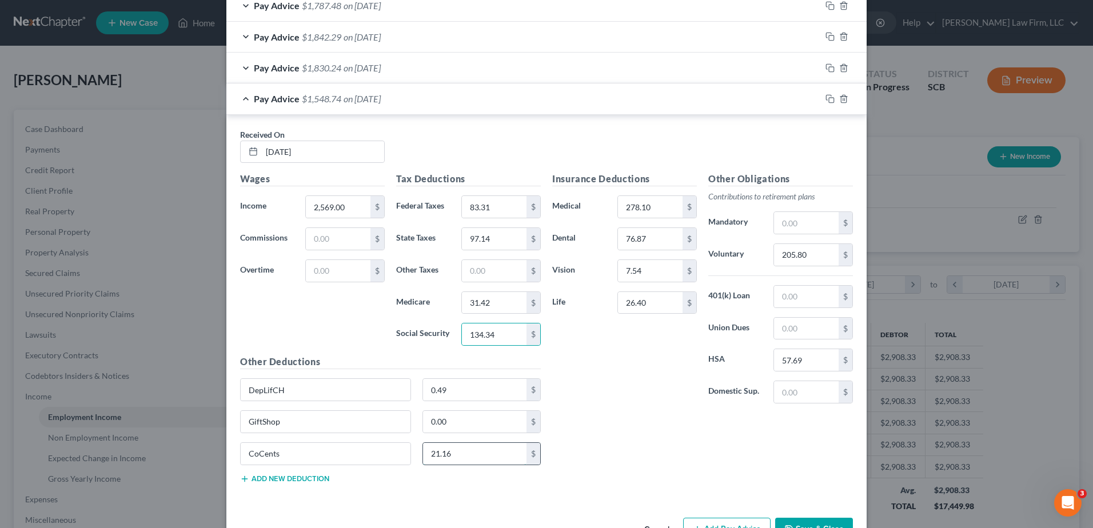
click at [469, 229] on input "21.16" at bounding box center [475, 454] width 104 height 22
click at [467, 229] on input "0.00" at bounding box center [475, 422] width 104 height 22
click at [531, 229] on input "205.80" at bounding box center [806, 255] width 65 height 22
click at [531, 229] on div "Insurance Deductions Medical 278.10 $ Dental 76.87 $ Vision 7.54 $ Life 26.40 $" at bounding box center [624, 292] width 156 height 241
click at [531, 98] on icon "button" at bounding box center [829, 98] width 9 height 9
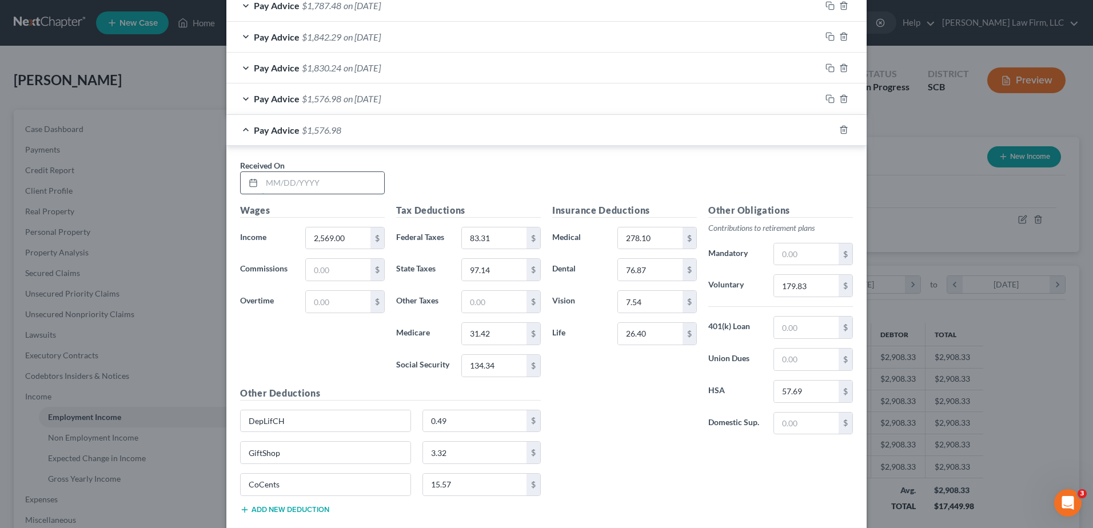
click at [328, 185] on input "text" at bounding box center [323, 183] width 122 height 22
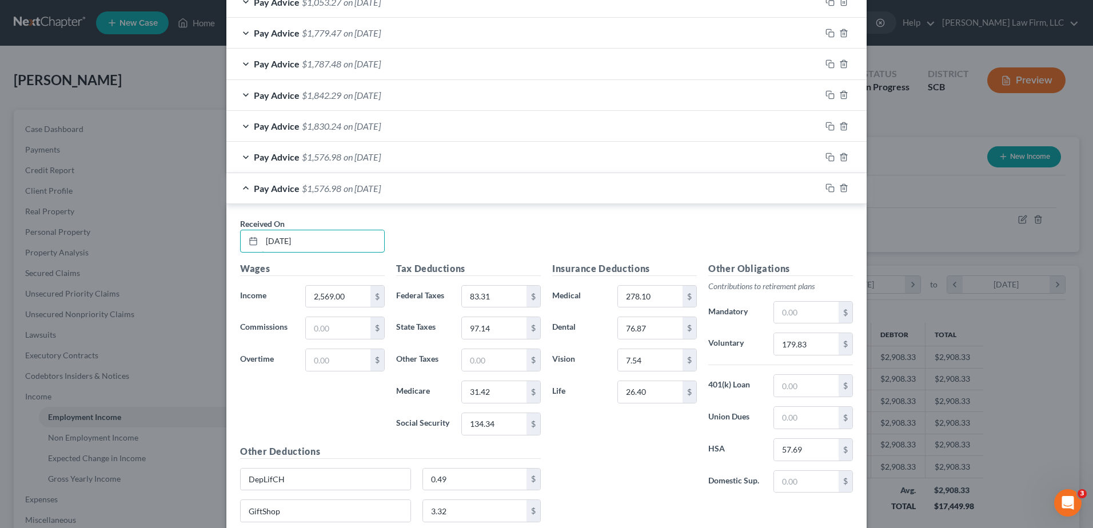
scroll to position [546, 0]
click at [357, 229] on input "2,569.00" at bounding box center [338, 296] width 65 height 22
click at [486, 229] on input "83.31" at bounding box center [494, 296] width 65 height 22
click at [493, 229] on input "97.14" at bounding box center [494, 327] width 65 height 22
click at [488, 229] on input "31.42" at bounding box center [494, 391] width 65 height 22
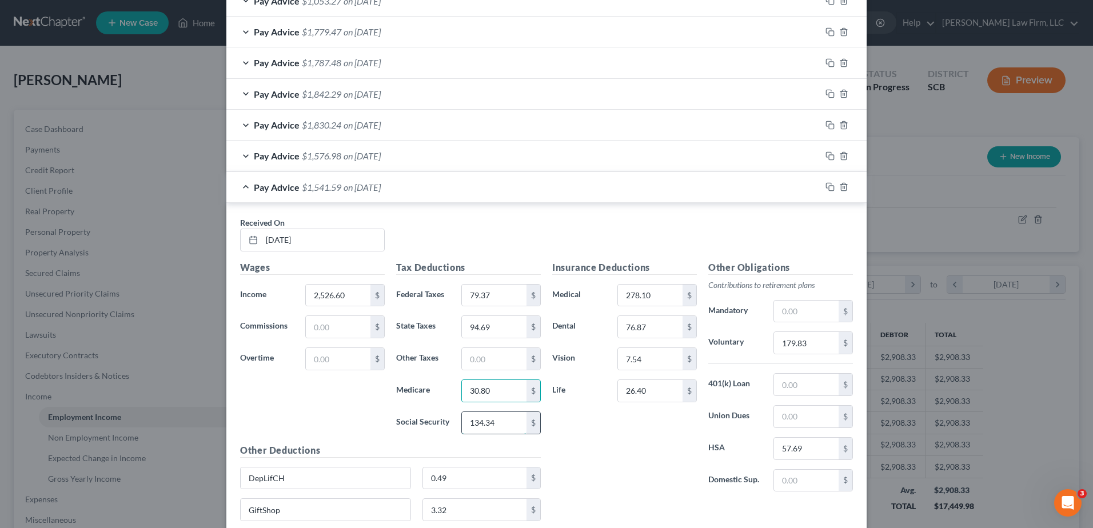
click at [505, 229] on input "134.34" at bounding box center [494, 423] width 65 height 22
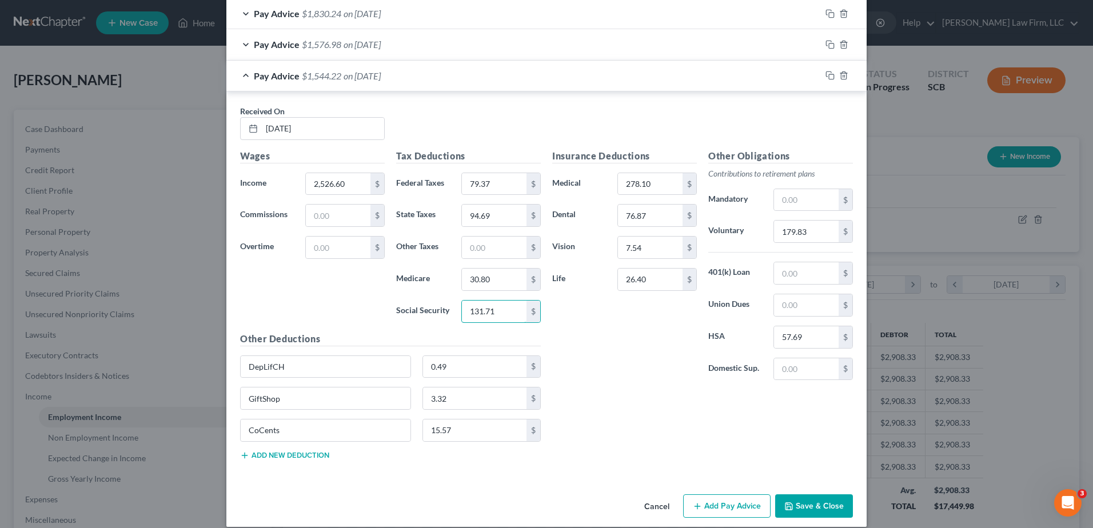
scroll to position [660, 0]
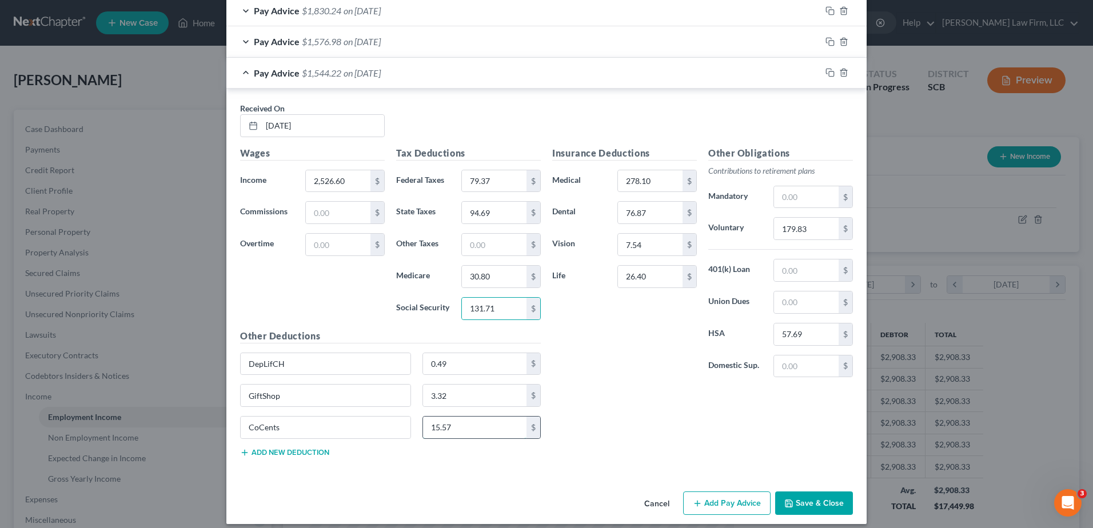
click at [462, 229] on input "15.57" at bounding box center [475, 428] width 104 height 22
click at [457, 229] on input "3.32" at bounding box center [475, 396] width 104 height 22
click at [531, 229] on input "179.83" at bounding box center [806, 229] width 65 height 22
click at [531, 75] on icon "button" at bounding box center [829, 72] width 9 height 9
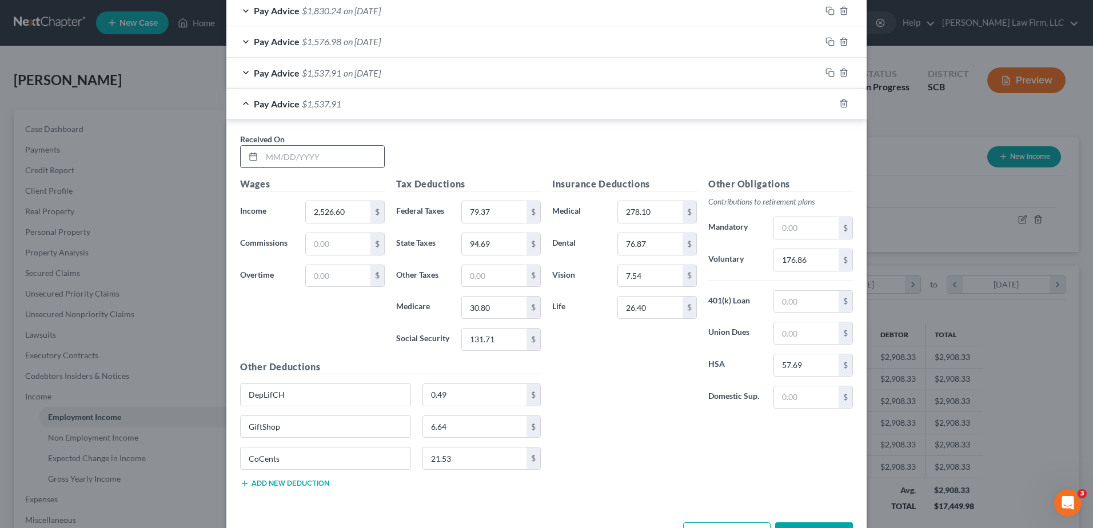
click at [268, 163] on input "text" at bounding box center [323, 157] width 122 height 22
click at [337, 205] on input "2,526.60" at bounding box center [338, 212] width 65 height 22
click at [313, 213] on input "3,198.00" at bounding box center [338, 212] width 65 height 22
click at [482, 204] on input "79.37" at bounding box center [494, 212] width 65 height 22
click at [494, 229] on input "94.69" at bounding box center [494, 244] width 65 height 22
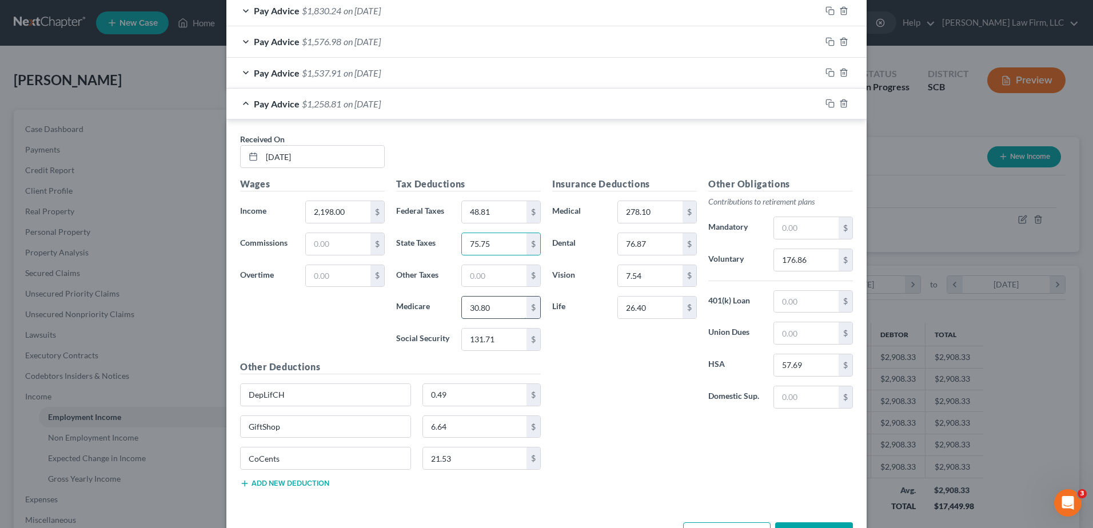
click at [493, 229] on input "30.80" at bounding box center [494, 308] width 65 height 22
click at [502, 229] on input "131.71" at bounding box center [494, 340] width 65 height 22
click at [473, 229] on input "6.64" at bounding box center [475, 427] width 104 height 22
click at [450, 229] on input "21.53" at bounding box center [475, 459] width 104 height 22
click at [531, 229] on input "176.86" at bounding box center [806, 260] width 65 height 22
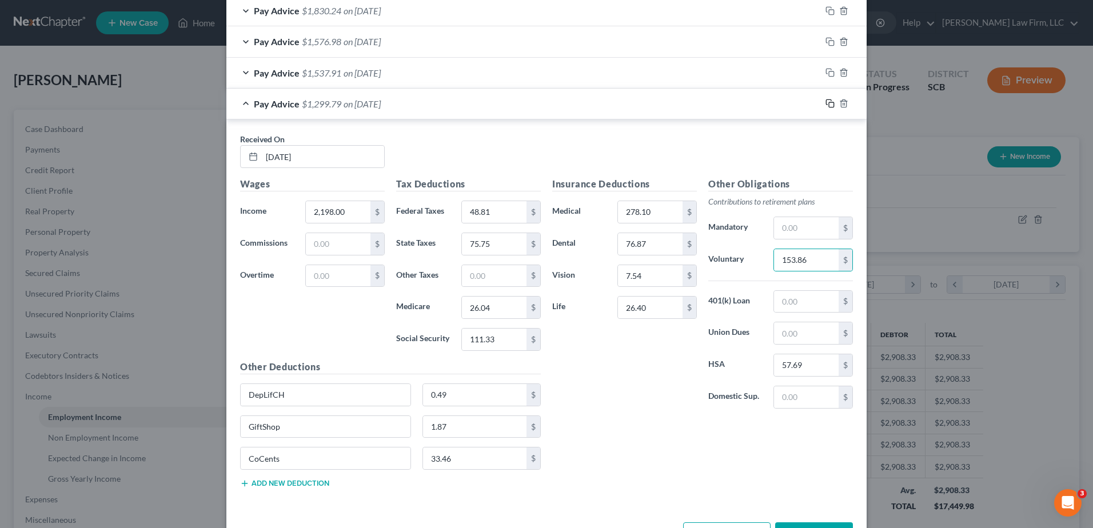
click at [531, 107] on rect "button" at bounding box center [831, 104] width 5 height 5
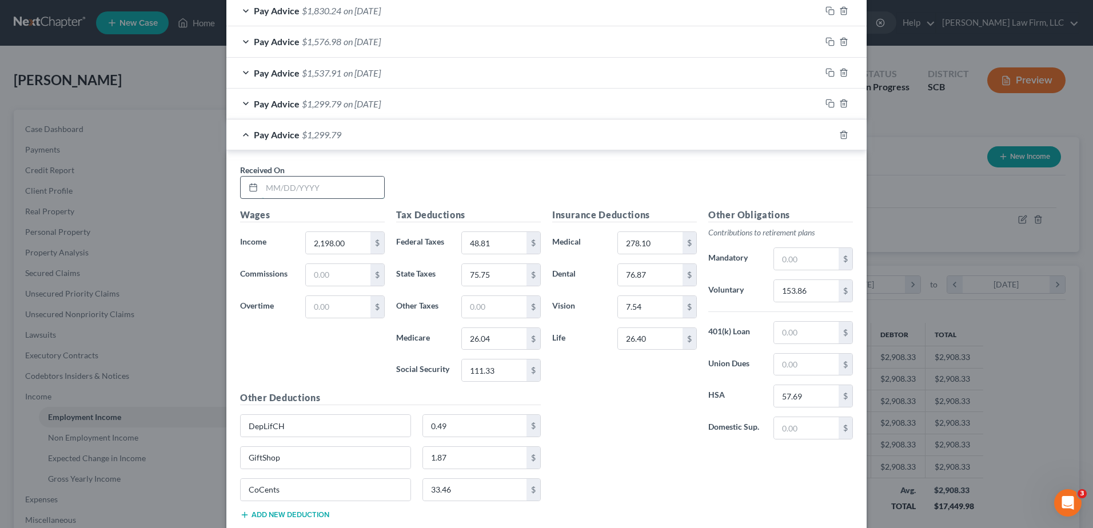
click at [361, 193] on input "text" at bounding box center [323, 188] width 122 height 22
click at [348, 229] on input "2,198.00" at bounding box center [338, 243] width 65 height 22
click at [505, 229] on input "48.81" at bounding box center [494, 243] width 65 height 22
click at [488, 229] on input "75.75" at bounding box center [494, 275] width 65 height 22
click at [499, 229] on input "26.04" at bounding box center [494, 339] width 65 height 22
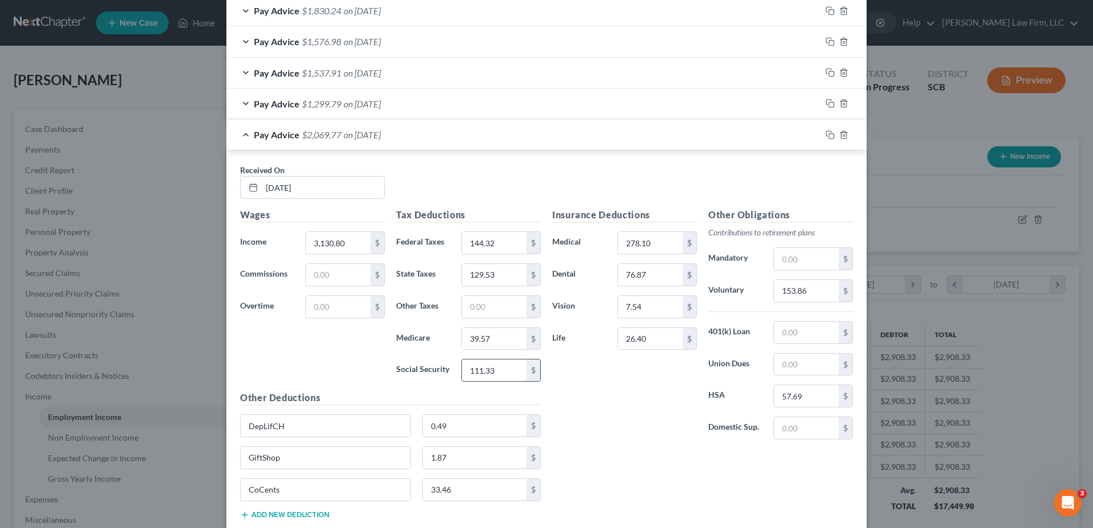
click at [504, 229] on input "111.33" at bounding box center [494, 371] width 65 height 22
click at [470, 229] on input "1.87" at bounding box center [475, 458] width 104 height 22
click at [461, 229] on input "33.46" at bounding box center [475, 490] width 104 height 22
click at [531, 229] on div "Insurance Deductions Medical 278.10 $ Dental 76.87 $ Vision 7.54 $ Life 26.40 $" at bounding box center [624, 328] width 156 height 241
click at [531, 229] on input "153.86" at bounding box center [806, 291] width 65 height 22
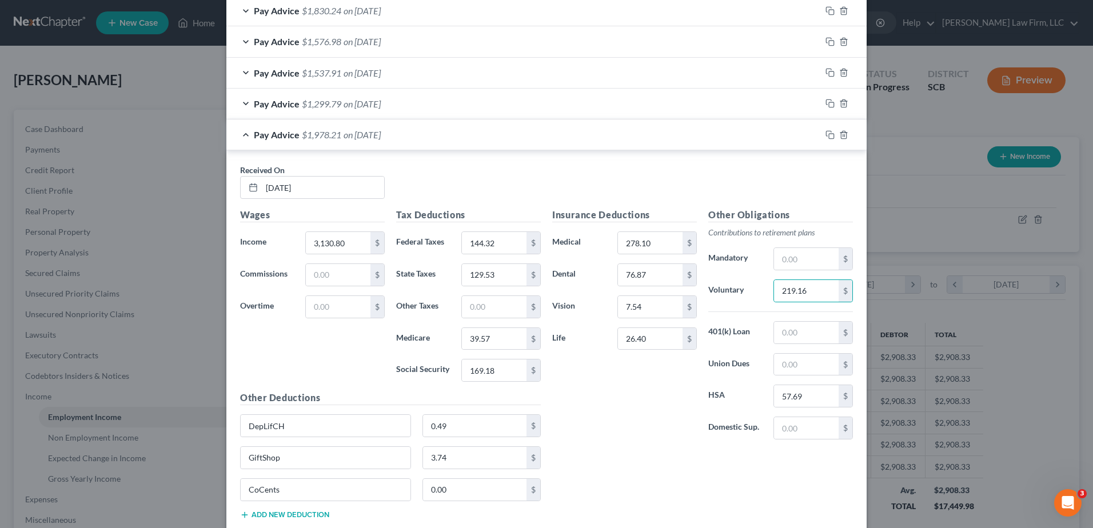
click at [531, 147] on div "Pay Advice $1,978.21 on 03/07/2025" at bounding box center [523, 134] width 594 height 30
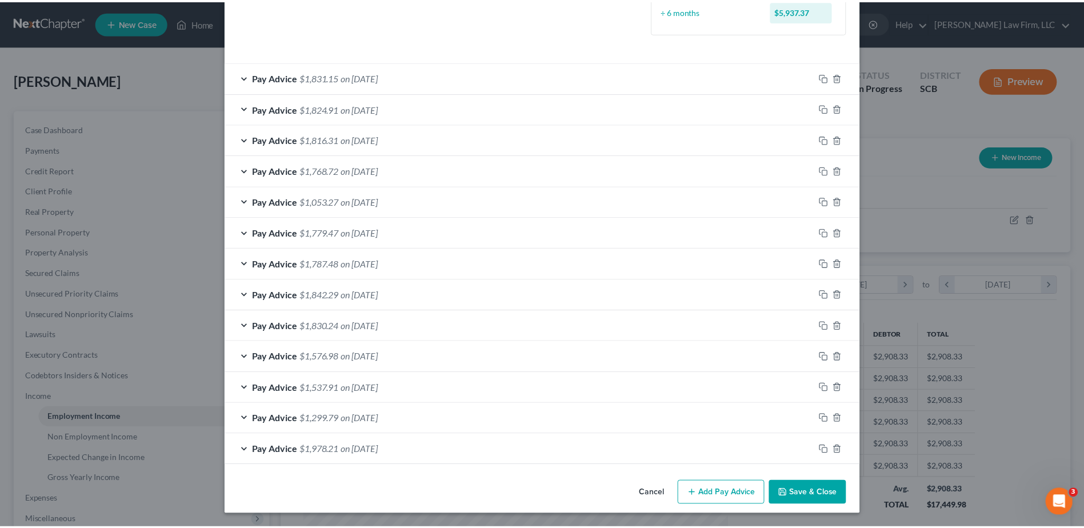
scroll to position [345, 0]
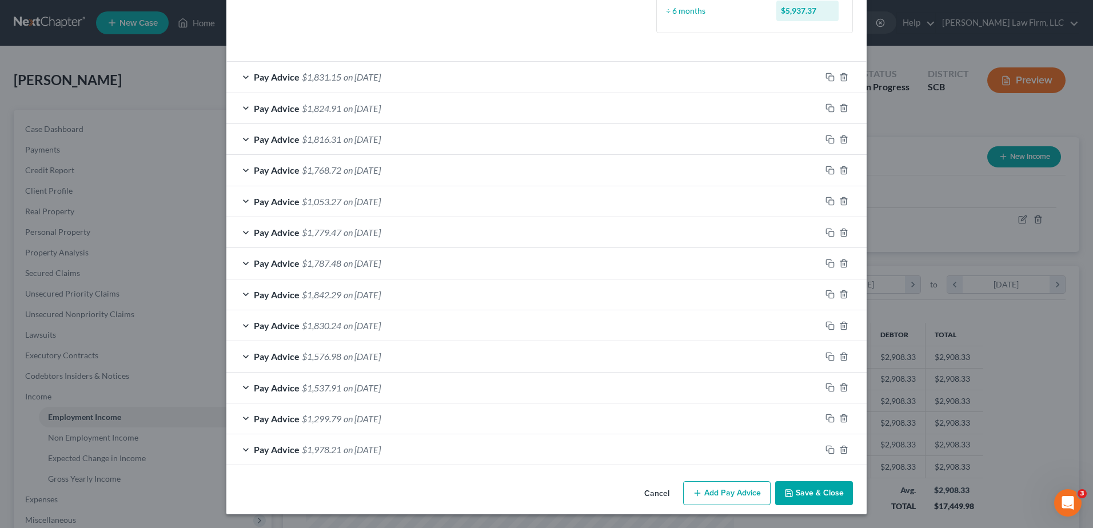
click at [531, 229] on button "Save & Close" at bounding box center [814, 493] width 78 height 24
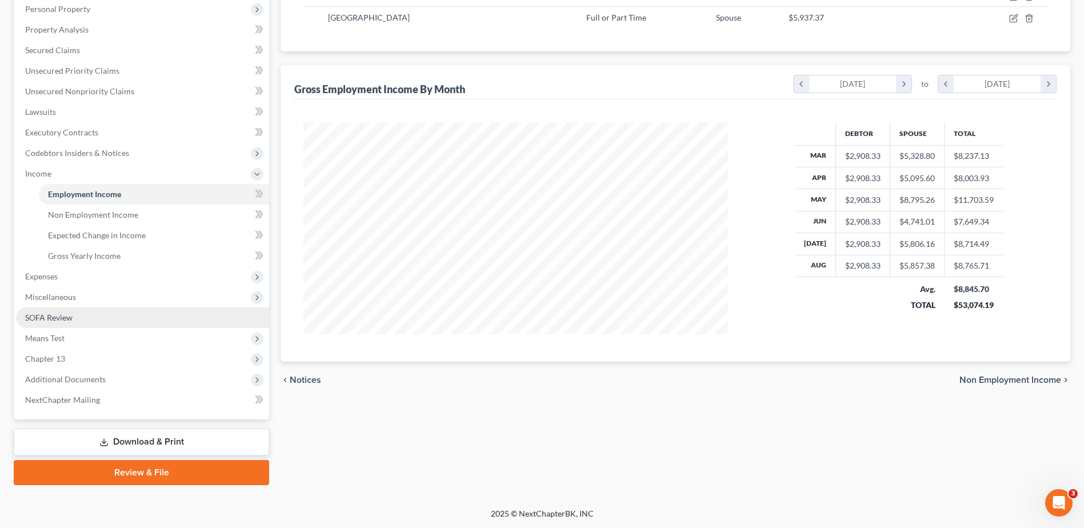
scroll to position [223, 0]
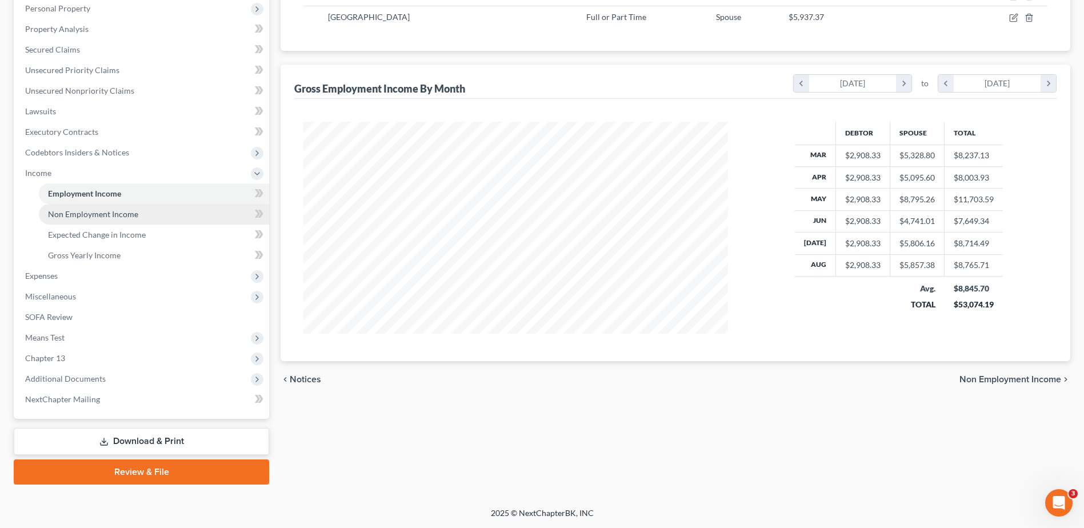
click at [99, 218] on span "Non Employment Income" at bounding box center [93, 214] width 90 height 10
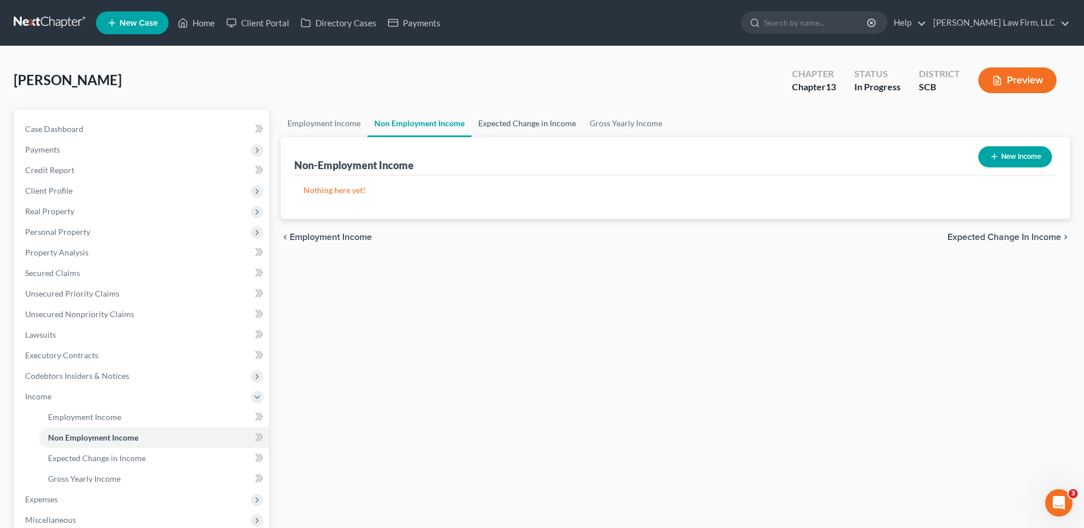
click at [512, 122] on link "Expected Change in Income" at bounding box center [527, 123] width 111 height 27
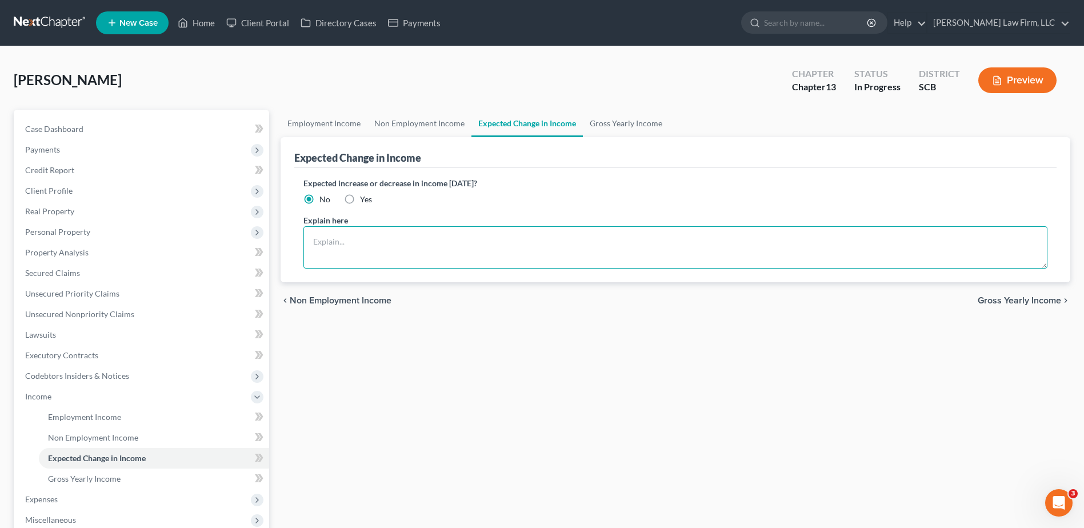
click at [416, 229] on textarea at bounding box center [676, 247] width 744 height 42
click at [531, 229] on textarea "The debtor does not anticipate an increase or decrease in his expenditures of 1…" at bounding box center [676, 247] width 744 height 42
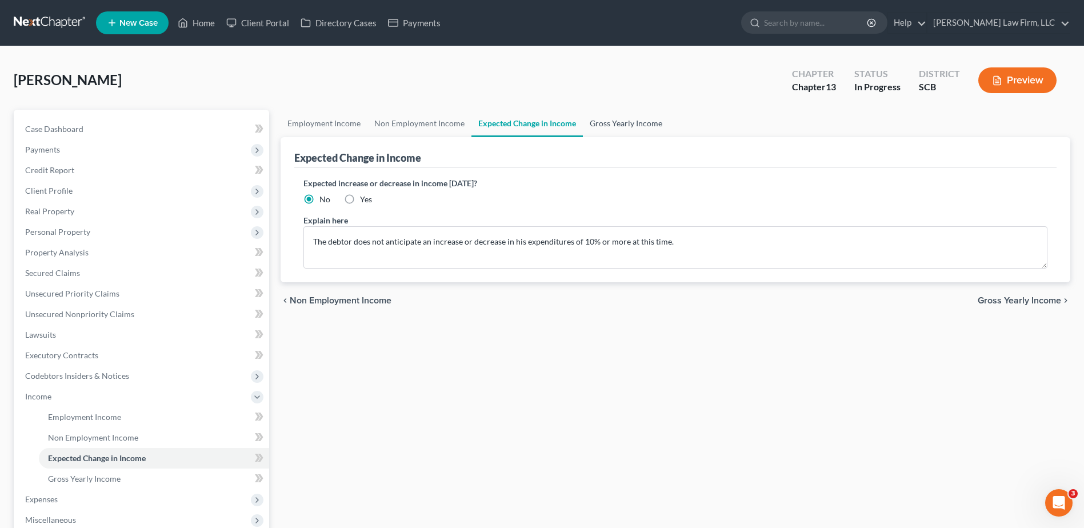
click at [531, 124] on link "Gross Yearly Income" at bounding box center [626, 123] width 86 height 27
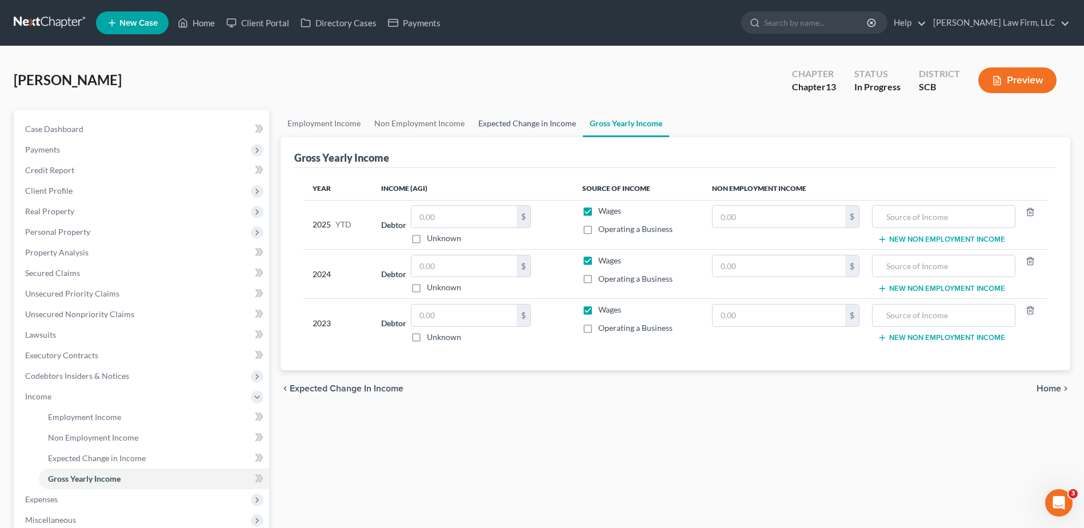
click at [531, 127] on link "Expected Change in Income" at bounding box center [527, 123] width 111 height 27
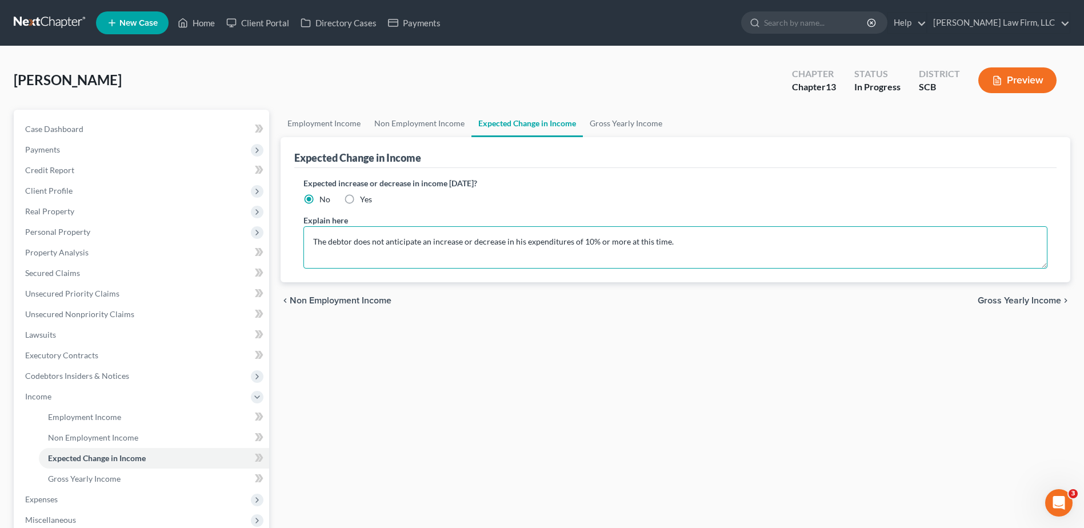
drag, startPoint x: 569, startPoint y: 242, endPoint x: 526, endPoint y: 243, distance: 43.5
click at [526, 229] on textarea "The debtor does not anticipate an increase or decrease in his expenditures of 1…" at bounding box center [676, 247] width 744 height 42
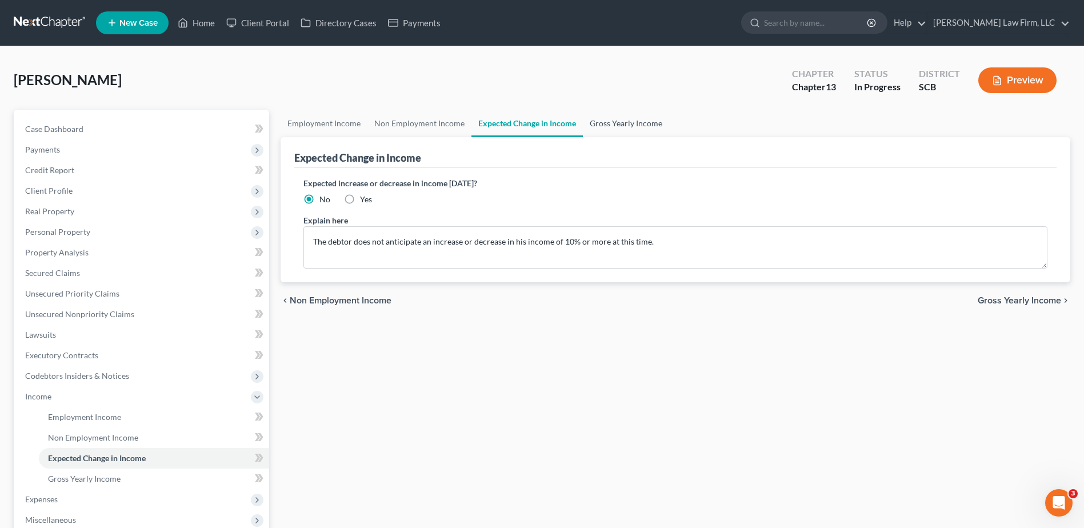
click at [531, 126] on link "Gross Yearly Income" at bounding box center [626, 123] width 86 height 27
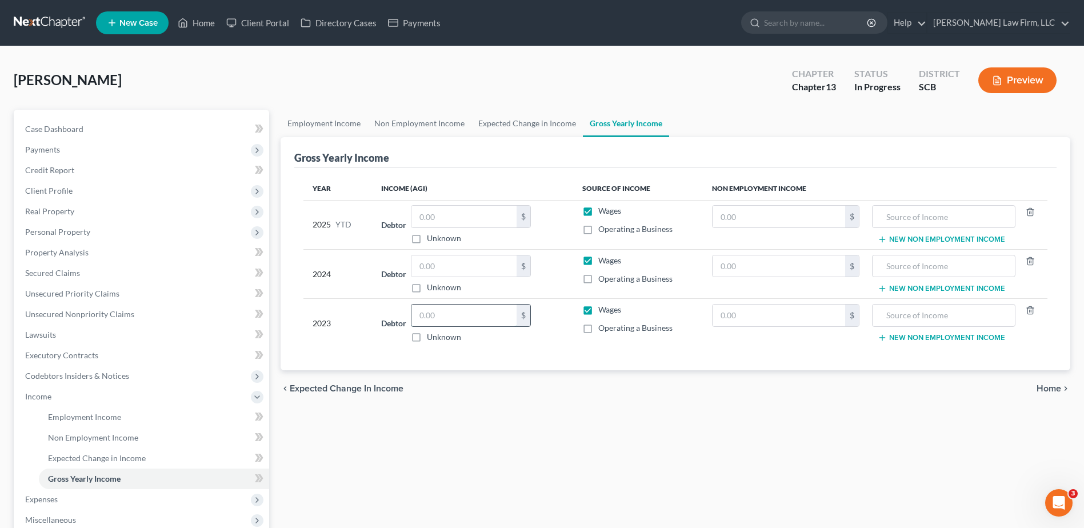
click at [472, 229] on input "text" at bounding box center [464, 316] width 105 height 22
click at [452, 229] on input "text" at bounding box center [464, 316] width 105 height 22
click at [472, 229] on input "text" at bounding box center [464, 267] width 105 height 22
click at [442, 229] on input "text" at bounding box center [464, 267] width 105 height 22
click at [531, 211] on label "Wages" at bounding box center [609, 210] width 23 height 11
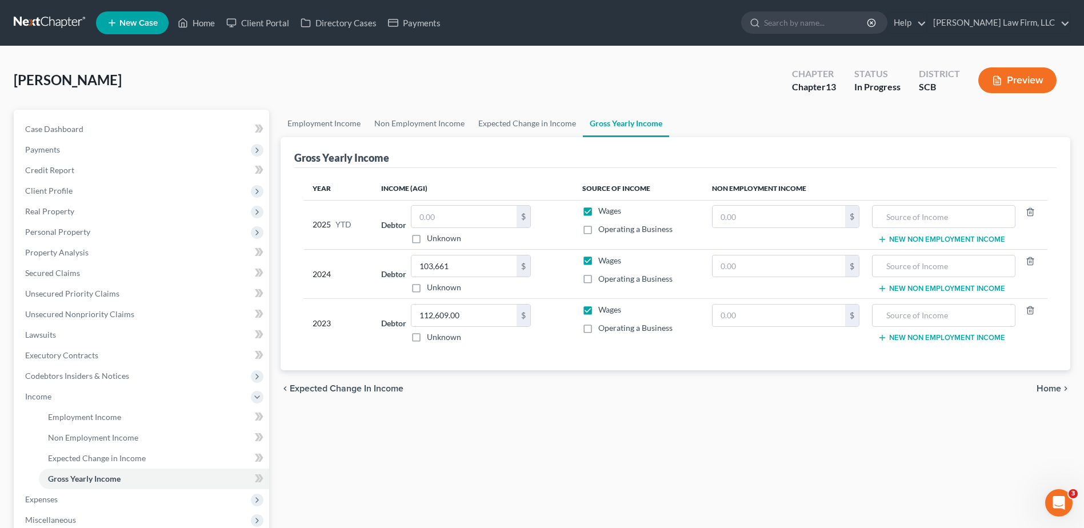
click at [531, 211] on input "Wages" at bounding box center [606, 208] width 7 height 7
click at [531, 227] on label "Operating a Business" at bounding box center [635, 228] width 74 height 11
click at [531, 227] on input "Operating a Business" at bounding box center [606, 226] width 7 height 7
click at [531, 229] on label "Wages" at bounding box center [609, 260] width 23 height 11
click at [531, 229] on input "Wages" at bounding box center [606, 258] width 7 height 7
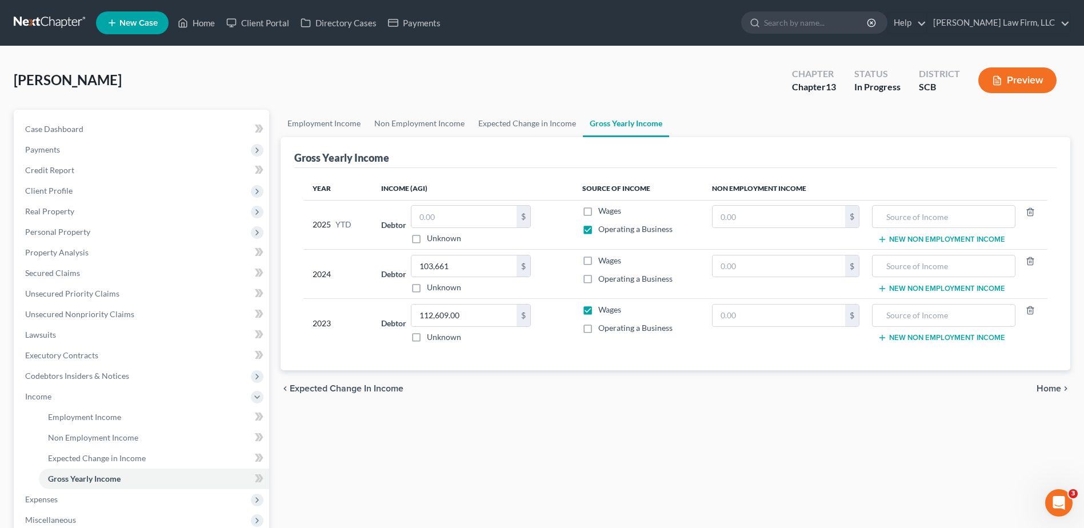
click at [531, 229] on label "Operating a Business" at bounding box center [635, 278] width 74 height 11
click at [531, 229] on input "Operating a Business" at bounding box center [606, 276] width 7 height 7
click at [531, 229] on label "Wages" at bounding box center [609, 309] width 23 height 11
click at [531, 229] on input "Wages" at bounding box center [606, 307] width 7 height 7
click at [531, 229] on label "Operating a Business" at bounding box center [635, 327] width 74 height 11
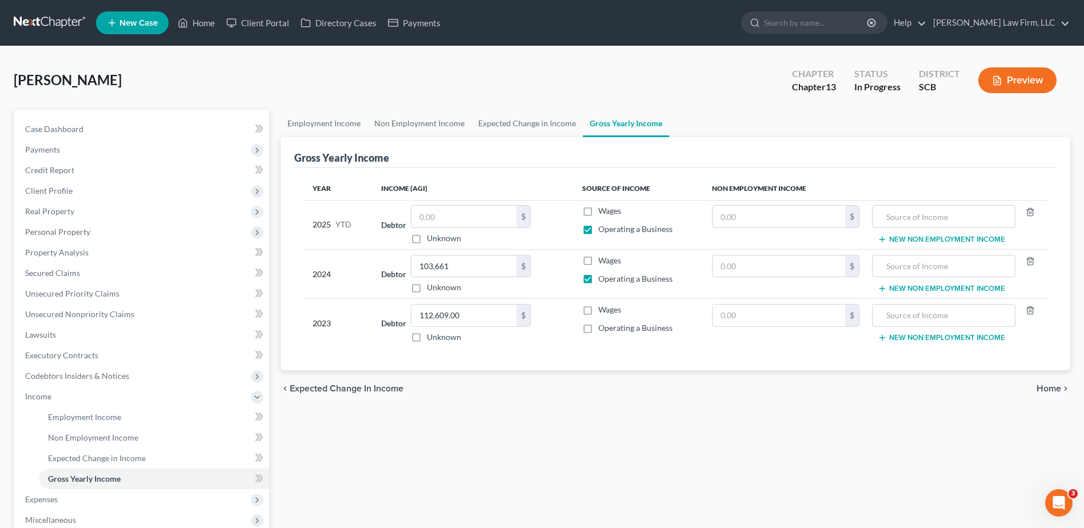
click at [531, 229] on input "Operating a Business" at bounding box center [606, 325] width 7 height 7
click at [489, 221] on input "text" at bounding box center [464, 217] width 105 height 22
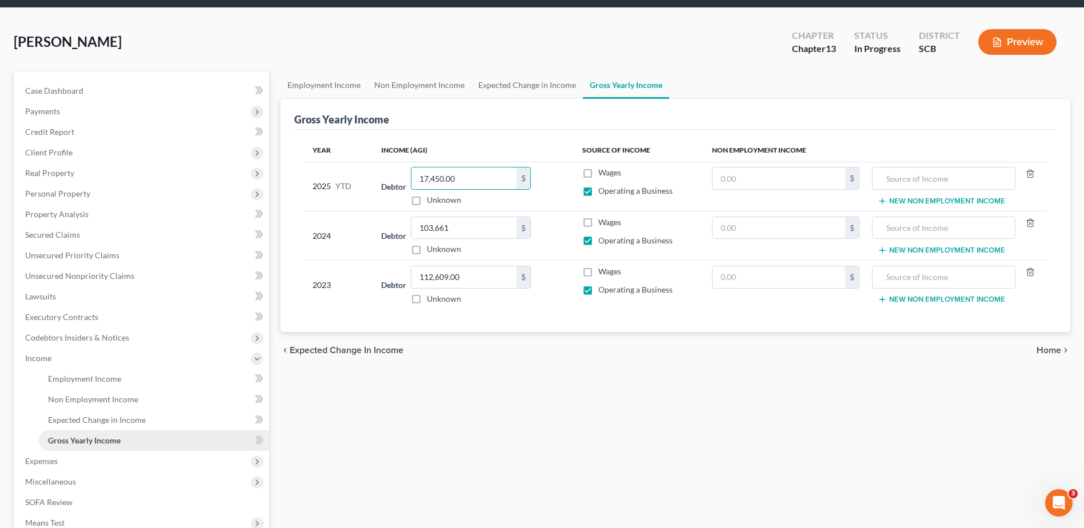
scroll to position [114, 0]
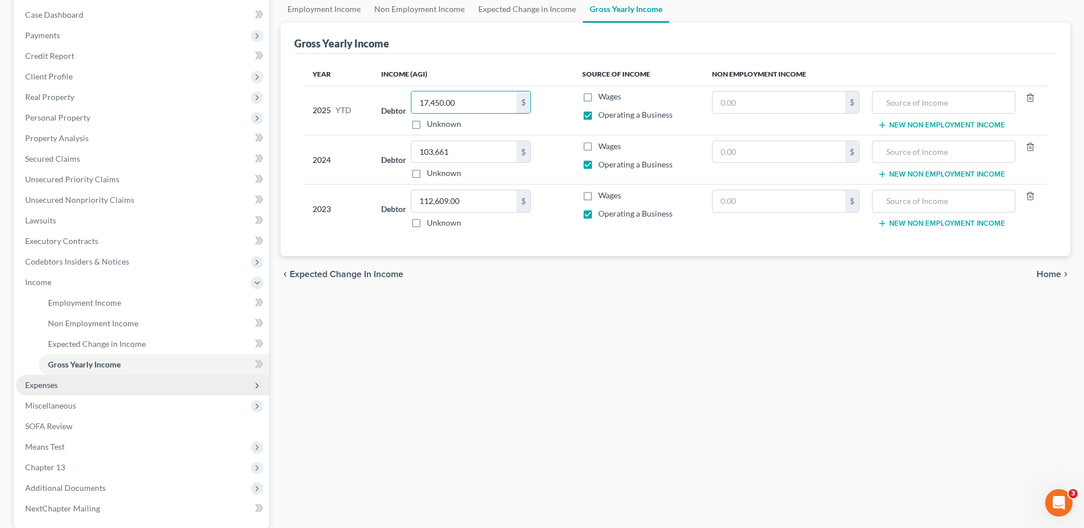
click at [109, 229] on span "Expenses" at bounding box center [142, 385] width 253 height 21
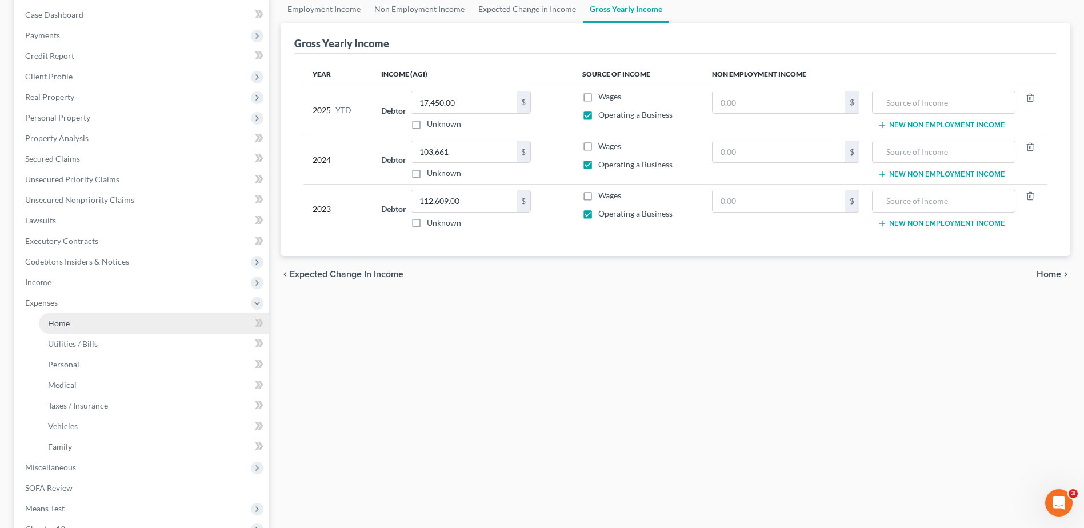
click at [93, 229] on link "Home" at bounding box center [154, 323] width 230 height 21
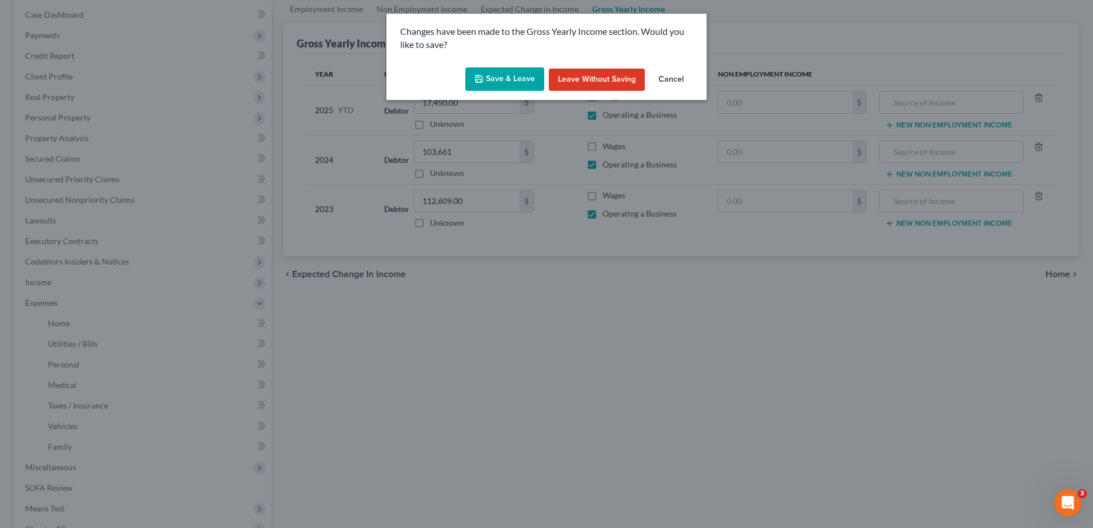
click at [490, 84] on button "Save & Leave" at bounding box center [504, 79] width 79 height 24
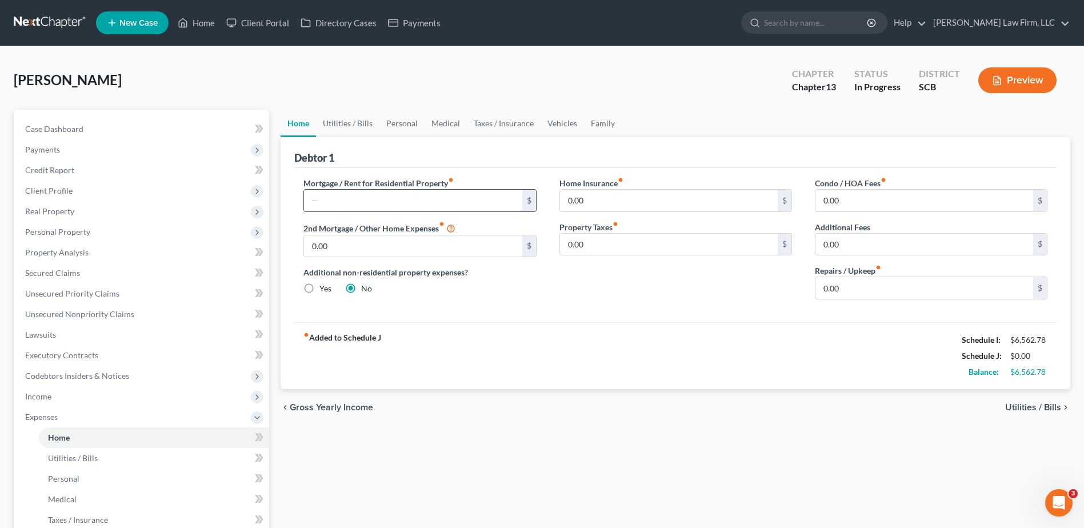
click at [336, 201] on input "text" at bounding box center [413, 201] width 218 height 22
click at [531, 202] on input "0.00" at bounding box center [925, 201] width 218 height 22
click at [338, 124] on link "Utilities / Bills" at bounding box center [347, 123] width 63 height 27
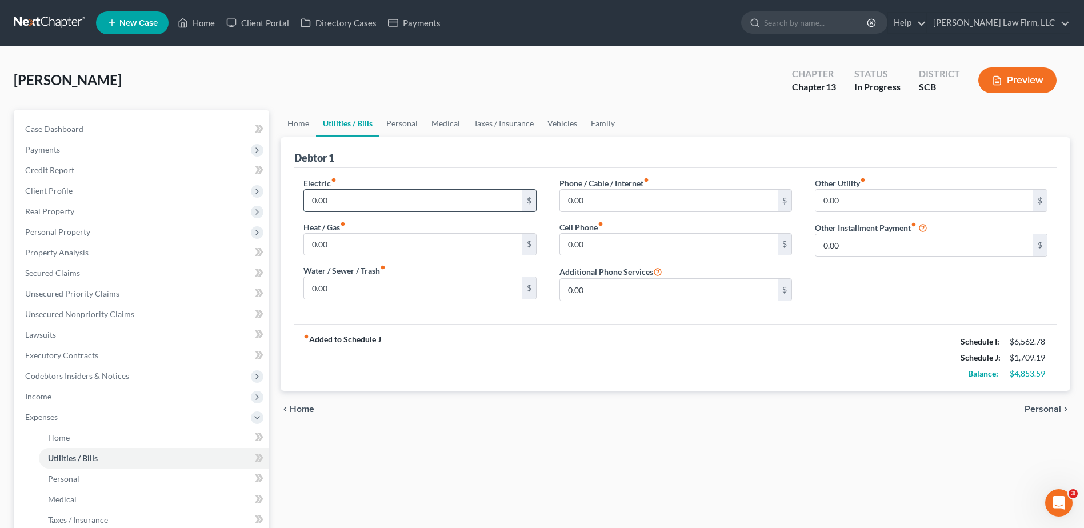
click at [361, 199] on input "0.00" at bounding box center [413, 201] width 218 height 22
click at [369, 229] on input "0.00" at bounding box center [413, 288] width 218 height 22
click at [531, 208] on input "0.00" at bounding box center [669, 201] width 218 height 22
click at [531, 229] on input "0.00" at bounding box center [669, 245] width 218 height 22
click at [397, 125] on link "Personal" at bounding box center [402, 123] width 45 height 27
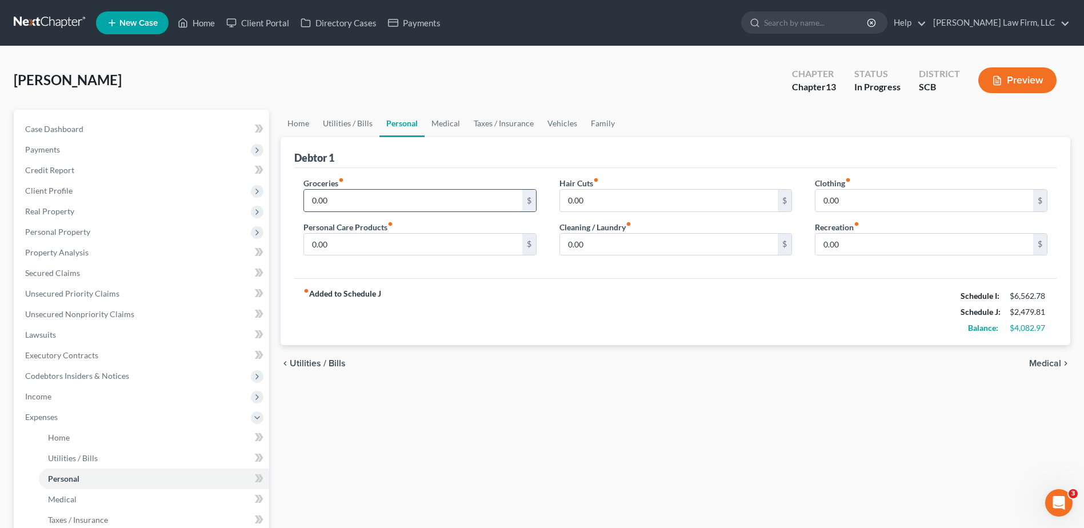
click at [368, 197] on input "0.00" at bounding box center [413, 201] width 218 height 22
click at [472, 229] on input "0.00" at bounding box center [413, 245] width 218 height 22
click at [531, 202] on input "0.00" at bounding box center [669, 201] width 218 height 22
click at [531, 229] on input "0.00" at bounding box center [925, 245] width 218 height 22
click at [531, 229] on input "0.00" at bounding box center [669, 245] width 218 height 22
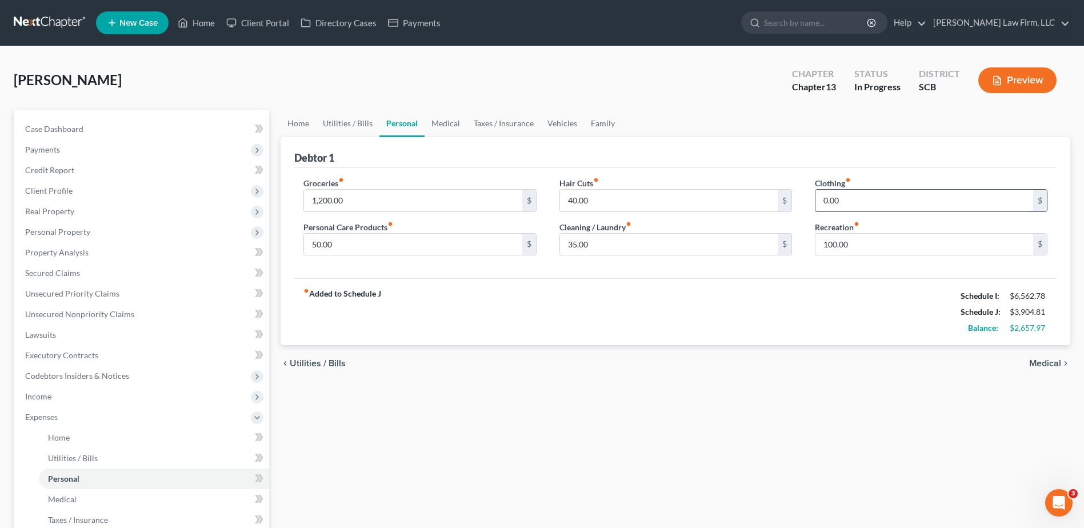
click at [531, 207] on input "0.00" at bounding box center [925, 201] width 218 height 22
click at [446, 130] on link "Medical" at bounding box center [446, 123] width 42 height 27
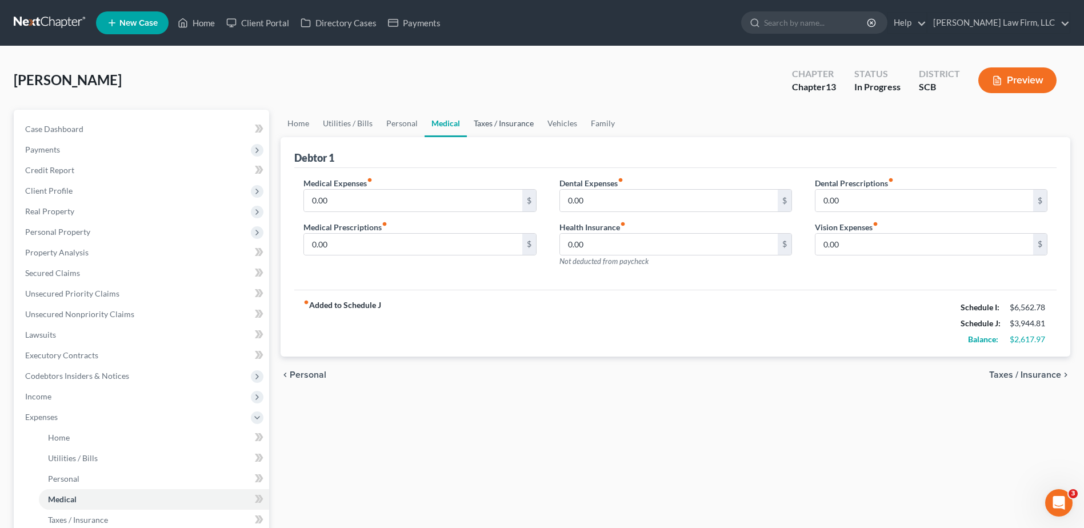
click at [525, 127] on link "Taxes / Insurance" at bounding box center [504, 123] width 74 height 27
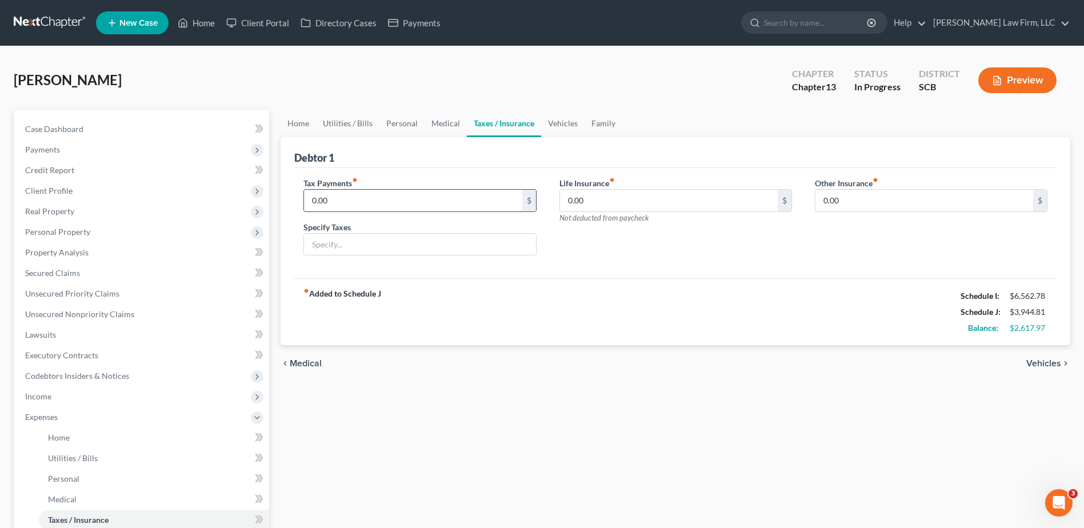
click at [435, 198] on input "0.00" at bounding box center [413, 201] width 218 height 22
click at [397, 229] on input "text" at bounding box center [419, 245] width 231 height 22
click at [402, 191] on input "0.00" at bounding box center [413, 201] width 218 height 22
click at [423, 181] on div "Tax Payments fiber_manual_record 0.00 $" at bounding box center [420, 194] width 233 height 35
click at [531, 207] on input "0.00" at bounding box center [925, 201] width 218 height 22
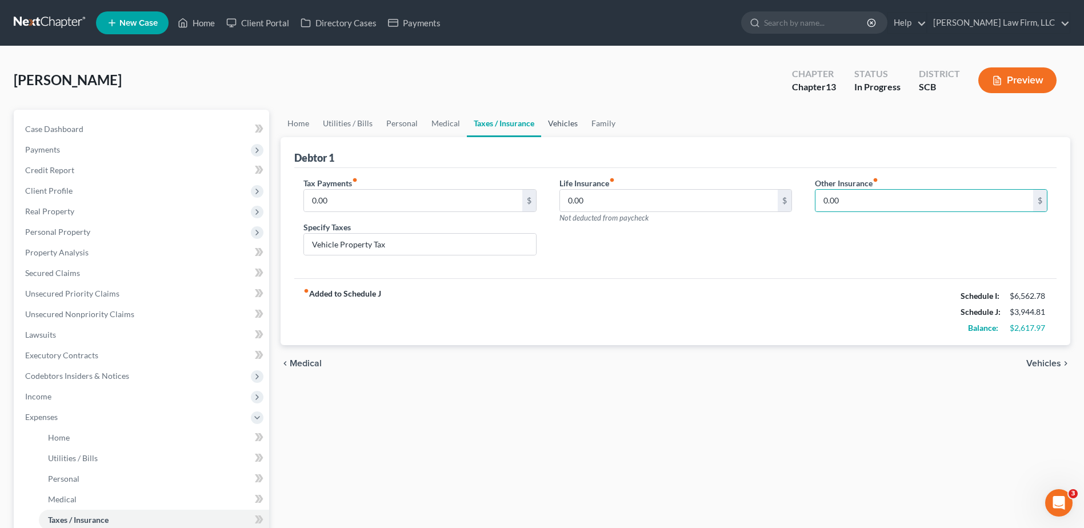
click at [531, 127] on link "Vehicles" at bounding box center [562, 123] width 43 height 27
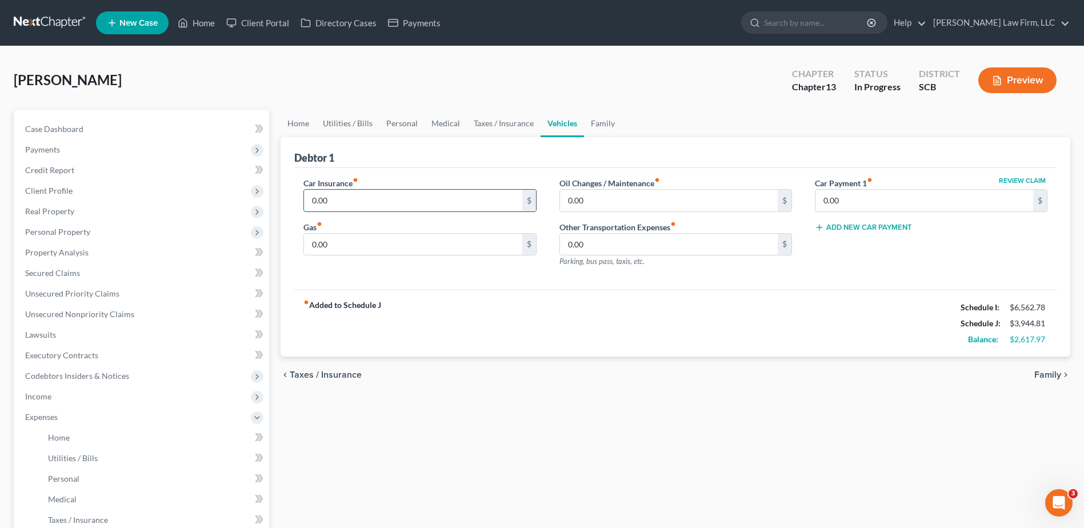
click at [416, 197] on input "0.00" at bounding box center [413, 201] width 218 height 22
click at [413, 229] on input "0.00" at bounding box center [413, 245] width 218 height 22
click at [531, 203] on input "0.00" at bounding box center [669, 201] width 218 height 22
click at [531, 119] on link "Family" at bounding box center [603, 123] width 38 height 27
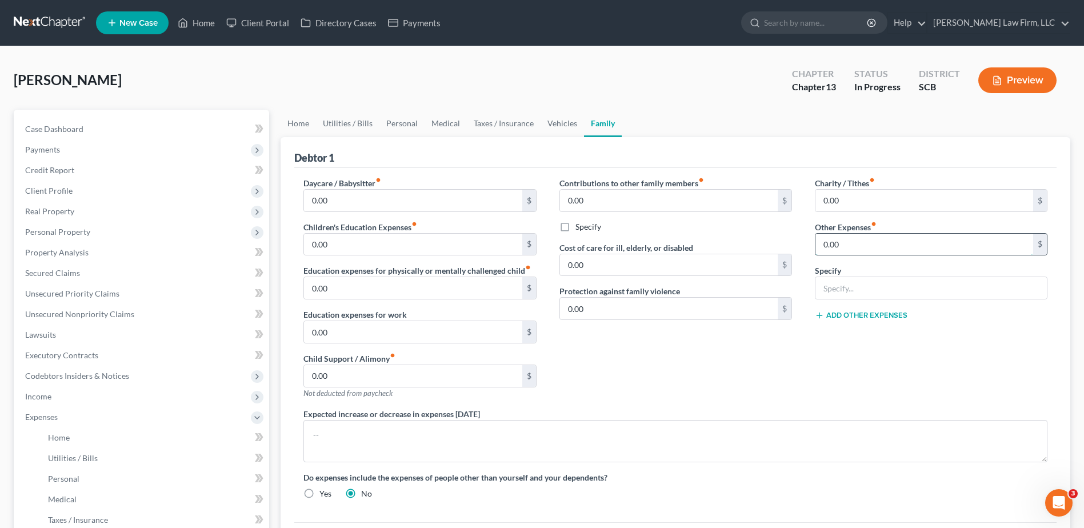
click at [531, 229] on input "0.00" at bounding box center [925, 245] width 218 height 22
click at [531, 229] on input "text" at bounding box center [931, 288] width 231 height 22
click at [531, 229] on button "Add Other Expenses" at bounding box center [861, 315] width 93 height 9
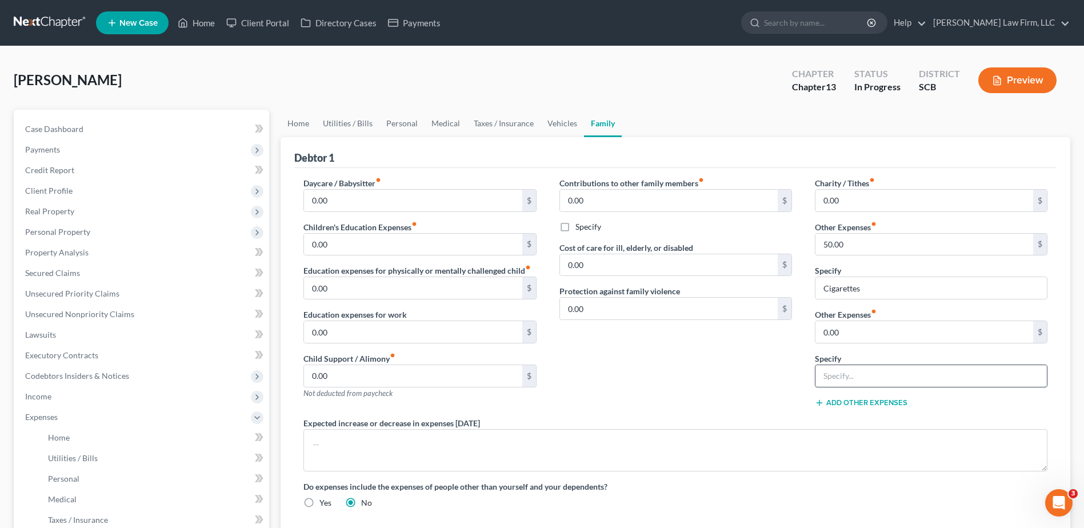
click at [531, 229] on input "text" at bounding box center [931, 376] width 231 height 22
click at [531, 229] on input "0.00" at bounding box center [925, 332] width 218 height 22
click at [531, 229] on div "Contributions to other family members fiber_manual_record 0.00 $ Specify Cost o…" at bounding box center [676, 297] width 256 height 240
click at [475, 229] on textarea at bounding box center [676, 450] width 744 height 42
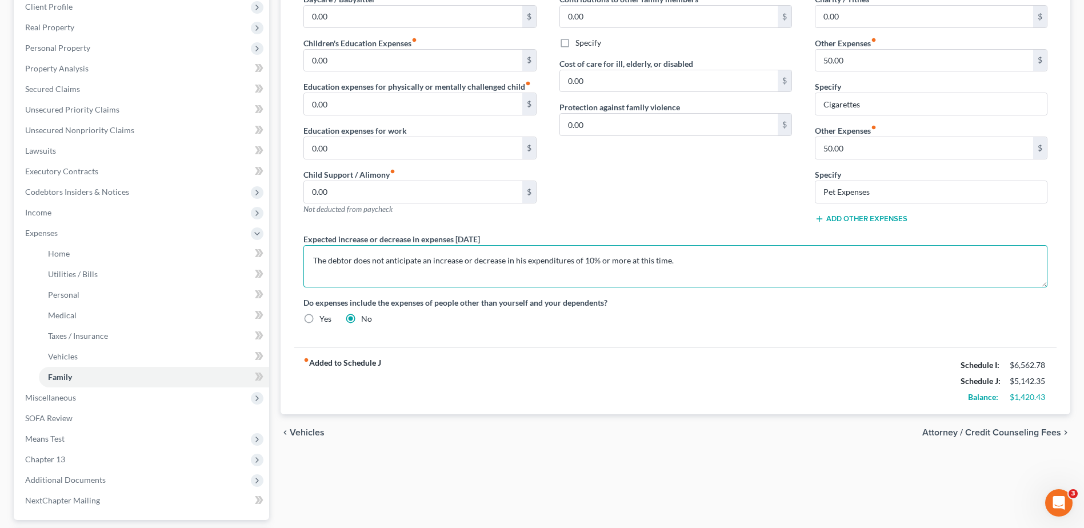
scroll to position [229, 0]
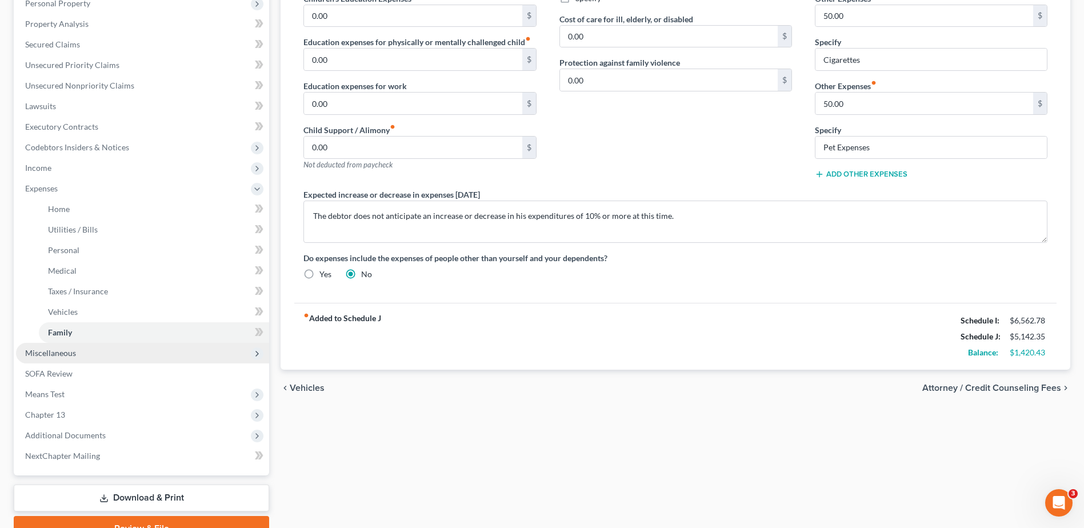
click at [101, 229] on span "Miscellaneous" at bounding box center [142, 353] width 253 height 21
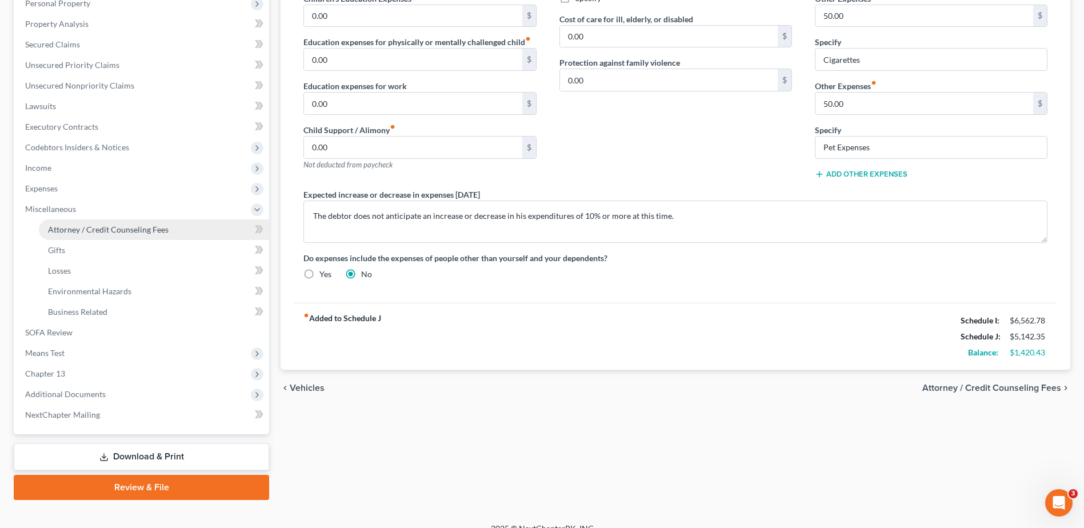
click at [101, 229] on span "Attorney / Credit Counseling Fees" at bounding box center [108, 230] width 121 height 10
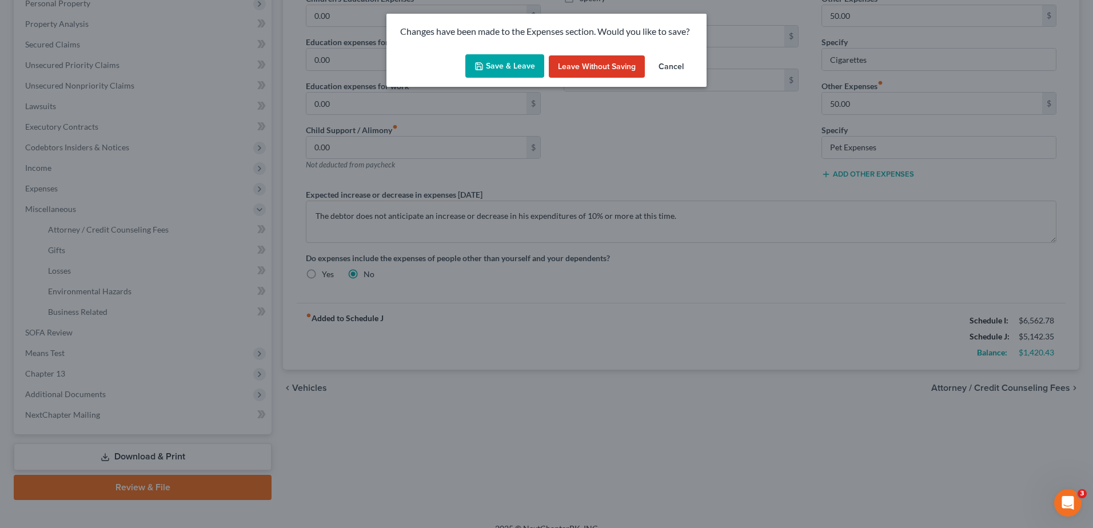
click at [516, 71] on button "Save & Leave" at bounding box center [504, 66] width 79 height 24
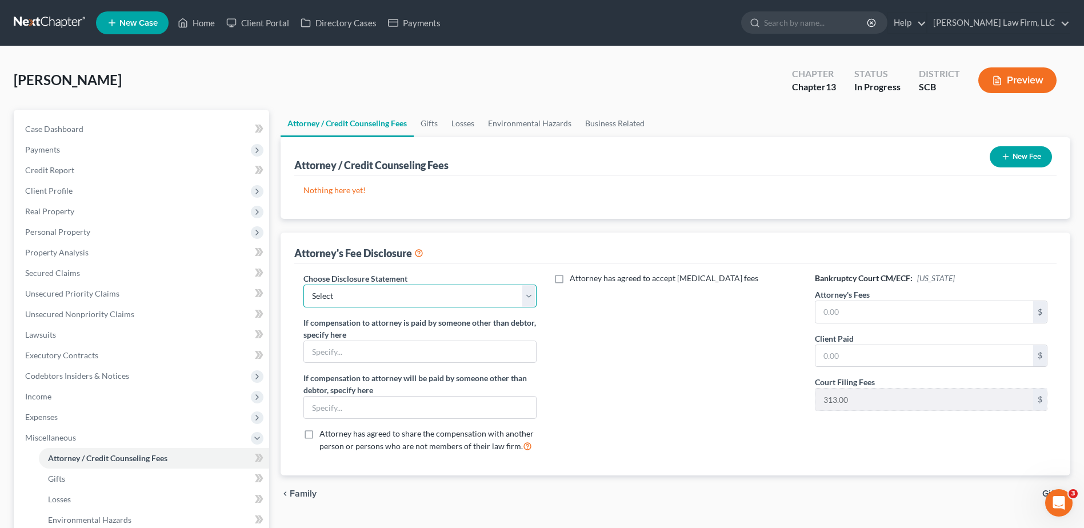
drag, startPoint x: 441, startPoint y: 292, endPoint x: 439, endPoint y: 300, distance: 8.7
click at [441, 229] on select "Select Disclosure of Compensation of Attorney for Debtor(S)" at bounding box center [420, 296] width 233 height 23
click at [304, 229] on select "Select Disclosure of Compensation of Attorney for Debtor(S)" at bounding box center [420, 296] width 233 height 23
click at [531, 229] on input "text" at bounding box center [925, 312] width 218 height 22
click at [531, 229] on input "text" at bounding box center [925, 356] width 218 height 22
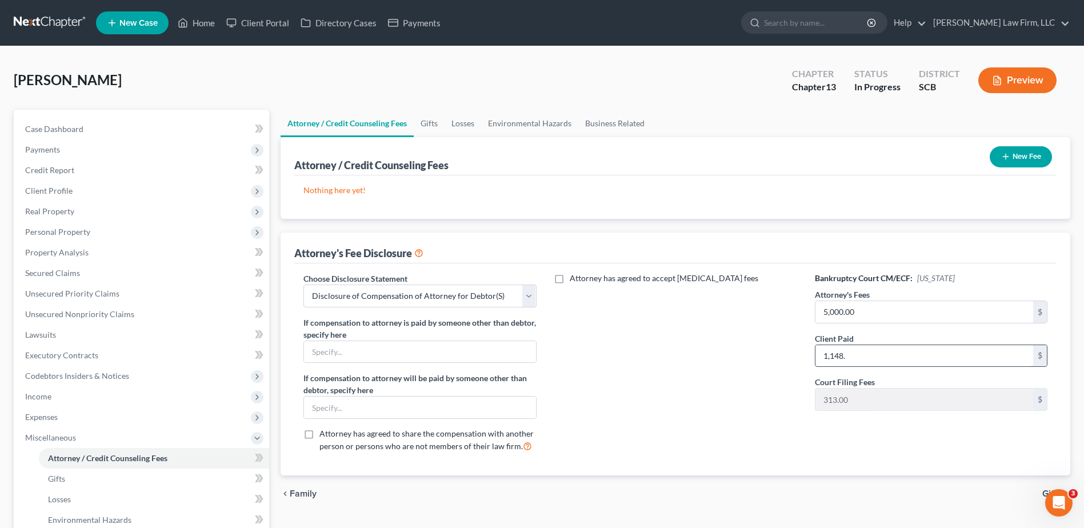
click at [531, 229] on input "1,148." at bounding box center [925, 356] width 218 height 22
drag, startPoint x: 629, startPoint y: 402, endPoint x: 622, endPoint y: 398, distance: 8.4
click at [531, 229] on div "Attorney has agreed to accept retainer fees" at bounding box center [676, 367] width 256 height 189
click at [531, 157] on button "New Fee" at bounding box center [1021, 156] width 62 height 21
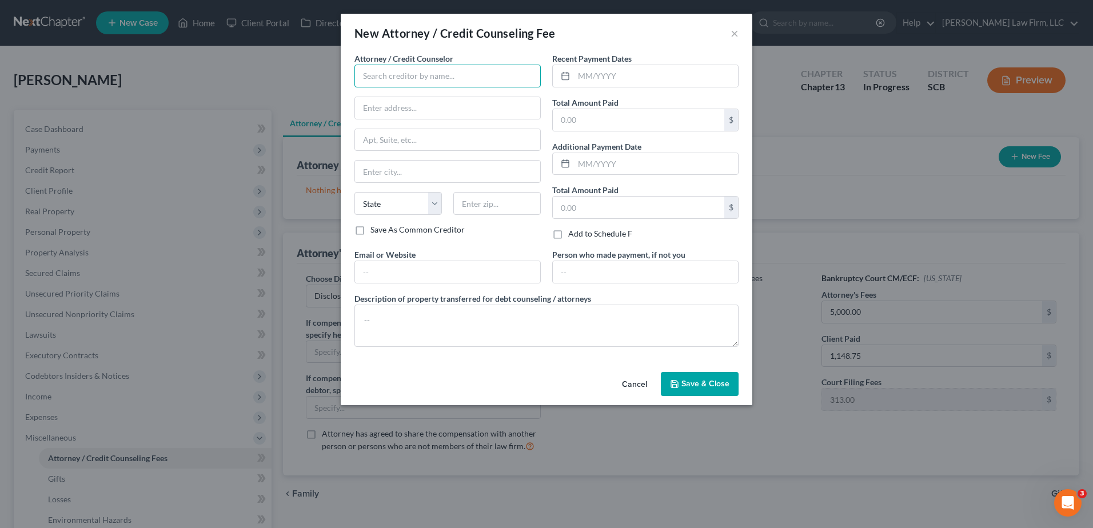
click at [453, 84] on input "text" at bounding box center [447, 76] width 186 height 23
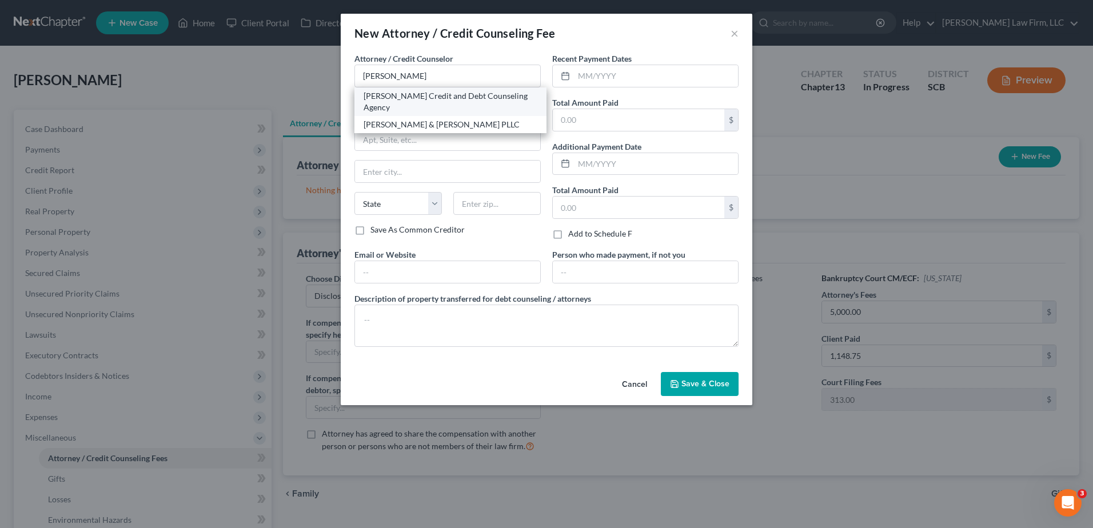
click at [440, 93] on div "Allen Credit and Debt Counseling Agency" at bounding box center [451, 101] width 174 height 23
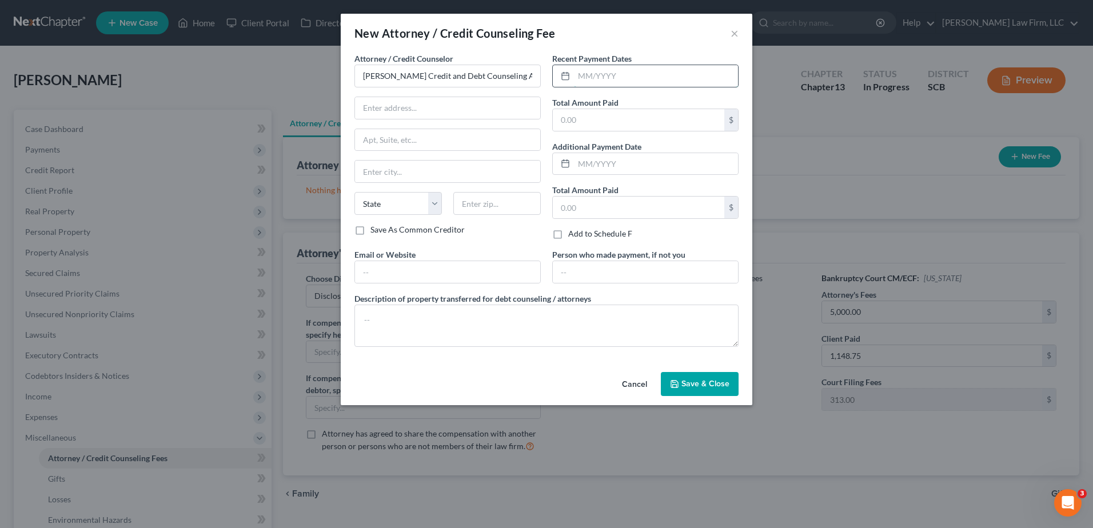
click at [531, 82] on input "text" at bounding box center [656, 76] width 164 height 22
click at [531, 229] on input "text" at bounding box center [645, 272] width 185 height 22
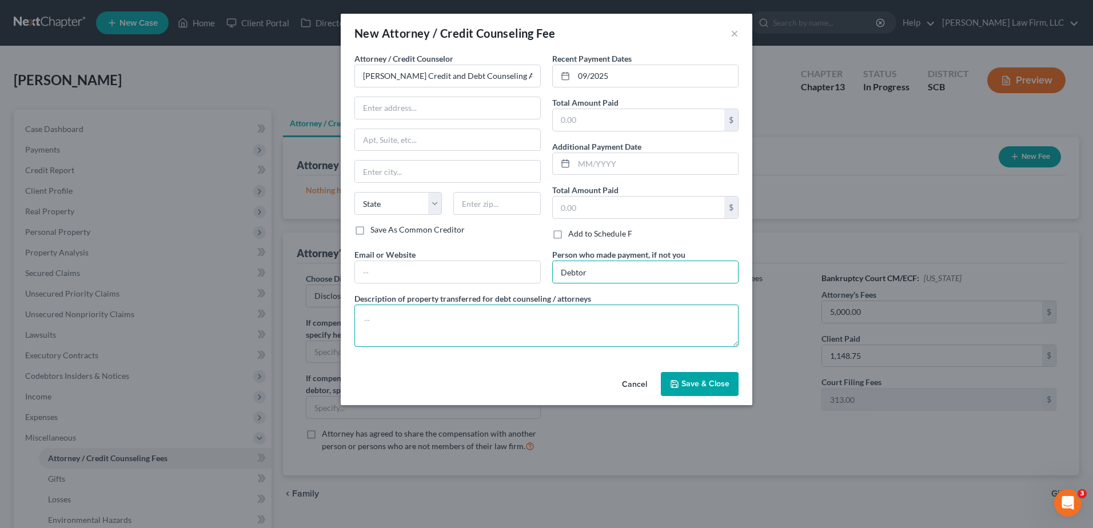
click at [531, 229] on textarea at bounding box center [546, 326] width 384 height 42
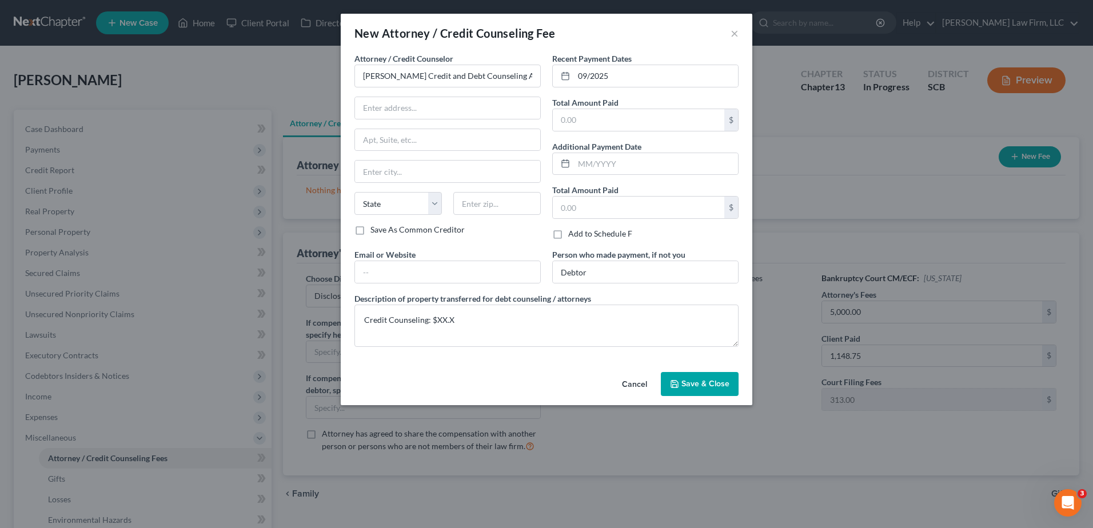
click at [531, 229] on span "Save & Close" at bounding box center [705, 384] width 48 height 10
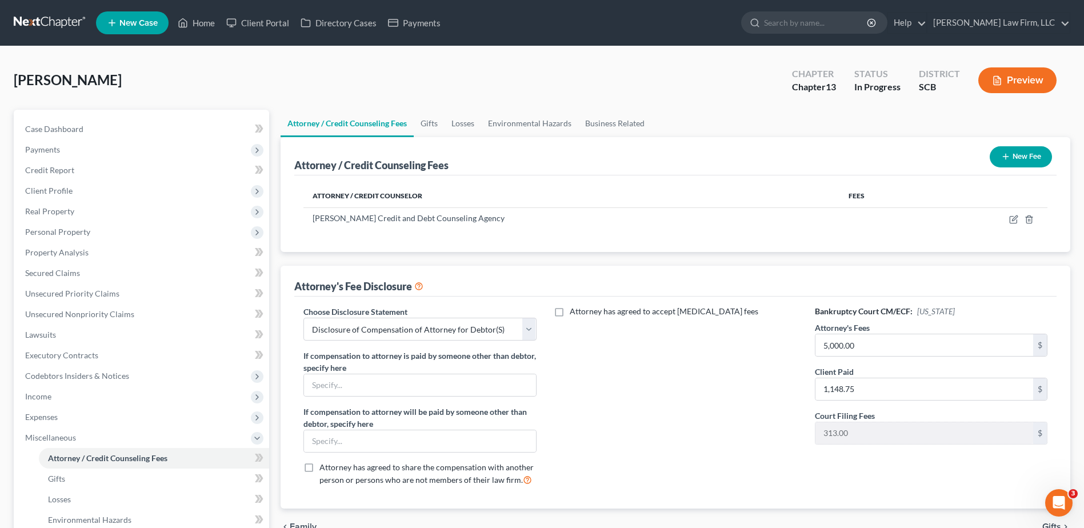
click at [531, 165] on button "New Fee" at bounding box center [1021, 156] width 62 height 21
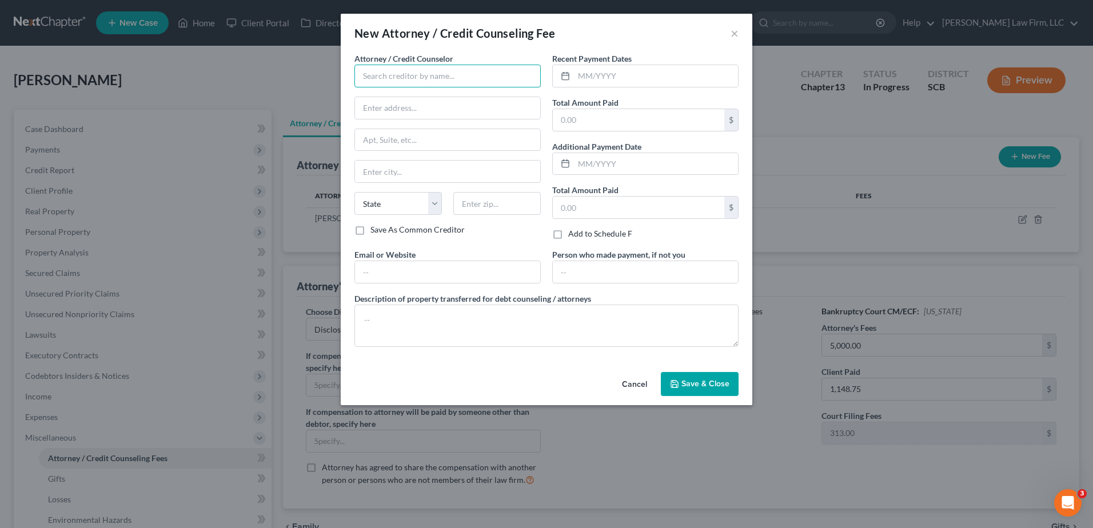
click at [458, 80] on input "text" at bounding box center [447, 76] width 186 height 23
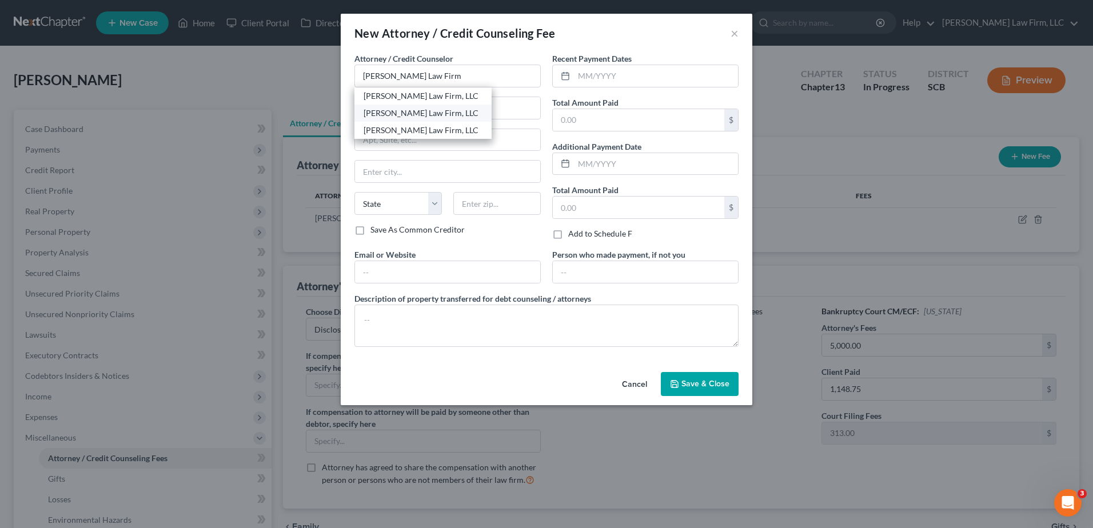
click at [368, 110] on div "[PERSON_NAME] Law Firm, LLC" at bounding box center [423, 112] width 119 height 11
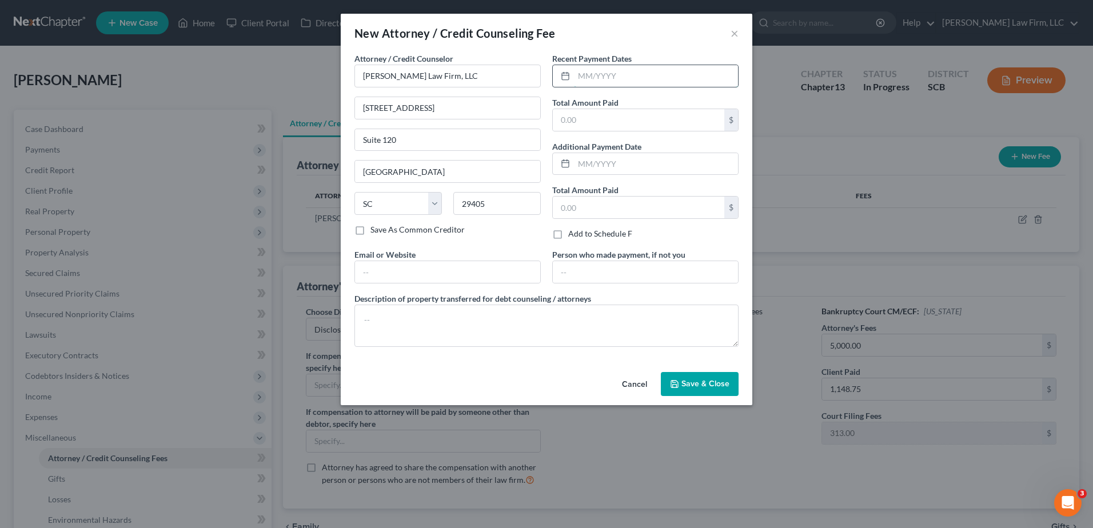
click at [531, 74] on input "text" at bounding box center [656, 76] width 164 height 22
click at [531, 229] on input "text" at bounding box center [645, 272] width 185 height 22
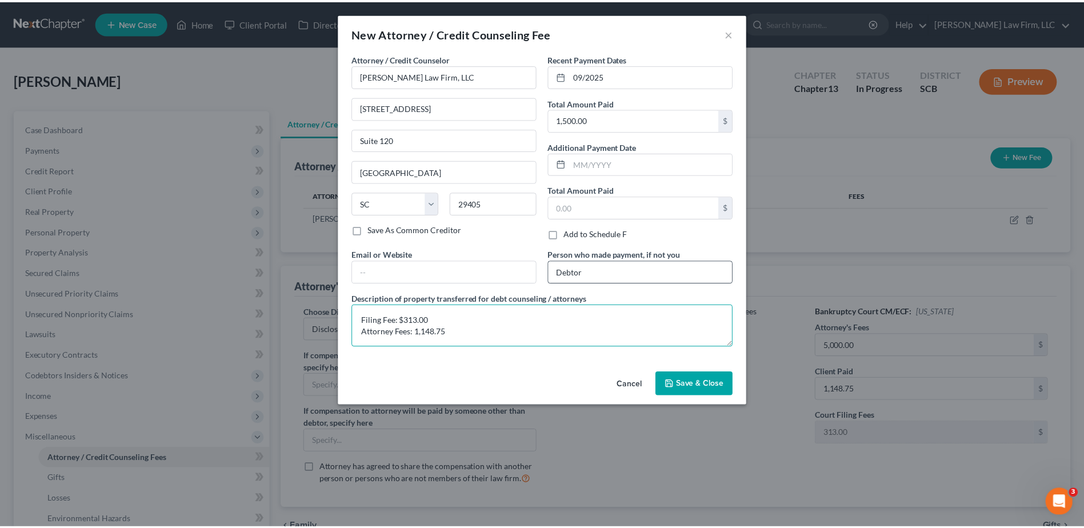
scroll to position [2, 0]
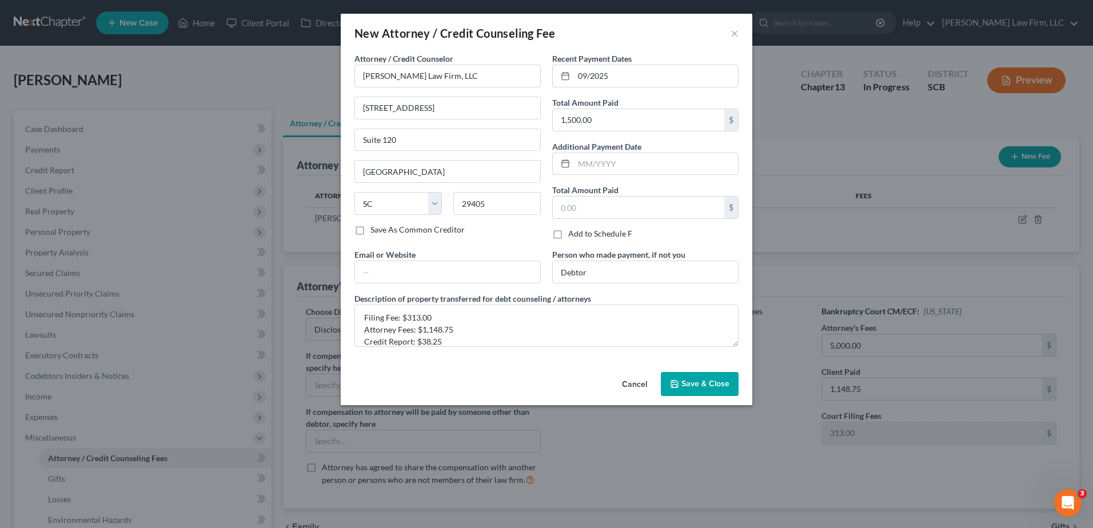
click at [531, 229] on span "Save & Close" at bounding box center [705, 384] width 48 height 10
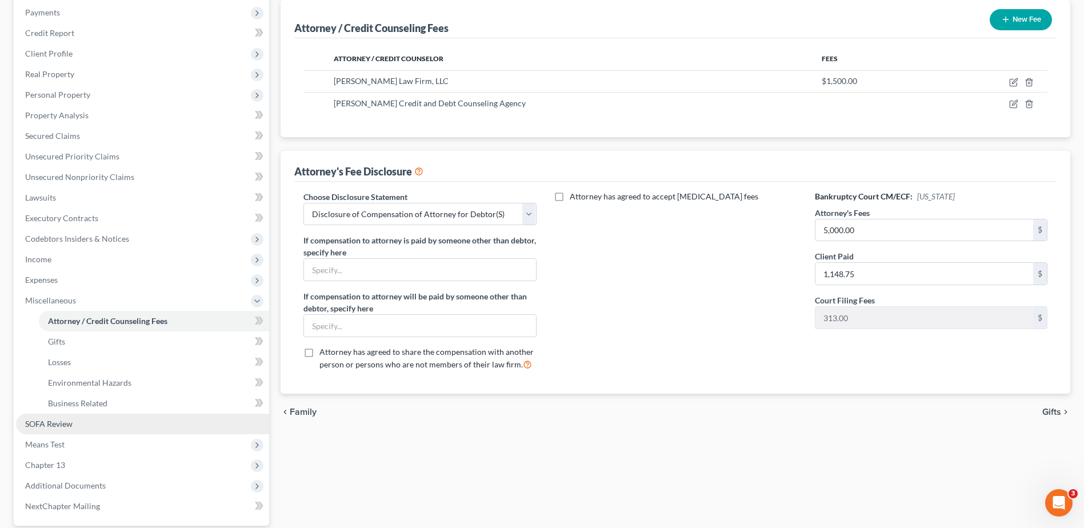
scroll to position [171, 0]
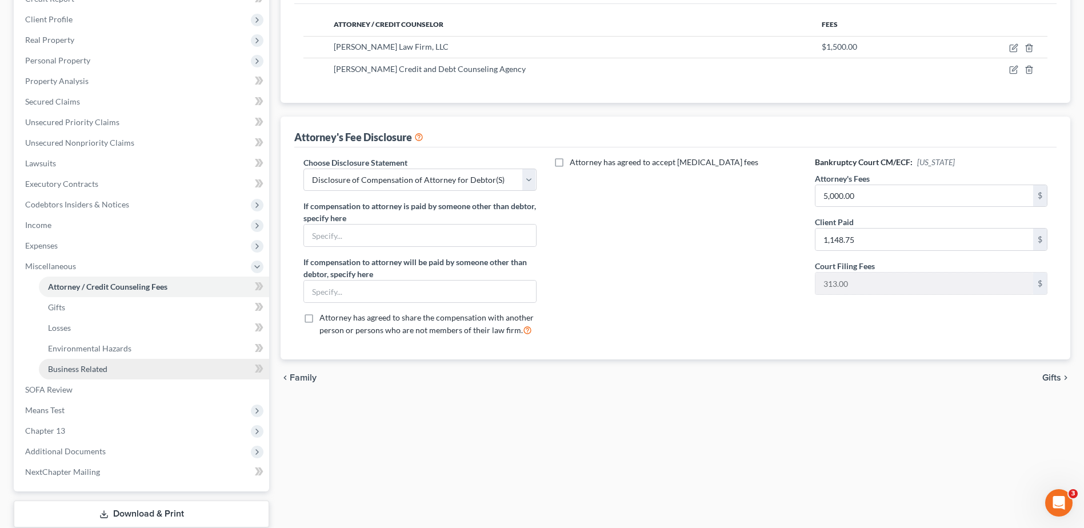
click at [81, 229] on span "Business Related" at bounding box center [77, 369] width 59 height 10
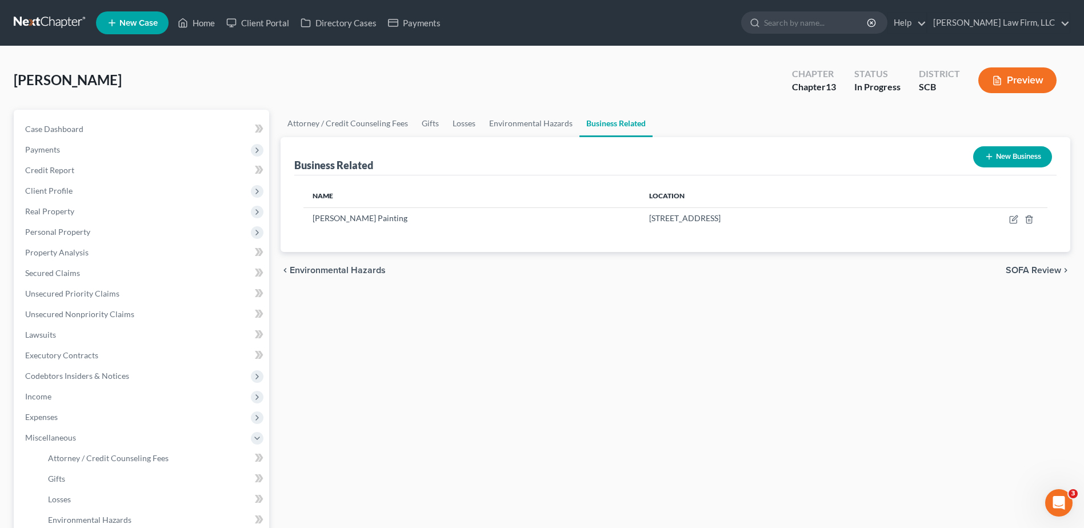
click at [531, 157] on button "New Business" at bounding box center [1012, 156] width 79 height 21
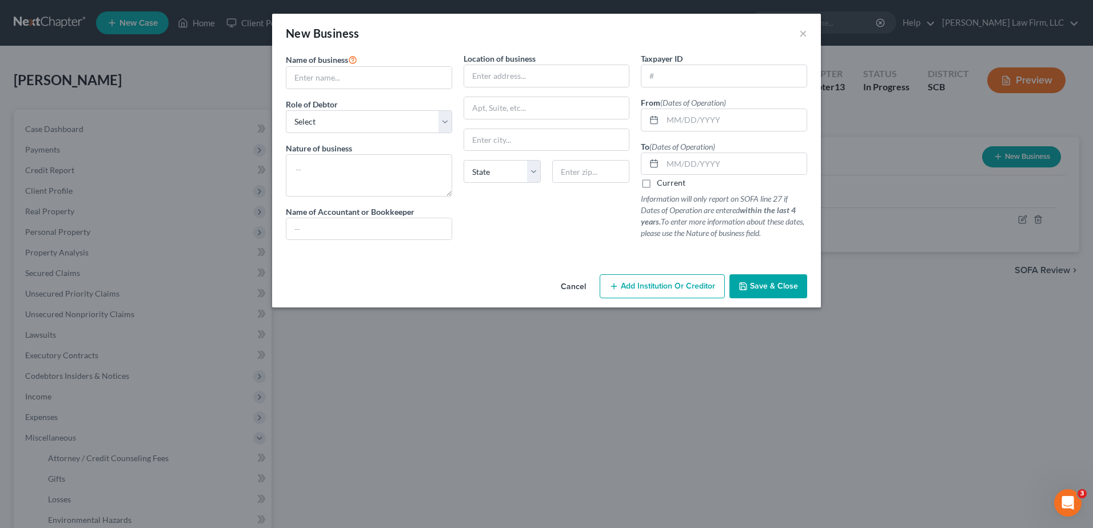
click at [432, 89] on div "Name of business * Role of Debtor * Select A member of a limited liability comp…" at bounding box center [369, 151] width 178 height 197
click at [428, 78] on input "text" at bounding box center [368, 78] width 165 height 22
click at [442, 123] on select "Select A member of a limited liability company (LLC) or limited liability partn…" at bounding box center [369, 121] width 166 height 23
click at [286, 110] on select "Select A member of a limited liability company (LLC) or limited liability partn…" at bounding box center [369, 121] width 166 height 23
click at [413, 174] on textarea at bounding box center [369, 175] width 166 height 42
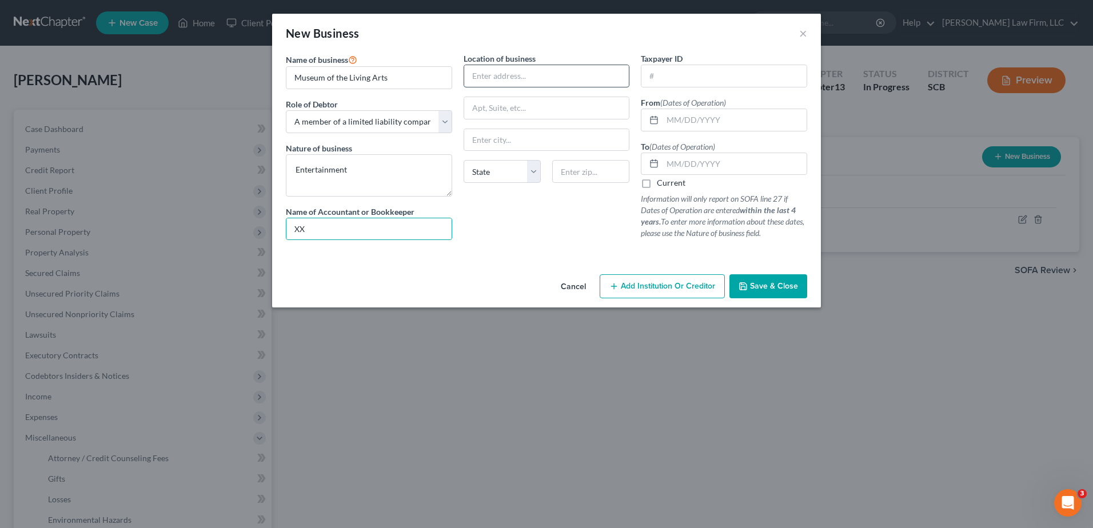
click at [531, 79] on input "text" at bounding box center [546, 76] width 165 height 22
click at [509, 145] on input "text" at bounding box center [546, 140] width 165 height 22
click at [531, 109] on input "text" at bounding box center [734, 120] width 144 height 22
click at [531, 163] on input "text" at bounding box center [734, 164] width 144 height 22
click at [531, 73] on input "text" at bounding box center [723, 76] width 165 height 22
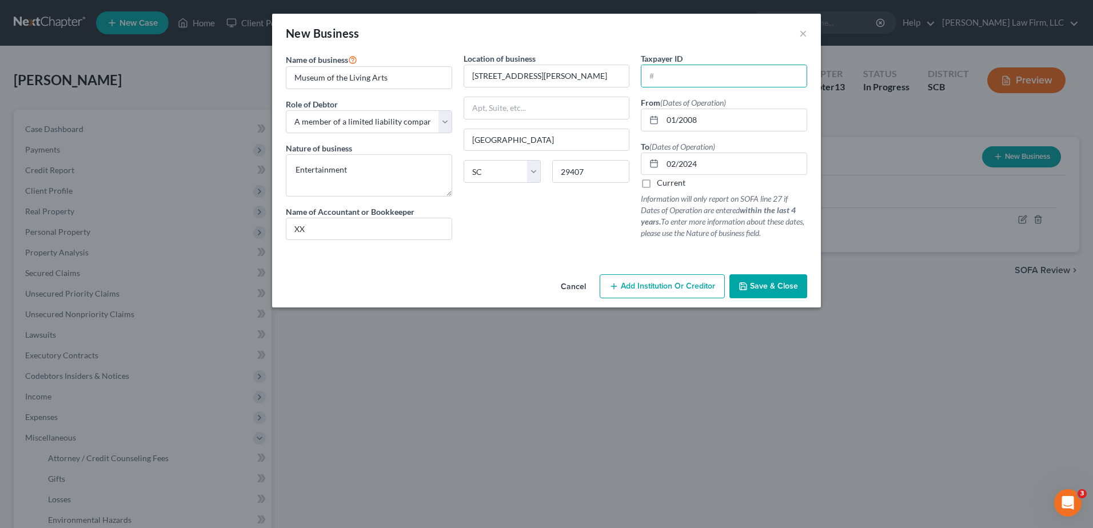
click at [531, 229] on span "Save & Close" at bounding box center [774, 286] width 48 height 10
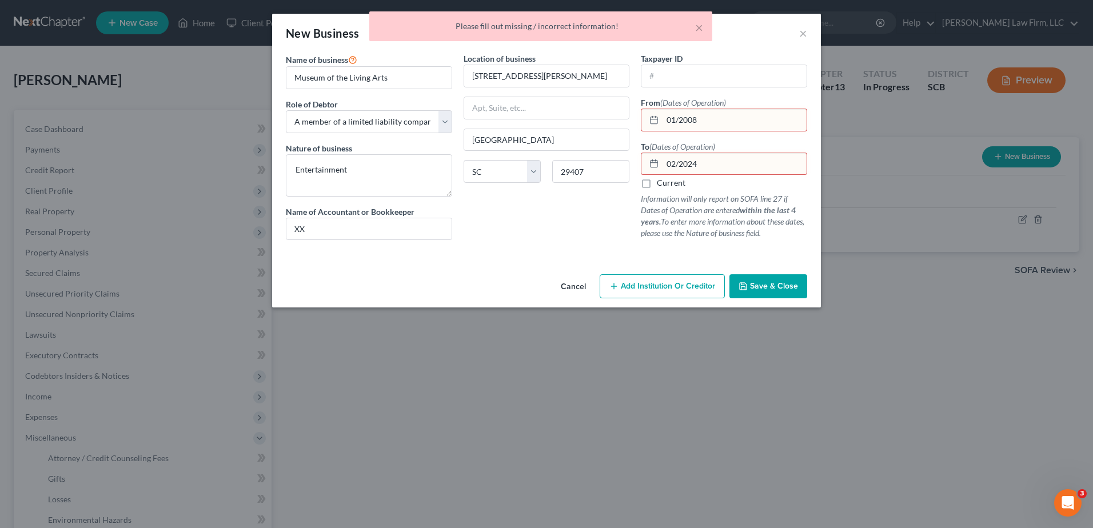
click at [531, 118] on input "01/2008" at bounding box center [734, 120] width 144 height 22
click at [531, 121] on input "01/2008" at bounding box center [734, 120] width 144 height 22
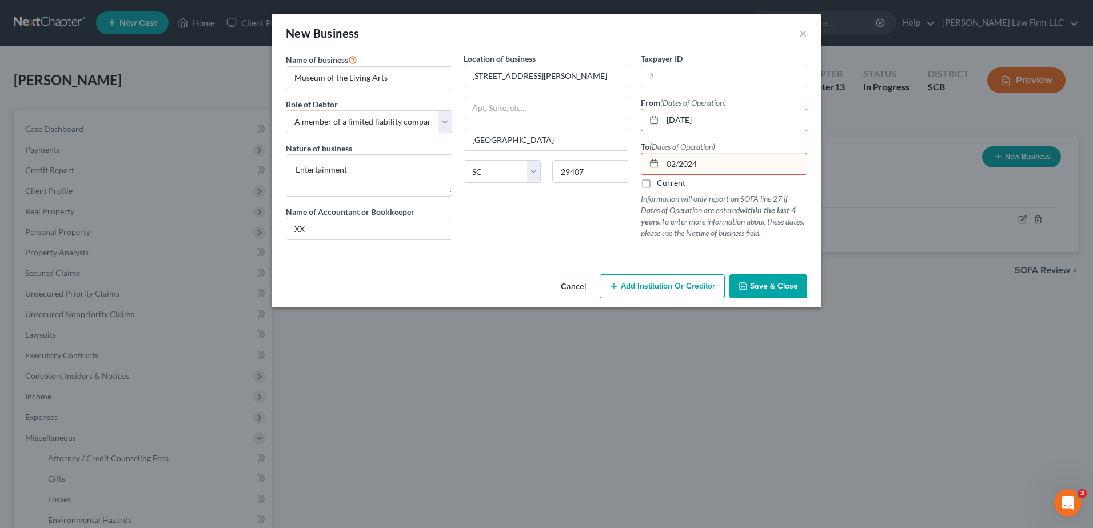
click at [531, 162] on input "02/2024" at bounding box center [734, 164] width 144 height 22
click at [531, 229] on button "Save & Close" at bounding box center [768, 286] width 78 height 24
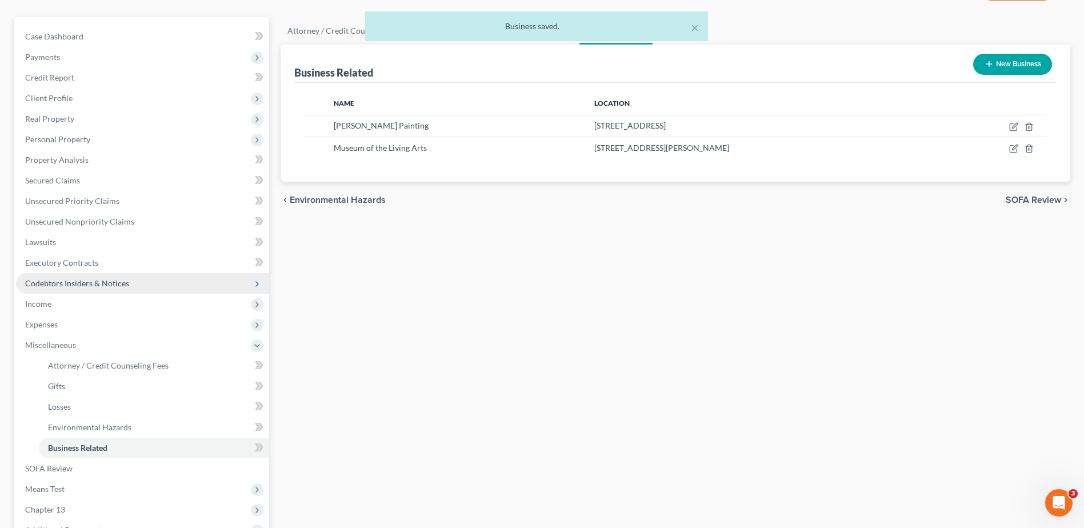
scroll to position [244, 0]
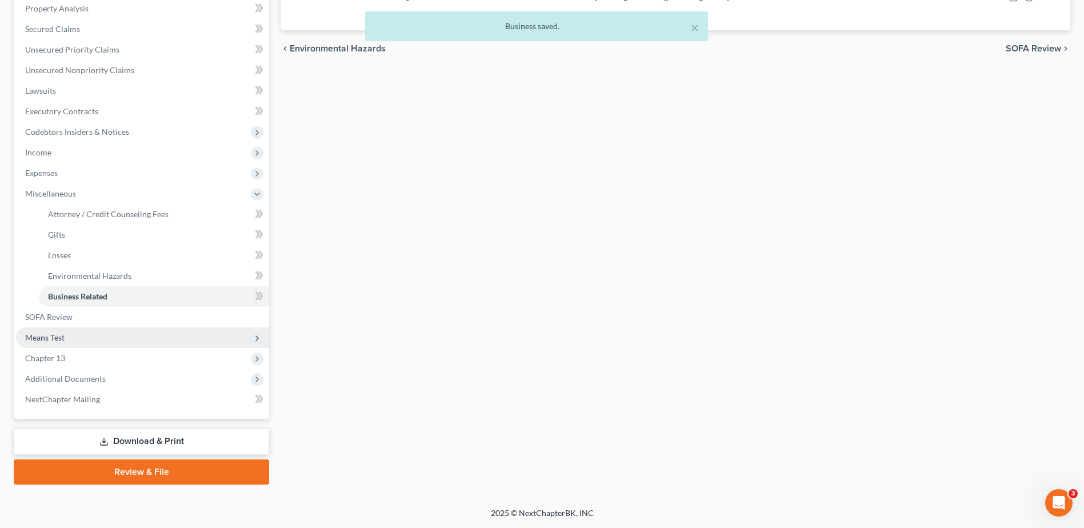
click at [85, 229] on span "Means Test" at bounding box center [142, 338] width 253 height 21
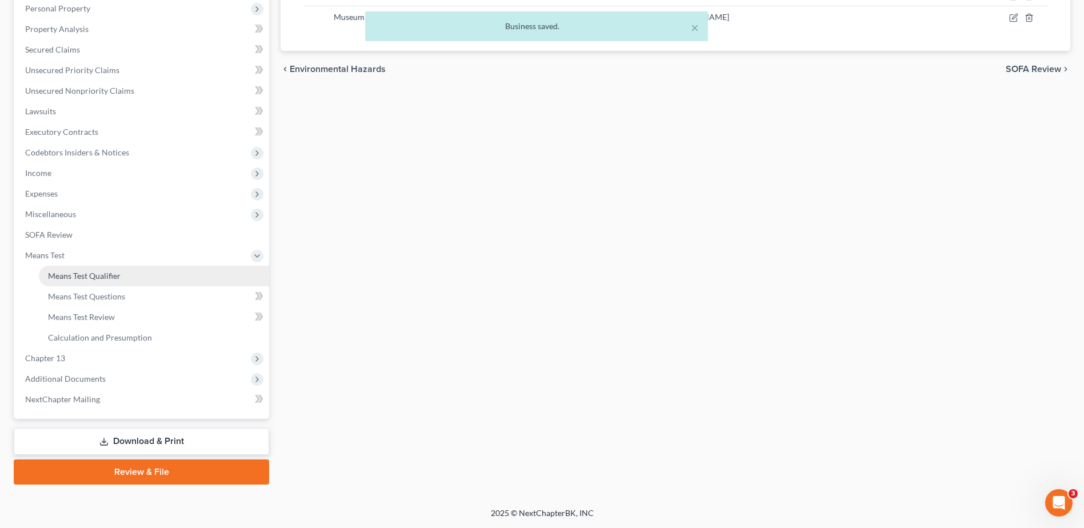
click at [96, 229] on link "Means Test Qualifier" at bounding box center [154, 276] width 230 height 21
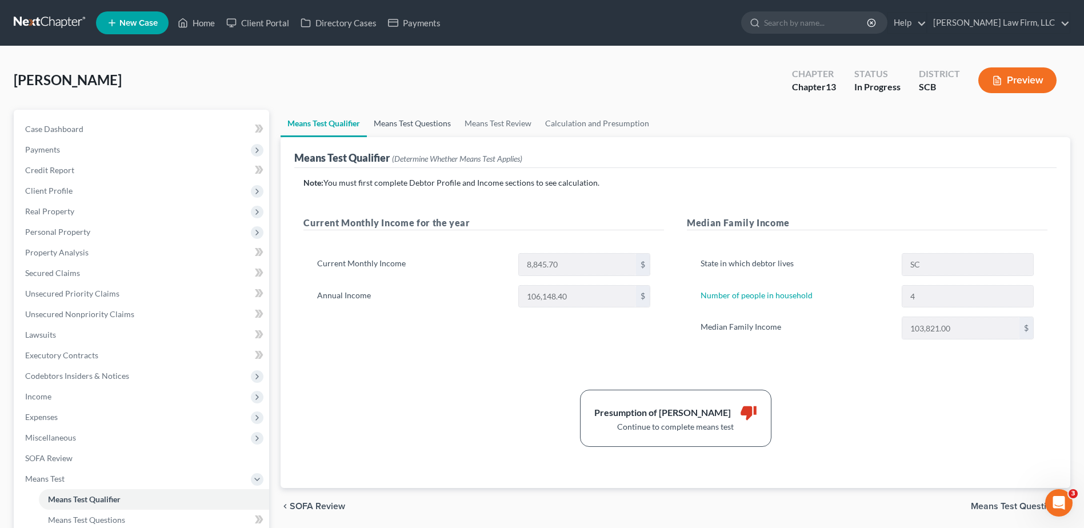
click at [404, 115] on link "Means Test Questions" at bounding box center [412, 123] width 91 height 27
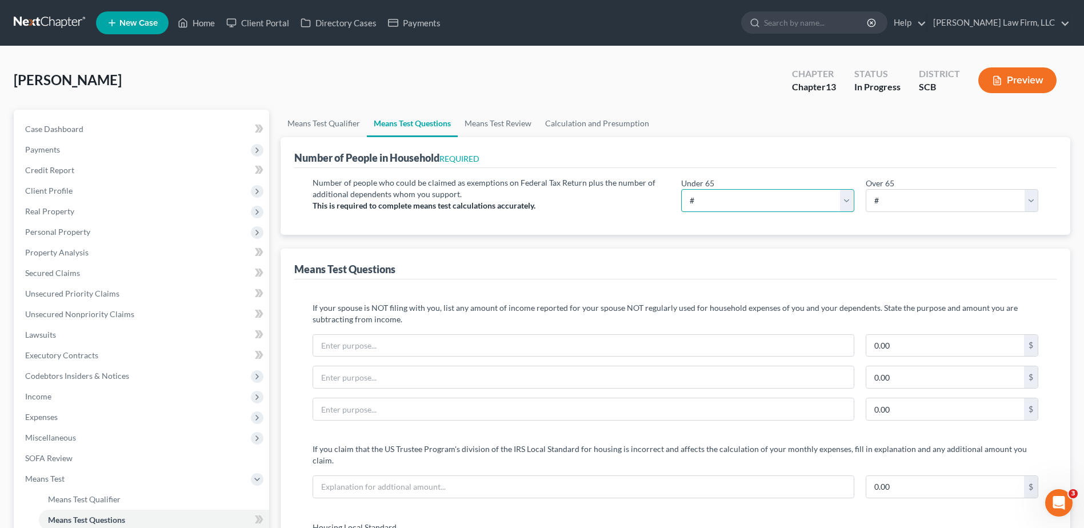
click at [531, 202] on select "# 0 1 2 3 4 5 6 7 8 9 10" at bounding box center [767, 200] width 173 height 23
click at [531, 189] on select "# 0 1 2 3 4 5 6 7 8 9 10" at bounding box center [767, 200] width 173 height 23
click at [531, 229] on div "Means Test Questions" at bounding box center [675, 264] width 763 height 31
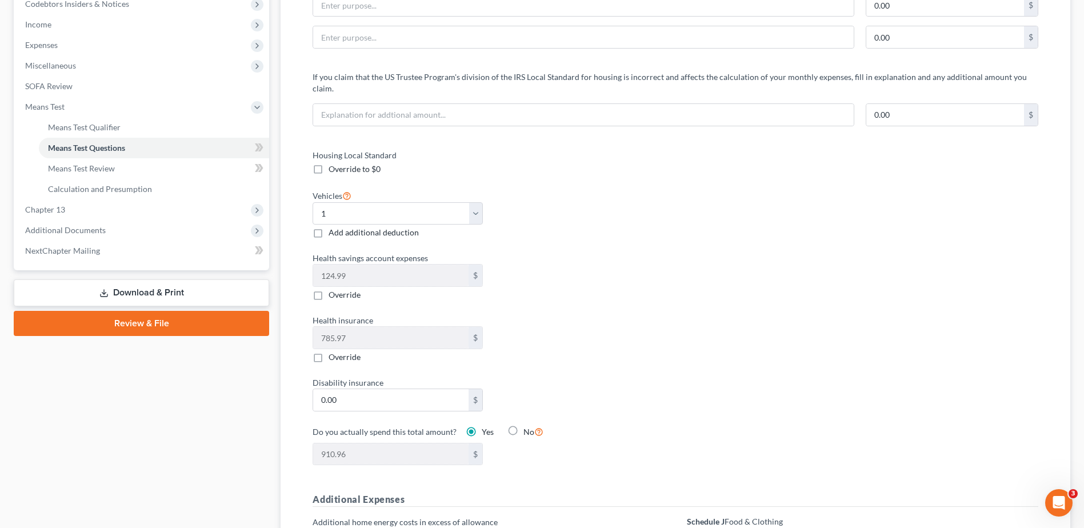
scroll to position [400, 0]
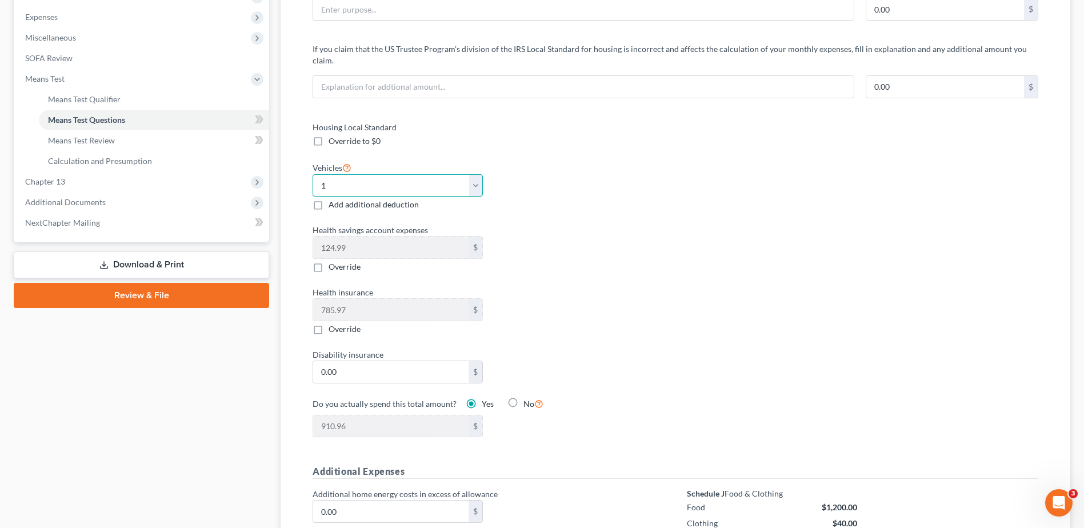
click at [471, 184] on select "Select 0 1 2 3 4 5" at bounding box center [398, 185] width 170 height 23
click at [531, 165] on div "Vehicles Select 0 1 2 3 4 5 Add additional deduction" at bounding box center [488, 186] width 363 height 50
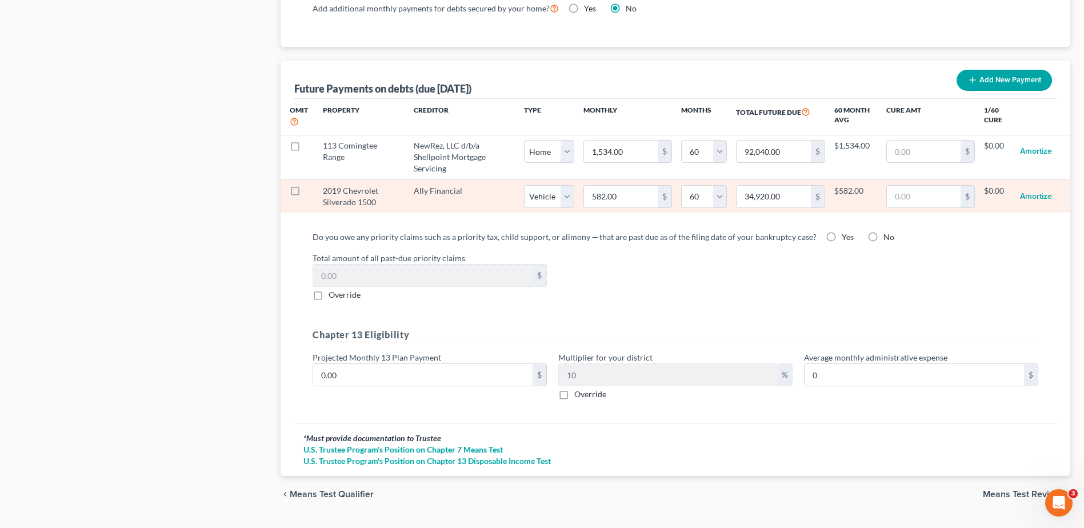
scroll to position [1105, 0]
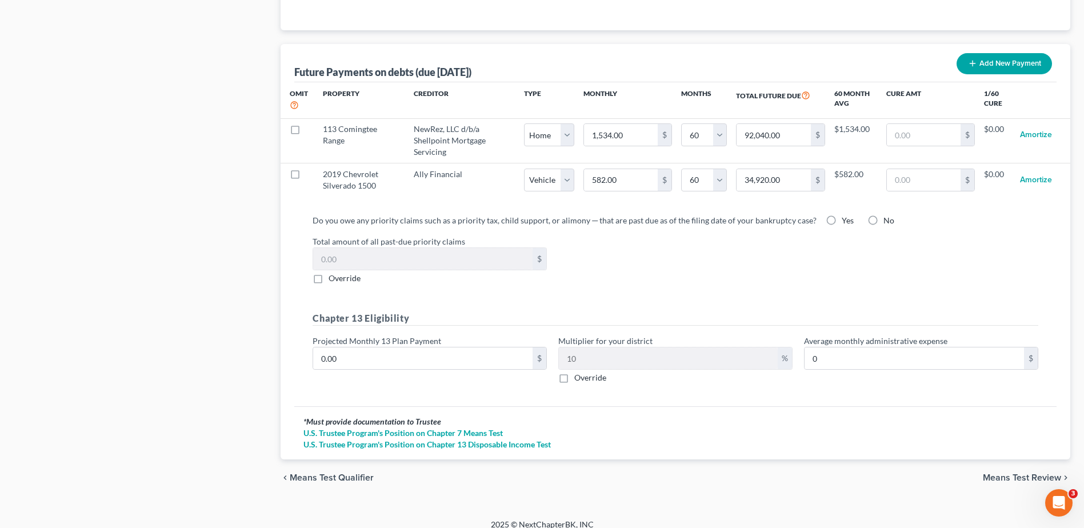
click at [531, 215] on label "No" at bounding box center [889, 220] width 11 height 11
click at [531, 215] on input "No" at bounding box center [891, 218] width 7 height 7
click at [329, 229] on label "Override" at bounding box center [345, 278] width 32 height 11
click at [333, 229] on input "Override" at bounding box center [336, 276] width 7 height 7
click at [362, 229] on input "0.00" at bounding box center [422, 259] width 219 height 22
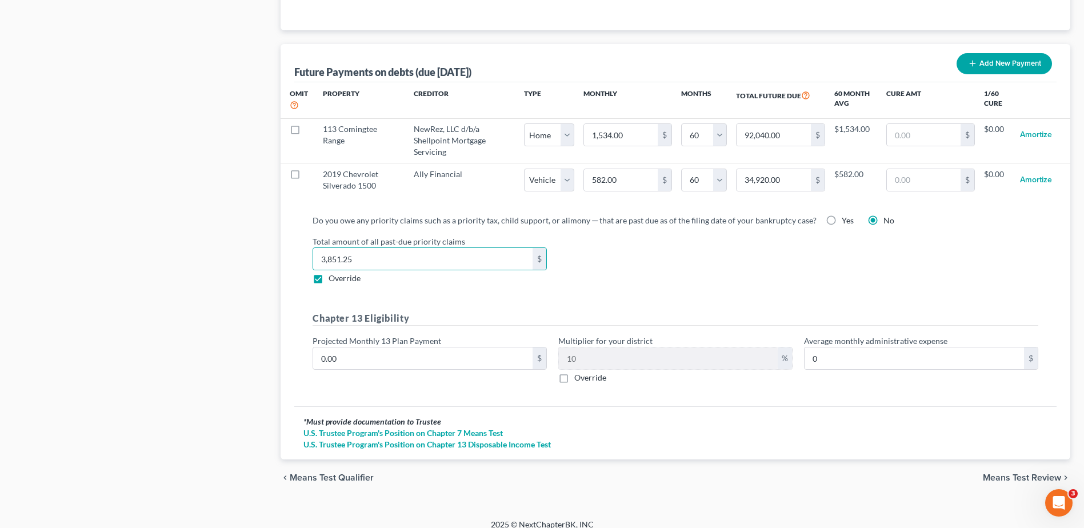
click at [450, 229] on div "Do you owe any priority claims such as a priority tax, child support, or alimon…" at bounding box center [676, 303] width 744 height 178
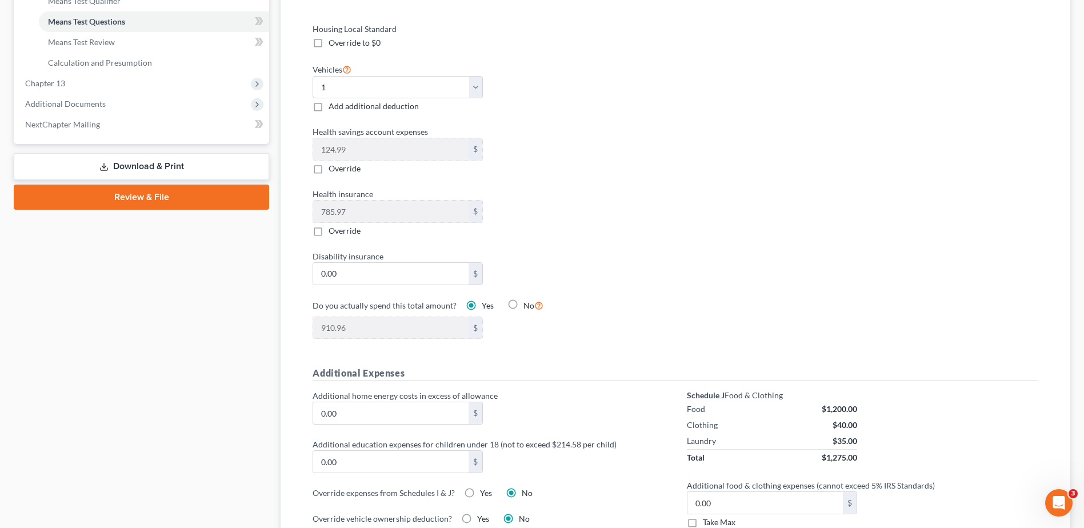
scroll to position [420, 0]
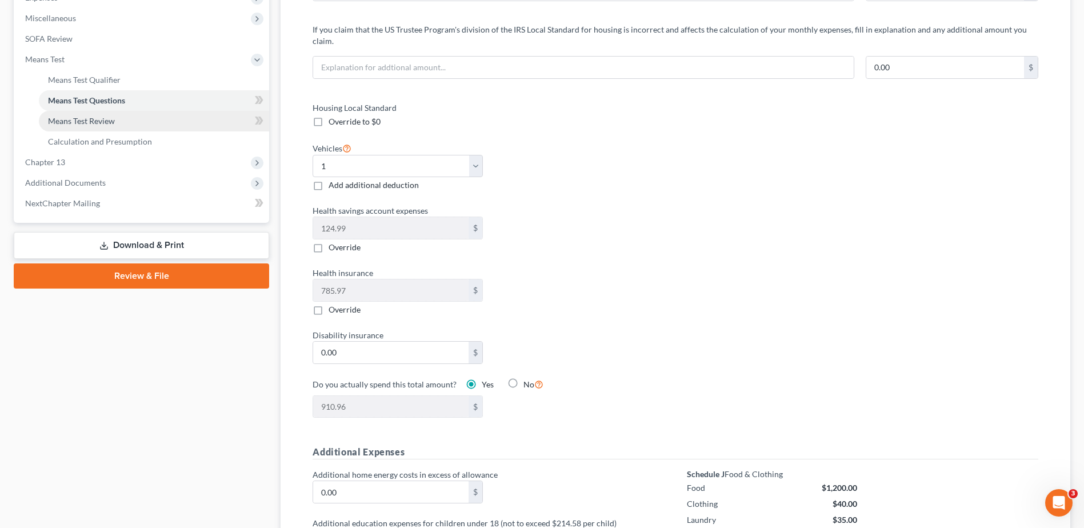
click at [122, 117] on link "Means Test Review" at bounding box center [154, 121] width 230 height 21
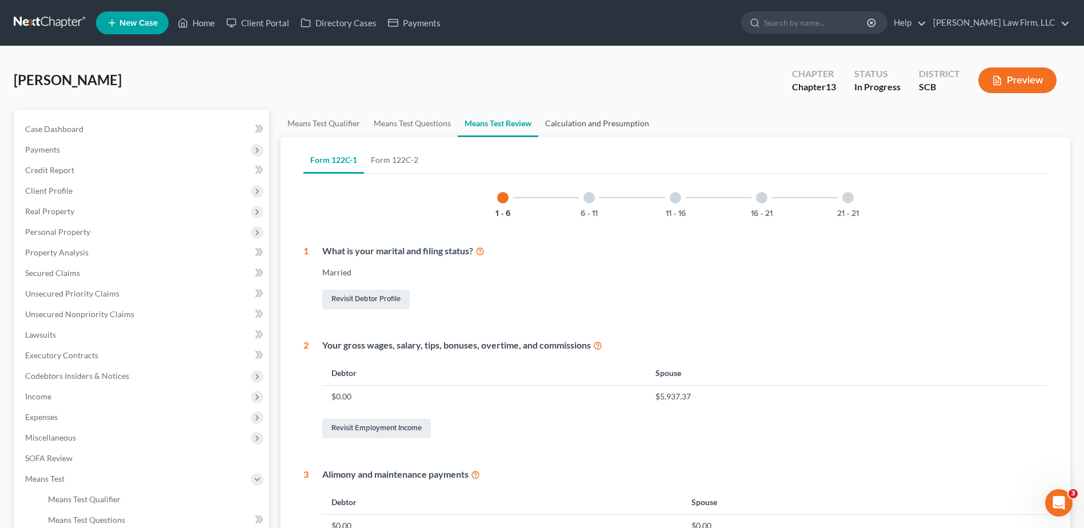
click at [531, 124] on link "Calculation and Presumption" at bounding box center [597, 123] width 118 height 27
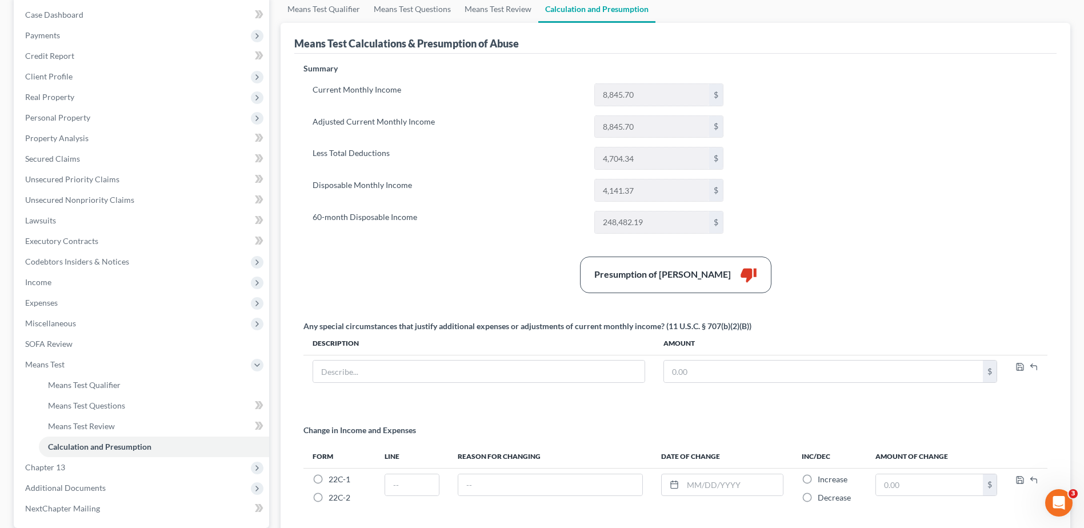
scroll to position [223, 0]
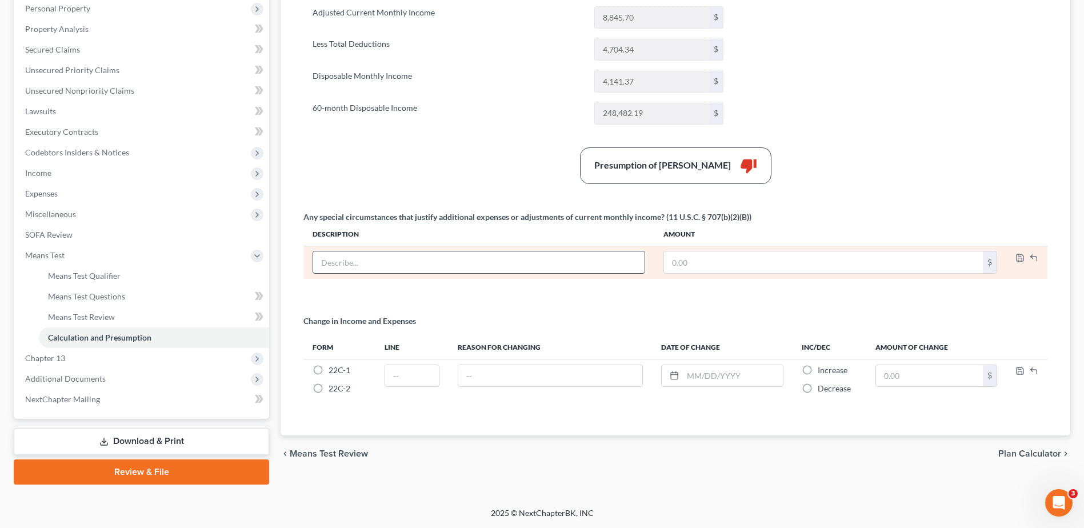
click at [509, 229] on input "text" at bounding box center [479, 263] width 332 height 22
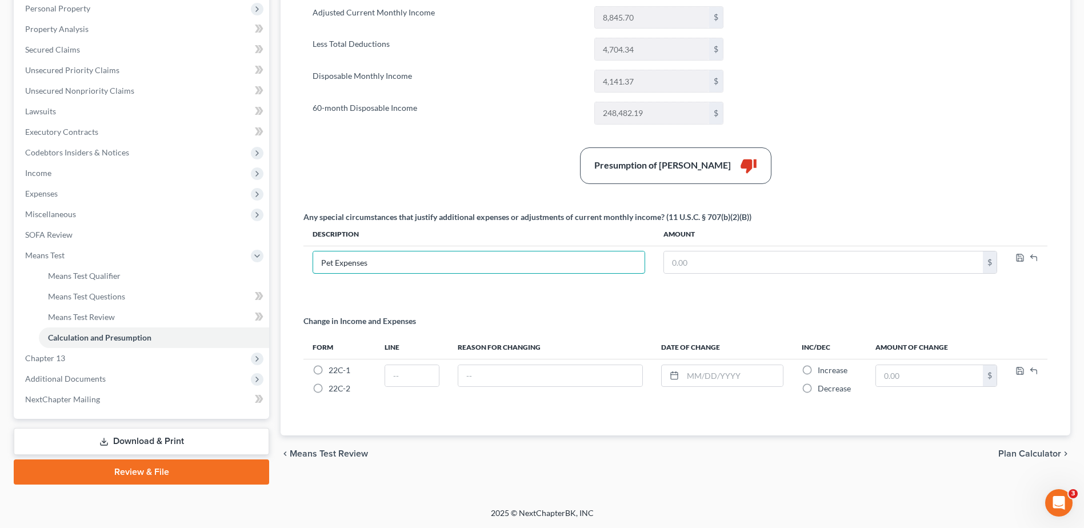
scroll to position [166, 0]
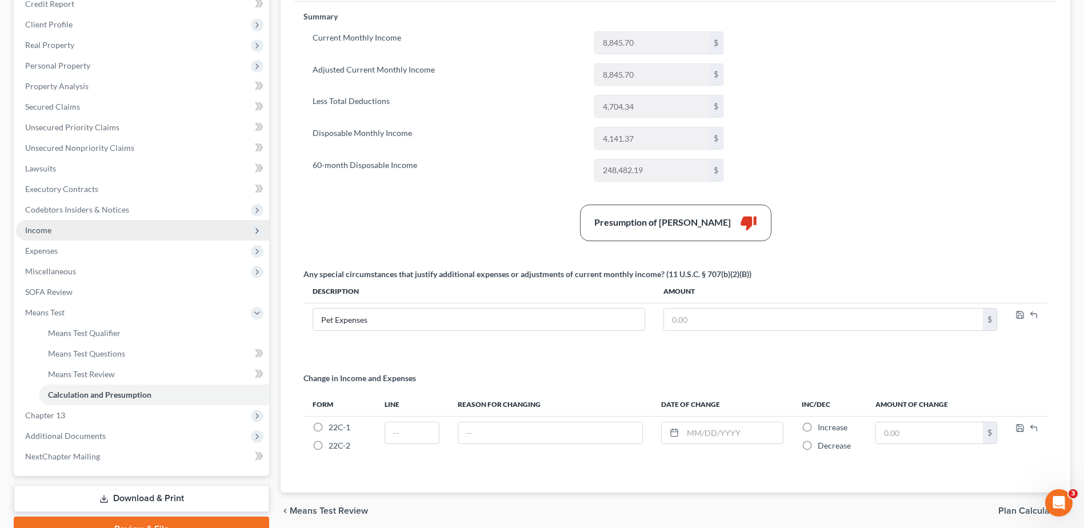
click at [50, 229] on span "Income" at bounding box center [38, 230] width 26 height 10
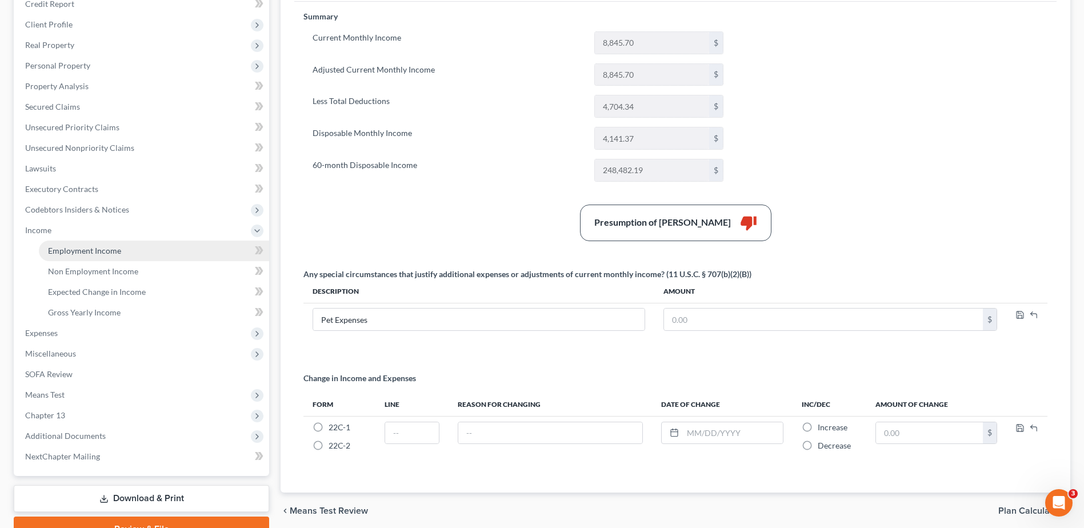
click at [67, 229] on span "Employment Income" at bounding box center [84, 251] width 73 height 10
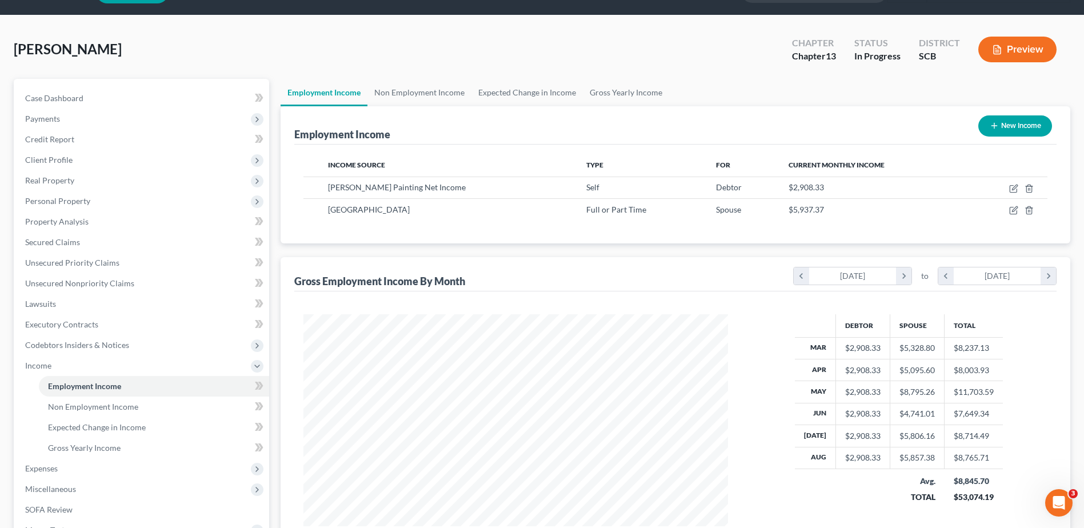
scroll to position [57, 0]
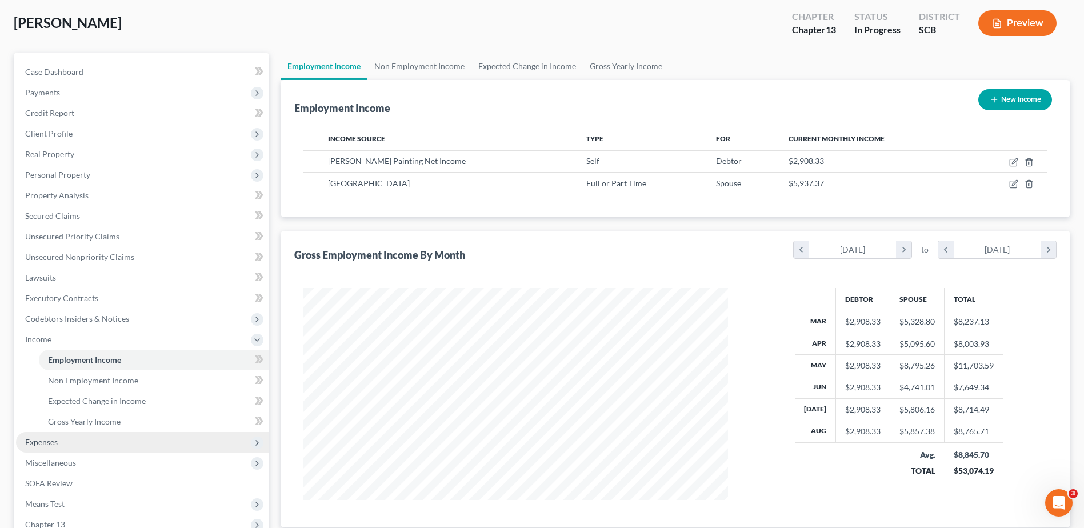
click at [79, 229] on span "Expenses" at bounding box center [142, 442] width 253 height 21
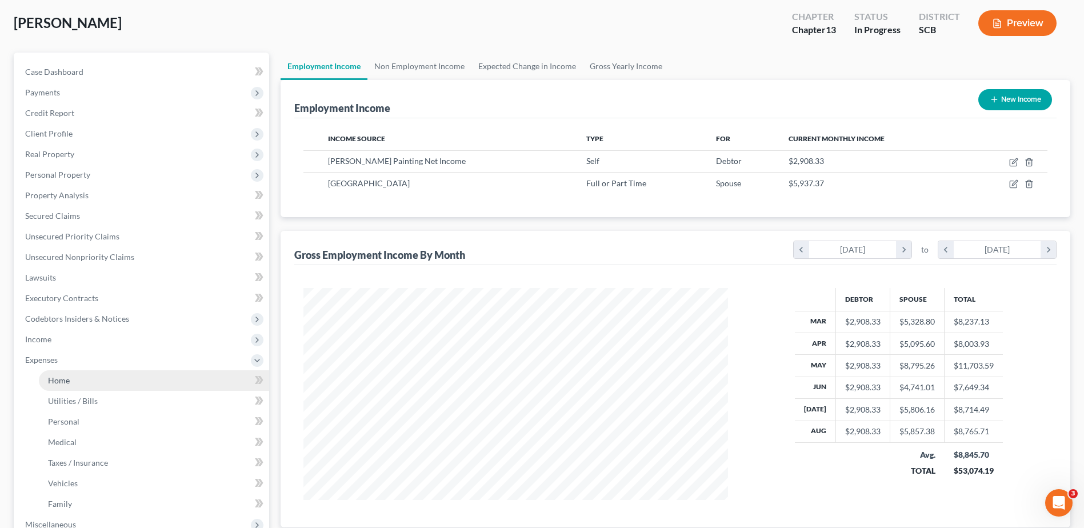
click at [70, 229] on link "Home" at bounding box center [154, 380] width 230 height 21
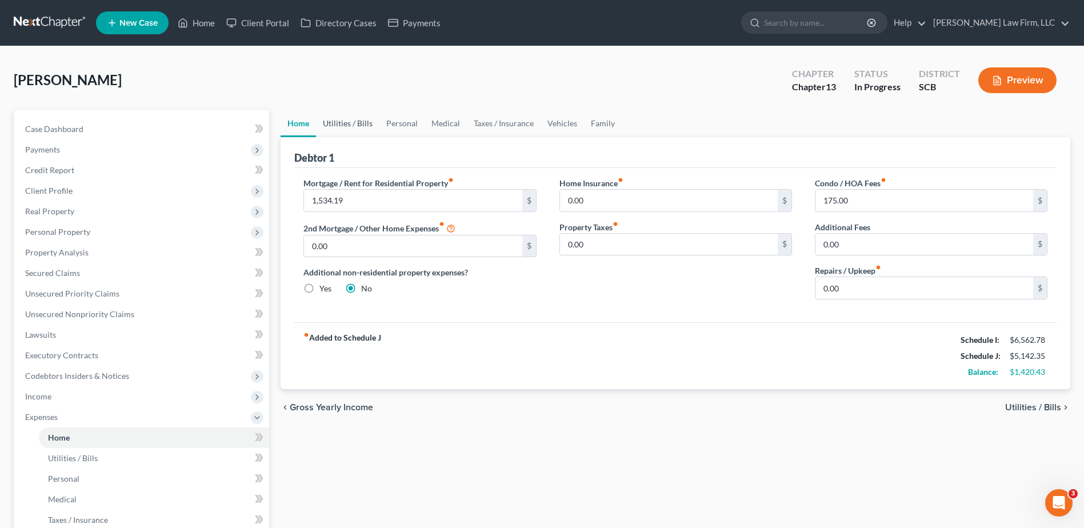
click at [354, 130] on link "Utilities / Bills" at bounding box center [347, 123] width 63 height 27
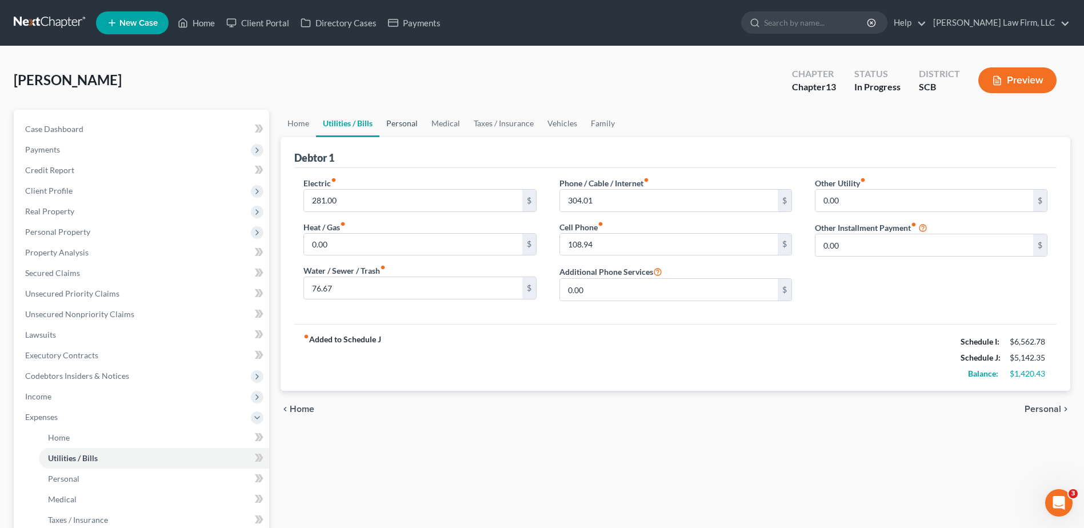
click at [405, 121] on link "Personal" at bounding box center [402, 123] width 45 height 27
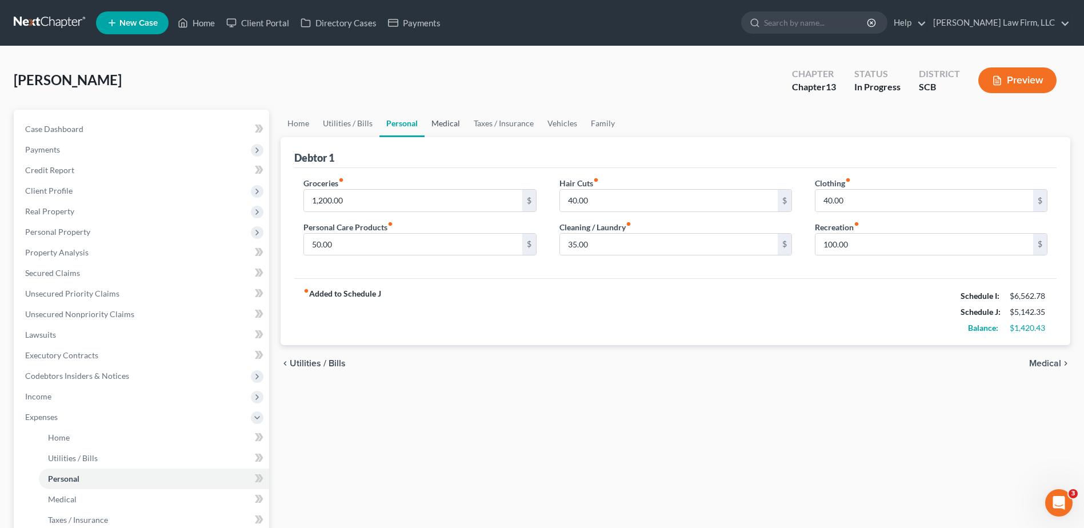
click at [449, 122] on link "Medical" at bounding box center [446, 123] width 42 height 27
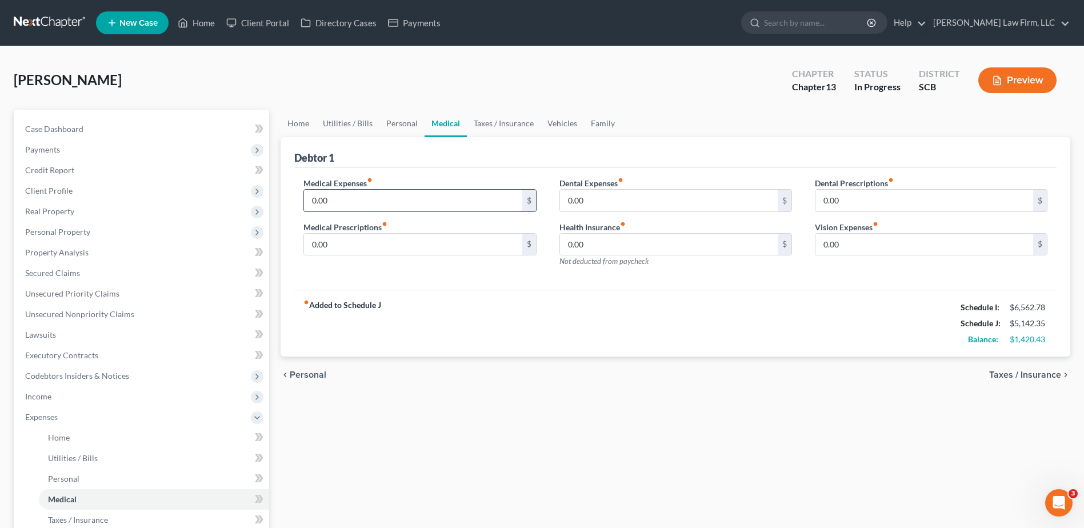
click at [385, 195] on input "0.00" at bounding box center [413, 201] width 218 height 22
click at [500, 127] on link "Taxes / Insurance" at bounding box center [504, 123] width 74 height 27
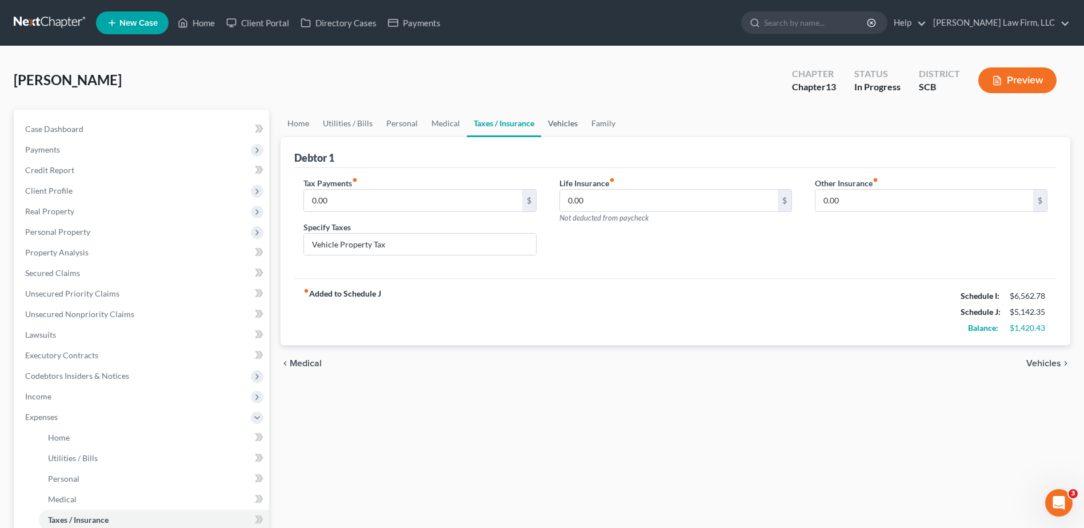
click at [531, 121] on link "Vehicles" at bounding box center [562, 123] width 43 height 27
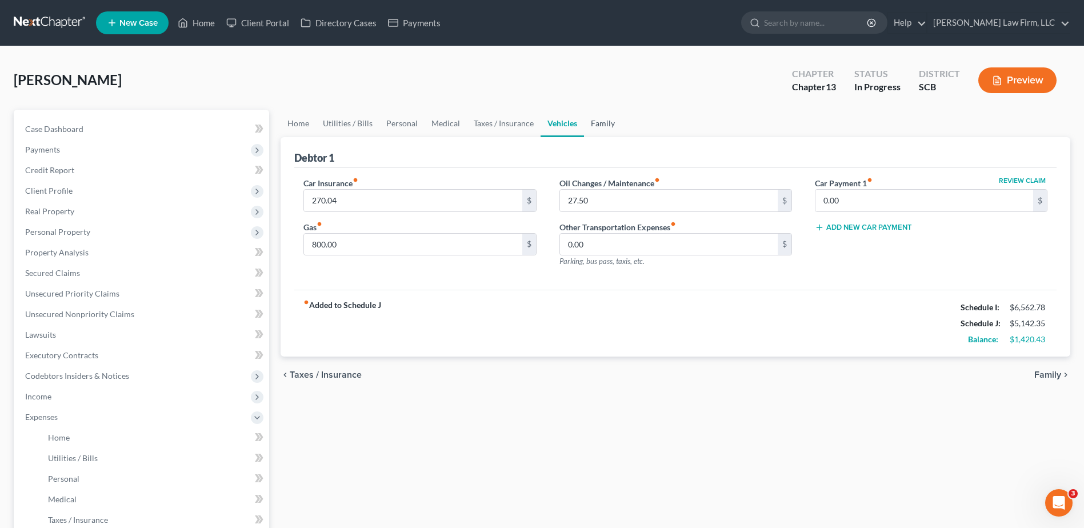
click at [531, 123] on link "Family" at bounding box center [603, 123] width 38 height 27
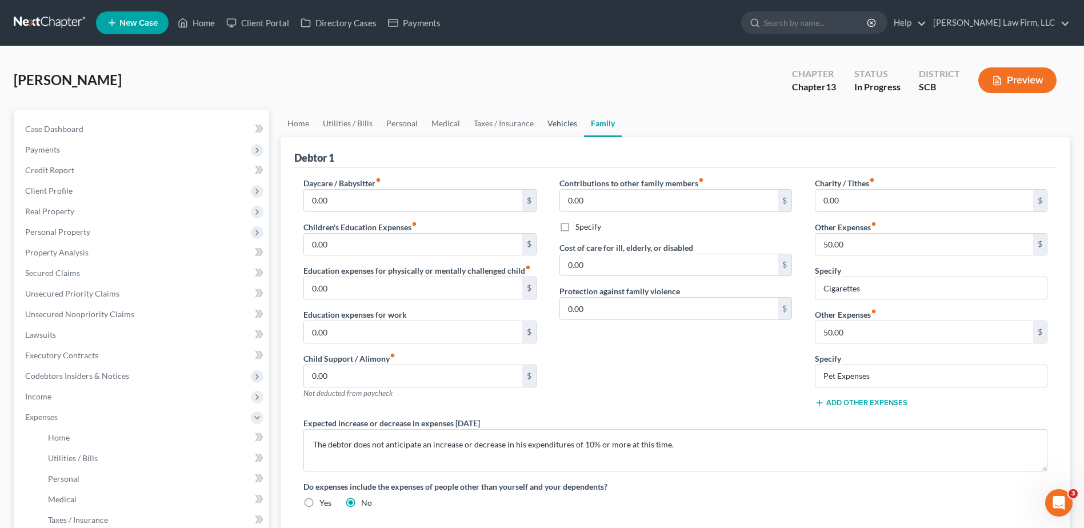
click at [531, 123] on link "Vehicles" at bounding box center [562, 123] width 43 height 27
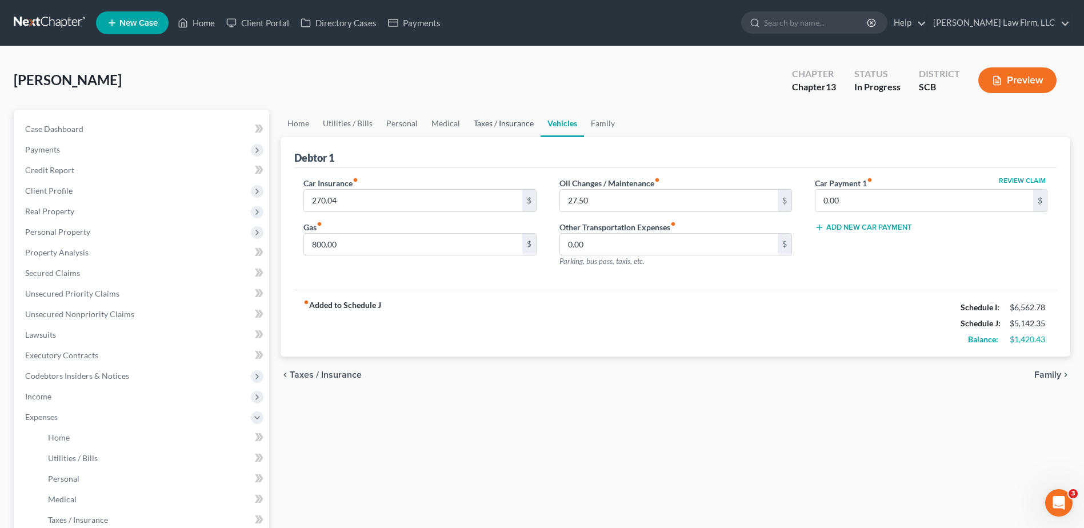
click at [506, 130] on link "Taxes / Insurance" at bounding box center [504, 123] width 74 height 27
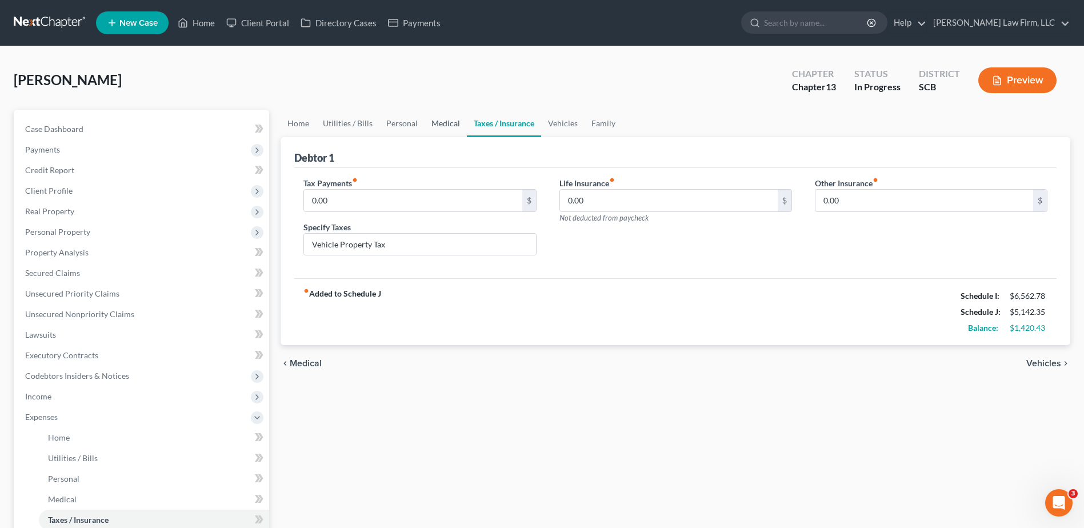
click at [441, 127] on link "Medical" at bounding box center [446, 123] width 42 height 27
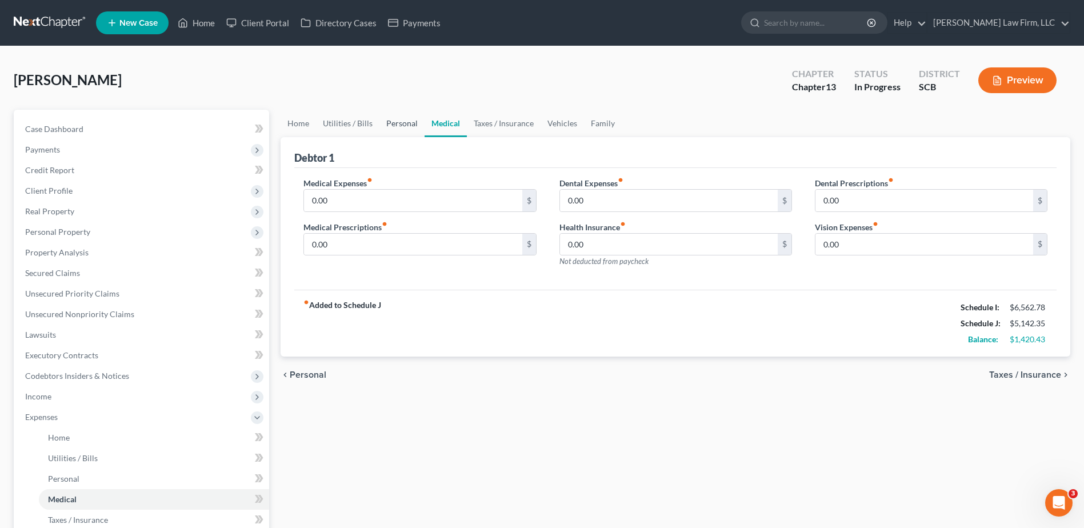
click at [393, 126] on link "Personal" at bounding box center [402, 123] width 45 height 27
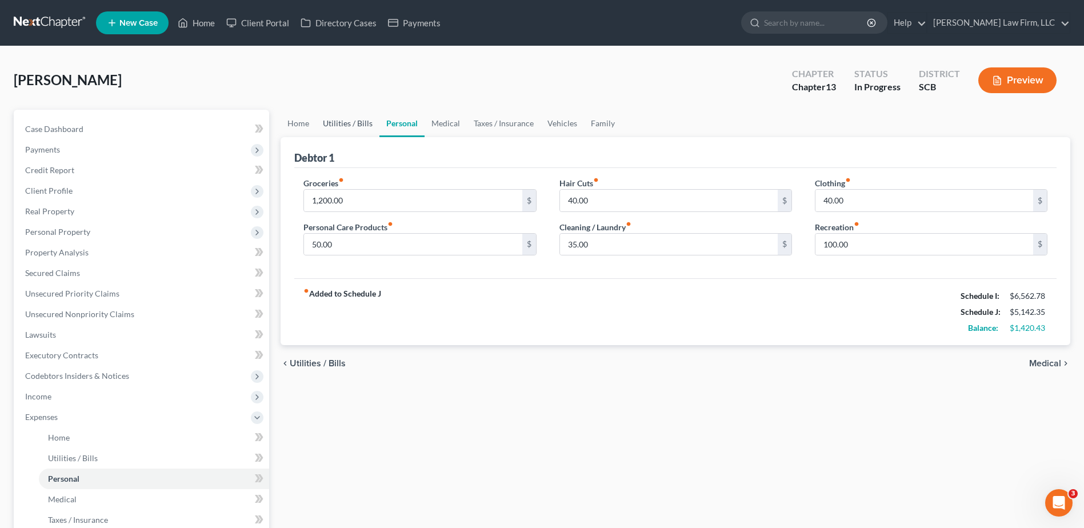
click at [347, 125] on link "Utilities / Bills" at bounding box center [347, 123] width 63 height 27
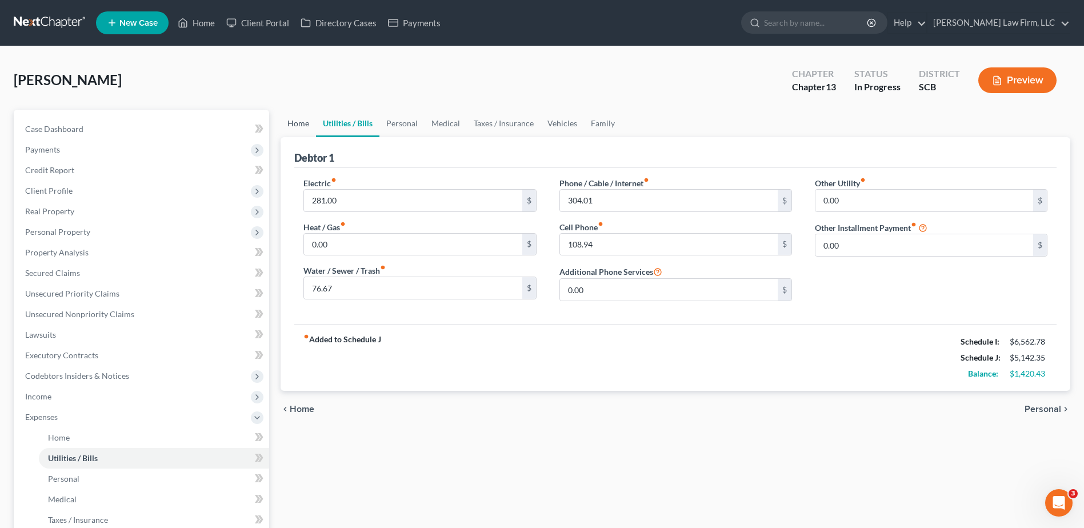
click at [286, 126] on link "Home" at bounding box center [298, 123] width 35 height 27
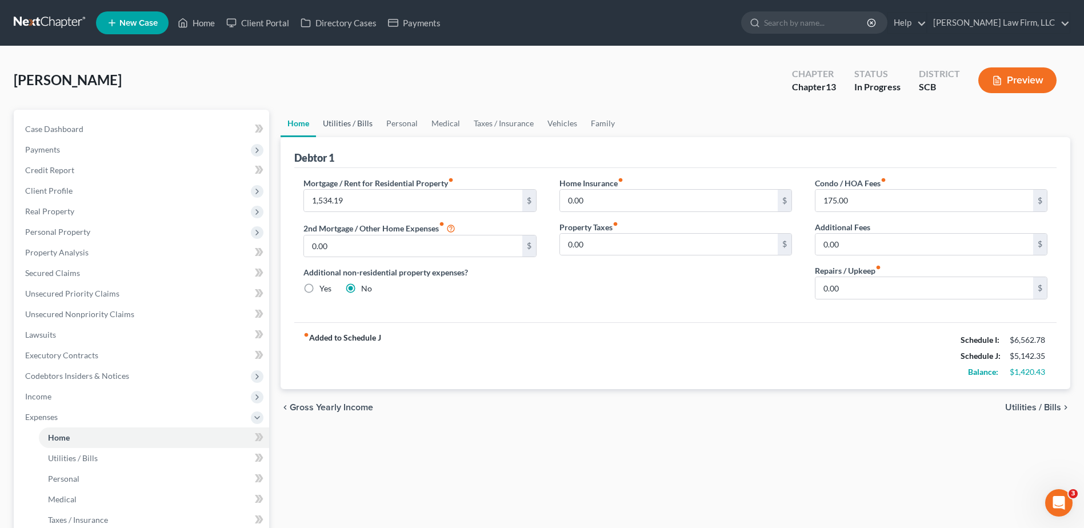
click at [353, 125] on link "Utilities / Bills" at bounding box center [347, 123] width 63 height 27
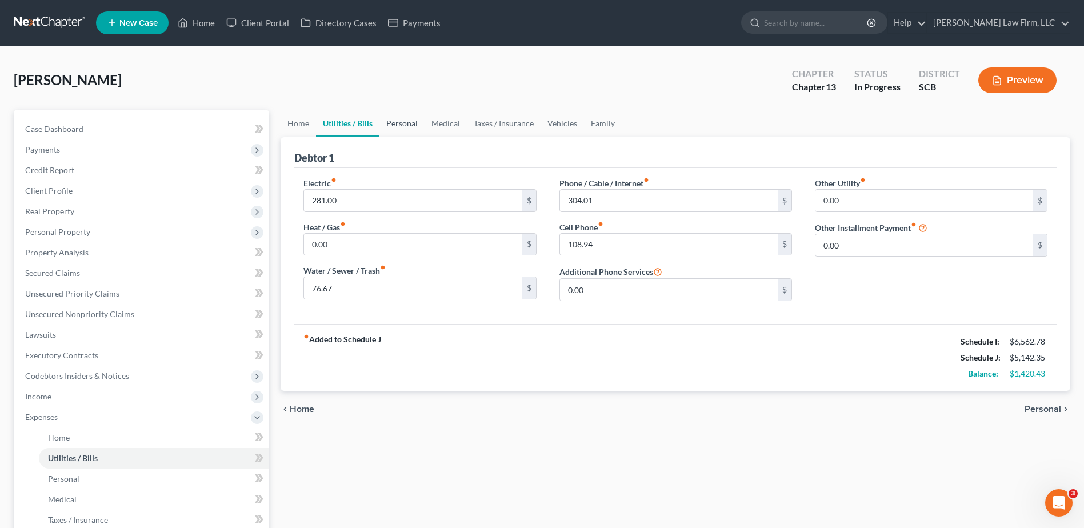
click at [403, 121] on link "Personal" at bounding box center [402, 123] width 45 height 27
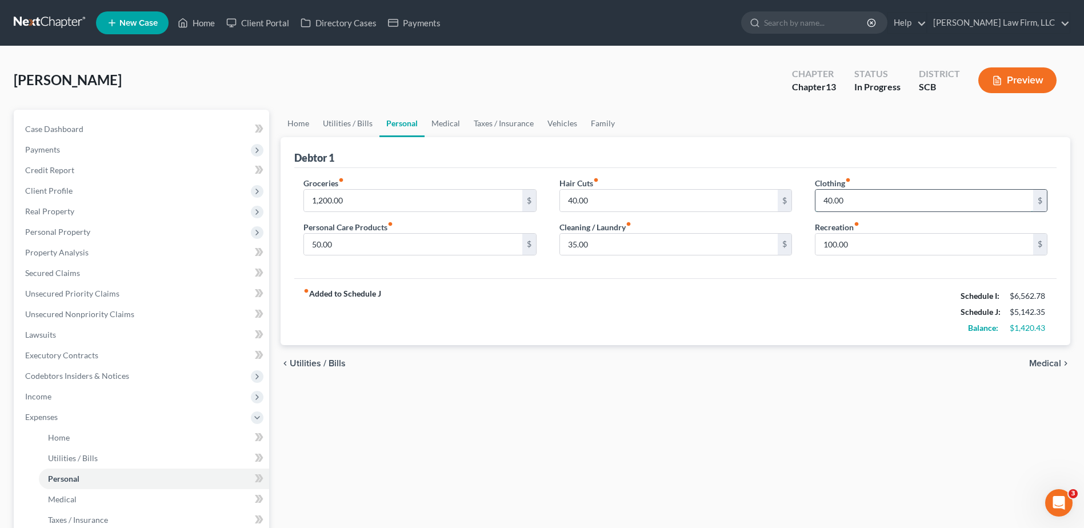
click at [531, 197] on input "40.00" at bounding box center [925, 201] width 218 height 22
click at [428, 229] on input "50.00" at bounding box center [413, 245] width 218 height 22
click at [443, 130] on link "Medical" at bounding box center [446, 123] width 42 height 27
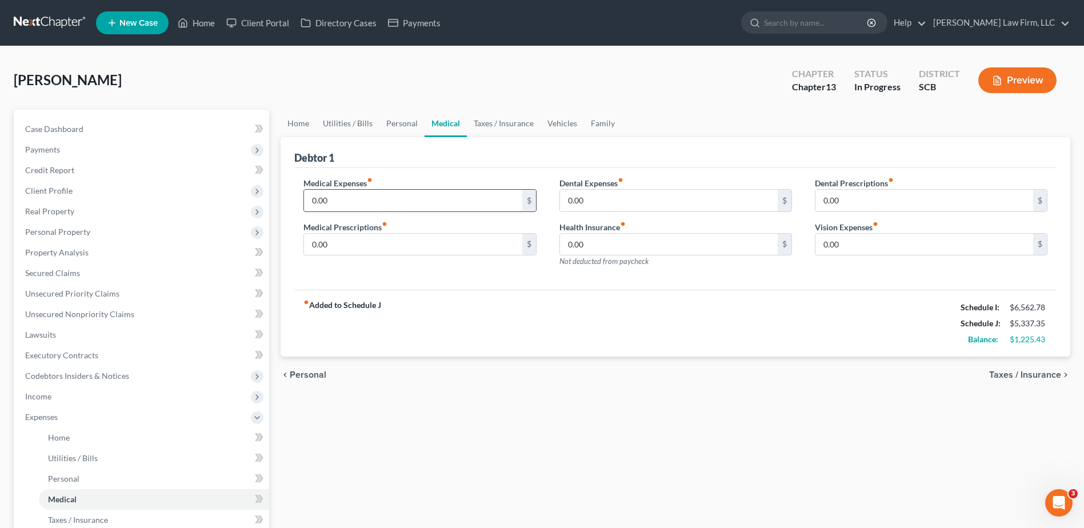
click at [410, 195] on input "0.00" at bounding box center [413, 201] width 218 height 22
click at [478, 117] on link "Taxes / Insurance" at bounding box center [504, 123] width 74 height 27
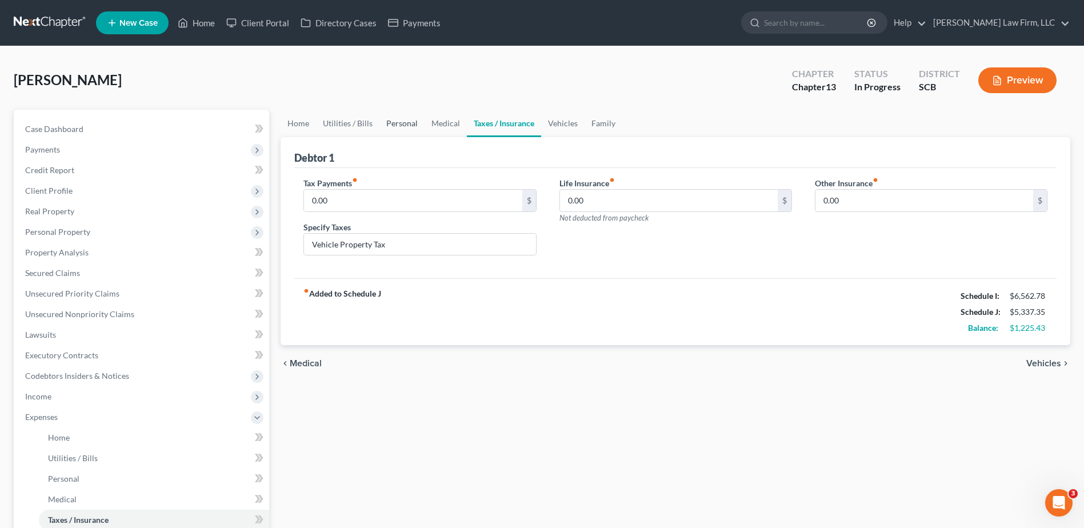
click at [410, 119] on link "Personal" at bounding box center [402, 123] width 45 height 27
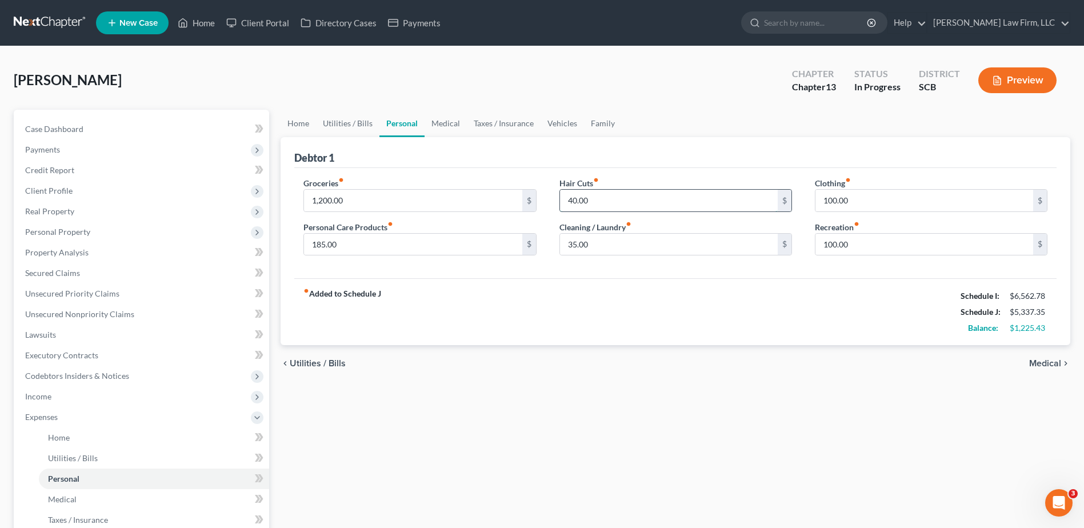
click at [531, 202] on input "40.00" at bounding box center [669, 201] width 218 height 22
drag, startPoint x: 445, startPoint y: 122, endPoint x: 453, endPoint y: 122, distance: 7.4
click at [445, 122] on link "Medical" at bounding box center [446, 123] width 42 height 27
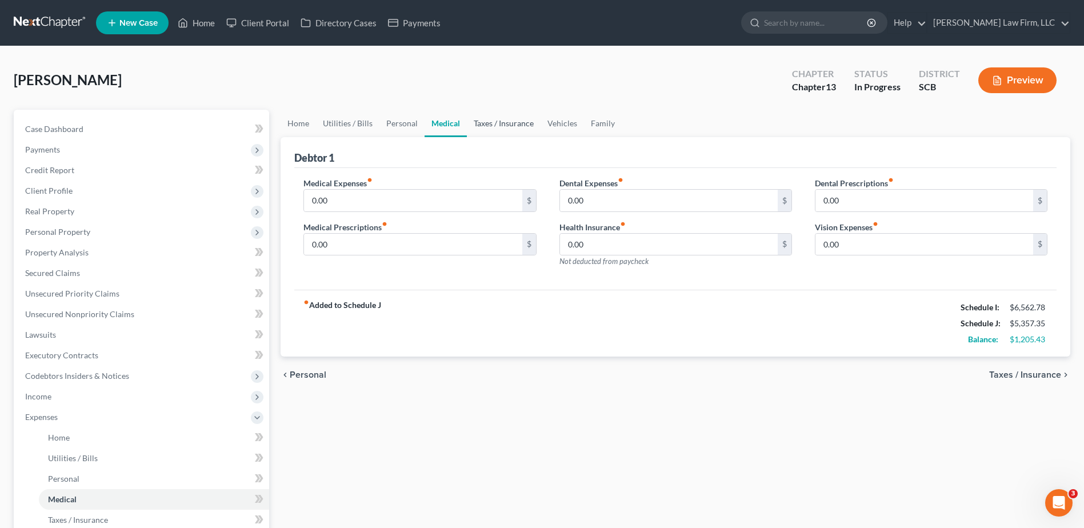
click at [514, 121] on link "Taxes / Insurance" at bounding box center [504, 123] width 74 height 27
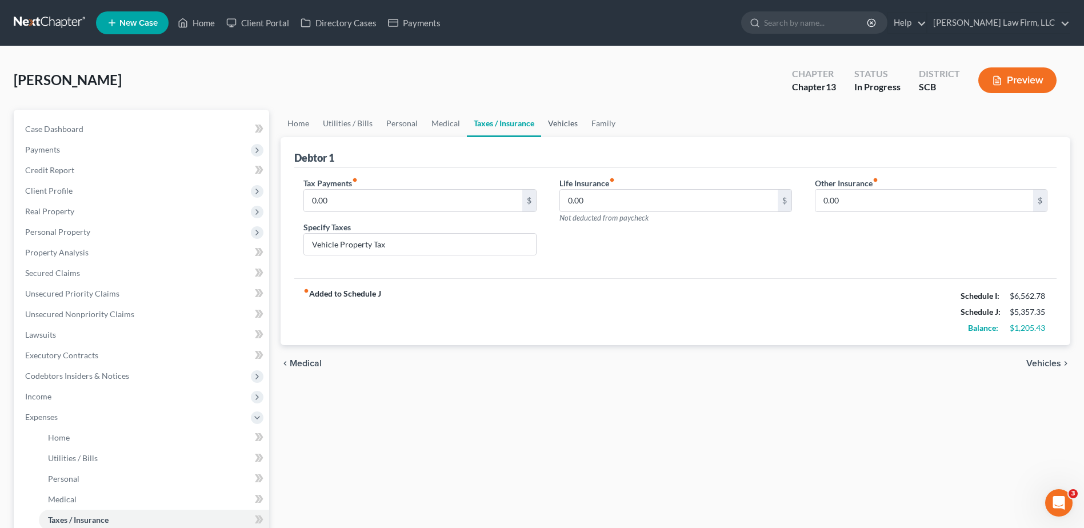
click at [531, 124] on link "Vehicles" at bounding box center [562, 123] width 43 height 27
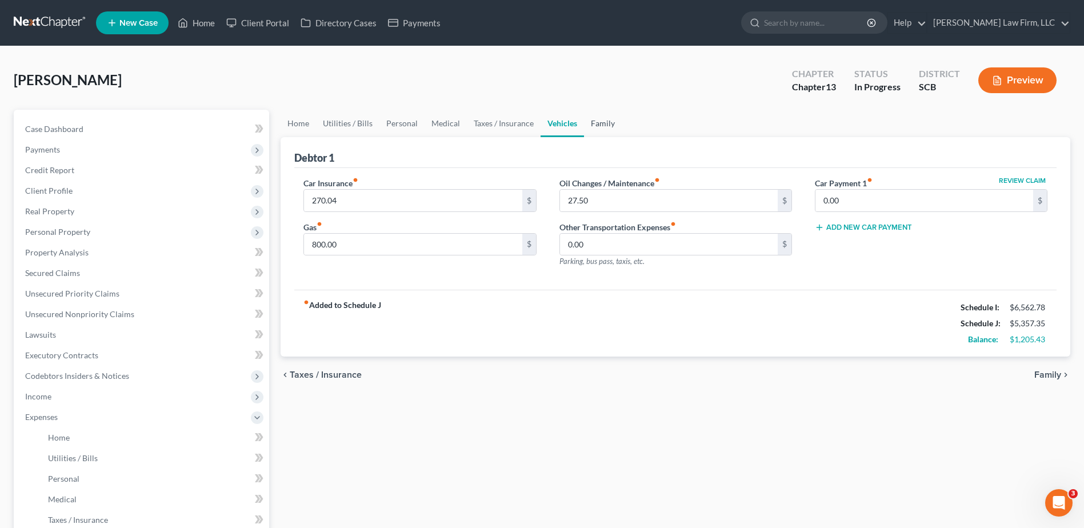
click at [531, 124] on link "Family" at bounding box center [603, 123] width 38 height 27
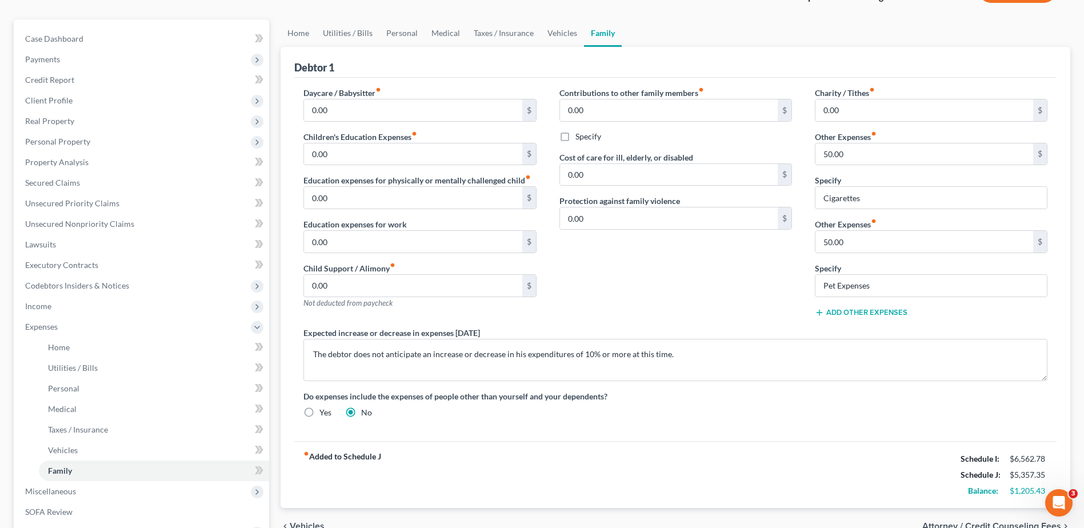
scroll to position [285, 0]
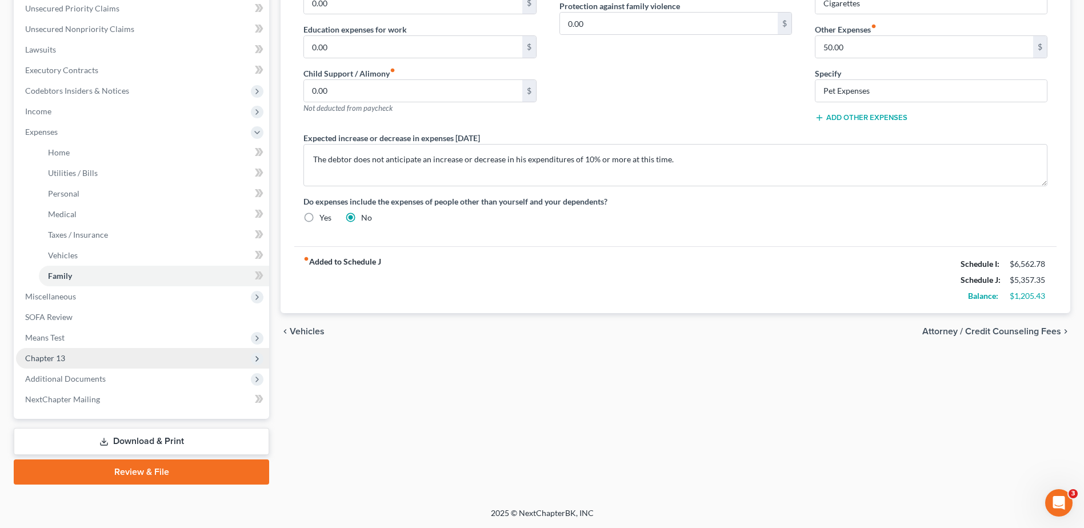
click at [62, 229] on span "Chapter 13" at bounding box center [45, 358] width 40 height 10
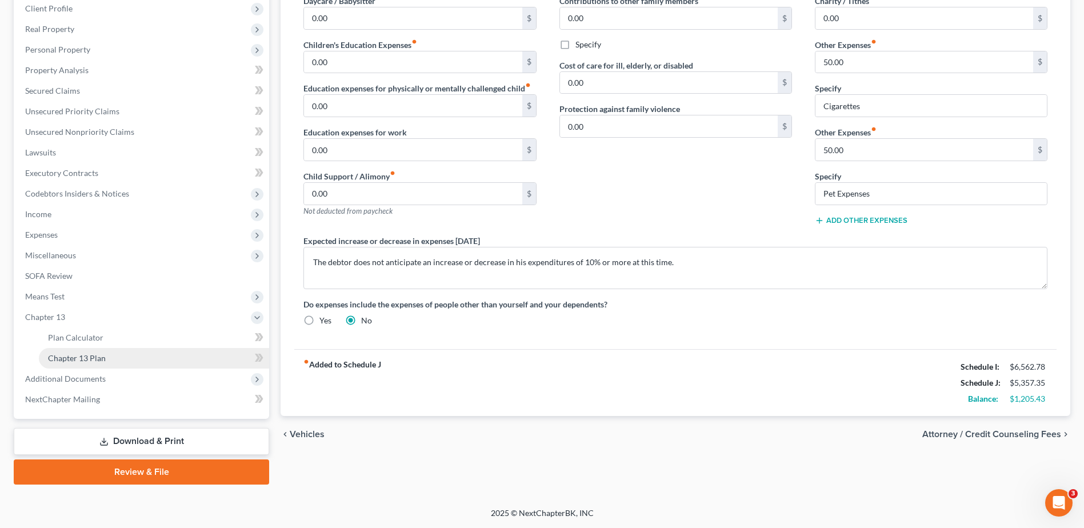
scroll to position [182, 0]
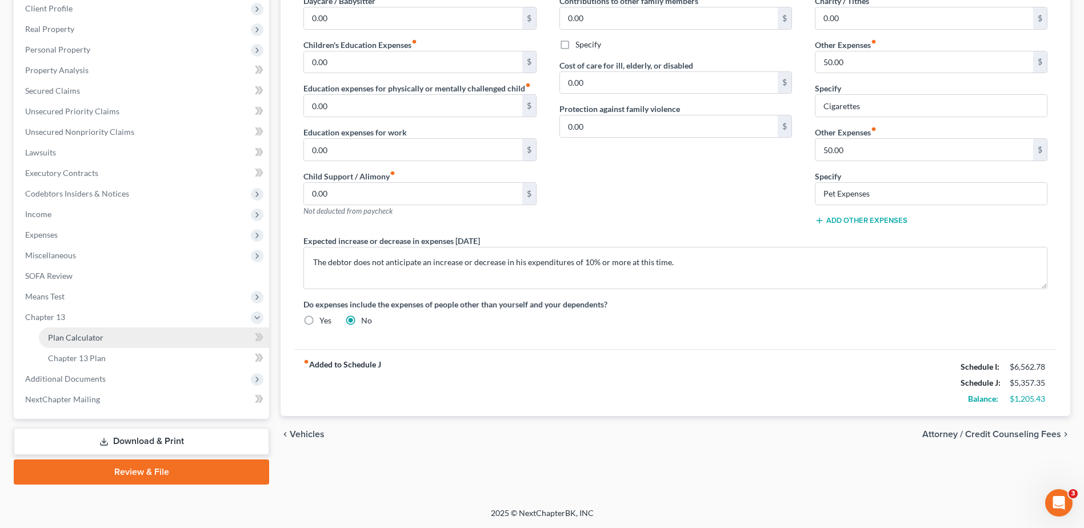
click at [73, 229] on link "Plan Calculator" at bounding box center [154, 338] width 230 height 21
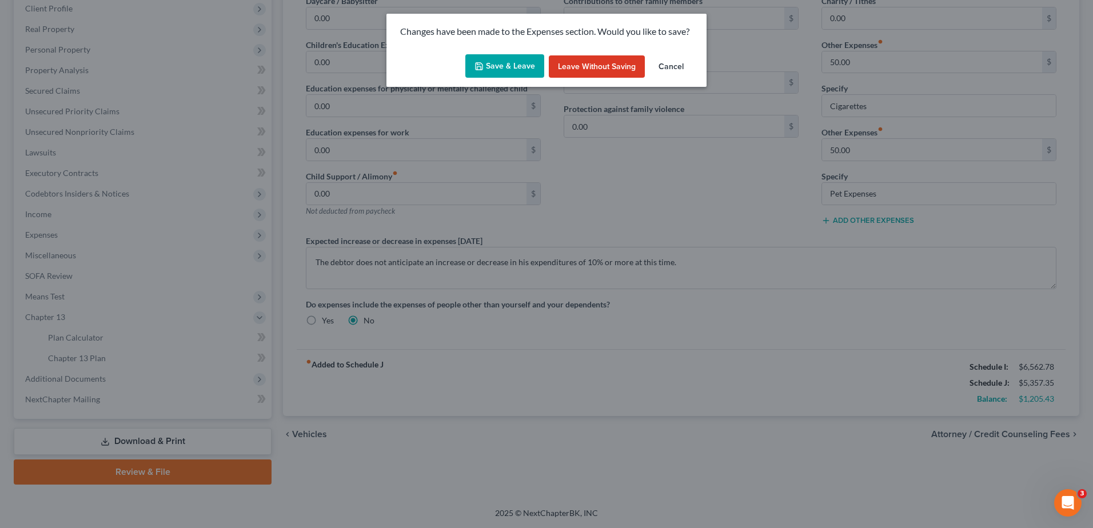
click at [514, 59] on button "Save & Leave" at bounding box center [504, 66] width 79 height 24
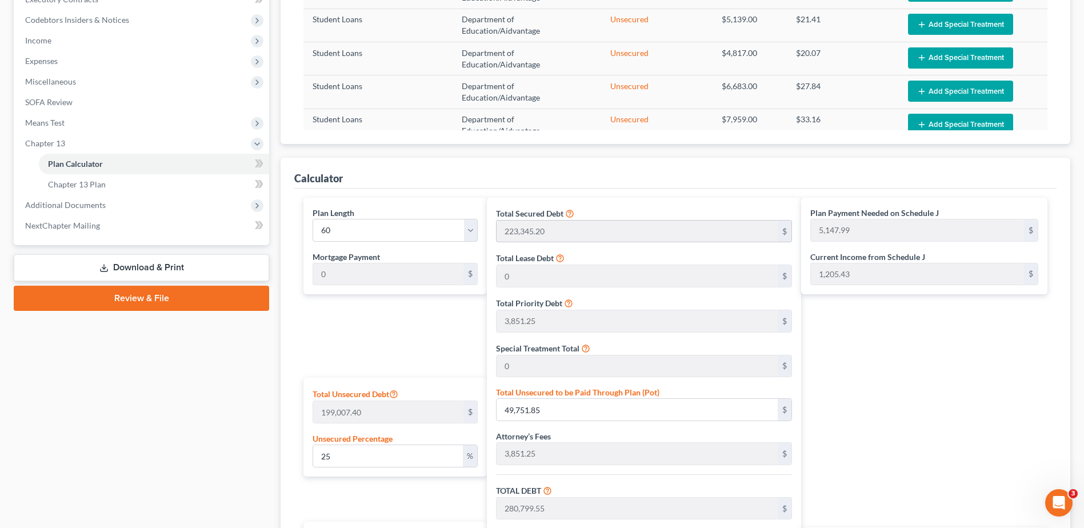
scroll to position [355, 0]
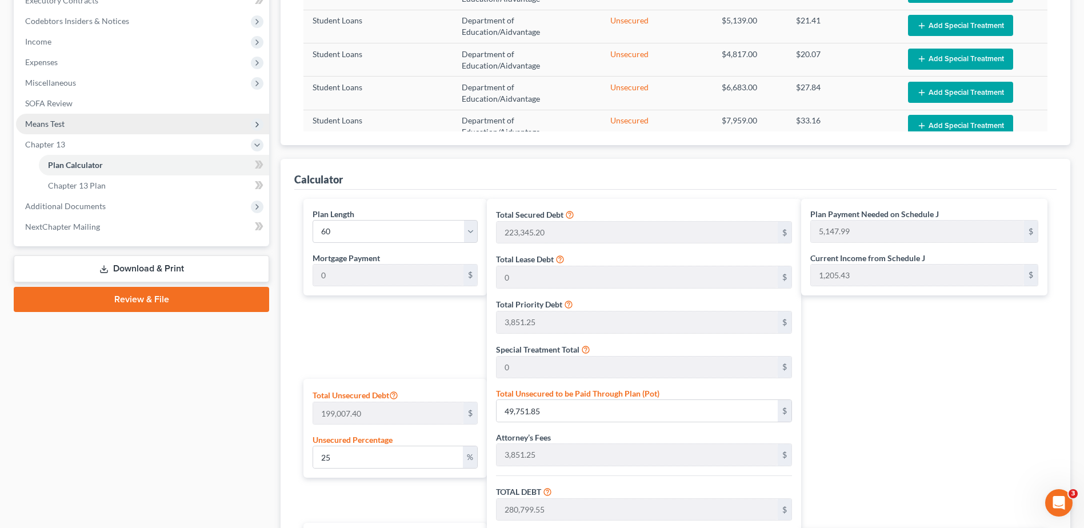
click at [55, 128] on span "Means Test" at bounding box center [44, 124] width 39 height 10
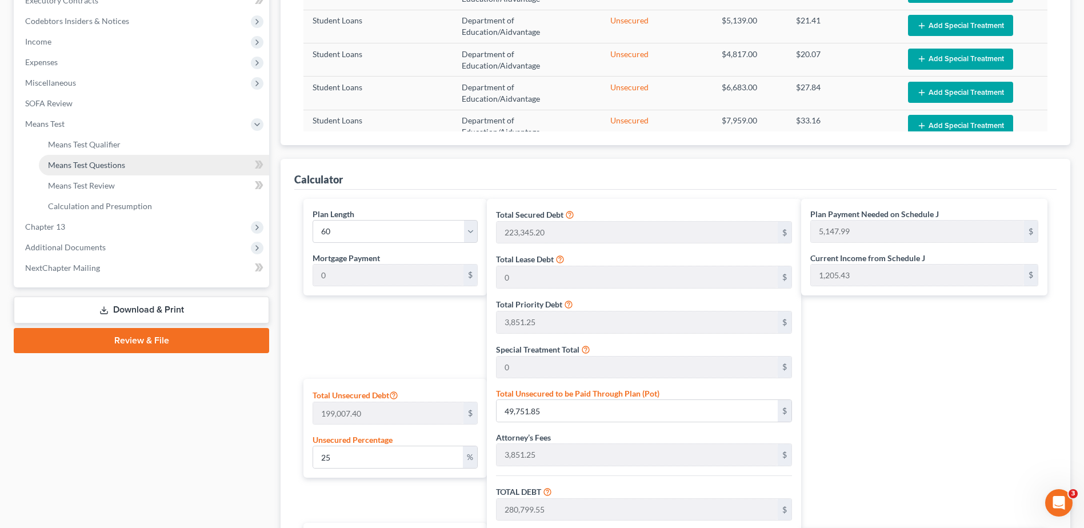
click at [77, 167] on span "Means Test Questions" at bounding box center [86, 165] width 77 height 10
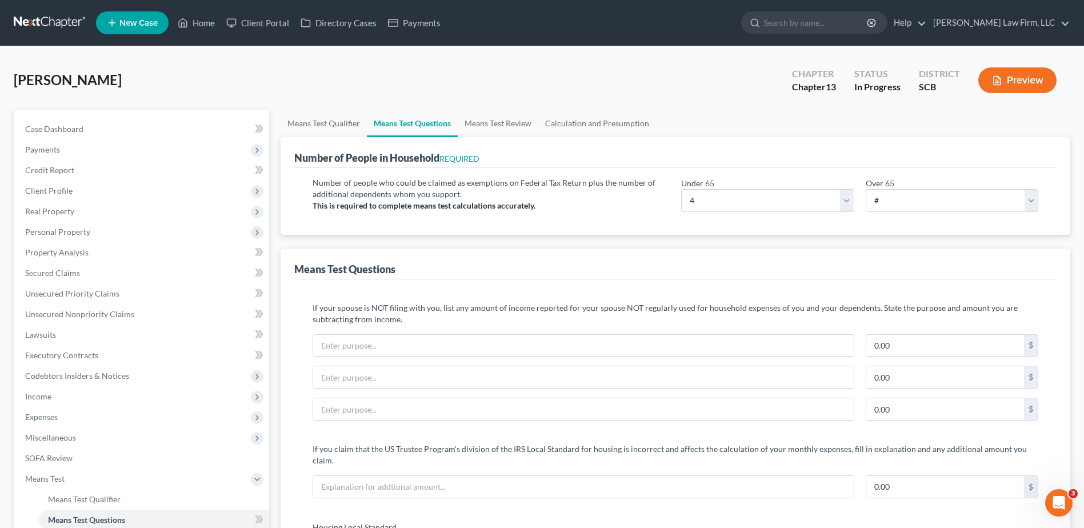
scroll to position [343, 0]
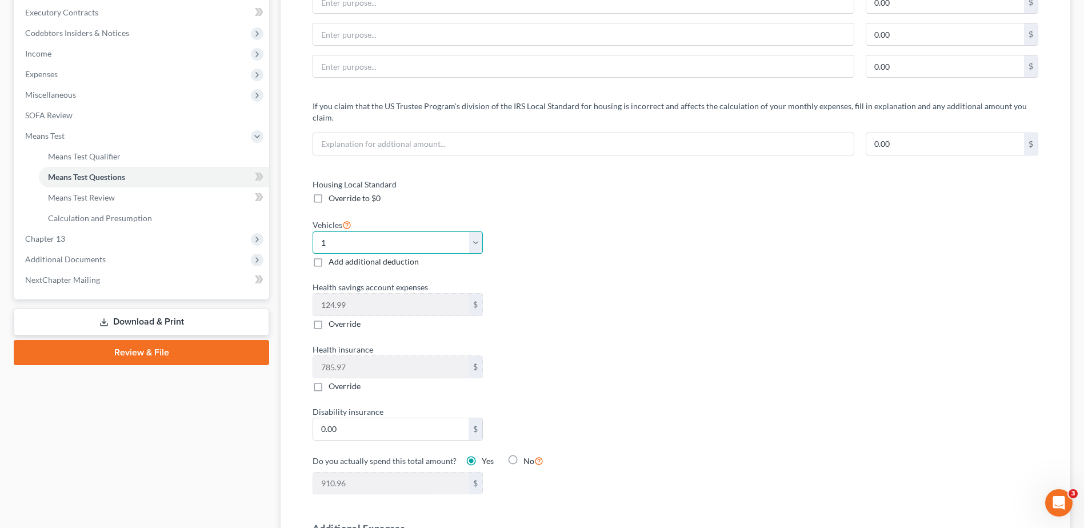
drag, startPoint x: 469, startPoint y: 230, endPoint x: 462, endPoint y: 236, distance: 9.7
click at [469, 229] on select "Select 0 1 2 3 4 5" at bounding box center [398, 242] width 170 height 23
click at [313, 229] on select "Select 0 1 2 3 4 5" at bounding box center [398, 242] width 170 height 23
click at [531, 218] on div "Vehicles Select 0 1 2 3 4 5 Add additional deduction" at bounding box center [488, 243] width 363 height 50
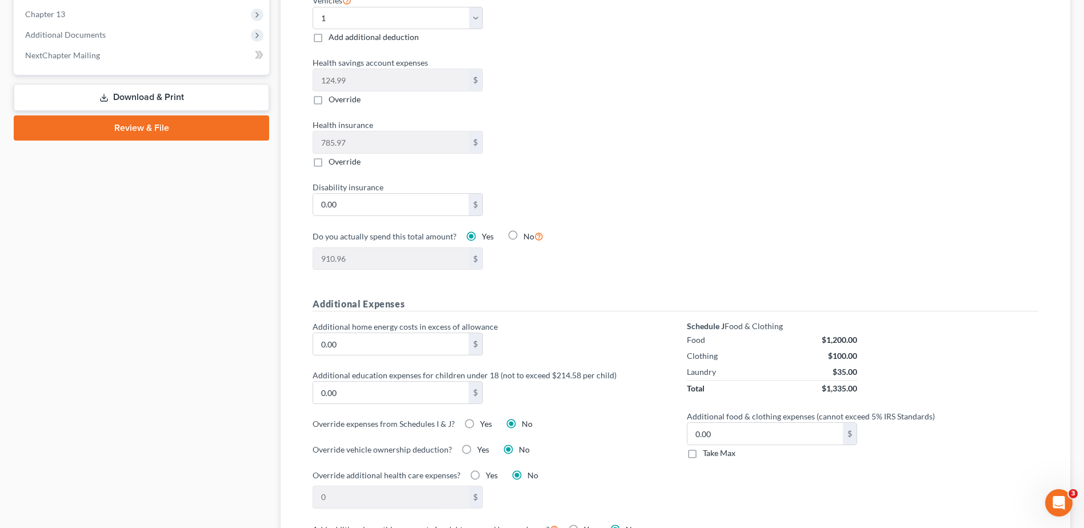
scroll to position [305, 0]
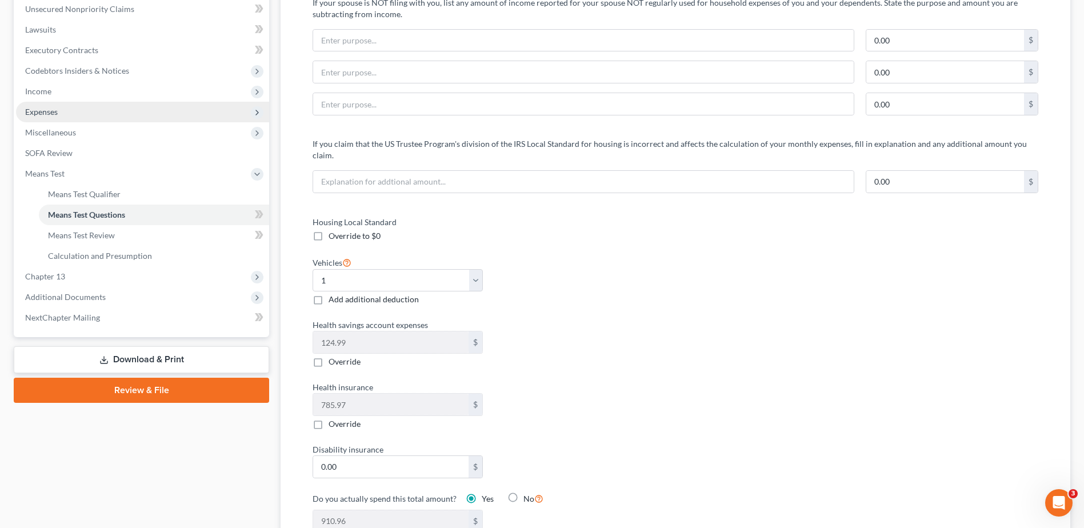
click at [56, 118] on span "Expenses" at bounding box center [142, 112] width 253 height 21
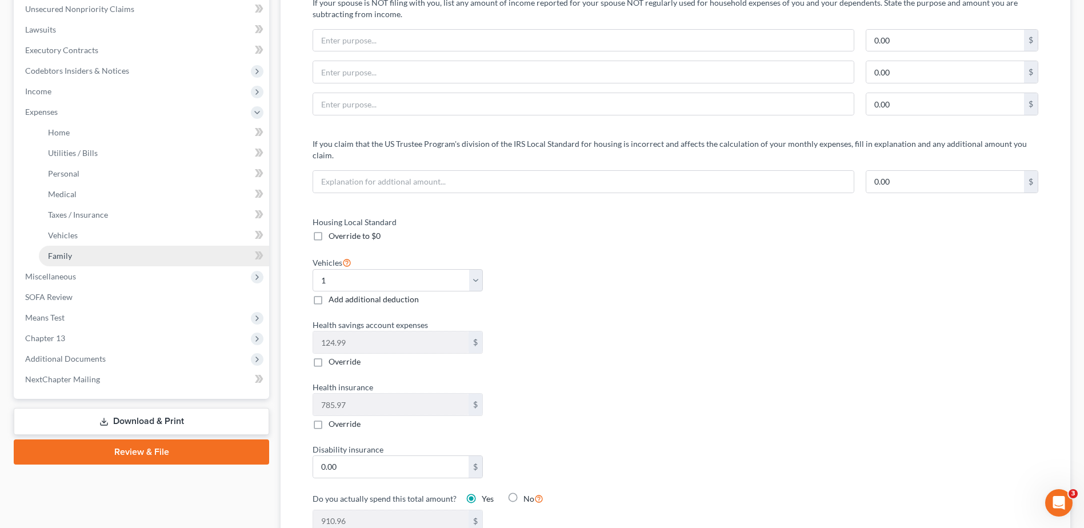
click at [78, 229] on link "Family" at bounding box center [154, 256] width 230 height 21
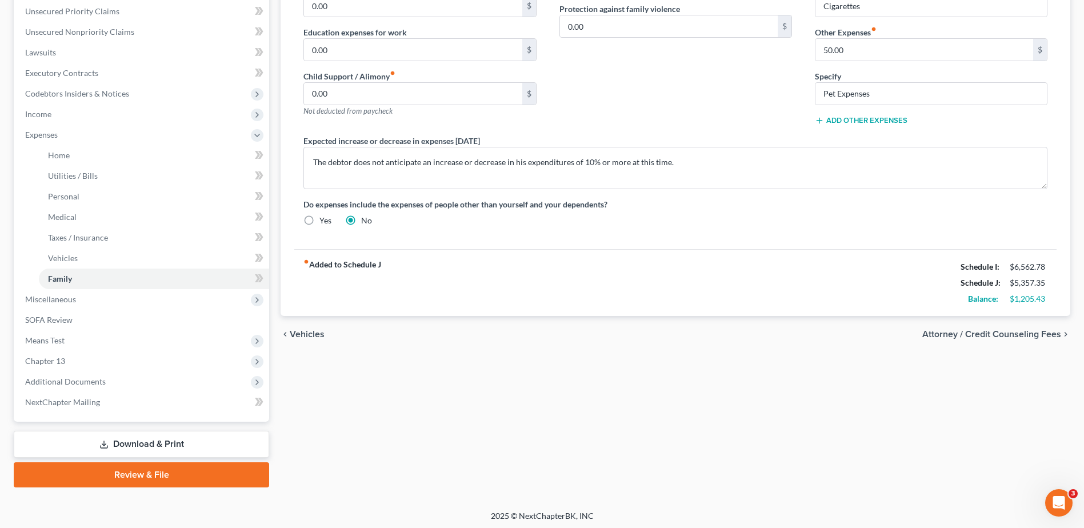
scroll to position [285, 0]
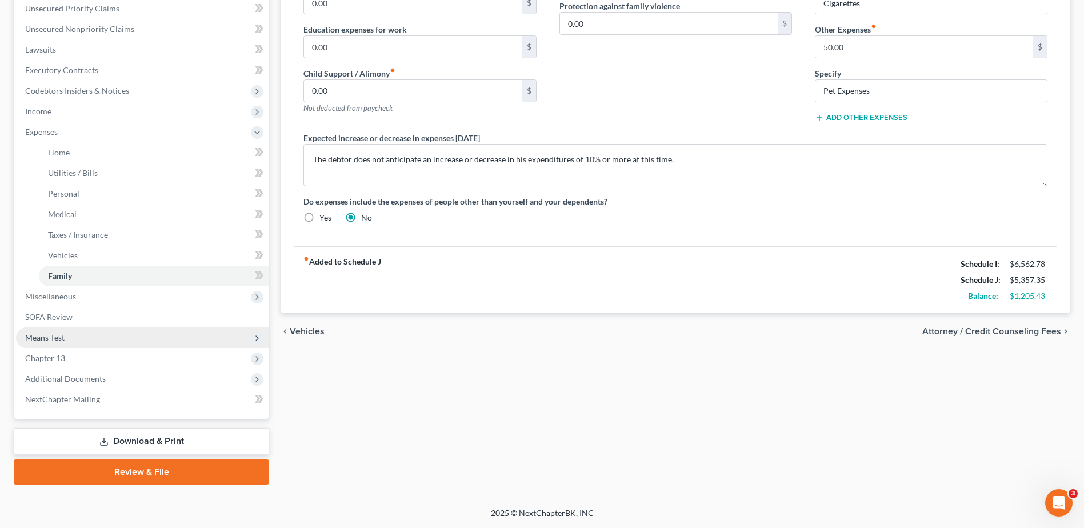
click at [82, 229] on span "Means Test" at bounding box center [142, 338] width 253 height 21
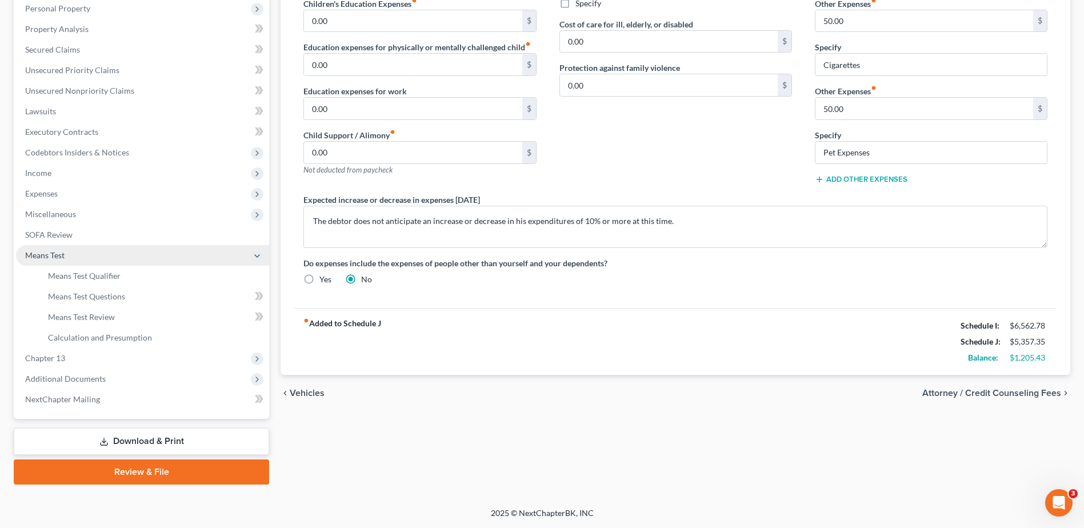
scroll to position [223, 0]
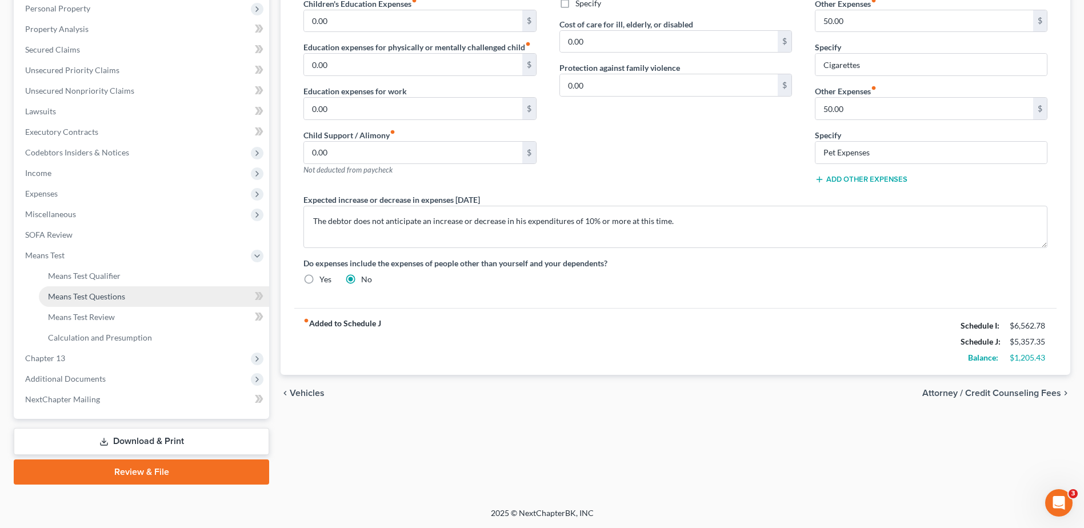
click at [89, 229] on link "Means Test Questions" at bounding box center [154, 296] width 230 height 21
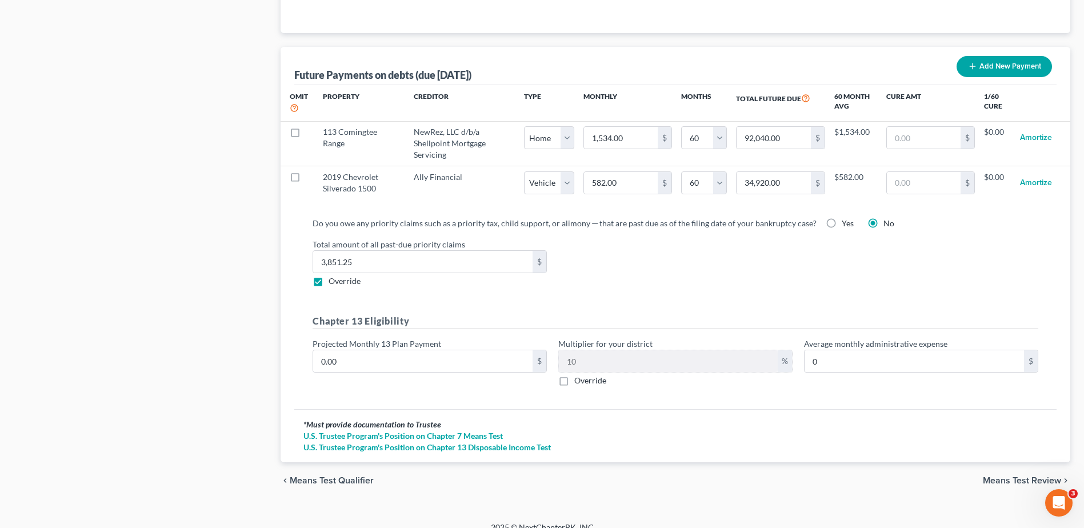
scroll to position [1105, 0]
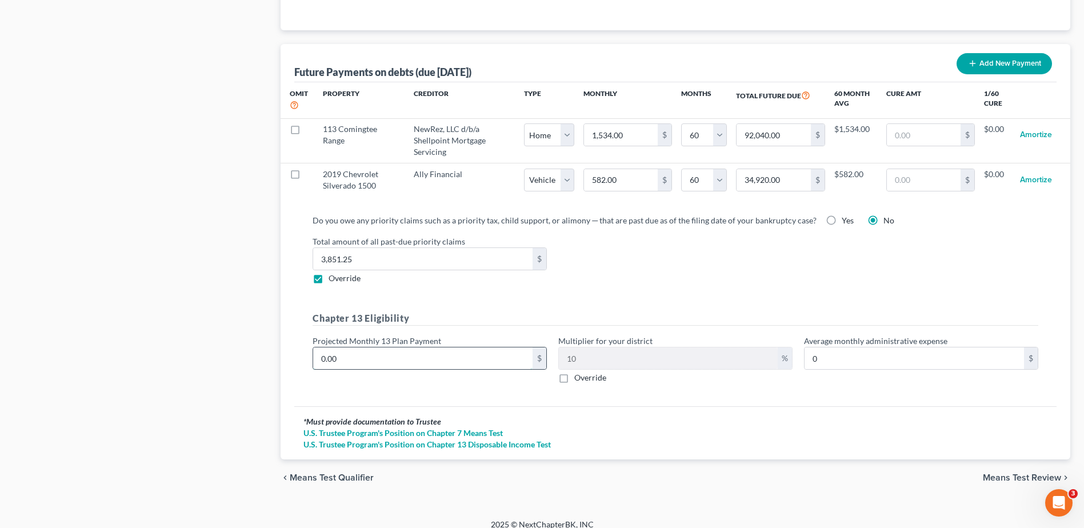
click at [400, 229] on input "0.00" at bounding box center [422, 359] width 219 height 22
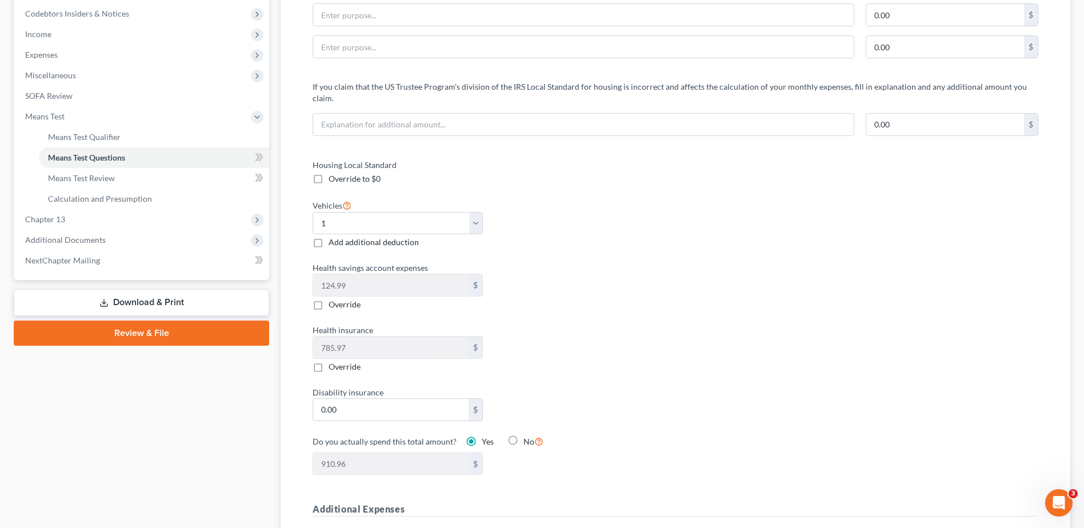
scroll to position [0, 0]
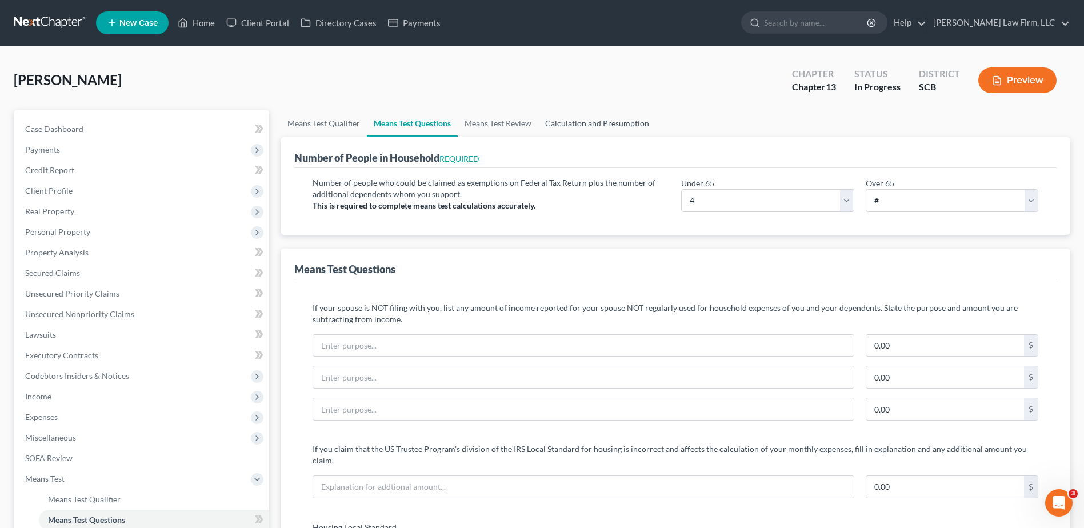
click at [531, 119] on link "Calculation and Presumption" at bounding box center [597, 123] width 118 height 27
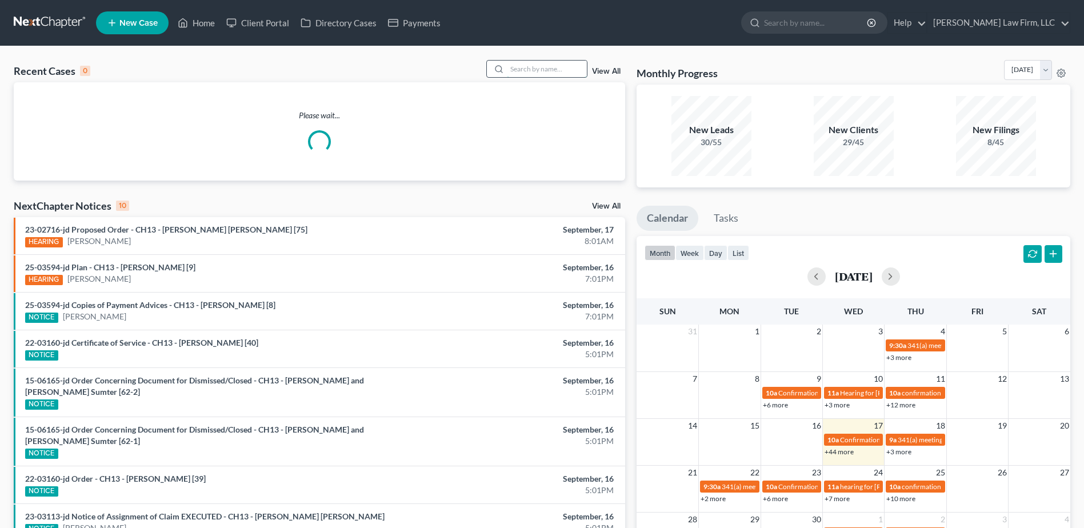
click at [558, 73] on input "search" at bounding box center [547, 69] width 80 height 17
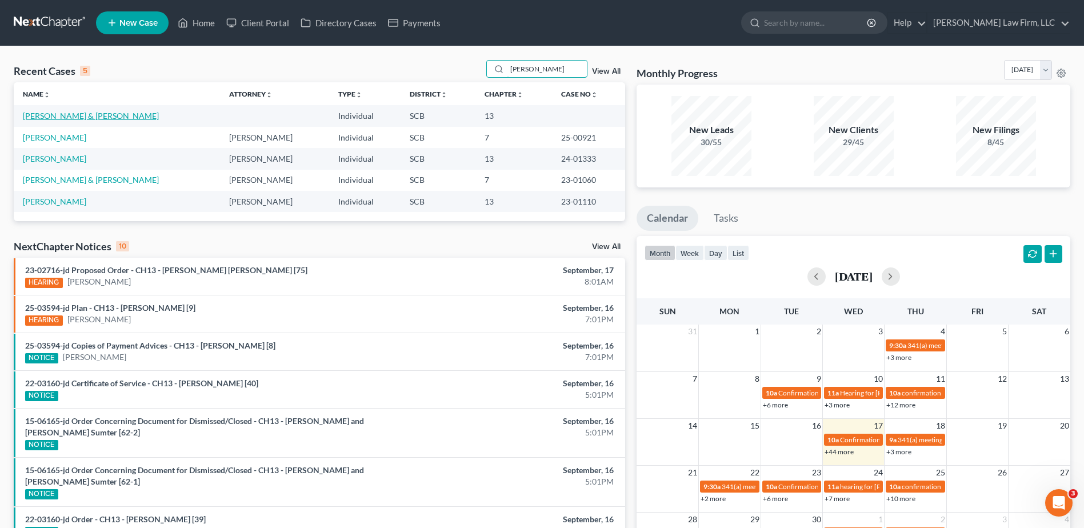
type input "christy"
click at [91, 117] on link "[PERSON_NAME] & [PERSON_NAME]" at bounding box center [91, 116] width 136 height 10
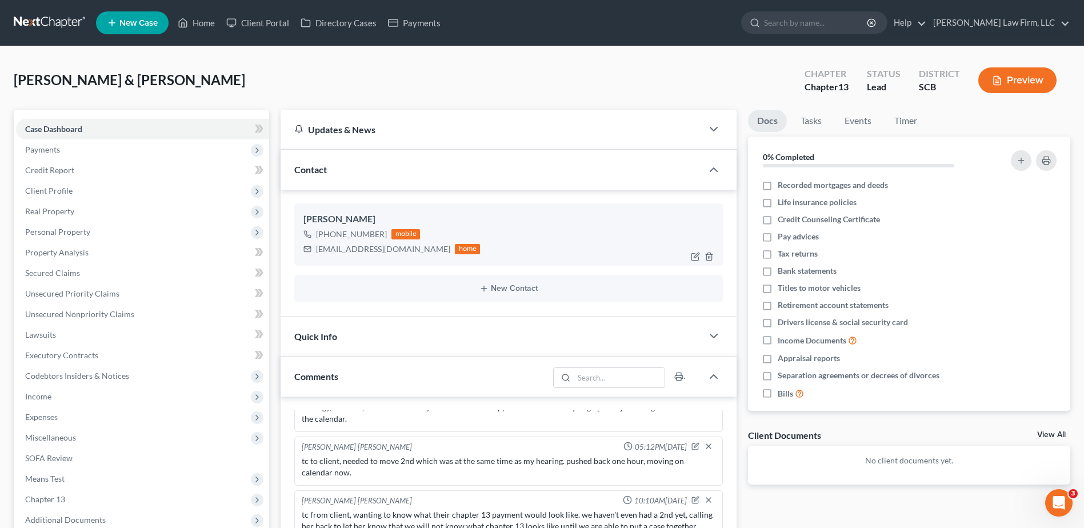
drag, startPoint x: 382, startPoint y: 233, endPoint x: 316, endPoint y: 241, distance: 66.7
click at [316, 241] on div "+1 (423) 367-0950 mobile" at bounding box center [392, 234] width 177 height 15
click at [566, 63] on div "Harr, Joseph & Christy Upgraded Chapter Chapter 13 Status Lead District SCB Pre…" at bounding box center [542, 85] width 1057 height 50
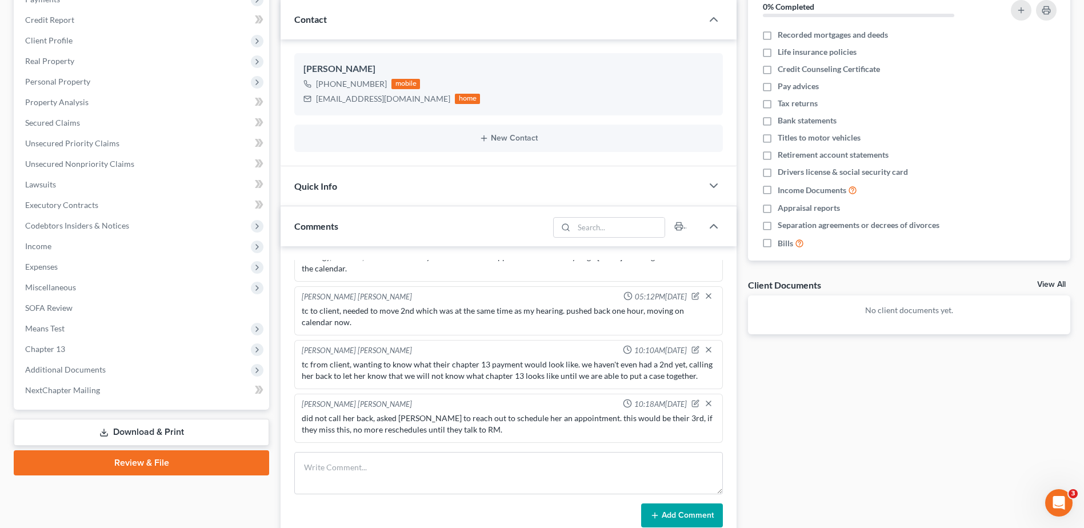
scroll to position [171, 0]
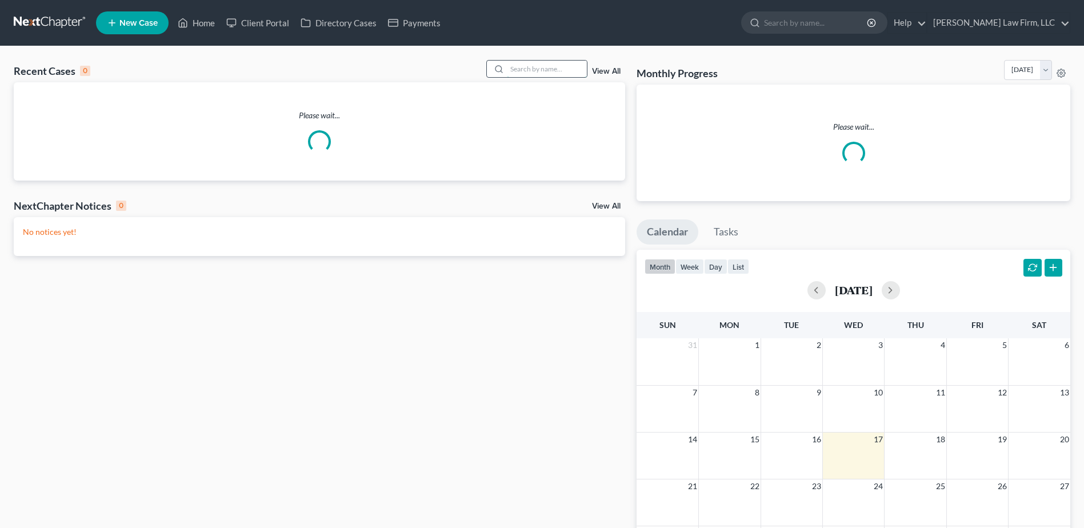
click at [514, 68] on input "search" at bounding box center [547, 69] width 80 height 17
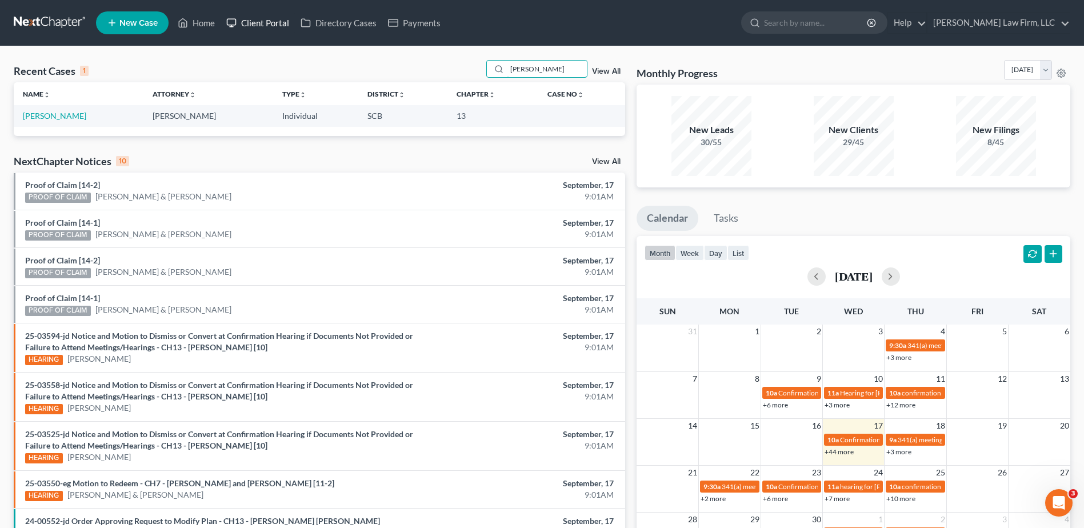
type input "bernhardt"
click at [265, 25] on link "Client Portal" at bounding box center [258, 23] width 74 height 21
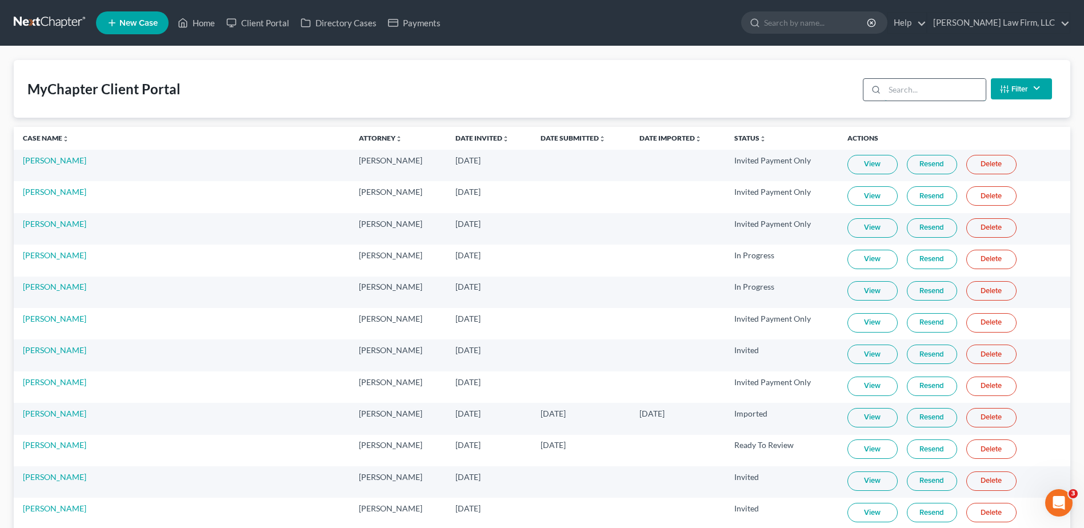
click at [888, 88] on input "search" at bounding box center [935, 90] width 101 height 22
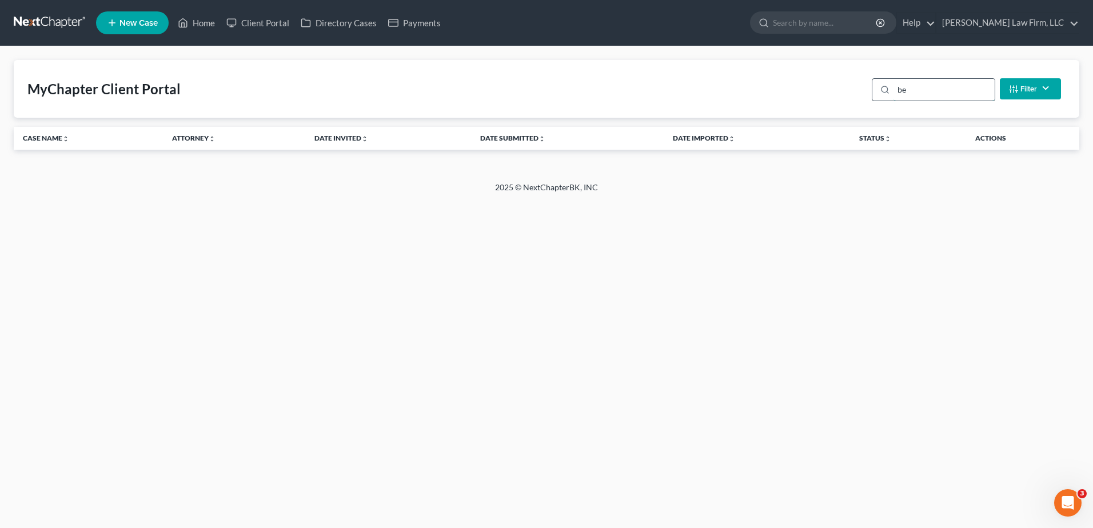
type input "b"
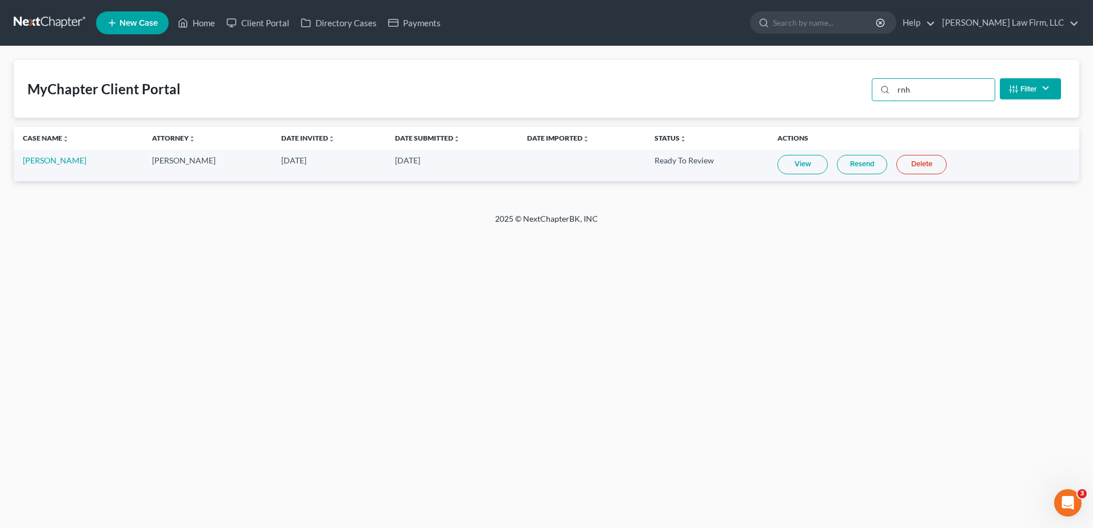
type input "rnh"
click at [808, 165] on link "View" at bounding box center [802, 164] width 50 height 19
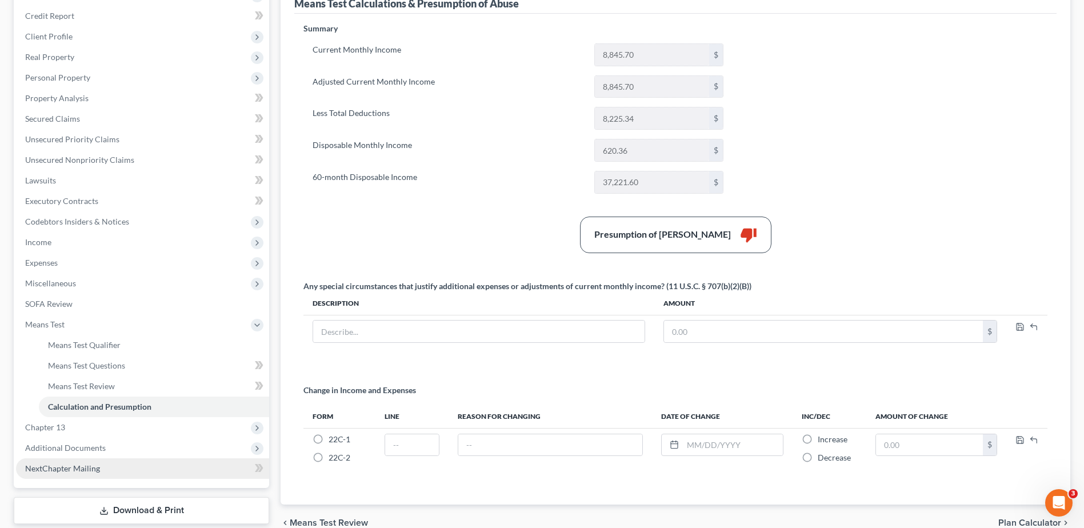
scroll to position [171, 0]
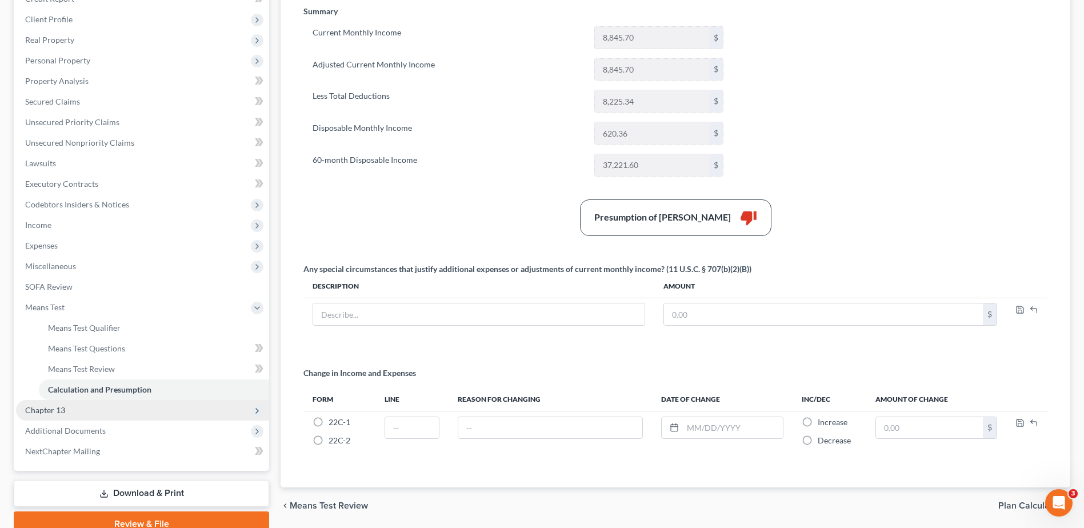
click at [77, 417] on span "Chapter 13" at bounding box center [142, 410] width 253 height 21
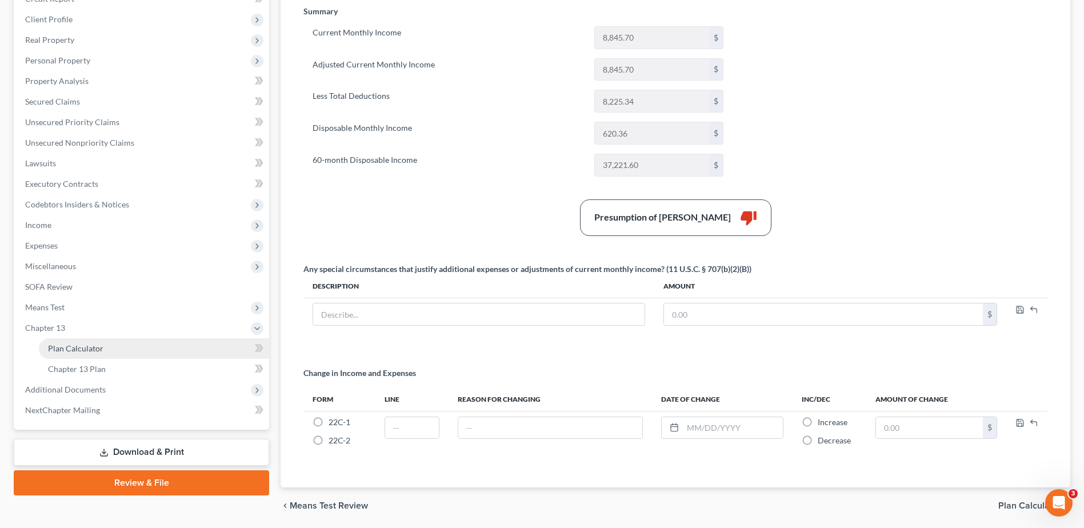
click at [81, 352] on span "Plan Calculator" at bounding box center [75, 349] width 55 height 10
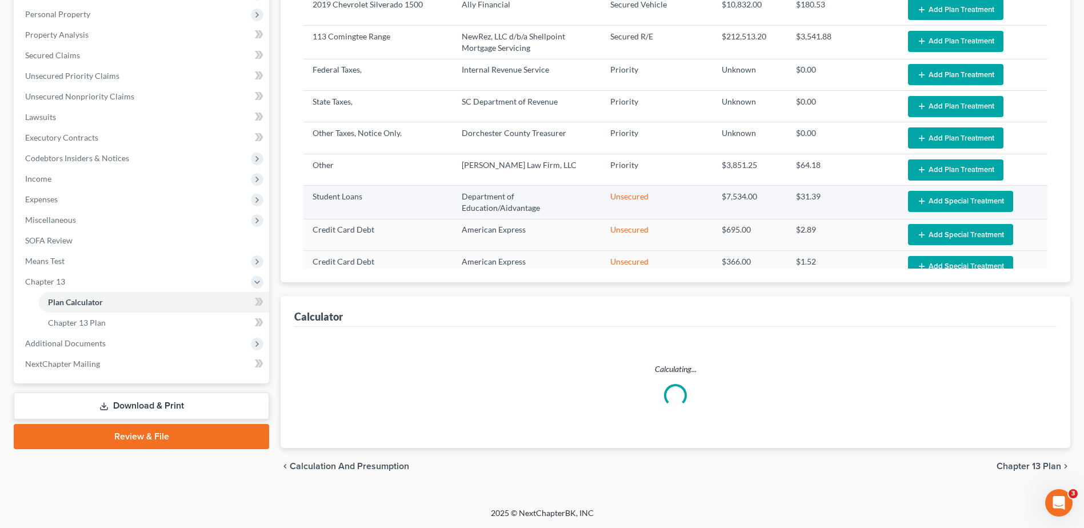
select select "59"
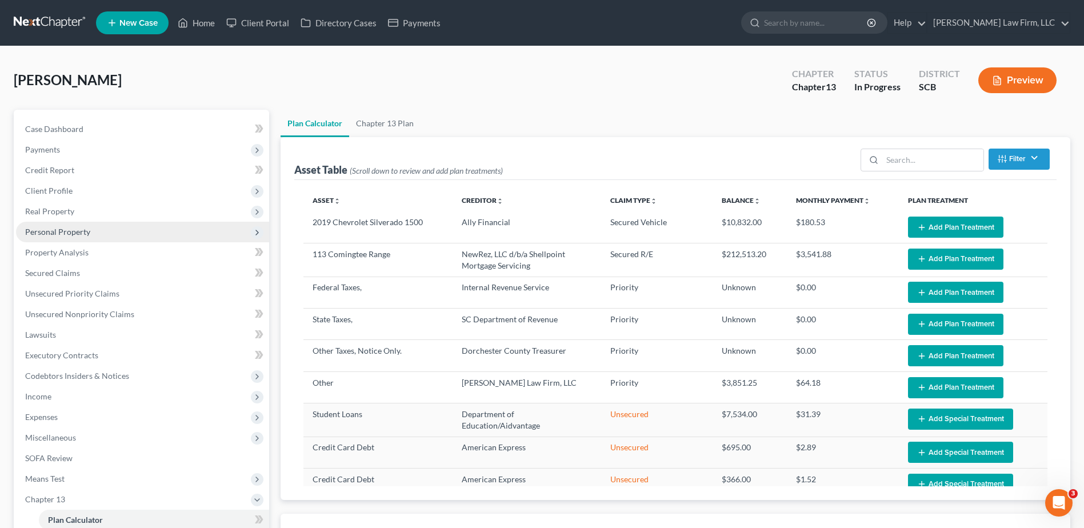
click at [87, 230] on span "Personal Property" at bounding box center [57, 232] width 65 height 10
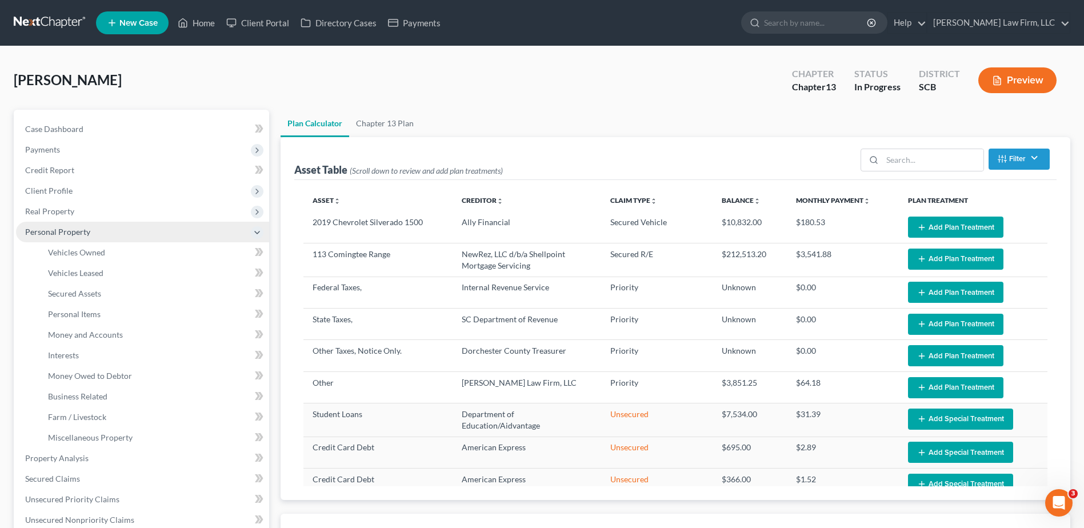
click at [83, 227] on span "Personal Property" at bounding box center [57, 232] width 65 height 10
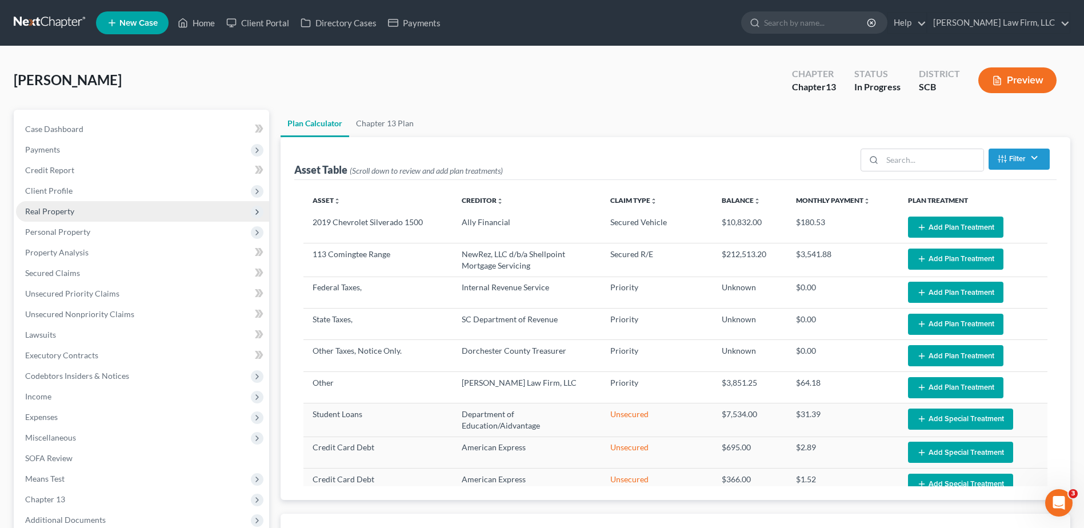
click at [82, 215] on span "Real Property" at bounding box center [142, 211] width 253 height 21
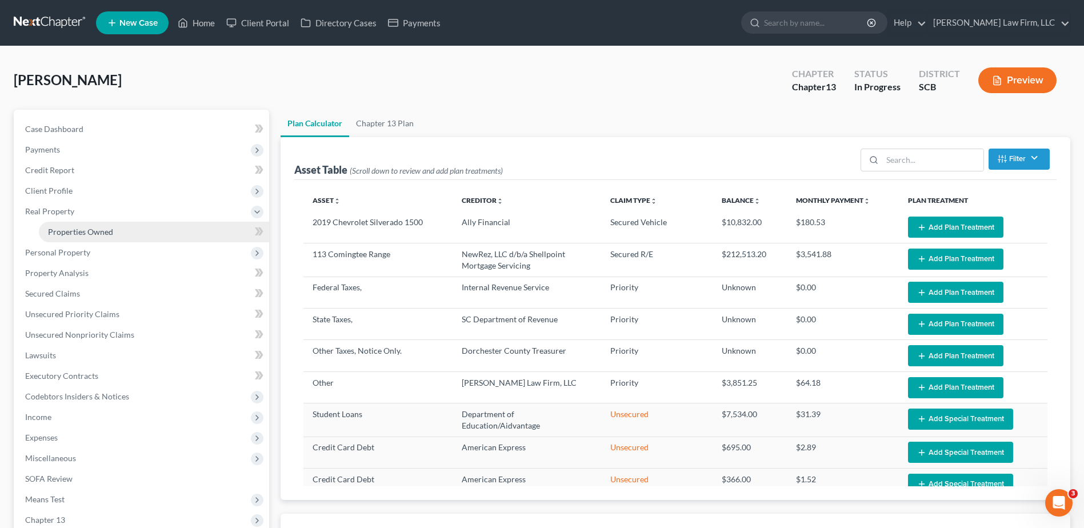
click at [83, 230] on span "Properties Owned" at bounding box center [80, 232] width 65 height 10
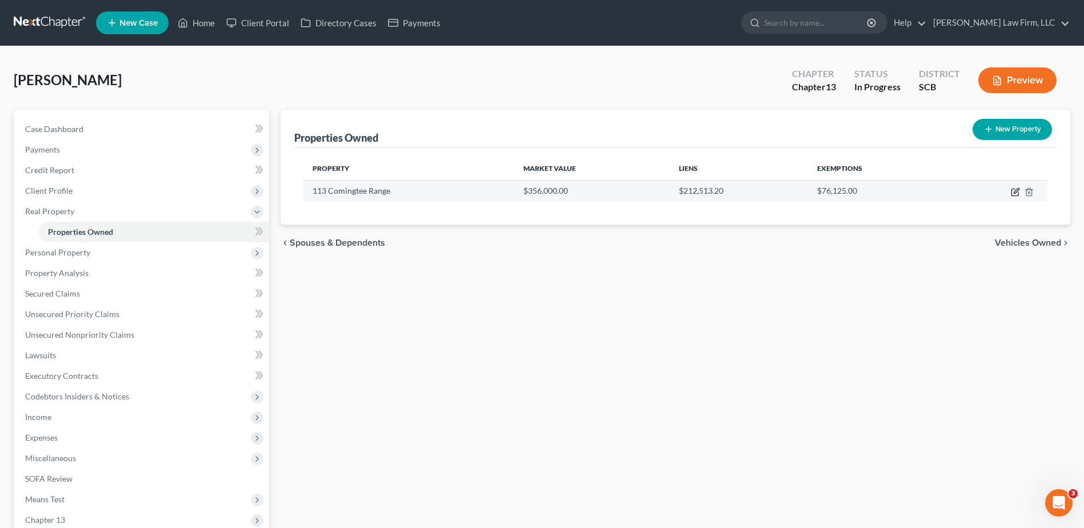
click at [1017, 193] on icon "button" at bounding box center [1015, 191] width 9 height 9
select select "42"
select select "3"
select select "1"
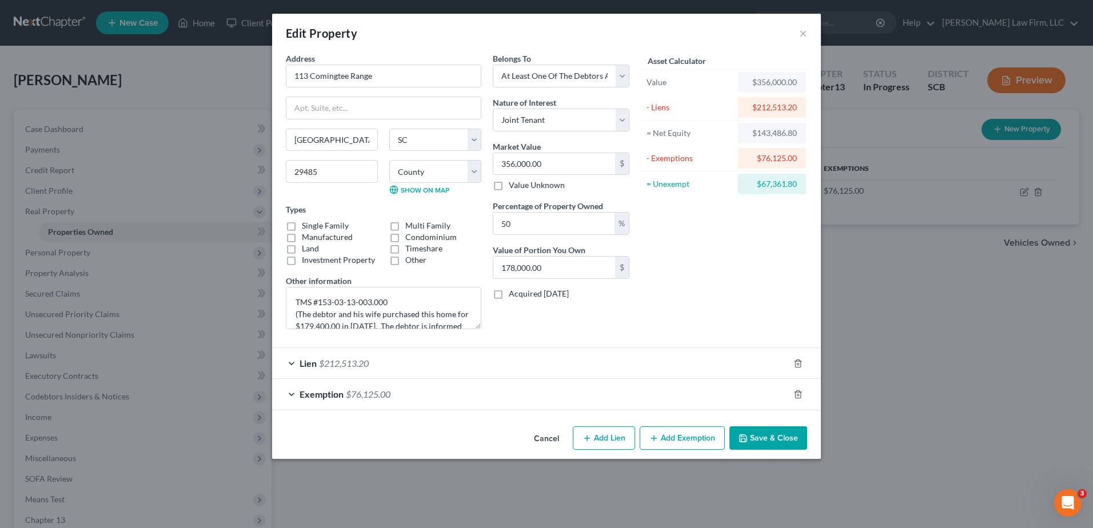
click at [302, 226] on label "Single Family" at bounding box center [325, 225] width 47 height 11
click at [306, 226] on input "Single Family" at bounding box center [309, 223] width 7 height 7
checkbox input "true"
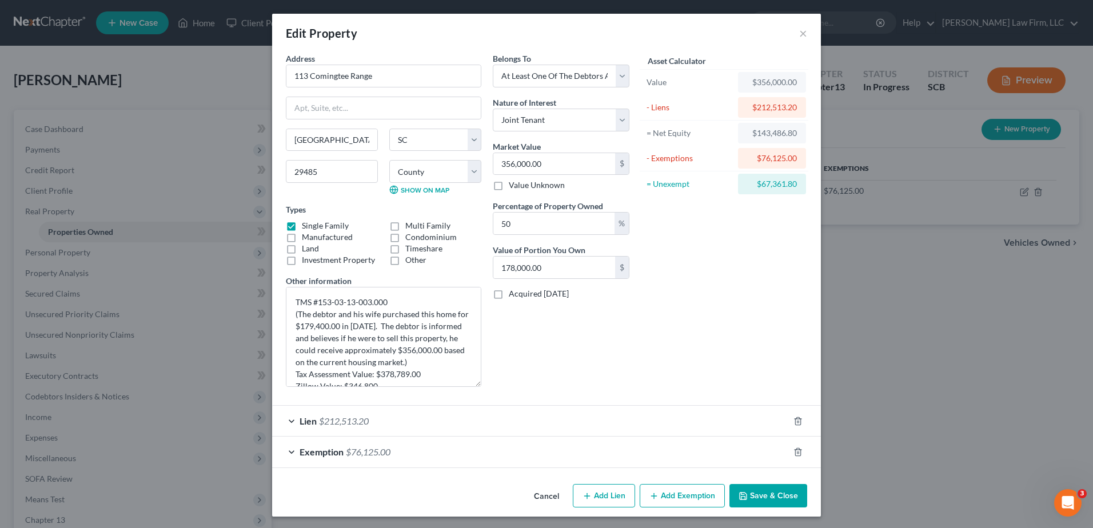
drag, startPoint x: 480, startPoint y: 326, endPoint x: 503, endPoint y: 388, distance: 65.3
click at [503, 388] on div "Address * 113 Comingtee Range Summerville State AL AK AR AZ CA CO CT DE DC FL G…" at bounding box center [457, 225] width 355 height 344
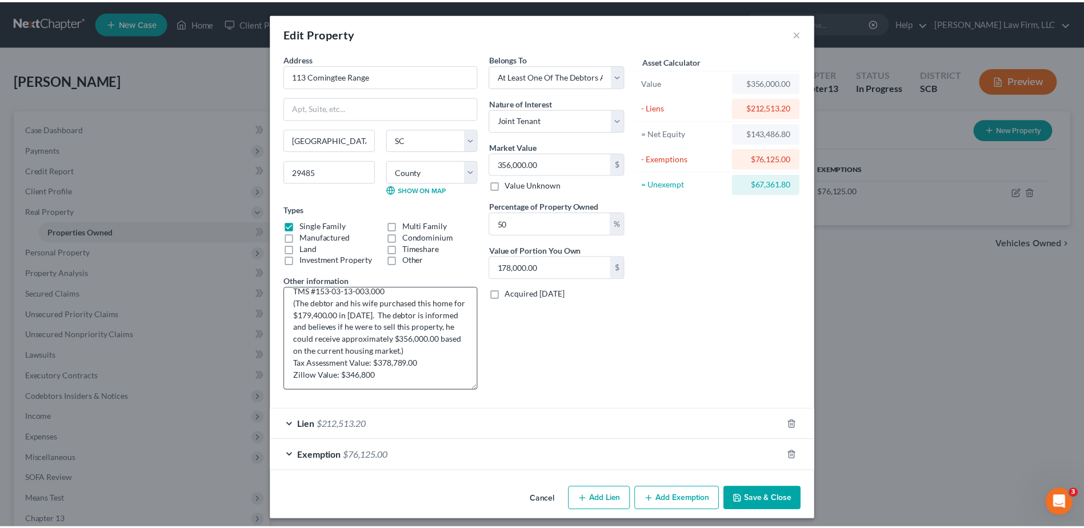
scroll to position [23, 0]
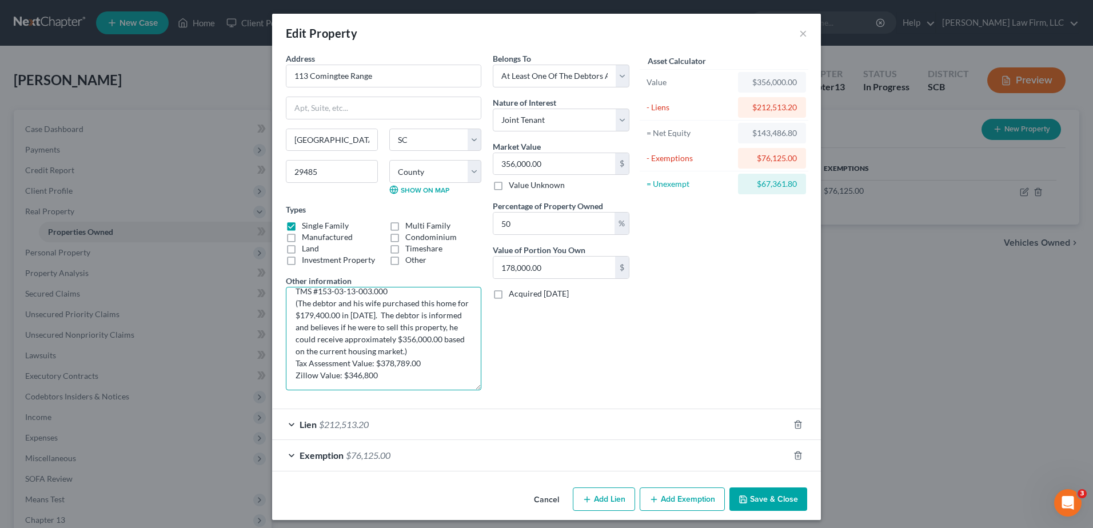
click at [377, 314] on textarea "TMS #153-03-13-003.000 (The debtor and his wife purchased this home for $179,40…" at bounding box center [383, 338] width 195 height 103
click at [325, 327] on textarea "TMS #153-03-13-003.000 (The debtor and his wife purchased this home for $179,40…" at bounding box center [383, 338] width 195 height 103
type textarea "TMS #153-03-13-003.000 (The debtor and his wife purchased this home for $179,40…"
click at [756, 493] on button "Save & Close" at bounding box center [768, 500] width 78 height 24
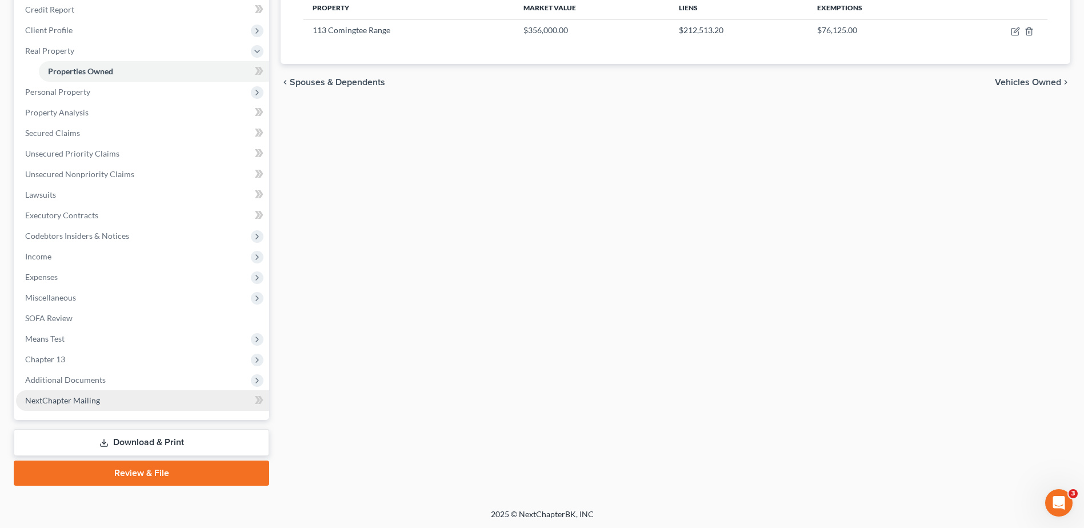
scroll to position [162, 0]
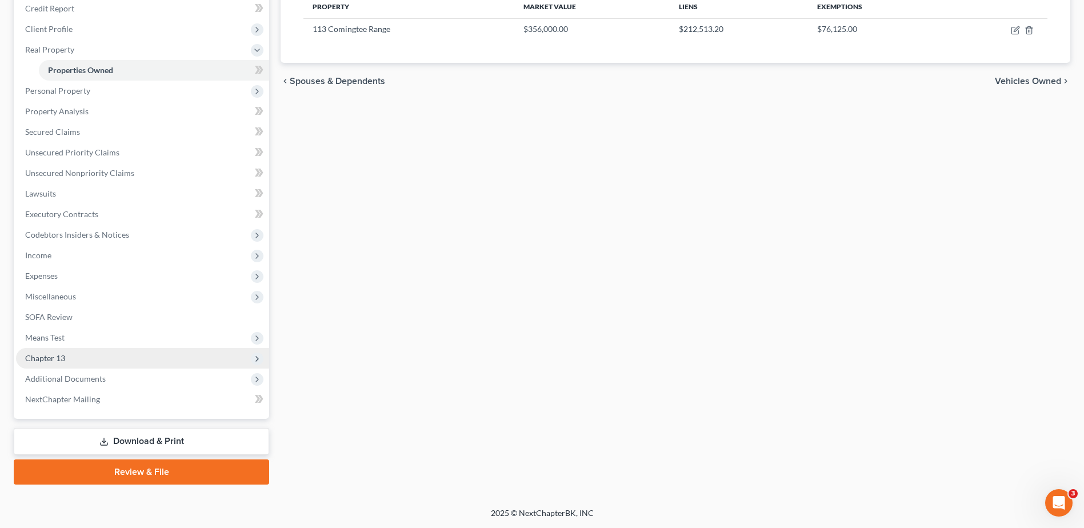
click at [105, 361] on span "Chapter 13" at bounding box center [142, 358] width 253 height 21
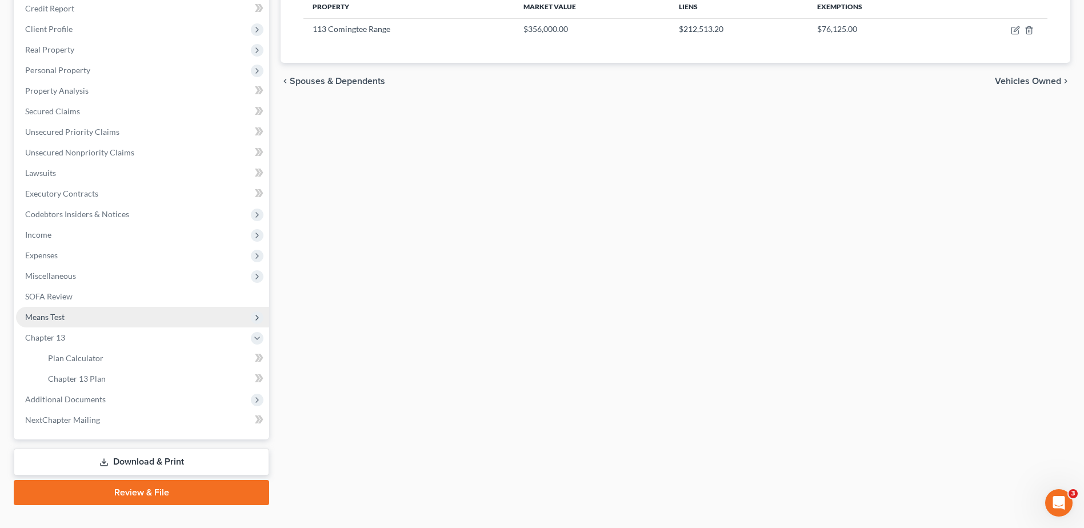
click at [69, 315] on span "Means Test" at bounding box center [142, 317] width 253 height 21
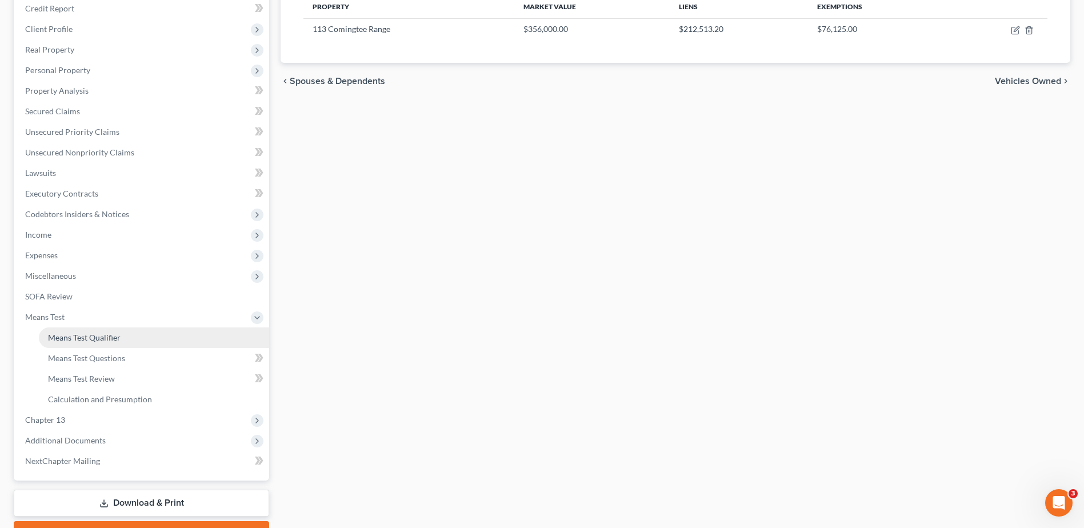
click at [86, 342] on span "Means Test Qualifier" at bounding box center [84, 338] width 73 height 10
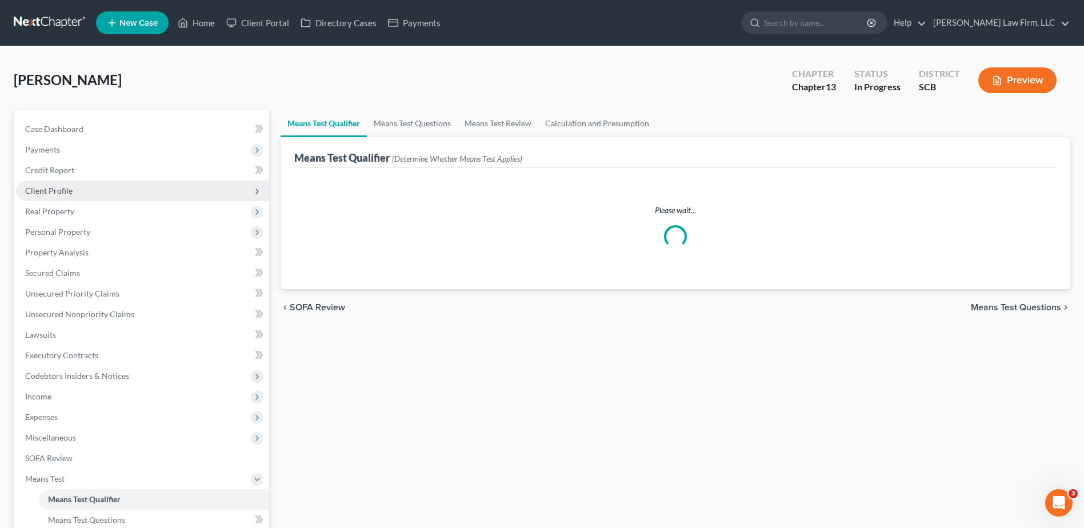
click at [64, 193] on span "Client Profile" at bounding box center [48, 191] width 47 height 10
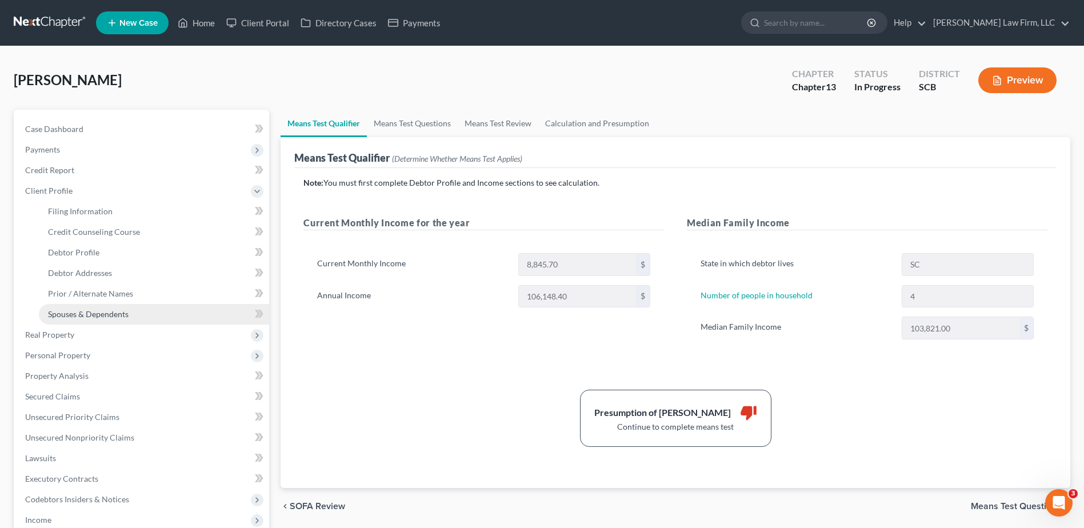
click at [89, 310] on span "Spouses & Dependents" at bounding box center [88, 314] width 81 height 10
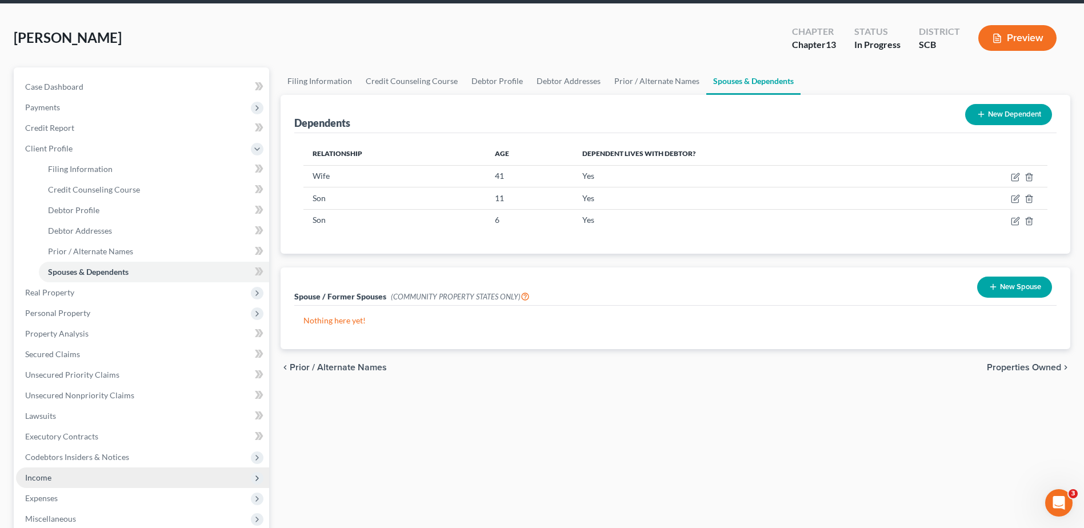
scroll to position [229, 0]
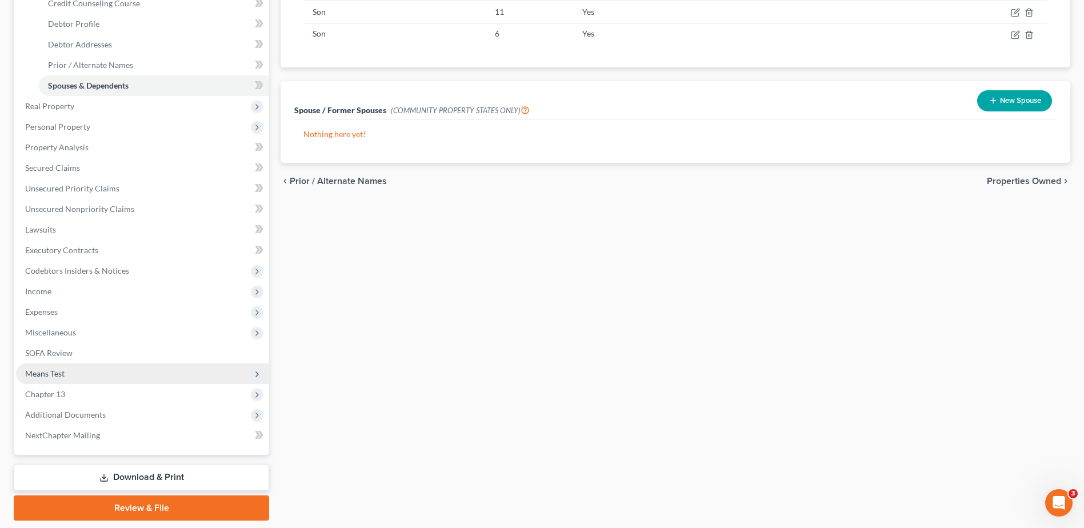
click at [101, 376] on span "Means Test" at bounding box center [142, 374] width 253 height 21
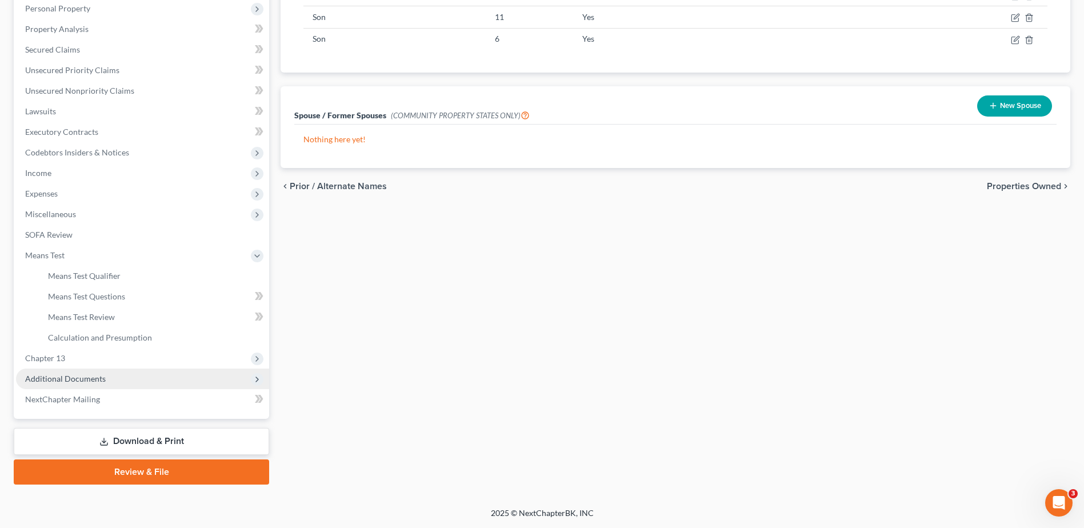
scroll to position [223, 0]
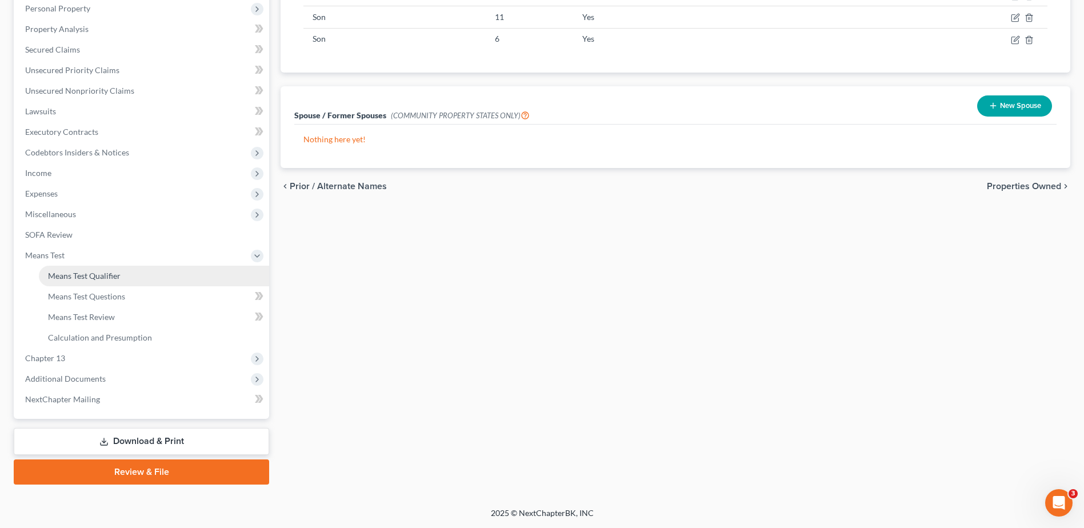
click at [95, 274] on span "Means Test Qualifier" at bounding box center [84, 276] width 73 height 10
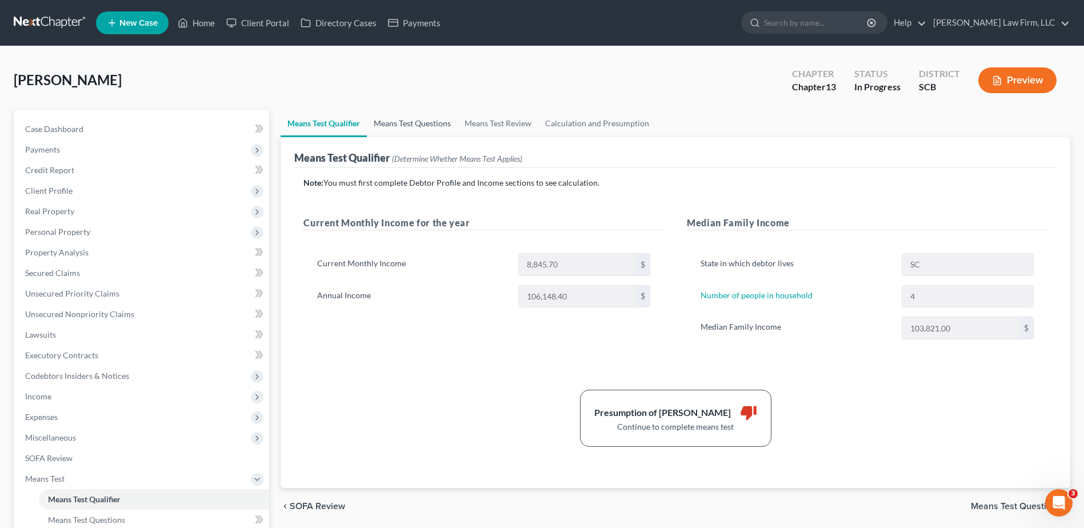
click at [440, 122] on link "Means Test Questions" at bounding box center [412, 123] width 91 height 27
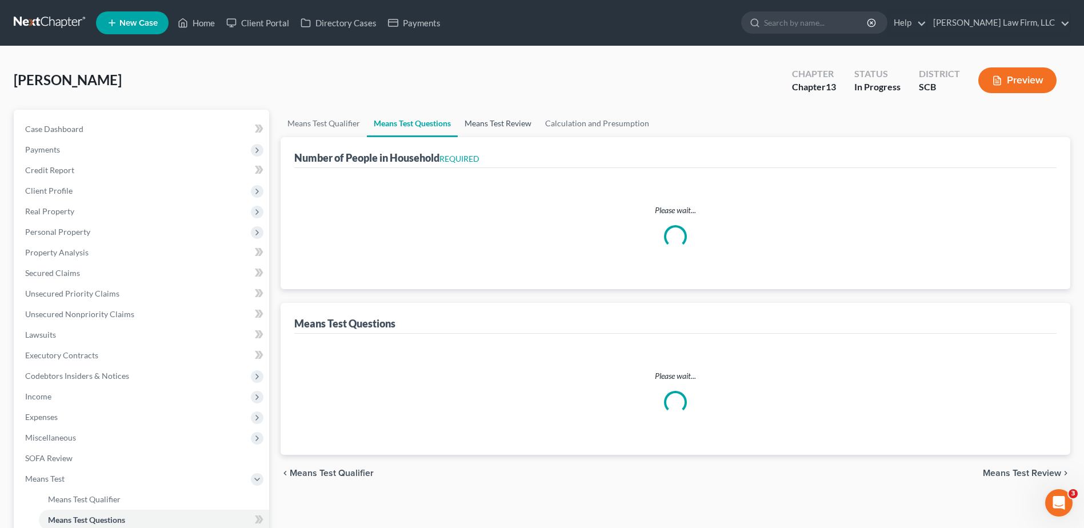
select select "0"
select select "60"
select select "1"
select select "60"
select select "4"
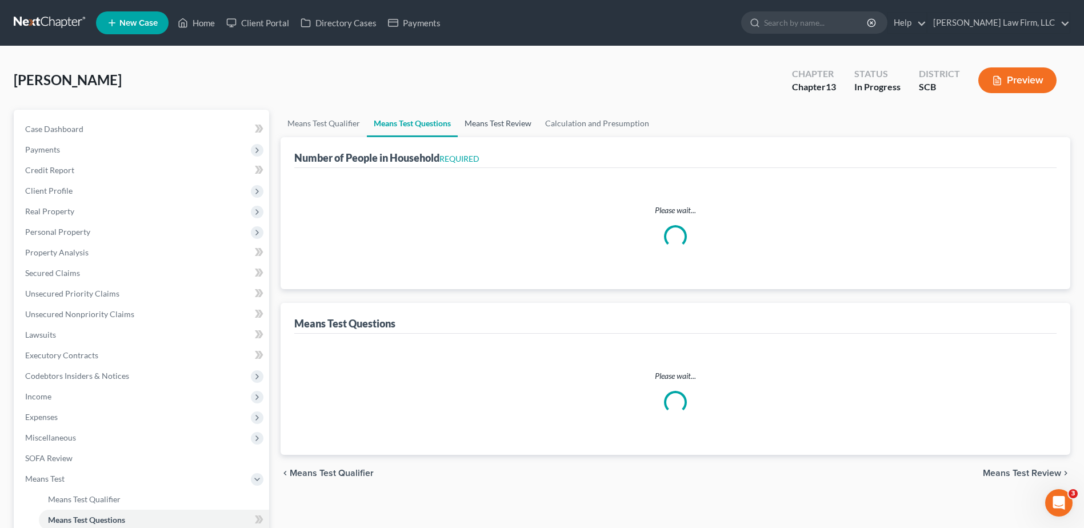
select select "1"
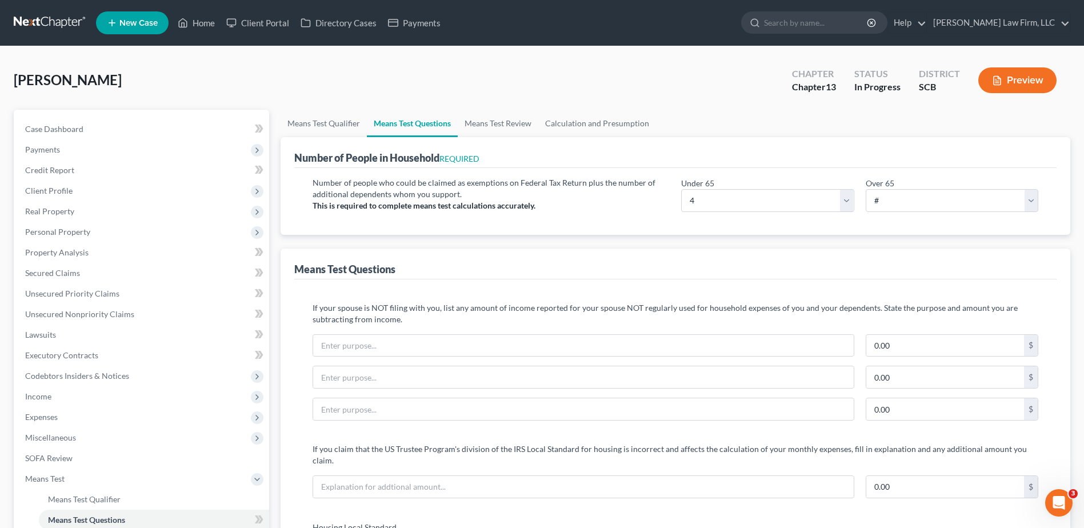
click at [1001, 76] on icon "button" at bounding box center [997, 80] width 10 height 10
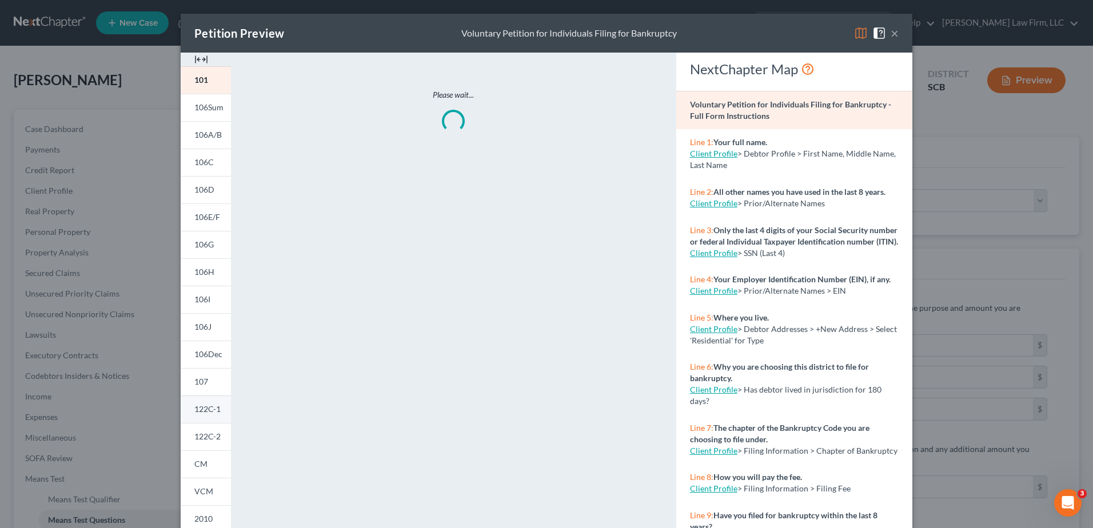
click at [206, 420] on link "122C-1" at bounding box center [206, 409] width 50 height 27
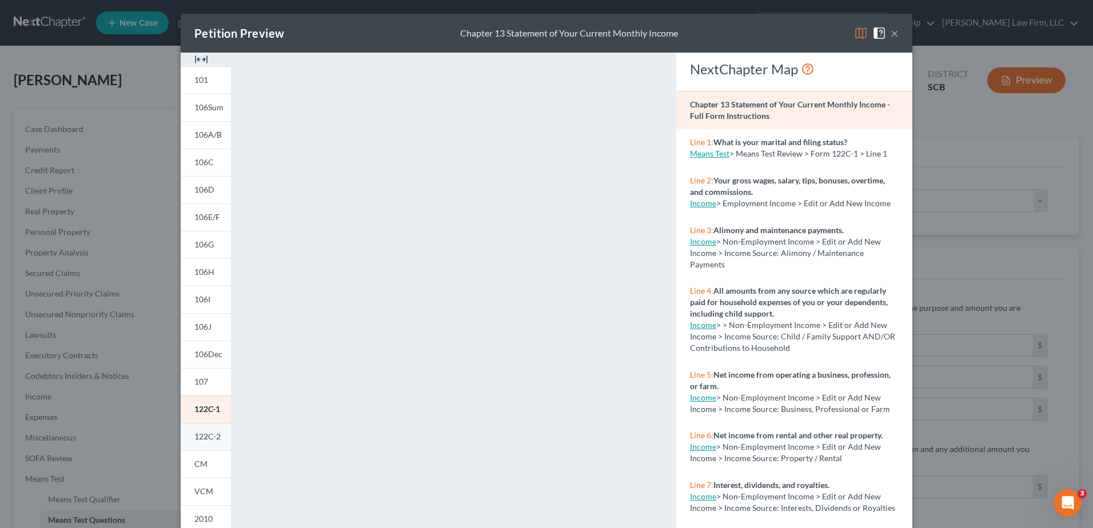
click at [203, 438] on span "122C-2" at bounding box center [207, 437] width 26 height 10
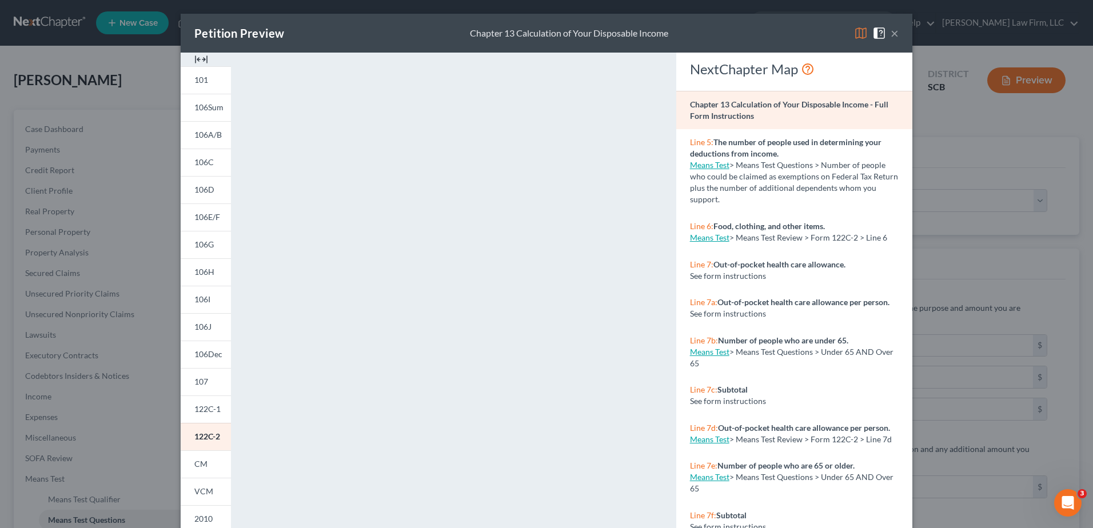
click at [892, 38] on button "×" at bounding box center [895, 33] width 8 height 14
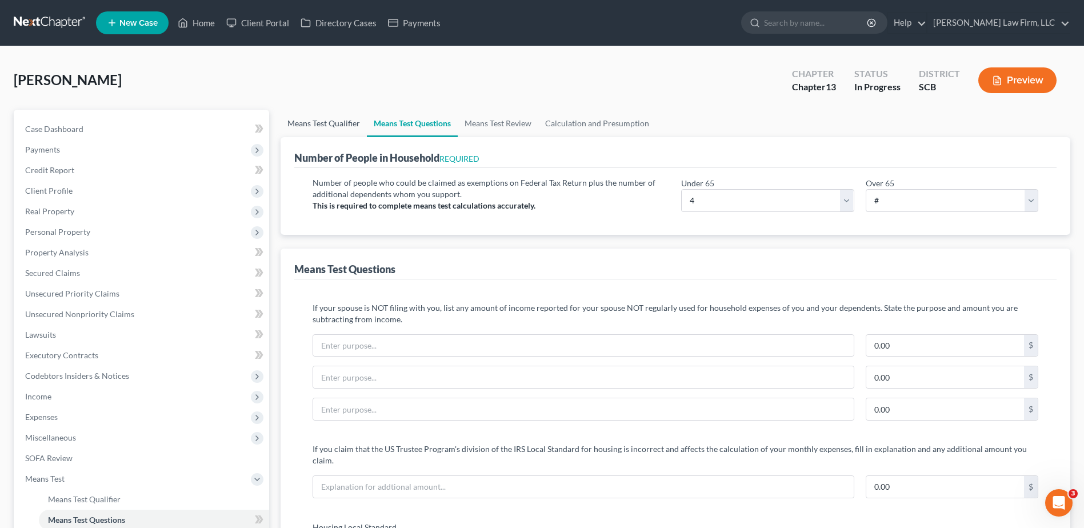
click at [342, 129] on link "Means Test Qualifier" at bounding box center [324, 123] width 86 height 27
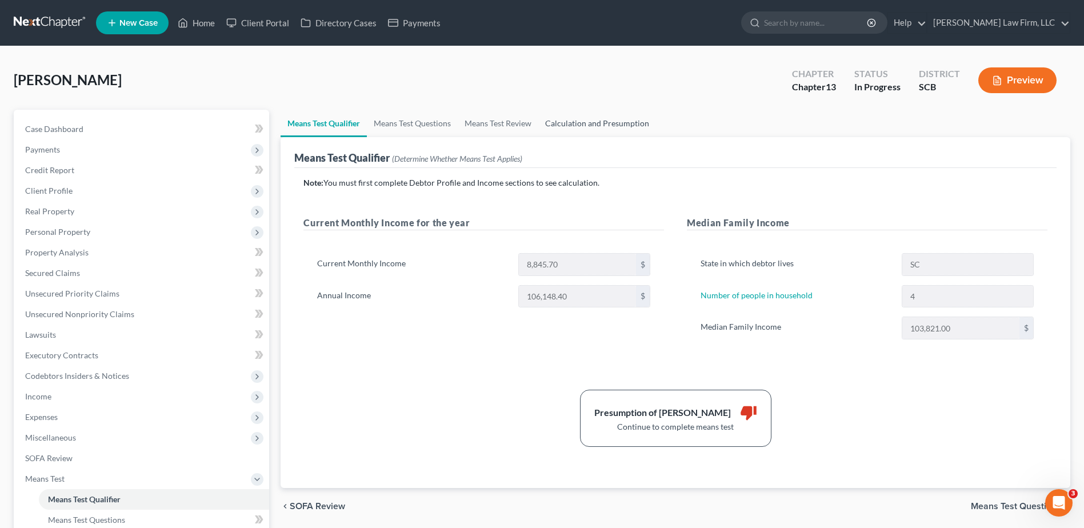
click at [596, 126] on link "Calculation and Presumption" at bounding box center [597, 123] width 118 height 27
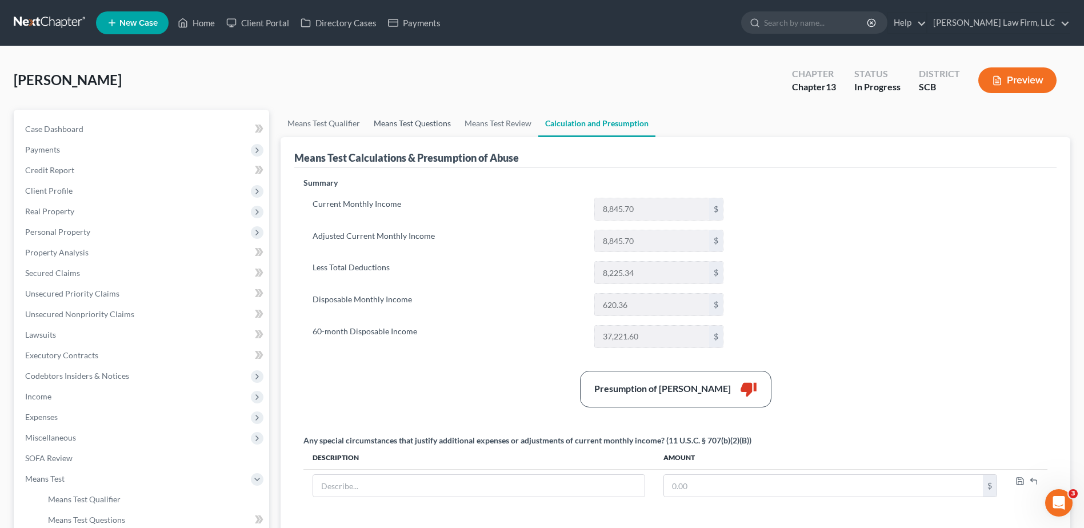
click at [416, 122] on link "Means Test Questions" at bounding box center [412, 123] width 91 height 27
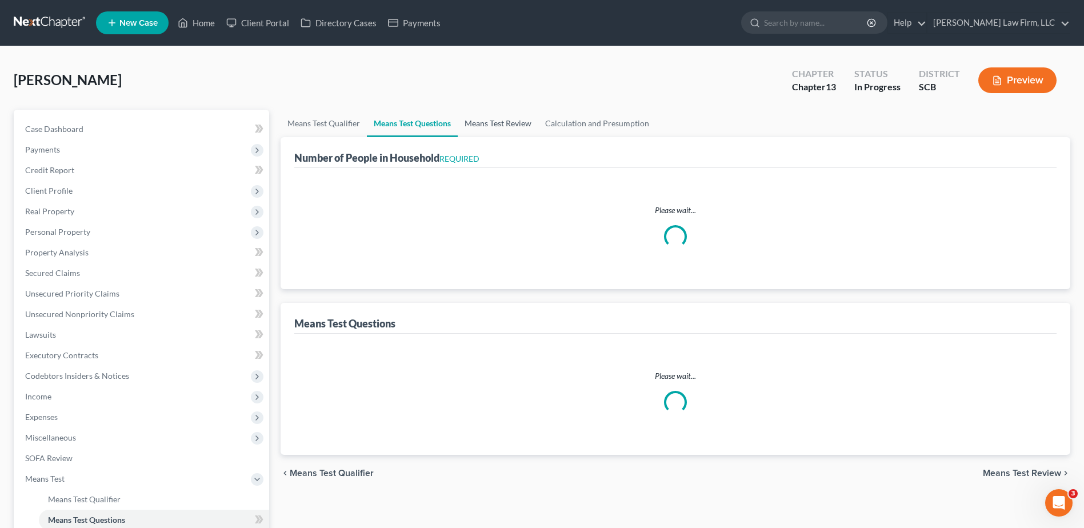
select select "0"
select select "60"
select select "1"
select select "60"
select select "4"
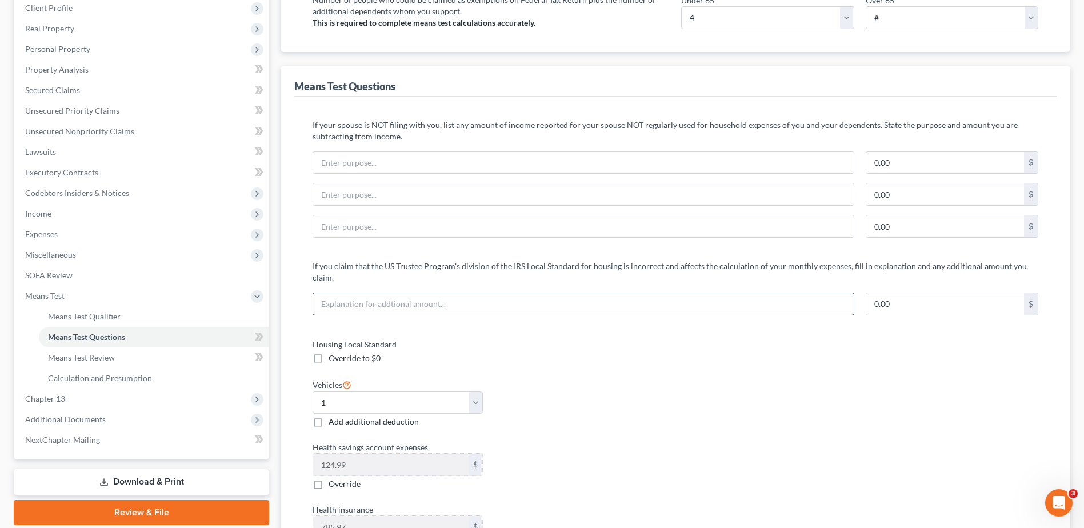
scroll to position [229, 0]
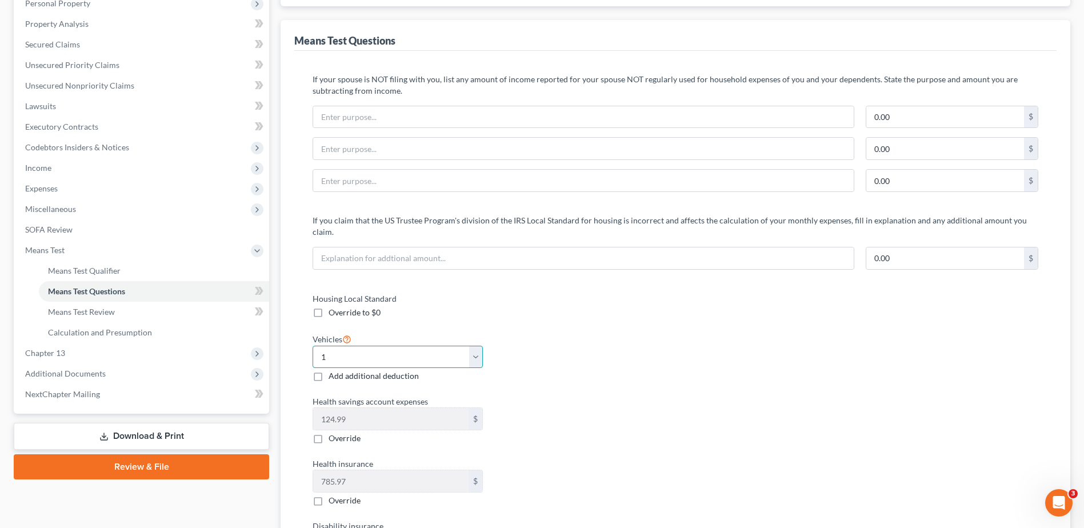
click at [372, 346] on select "Select 0 1 2 3 4 5" at bounding box center [398, 357] width 170 height 23
click at [313, 346] on select "Select 0 1 2 3 4 5" at bounding box center [398, 357] width 170 height 23
click at [569, 294] on div "Housing Local Standard Override to $0" at bounding box center [488, 306] width 363 height 26
click at [437, 347] on select "Select 0 1 2 3 4 5" at bounding box center [398, 357] width 170 height 23
select select "1"
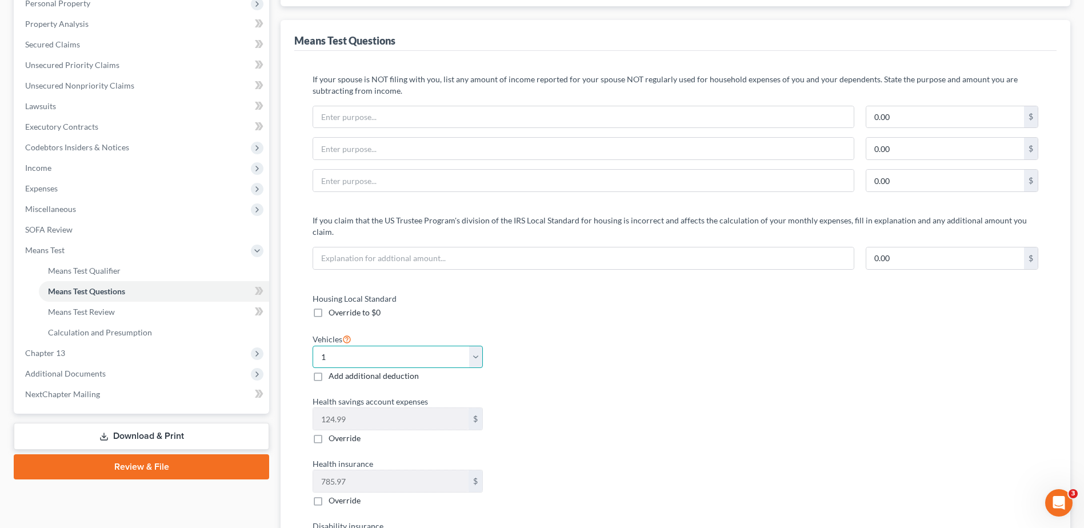
click at [313, 346] on select "Select 0 1 2 3 4 5" at bounding box center [398, 357] width 170 height 23
click at [538, 316] on div "Housing Local Standard Override to $0 Vehicles Select 0 1 2 3 4 5 Add additiona…" at bounding box center [488, 458] width 374 height 330
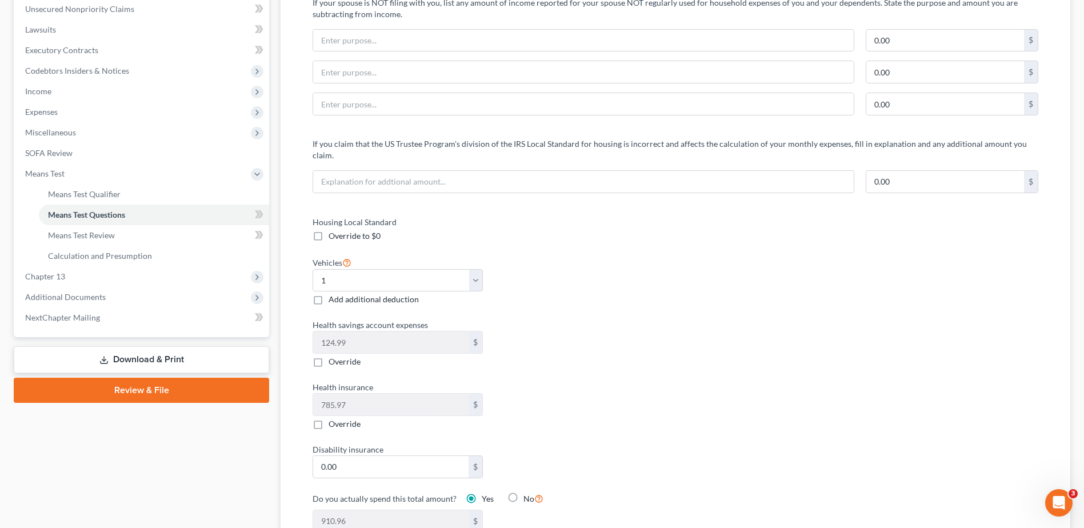
scroll to position [77, 0]
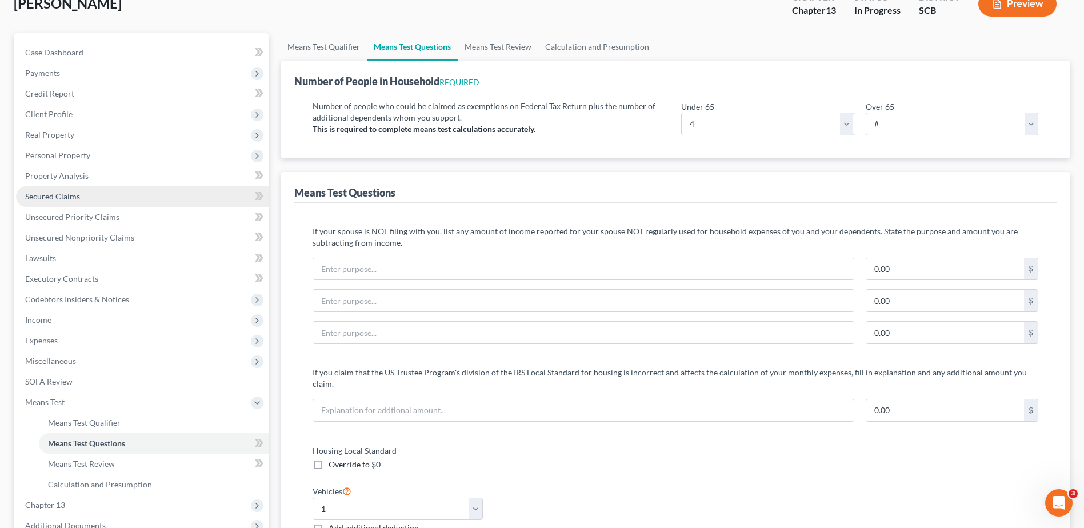
click at [77, 197] on span "Secured Claims" at bounding box center [52, 196] width 55 height 10
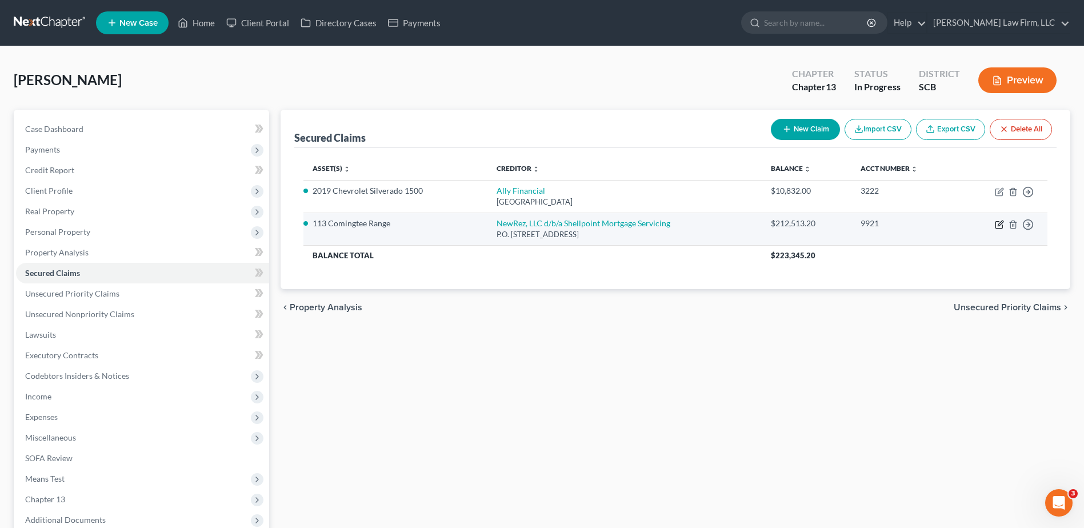
click at [1000, 226] on icon "button" at bounding box center [999, 224] width 9 height 9
select select "42"
select select "4"
select select "3"
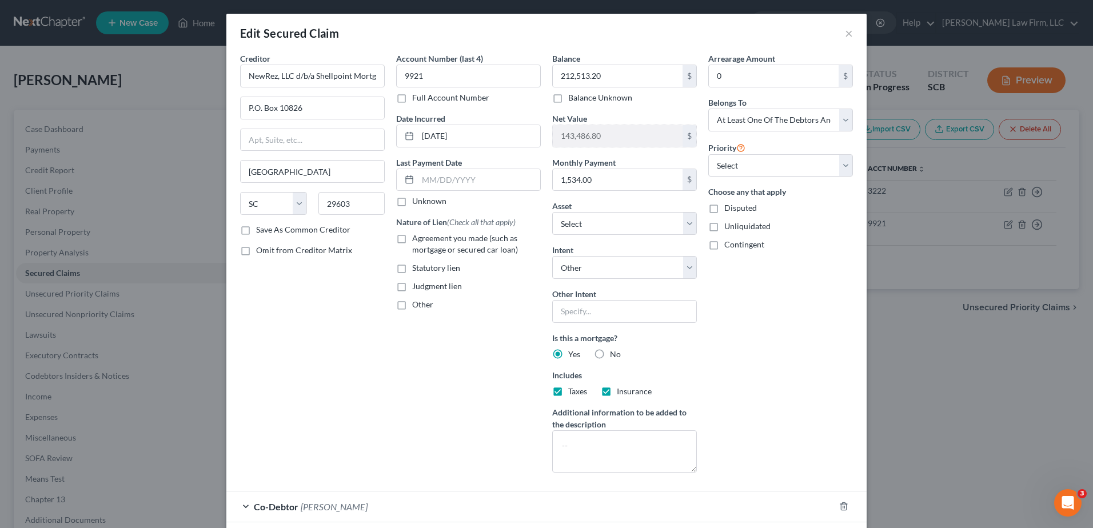
click at [416, 238] on span "Agreement you made (such as mortgage or secured car loan)" at bounding box center [465, 243] width 106 height 21
click at [417, 238] on input "Agreement you made (such as mortgage or secured car loan)" at bounding box center [420, 236] width 7 height 7
checkbox input "true"
click at [416, 301] on span "Other" at bounding box center [422, 305] width 21 height 10
click at [417, 301] on input "Other" at bounding box center [420, 302] width 7 height 7
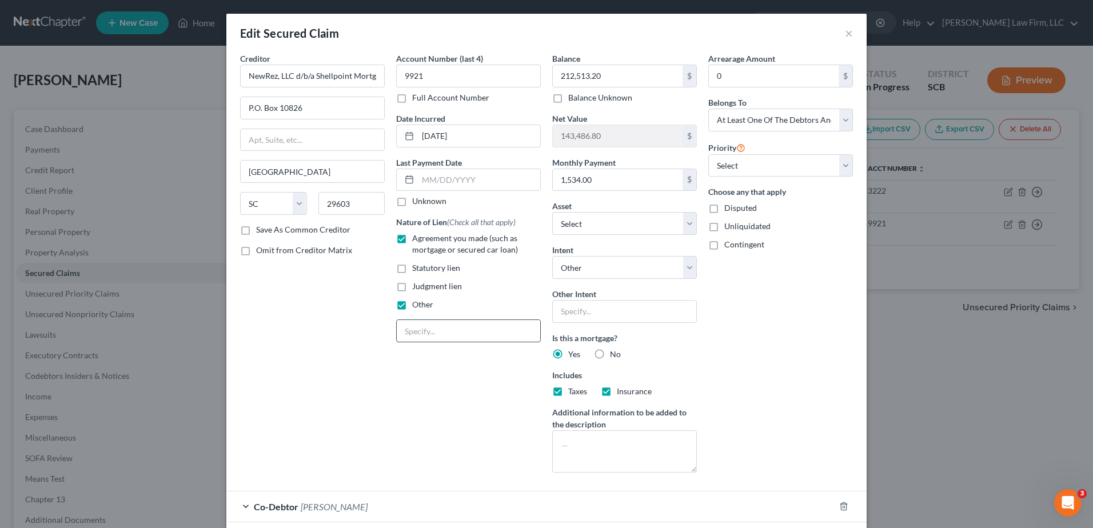
click at [423, 336] on input "text" at bounding box center [468, 331] width 143 height 22
click at [412, 308] on label "Other" at bounding box center [422, 304] width 21 height 11
click at [417, 306] on input "Other" at bounding box center [420, 302] width 7 height 7
checkbox input "false"
click at [678, 262] on select "Select Surrender Redeem Reaffirm Avoid Other" at bounding box center [624, 267] width 145 height 23
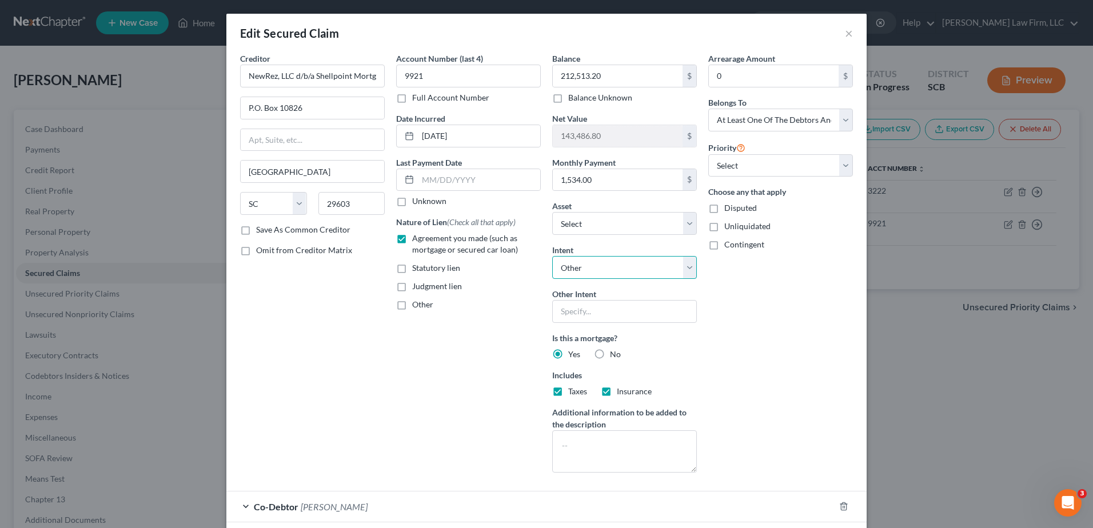
click at [552, 256] on select "Select Surrender Redeem Reaffirm Avoid Other" at bounding box center [624, 267] width 145 height 23
click at [593, 316] on input "text" at bounding box center [624, 311] width 145 height 23
click at [723, 376] on div "Arrearage Amount 0 $ Belongs To * Select Debtor 1 Only Debtor 2 Only Debtor 1 A…" at bounding box center [780, 267] width 156 height 429
click at [633, 311] on input "Debtor will retain and continue to make payments." at bounding box center [624, 311] width 145 height 23
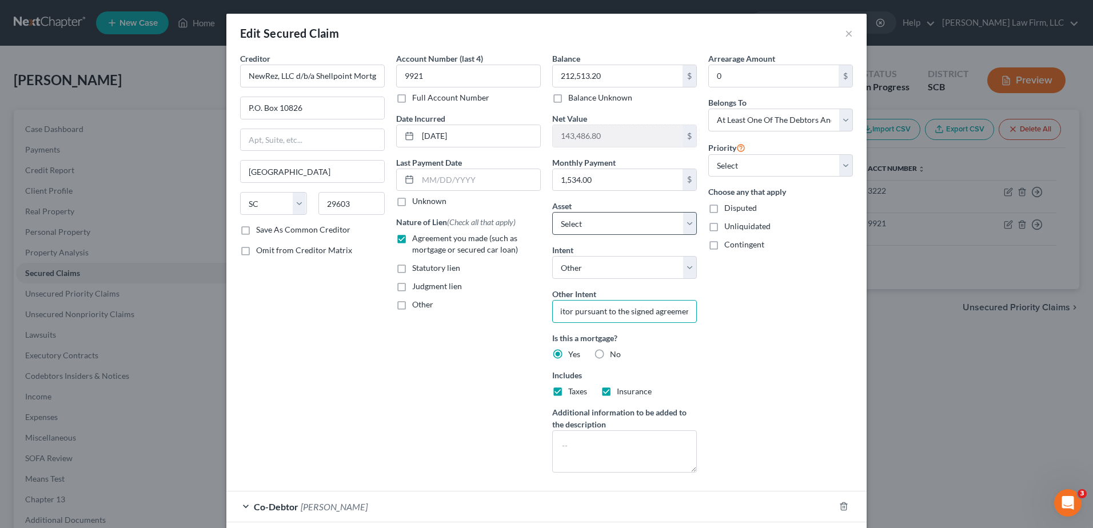
type input "Debtor will retain and continue to make payments directly to the creditor pursu…"
click at [674, 227] on select "Select Other Multiple Assets 113 Comingtee Range - $356000.0 Electronics - 3 Te…" at bounding box center [624, 223] width 145 height 23
click at [552, 212] on select "Select Other Multiple Assets 113 Comingtee Range - $356000.0 Electronics - 3 Te…" at bounding box center [624, 223] width 145 height 23
click at [743, 309] on div "Arrearage Amount 0 $ Belongs To * Select Debtor 1 Only Debtor 2 Only Debtor 1 A…" at bounding box center [780, 267] width 156 height 429
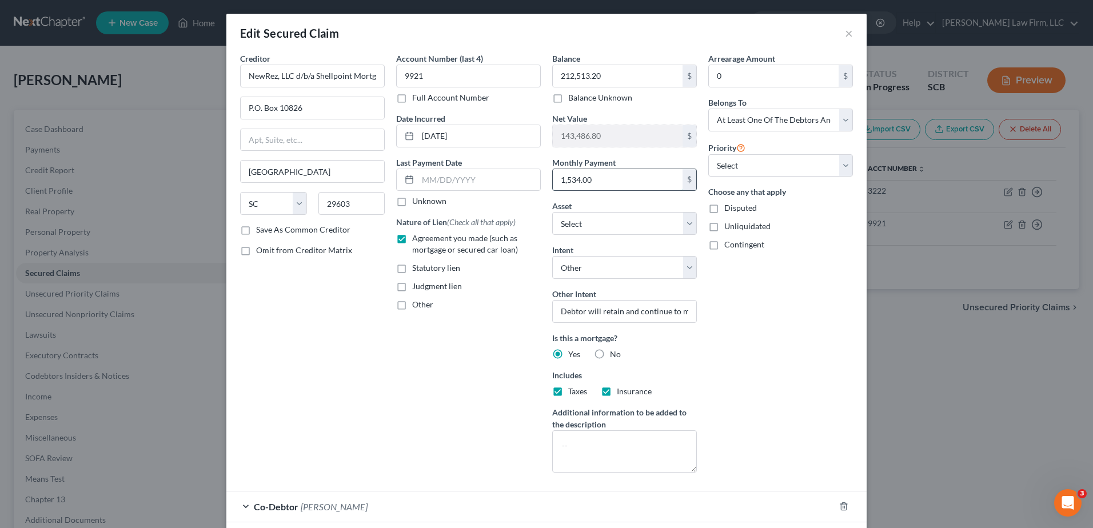
click at [626, 176] on input "1,534.00" at bounding box center [618, 180] width 130 height 22
type input "0.00"
click at [792, 310] on div "Arrearage Amount 0 $ Belongs To * Select Debtor 1 Only Debtor 2 Only Debtor 1 A…" at bounding box center [780, 267] width 156 height 429
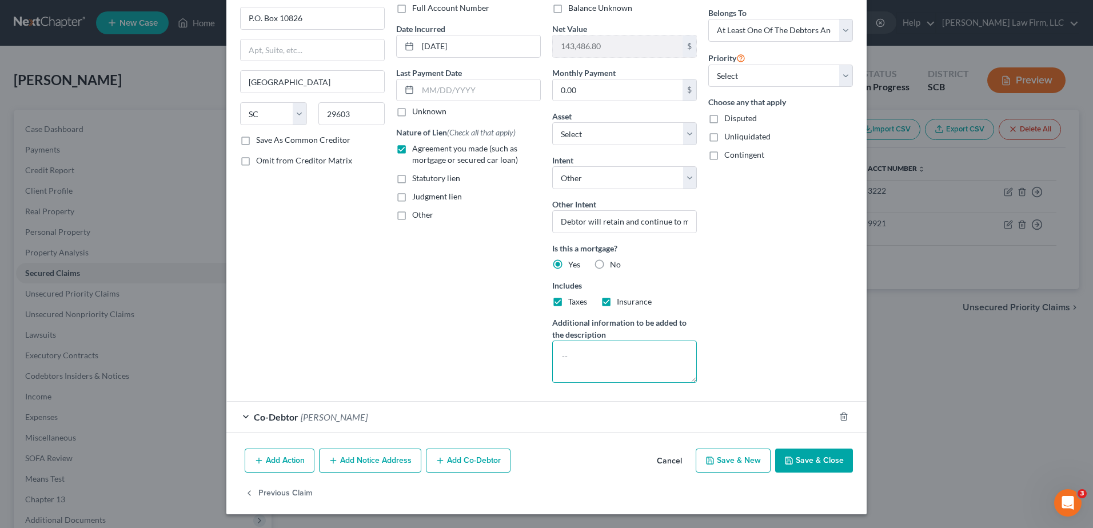
click at [605, 364] on textarea at bounding box center [624, 362] width 145 height 42
type textarea "(Contract Interest Rate: 3.750%)"
click at [807, 461] on button "Save & Close" at bounding box center [814, 461] width 78 height 24
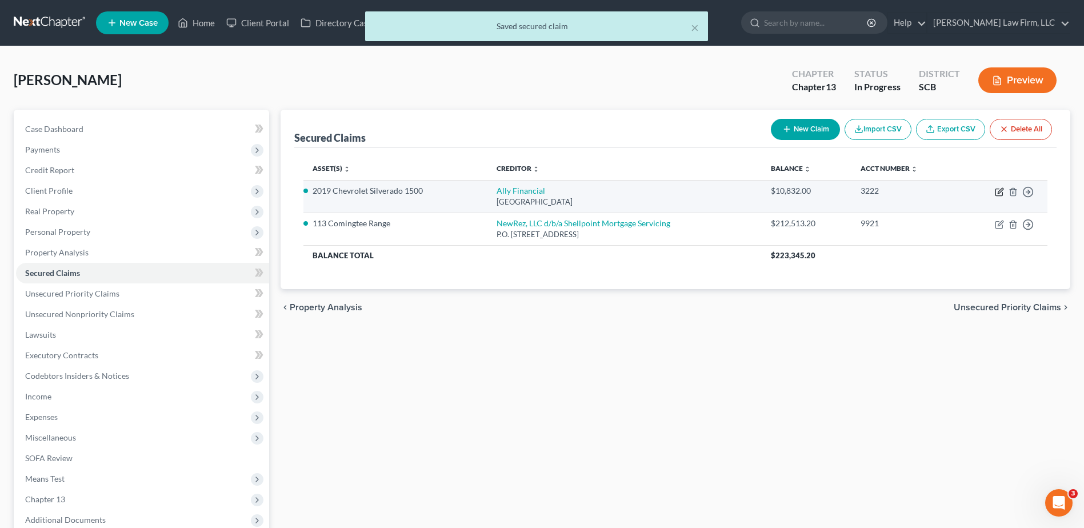
click at [998, 190] on icon "button" at bounding box center [999, 191] width 9 height 9
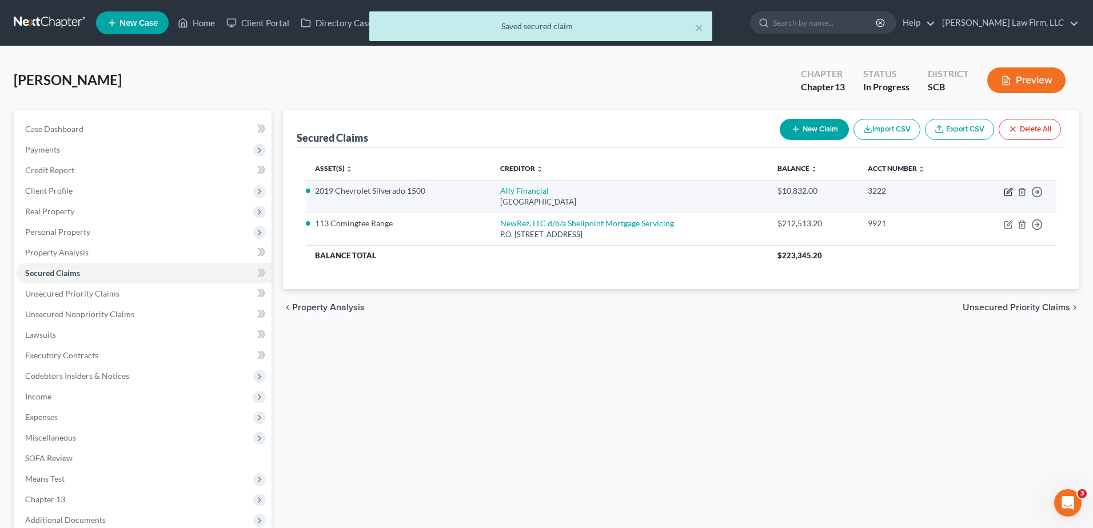
select select "24"
select select "0"
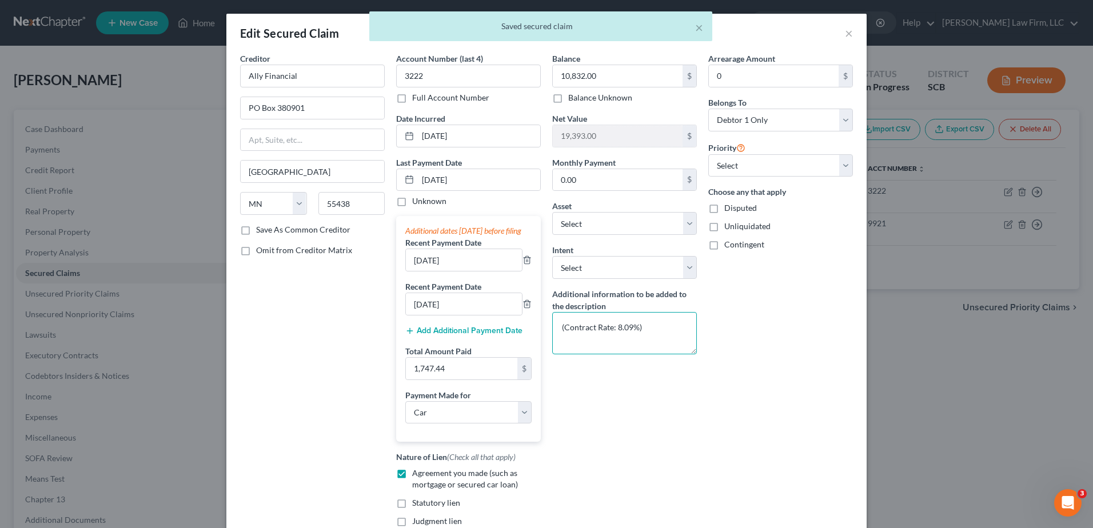
click at [590, 326] on textarea "(Contract Rate: 8.09%)" at bounding box center [624, 333] width 145 height 42
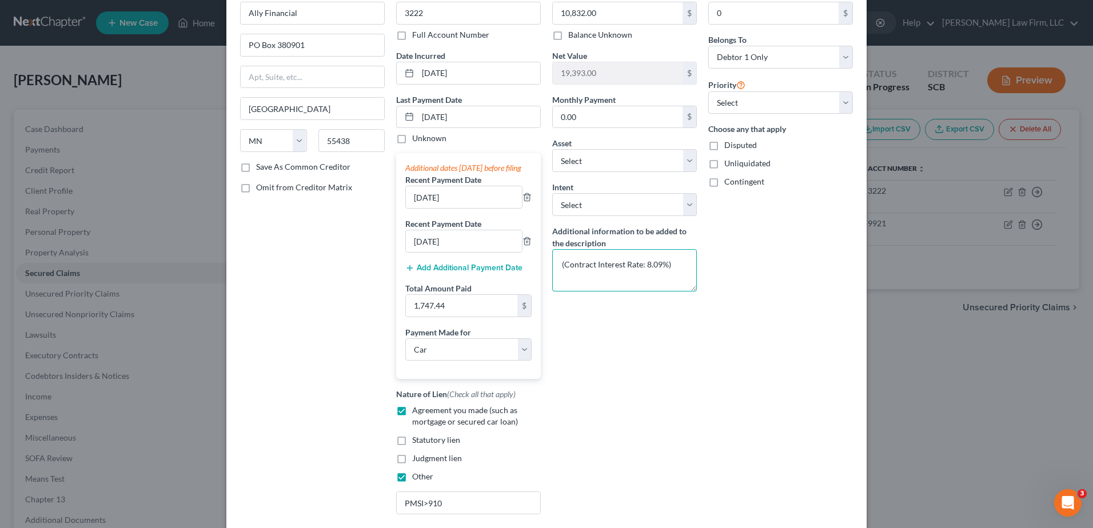
scroll to position [174, 0]
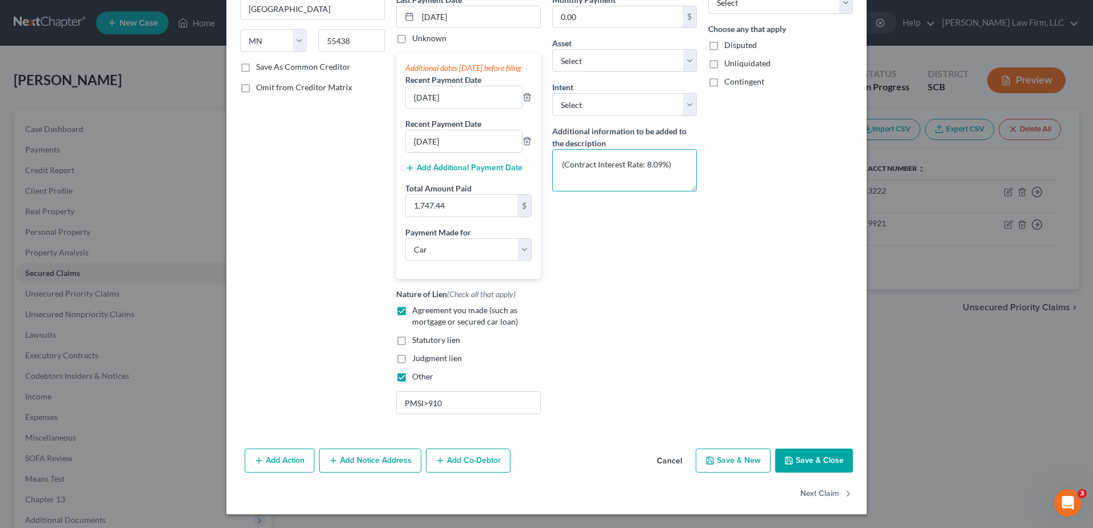
type textarea "(Contract Interest Rate: 8.09%)"
click at [810, 460] on button "Save & Close" at bounding box center [814, 461] width 78 height 24
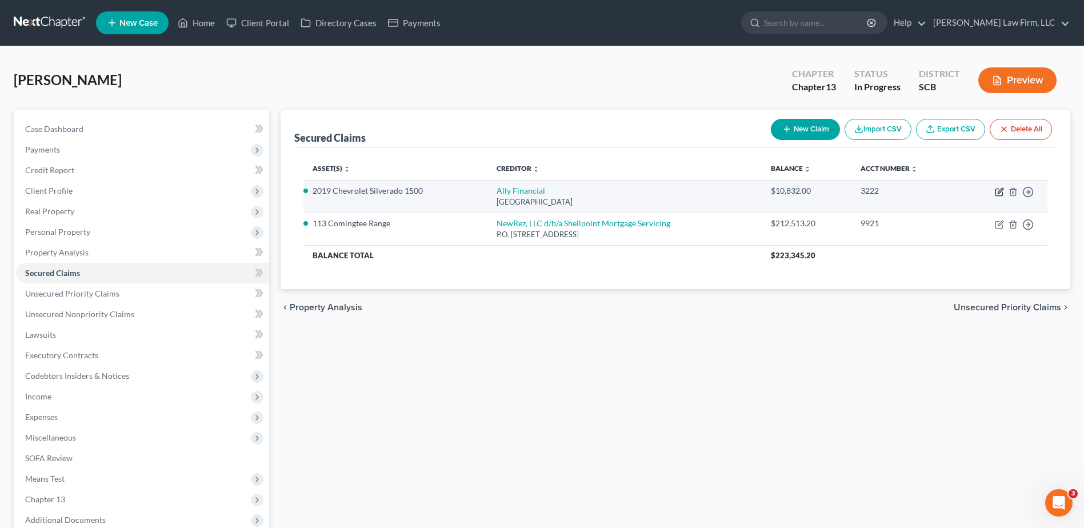
click at [996, 189] on icon "button" at bounding box center [999, 192] width 7 height 7
select select "24"
select select "0"
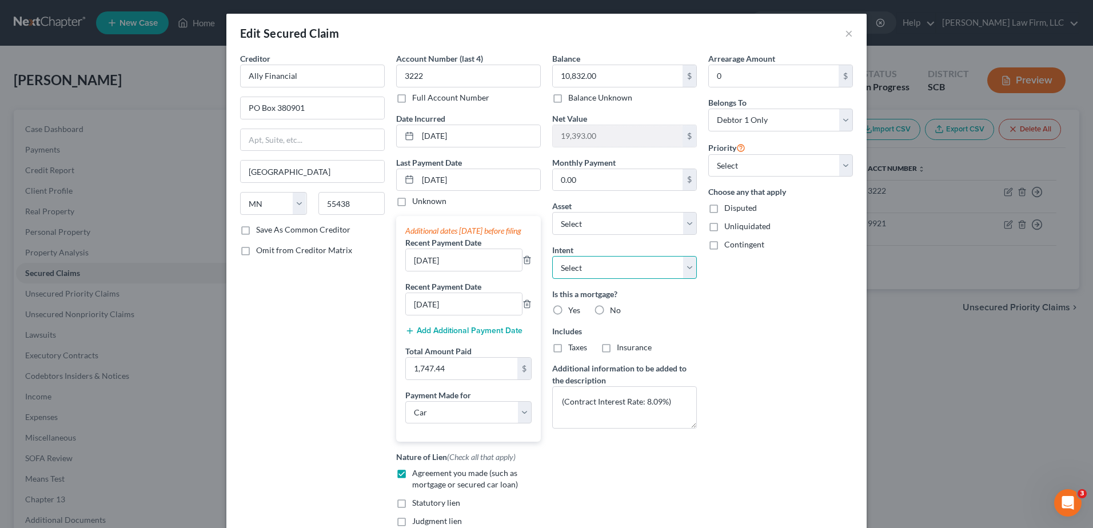
click at [672, 270] on select "Select Surrender Redeem Reaffirm Avoid Other" at bounding box center [624, 267] width 145 height 23
select select "4"
click at [552, 256] on select "Select Surrender Redeem Reaffirm Avoid Other" at bounding box center [624, 267] width 145 height 23
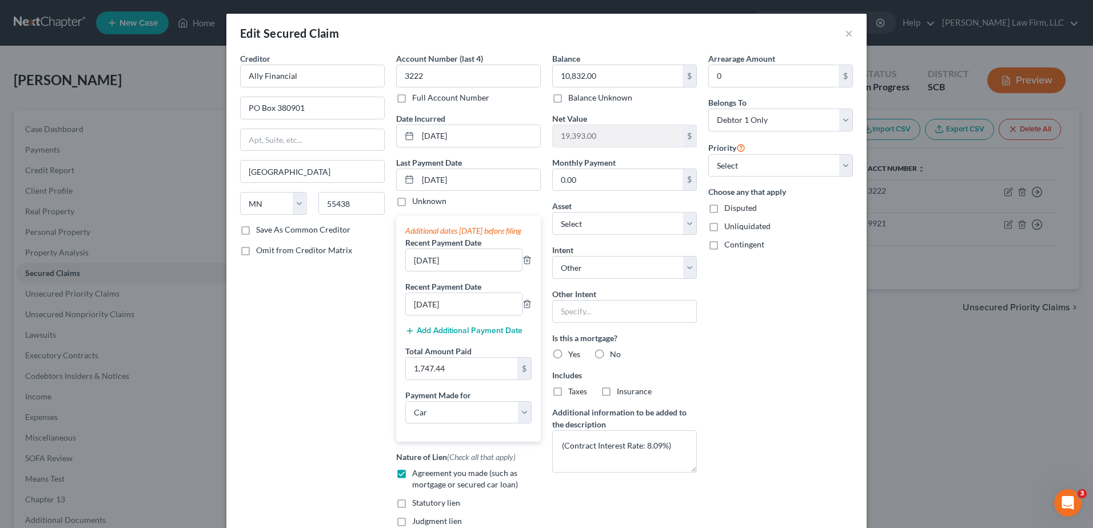
click at [771, 313] on div "Arrearage Amount 0 $ Belongs To * Select Debtor 1 Only Debtor 2 Only Debtor 1 A…" at bounding box center [780, 320] width 156 height 534
click at [610, 354] on label "No" at bounding box center [615, 354] width 11 height 11
click at [614, 354] on input "No" at bounding box center [617, 352] width 7 height 7
radio input "true"
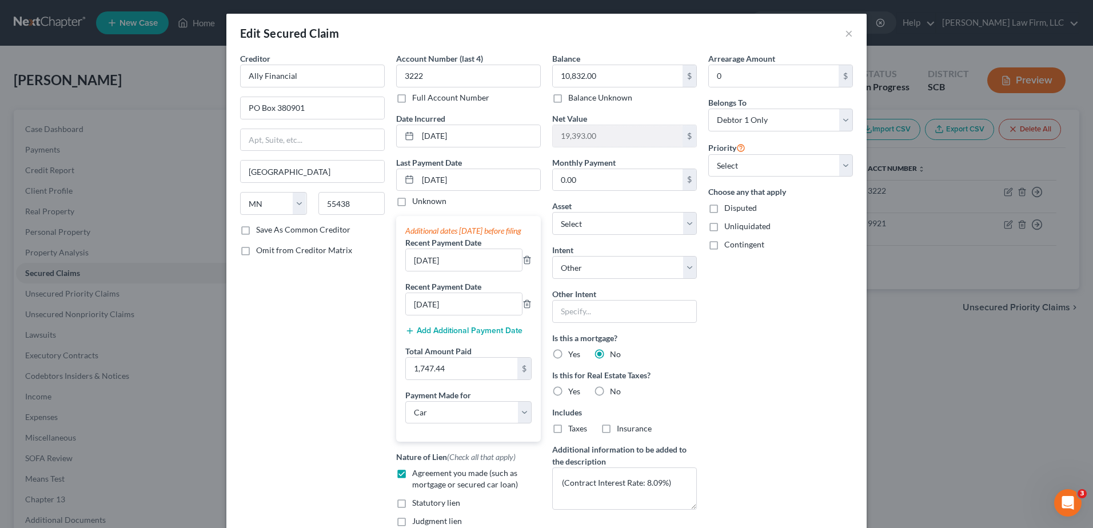
click at [610, 391] on label "No" at bounding box center [615, 391] width 11 height 11
click at [614, 391] on input "No" at bounding box center [617, 389] width 7 height 7
radio input "true"
click at [762, 328] on div "Arrearage Amount 0 $ Belongs To * Select Debtor 1 Only Debtor 2 Only Debtor 1 A…" at bounding box center [780, 320] width 156 height 534
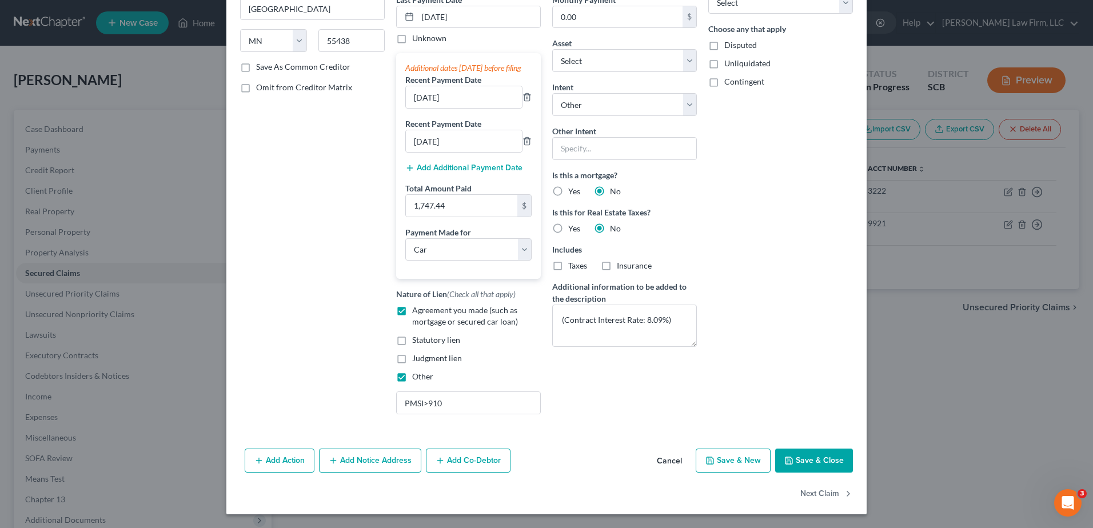
click at [825, 465] on button "Save & Close" at bounding box center [814, 461] width 78 height 24
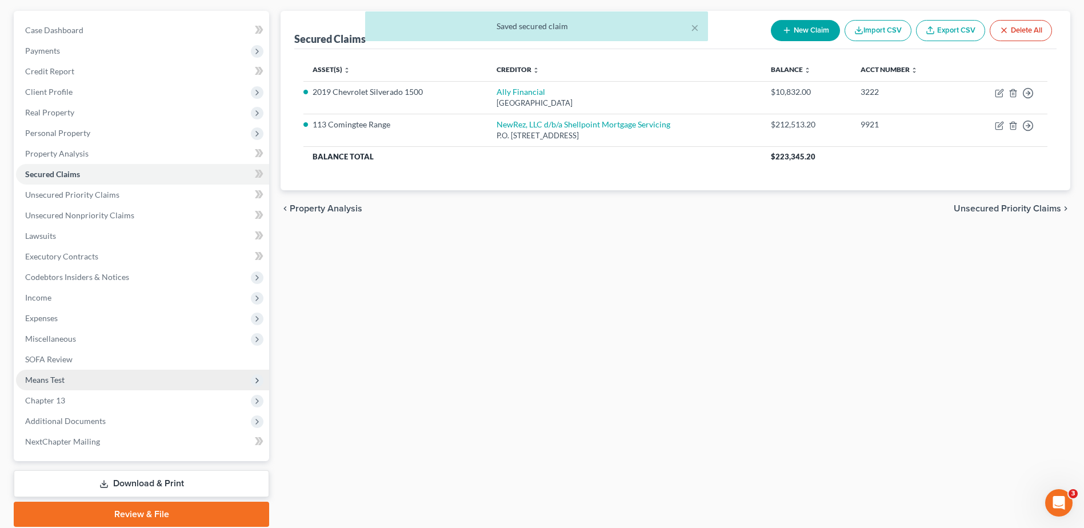
scroll to position [141, 0]
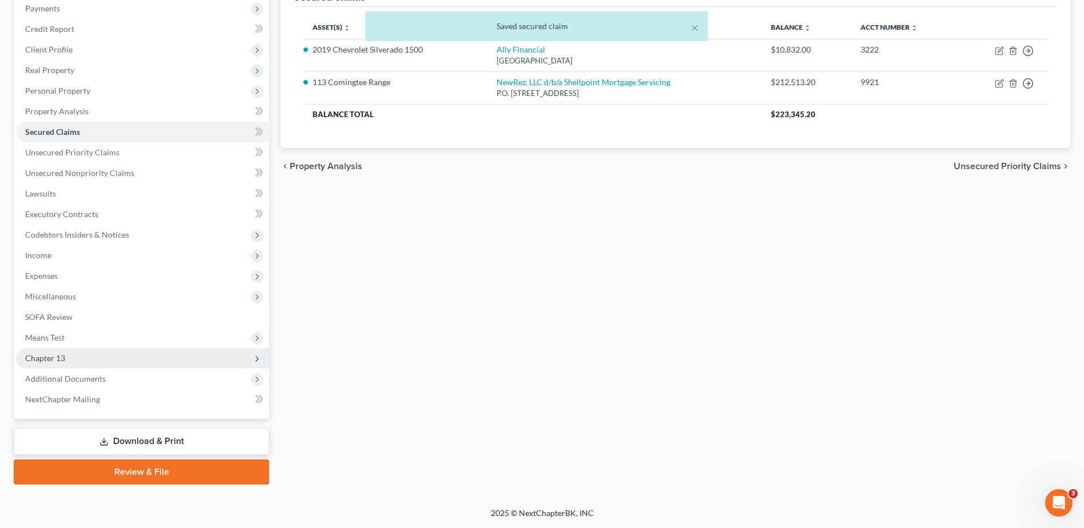
click at [66, 361] on span "Chapter 13" at bounding box center [142, 358] width 253 height 21
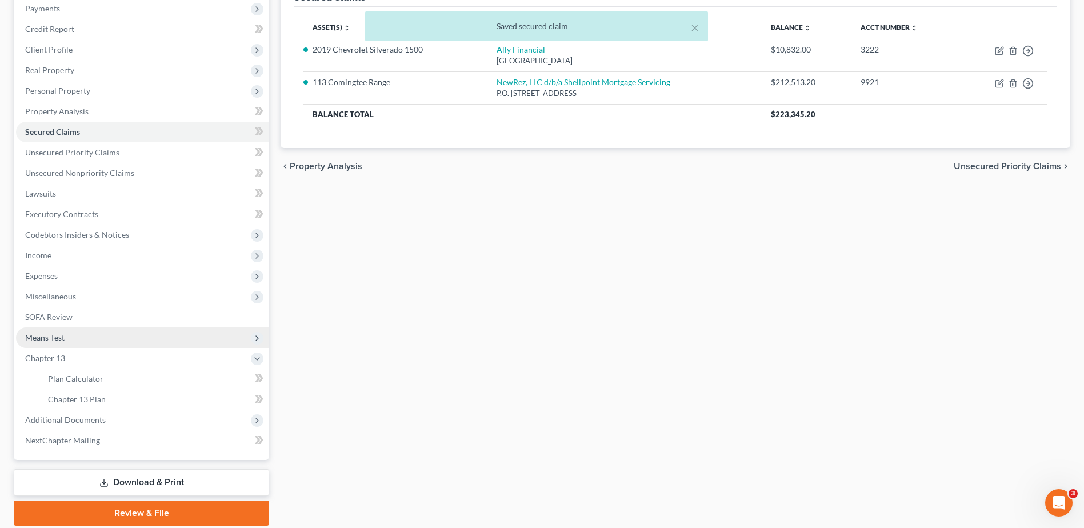
click at [63, 343] on span "Means Test" at bounding box center [142, 338] width 253 height 21
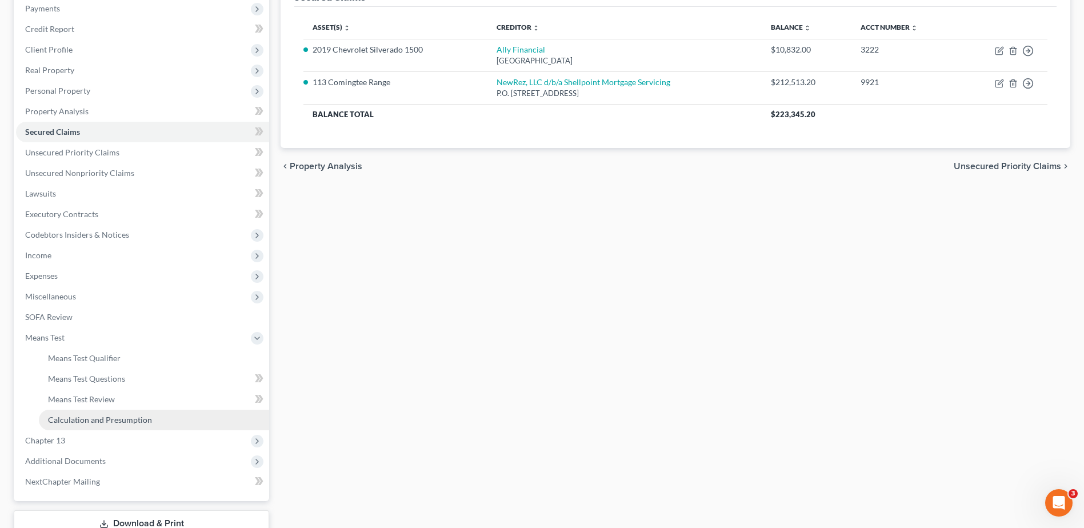
click at [84, 422] on span "Calculation and Presumption" at bounding box center [100, 420] width 104 height 10
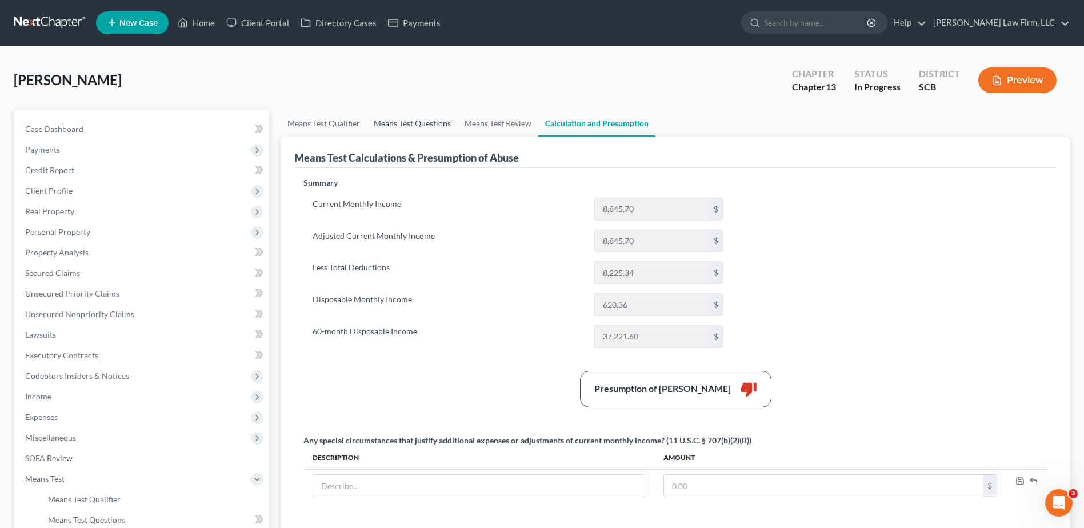
click at [412, 127] on link "Means Test Questions" at bounding box center [412, 123] width 91 height 27
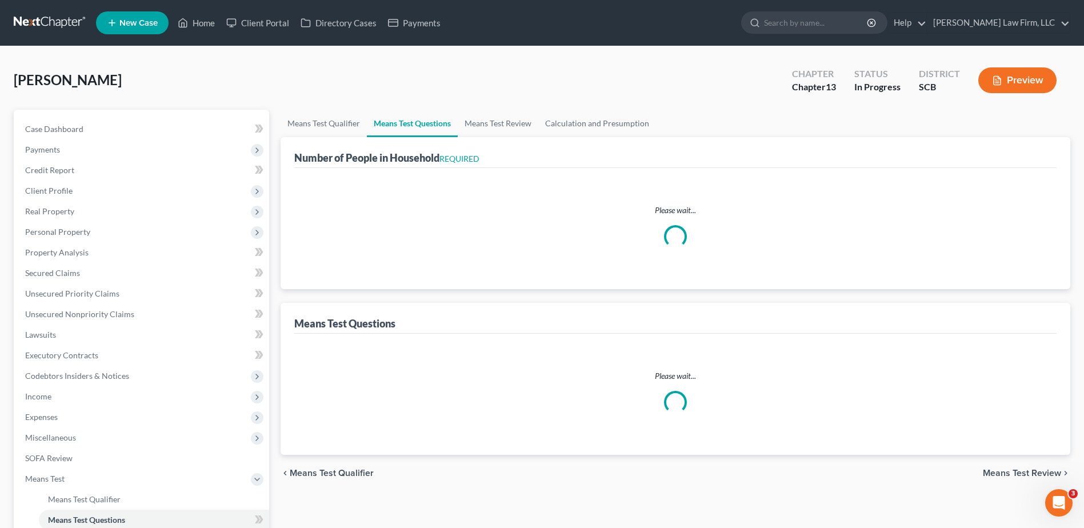
select select "0"
select select "60"
select select "1"
select select "60"
select select "4"
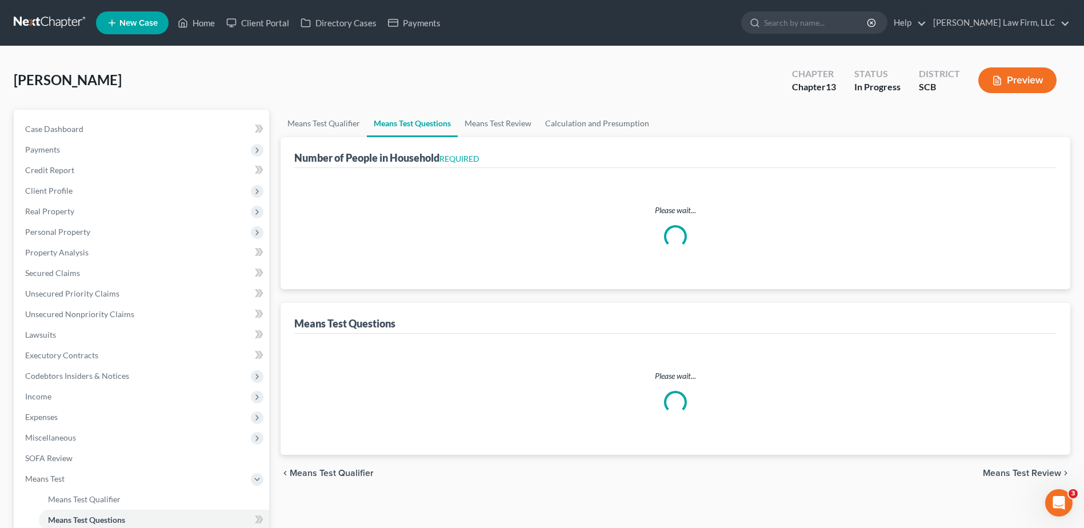
select select "1"
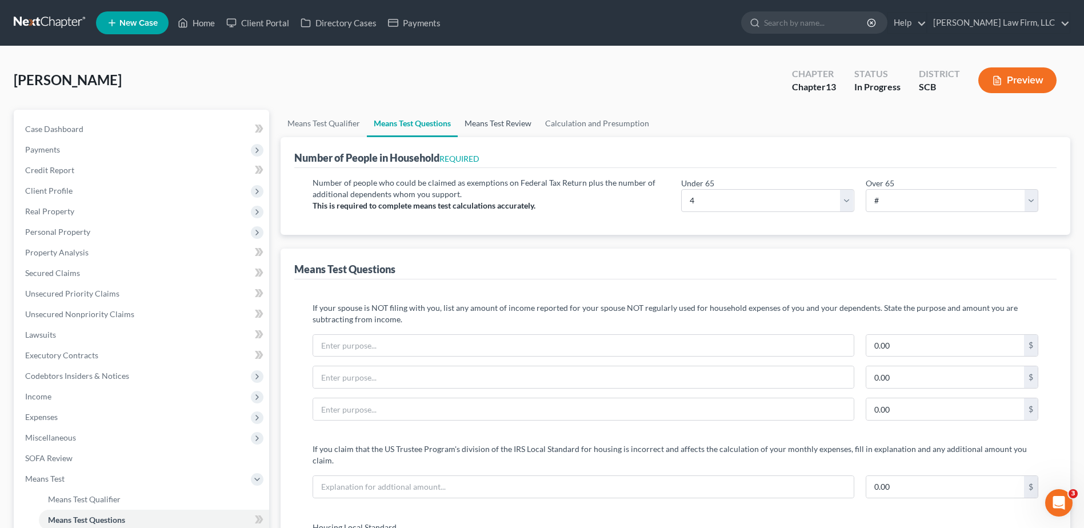
click at [502, 126] on link "Means Test Review" at bounding box center [498, 123] width 81 height 27
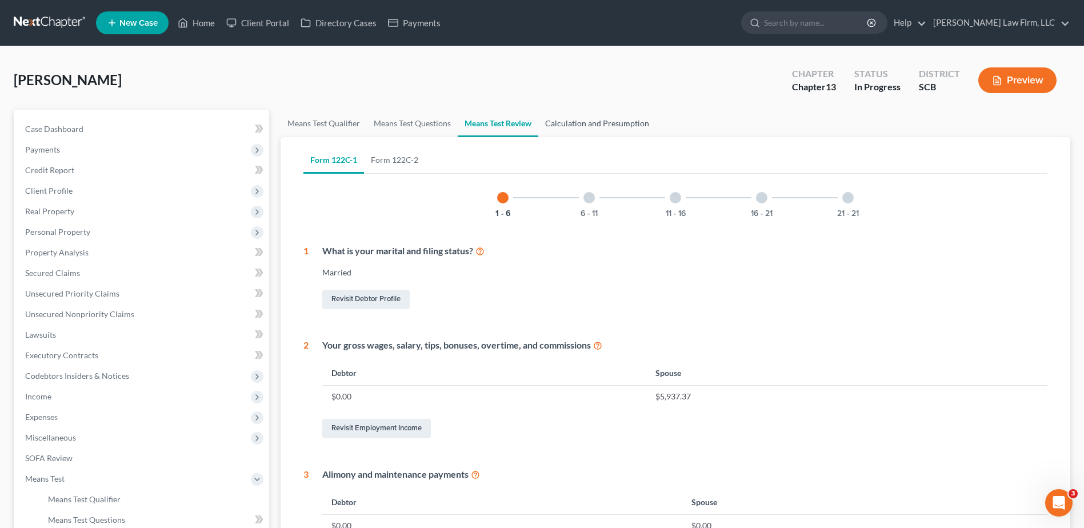
click at [575, 118] on link "Calculation and Presumption" at bounding box center [597, 123] width 118 height 27
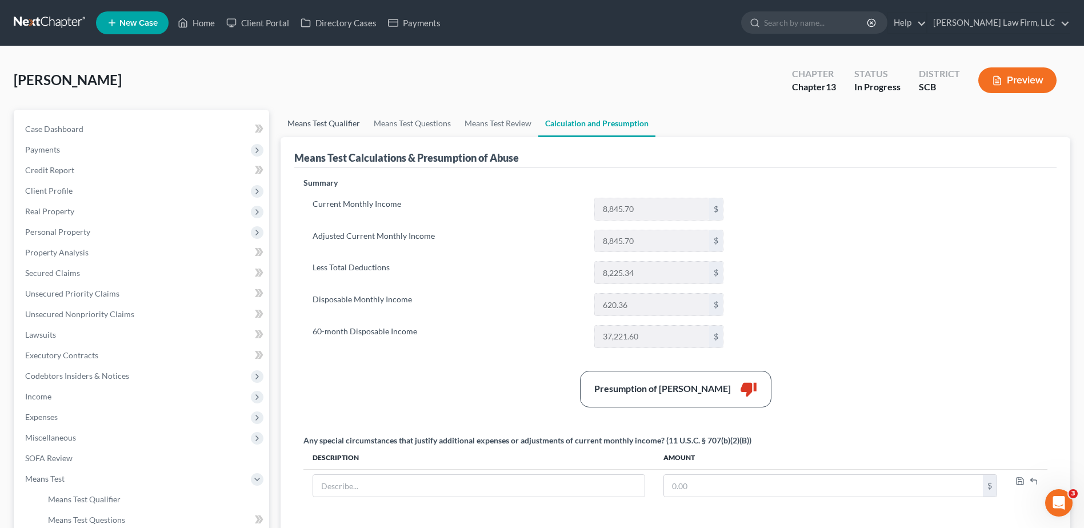
click at [348, 122] on link "Means Test Qualifier" at bounding box center [324, 123] width 86 height 27
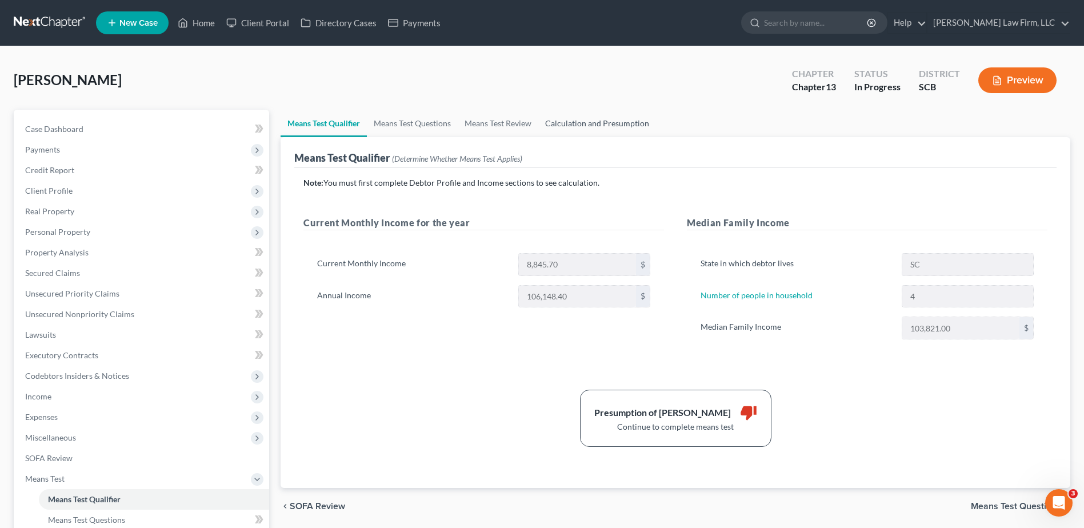
click at [572, 123] on link "Calculation and Presumption" at bounding box center [597, 123] width 118 height 27
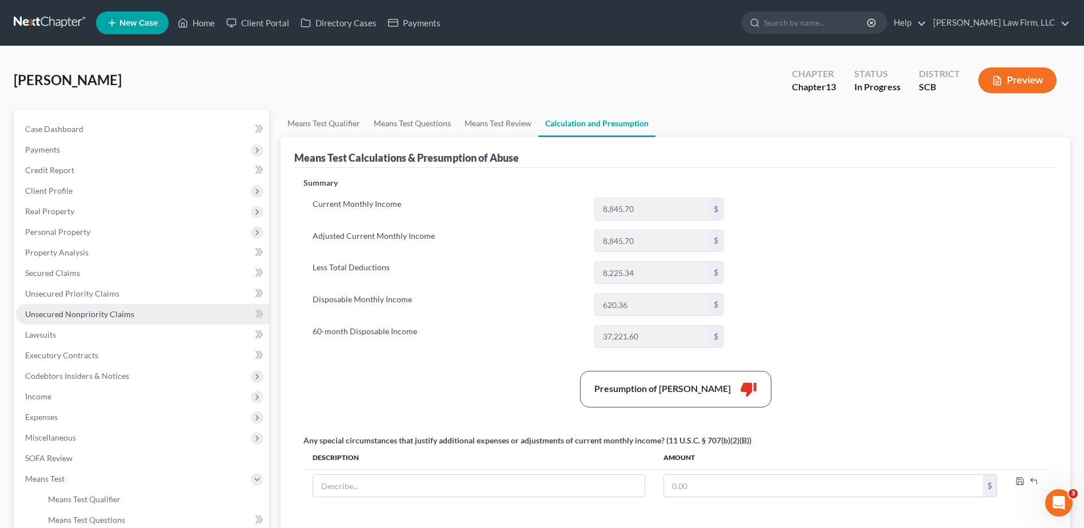
click at [109, 311] on span "Unsecured Nonpriority Claims" at bounding box center [79, 314] width 109 height 10
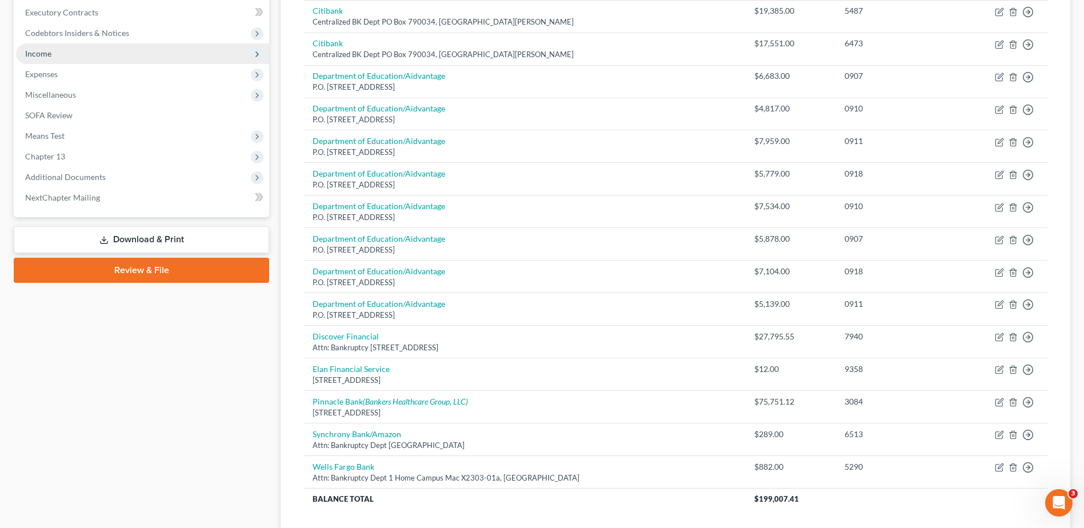
scroll to position [114, 0]
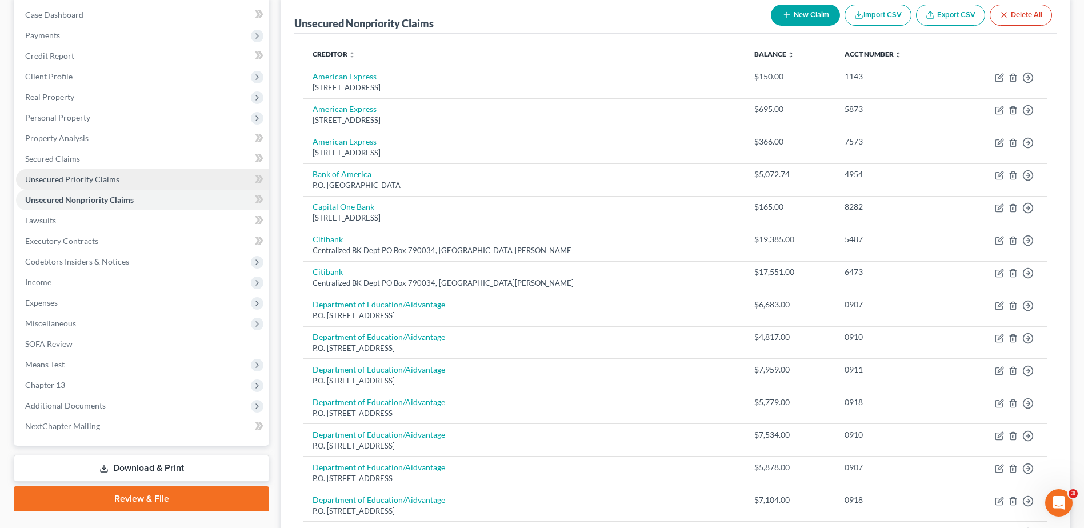
click at [76, 175] on span "Unsecured Priority Claims" at bounding box center [72, 179] width 94 height 10
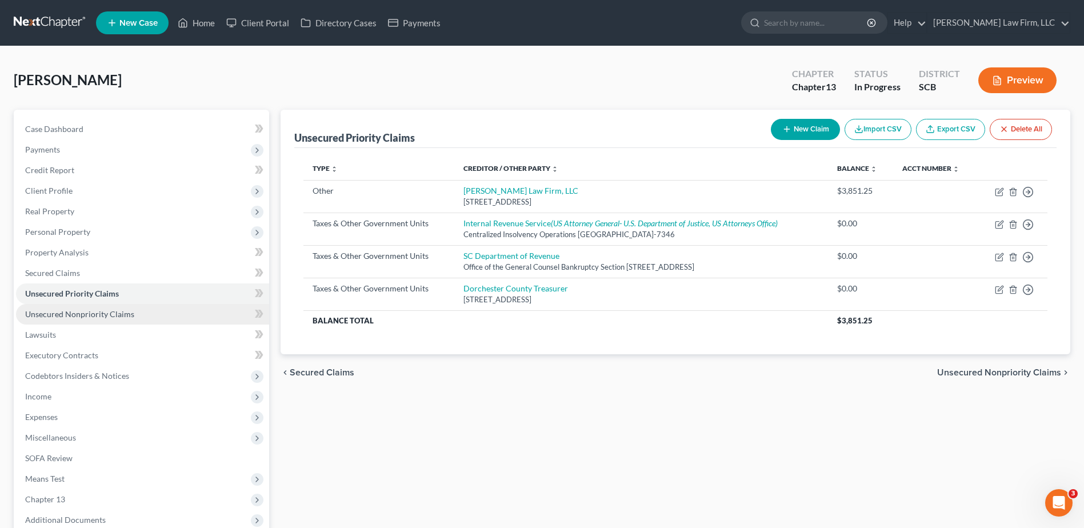
click at [74, 309] on span "Unsecured Nonpriority Claims" at bounding box center [79, 314] width 109 height 10
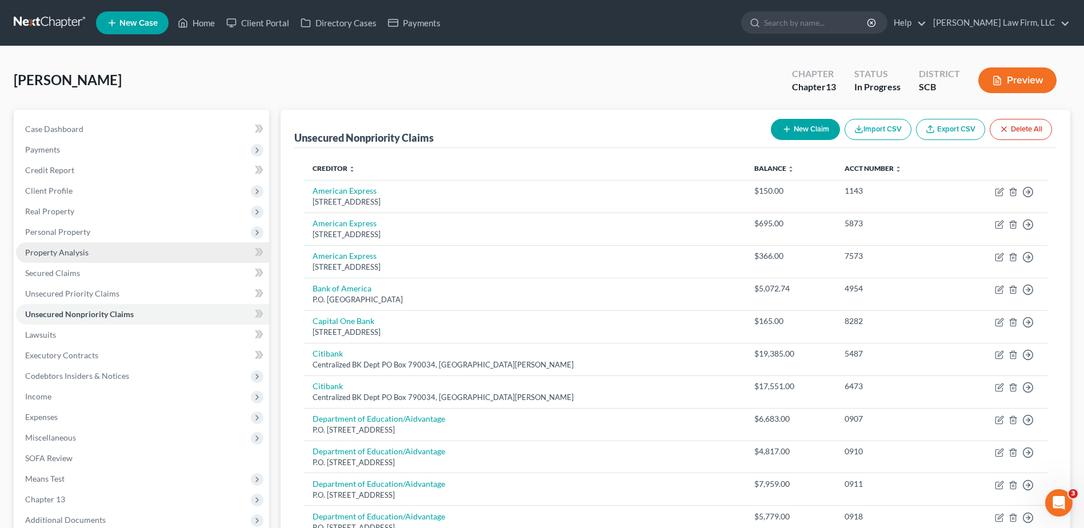
click at [82, 257] on span "Property Analysis" at bounding box center [56, 253] width 63 height 10
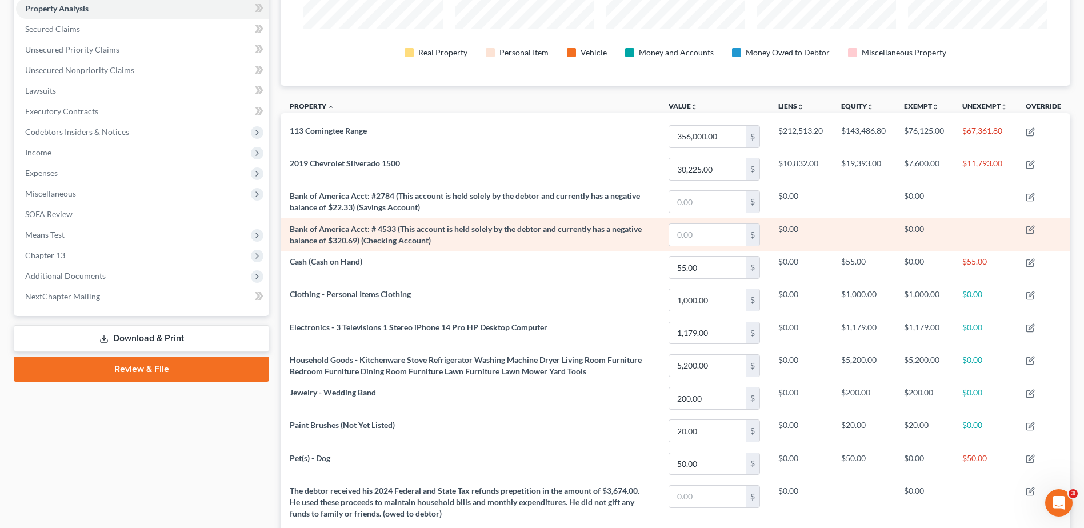
scroll to position [75, 0]
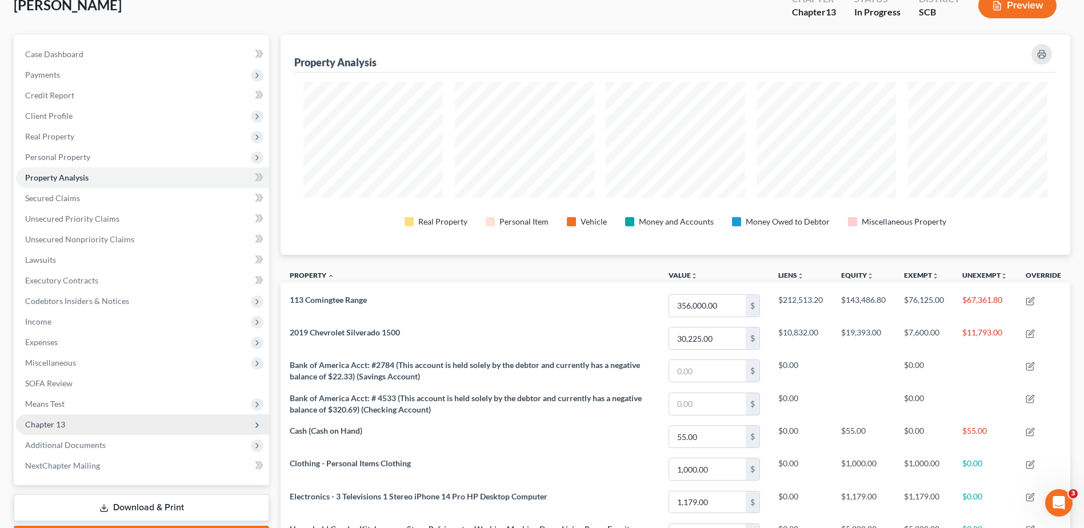
click at [61, 430] on span "Chapter 13" at bounding box center [142, 424] width 253 height 21
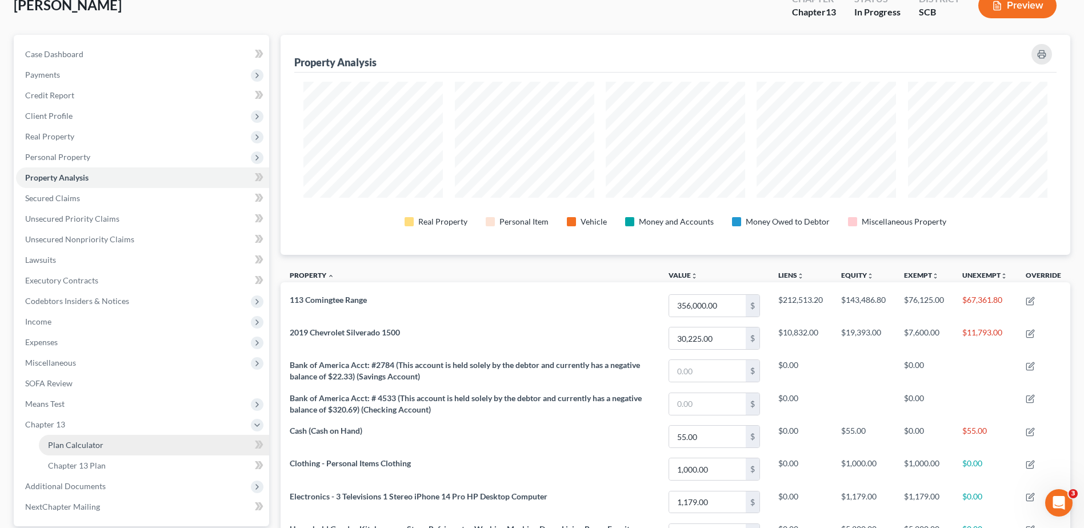
click at [79, 449] on span "Plan Calculator" at bounding box center [75, 445] width 55 height 10
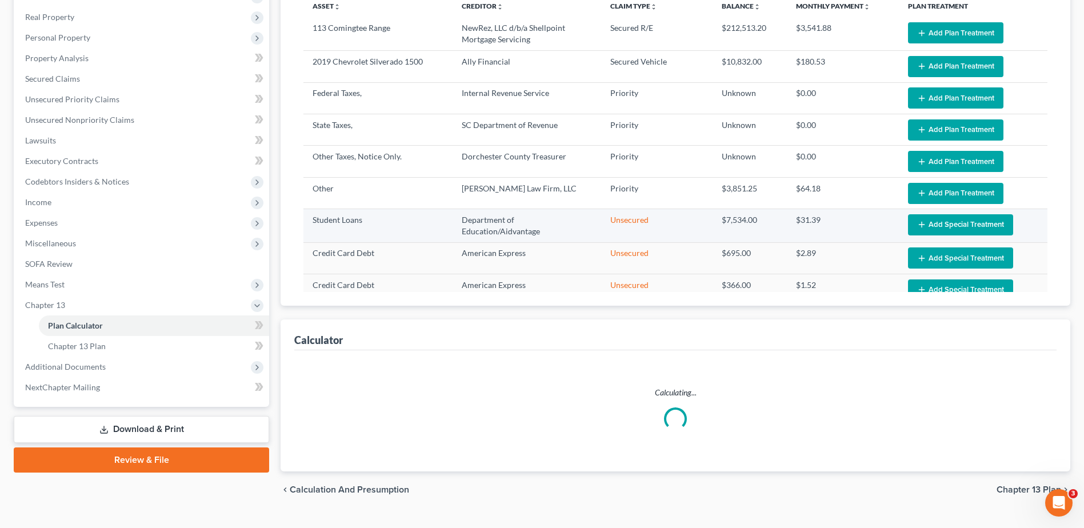
scroll to position [218, 0]
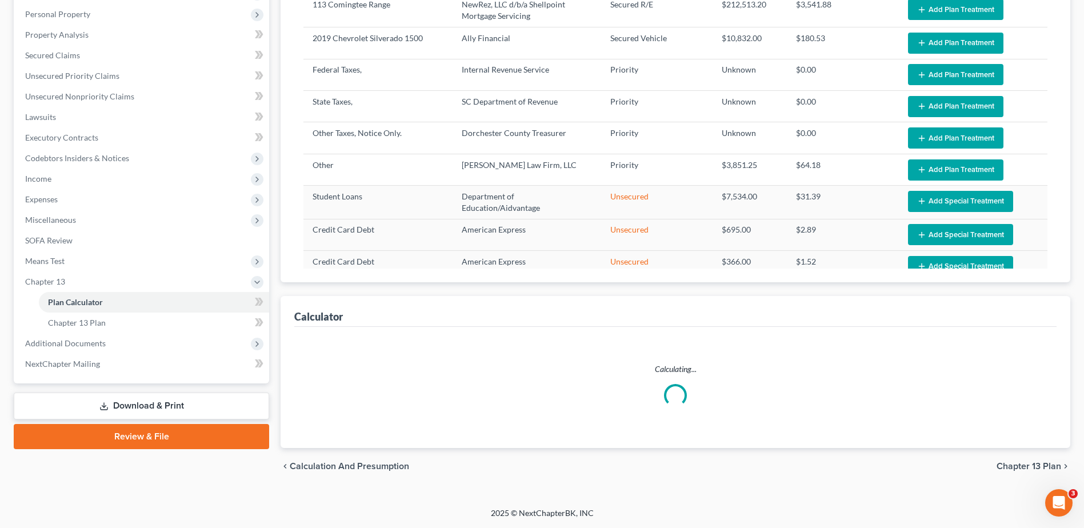
select select "59"
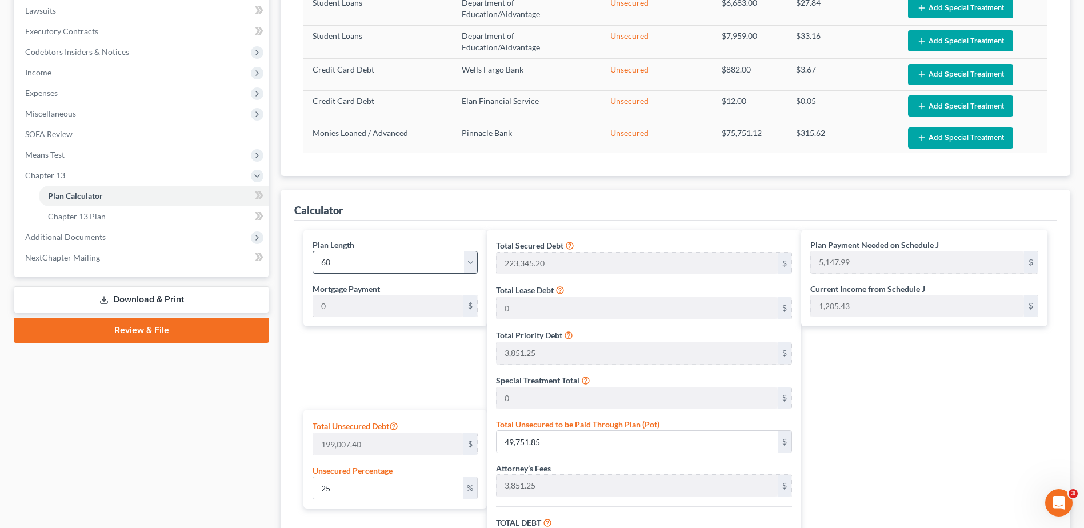
scroll to position [298, 0]
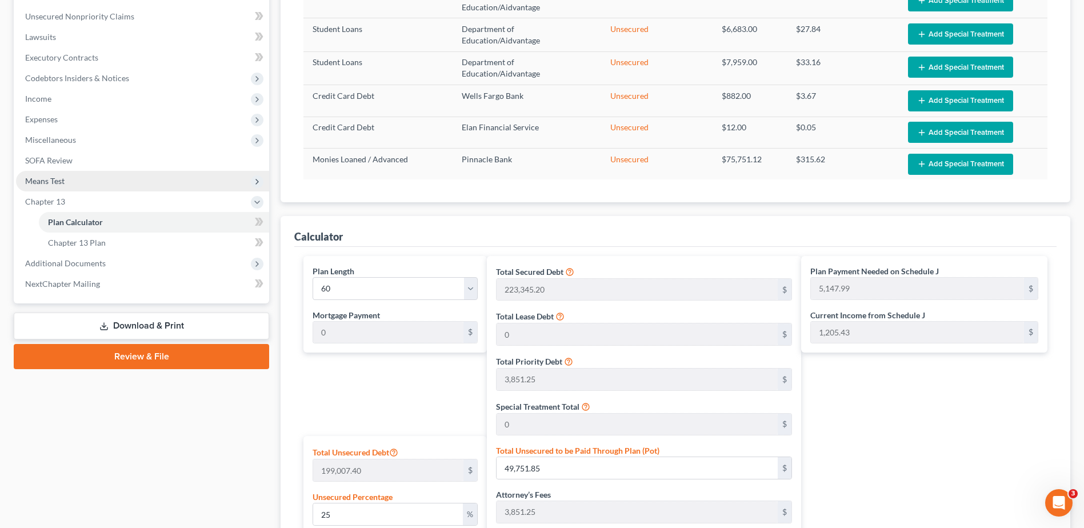
click at [75, 183] on span "Means Test" at bounding box center [142, 181] width 253 height 21
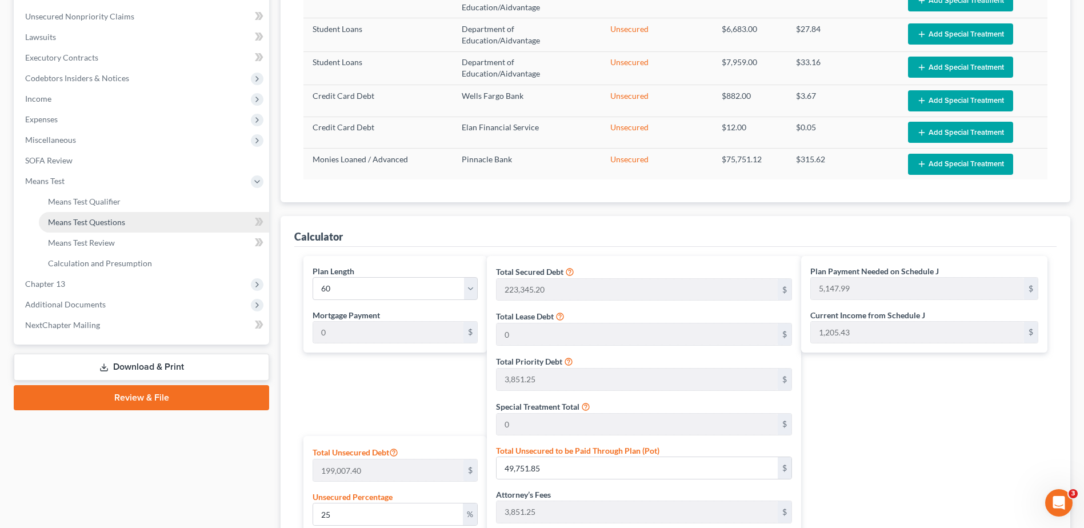
click at [83, 223] on span "Means Test Questions" at bounding box center [86, 222] width 77 height 10
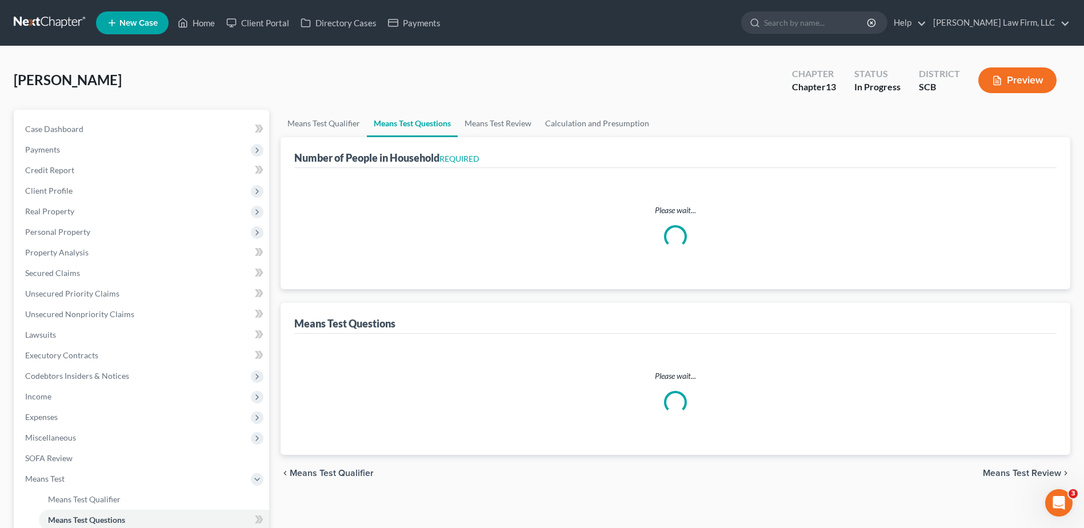
select select "0"
select select "60"
select select "1"
select select "60"
select select "1"
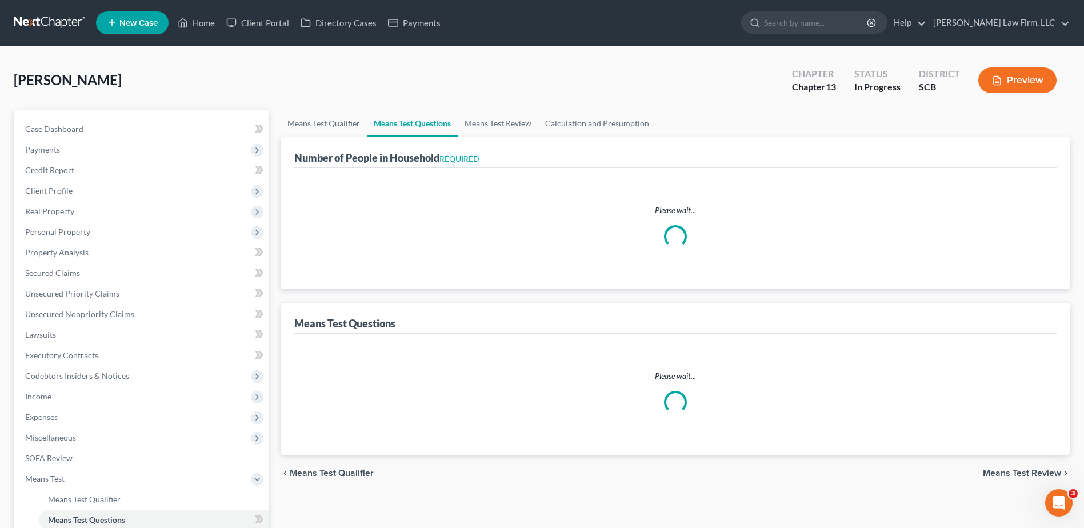
select select "4"
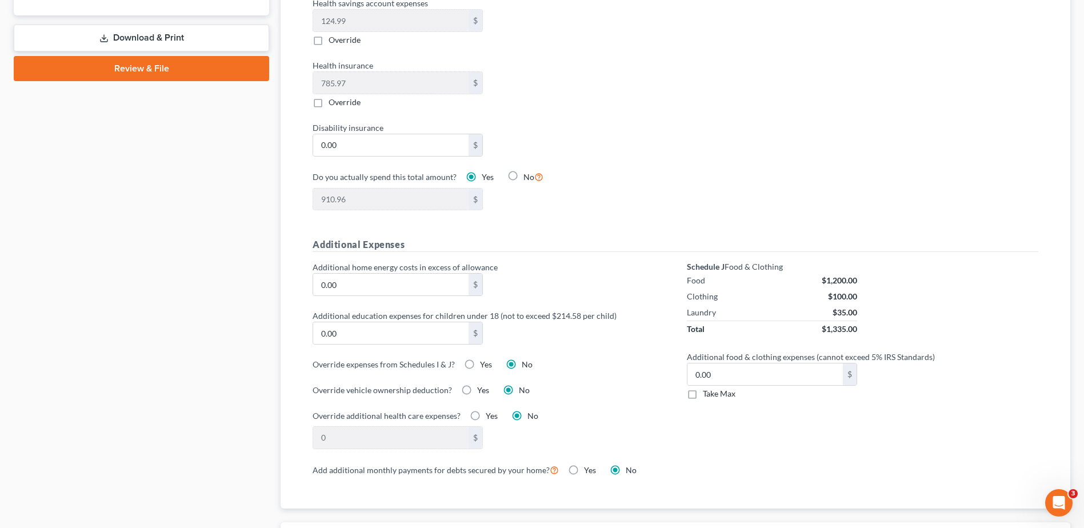
scroll to position [857, 0]
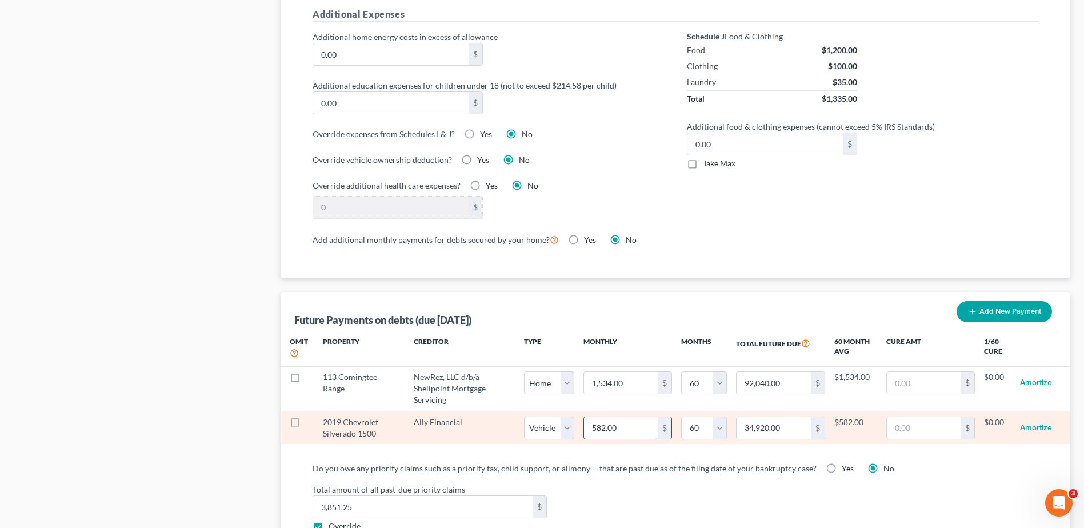
click at [624, 418] on input "582.00" at bounding box center [621, 428] width 74 height 22
type input "2"
type input "120.00"
type input "22"
type input "1,320.00"
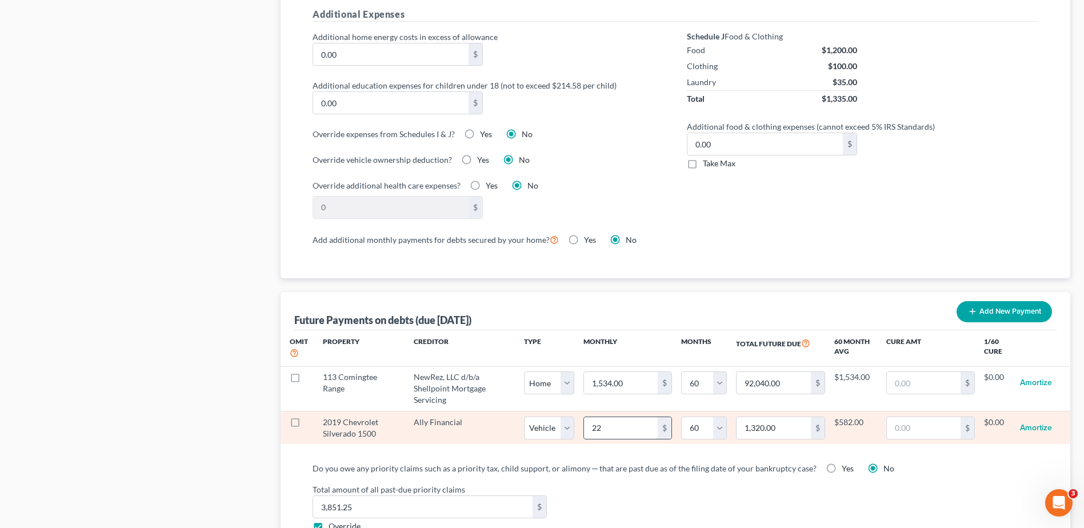
type input "221"
type input "13,260.00"
select select "1"
select select "60"
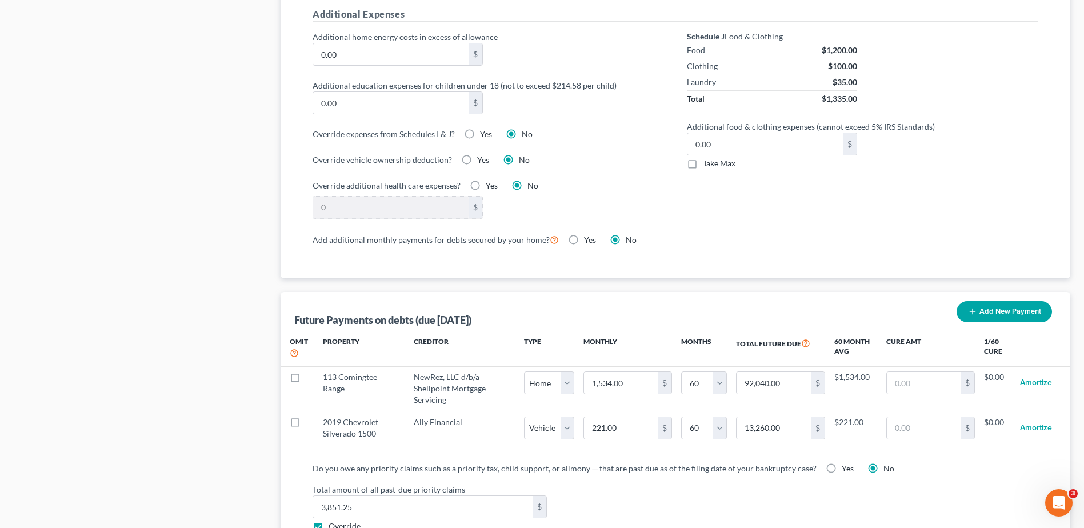
select select "1"
select select "60"
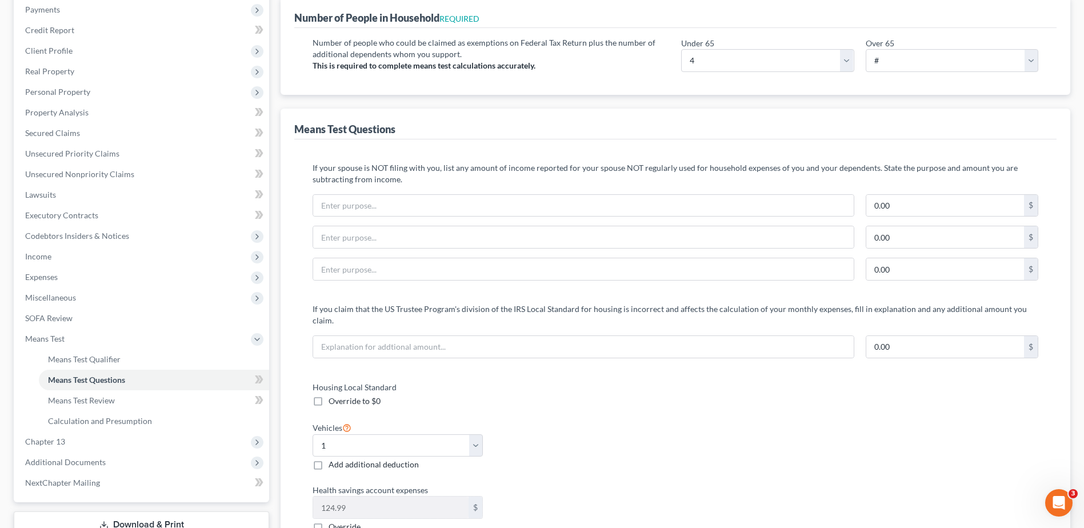
scroll to position [0, 0]
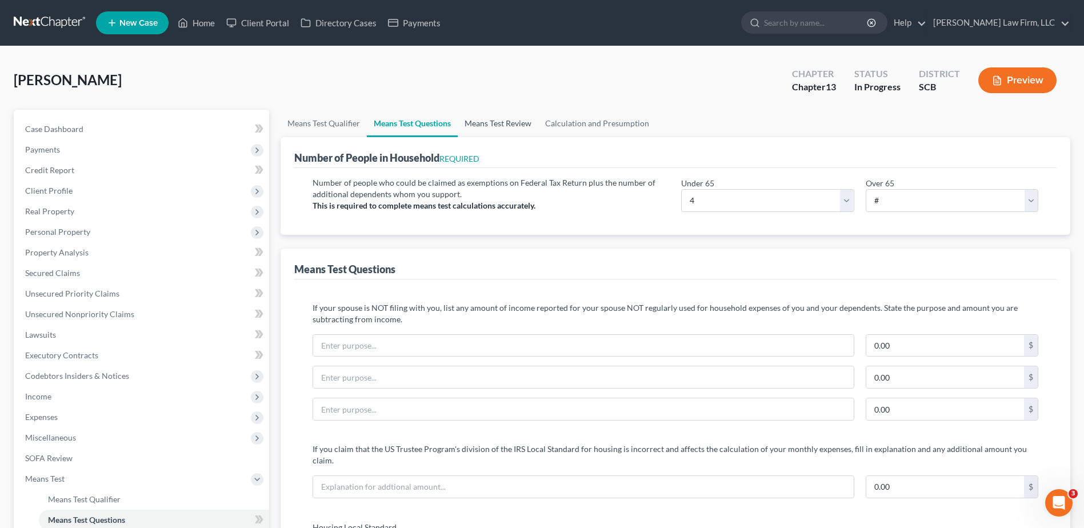
click at [491, 123] on link "Means Test Review" at bounding box center [498, 123] width 81 height 27
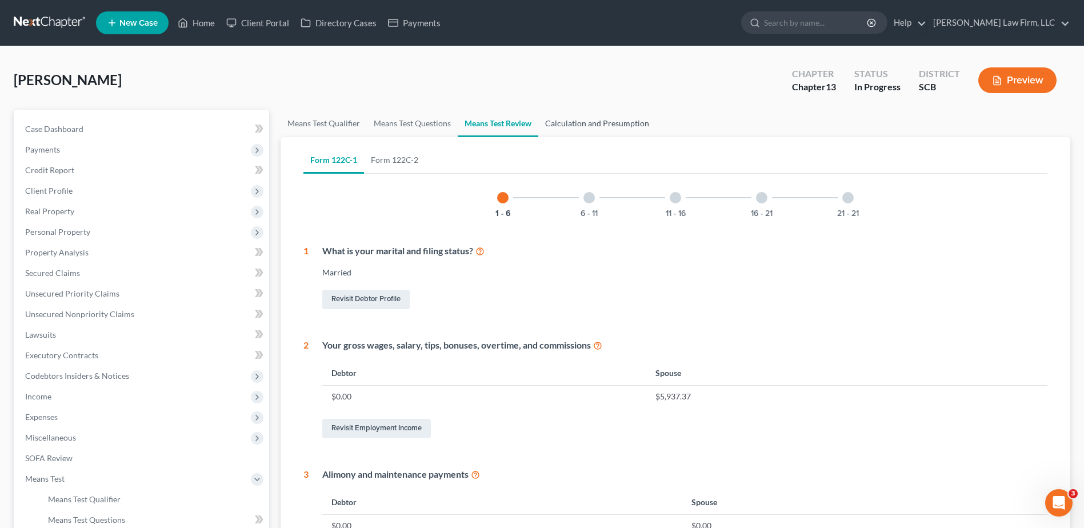
click at [578, 127] on link "Calculation and Presumption" at bounding box center [597, 123] width 118 height 27
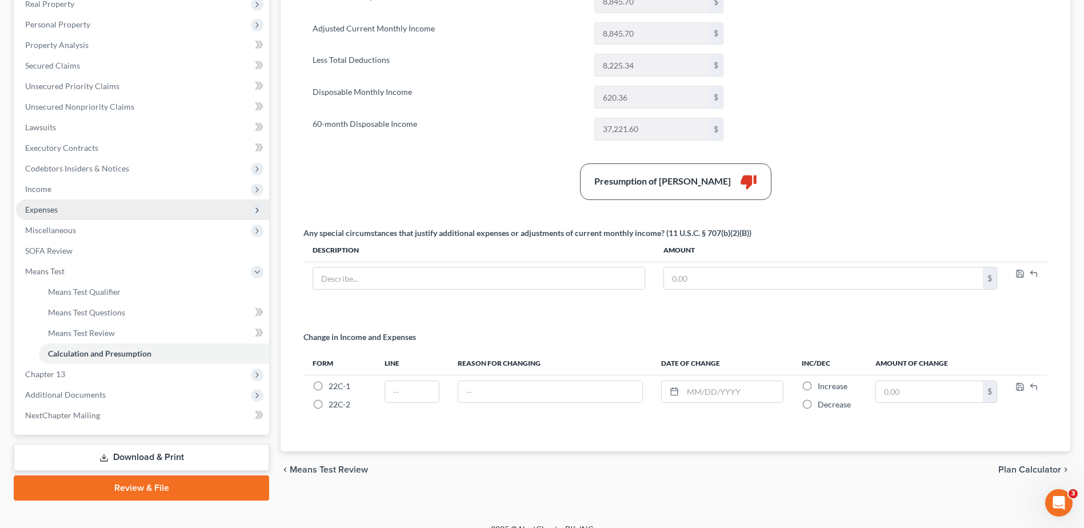
scroll to position [223, 0]
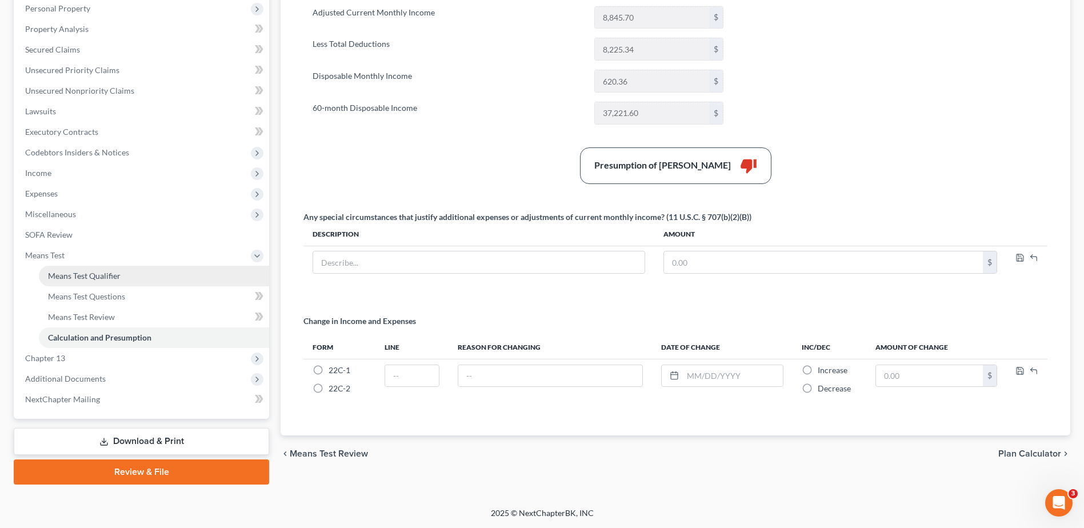
click at [132, 277] on link "Means Test Qualifier" at bounding box center [154, 276] width 230 height 21
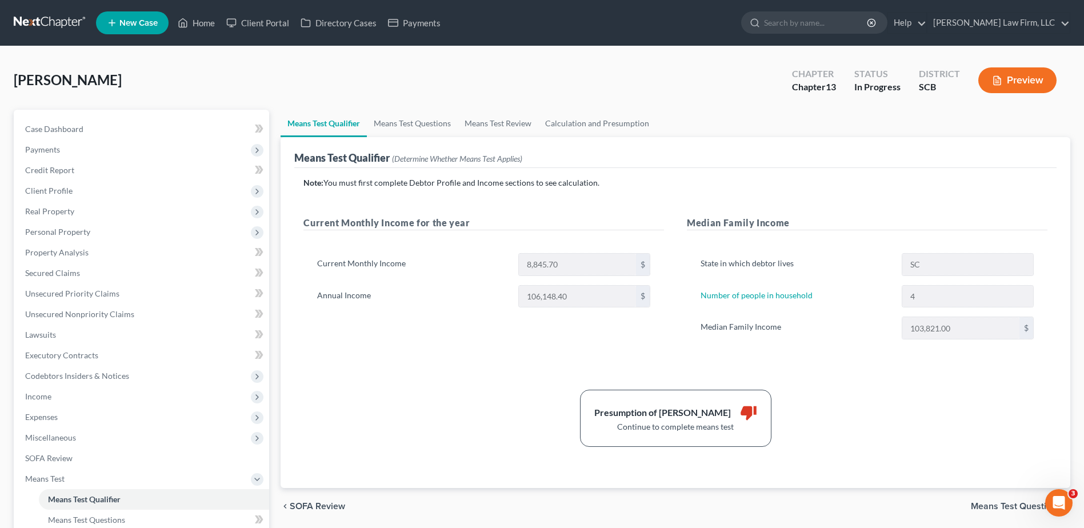
click at [414, 138] on div "Means Test Qualifier (Determine Whether Means Test Applies)" at bounding box center [675, 152] width 763 height 31
click at [420, 123] on link "Means Test Questions" at bounding box center [412, 123] width 91 height 27
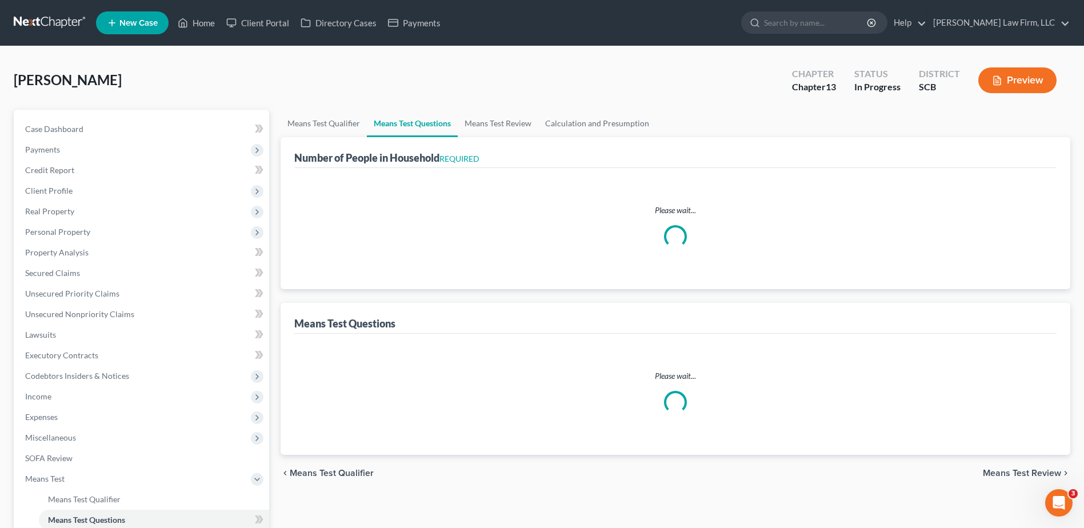
select select "0"
select select "60"
select select "1"
select select "60"
select select "4"
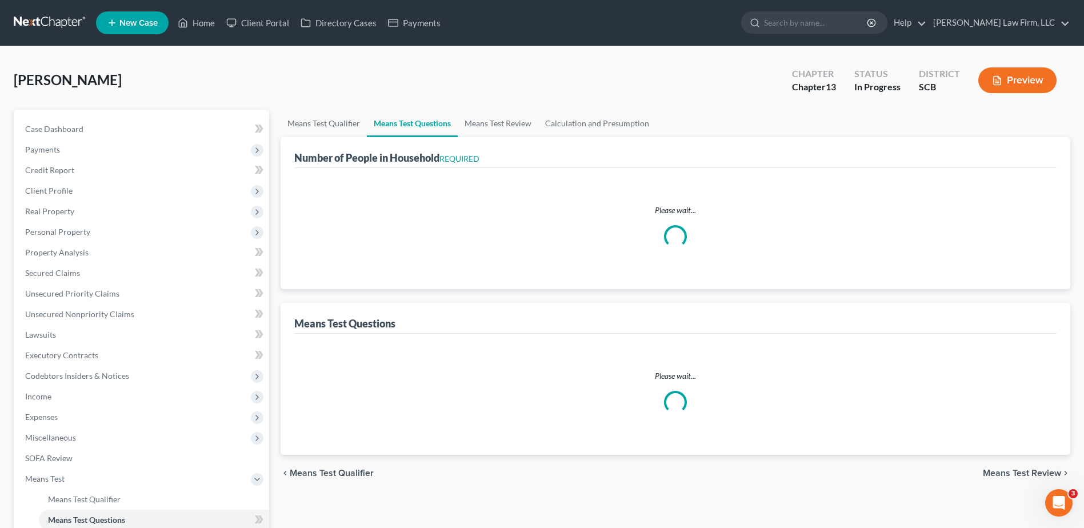
select select "1"
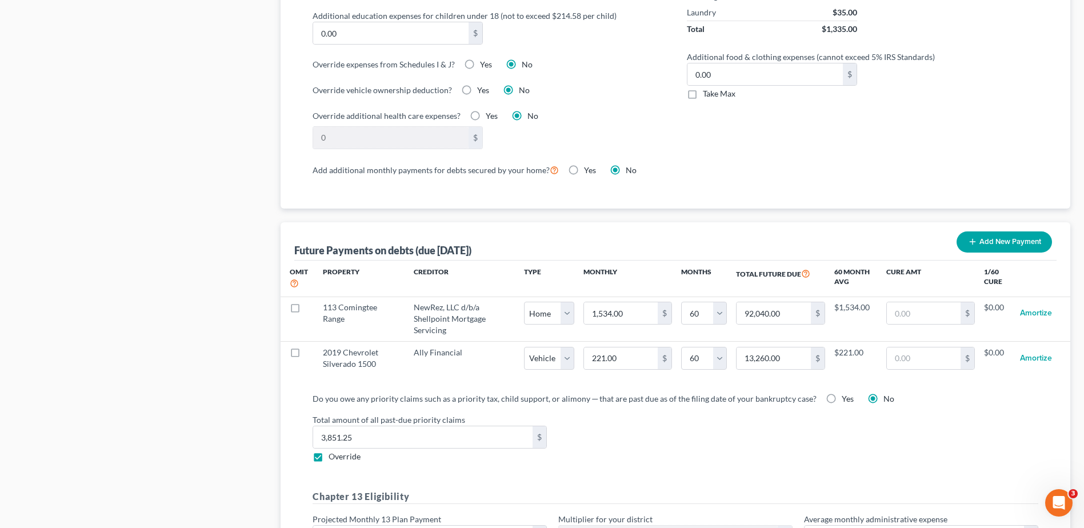
scroll to position [972, 0]
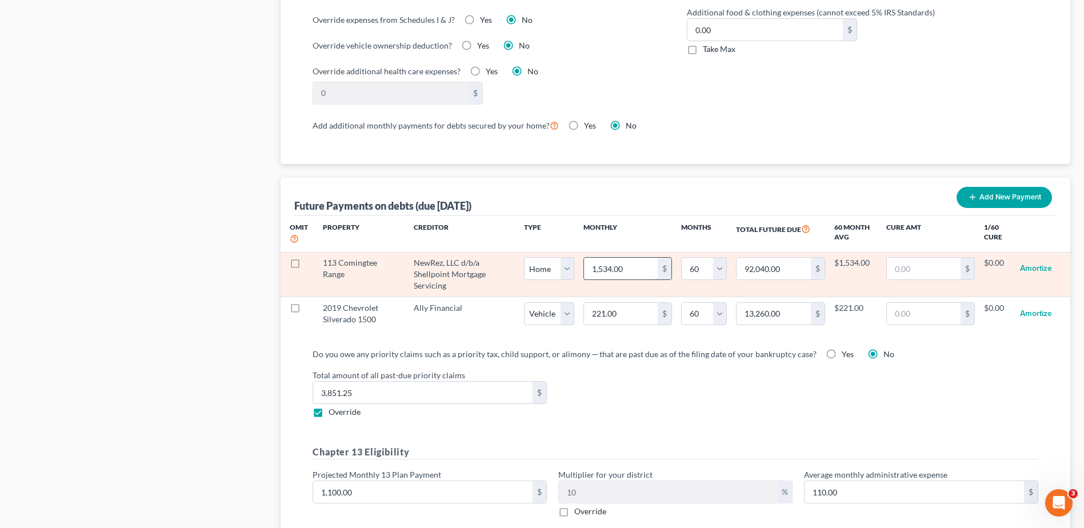
click at [656, 258] on input "1,534.00" at bounding box center [621, 269] width 74 height 22
type input "1"
type input "60.00"
type input "15"
type input "900.00"
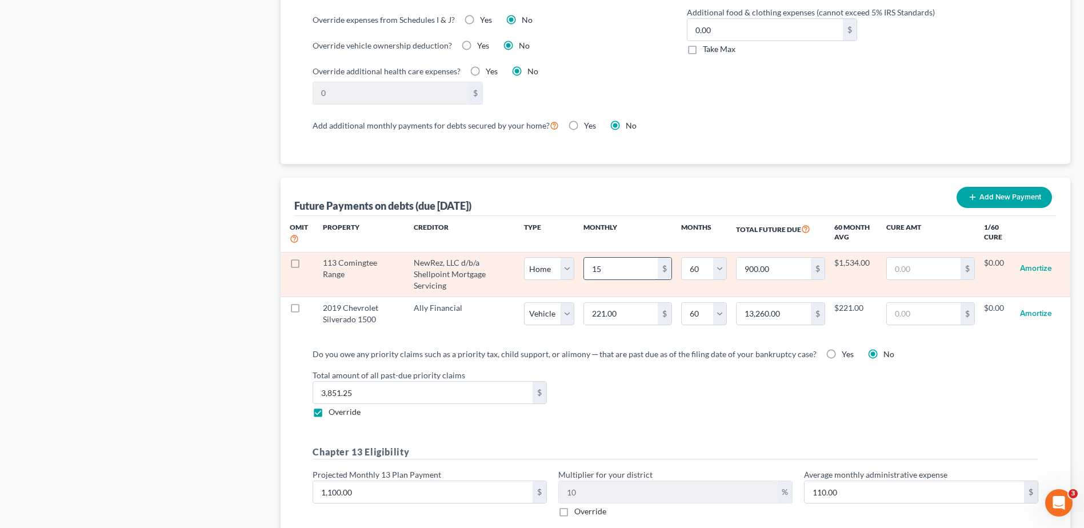
type input "153"
type input "9,180.00"
type input "1534"
type input "92,040.00"
type input "1,534"
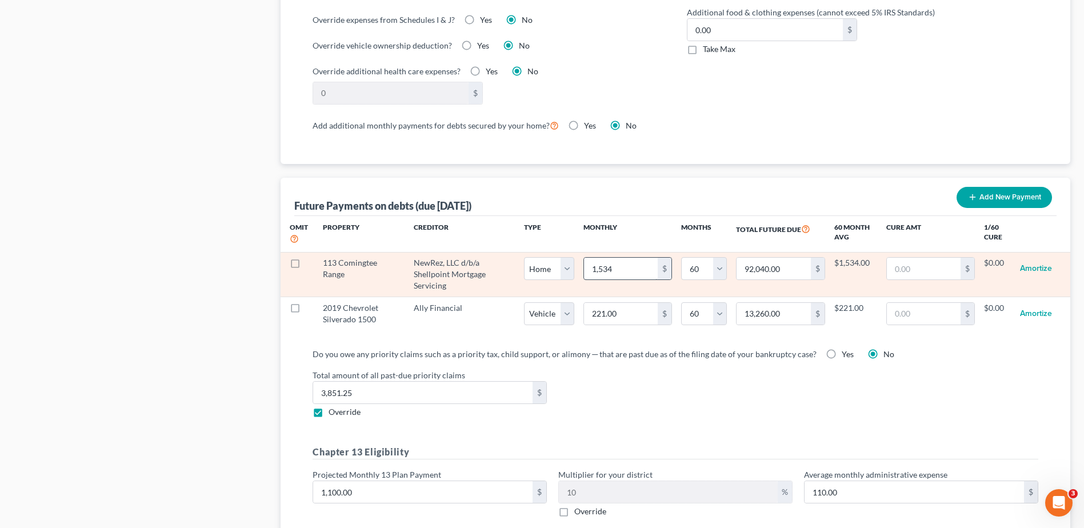
select select "0"
select select "60"
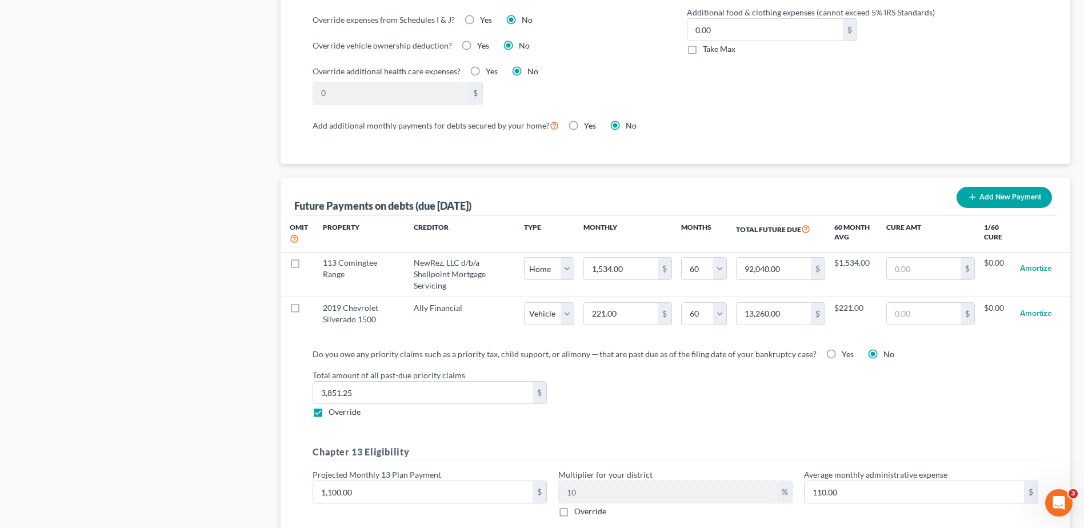
select select "0"
select select "60"
select select "0"
select select "60"
select select "0"
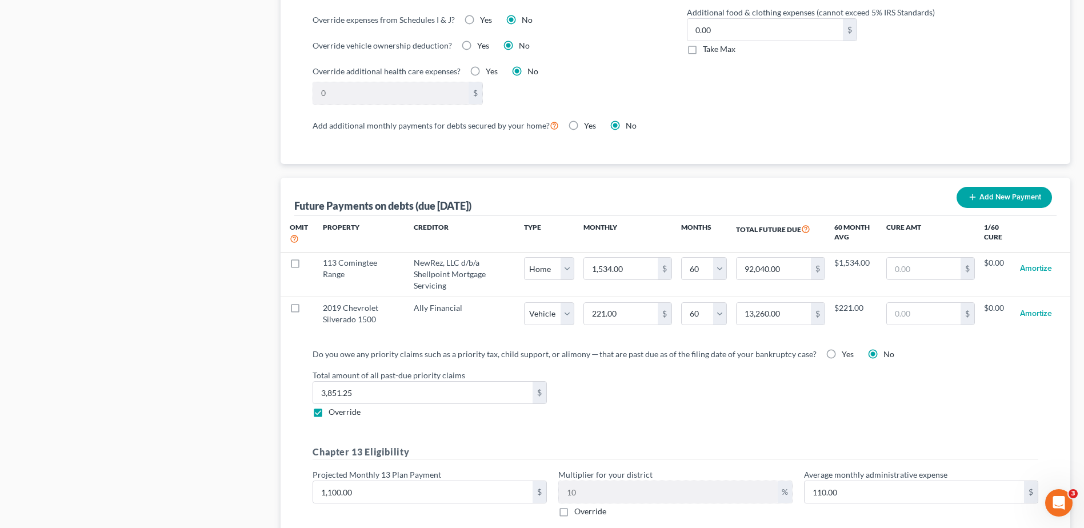
select select "60"
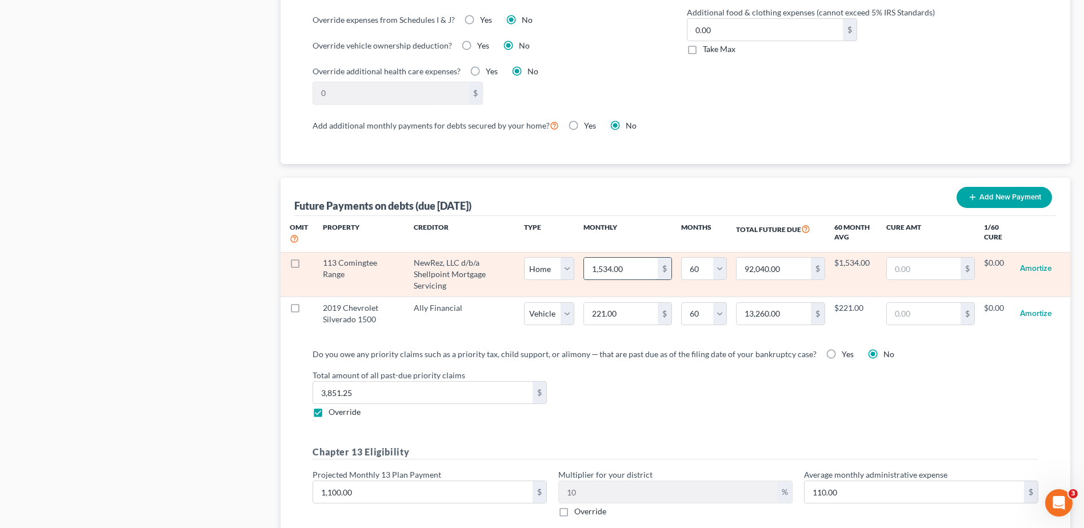
click at [647, 258] on input "1,534.00" at bounding box center [621, 269] width 74 height 22
type input "1"
type input "60.00"
type input "15"
type input "900.00"
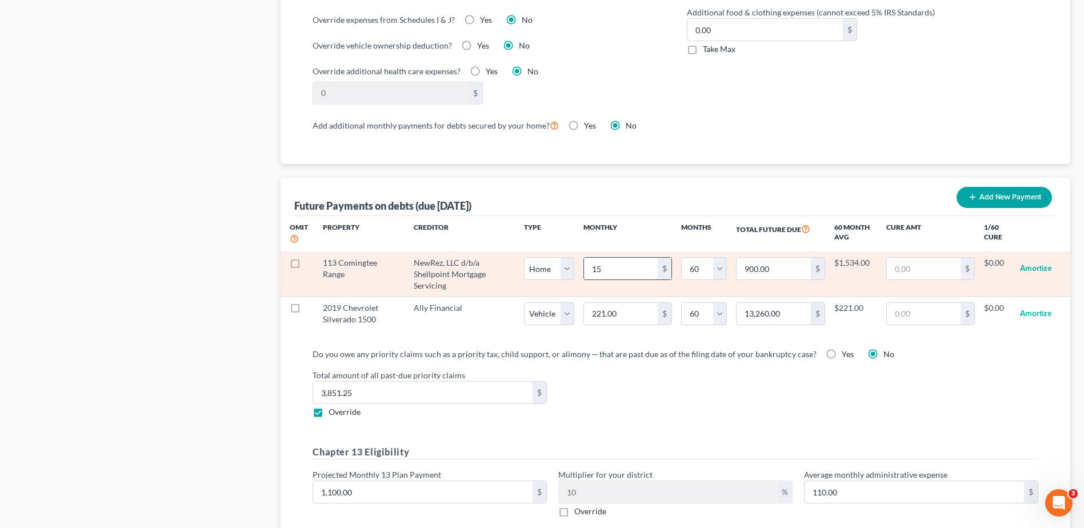
type input "153"
type input "9,180.00"
type input "1535"
type input "92,100.00"
type input "1,535"
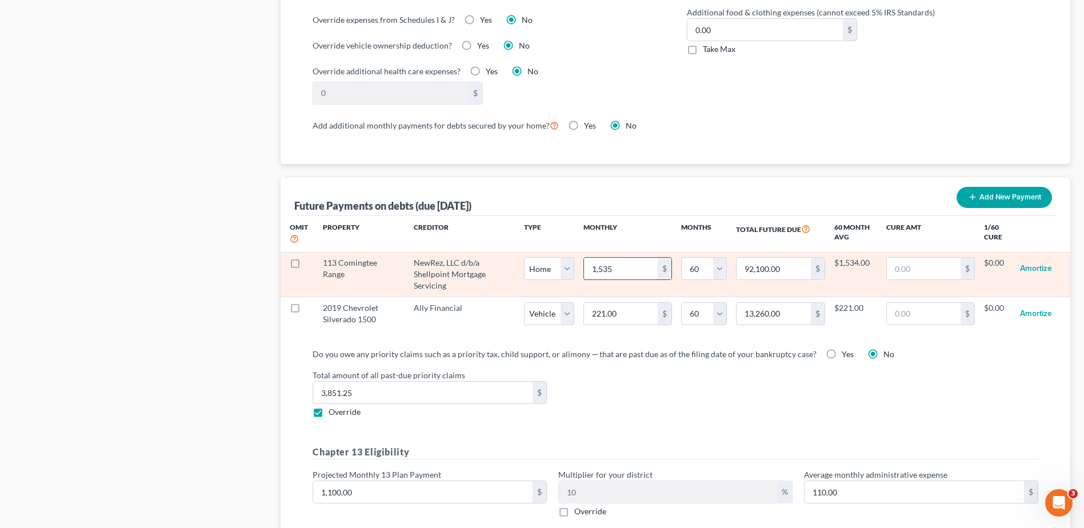
select select "0"
select select "60"
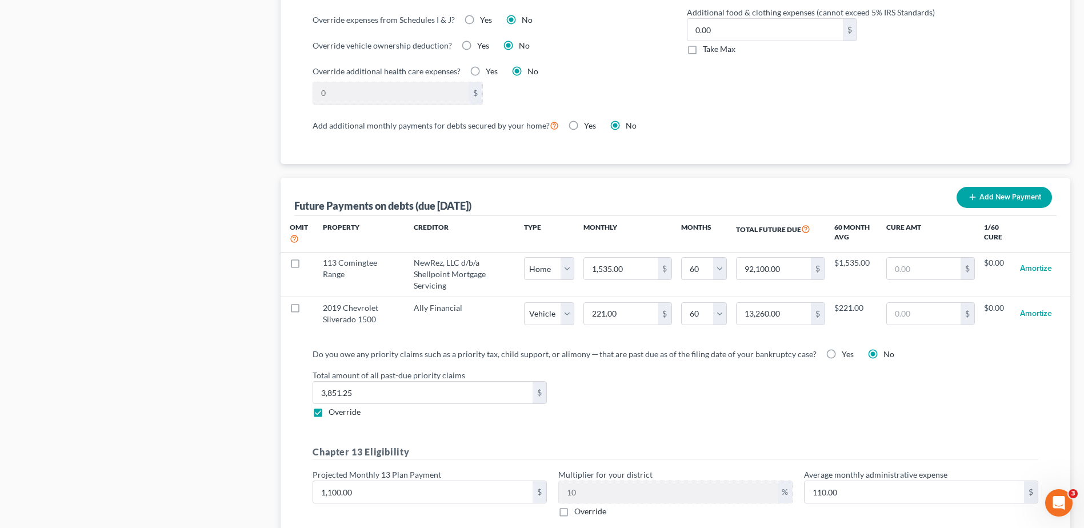
select select "0"
select select "60"
select select "0"
select select "60"
select select "0"
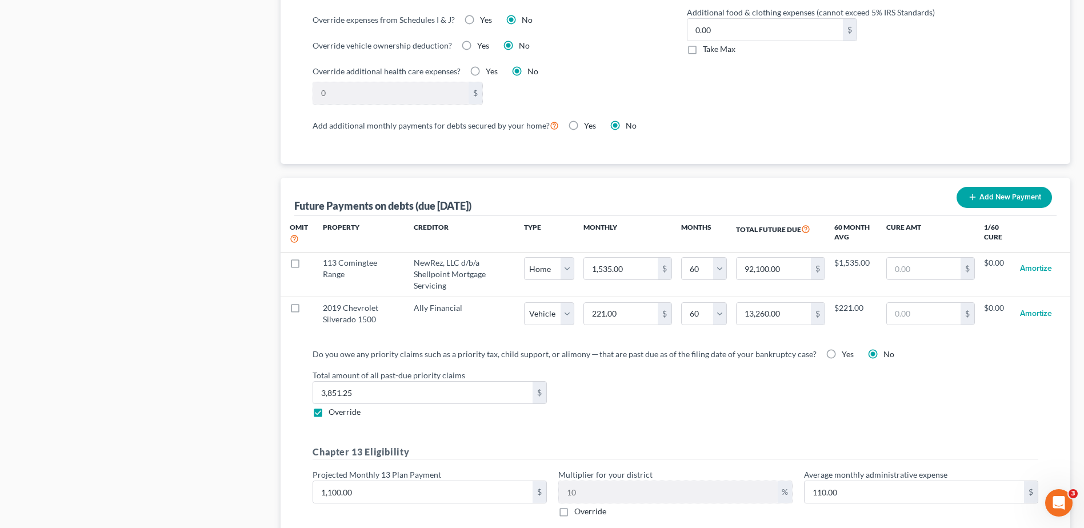
select select "60"
click at [730, 178] on div "Future Payments on debts (due [DATE]) Add New Payment" at bounding box center [675, 197] width 763 height 38
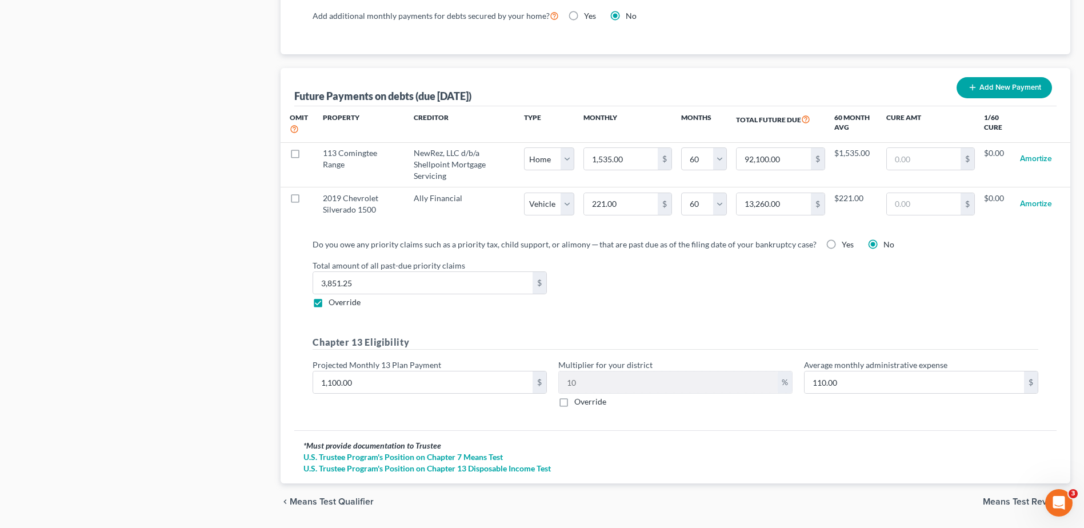
scroll to position [1086, 0]
